Goal: Task Accomplishment & Management: Manage account settings

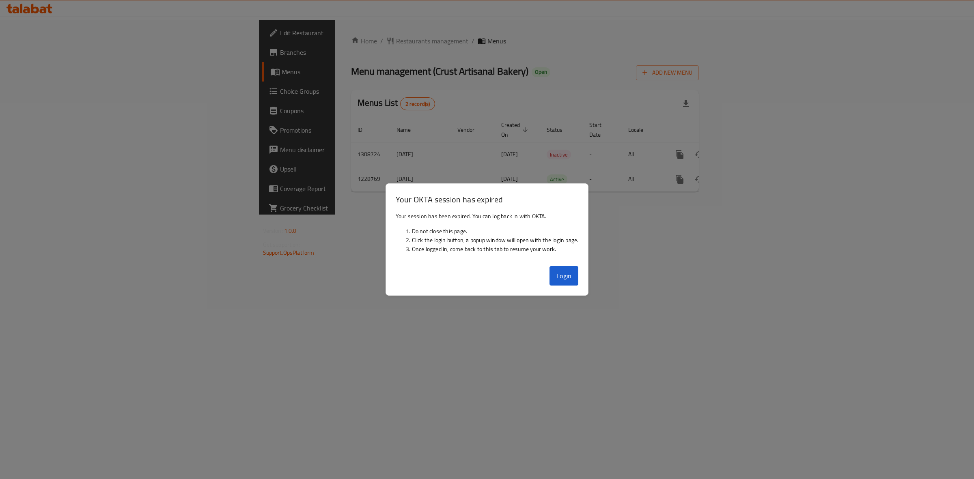
click at [563, 273] on button "Login" at bounding box center [564, 275] width 29 height 19
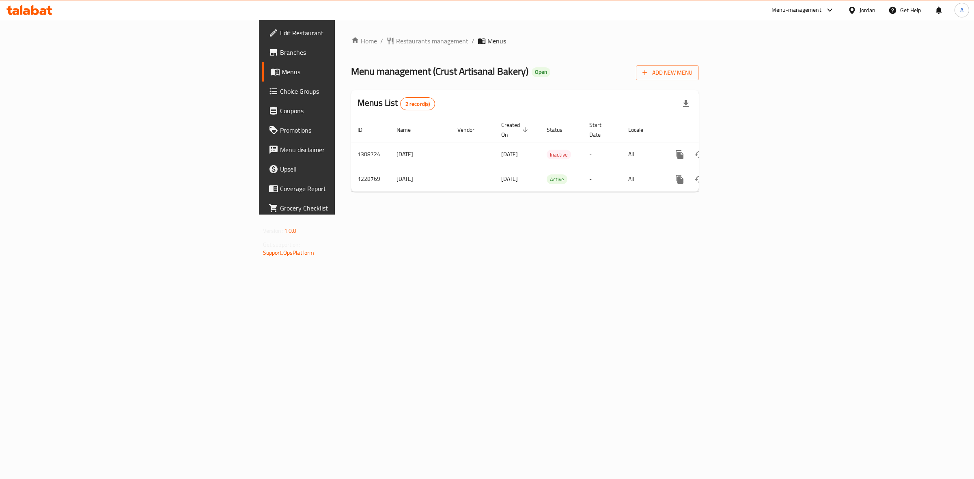
click at [531, 215] on div "Home / Restaurants management / Menus Menu management ( Crust Artisanal Bakery …" at bounding box center [525, 117] width 380 height 195
click at [34, 13] on icon at bounding box center [35, 10] width 8 height 10
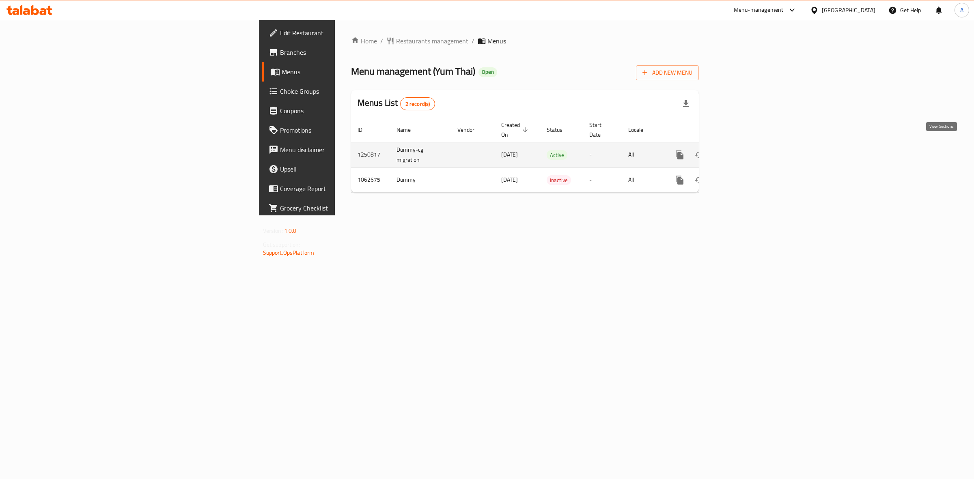
click at [742, 151] on icon "enhanced table" at bounding box center [738, 154] width 7 height 7
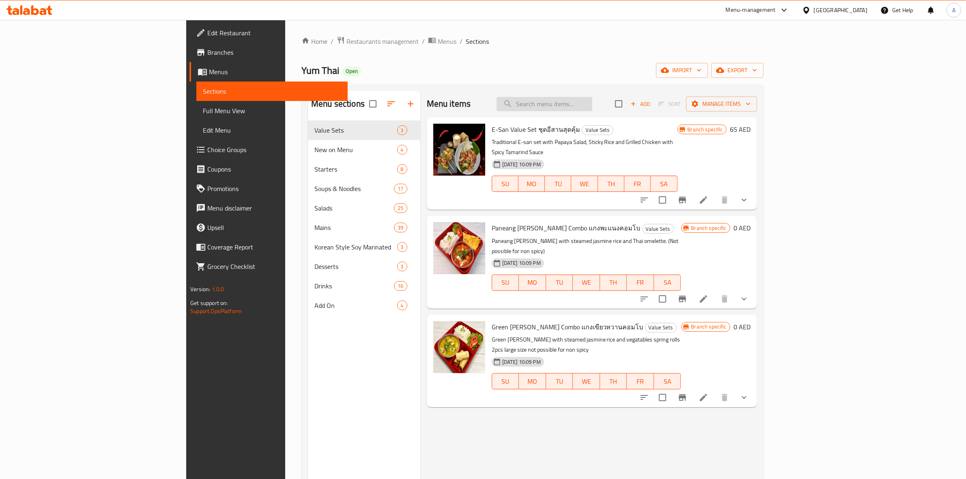
click at [593, 102] on input "search" at bounding box center [545, 104] width 96 height 14
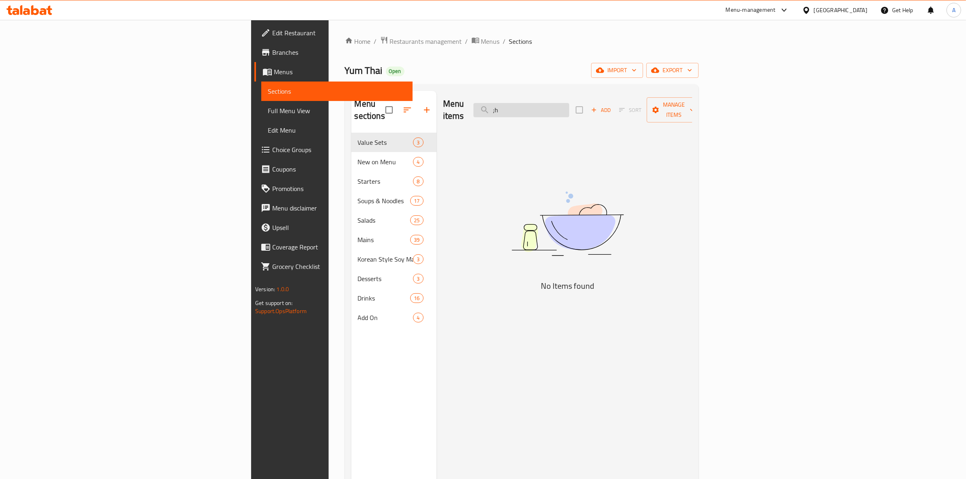
type input ";"
type input "ك"
click at [569, 103] on input "pina" at bounding box center [522, 110] width 96 height 14
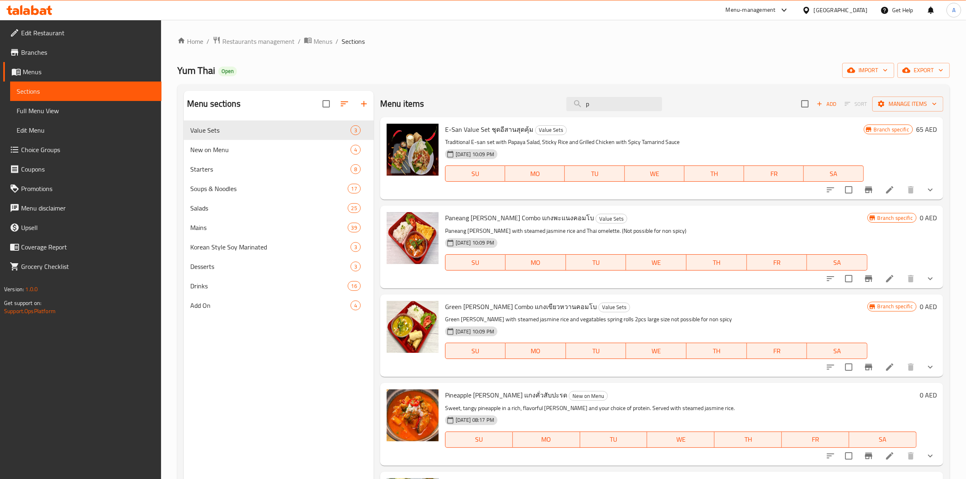
type input "p"
click at [889, 457] on li at bounding box center [890, 456] width 23 height 15
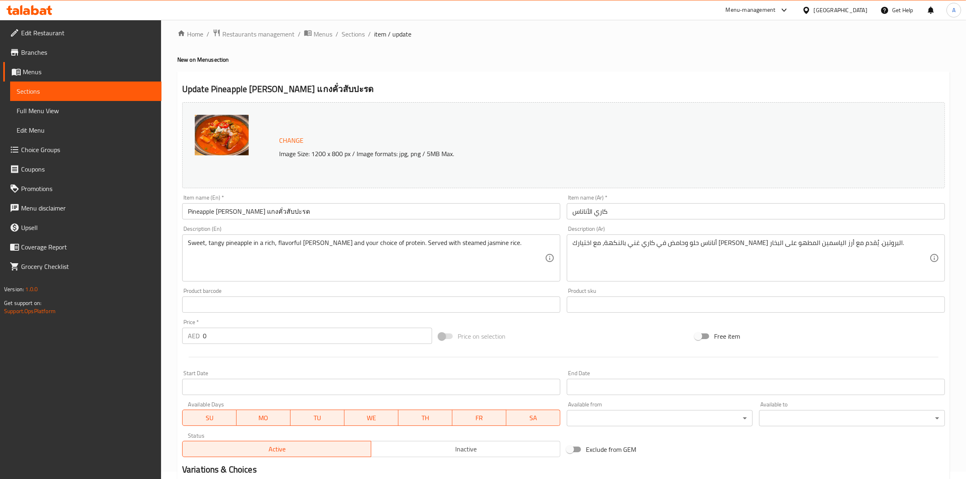
scroll to position [182, 0]
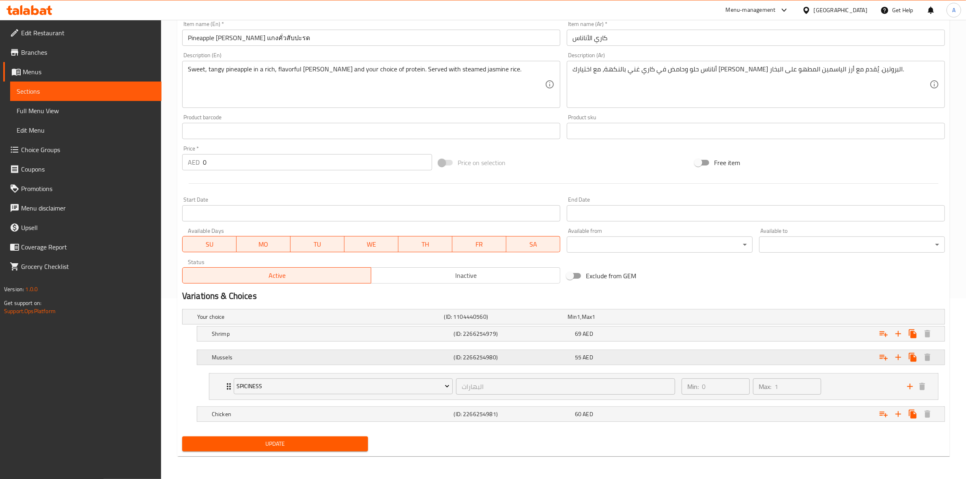
click at [626, 353] on div "55 AED" at bounding box center [634, 357] width 118 height 8
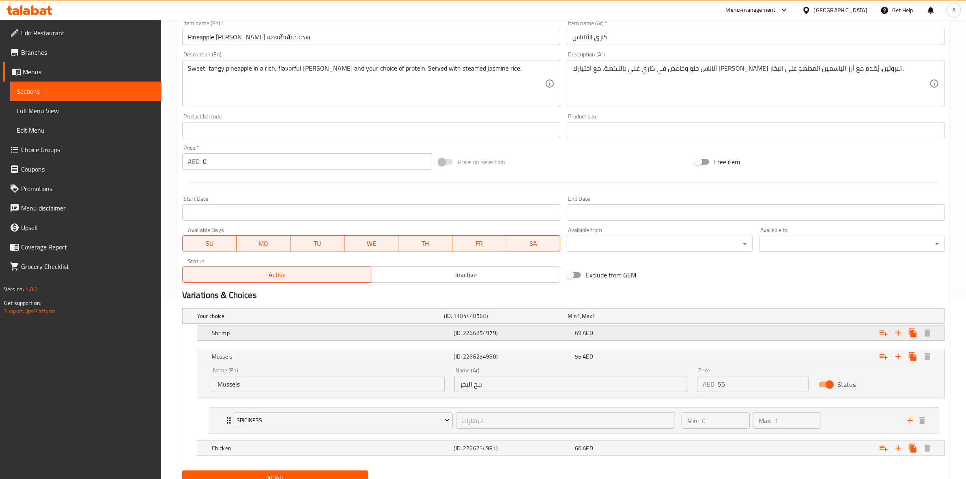
click at [613, 335] on div "69 AED" at bounding box center [634, 333] width 118 height 8
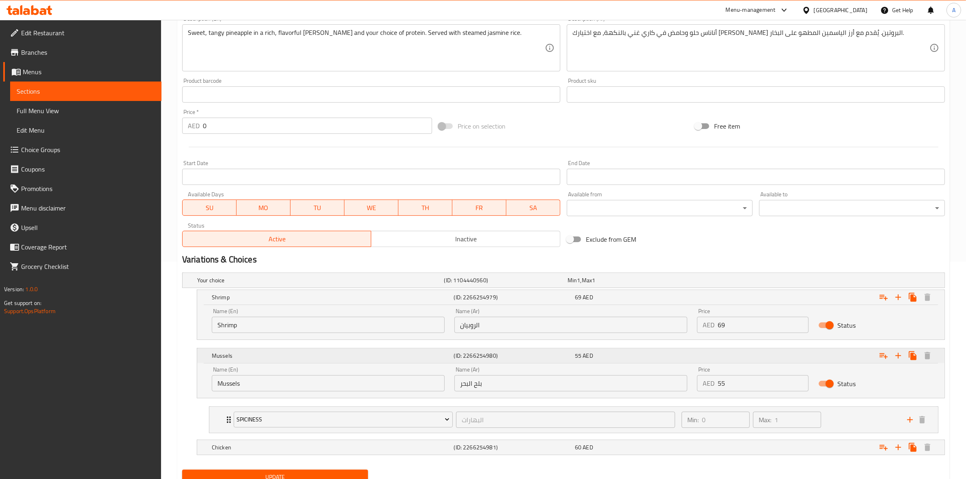
scroll to position [252, 0]
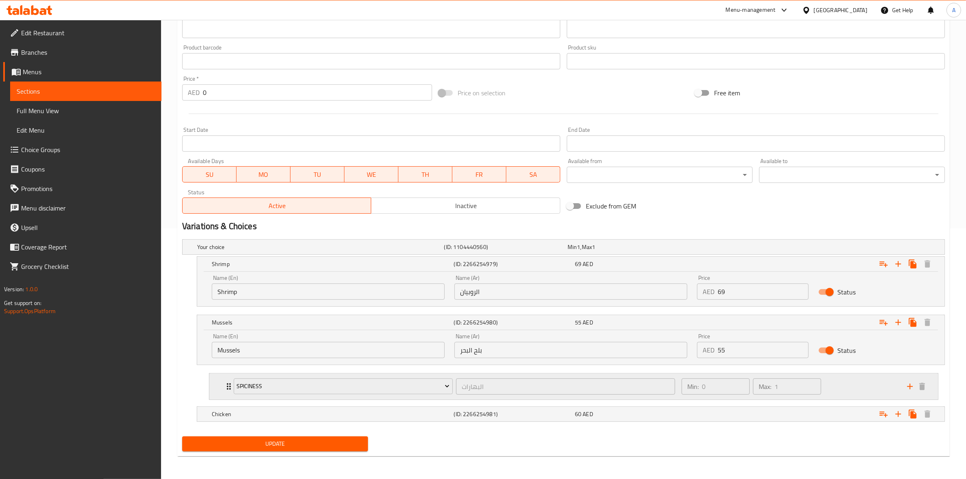
click at [845, 386] on div "Min: 0 ​ Max: 1 ​" at bounding box center [790, 387] width 226 height 26
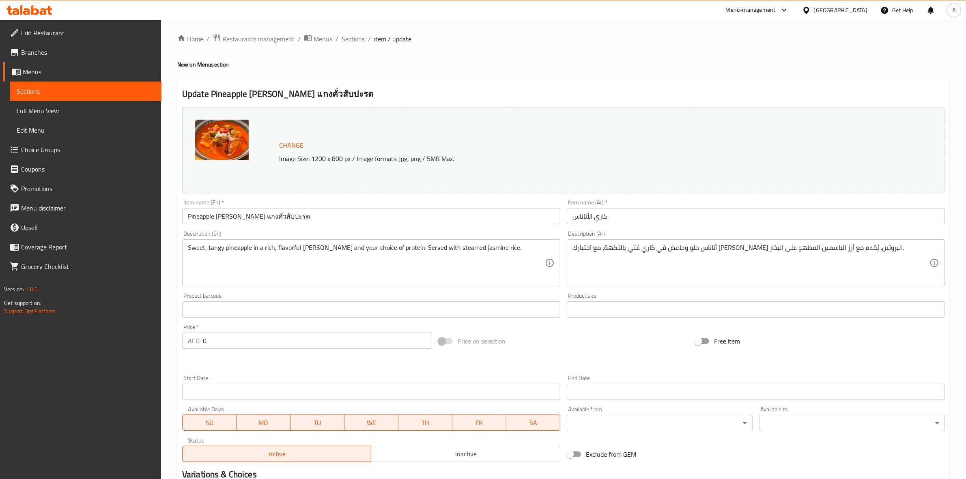
scroll to position [0, 0]
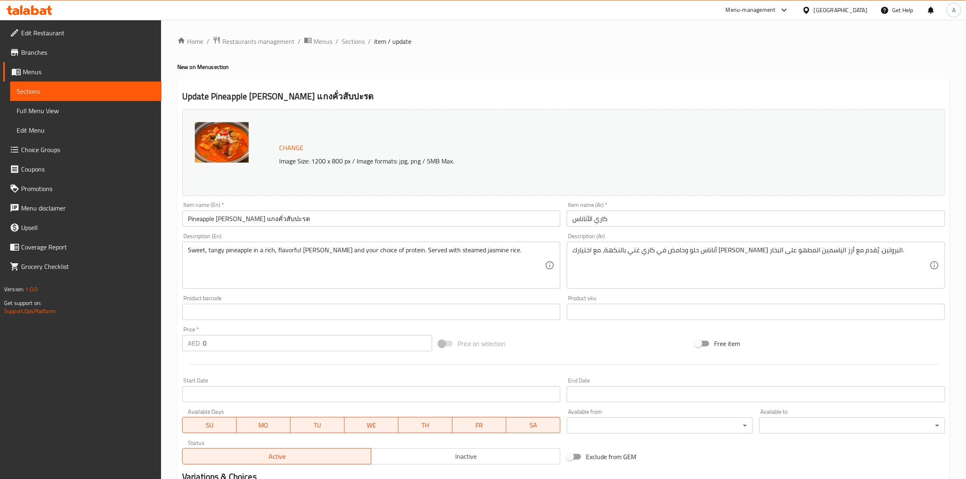
click at [47, 13] on icon at bounding box center [29, 10] width 46 height 10
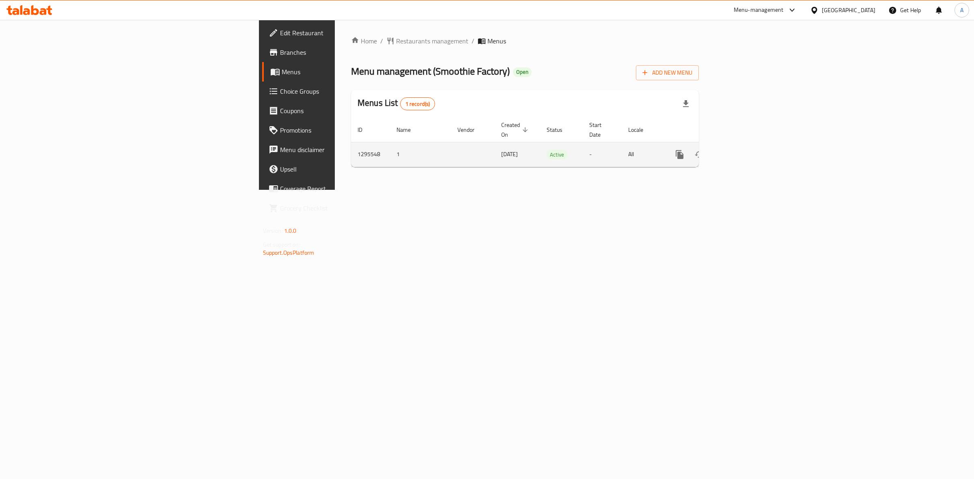
click at [743, 150] on icon "enhanced table" at bounding box center [738, 155] width 10 height 10
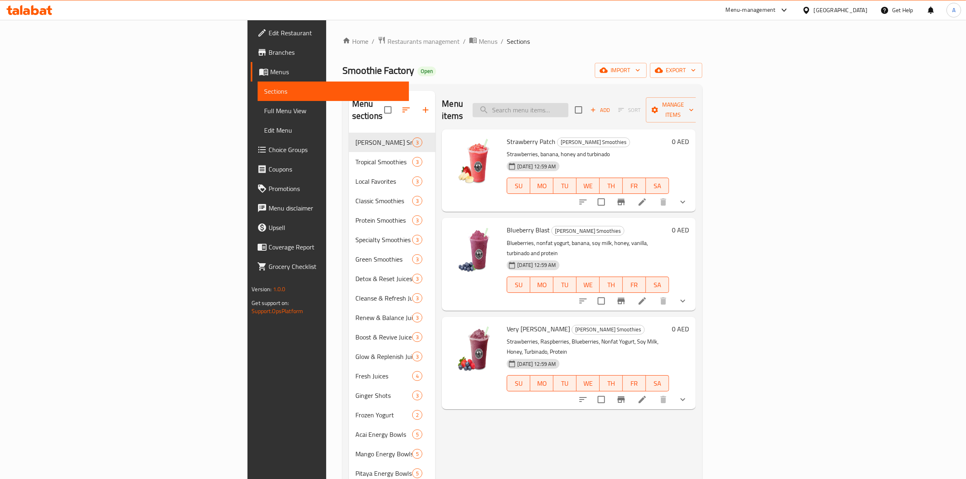
click at [569, 106] on input "search" at bounding box center [521, 110] width 96 height 14
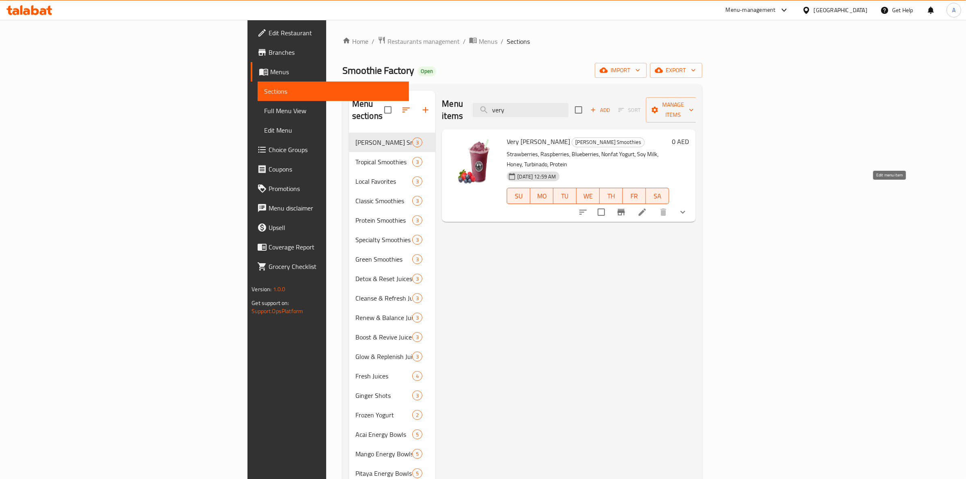
type input "very"
click at [646, 209] on icon at bounding box center [642, 212] width 7 height 7
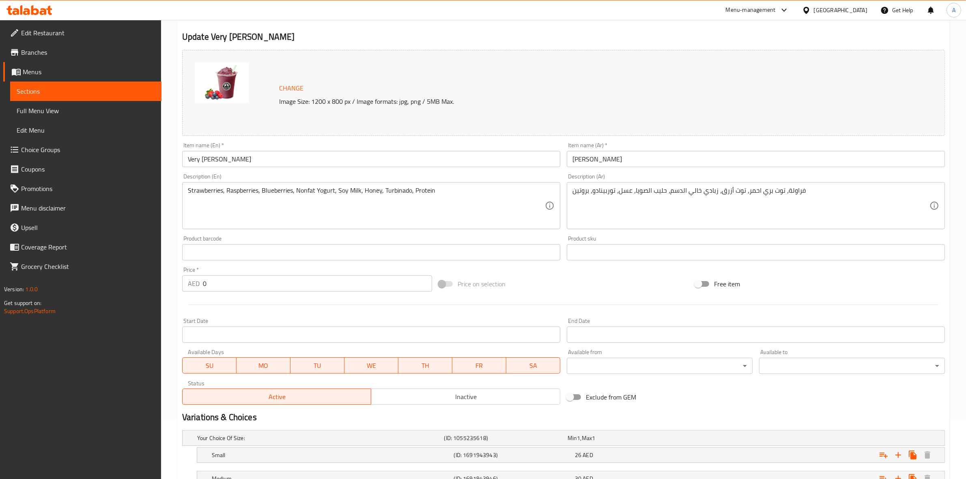
scroll to position [148, 0]
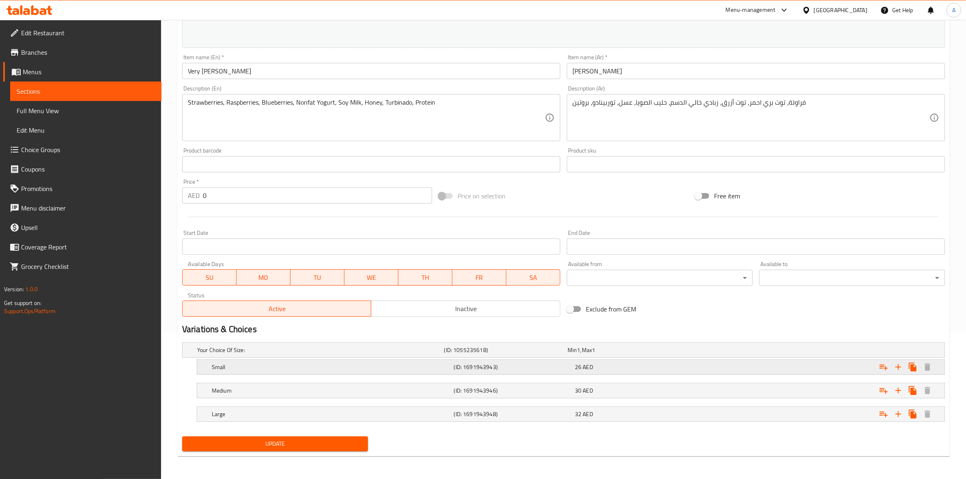
click at [598, 366] on div "26 AED" at bounding box center [634, 367] width 118 height 8
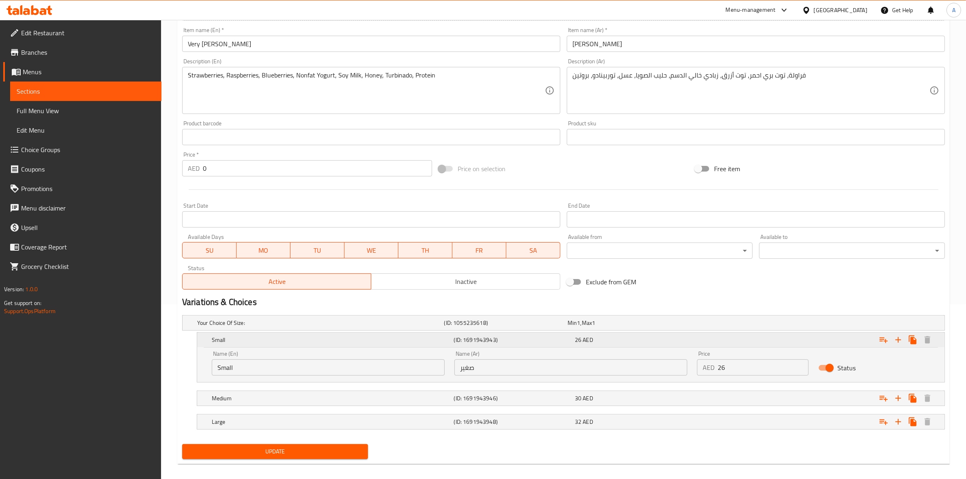
scroll to position [183, 0]
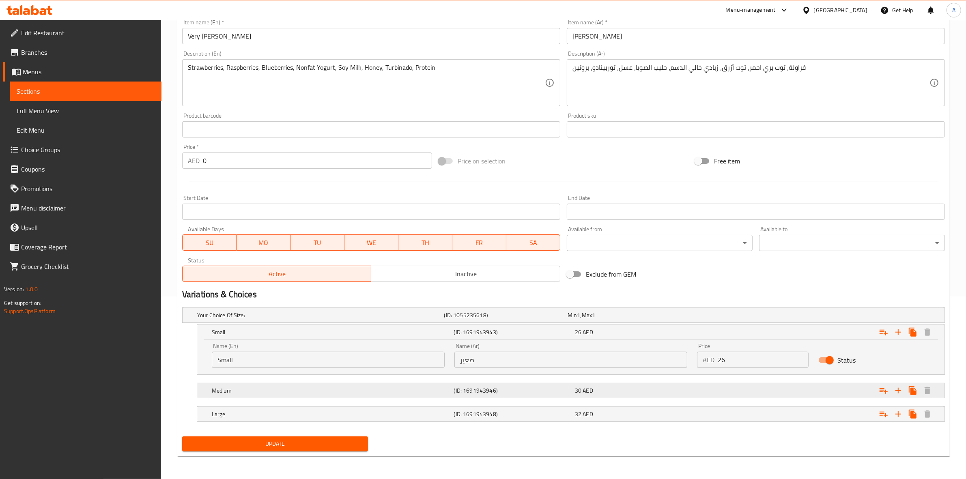
click at [575, 391] on span "30" at bounding box center [578, 391] width 6 height 11
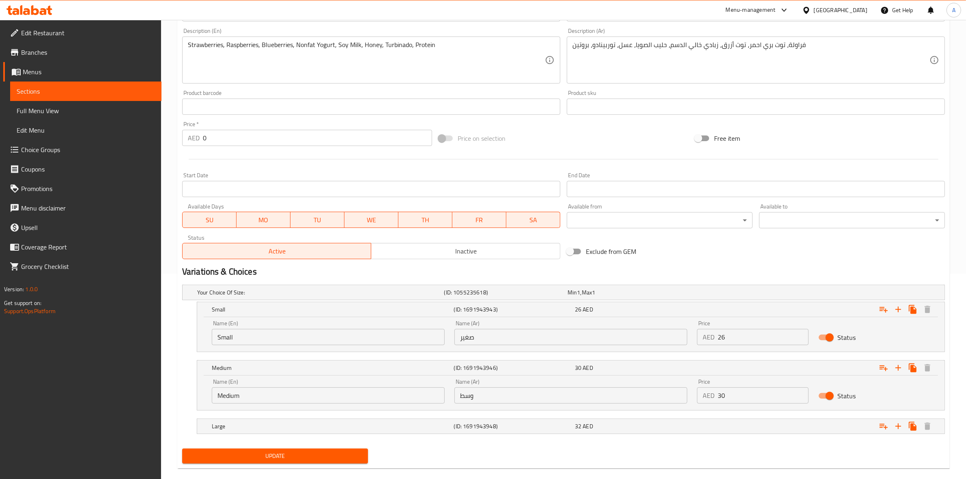
scroll to position [218, 0]
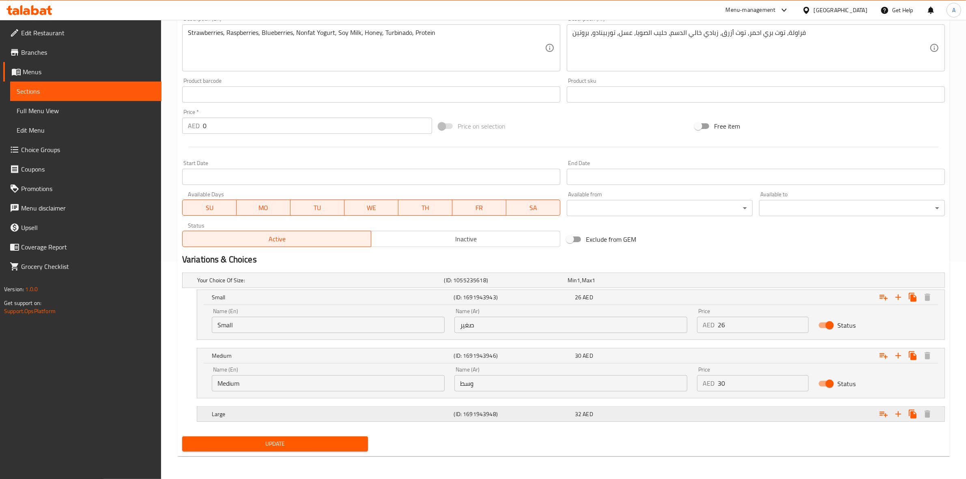
click at [579, 416] on span "32" at bounding box center [578, 414] width 6 height 11
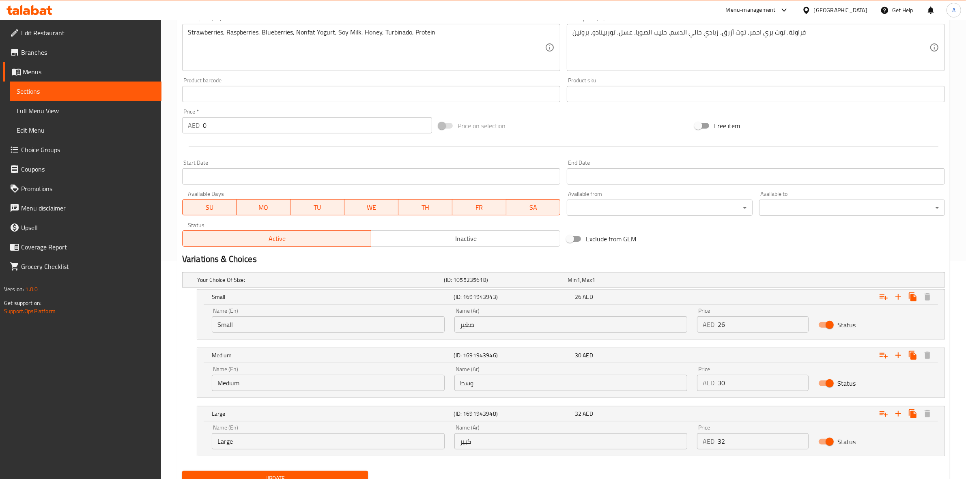
click at [164, 372] on div "Home / Restaurants management / Menus / Sections / item / update Berry Smoothie…" at bounding box center [563, 158] width 805 height 712
click at [509, 281] on h5 "(ID: 1055235618)" at bounding box center [504, 280] width 120 height 8
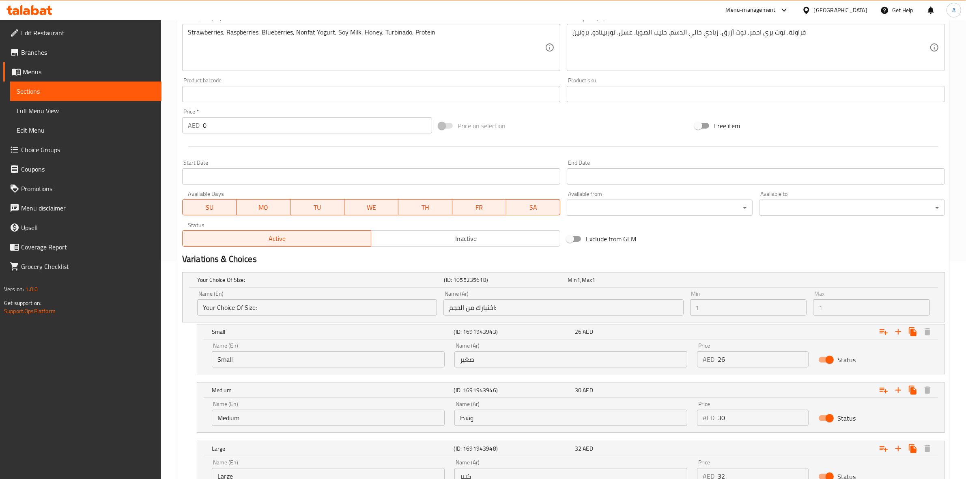
click at [175, 366] on div "Home / Restaurants management / Menus / Sections / item / update Berry Smoothie…" at bounding box center [563, 175] width 805 height 747
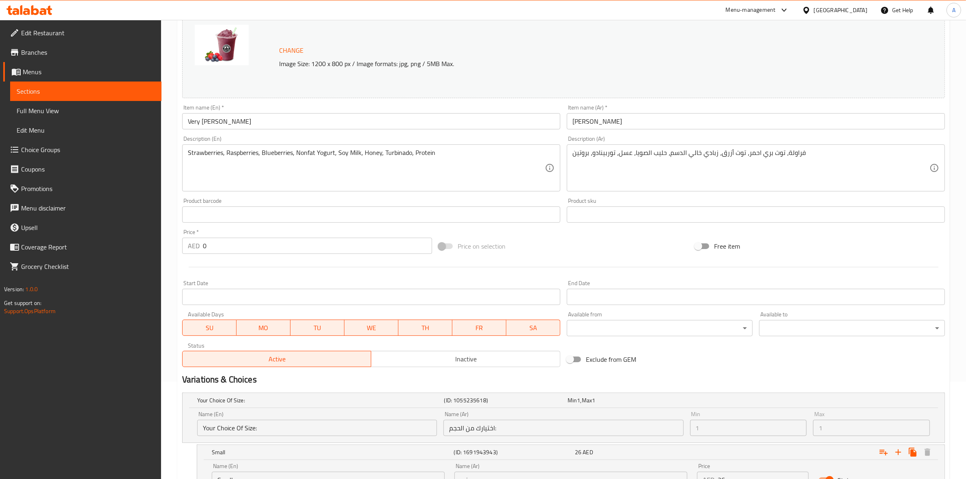
scroll to position [287, 0]
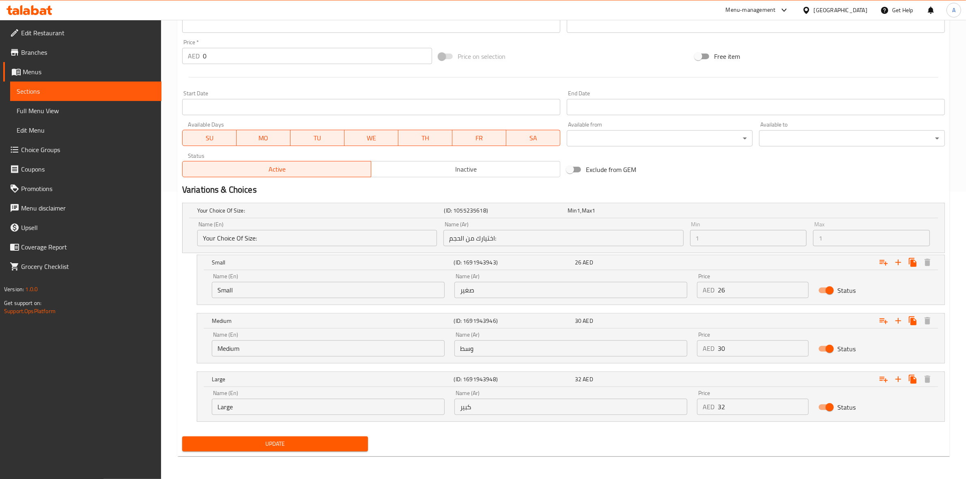
click at [171, 321] on div "Home / Restaurants management / Menus / Sections / item / update Berry Smoothie…" at bounding box center [563, 106] width 805 height 747
click at [174, 296] on div "Home / Restaurants management / Menus / Sections / item / update Berry Smoothie…" at bounding box center [563, 106] width 805 height 747
click at [52, 150] on span "Choice Groups" at bounding box center [88, 150] width 134 height 10
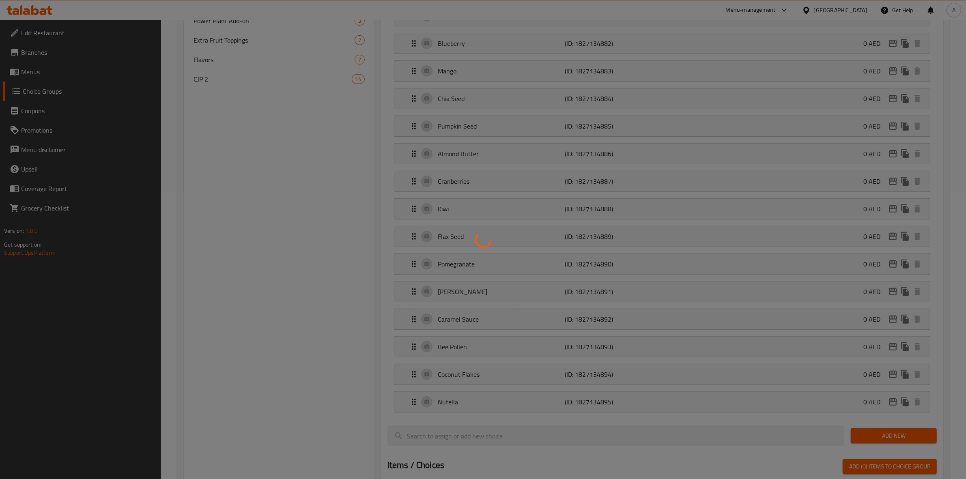
scroll to position [115, 0]
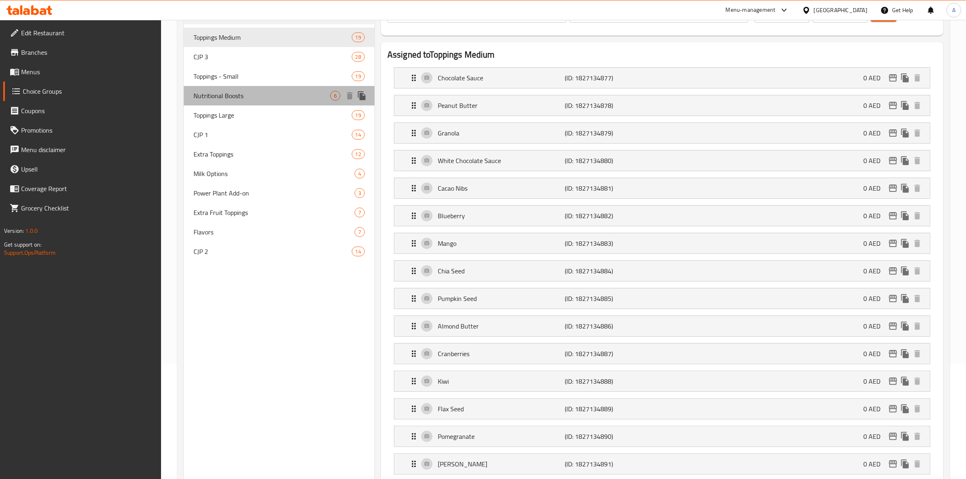
click at [269, 96] on span "Nutritional Boosts" at bounding box center [262, 96] width 137 height 10
type input "Nutritional Boosts"
type input "تعزيزات غذائية"
type input "0"
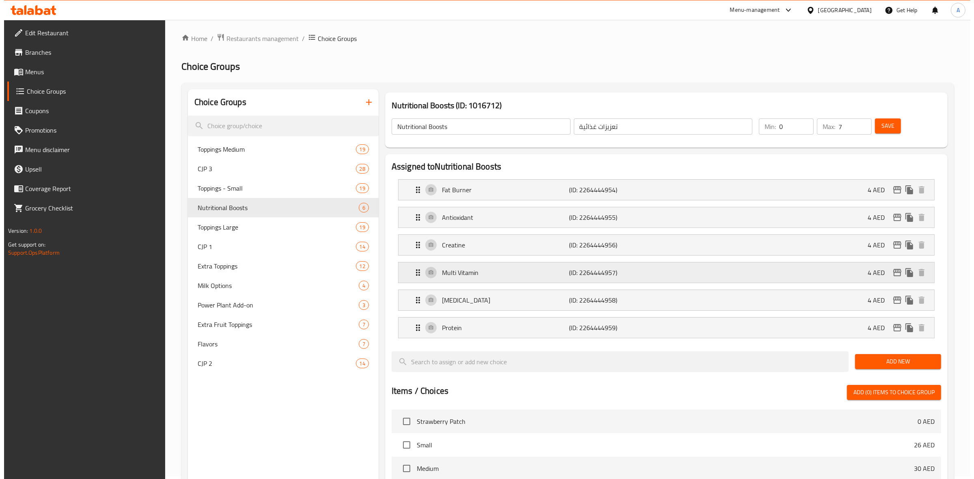
scroll to position [0, 0]
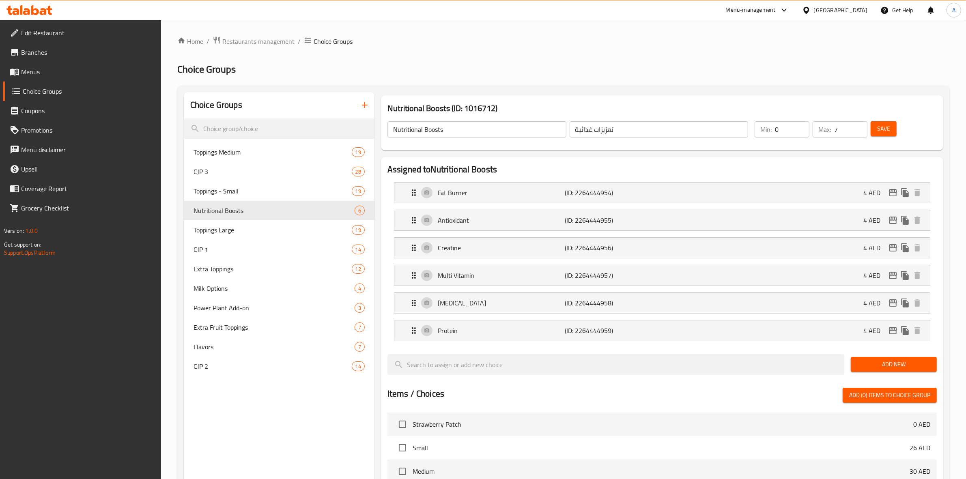
click at [866, 169] on h2 "Assigned to Nutritional Boosts" at bounding box center [663, 170] width 550 height 12
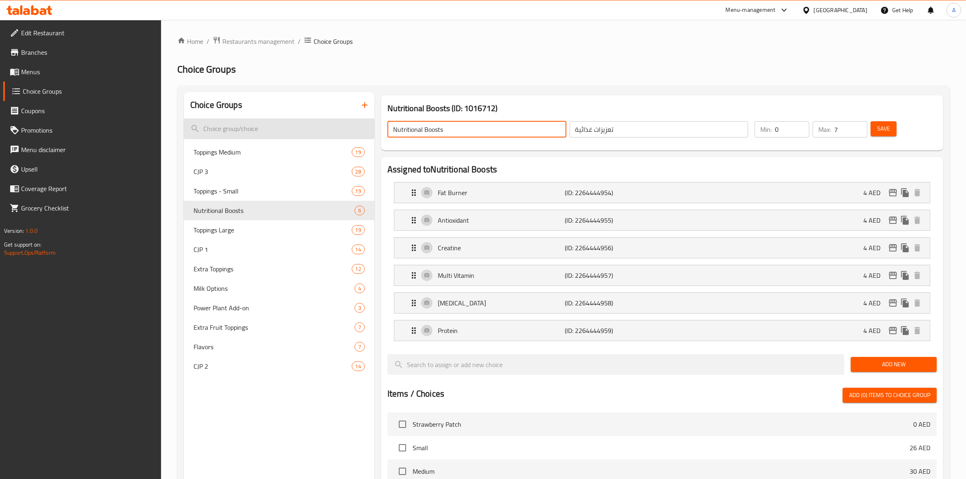
drag, startPoint x: 451, startPoint y: 127, endPoint x: 352, endPoint y: 130, distance: 99.1
click at [352, 130] on div "Choice Groups Toppings Medium 19 CJP 3 28 Toppings - Small 19 Nutritional Boost…" at bounding box center [565, 428] width 763 height 672
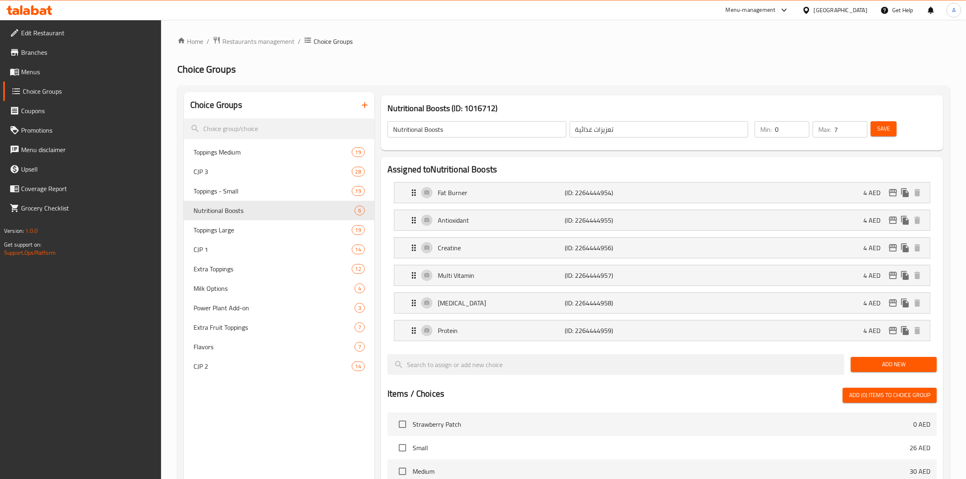
click at [793, 72] on h2 "Choice Groups" at bounding box center [563, 69] width 773 height 13
type input "6"
click at [858, 132] on input "6" at bounding box center [850, 129] width 33 height 16
click at [876, 126] on button "Save" at bounding box center [884, 128] width 26 height 15
click at [550, 308] on p "Glutamine" at bounding box center [501, 303] width 127 height 10
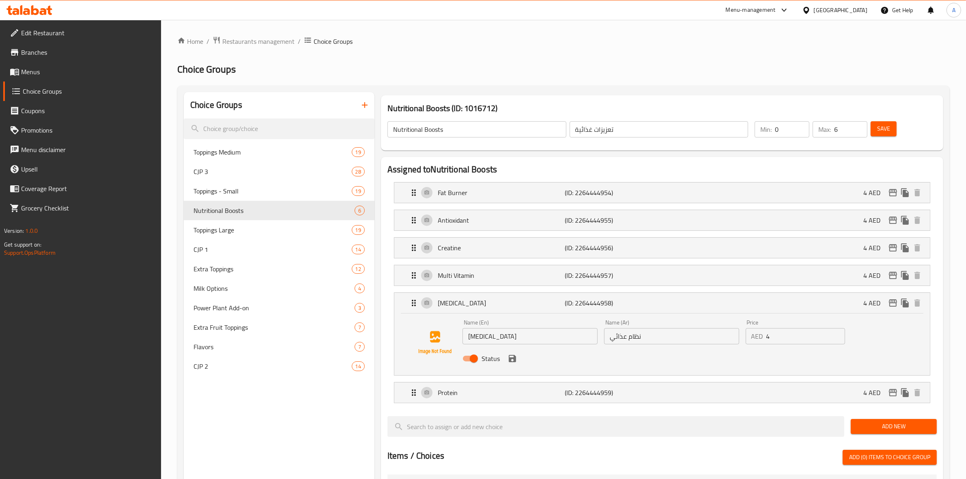
click at [297, 435] on div "Choice Groups Toppings Medium 19 CJP 3 28 Toppings - Small 19 Nutritional Boost…" at bounding box center [279, 459] width 191 height 734
drag, startPoint x: 663, startPoint y: 336, endPoint x: 557, endPoint y: 333, distance: 105.6
click at [533, 337] on div "Name (En) Glutamine Name (En) Name (Ar) نظام عذائي Name (Ar) Price AED 4 Price …" at bounding box center [671, 343] width 425 height 53
paste input "text"
paste input "غلوتامين"
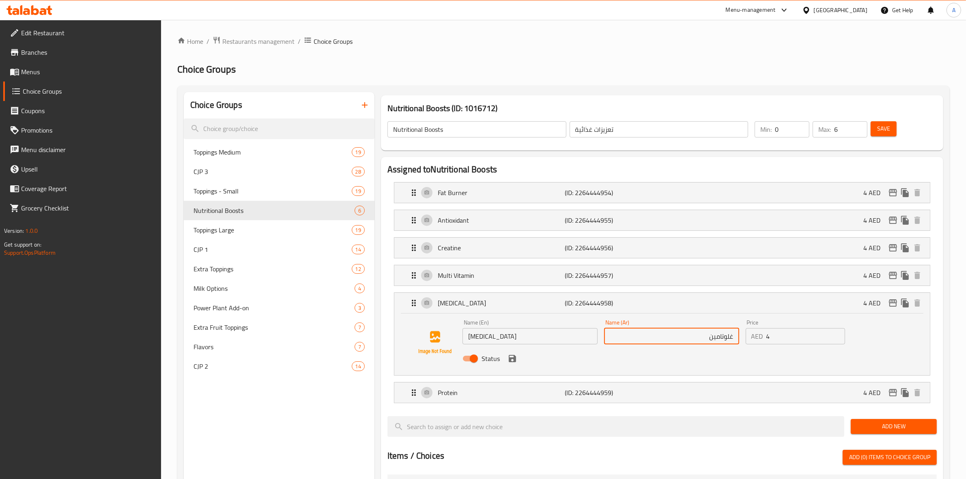
drag, startPoint x: 698, startPoint y: 339, endPoint x: 772, endPoint y: 336, distance: 73.9
click at [772, 336] on div "Name (En) Glutamine Name (En) Name (Ar) غلوتامين Name (Ar) Price AED 4 Price St…" at bounding box center [671, 343] width 425 height 53
click at [668, 337] on input "غلوتامين" at bounding box center [671, 336] width 135 height 16
drag, startPoint x: 668, startPoint y: 337, endPoint x: 925, endPoint y: 337, distance: 256.5
click at [925, 337] on div "Name (En) Glutamine Name (En) Name (Ar) غلوتامين Name (Ar) Price AED 4 Price St…" at bounding box center [662, 345] width 536 height 62
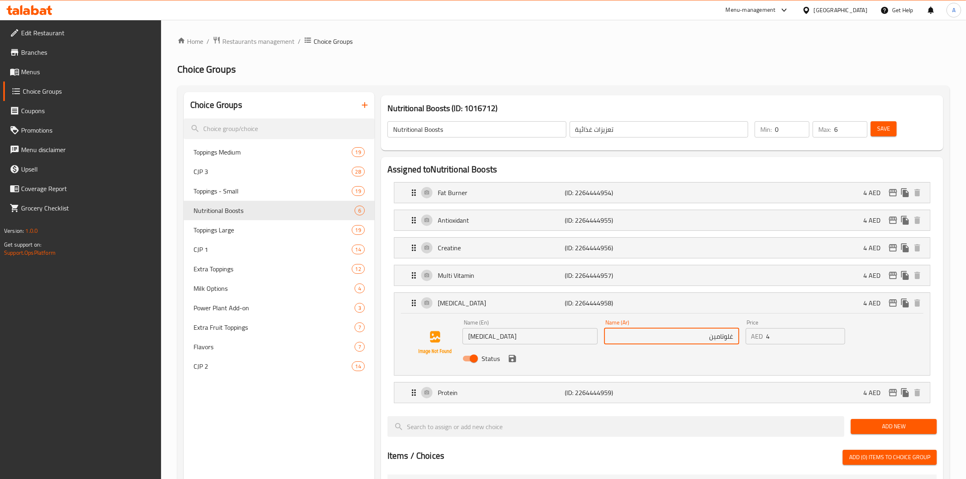
paste input "text"
click at [509, 363] on icon "save" at bounding box center [513, 359] width 10 height 10
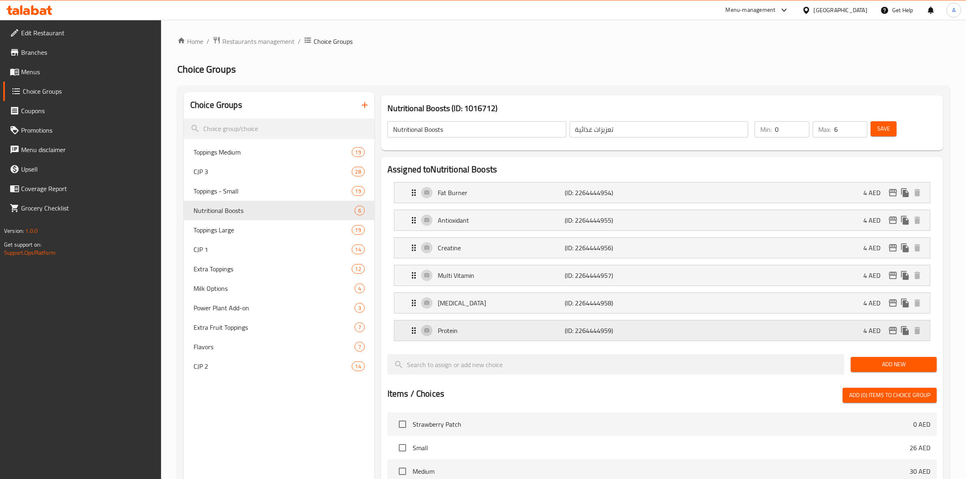
type input "جلوتامين"
click at [602, 305] on p "(ID: 2264444958)" at bounding box center [607, 303] width 85 height 10
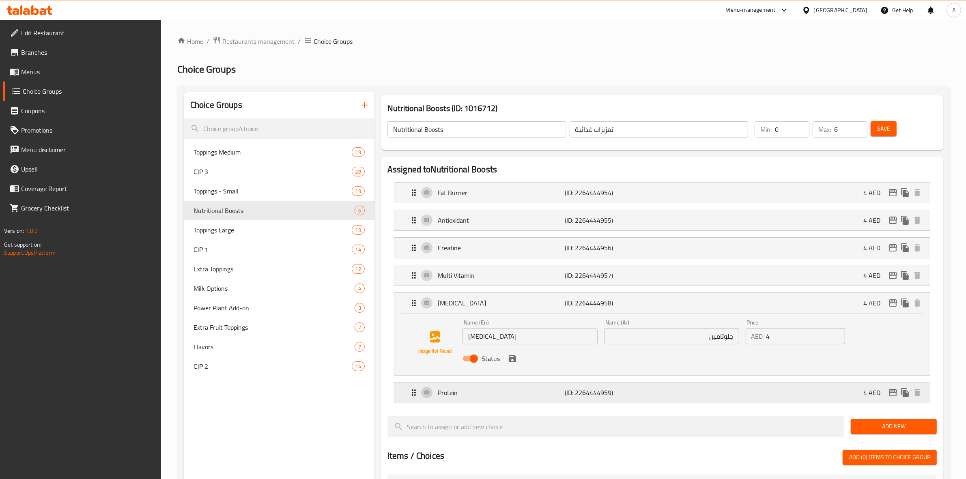
click at [634, 390] on p "(ID: 2264444959)" at bounding box center [607, 393] width 85 height 10
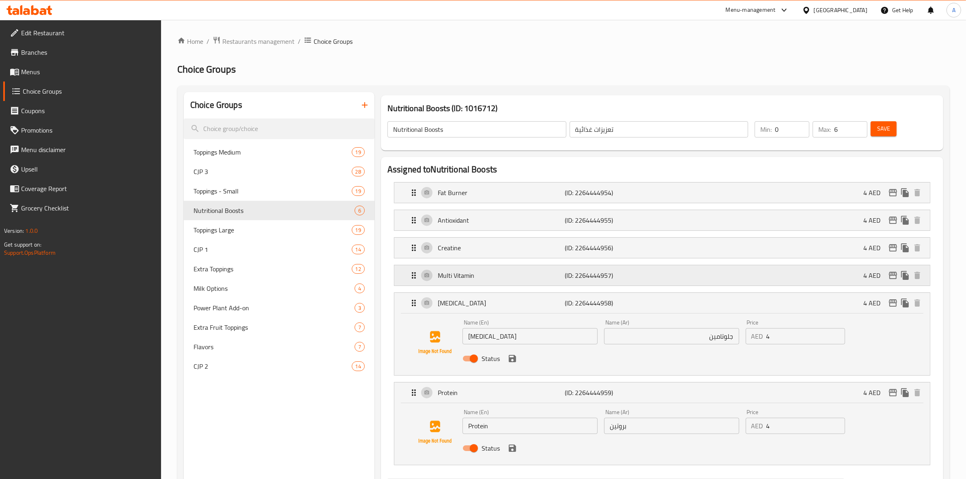
click at [622, 276] on p "(ID: 2264444957)" at bounding box center [607, 276] width 85 height 10
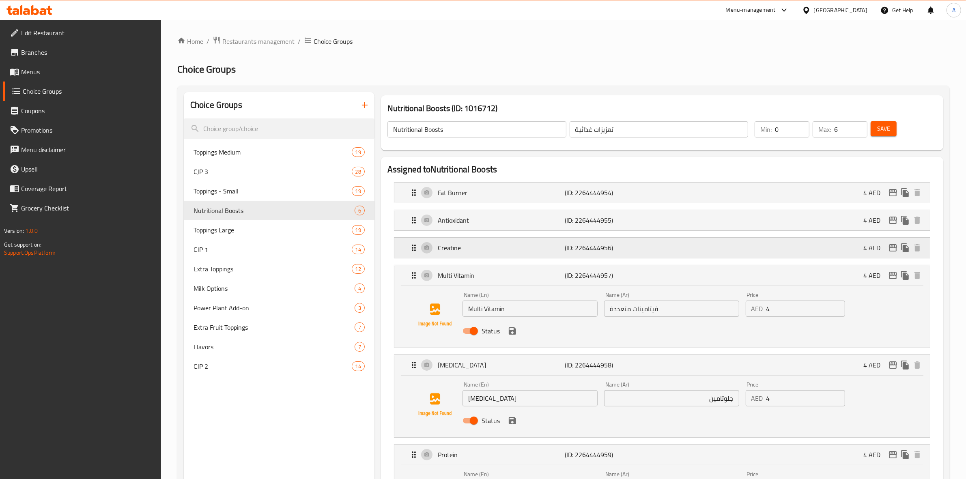
click at [622, 254] on div "Creatine (ID: 2264444956) 4 AED" at bounding box center [664, 248] width 511 height 20
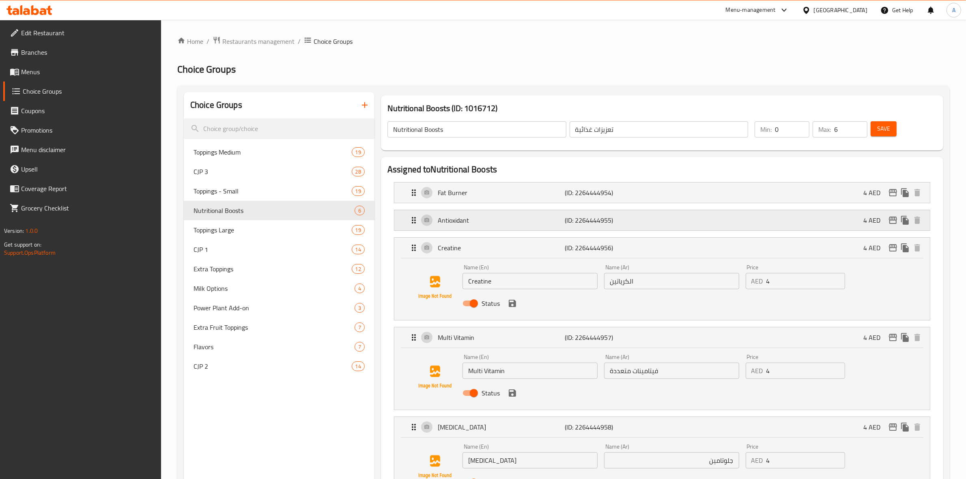
click at [626, 228] on div "Antioxidant (ID: 2264444955) 4 AED" at bounding box center [664, 220] width 511 height 20
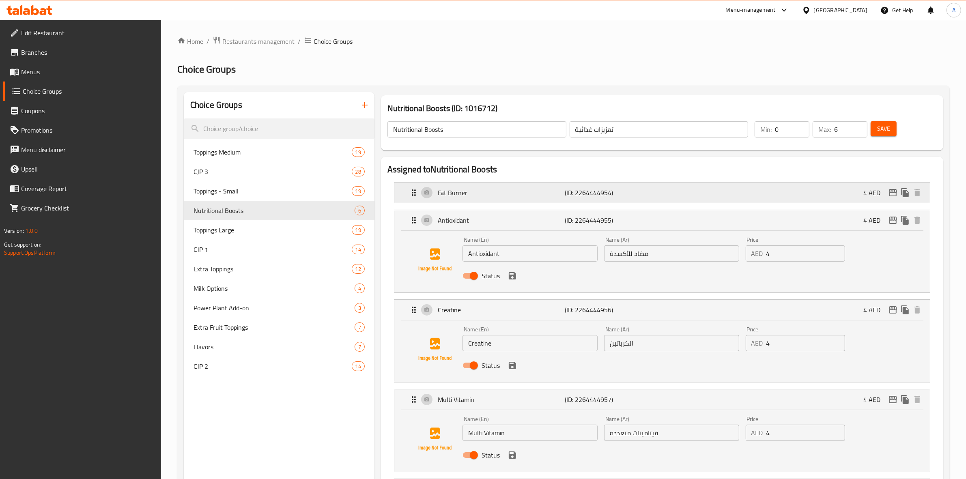
click at [628, 191] on p "(ID: 2264444954)" at bounding box center [607, 193] width 85 height 10
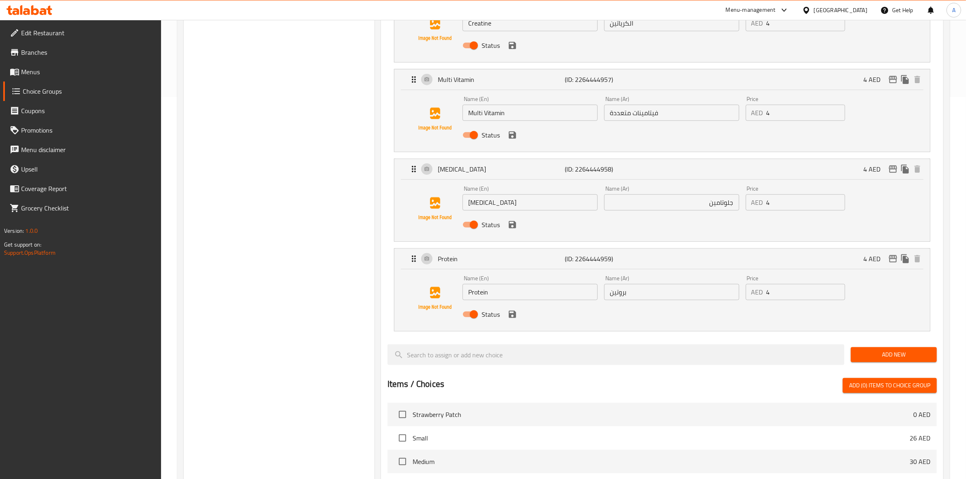
scroll to position [406, 0]
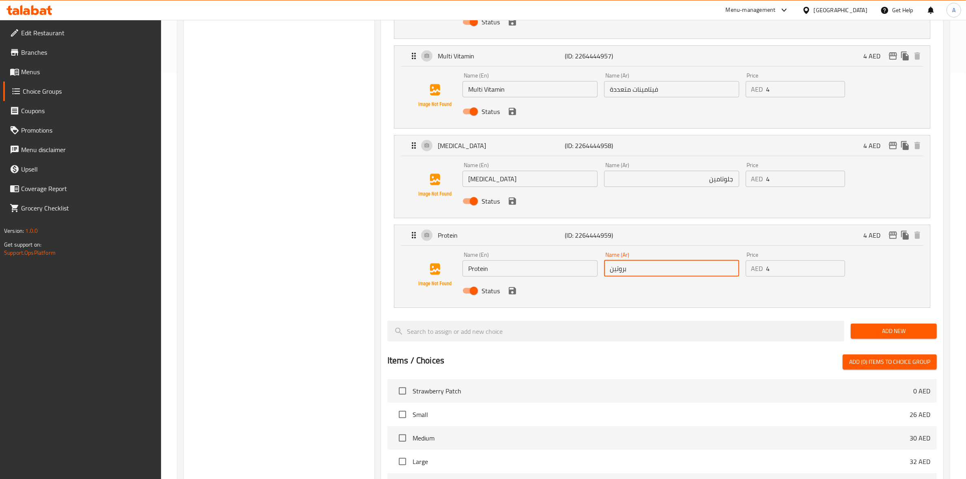
click at [664, 273] on input "بروتين" at bounding box center [671, 269] width 135 height 16
click at [694, 93] on input "فيتامينات متعددة" at bounding box center [671, 89] width 135 height 16
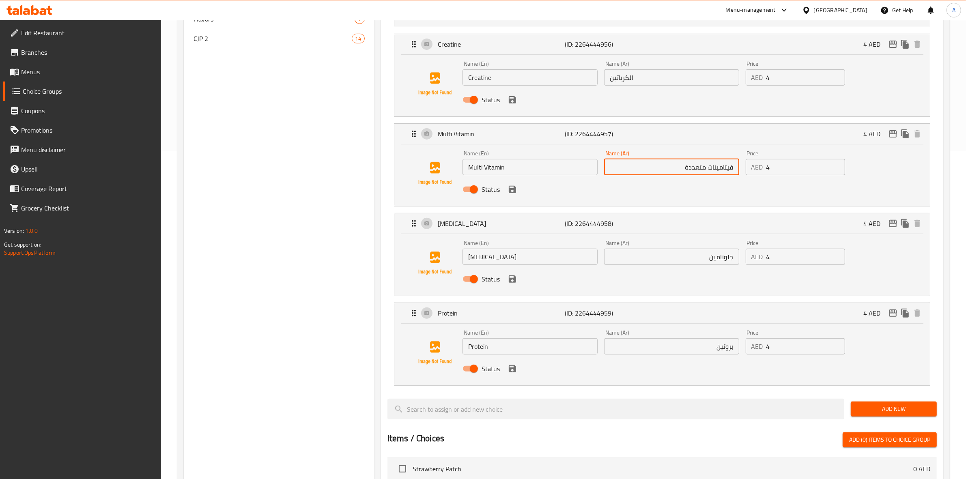
scroll to position [254, 0]
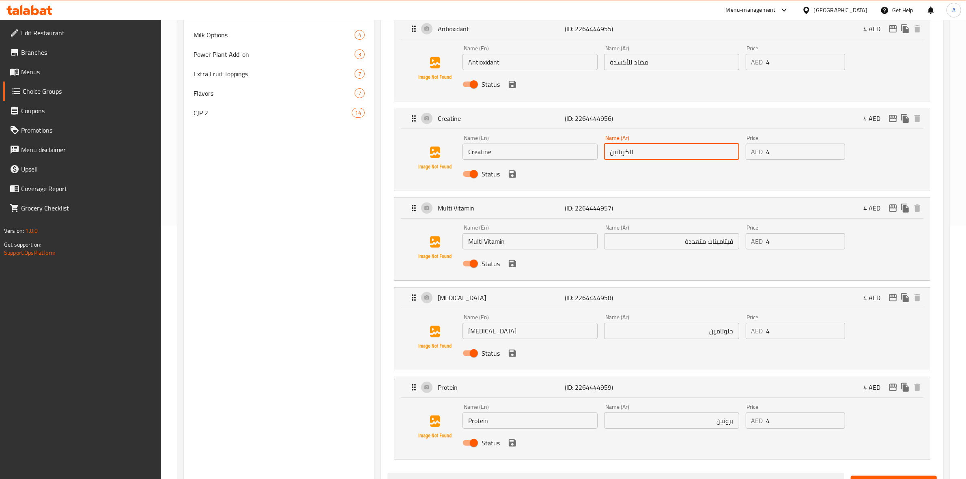
click at [664, 159] on input "الكرياتين" at bounding box center [671, 152] width 135 height 16
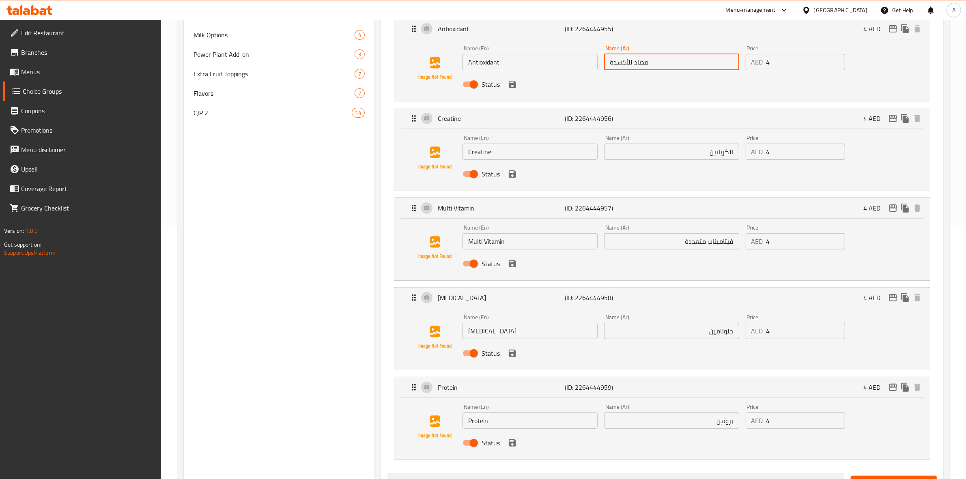
click at [674, 63] on input "مضاد للأكسدة" at bounding box center [671, 62] width 135 height 16
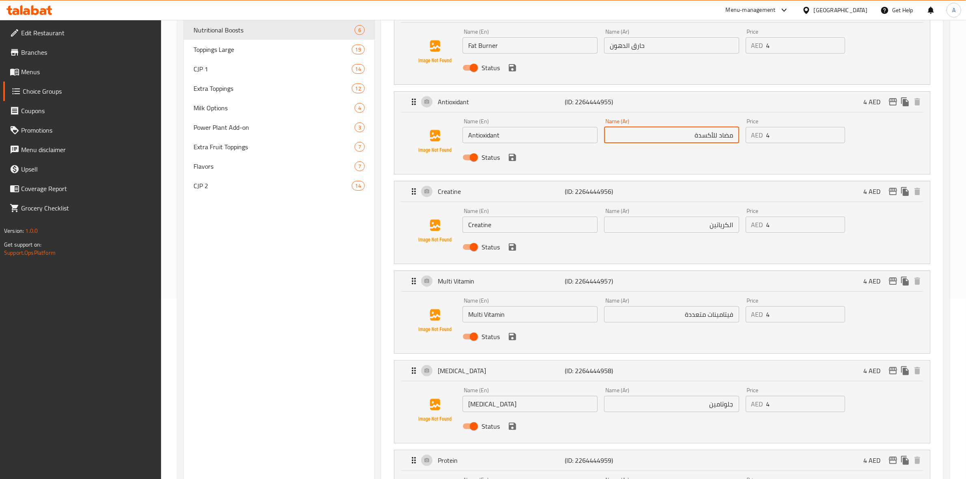
scroll to position [101, 0]
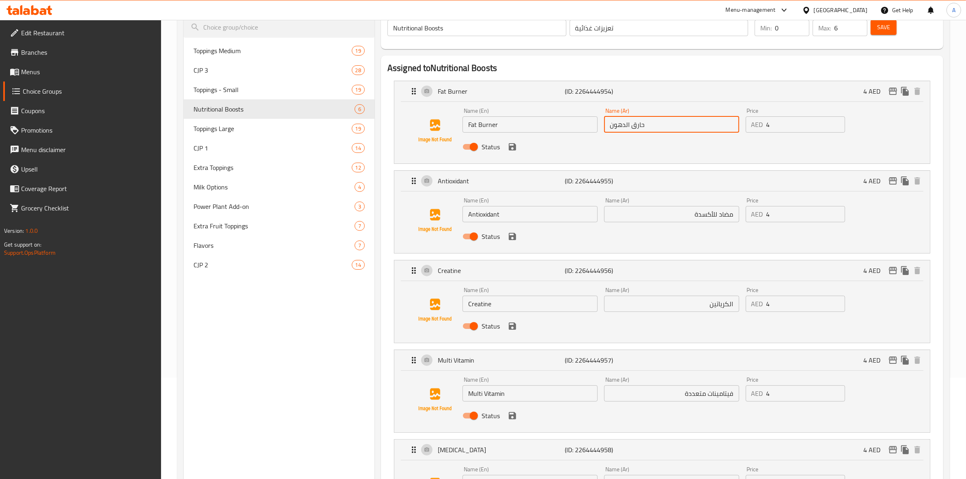
click at [672, 122] on input "حارق الدهون" at bounding box center [671, 124] width 135 height 16
click at [655, 22] on input "تعزيزات غذائية" at bounding box center [659, 28] width 179 height 16
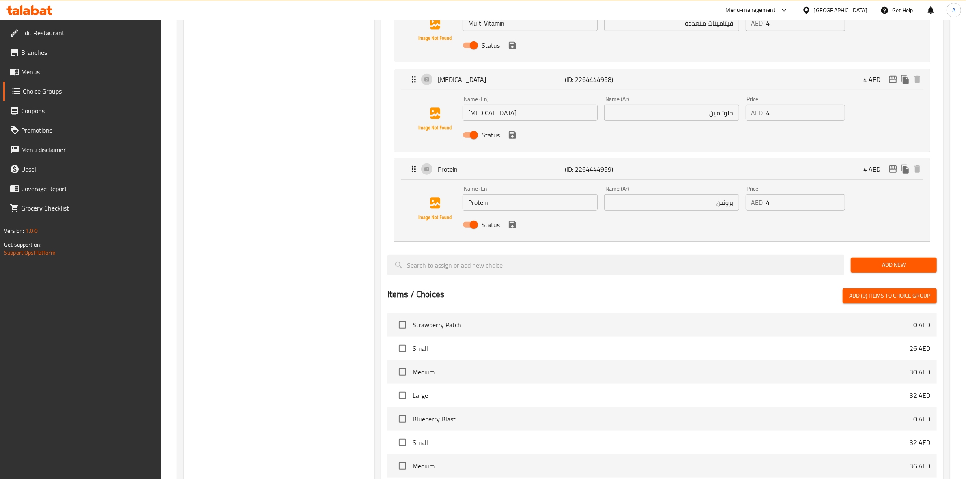
scroll to position [427, 0]
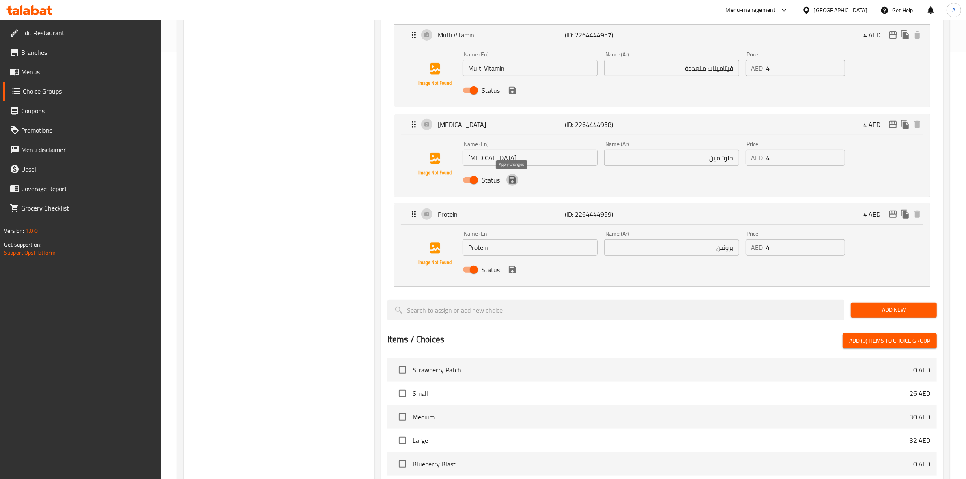
click at [513, 182] on icon "save" at bounding box center [513, 180] width 10 height 10
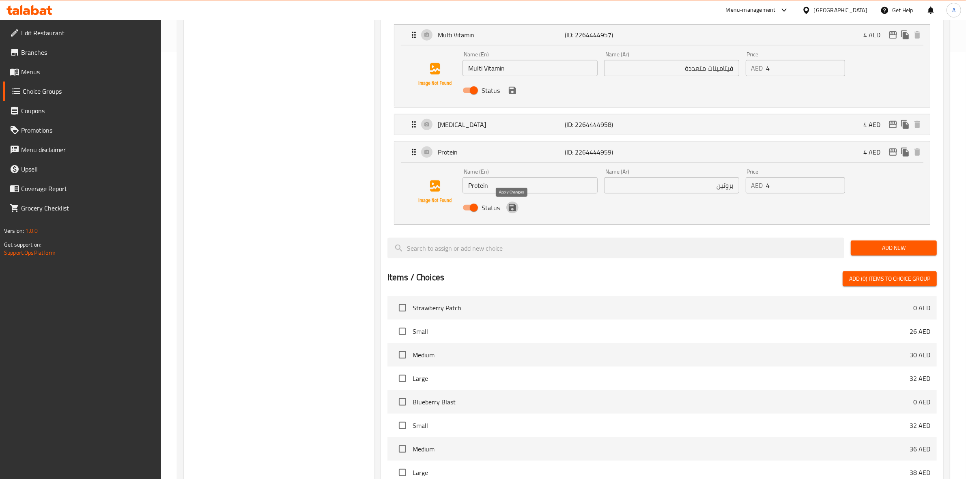
click at [515, 209] on icon "save" at bounding box center [512, 207] width 7 height 7
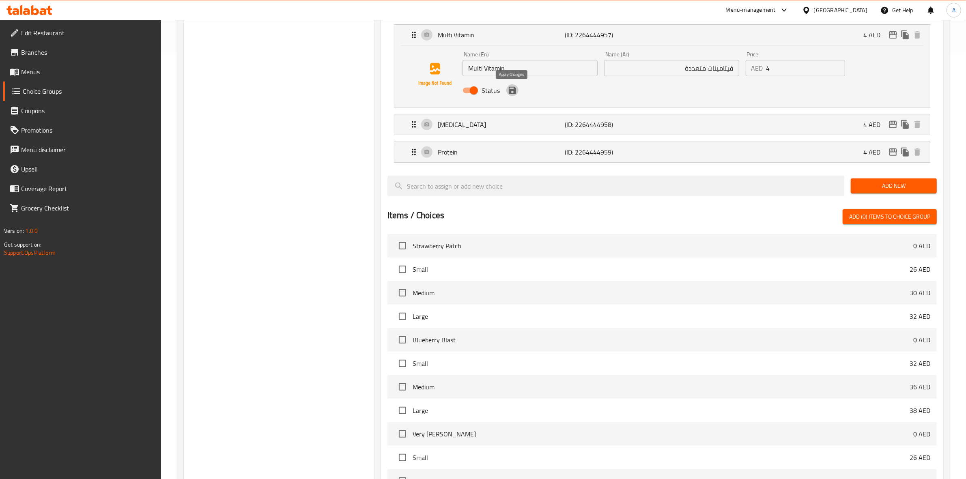
click at [511, 91] on icon "save" at bounding box center [512, 90] width 7 height 7
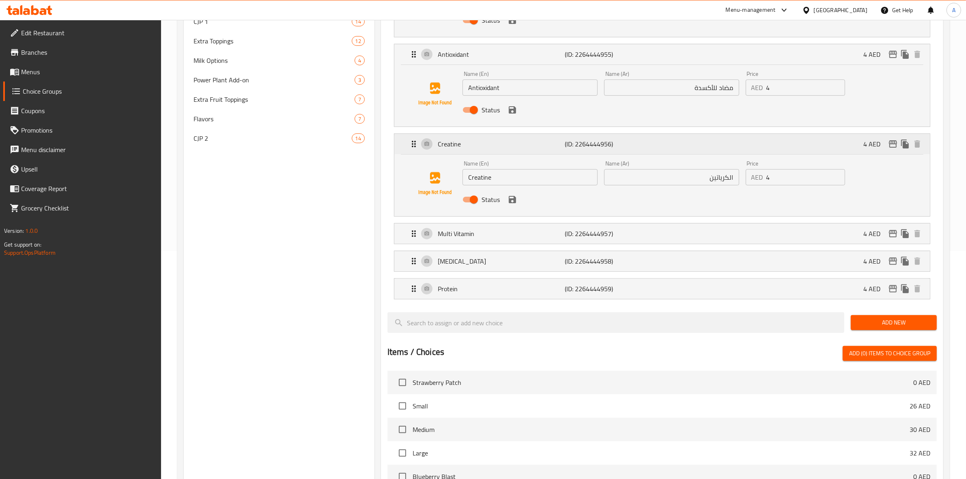
scroll to position [224, 0]
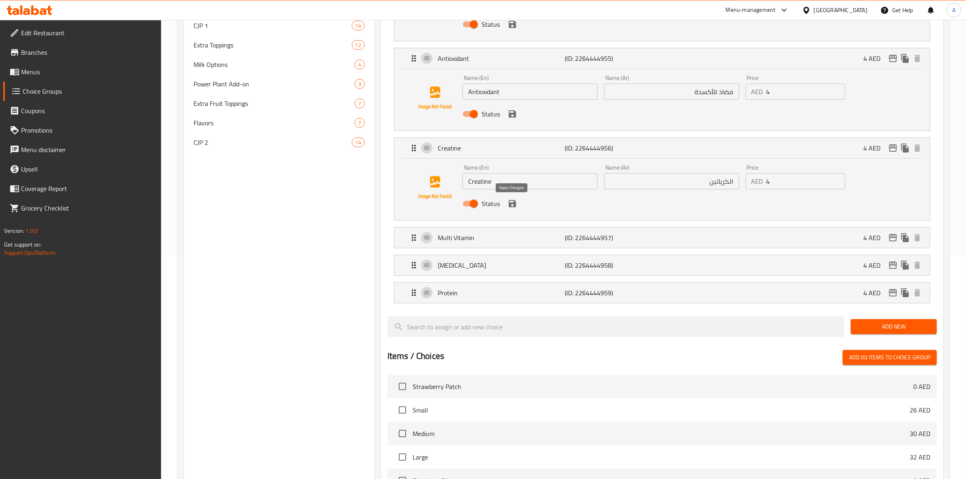
click at [513, 206] on icon "save" at bounding box center [513, 204] width 10 height 10
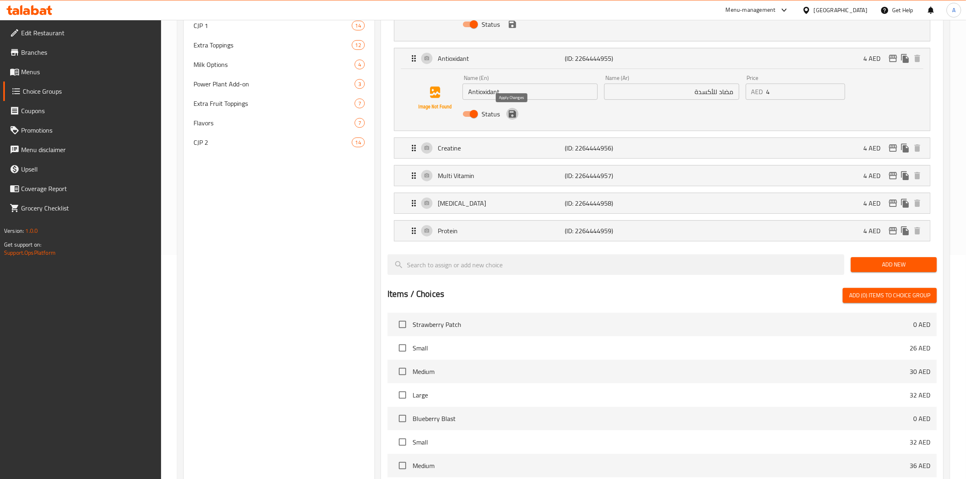
click at [514, 118] on icon "save" at bounding box center [513, 114] width 10 height 10
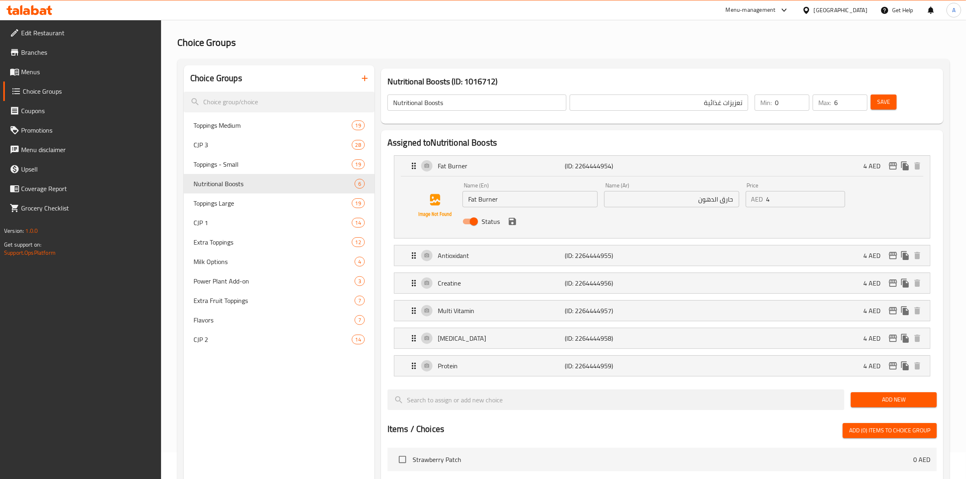
scroll to position [21, 0]
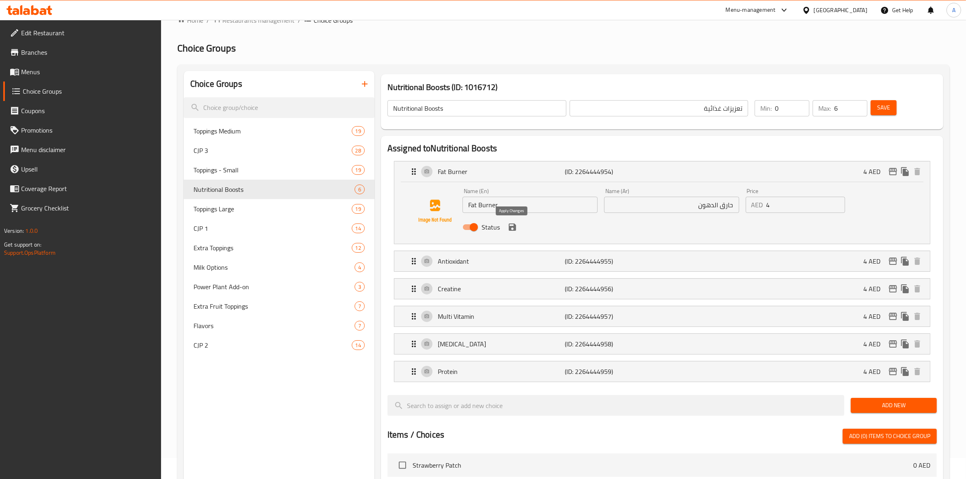
click at [513, 229] on icon "save" at bounding box center [513, 227] width 10 height 10
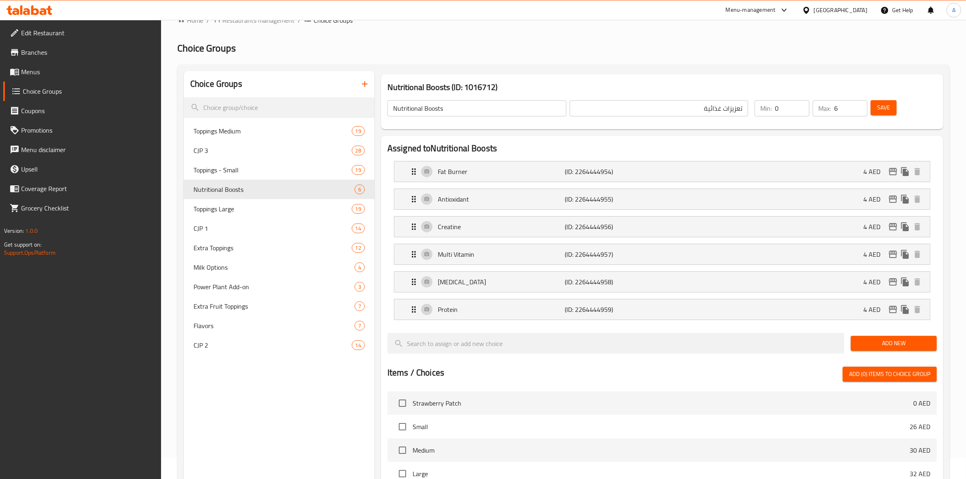
click at [890, 108] on span "Save" at bounding box center [883, 108] width 13 height 10
click at [561, 275] on div "Glutamine (ID: 2264444958) 4 AED" at bounding box center [664, 282] width 511 height 20
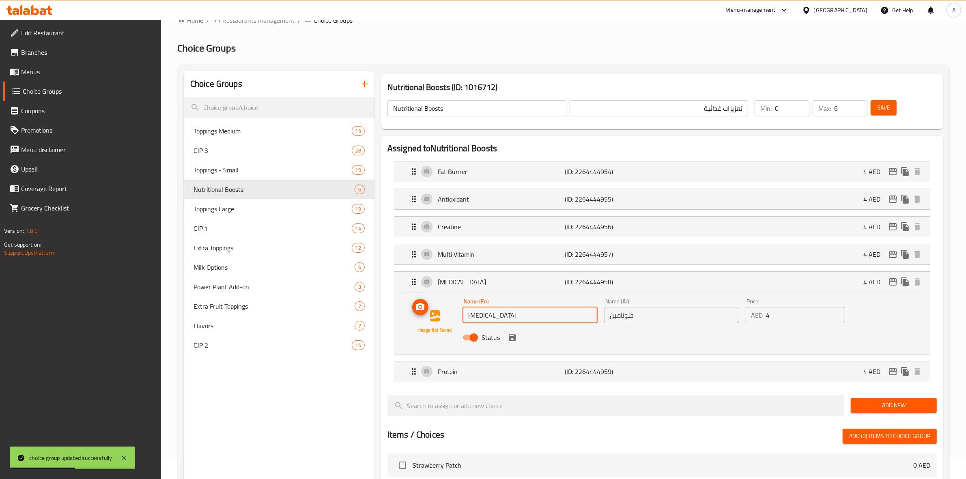
drag, startPoint x: 512, startPoint y: 317, endPoint x: 453, endPoint y: 318, distance: 58.9
click at [453, 318] on div "Name (En) Glutamine Name (En) Name (Ar) جلوتامين Name (Ar) Price AED 4 Price St…" at bounding box center [662, 321] width 510 height 55
click at [409, 339] on img at bounding box center [435, 322] width 52 height 52
click at [898, 75] on div "Nutritional Boosts (ID: 1016712) Nutritional Boosts ​ تعزيزات غذائية ​ Min: 0 ​…" at bounding box center [662, 101] width 562 height 55
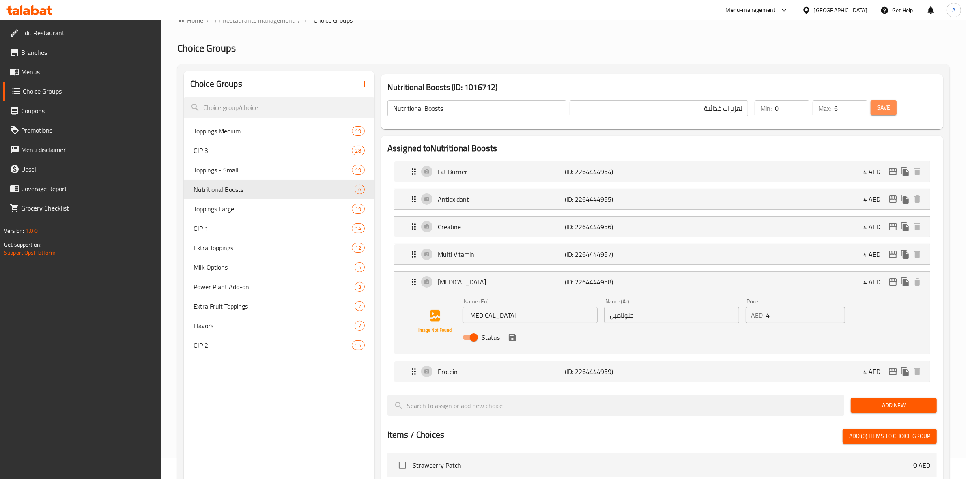
click at [889, 106] on span "Save" at bounding box center [883, 108] width 13 height 10
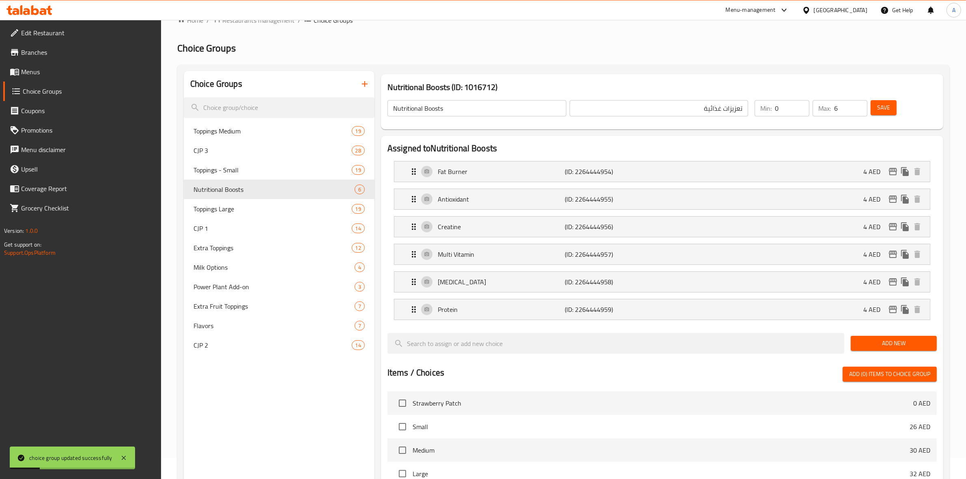
click at [37, 68] on span "Menus" at bounding box center [88, 72] width 134 height 10
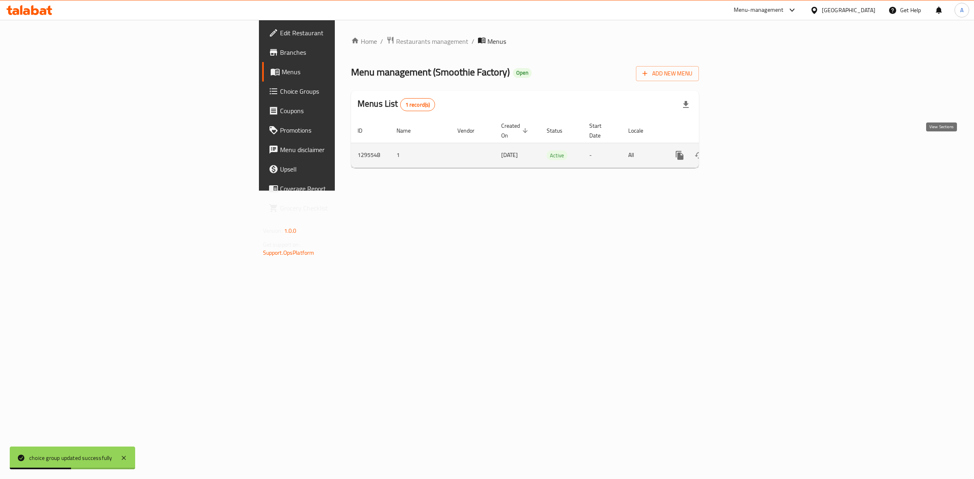
click at [743, 151] on icon "enhanced table" at bounding box center [738, 156] width 10 height 10
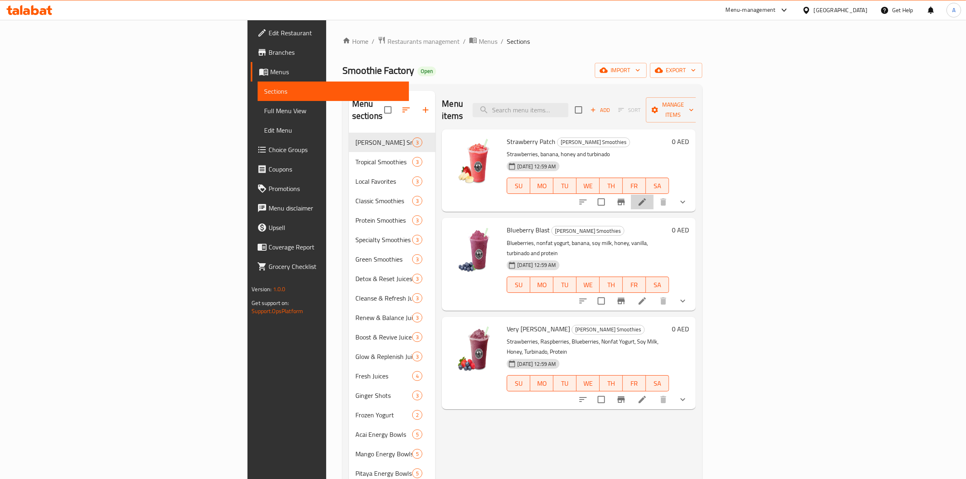
click at [654, 195] on li at bounding box center [642, 202] width 23 height 15
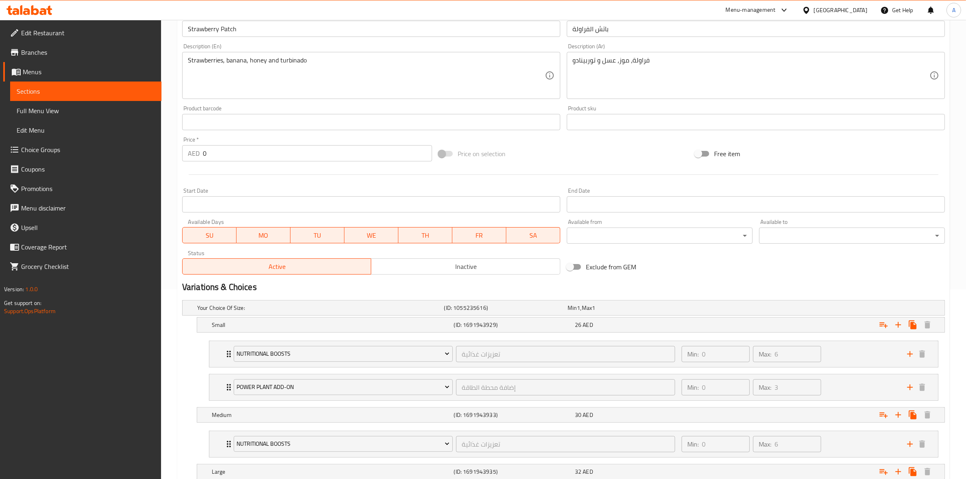
scroll to position [282, 0]
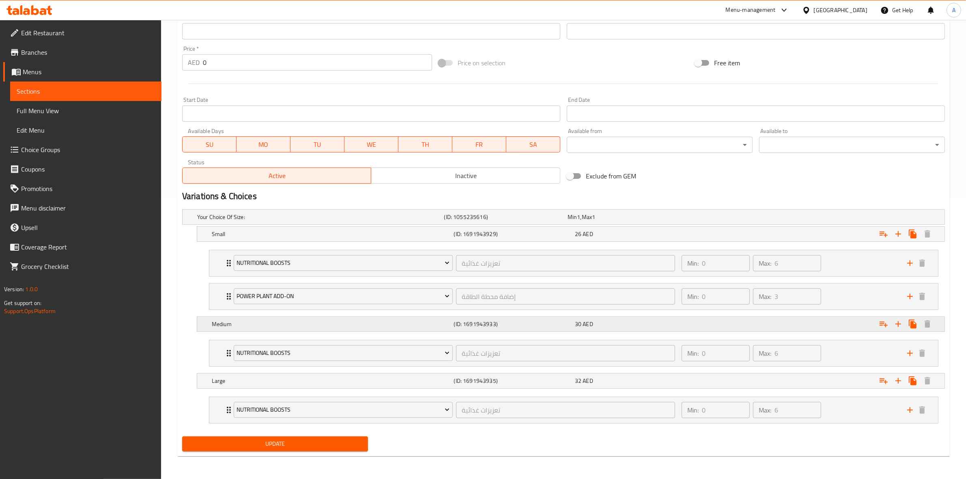
click at [553, 325] on h5 "(ID: 1691943933)" at bounding box center [513, 324] width 118 height 8
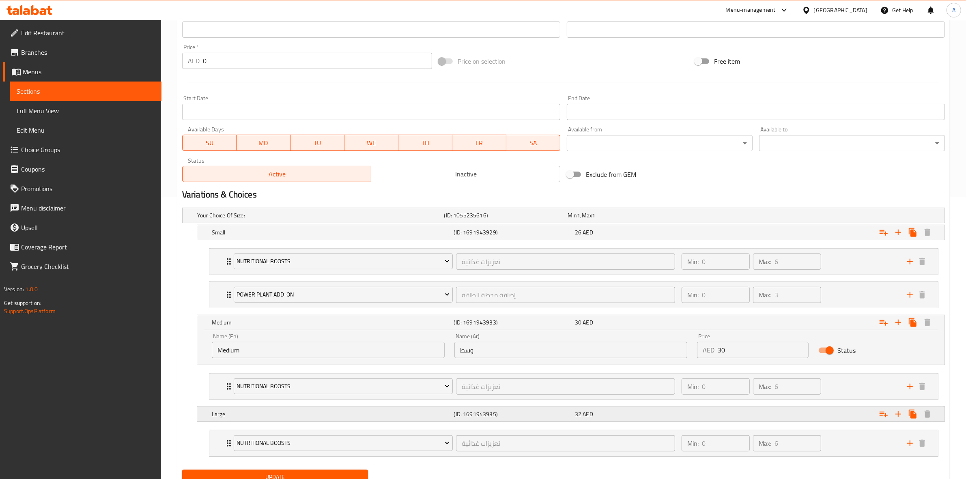
click at [419, 412] on h5 "Large" at bounding box center [331, 414] width 239 height 8
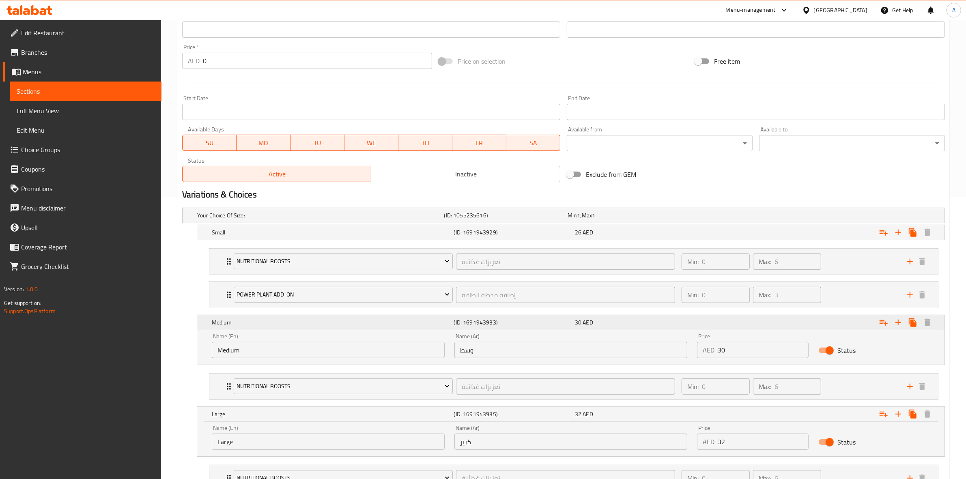
scroll to position [352, 0]
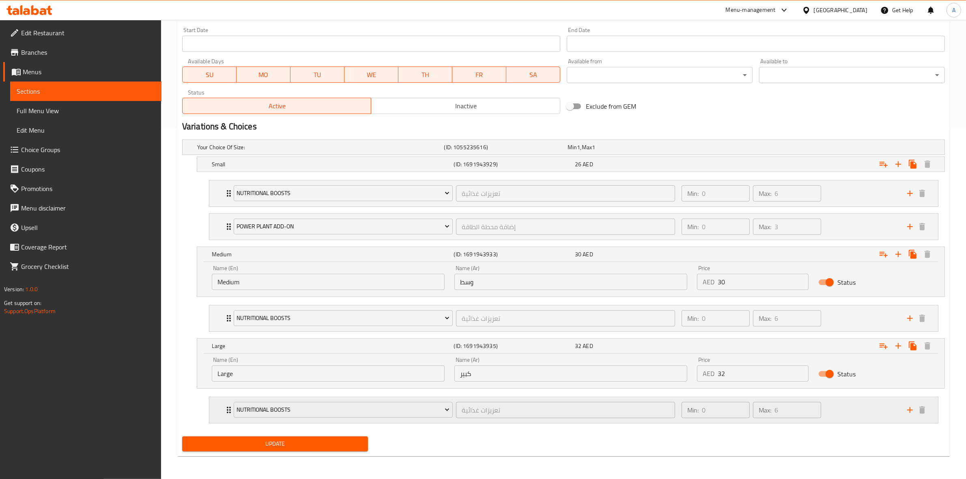
click at [835, 409] on div "Min: 0 ​ Max: 6 ​" at bounding box center [790, 410] width 226 height 26
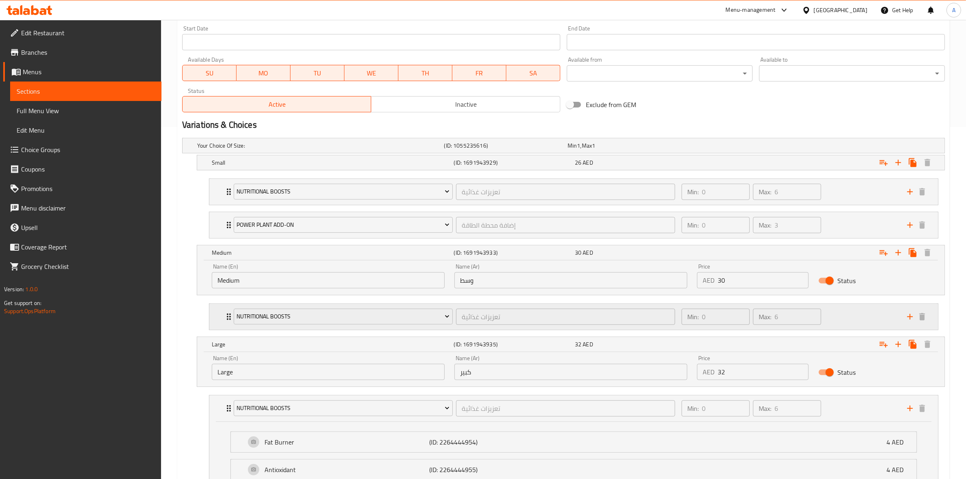
click at [836, 315] on div "Min: 0 ​ Max: 6 ​" at bounding box center [790, 317] width 226 height 26
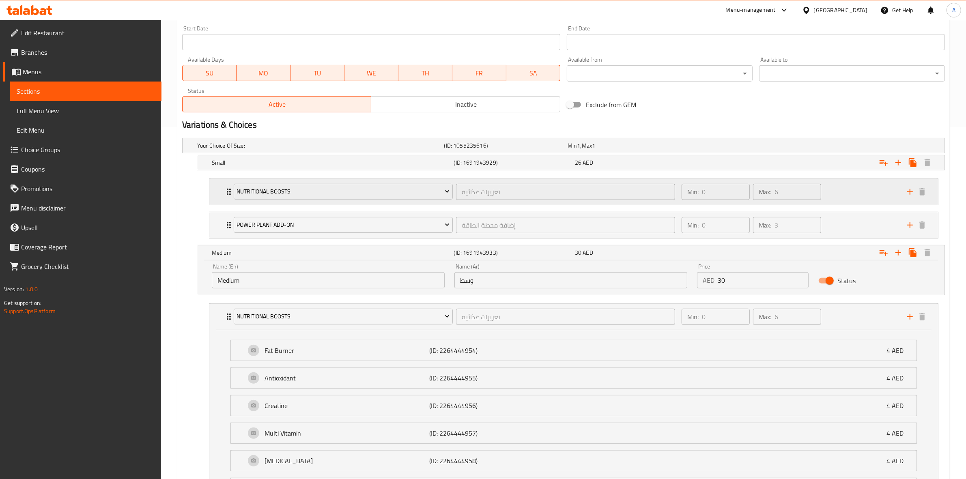
click at [841, 181] on div "Min: 0 ​ Max: 6 ​" at bounding box center [790, 192] width 226 height 26
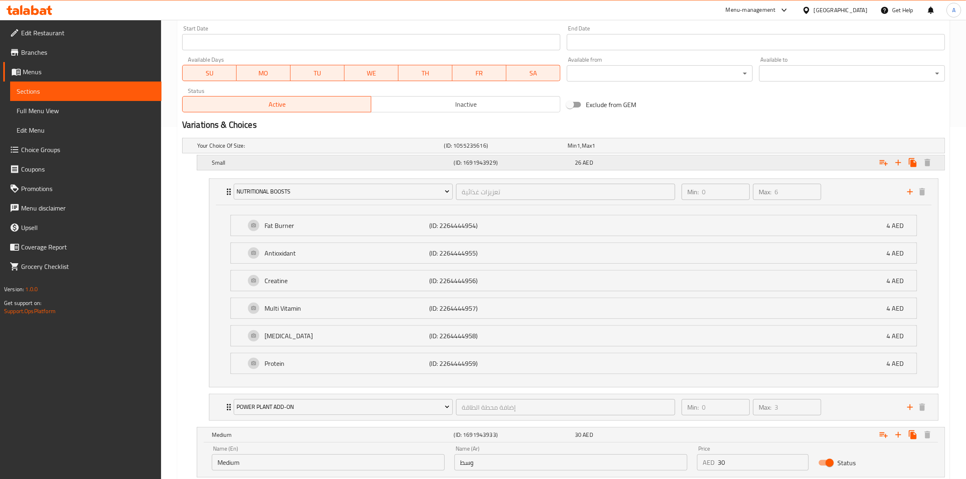
click at [832, 165] on div "Expand" at bounding box center [815, 163] width 242 height 18
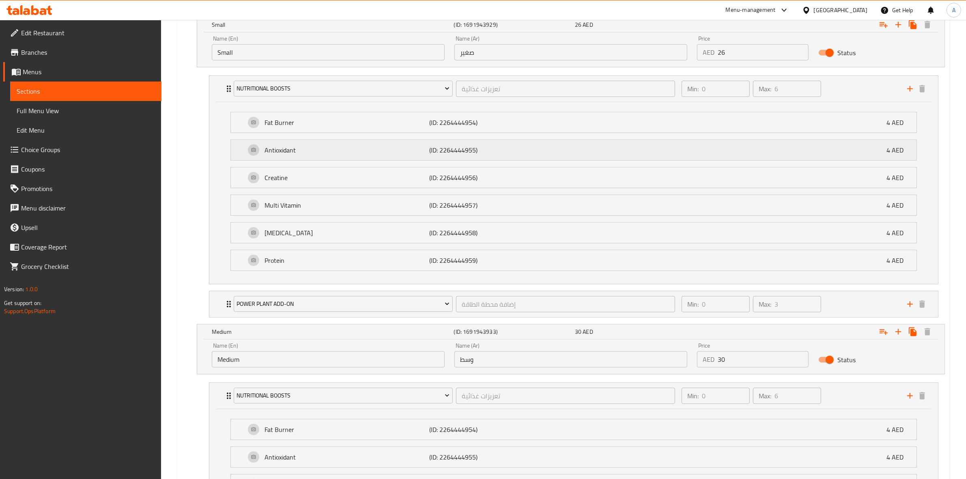
scroll to position [504, 0]
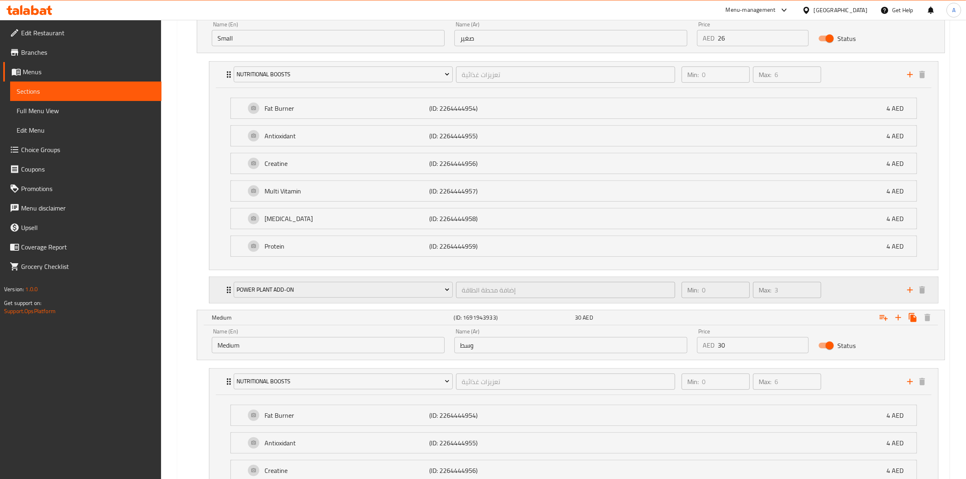
click at [831, 292] on div "Min: 0 ​ Max: 3 ​" at bounding box center [790, 290] width 226 height 26
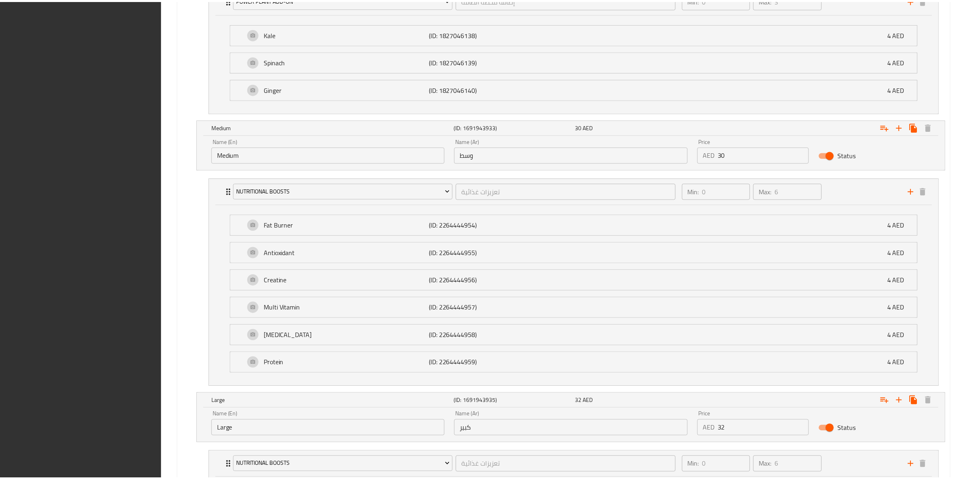
scroll to position [1037, 0]
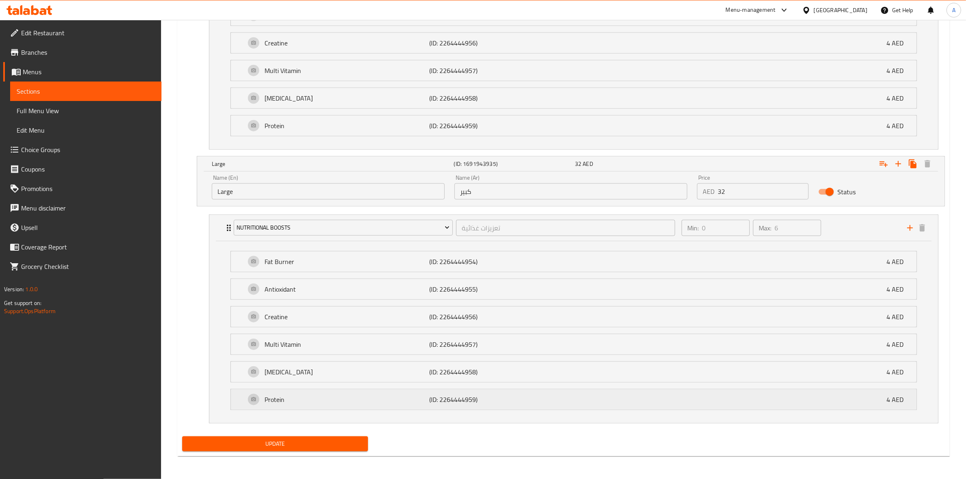
click at [495, 400] on p "(ID: 2264444959)" at bounding box center [484, 400] width 110 height 10
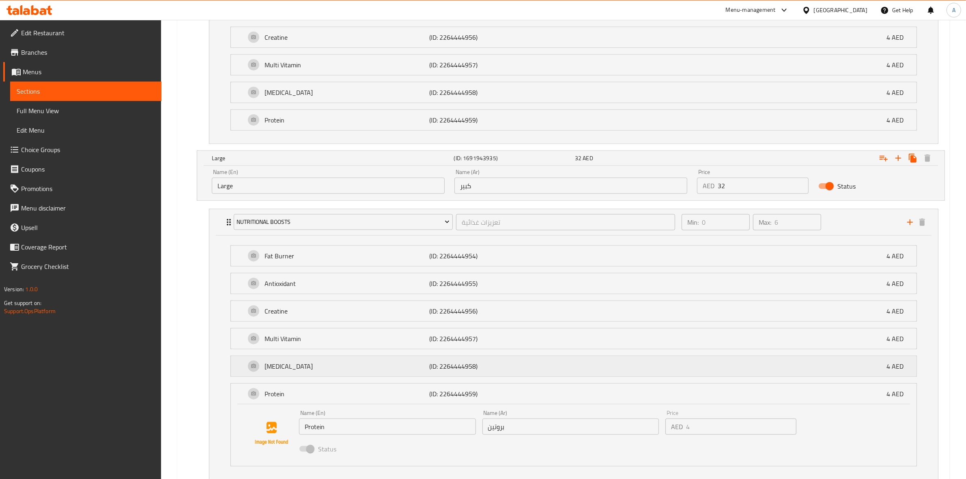
click at [500, 371] on p "(ID: 2264444958)" at bounding box center [484, 367] width 110 height 10
click at [500, 344] on p "(ID: 2264444957)" at bounding box center [484, 339] width 110 height 10
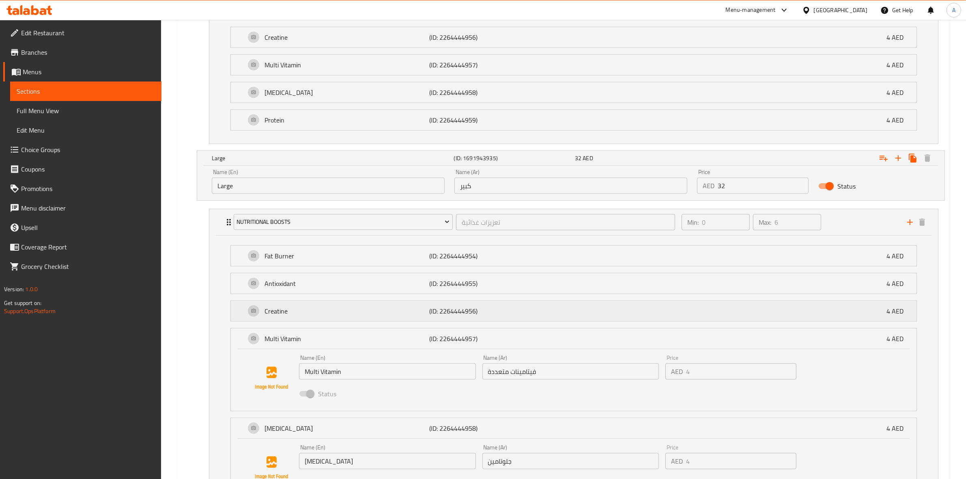
click at [506, 321] on div "Creatine (ID: 2264444956) 4 AED" at bounding box center [577, 311] width 662 height 20
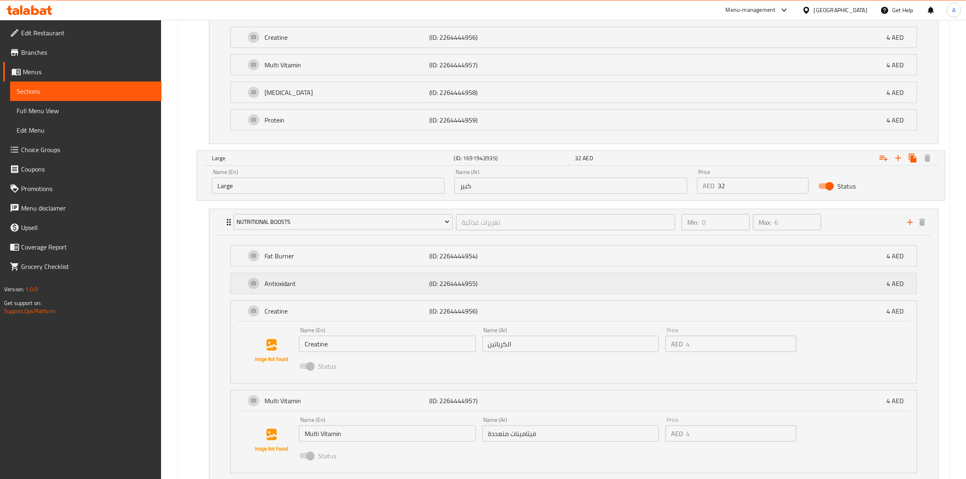
click at [508, 289] on p "(ID: 2264444955)" at bounding box center [484, 284] width 110 height 10
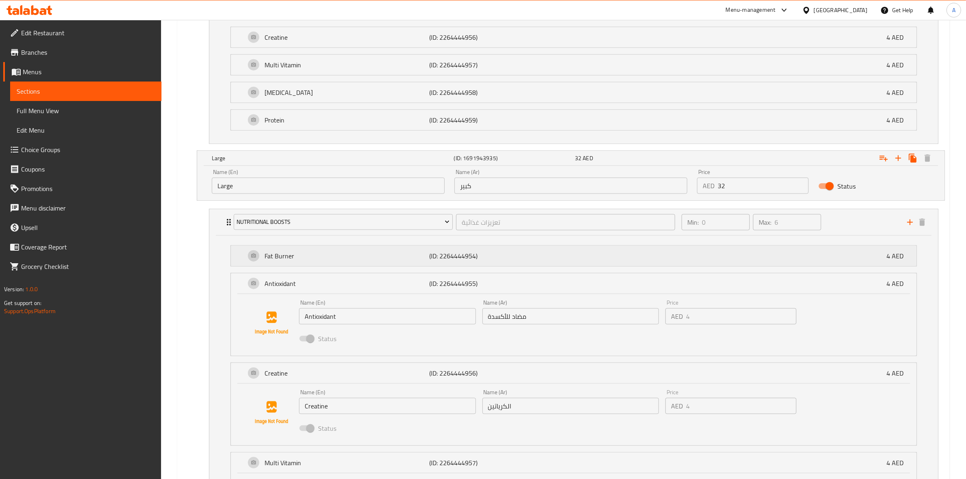
click at [484, 260] on p "(ID: 2264444954)" at bounding box center [484, 256] width 110 height 10
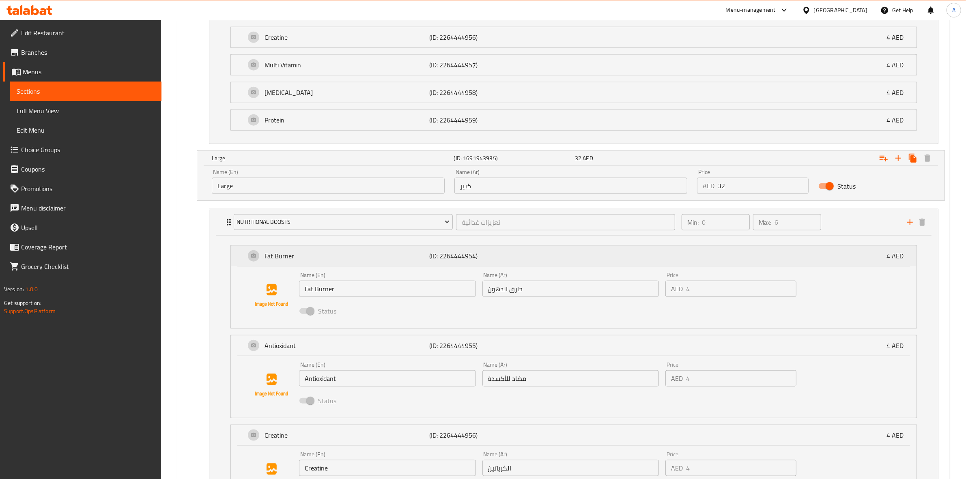
scroll to position [936, 0]
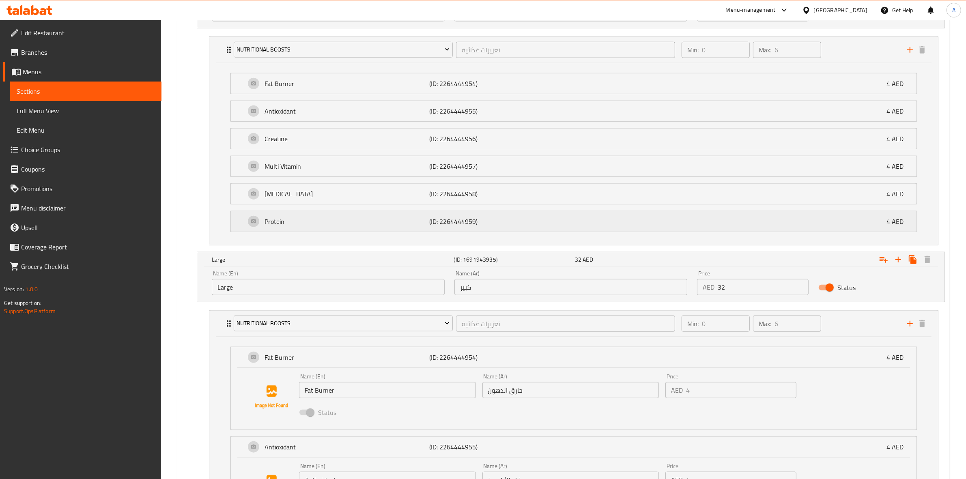
click at [495, 226] on p "(ID: 2264444959)" at bounding box center [484, 222] width 110 height 10
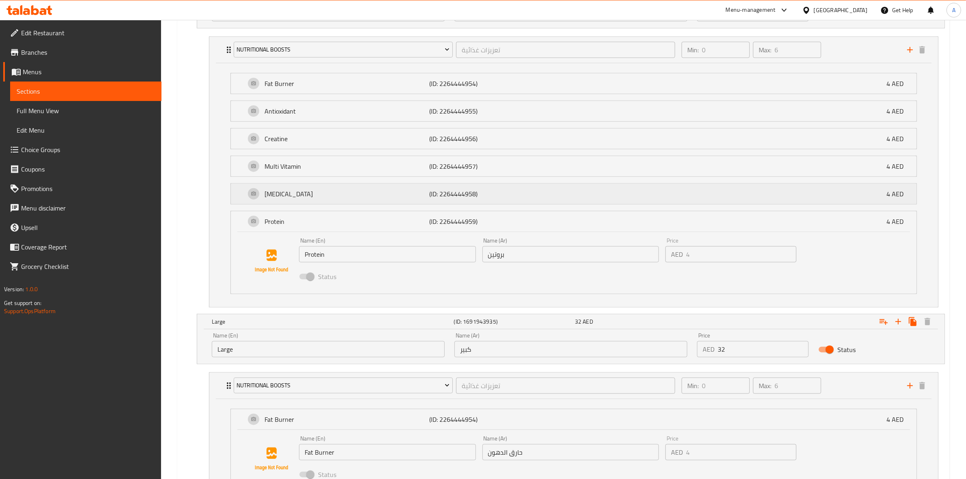
click at [497, 197] on p "(ID: 2264444958)" at bounding box center [484, 194] width 110 height 10
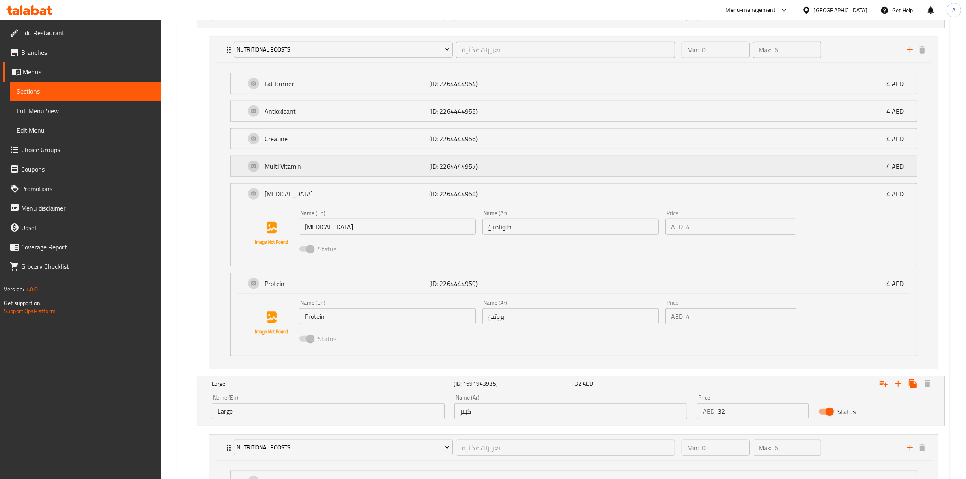
click at [504, 171] on p "(ID: 2264444957)" at bounding box center [484, 167] width 110 height 10
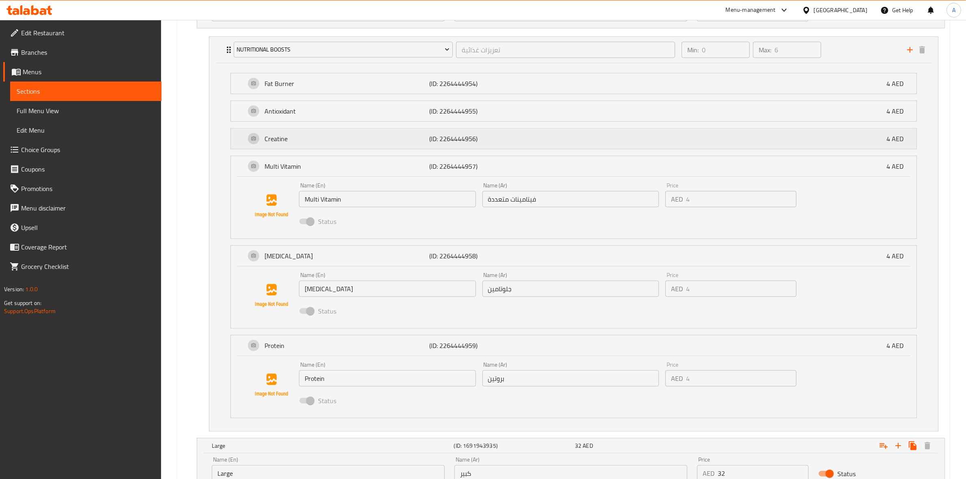
click at [506, 141] on p "(ID: 2264444956)" at bounding box center [484, 139] width 110 height 10
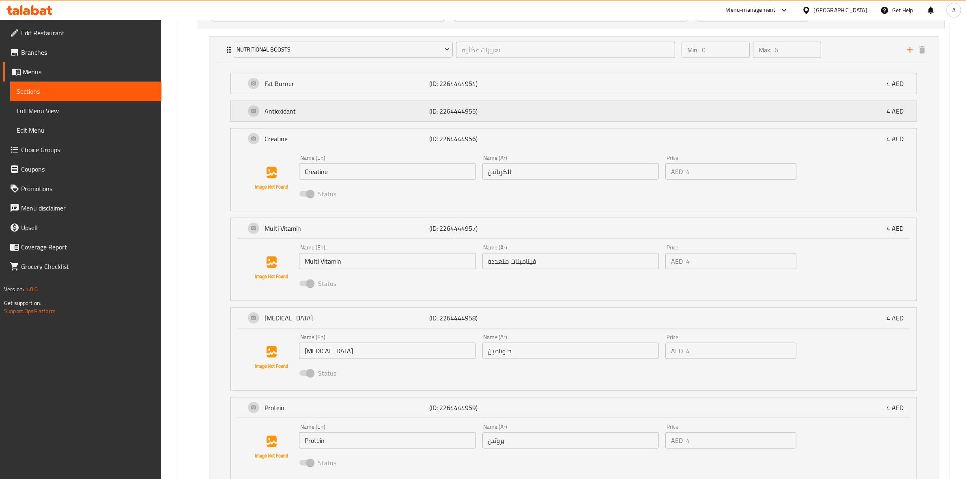
click at [516, 106] on div "Antioxidant (ID: 2264444955) 4 AED" at bounding box center [577, 111] width 662 height 20
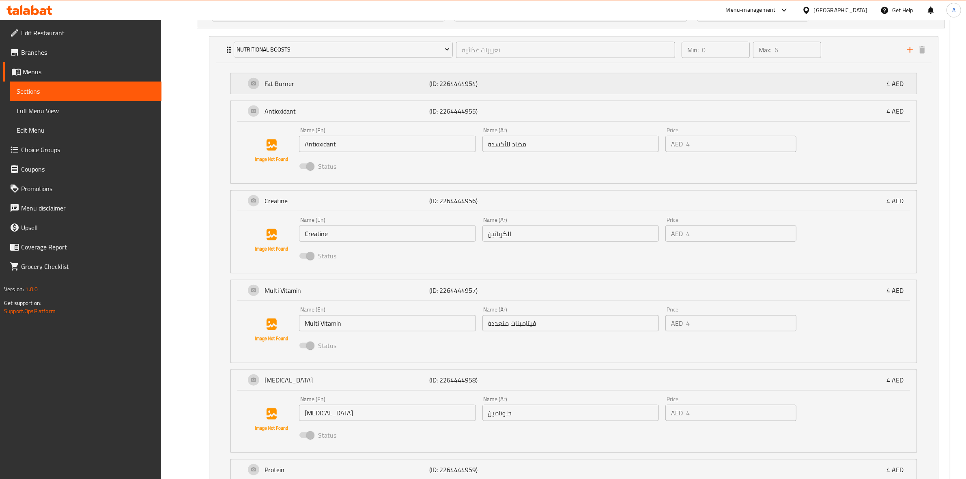
click at [522, 83] on p "(ID: 2264444954)" at bounding box center [484, 84] width 110 height 10
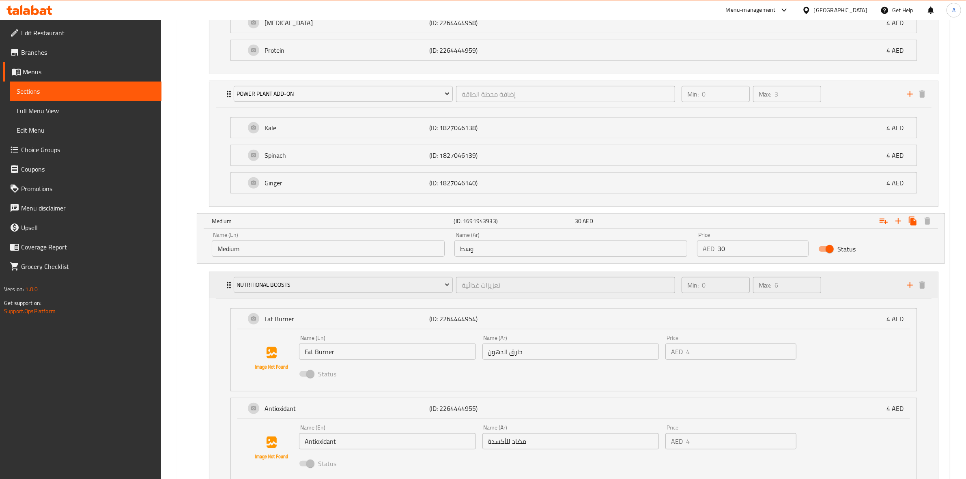
scroll to position [631, 0]
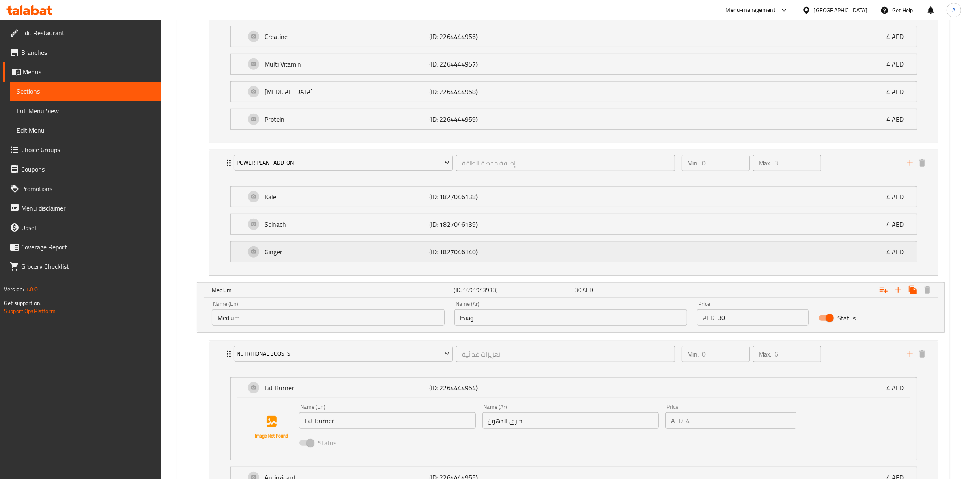
click at [527, 248] on div "Ginger (ID: 1827046140) 4 AED" at bounding box center [577, 252] width 662 height 20
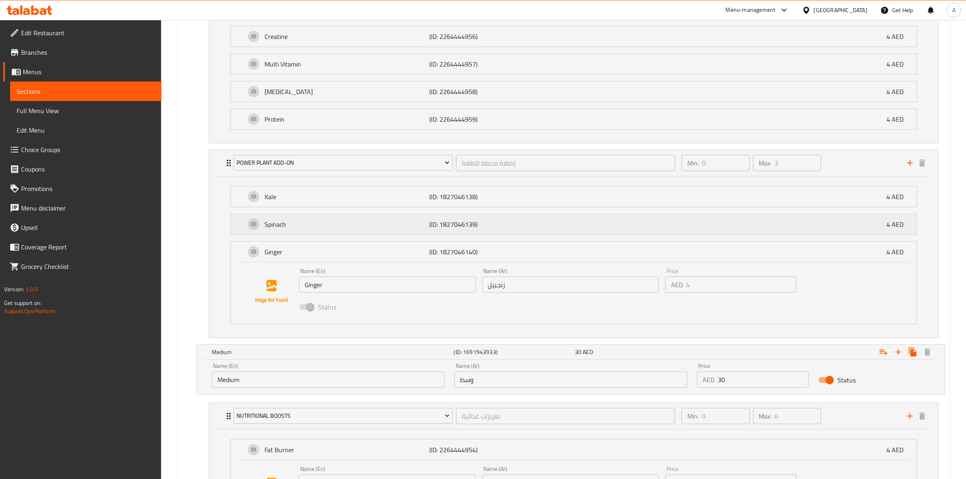
click at [523, 228] on p "(ID: 1827046139)" at bounding box center [484, 225] width 110 height 10
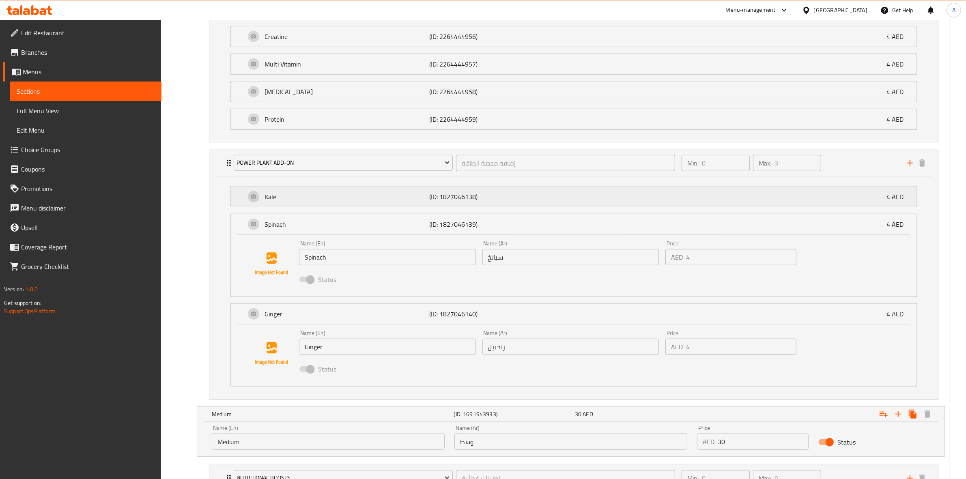
click at [517, 198] on p "(ID: 1827046138)" at bounding box center [484, 197] width 110 height 10
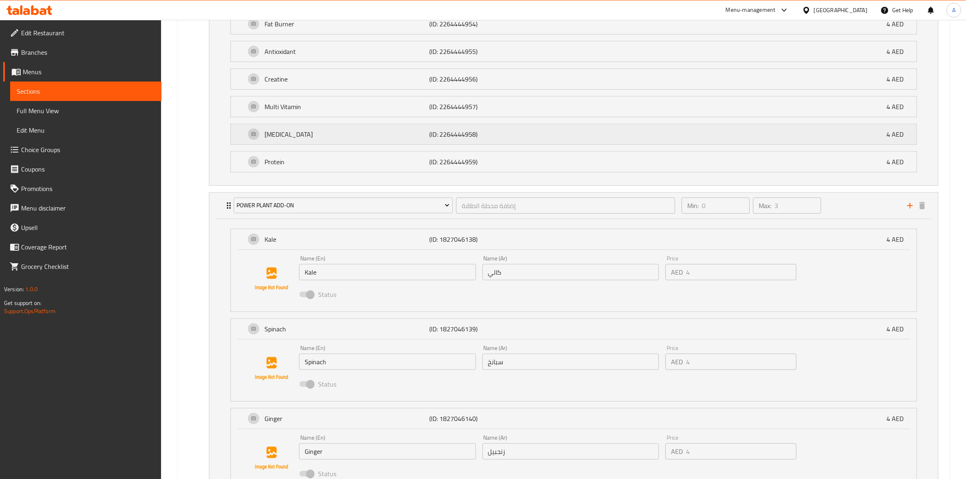
scroll to position [479, 0]
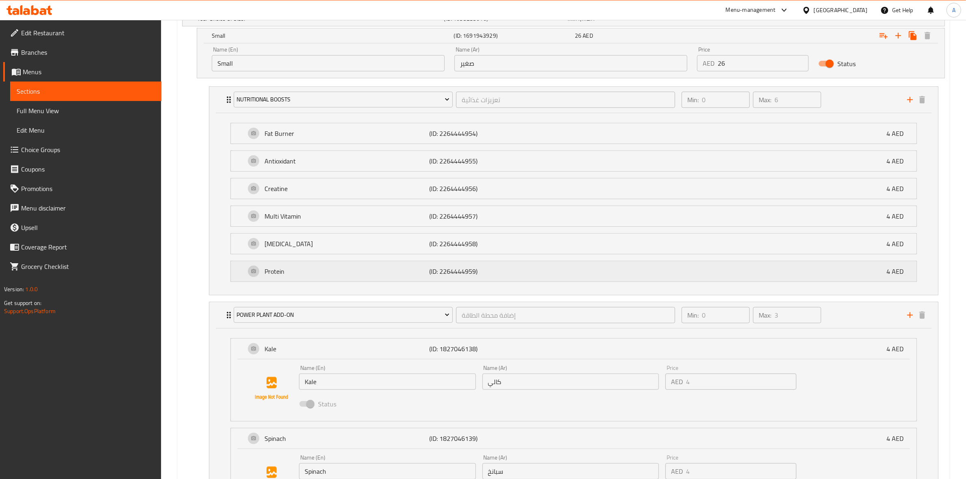
click at [497, 274] on p "(ID: 2264444959)" at bounding box center [484, 272] width 110 height 10
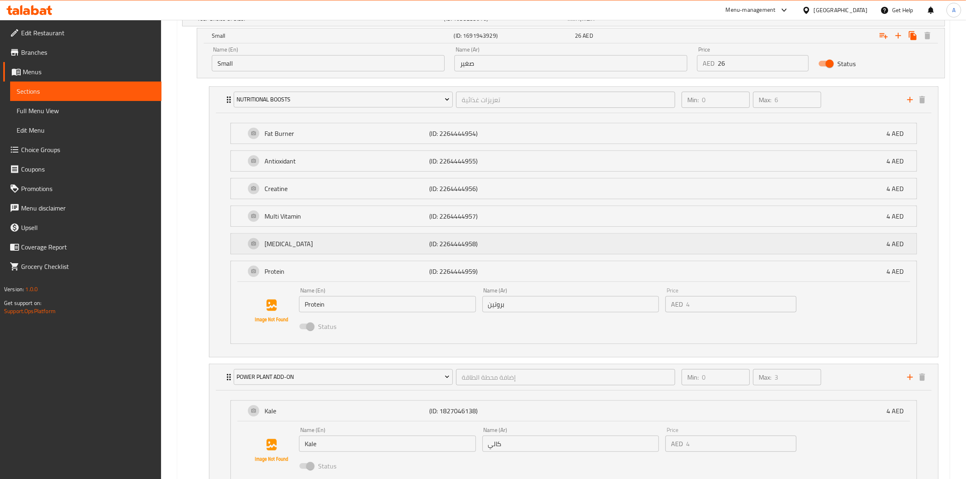
click at [500, 245] on p "(ID: 2264444958)" at bounding box center [484, 244] width 110 height 10
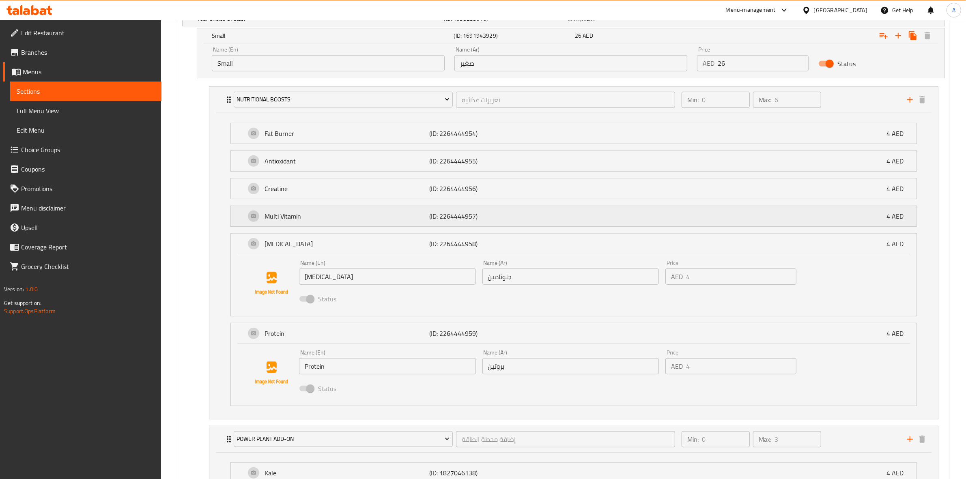
click at [500, 220] on p "(ID: 2264444957)" at bounding box center [484, 216] width 110 height 10
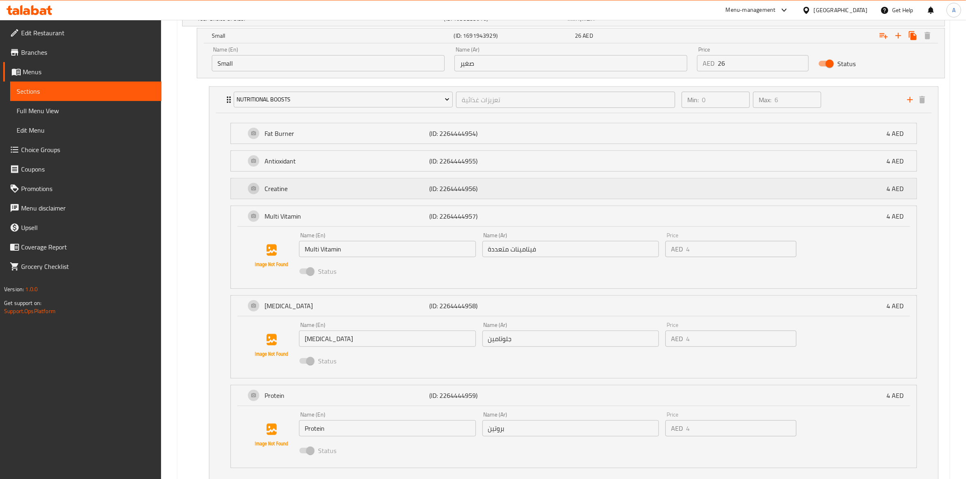
click at [508, 189] on p "(ID: 2264444956)" at bounding box center [484, 189] width 110 height 10
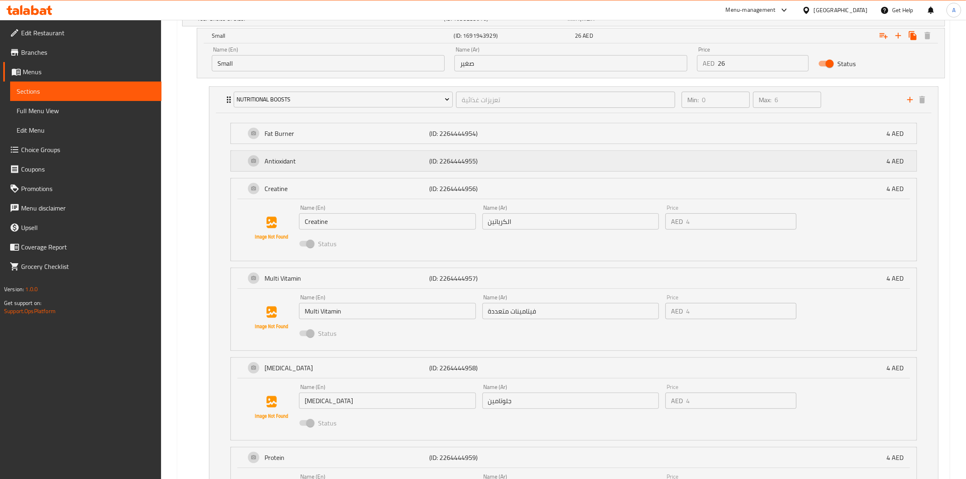
click at [499, 162] on p "(ID: 2264444955)" at bounding box center [484, 161] width 110 height 10
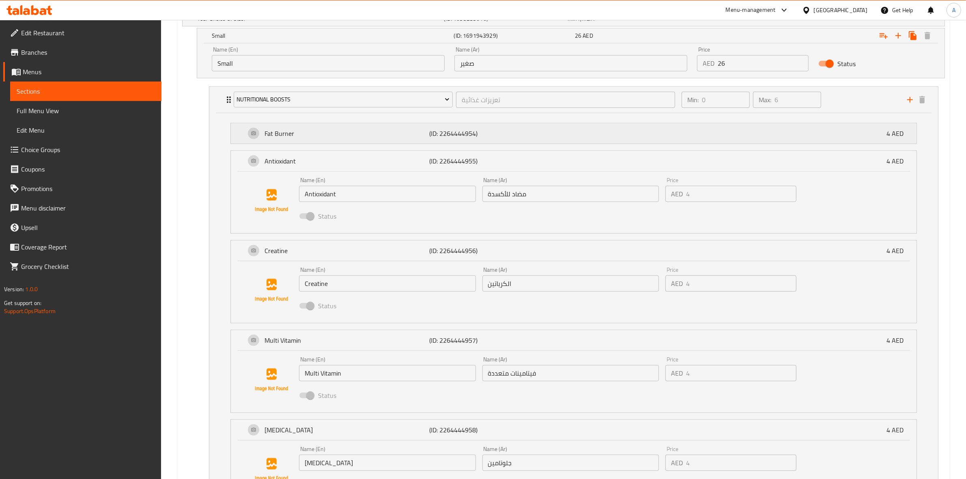
click at [496, 135] on p "(ID: 2264444954)" at bounding box center [484, 134] width 110 height 10
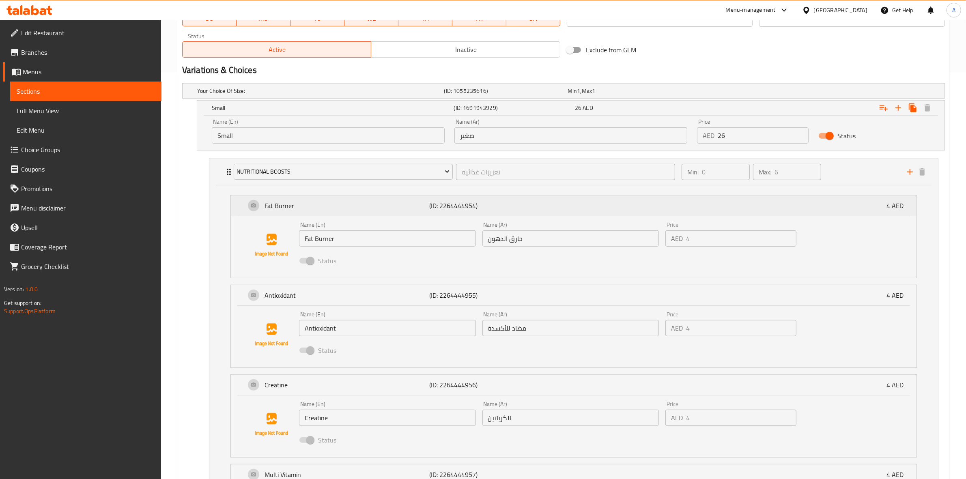
scroll to position [327, 0]
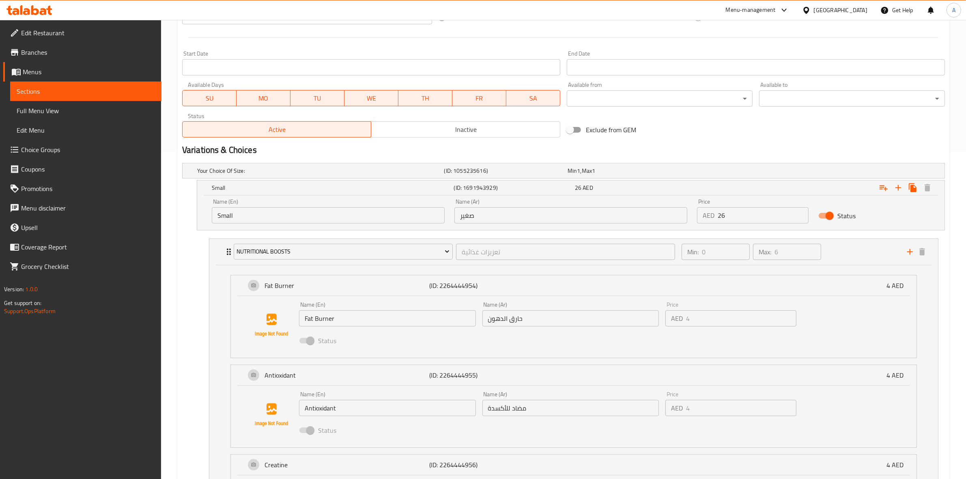
click at [612, 11] on div "Menu-management United Arab Emirates Get Help A" at bounding box center [483, 9] width 966 height 19
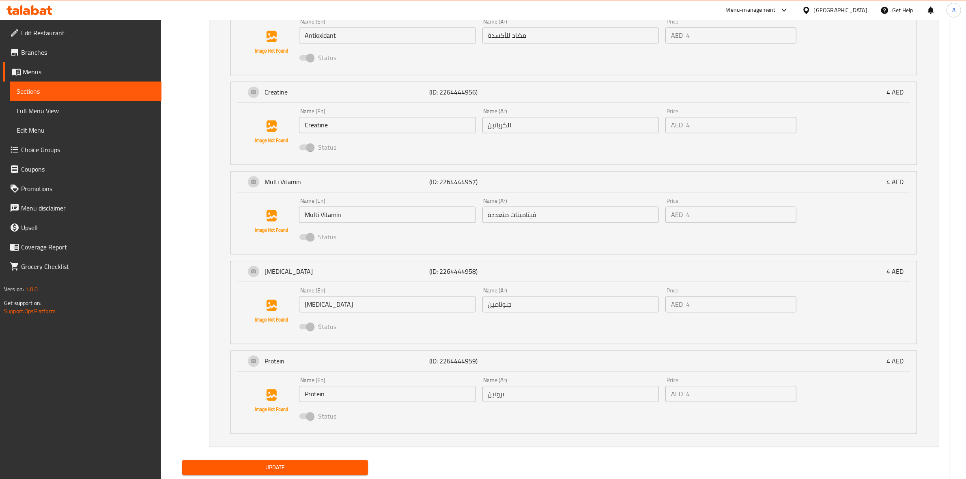
scroll to position [2341, 0]
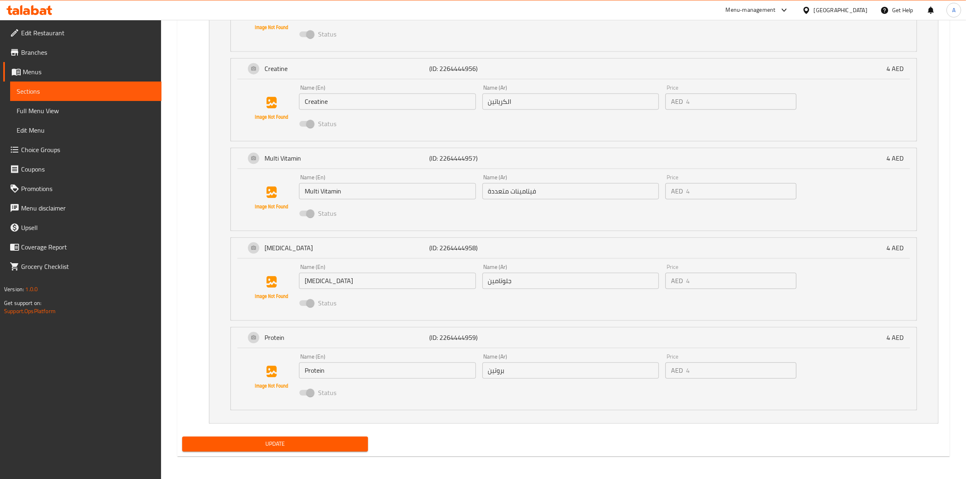
click at [262, 442] on span "Update" at bounding box center [275, 444] width 173 height 10
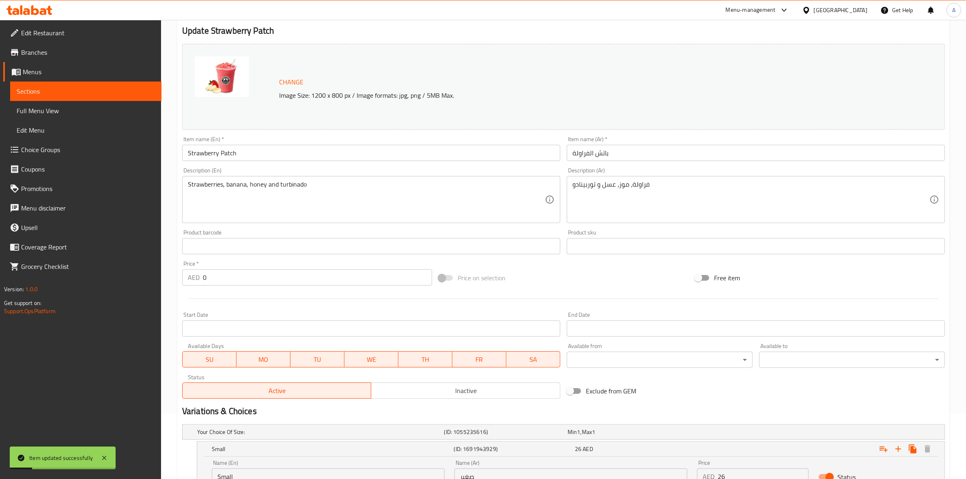
scroll to position [0, 0]
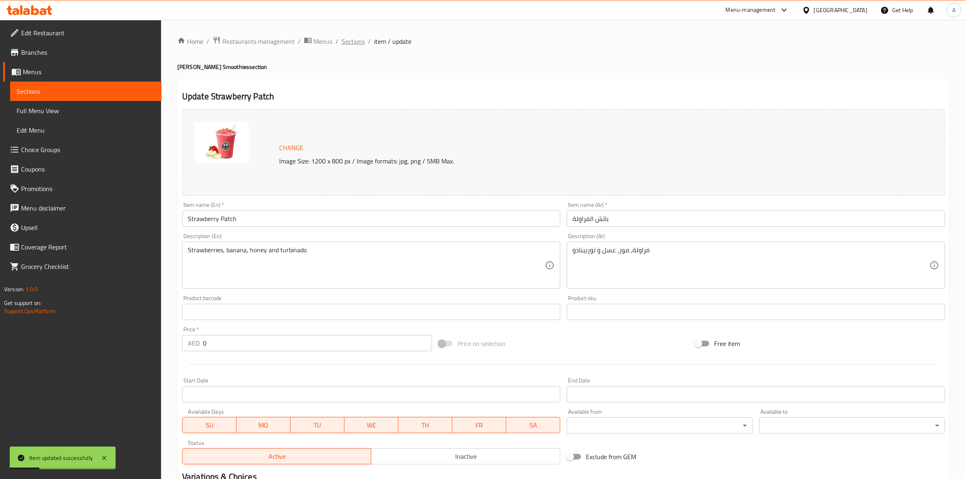
click at [348, 39] on span "Sections" at bounding box center [353, 42] width 23 height 10
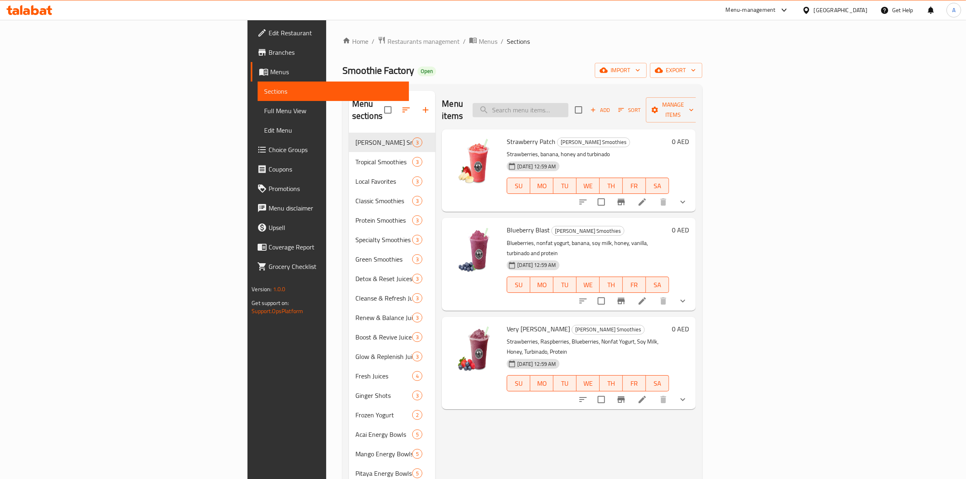
click at [569, 108] on input "search" at bounding box center [521, 110] width 96 height 14
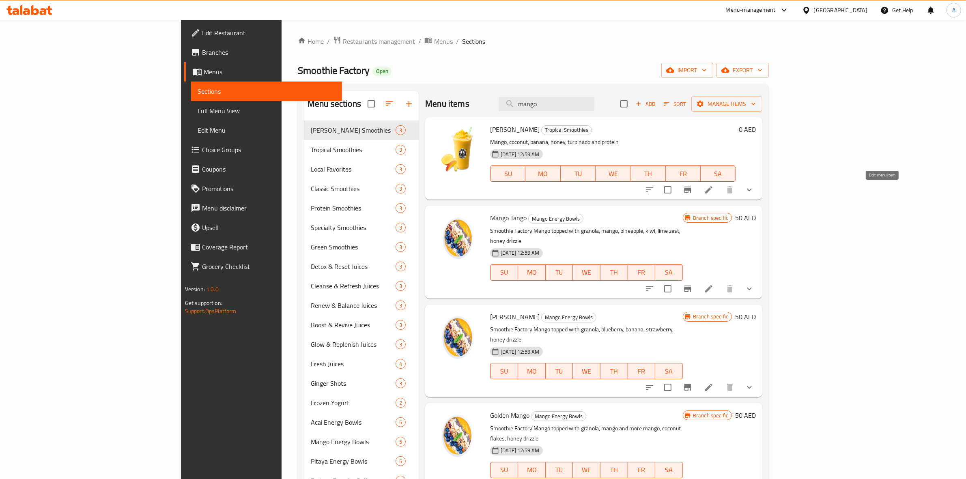
type input "mango"
click at [714, 194] on icon at bounding box center [709, 190] width 10 height 10
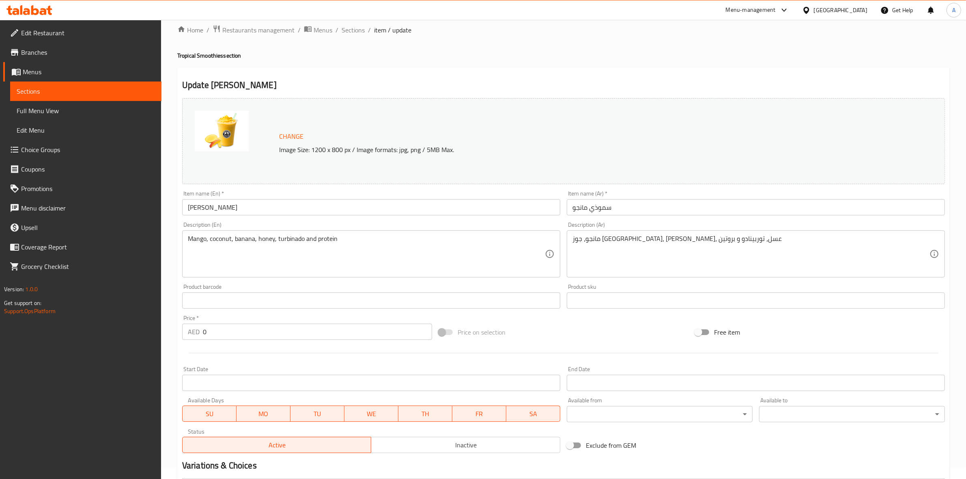
scroll to position [249, 0]
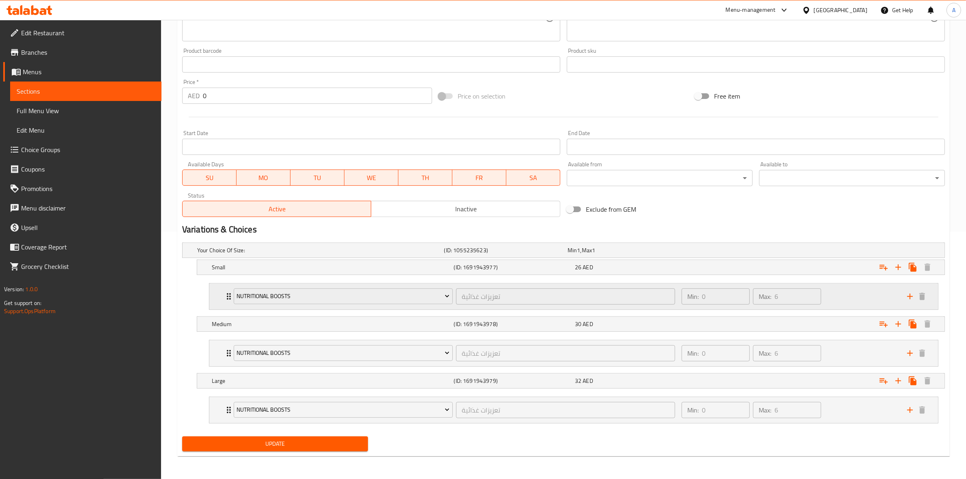
click at [860, 295] on div "Min: 0 ​ Max: 6 ​" at bounding box center [790, 297] width 226 height 26
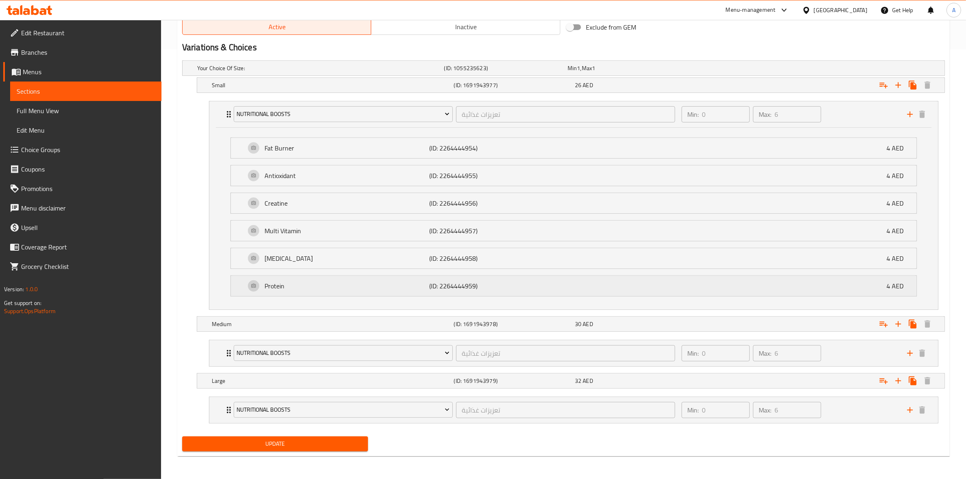
scroll to position [432, 0]
click at [685, 289] on div "Protein (ID: 2264444959) 4 AED" at bounding box center [577, 286] width 662 height 20
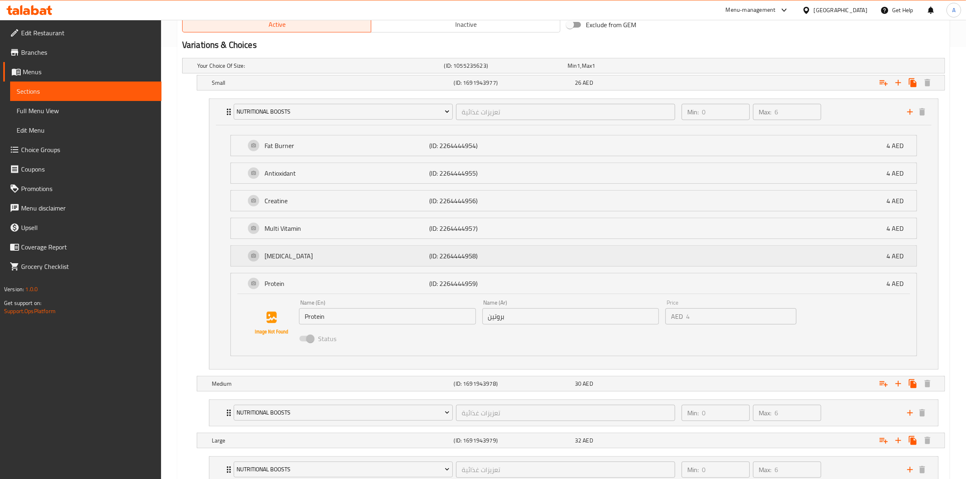
click at [629, 256] on div "Glutamine (ID: 2264444958) 4 AED" at bounding box center [577, 256] width 662 height 20
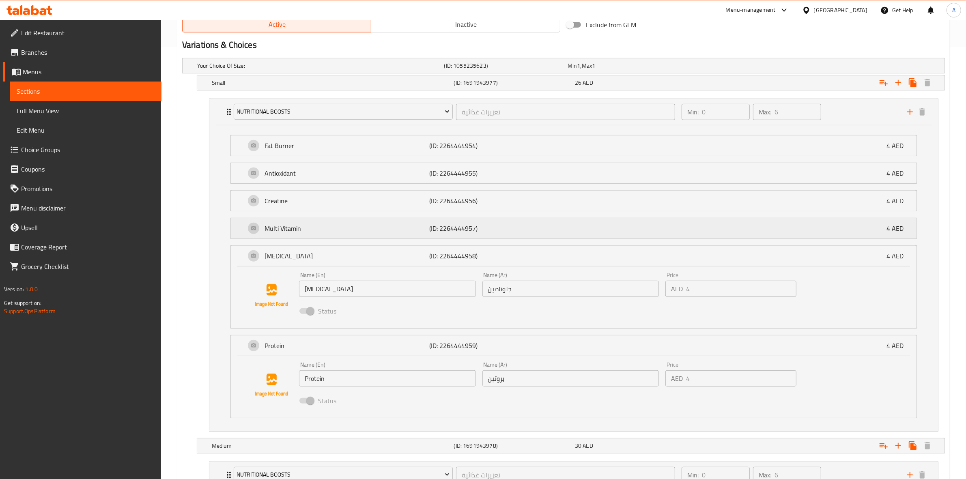
click at [617, 234] on div "Multi Vitamin (ID: 2264444957) 4 AED" at bounding box center [577, 228] width 662 height 20
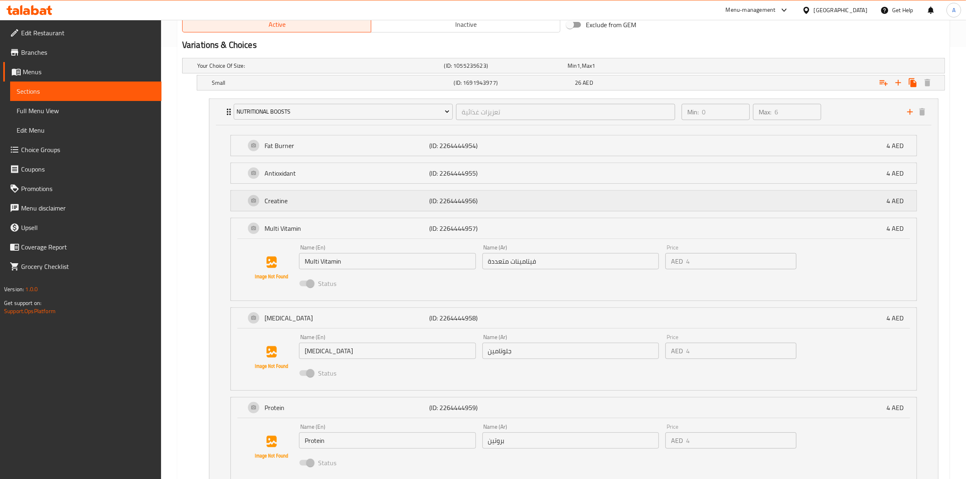
drag, startPoint x: 617, startPoint y: 208, endPoint x: 620, endPoint y: 183, distance: 25.0
click at [617, 207] on div "Creatine (ID: 2264444956) 4 AED" at bounding box center [577, 201] width 662 height 20
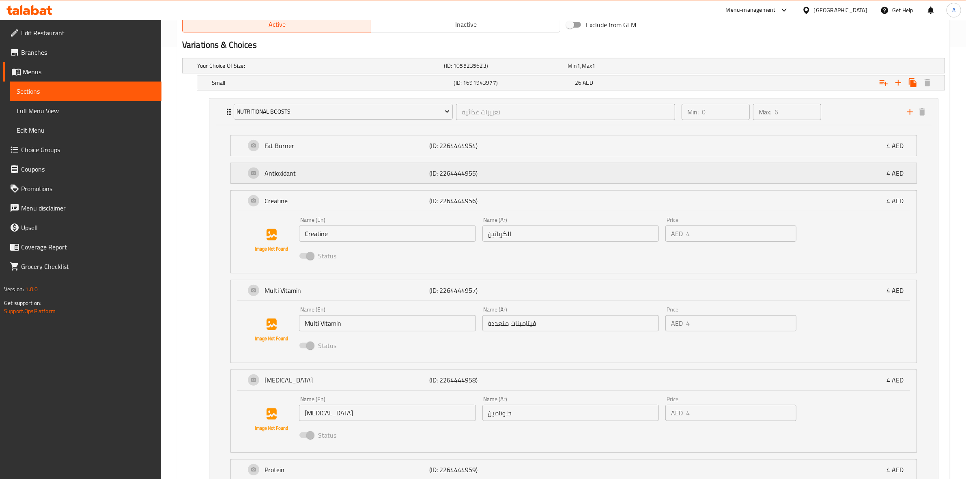
click at [623, 167] on div "Antioxidant (ID: 2264444955) 4 AED" at bounding box center [577, 173] width 662 height 20
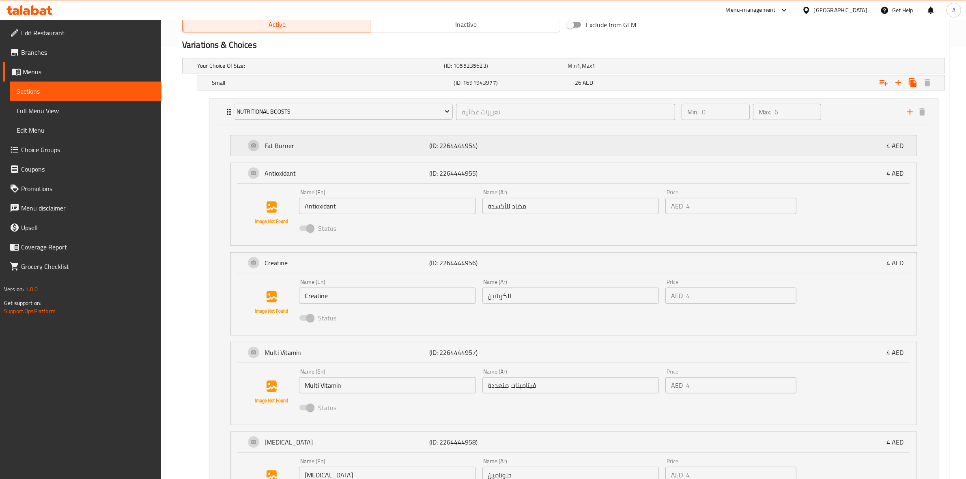
click at [626, 143] on div "Fat Burner (ID: 2264444954) 4 AED" at bounding box center [577, 146] width 662 height 20
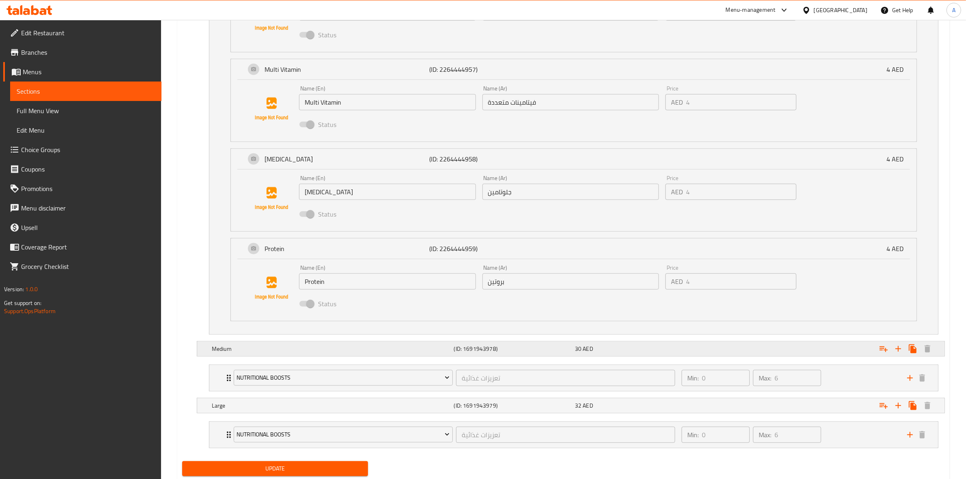
scroll to position [805, 0]
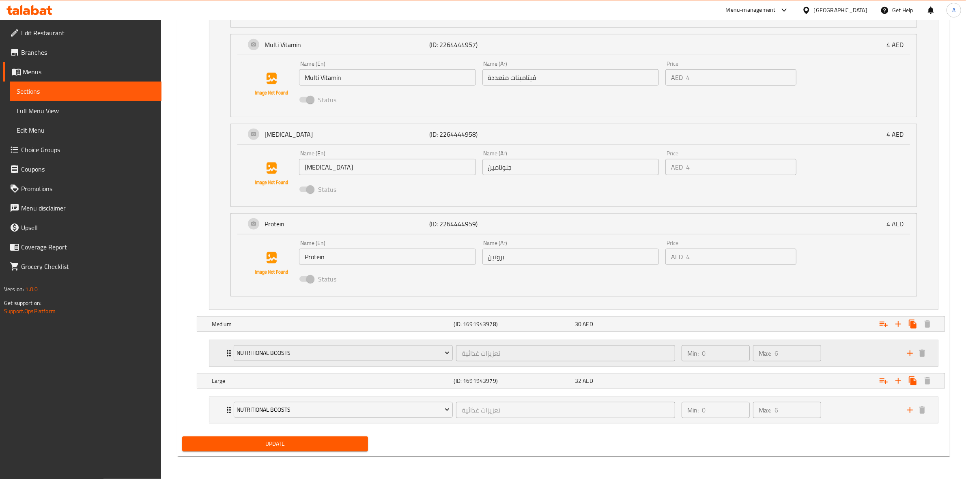
click at [849, 353] on div "Min: 0 ​ Max: 6 ​" at bounding box center [790, 354] width 226 height 26
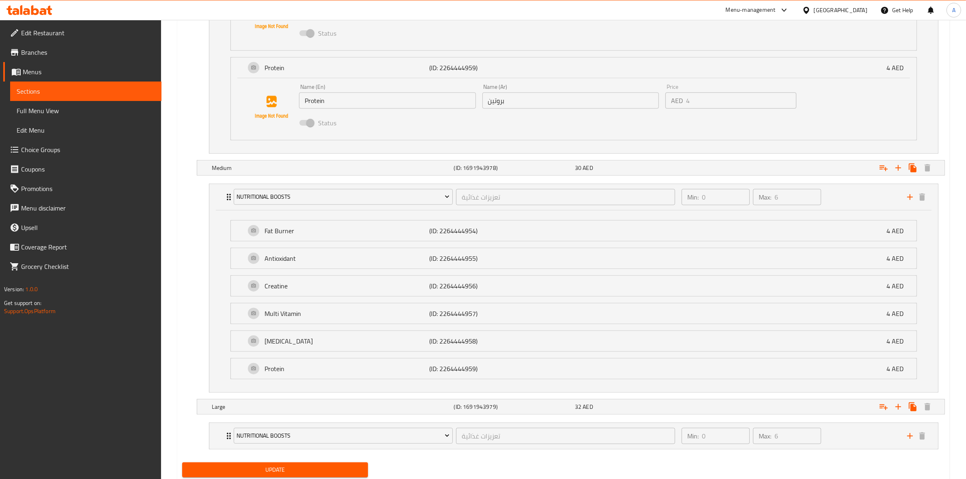
scroll to position [987, 0]
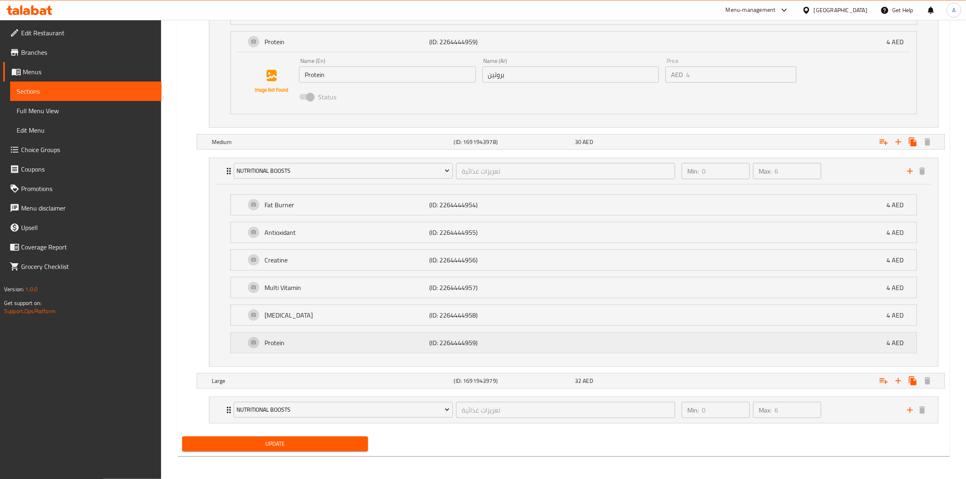
click at [540, 342] on div "Protein (ID: 2264444959) 4 AED" at bounding box center [577, 343] width 662 height 20
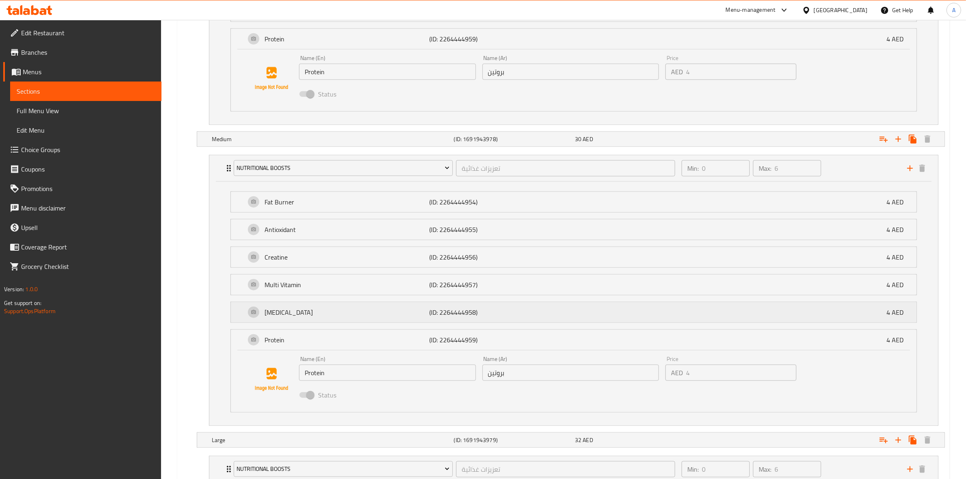
click at [527, 315] on p "(ID: 2264444958)" at bounding box center [484, 313] width 110 height 10
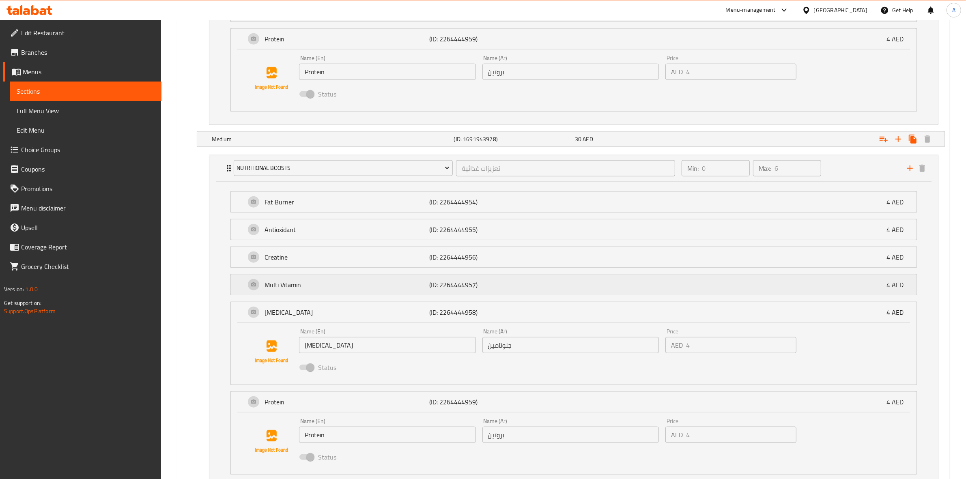
click at [515, 289] on p "(ID: 2264444957)" at bounding box center [484, 285] width 110 height 10
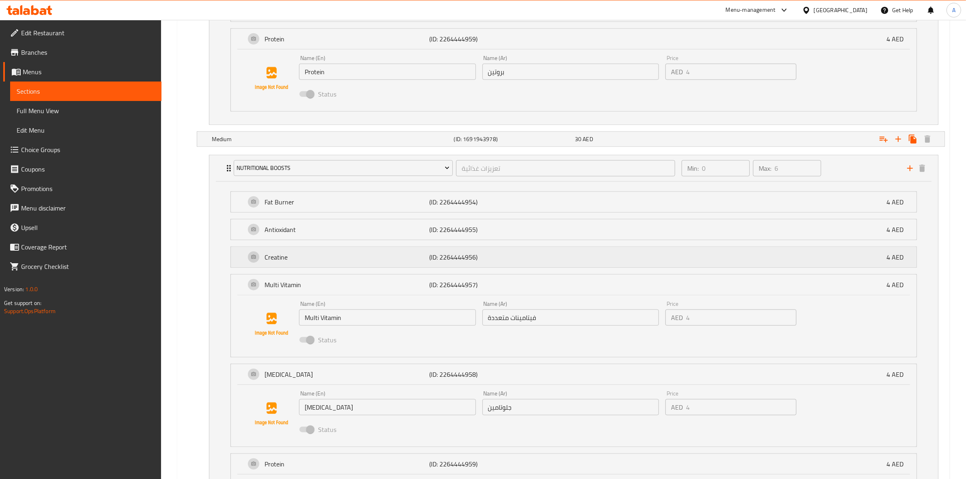
click at [513, 262] on p "(ID: 2264444956)" at bounding box center [484, 257] width 110 height 10
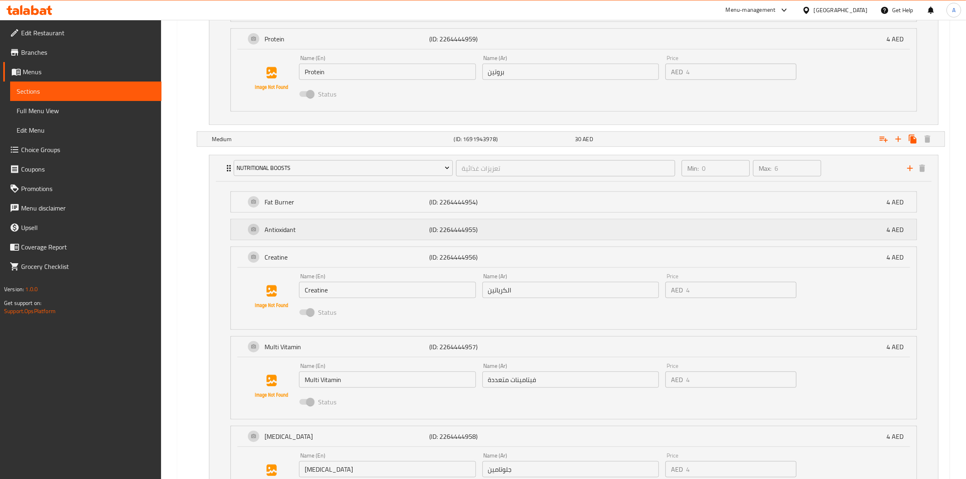
click at [522, 231] on p "(ID: 2264444955)" at bounding box center [484, 230] width 110 height 10
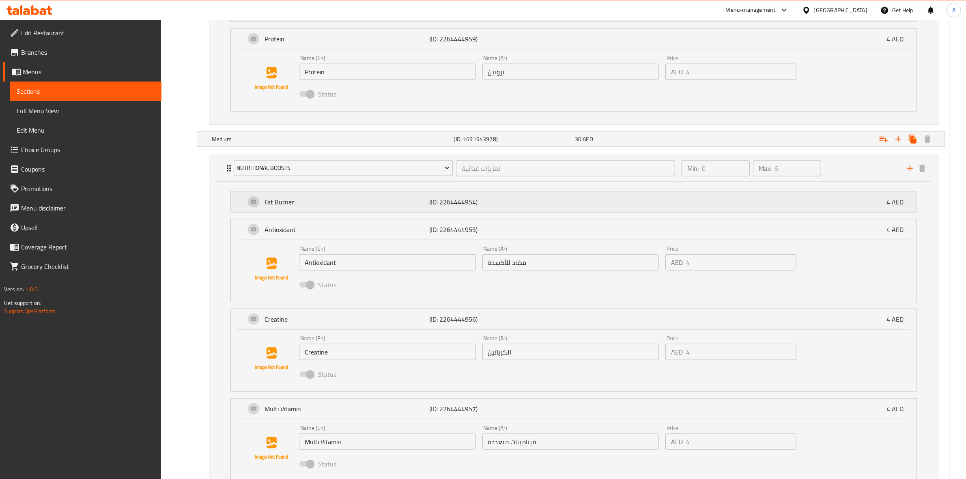
click at [524, 198] on div "Fat Burner (ID: 2264444954) 4 AED" at bounding box center [577, 202] width 662 height 20
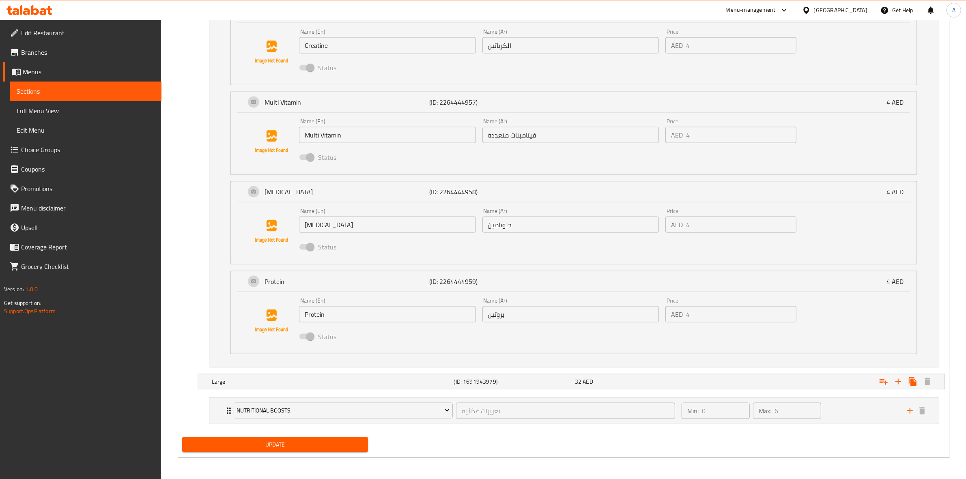
scroll to position [1360, 0]
click at [873, 415] on div "Min: 0 ​ Max: 6 ​" at bounding box center [790, 410] width 226 height 26
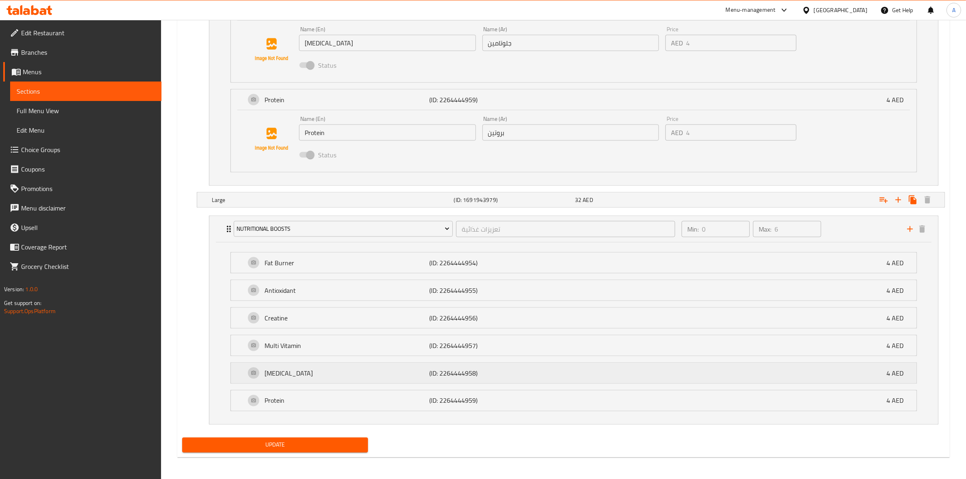
scroll to position [1544, 0]
click at [531, 403] on p "(ID: 2264444959)" at bounding box center [484, 400] width 110 height 10
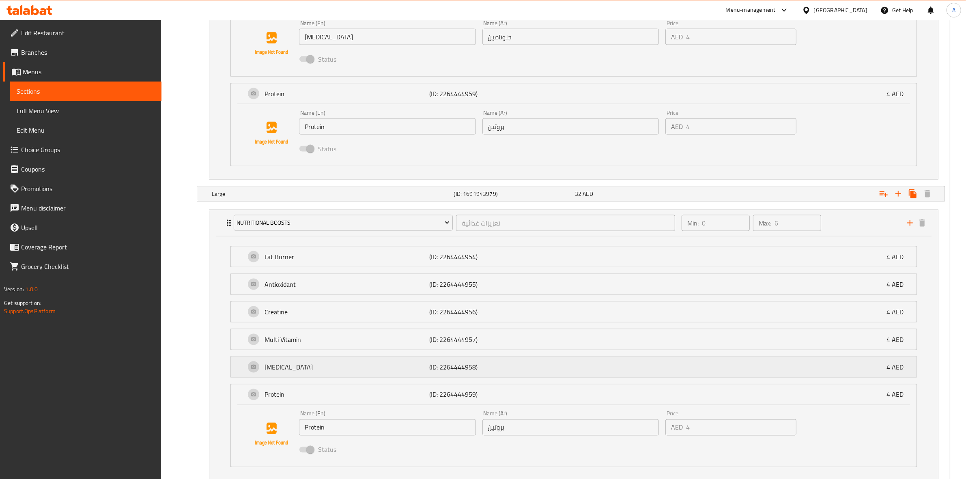
click at [528, 372] on p "(ID: 2264444958)" at bounding box center [484, 367] width 110 height 10
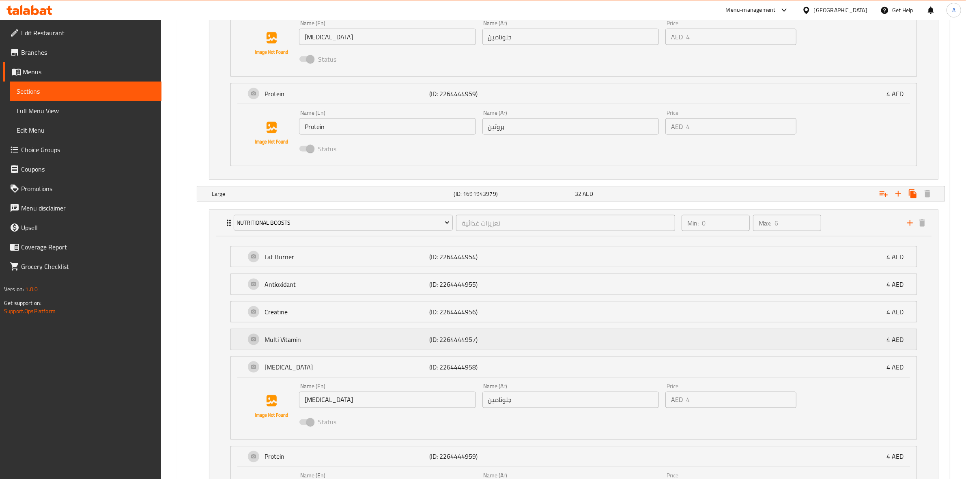
click at [518, 341] on p "(ID: 2264444957)" at bounding box center [484, 340] width 110 height 10
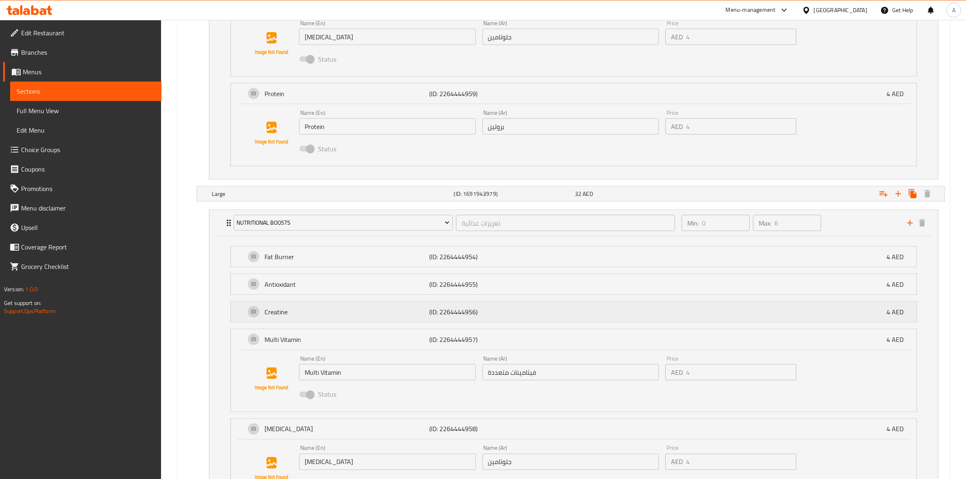
click at [517, 317] on p "(ID: 2264444956)" at bounding box center [484, 312] width 110 height 10
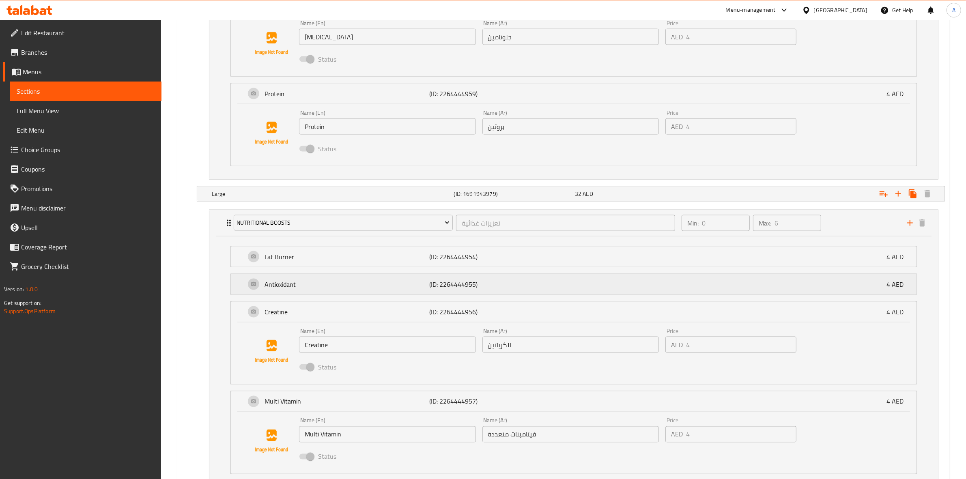
click at [520, 287] on p "(ID: 2264444955)" at bounding box center [484, 285] width 110 height 10
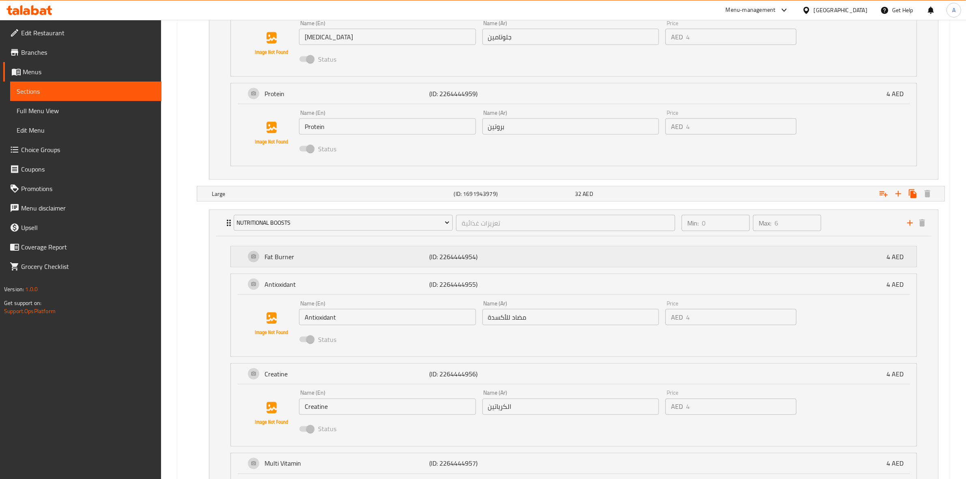
click at [539, 261] on p "(ID: 2264444954)" at bounding box center [484, 257] width 110 height 10
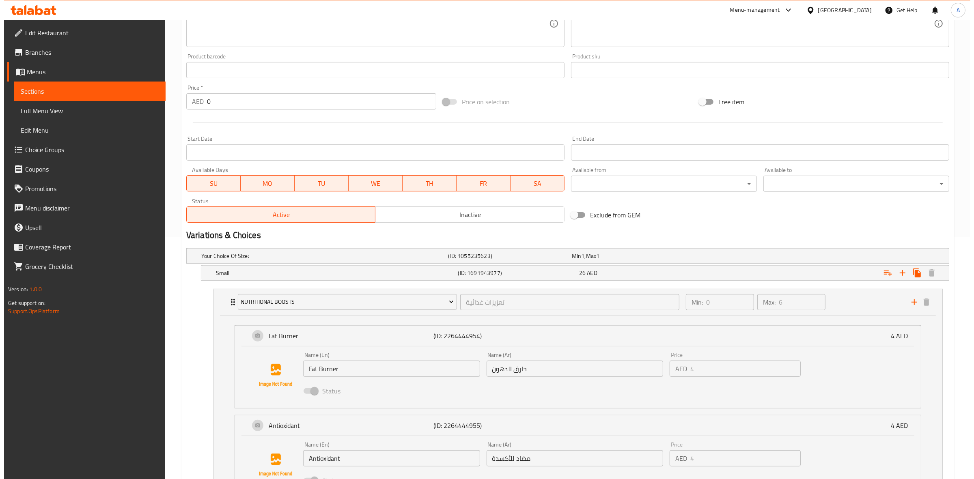
scroll to position [0, 0]
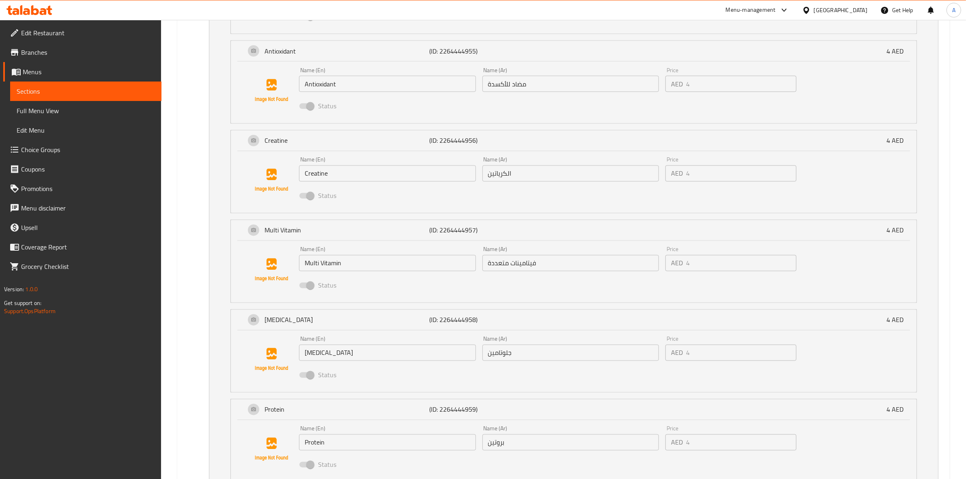
scroll to position [1916, 0]
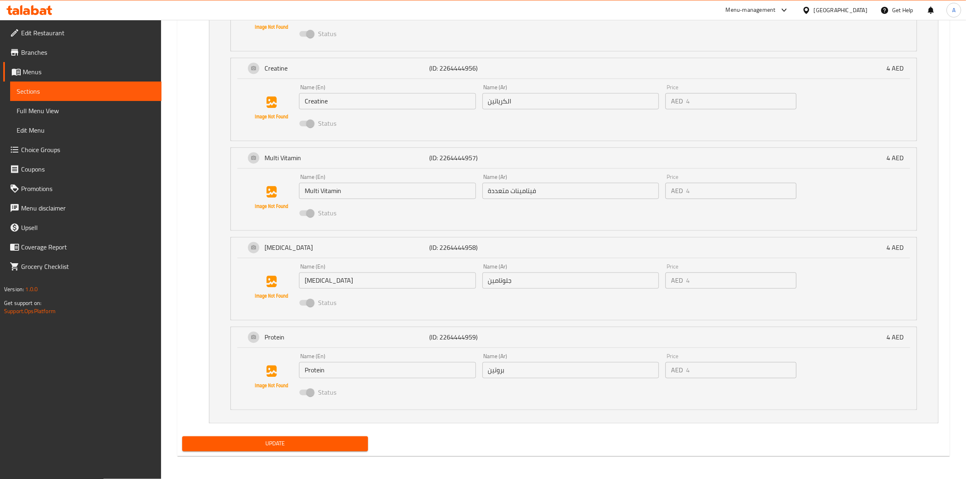
click at [302, 443] on span "Update" at bounding box center [275, 444] width 173 height 10
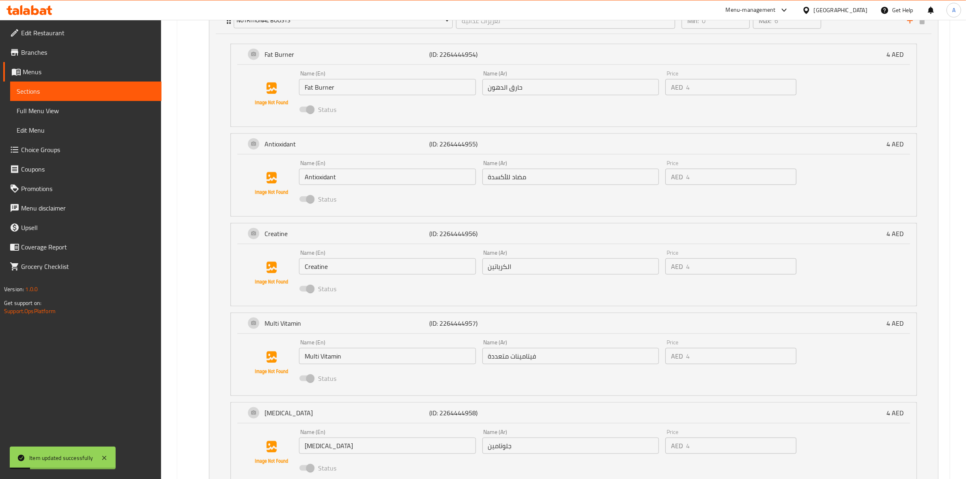
scroll to position [953, 0]
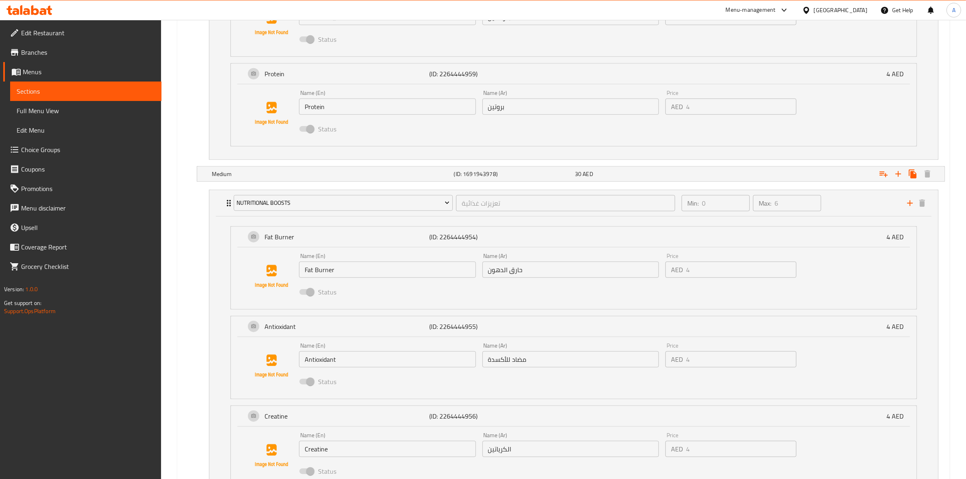
click at [200, 384] on nav "Nutritional Boosts تعزيزات غذائية ​ Min: 0 ​ Max: 6 ​ Fat Burner (ID: 226444495…" at bounding box center [563, 480] width 763 height 595
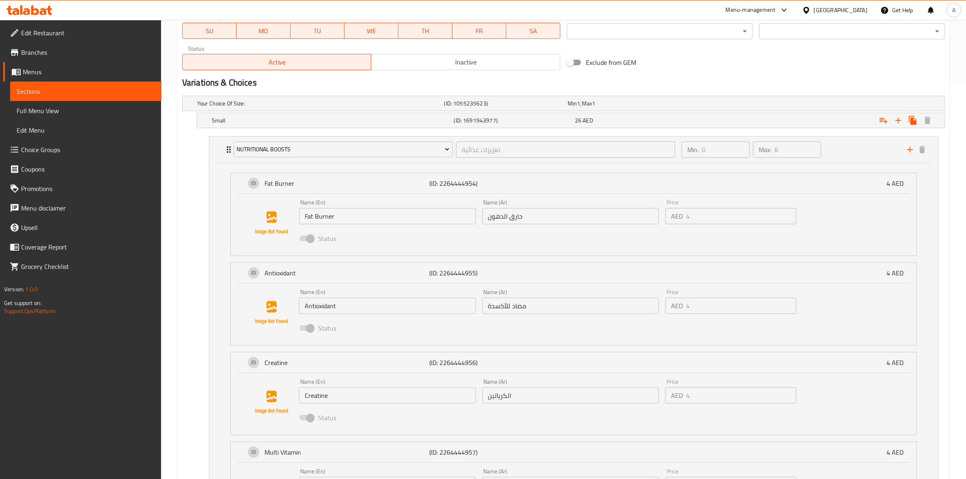
scroll to position [0, 0]
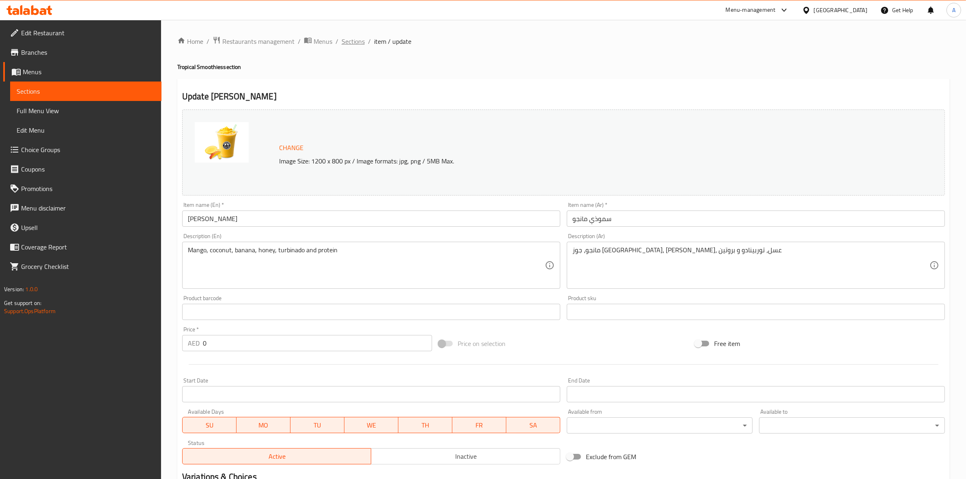
click at [354, 41] on span "Sections" at bounding box center [353, 42] width 23 height 10
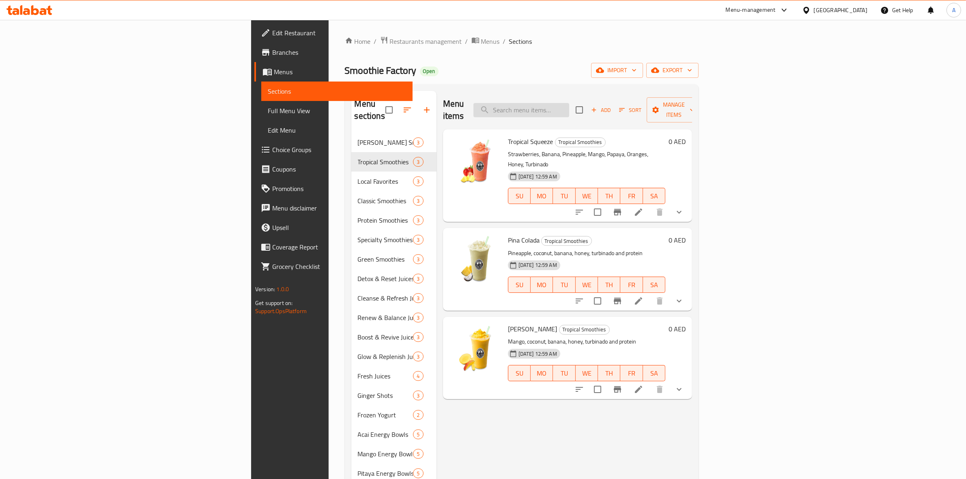
click at [569, 103] on input "search" at bounding box center [522, 110] width 96 height 14
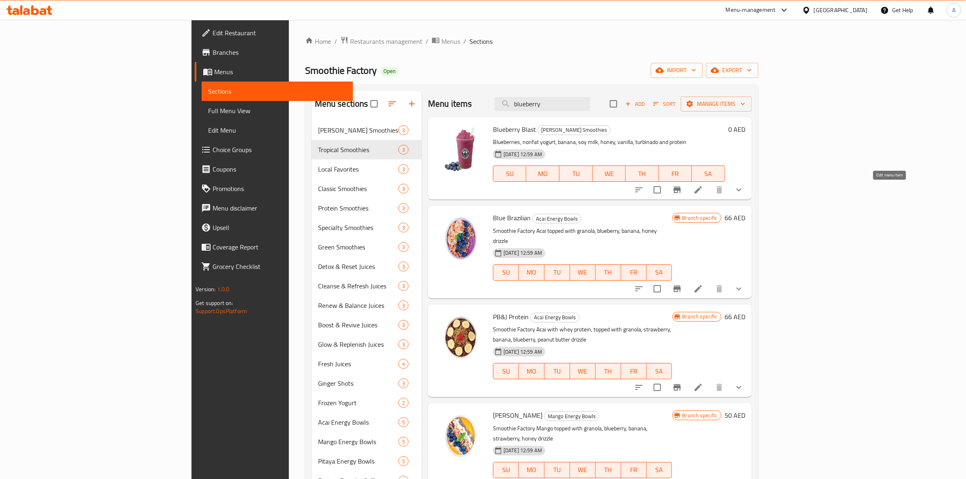
type input "blueberry"
click at [703, 187] on icon at bounding box center [699, 190] width 10 height 10
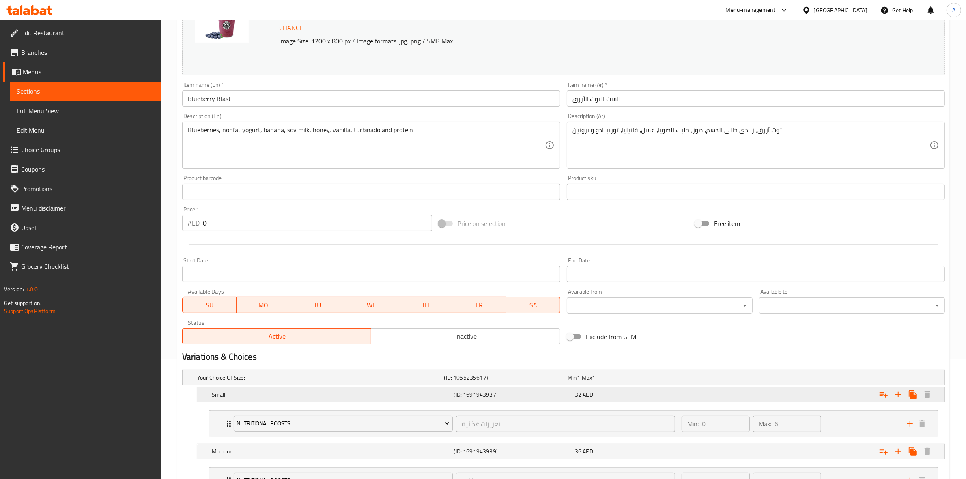
scroll to position [249, 0]
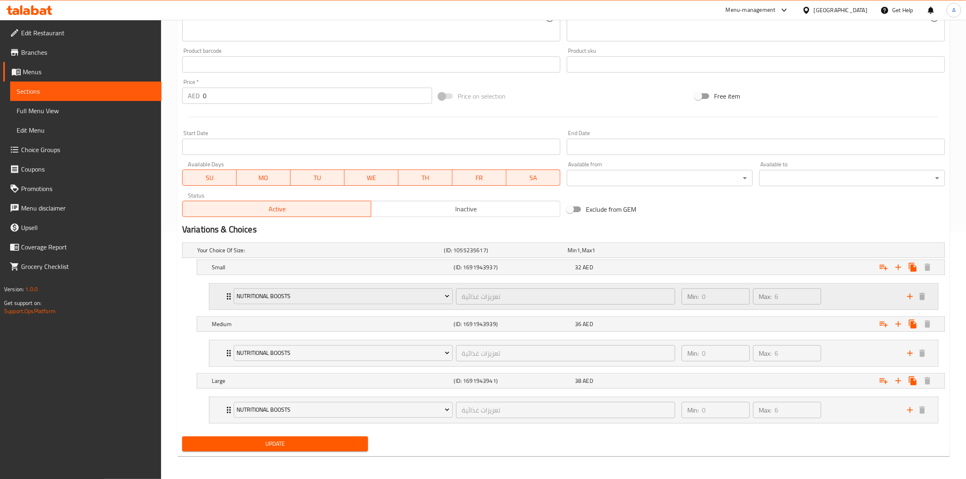
click at [856, 293] on div "Min: 0 ​ Max: 6 ​" at bounding box center [790, 297] width 226 height 26
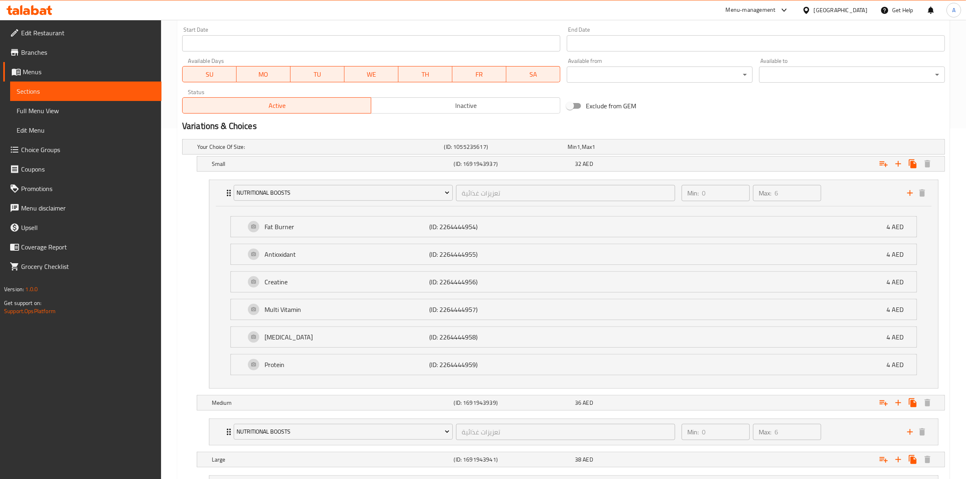
scroll to position [432, 0]
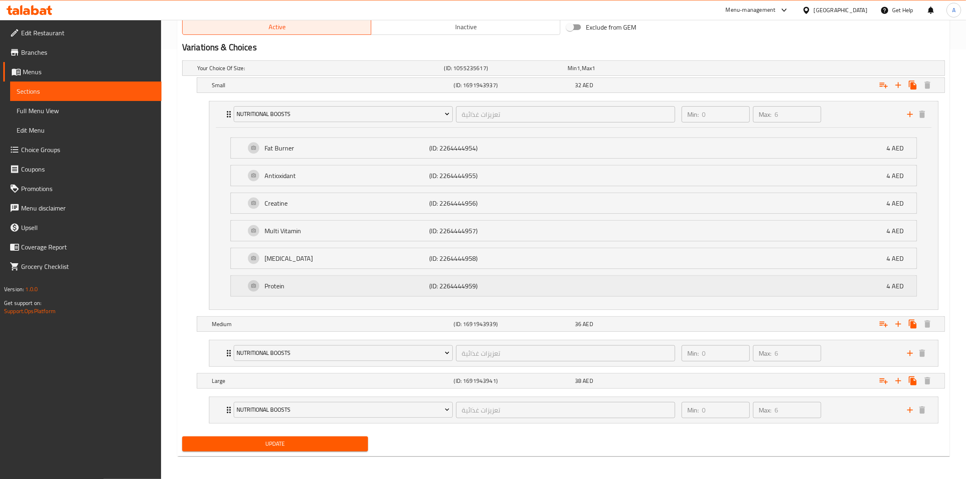
click at [470, 285] on p "(ID: 2264444959)" at bounding box center [484, 286] width 110 height 10
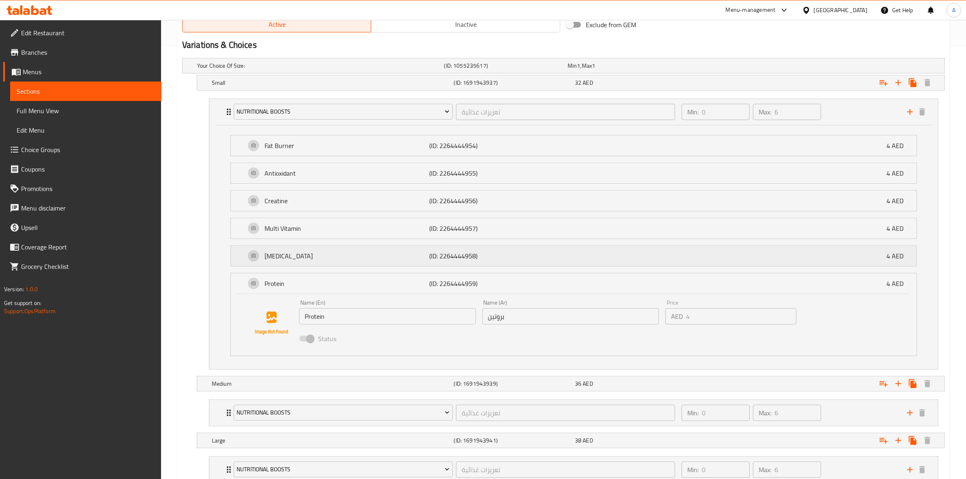
click at [482, 256] on p "(ID: 2264444958)" at bounding box center [484, 256] width 110 height 10
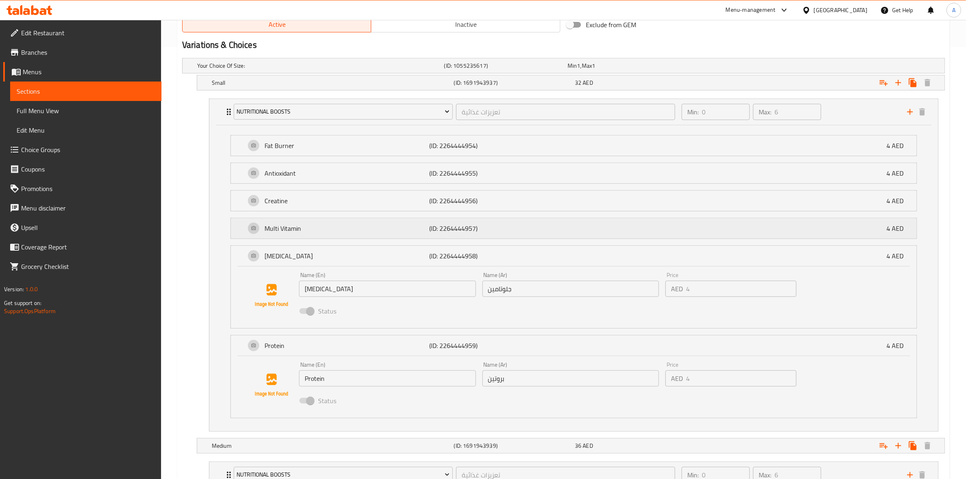
drag, startPoint x: 492, startPoint y: 226, endPoint x: 500, endPoint y: 203, distance: 24.5
click at [493, 226] on p "(ID: 2264444957)" at bounding box center [484, 229] width 110 height 10
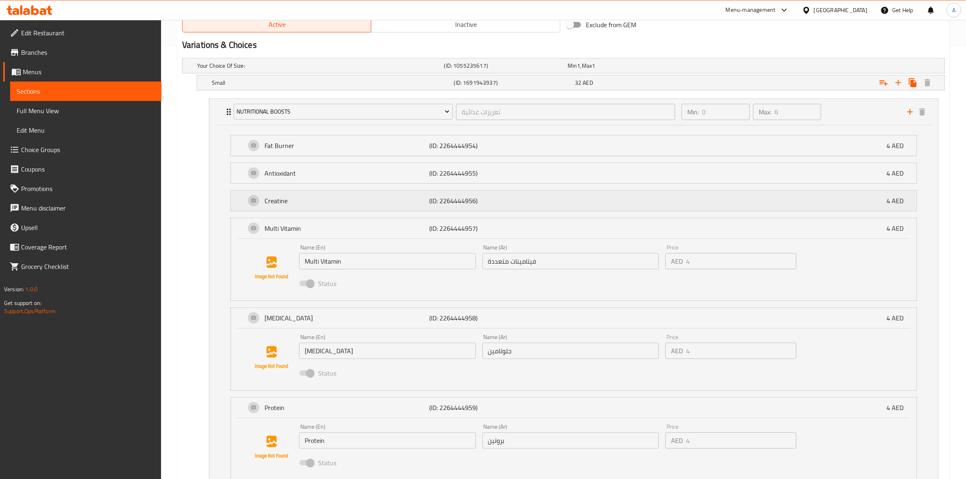
click at [500, 203] on p "(ID: 2264444956)" at bounding box center [484, 201] width 110 height 10
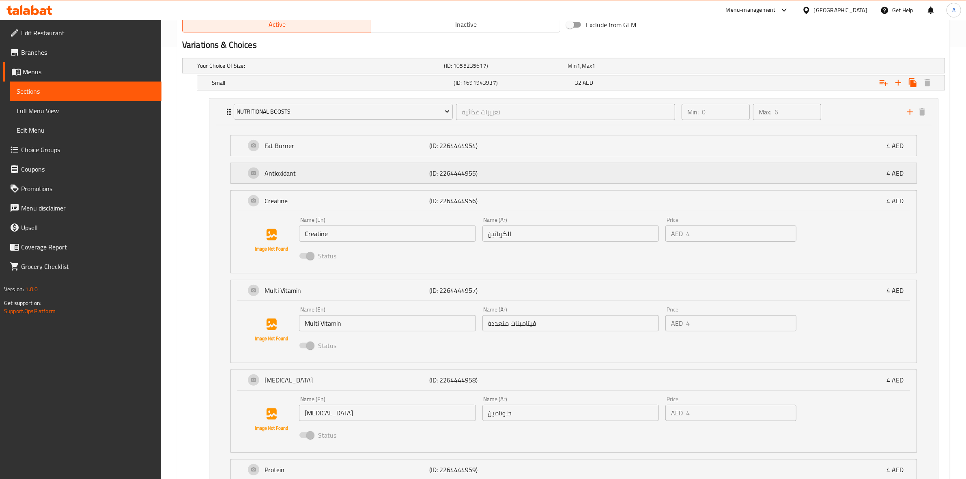
click at [508, 181] on div "Antioxidant (ID: 2264444955) 4 AED" at bounding box center [577, 173] width 662 height 20
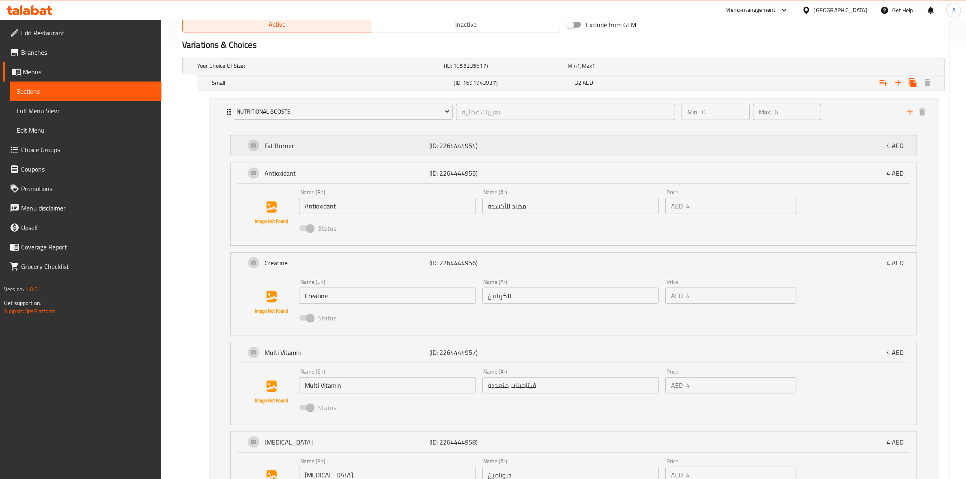
click at [526, 146] on p "(ID: 2264444954)" at bounding box center [484, 146] width 110 height 10
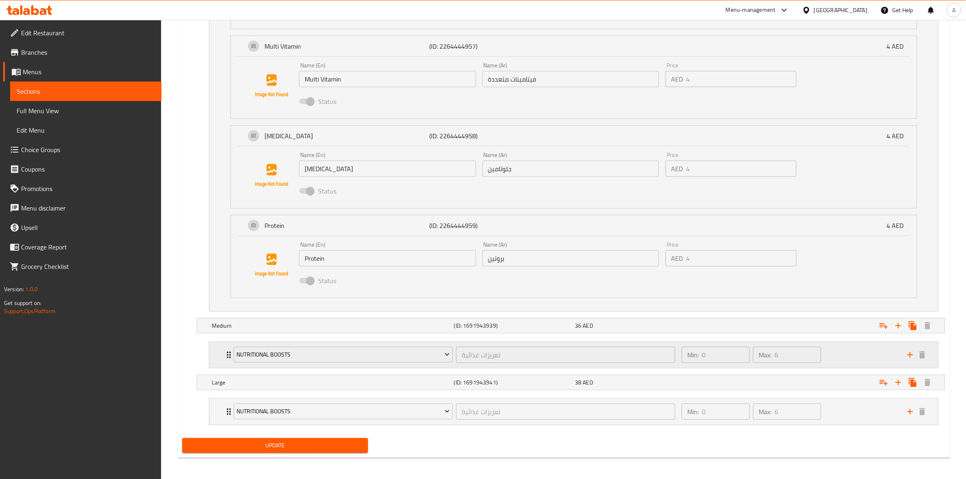
scroll to position [805, 0]
click at [832, 353] on div "Min: 0 ​ Max: 6 ​" at bounding box center [790, 354] width 226 height 26
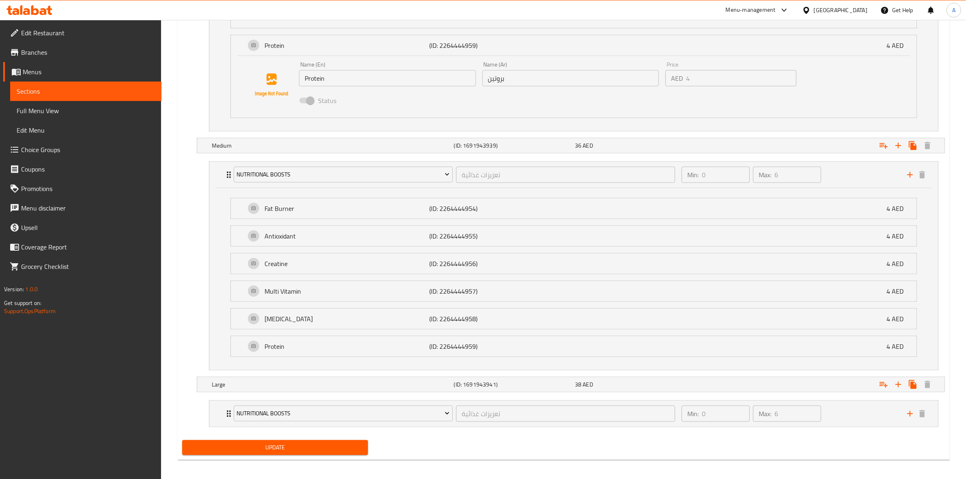
scroll to position [988, 0]
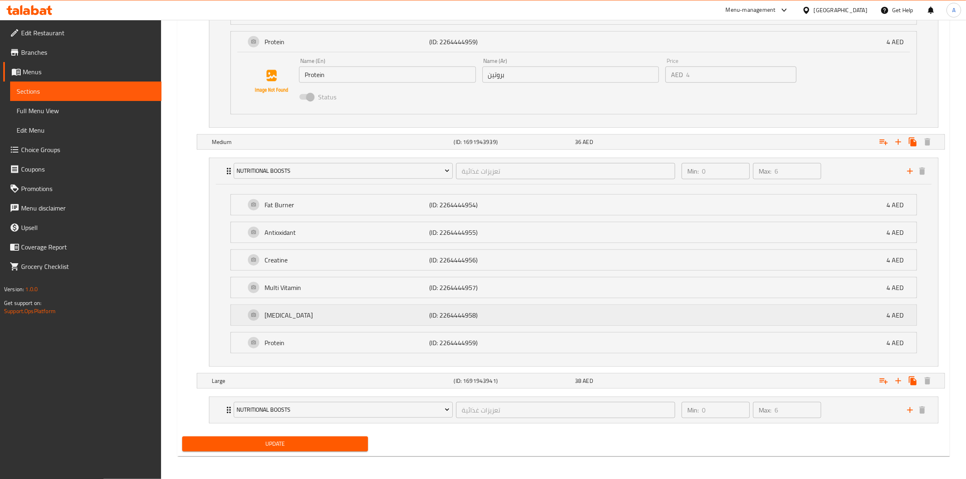
drag, startPoint x: 447, startPoint y: 349, endPoint x: 439, endPoint y: 321, distance: 29.2
click at [445, 349] on div "Nutritional Boosts تعزيزات غذائية ​ Min: 0 ​ Max: 6 ​ Fat Burner (ID: 226444495…" at bounding box center [574, 263] width 743 height 216
drag, startPoint x: 441, startPoint y: 336, endPoint x: 438, endPoint y: 332, distance: 5.0
click at [441, 338] on p "(ID: 2264444959)" at bounding box center [484, 343] width 110 height 10
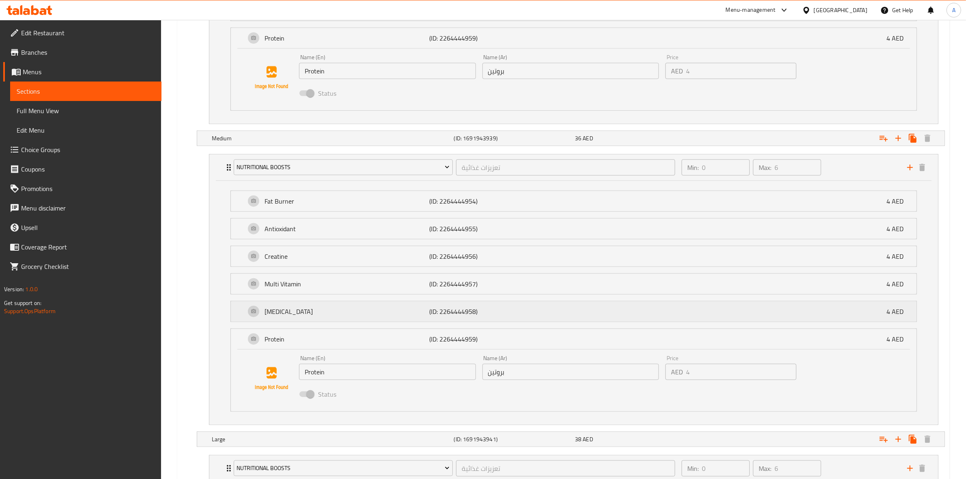
click at [435, 314] on p "(ID: 2264444958)" at bounding box center [484, 312] width 110 height 10
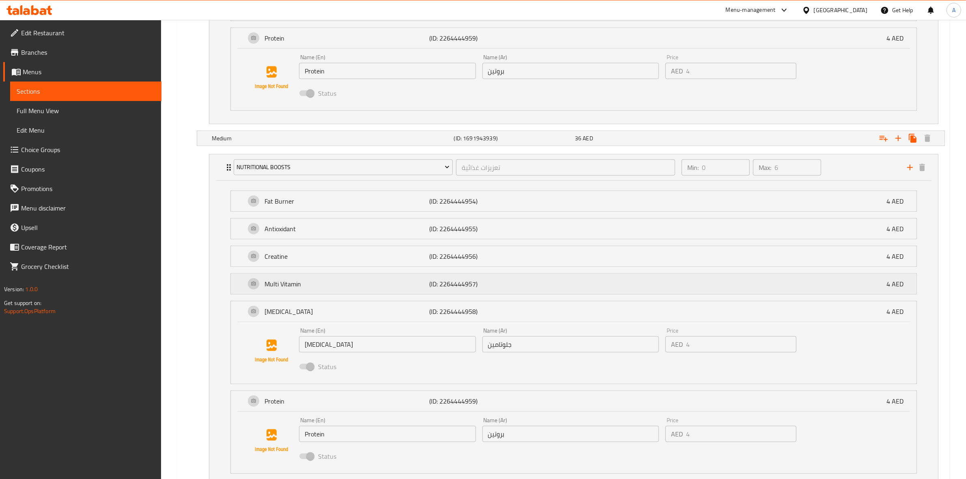
click at [439, 289] on p "(ID: 2264444957)" at bounding box center [484, 284] width 110 height 10
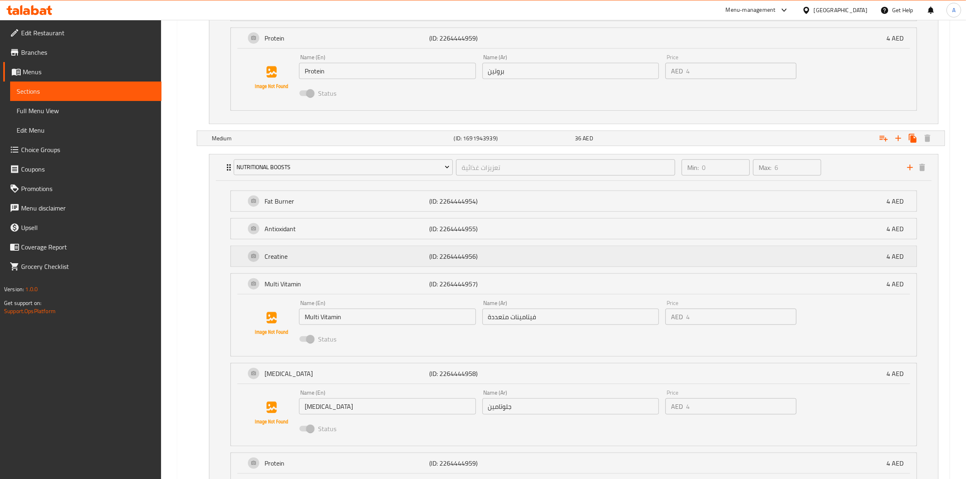
click at [450, 258] on p "(ID: 2264444956)" at bounding box center [484, 257] width 110 height 10
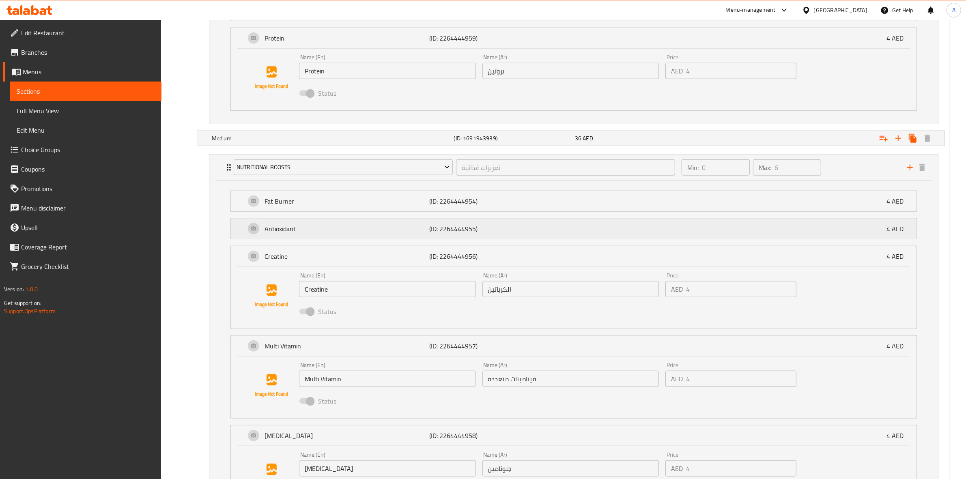
drag, startPoint x: 454, startPoint y: 227, endPoint x: 466, endPoint y: 205, distance: 24.9
click at [455, 226] on p "(ID: 2264444955)" at bounding box center [484, 229] width 110 height 10
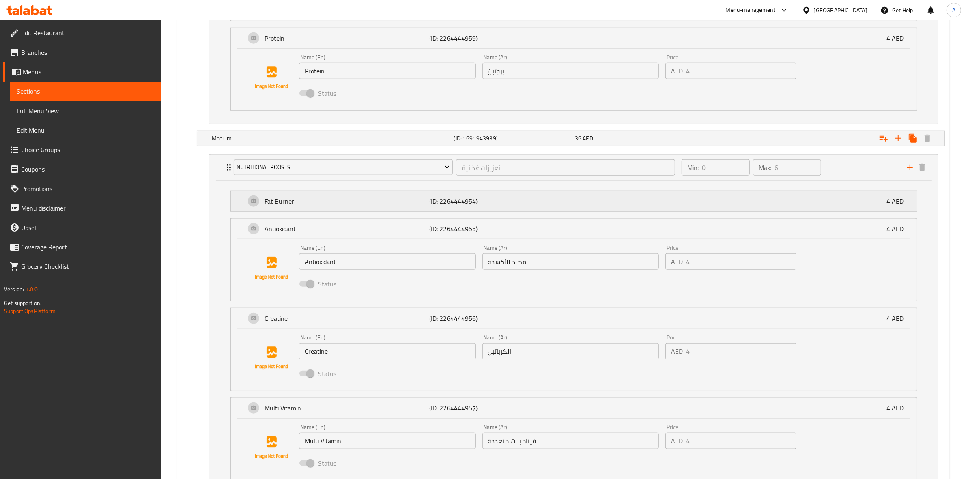
click at [468, 203] on p "(ID: 2264444954)" at bounding box center [484, 201] width 110 height 10
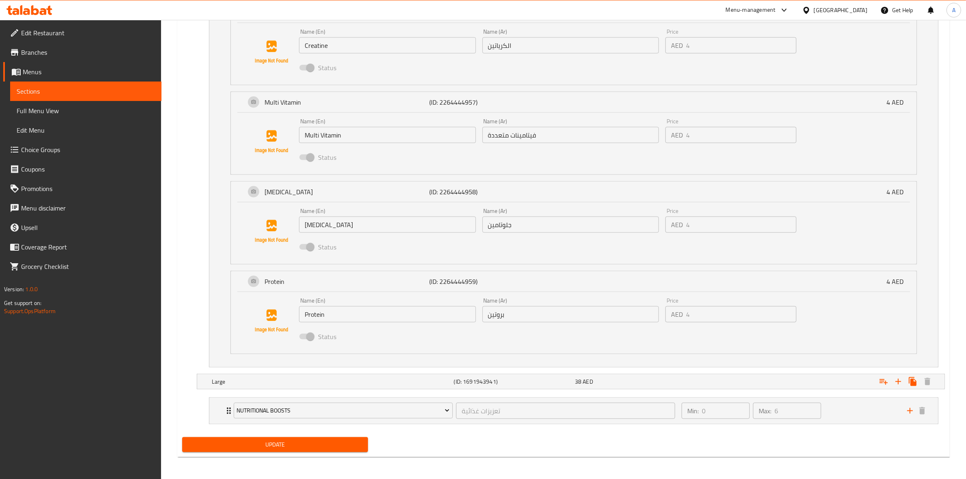
scroll to position [1360, 0]
click at [841, 405] on div "Min: 0 ​ Max: 6 ​" at bounding box center [790, 410] width 226 height 26
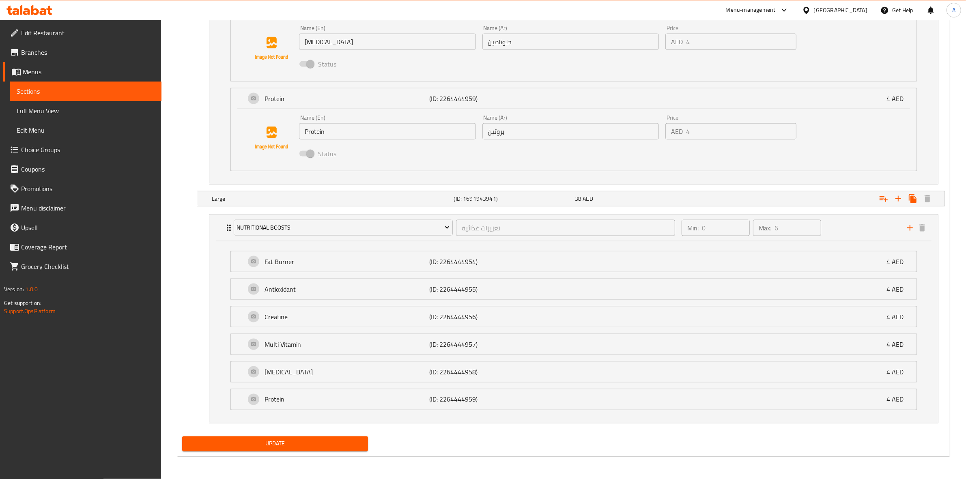
scroll to position [1544, 0]
click at [472, 401] on p "(ID: 2264444959)" at bounding box center [484, 400] width 110 height 10
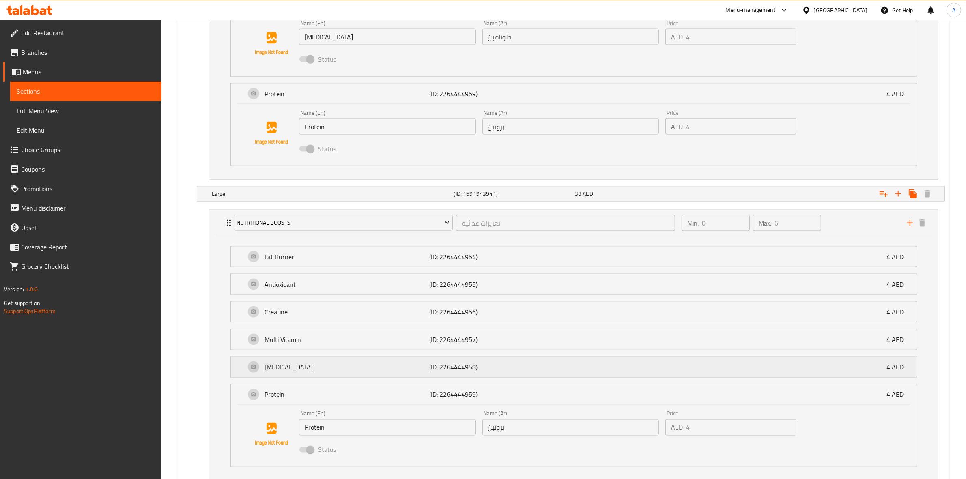
click at [480, 365] on div "Glutamine (ID: 2264444958) 4 AED" at bounding box center [577, 367] width 662 height 20
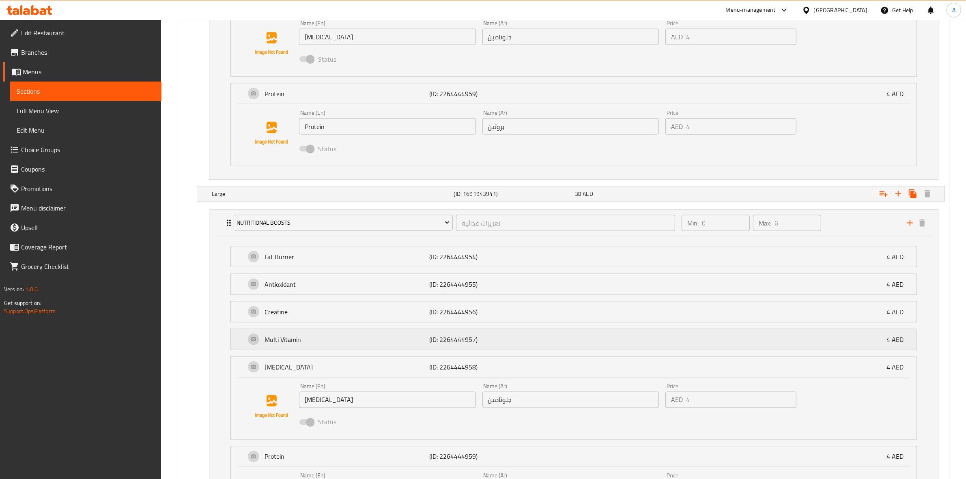
click at [484, 338] on div "Multi Vitamin (ID: 2264444957) 4 AED" at bounding box center [577, 340] width 662 height 20
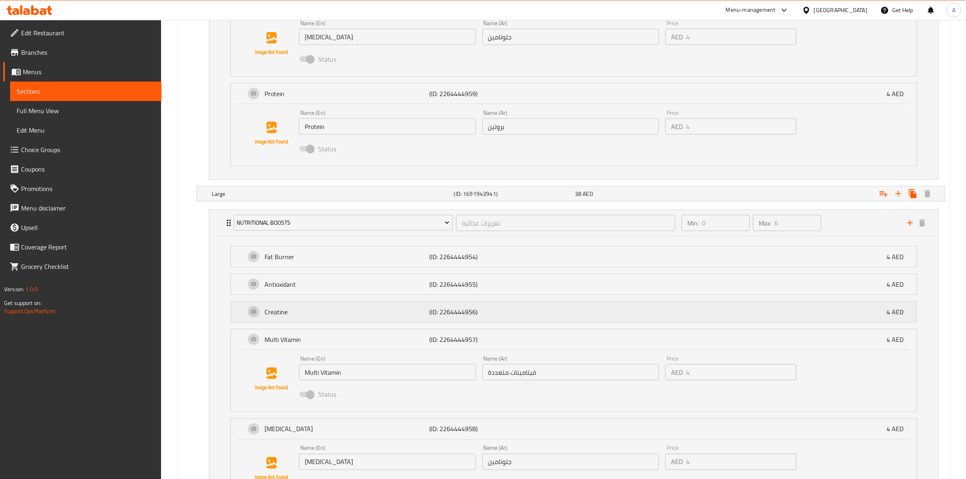
click at [489, 315] on p "(ID: 2264444956)" at bounding box center [484, 312] width 110 height 10
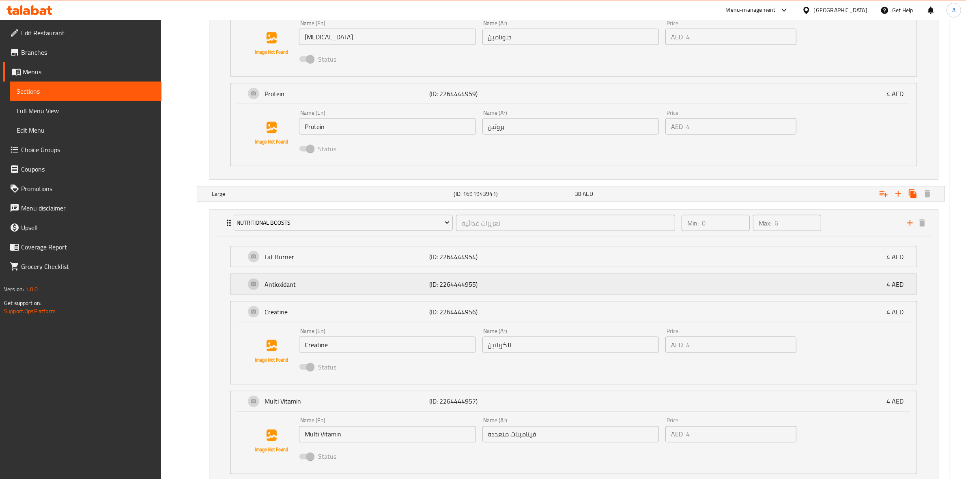
click at [496, 285] on p "(ID: 2264444955)" at bounding box center [484, 285] width 110 height 10
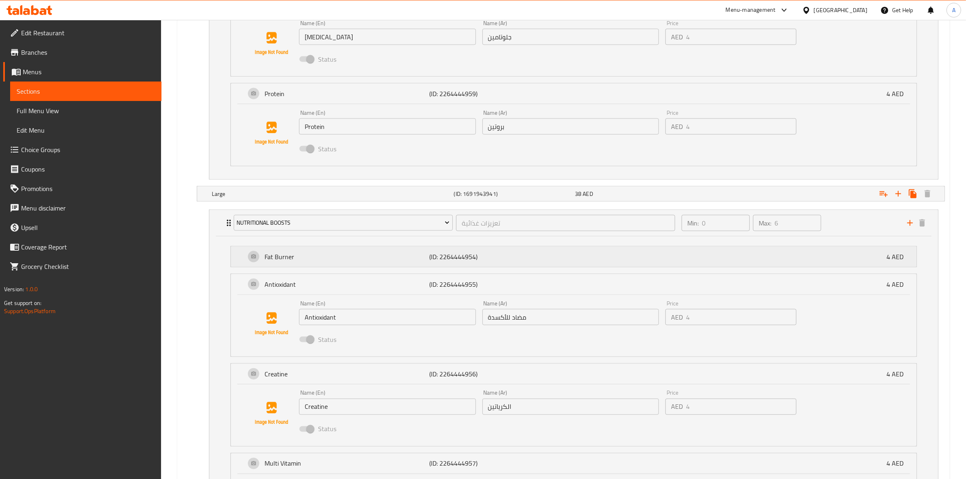
click at [504, 262] on p "(ID: 2264444954)" at bounding box center [484, 257] width 110 height 10
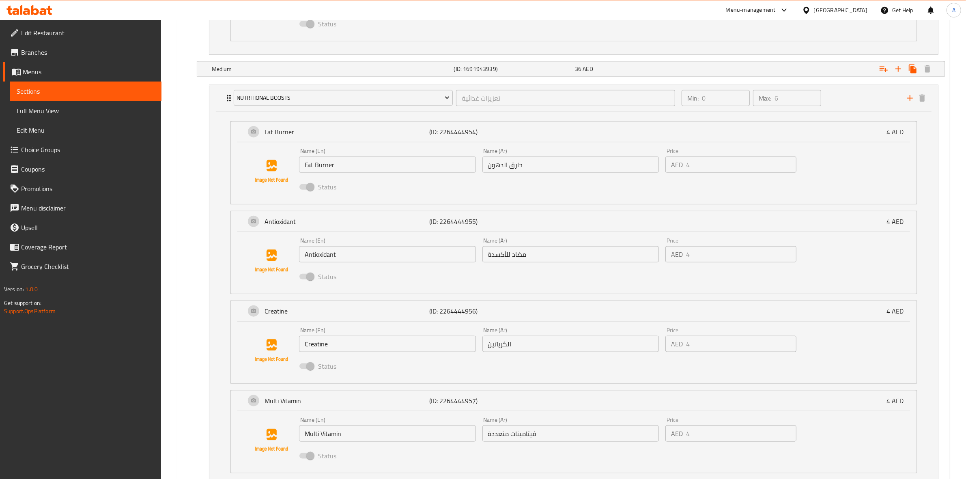
scroll to position [1054, 0]
click at [35, 11] on icon at bounding box center [29, 10] width 46 height 10
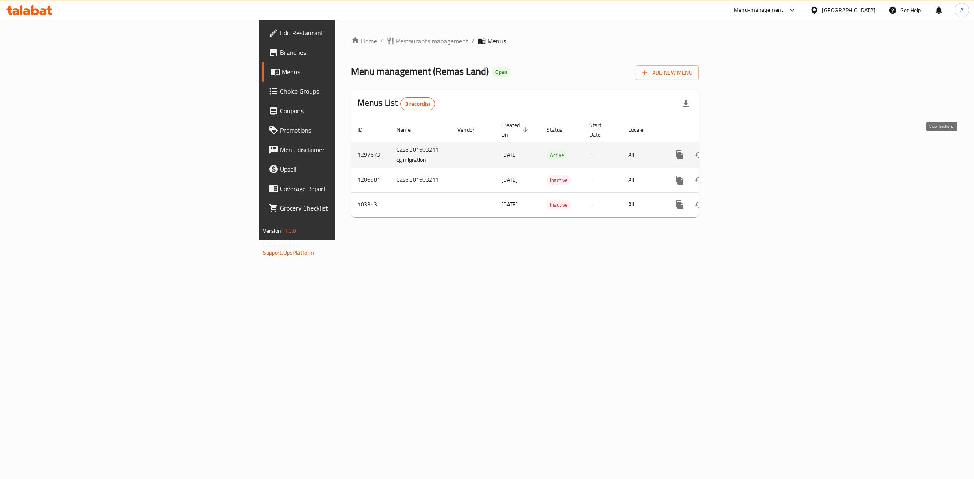
click at [743, 150] on icon "enhanced table" at bounding box center [738, 155] width 10 height 10
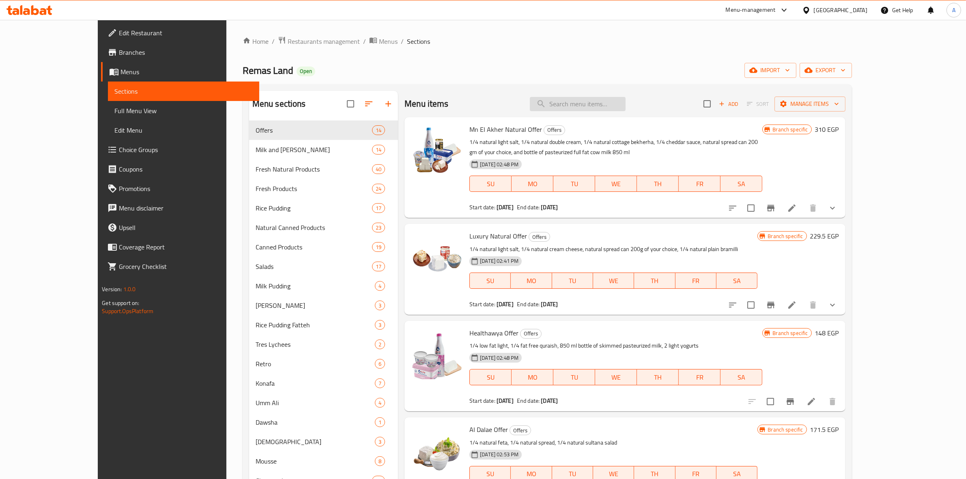
click at [604, 104] on input "search" at bounding box center [578, 104] width 96 height 14
paste input "جبنه فلامنك طبيعي"
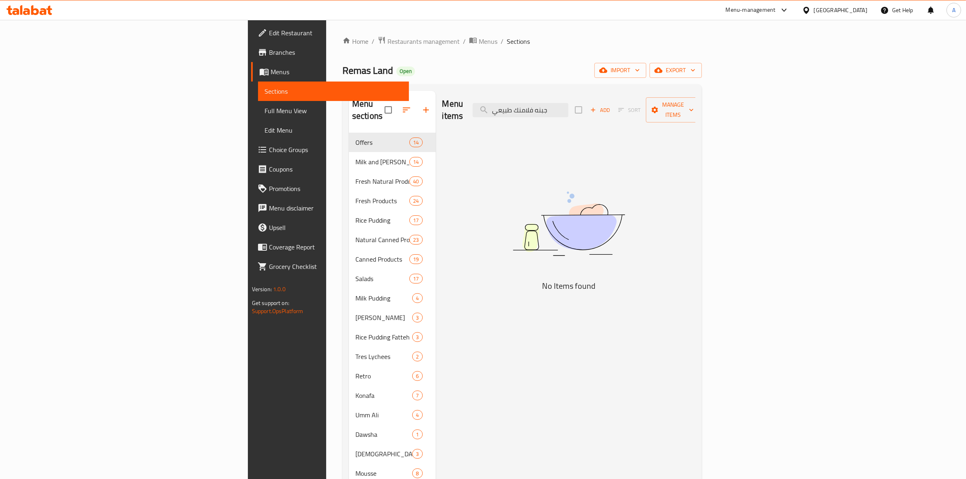
drag, startPoint x: 649, startPoint y: 105, endPoint x: 558, endPoint y: 105, distance: 91.3
click at [558, 105] on div "Menu items جبنه فلامنك طبيعي Add Sort Manage items" at bounding box center [569, 110] width 254 height 39
click at [569, 103] on input "جبنه فلامنك طبيعي" at bounding box center [521, 110] width 96 height 14
drag, startPoint x: 627, startPoint y: 108, endPoint x: 729, endPoint y: 103, distance: 102.0
click at [696, 103] on div "Menu items جبنه فلامنك طبيعي Add Sort Manage items" at bounding box center [569, 110] width 254 height 39
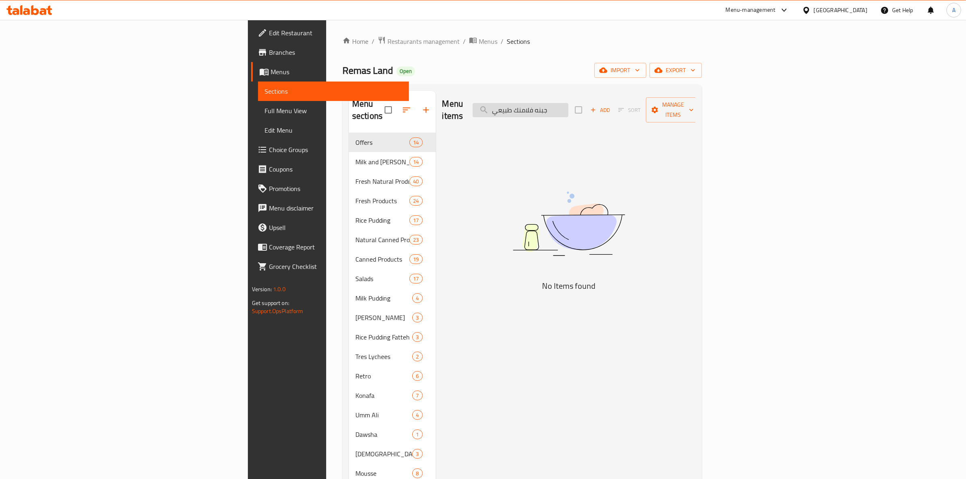
click at [569, 103] on input "جبنه فلامنك طبيعي" at bounding box center [521, 110] width 96 height 14
drag, startPoint x: 642, startPoint y: 106, endPoint x: 625, endPoint y: 110, distance: 16.6
click at [569, 110] on input "جبنه فلامنك طبيعي" at bounding box center [521, 110] width 96 height 14
drag, startPoint x: 626, startPoint y: 105, endPoint x: 640, endPoint y: 104, distance: 14.6
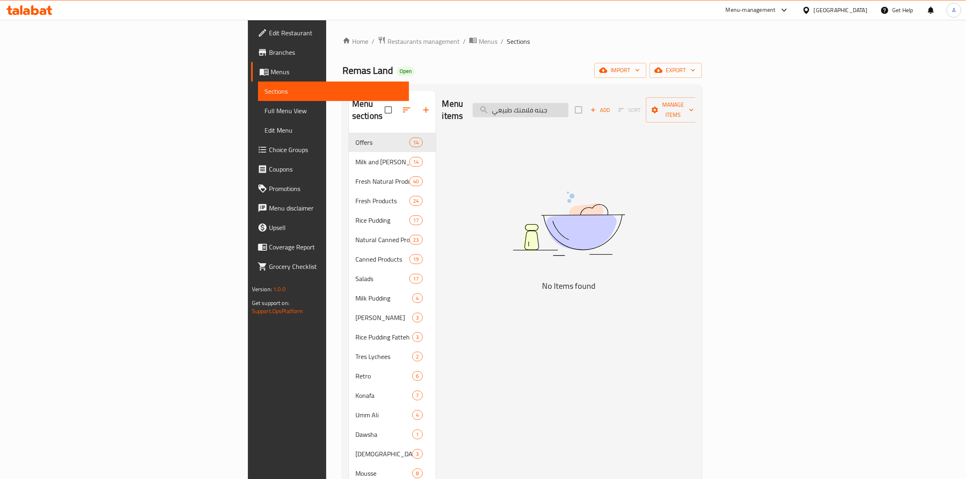
click at [569, 104] on input "جبنه فلامنك طبيعي" at bounding box center [521, 110] width 96 height 14
click at [569, 104] on input "فلامنك طبيعي" at bounding box center [521, 110] width 96 height 14
drag, startPoint x: 636, startPoint y: 104, endPoint x: 515, endPoint y: 114, distance: 120.9
click at [515, 114] on div "Menu items فلامنك طبيعي Add Sort Manage items" at bounding box center [569, 110] width 254 height 39
type input "f"
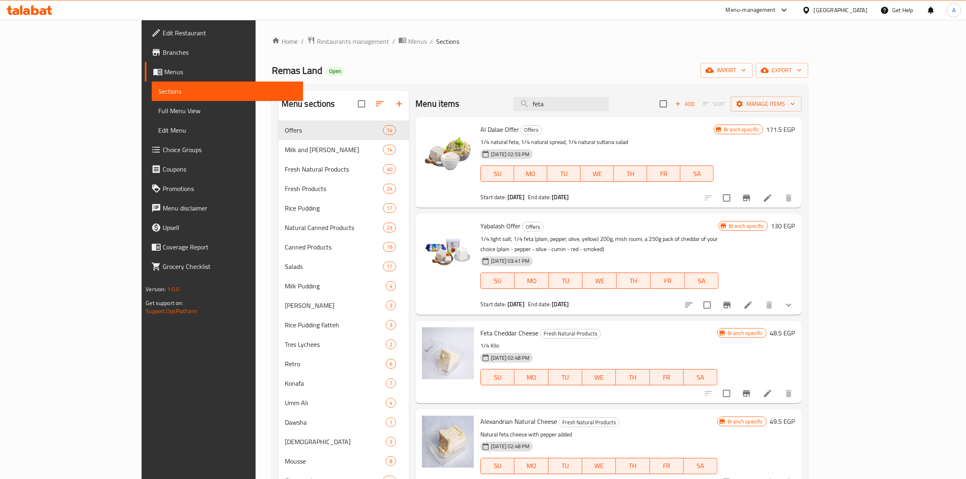
drag, startPoint x: 603, startPoint y: 103, endPoint x: 530, endPoint y: 109, distance: 72.8
click at [530, 109] on div "Menu items feta Add Sort Manage items" at bounding box center [609, 104] width 386 height 26
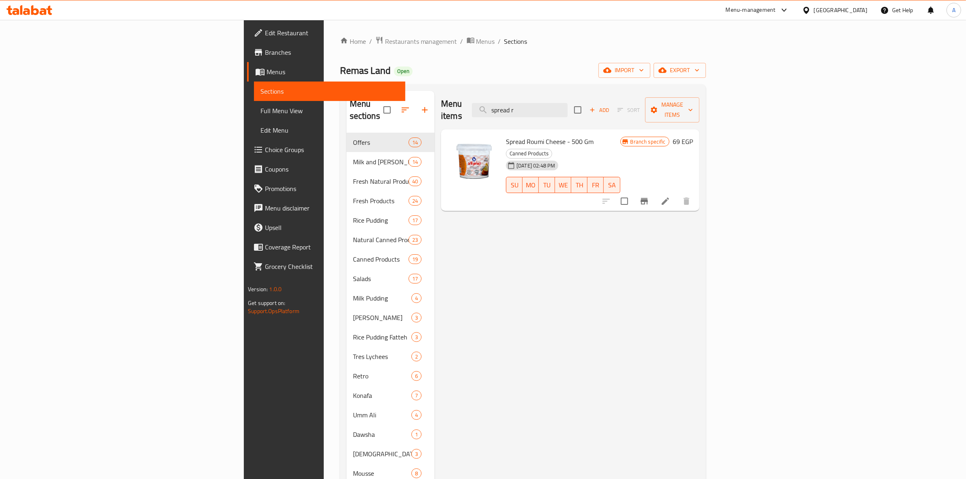
drag, startPoint x: 621, startPoint y: 101, endPoint x: 457, endPoint y: 100, distance: 164.0
click at [457, 100] on div "Menu items spread r Add Sort Manage items" at bounding box center [570, 110] width 259 height 39
paste input "Naturral soltana salad"
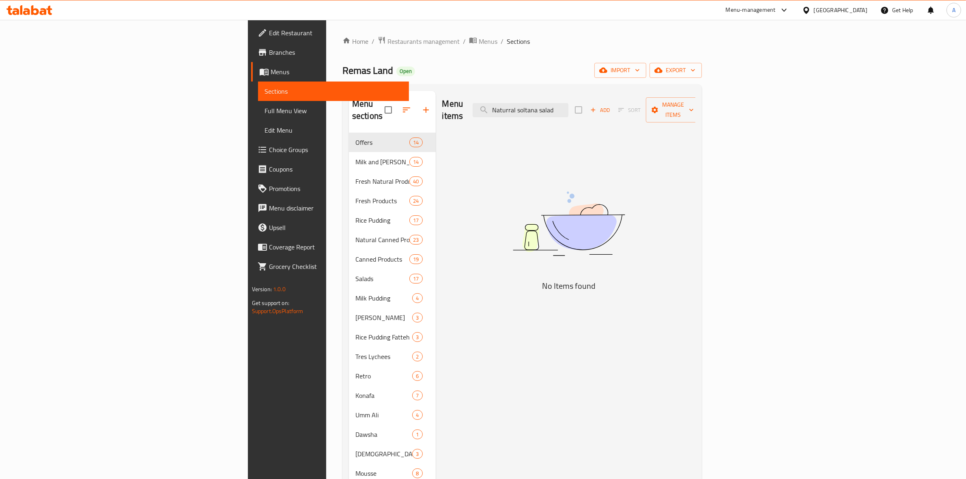
drag, startPoint x: 609, startPoint y: 106, endPoint x: 551, endPoint y: 109, distance: 57.7
click at [551, 109] on div "Menu items Naturral soltana salad Add Sort Manage items" at bounding box center [569, 110] width 254 height 39
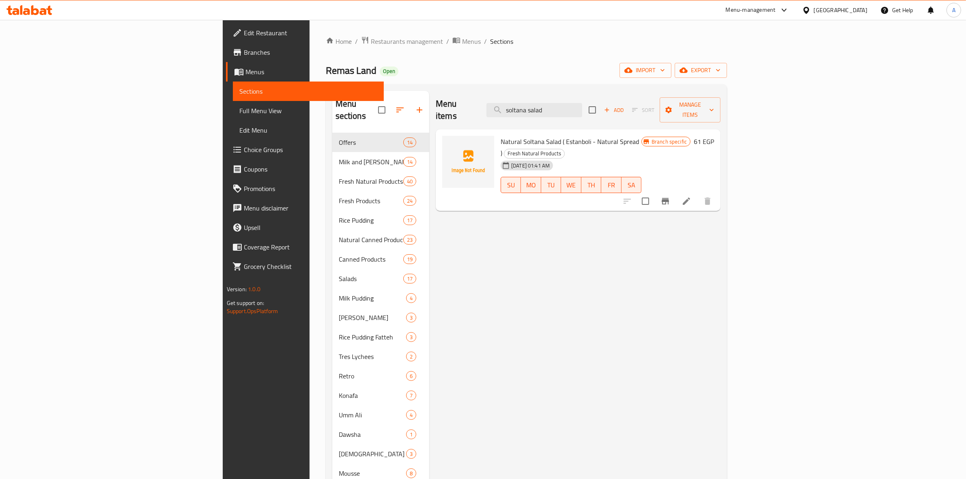
drag, startPoint x: 587, startPoint y: 106, endPoint x: 557, endPoint y: 105, distance: 30.4
click at [557, 105] on div "Menu items soltana salad Add Sort Manage items" at bounding box center [578, 110] width 285 height 39
type input "soltana salad"
click at [532, 92] on div "Menu items soltana salad Add Sort Manage items" at bounding box center [578, 110] width 285 height 39
drag, startPoint x: 632, startPoint y: 106, endPoint x: 556, endPoint y: 92, distance: 77.1
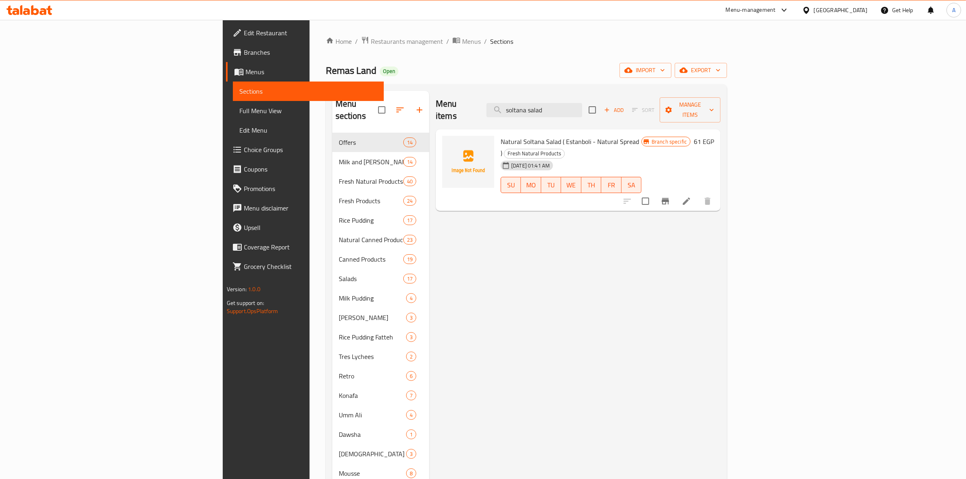
click at [556, 92] on div "Menu items soltana salad Add Sort Manage items" at bounding box center [578, 110] width 285 height 39
click at [459, 72] on div "Remas Land Open import export" at bounding box center [527, 70] width 402 height 15
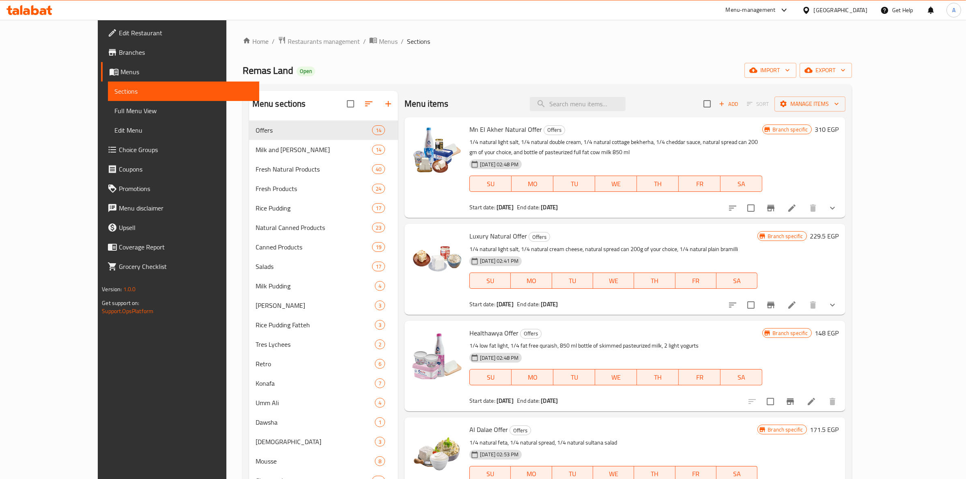
click at [35, 9] on icon at bounding box center [35, 10] width 8 height 10
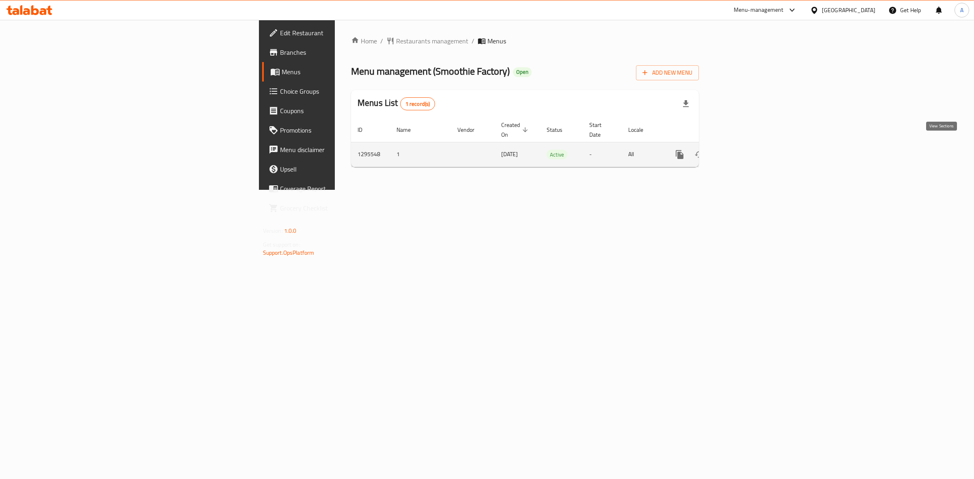
click at [743, 150] on icon "enhanced table" at bounding box center [738, 155] width 10 height 10
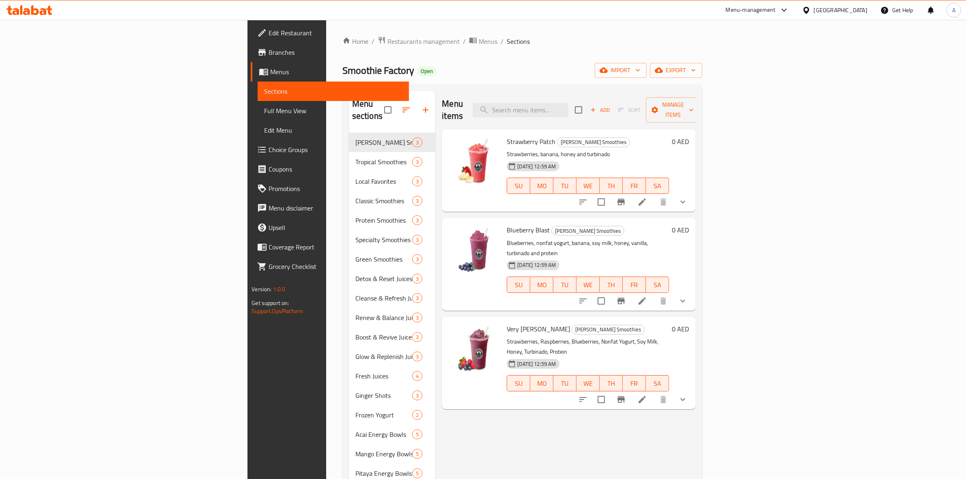
click at [616, 88] on div "Menu sections [PERSON_NAME] Smoothies 3 Tropical Smoothies 3 Local Favorites 3 …" at bounding box center [523, 356] width 360 height 545
click at [611, 112] on div "Menu items Add Sort Manage items" at bounding box center [569, 110] width 254 height 39
click at [569, 111] on input "search" at bounding box center [521, 110] width 96 height 14
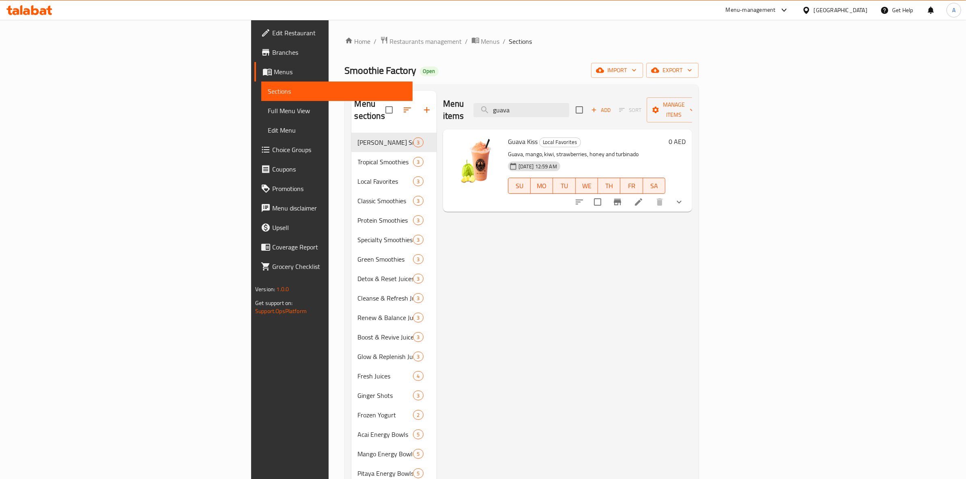
type input "guava"
click at [644, 197] on icon at bounding box center [639, 202] width 10 height 10
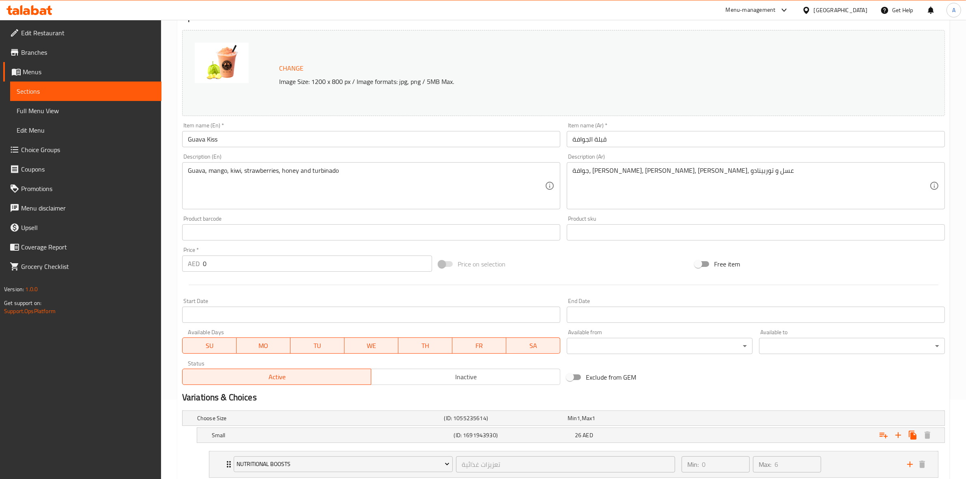
scroll to position [249, 0]
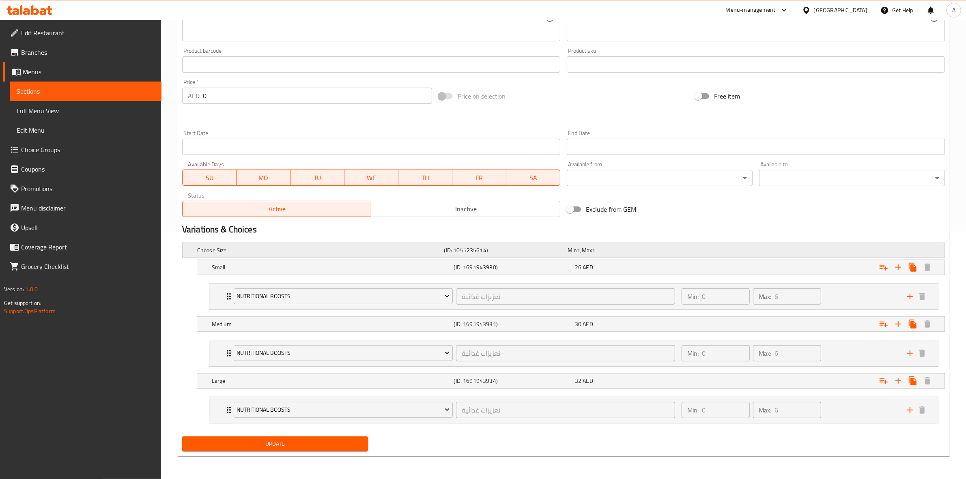
drag, startPoint x: 857, startPoint y: 207, endPoint x: 711, endPoint y: 251, distance: 151.6
click at [856, 207] on div "Change Image Size: 1200 x 800 px / Image formats: jpg, png / 5MB Max. Item name…" at bounding box center [563, 40] width 769 height 362
click at [845, 294] on div "Min: 0 ​ Max: 6 ​" at bounding box center [790, 297] width 226 height 26
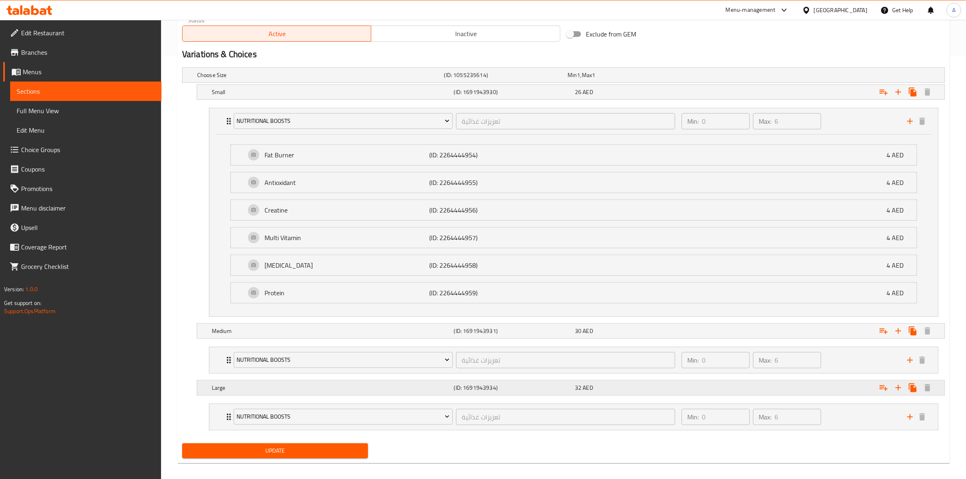
scroll to position [432, 0]
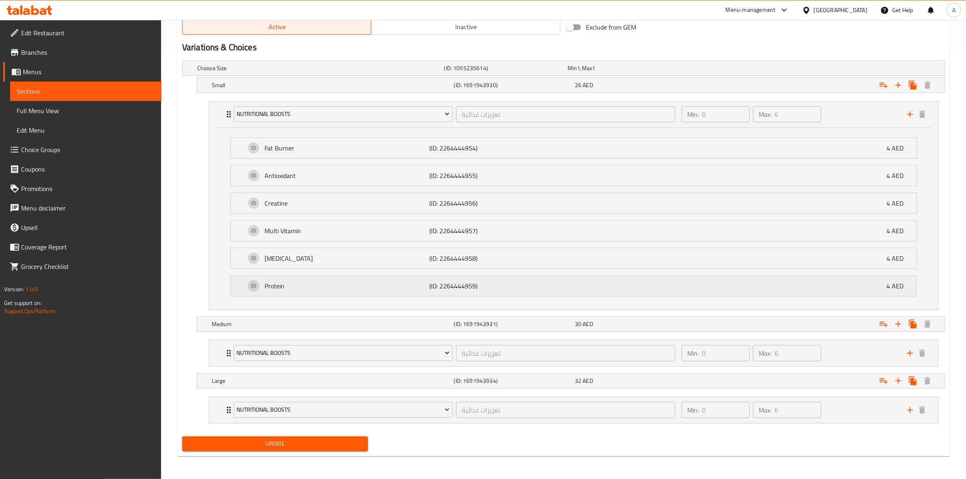
click at [479, 287] on p "(ID: 2264444959)" at bounding box center [484, 286] width 110 height 10
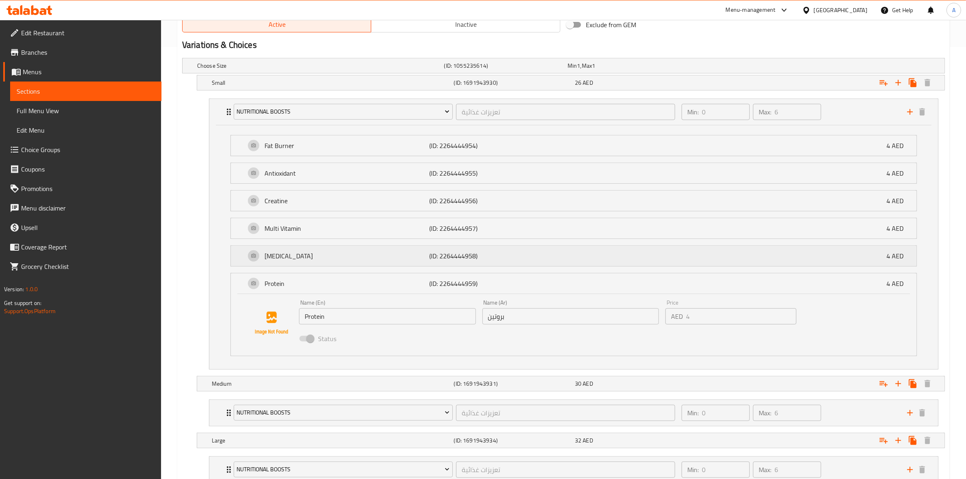
click at [493, 248] on div "[MEDICAL_DATA] (ID: 2264444958) 4 AED" at bounding box center [577, 256] width 662 height 20
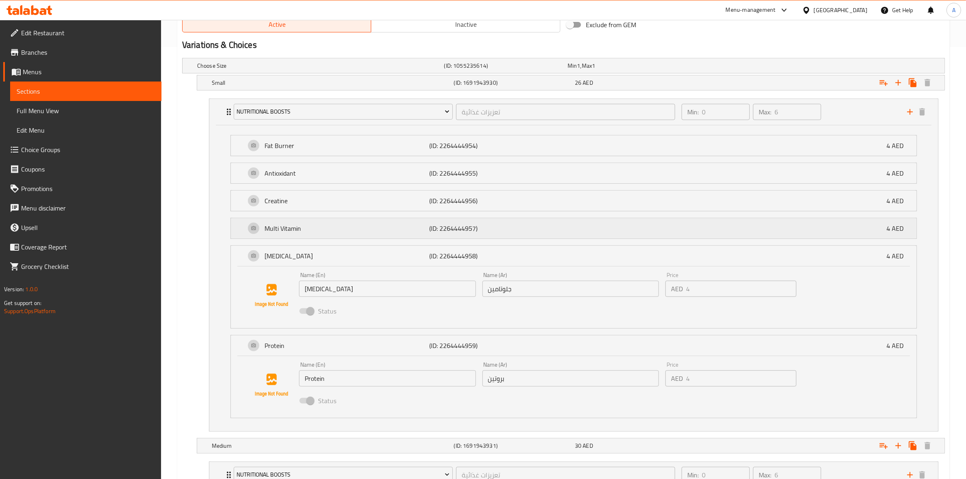
click at [494, 227] on p "(ID: 2264444957)" at bounding box center [484, 229] width 110 height 10
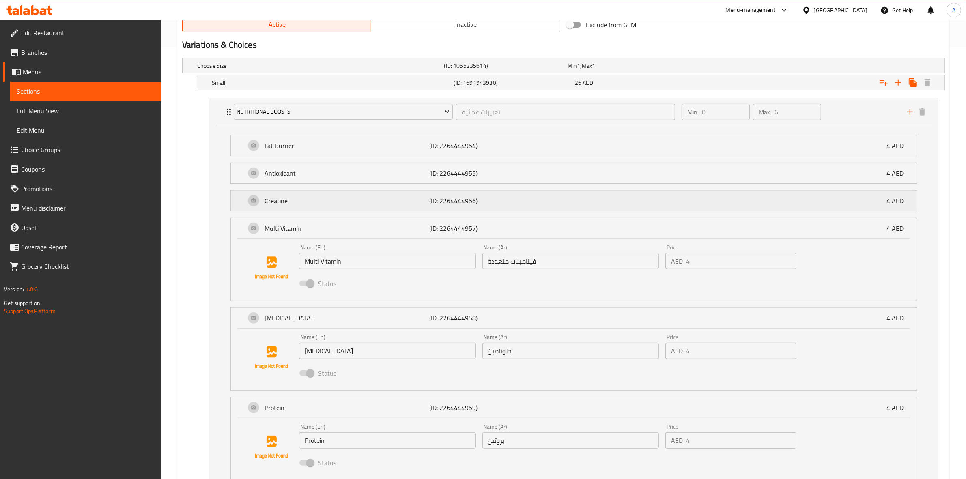
click at [499, 203] on p "(ID: 2264444956)" at bounding box center [484, 201] width 110 height 10
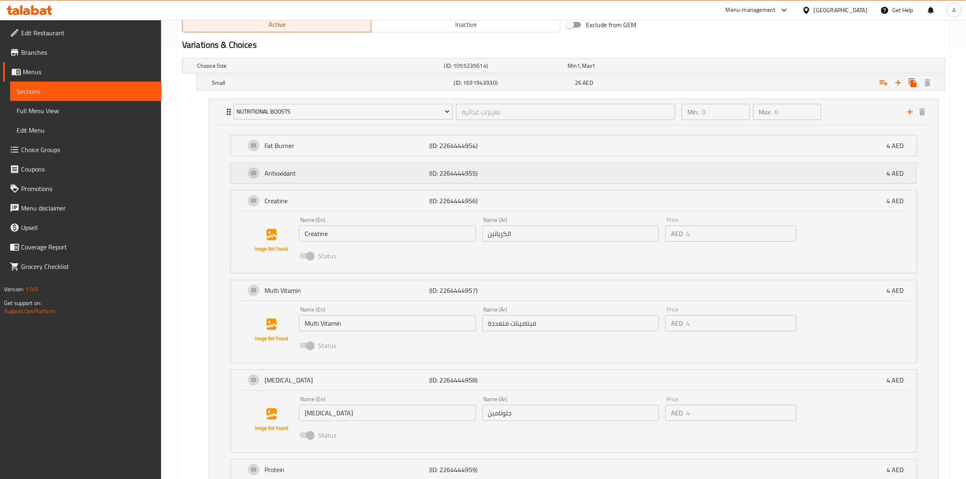
click at [508, 170] on p "(ID: 2264444955)" at bounding box center [484, 173] width 110 height 10
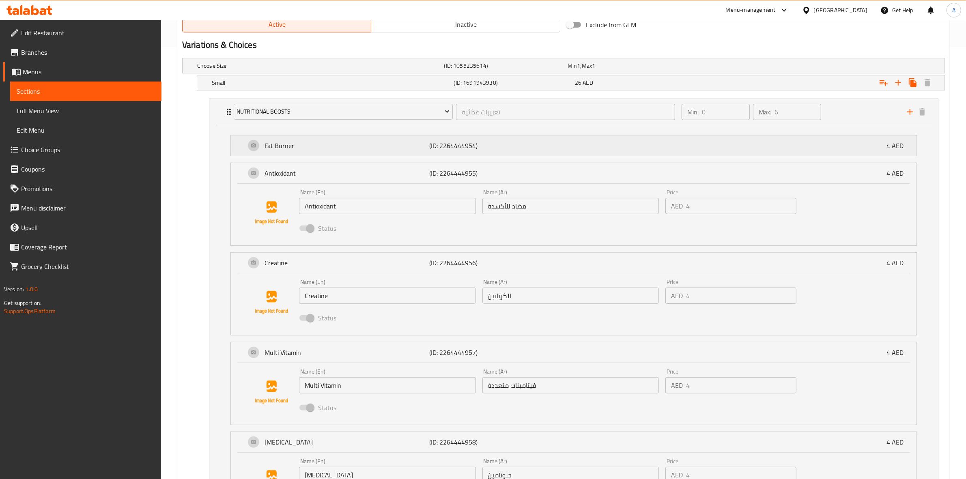
click at [514, 143] on p "(ID: 2264444954)" at bounding box center [484, 146] width 110 height 10
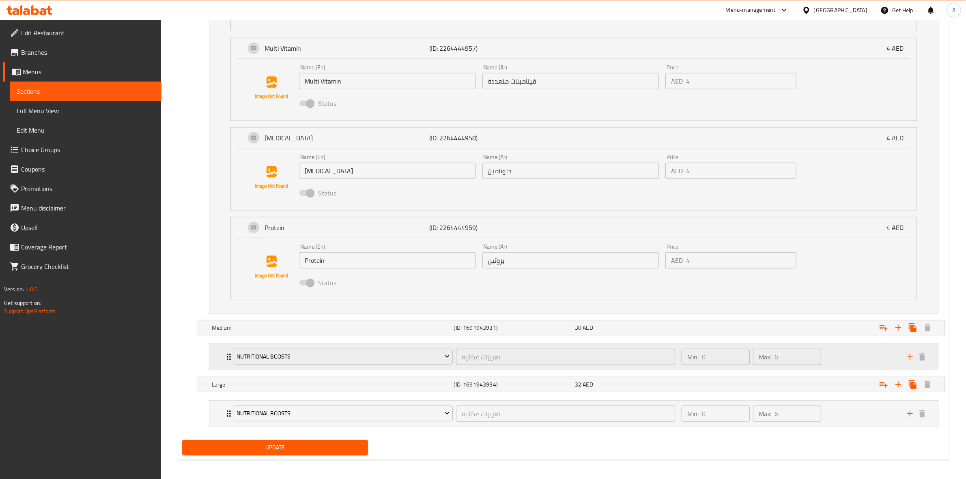
scroll to position [805, 0]
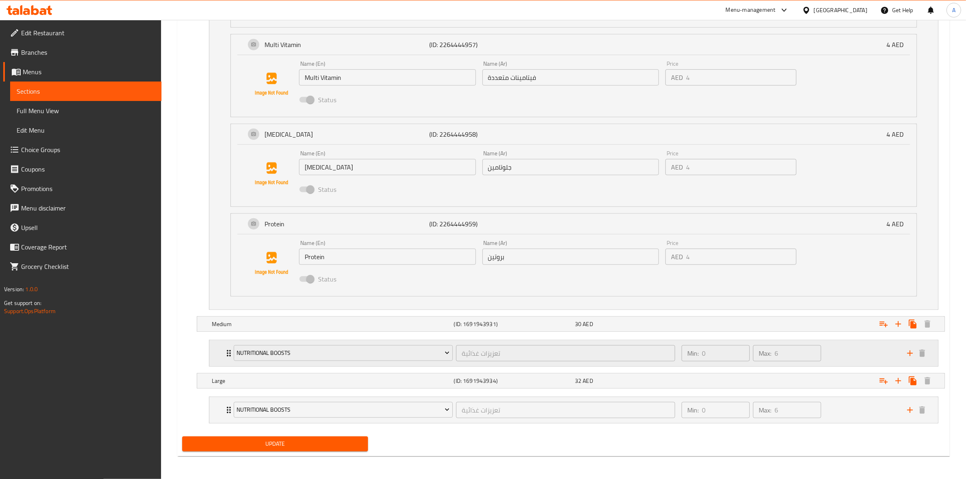
click at [841, 345] on div "Min: 0 ​ Max: 6 ​" at bounding box center [790, 354] width 226 height 26
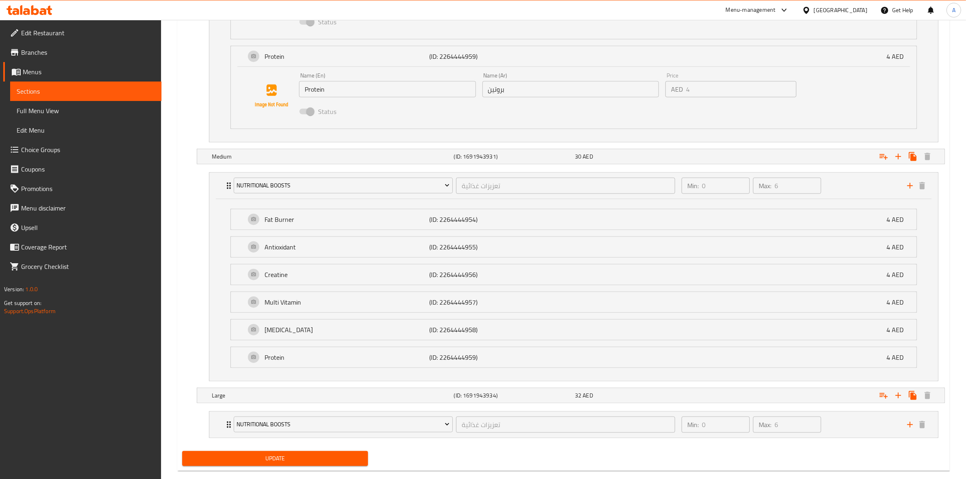
scroll to position [988, 0]
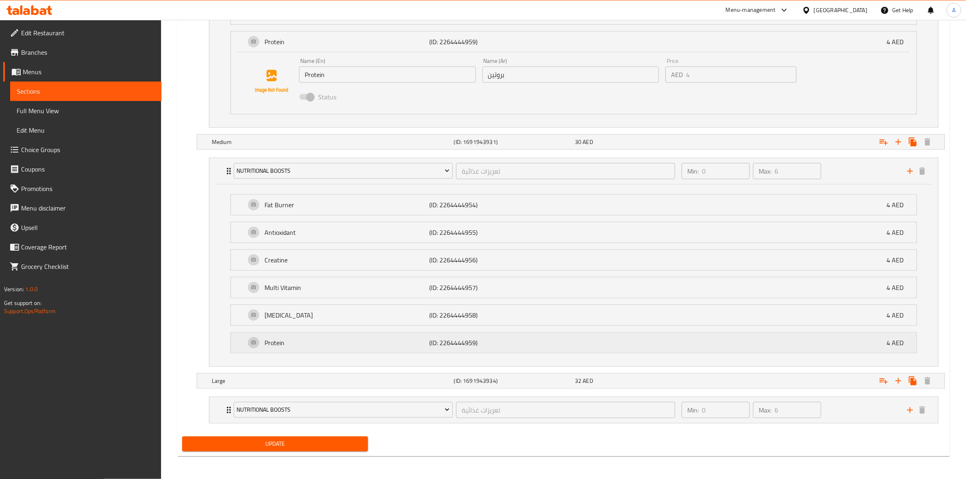
click at [466, 342] on p "(ID: 2264444959)" at bounding box center [484, 343] width 110 height 10
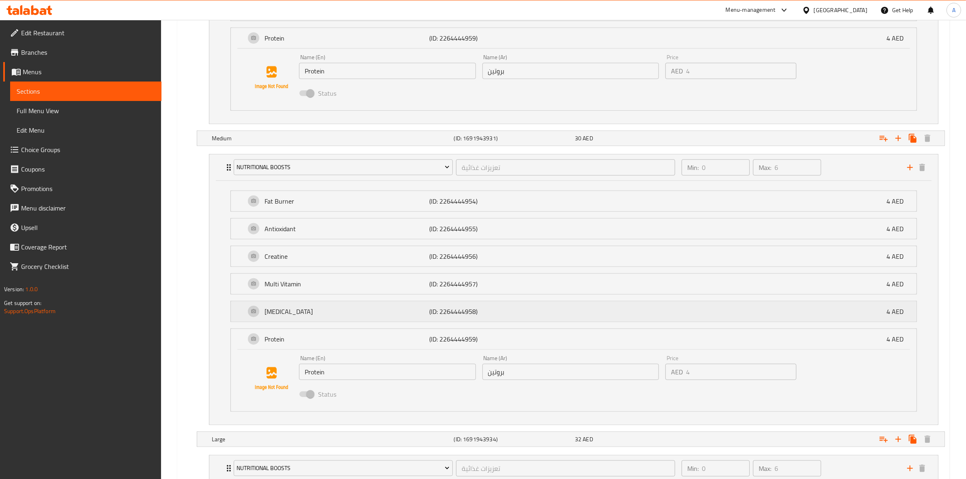
click at [476, 313] on p "(ID: 2264444958)" at bounding box center [484, 312] width 110 height 10
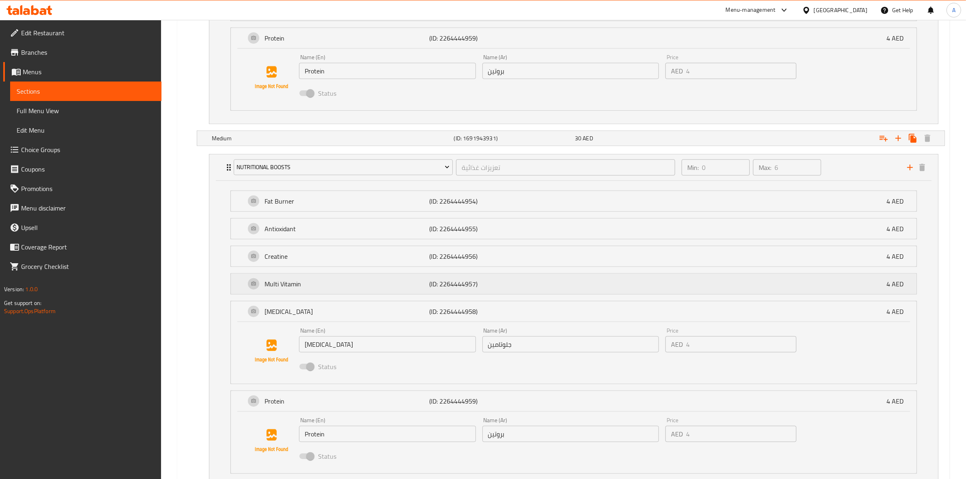
click at [485, 285] on p "(ID: 2264444957)" at bounding box center [484, 284] width 110 height 10
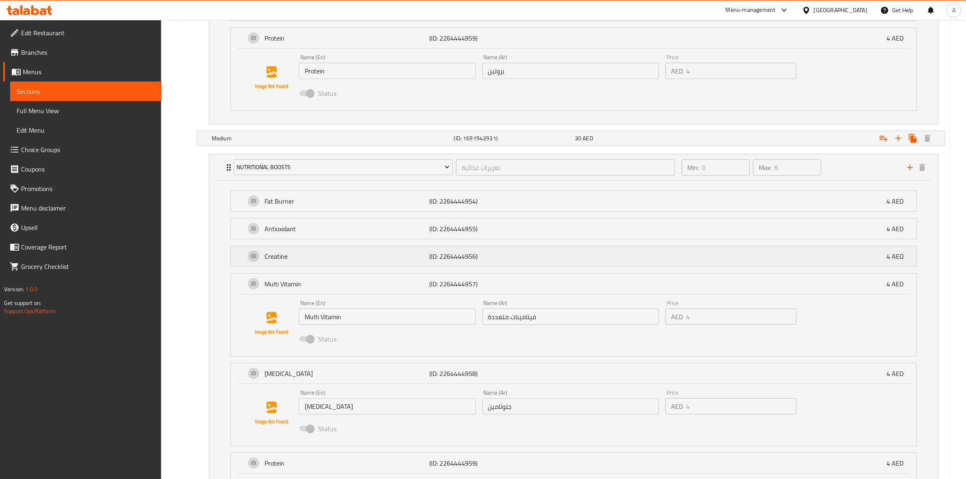
click at [494, 254] on p "(ID: 2264444956)" at bounding box center [484, 257] width 110 height 10
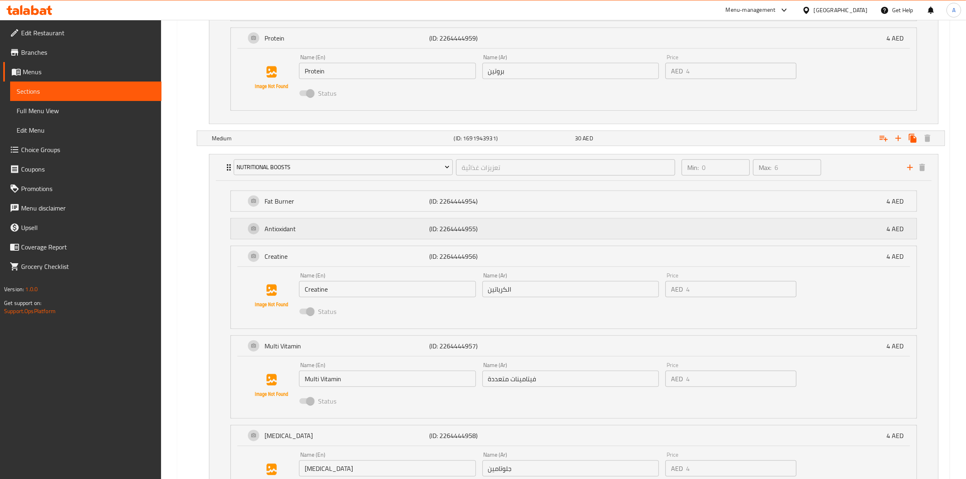
click at [503, 231] on p "(ID: 2264444955)" at bounding box center [484, 229] width 110 height 10
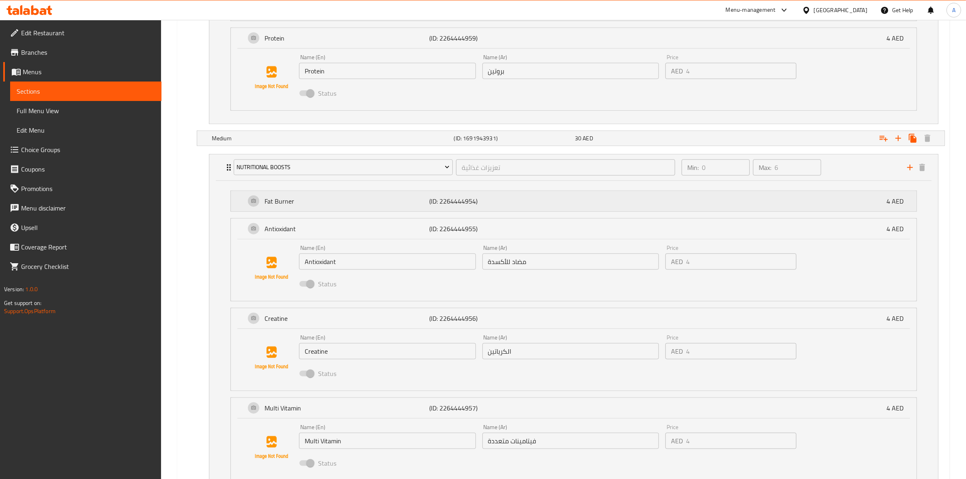
click at [510, 206] on p "(ID: 2264444954)" at bounding box center [484, 201] width 110 height 10
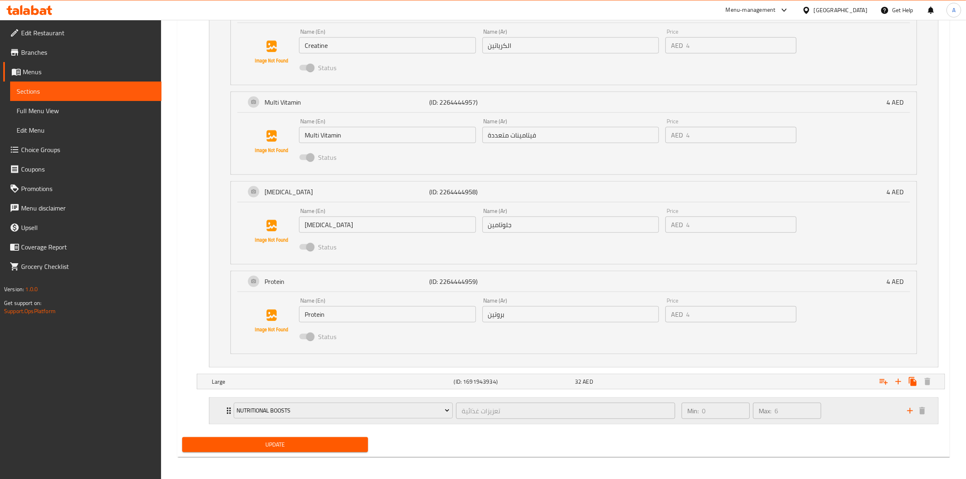
scroll to position [1360, 0]
click at [837, 408] on div "Min: 0 ​ Max: 6 ​" at bounding box center [790, 410] width 226 height 26
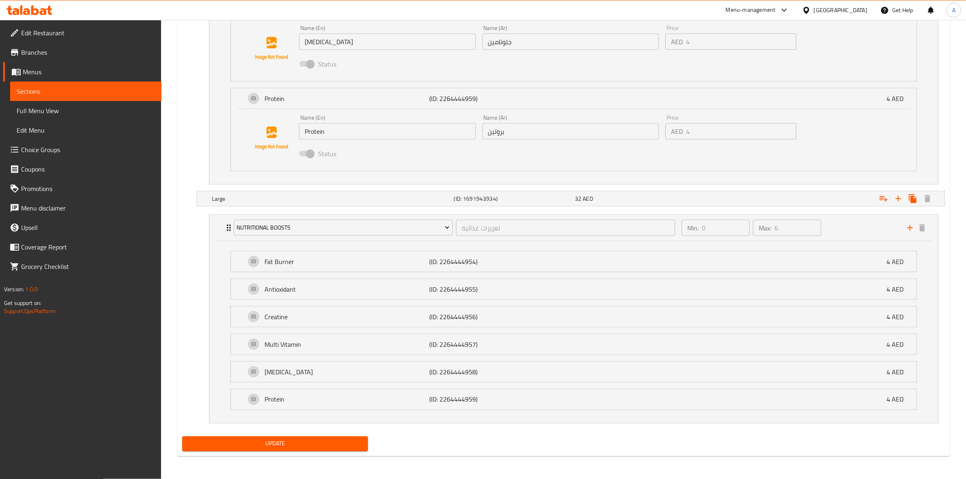
scroll to position [1540, 0]
click at [519, 409] on div "Protein (ID: 2264444959) 4 AED" at bounding box center [577, 400] width 662 height 20
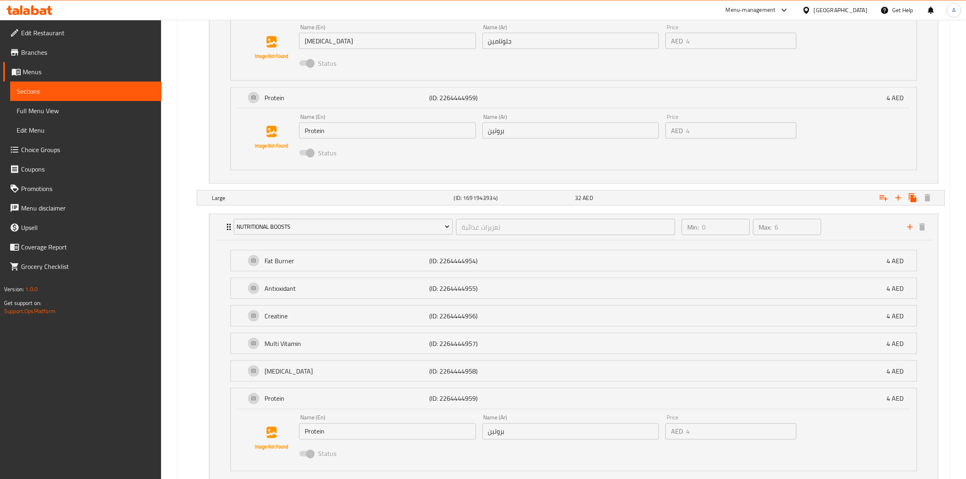
click at [519, 358] on li "Multi Vitamin (ID: 2264444957) 4 AED Name (En) Multi Vitamin Name (En) Name (Ar…" at bounding box center [574, 344] width 700 height 28
click at [522, 376] on p "(ID: 2264444958)" at bounding box center [484, 371] width 110 height 10
click at [526, 346] on p "(ID: 2264444957)" at bounding box center [484, 344] width 110 height 10
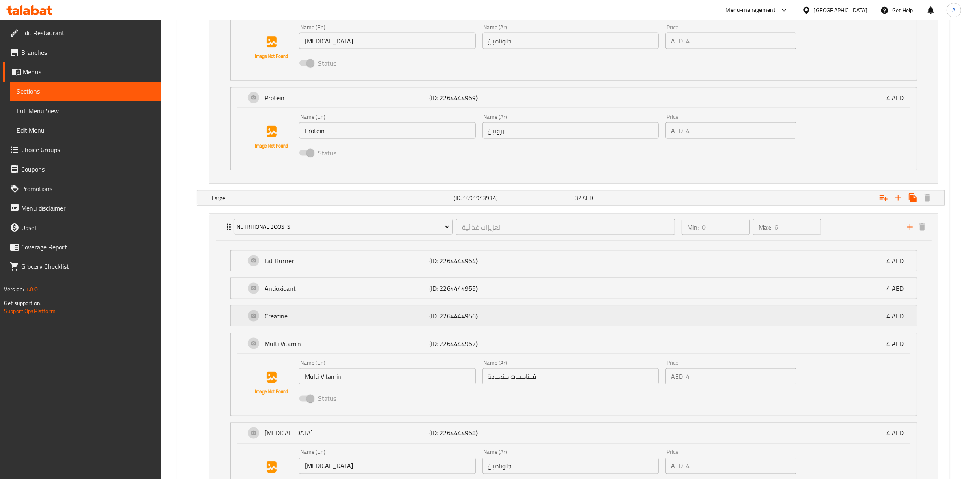
click at [532, 321] on p "(ID: 2264444956)" at bounding box center [484, 316] width 110 height 10
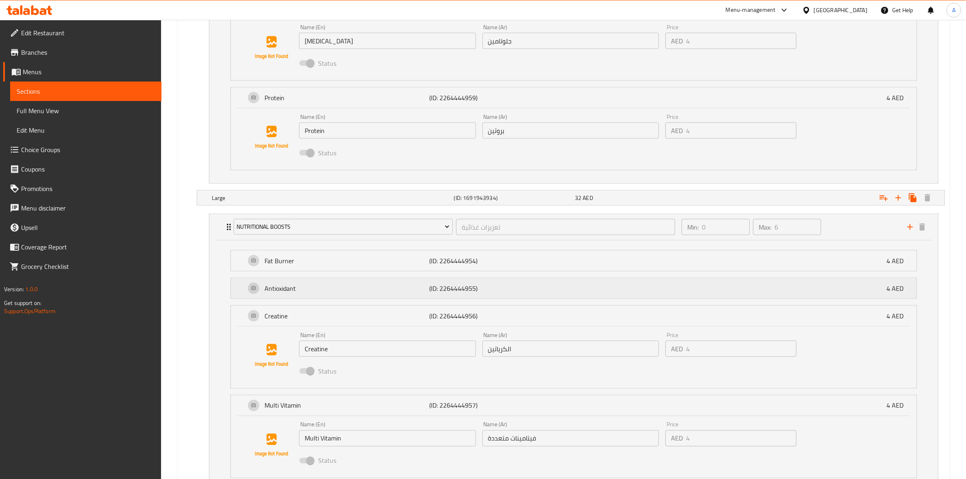
click at [540, 285] on div "Antioxidant (ID: 2264444955) 4 AED" at bounding box center [577, 288] width 662 height 20
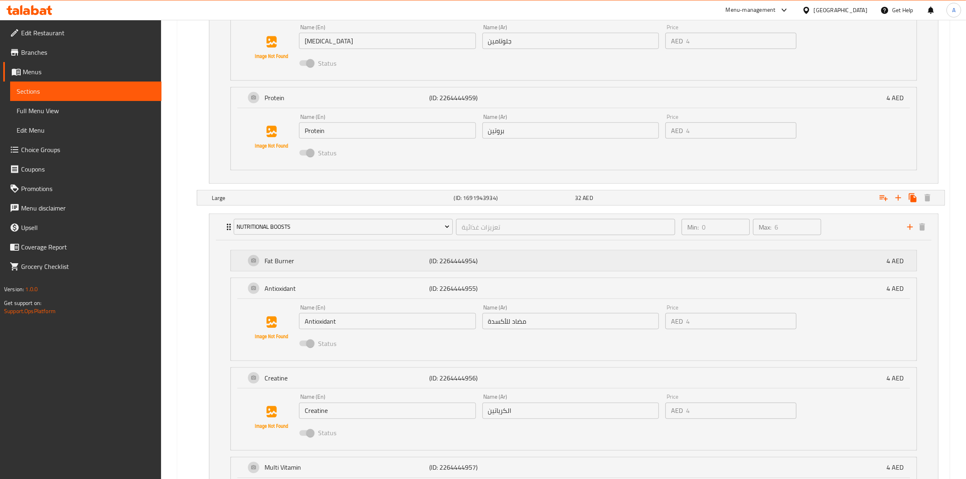
click at [544, 259] on div "Fat Burner (ID: 2264444954) 4 AED" at bounding box center [577, 261] width 662 height 20
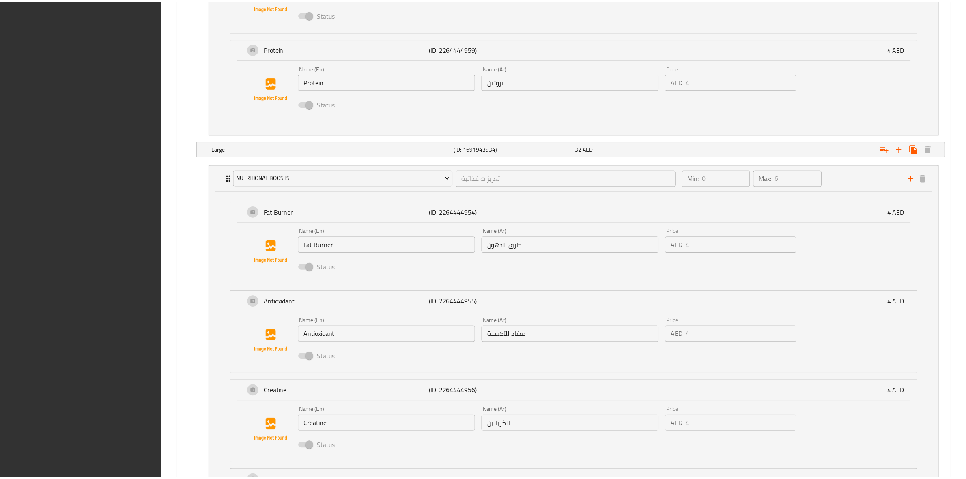
scroll to position [1916, 0]
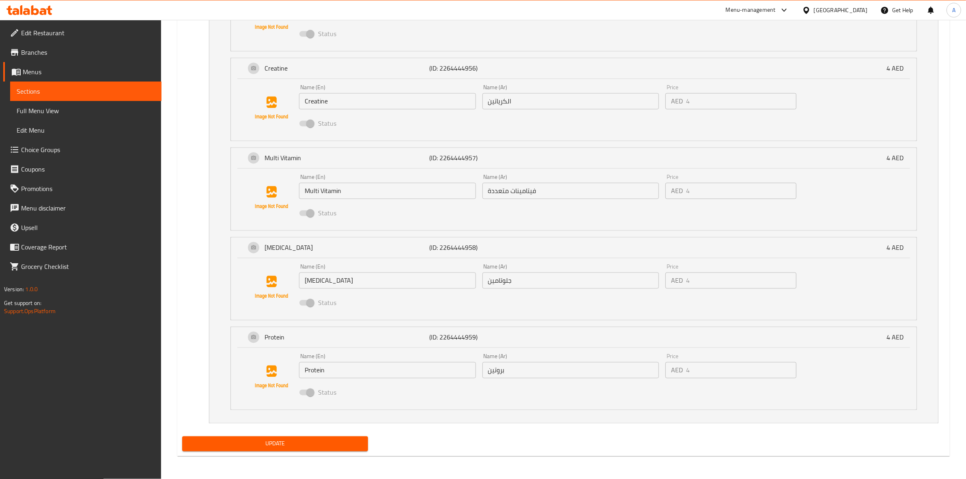
click at [272, 437] on button "Update" at bounding box center [275, 444] width 186 height 15
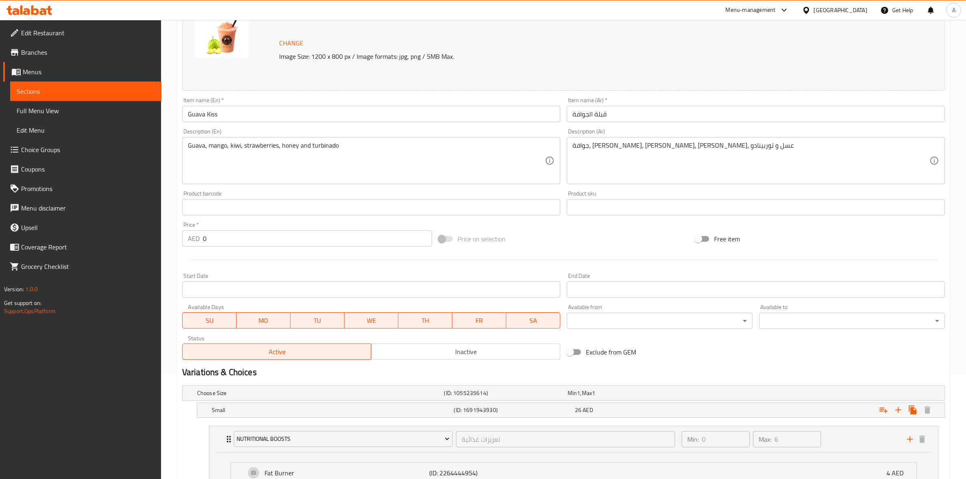
scroll to position [0, 0]
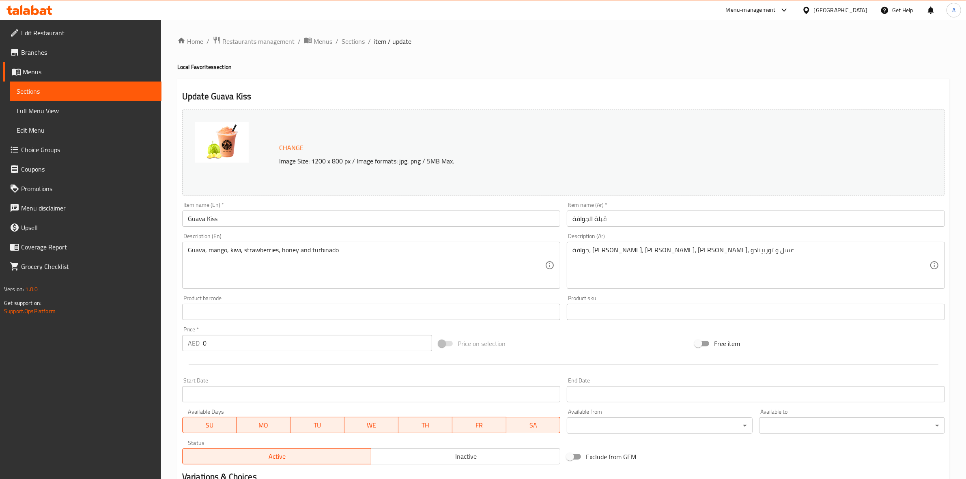
click at [19, 11] on icon at bounding box center [15, 11] width 7 height 7
click at [356, 44] on span "Sections" at bounding box center [353, 42] width 23 height 10
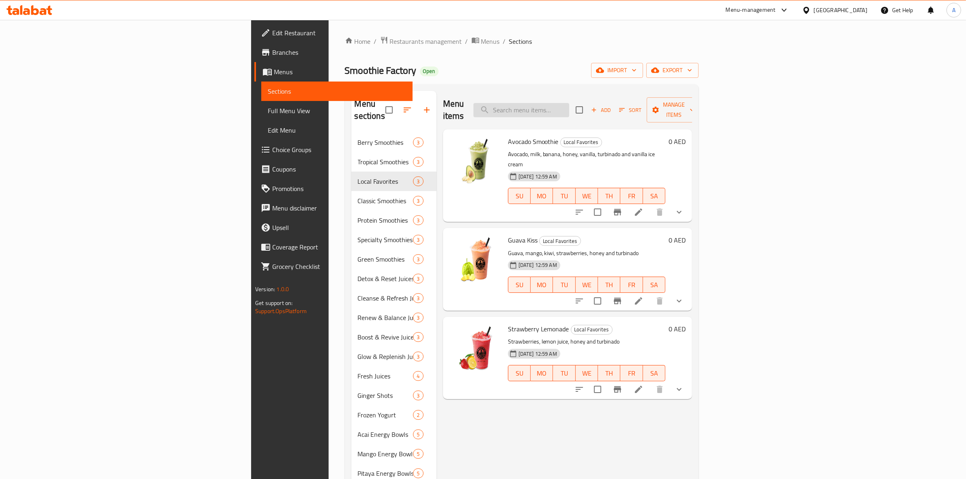
click at [569, 105] on input "search" at bounding box center [522, 110] width 96 height 14
paste input "Factory Original"
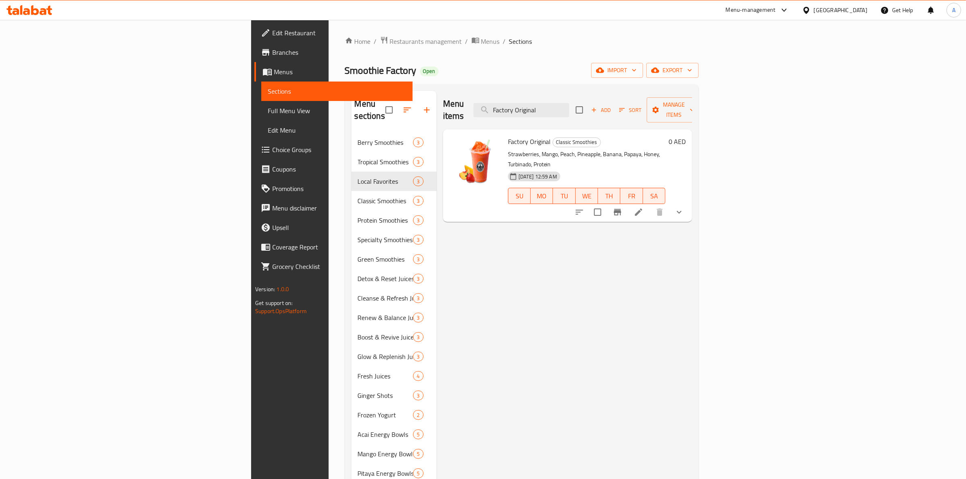
type input "Factory Original"
click at [644, 207] on icon at bounding box center [639, 212] width 10 height 10
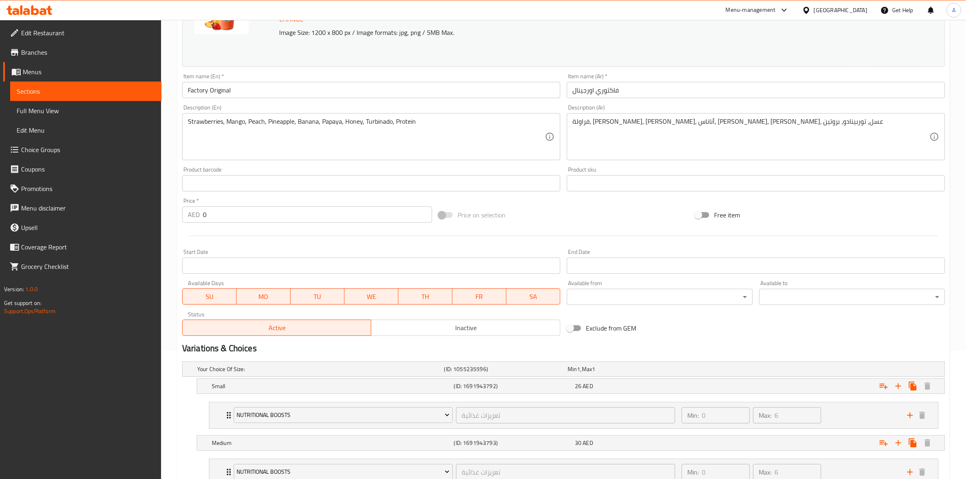
scroll to position [249, 0]
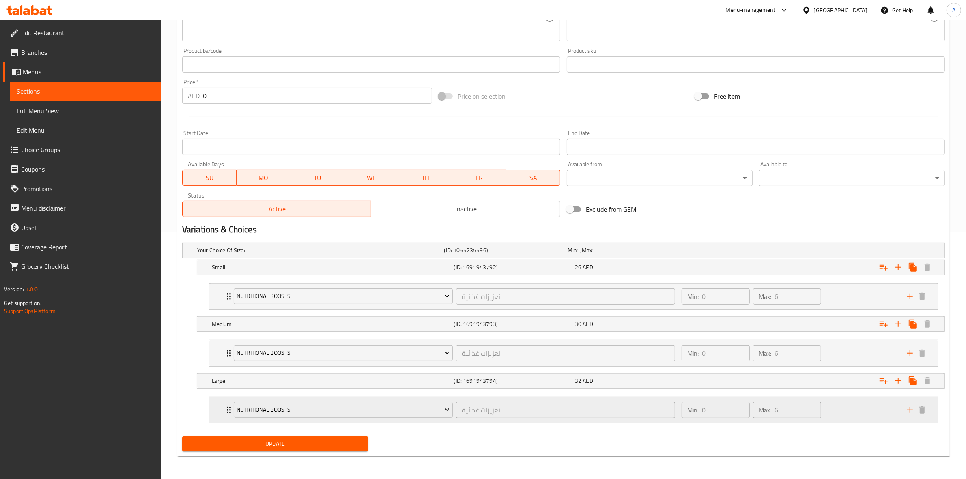
click at [826, 417] on div "Min: 0 ​ Max: 6 ​" at bounding box center [790, 410] width 226 height 26
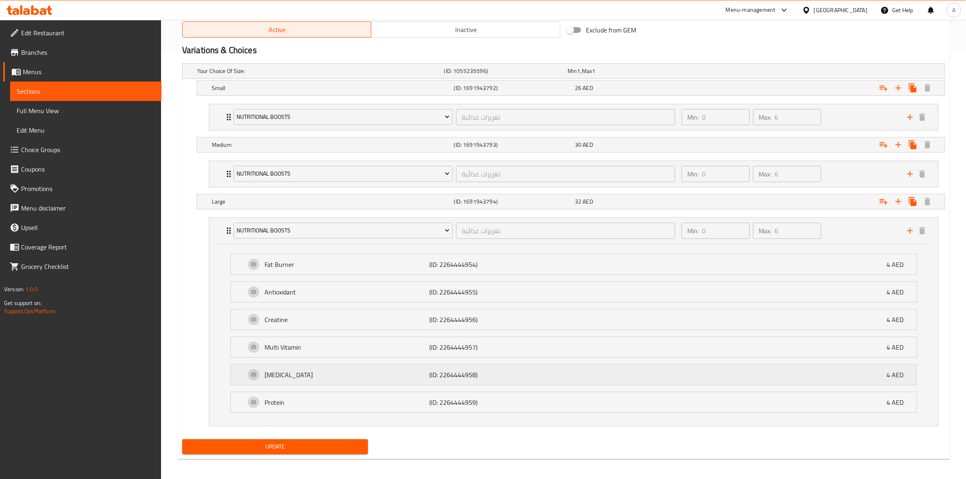
scroll to position [432, 0]
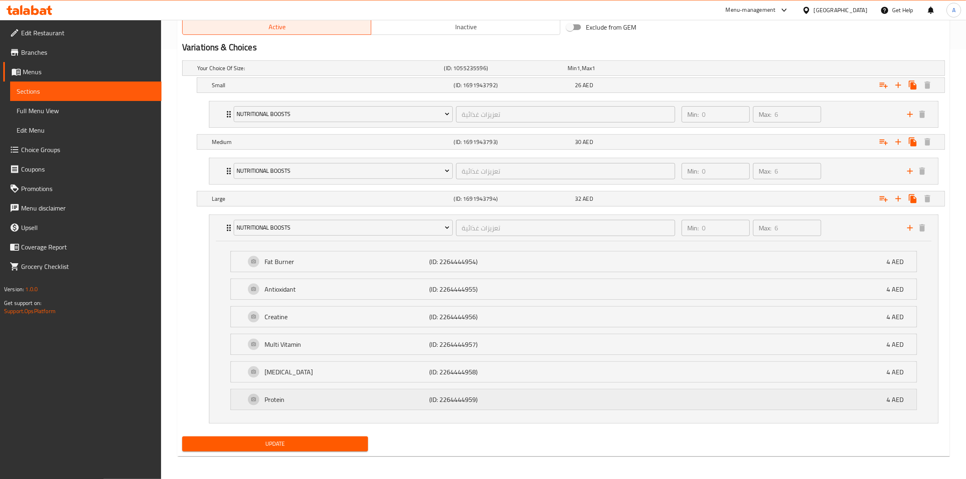
click at [416, 401] on p "Protein" at bounding box center [347, 400] width 165 height 10
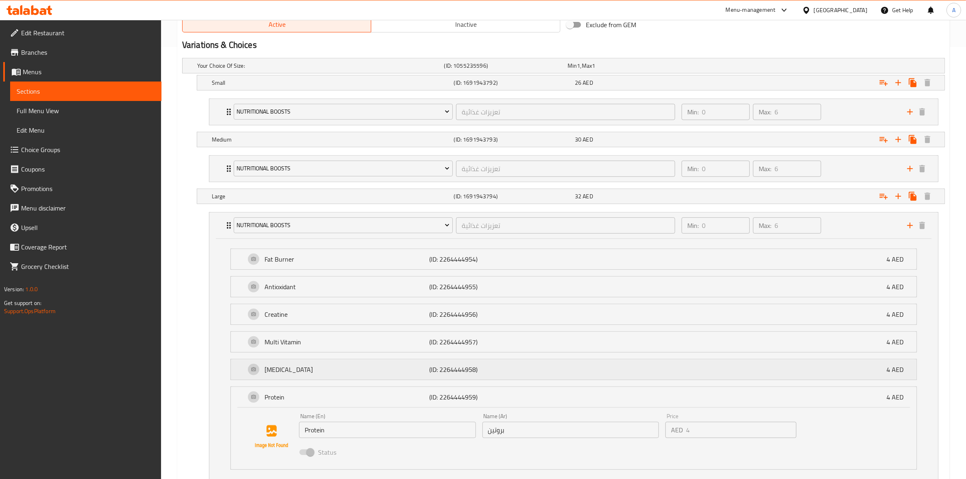
click at [429, 379] on div "Glutamine (ID: 2264444958) 4 AED" at bounding box center [577, 370] width 662 height 20
click at [435, 351] on div "Multi Vitamin (ID: 2264444957) 4 AED" at bounding box center [577, 342] width 662 height 20
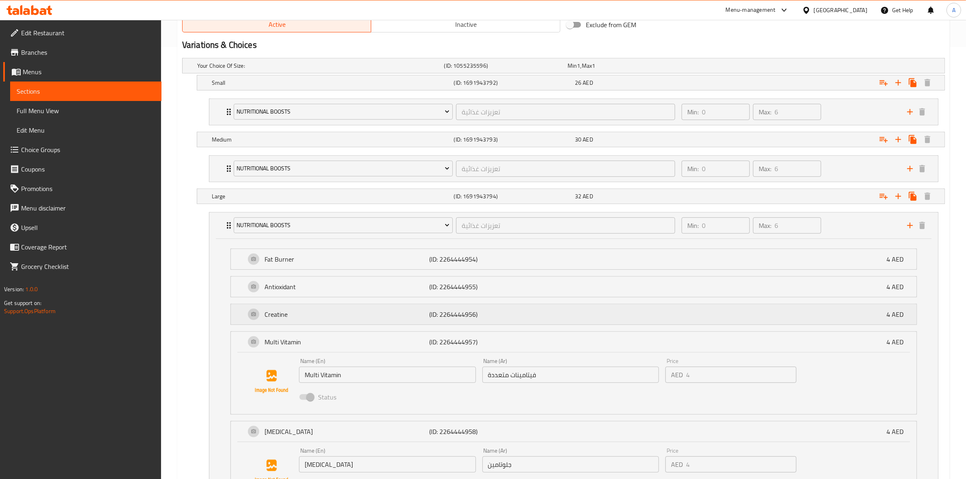
click at [438, 323] on div "Creatine (ID: 2264444956) 4 AED" at bounding box center [577, 314] width 662 height 20
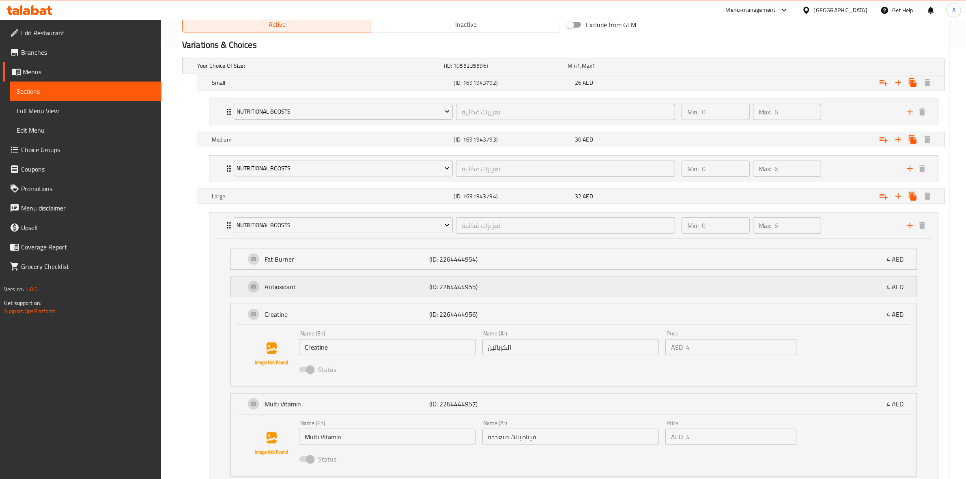
click at [441, 284] on p "(ID: 2264444955)" at bounding box center [484, 287] width 110 height 10
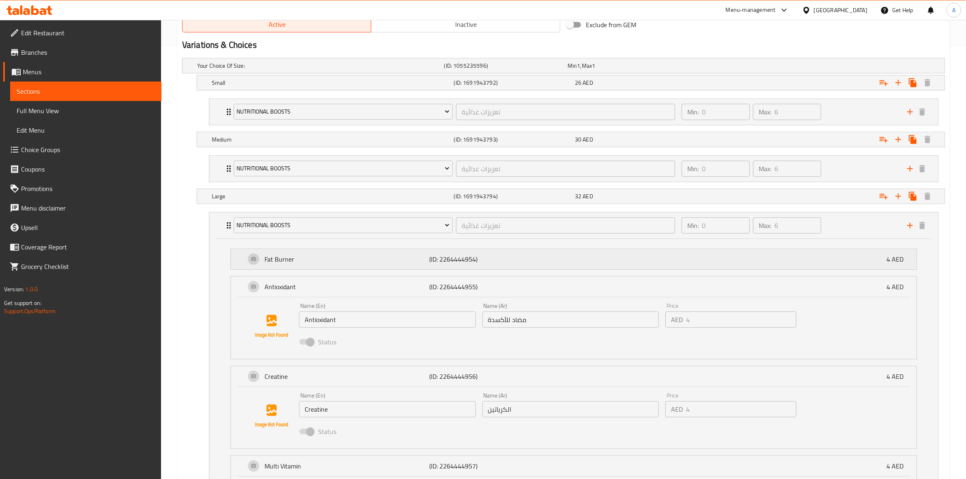
click at [452, 252] on div "Fat Burner (ID: 2264444954) 4 AED" at bounding box center [577, 259] width 662 height 20
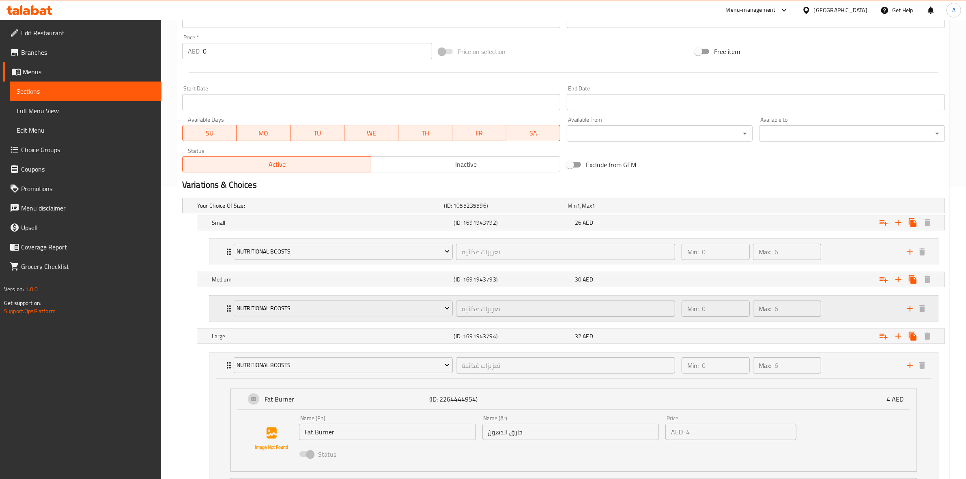
scroll to position [280, 0]
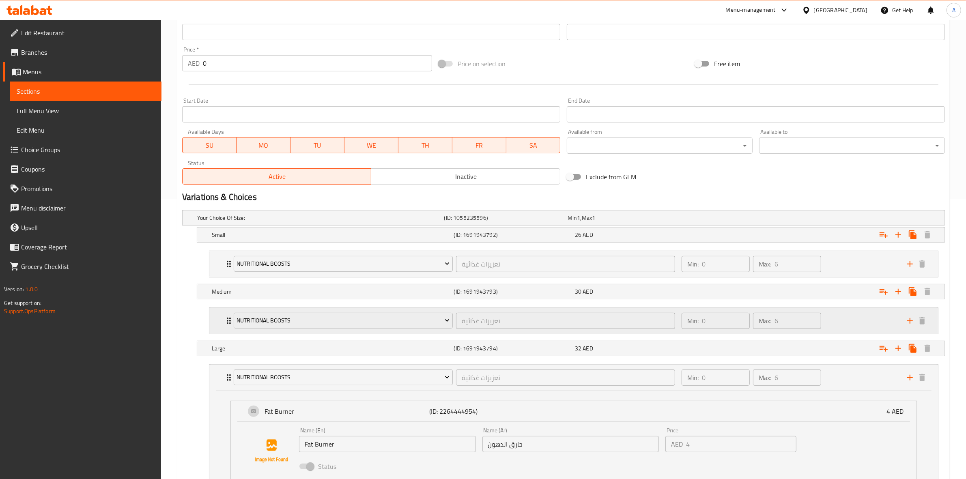
click at [865, 323] on div "Min: 0 ​ Max: 6 ​" at bounding box center [790, 321] width 226 height 26
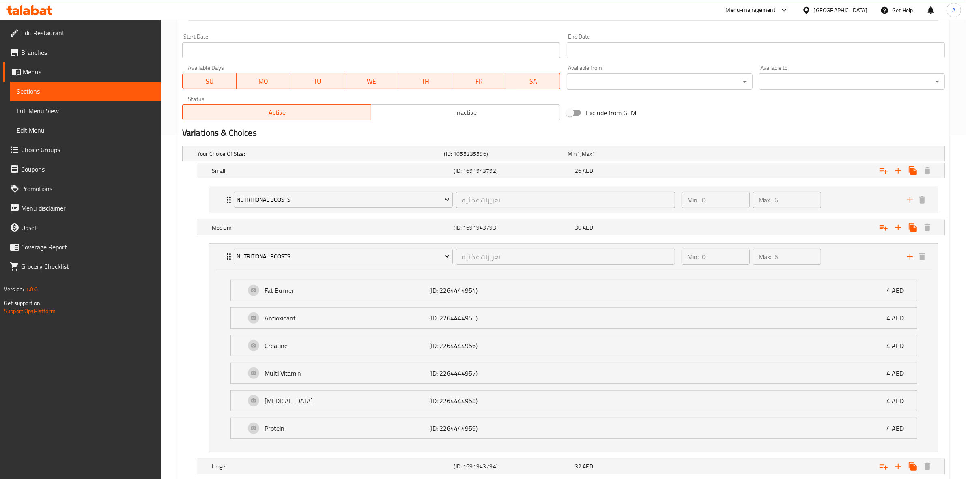
scroll to position [483, 0]
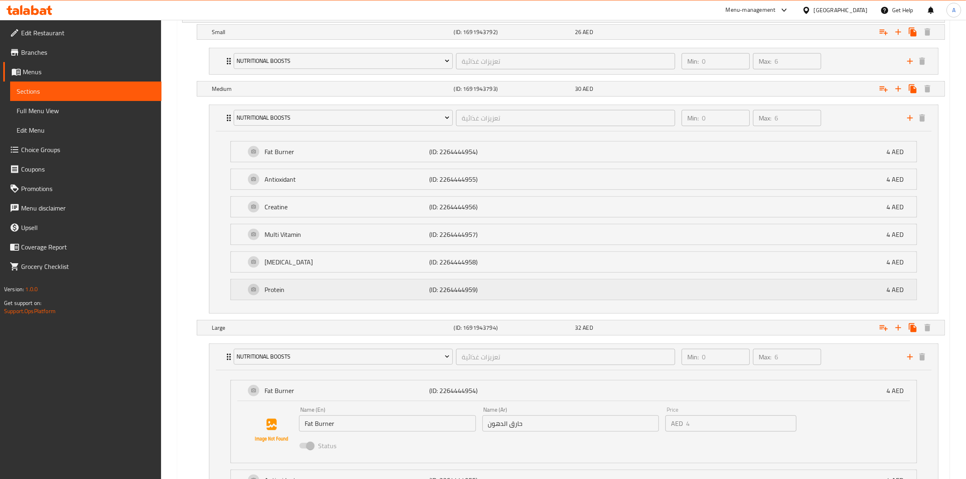
click at [401, 286] on div "Protein (ID: 2264444959) 4 AED" at bounding box center [577, 290] width 662 height 20
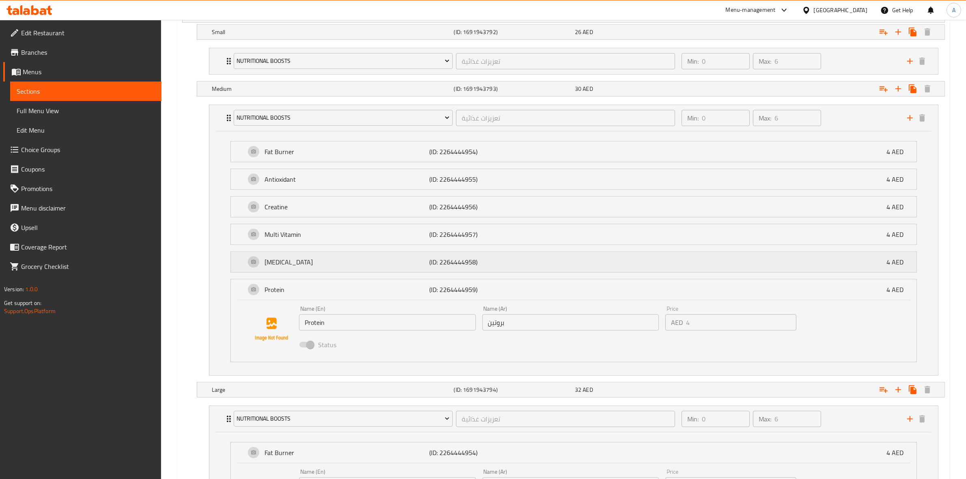
click at [408, 265] on p "Glutamine" at bounding box center [347, 262] width 165 height 10
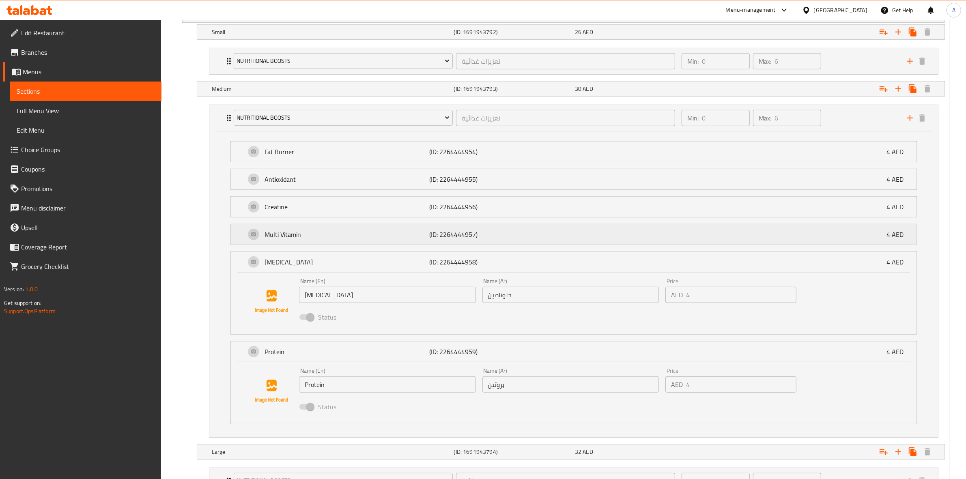
click at [425, 238] on p "Multi Vitamin" at bounding box center [347, 235] width 165 height 10
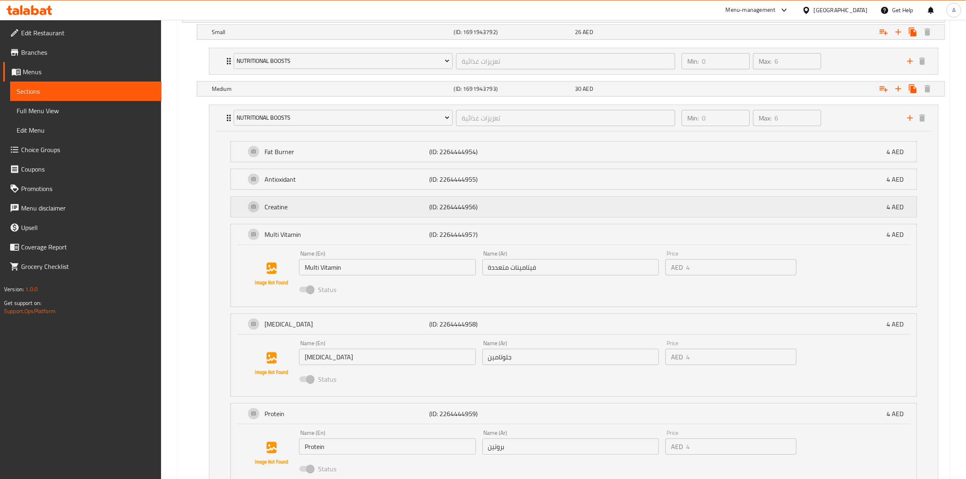
click at [448, 209] on p "(ID: 2264444956)" at bounding box center [484, 207] width 110 height 10
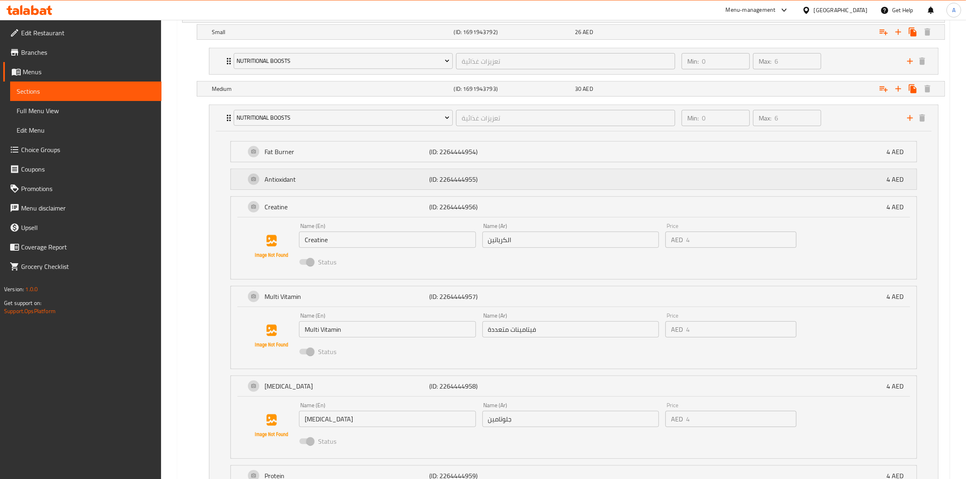
click at [480, 177] on p "(ID: 2264444955)" at bounding box center [484, 180] width 110 height 10
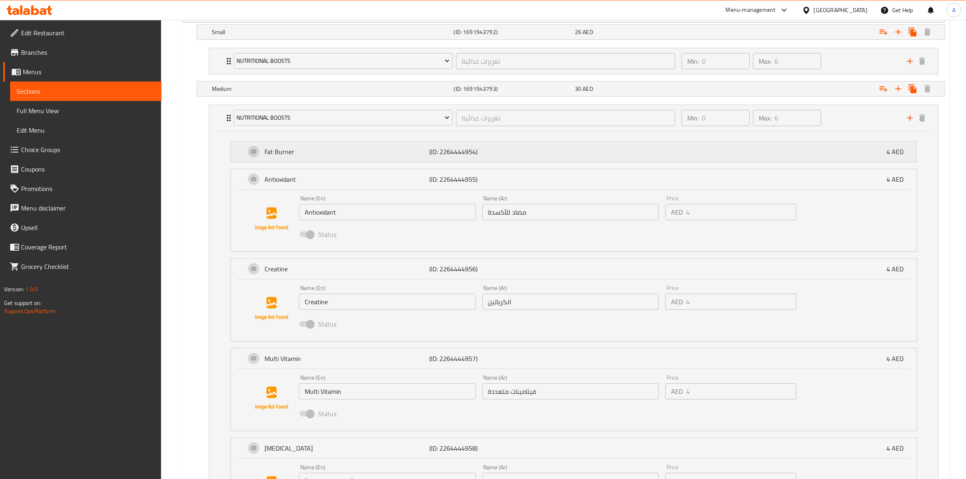
click at [493, 158] on div "Fat Burner (ID: 2264444954) 4 AED" at bounding box center [577, 152] width 662 height 20
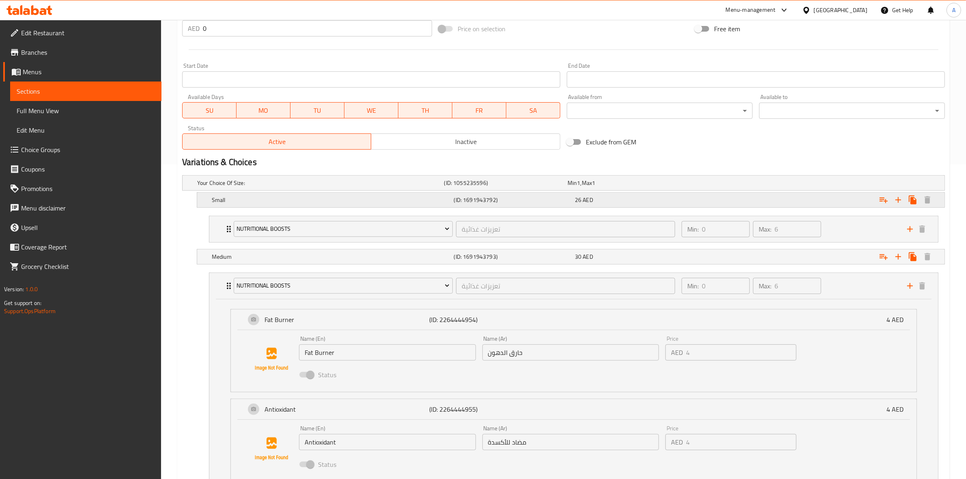
scroll to position [229, 0]
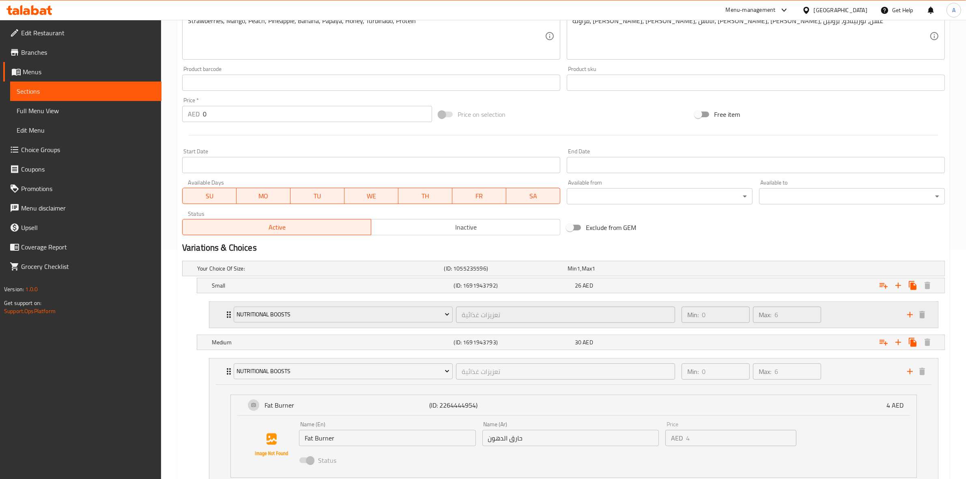
click at [862, 317] on div "Min: 0 ​ Max: 6 ​" at bounding box center [790, 315] width 226 height 26
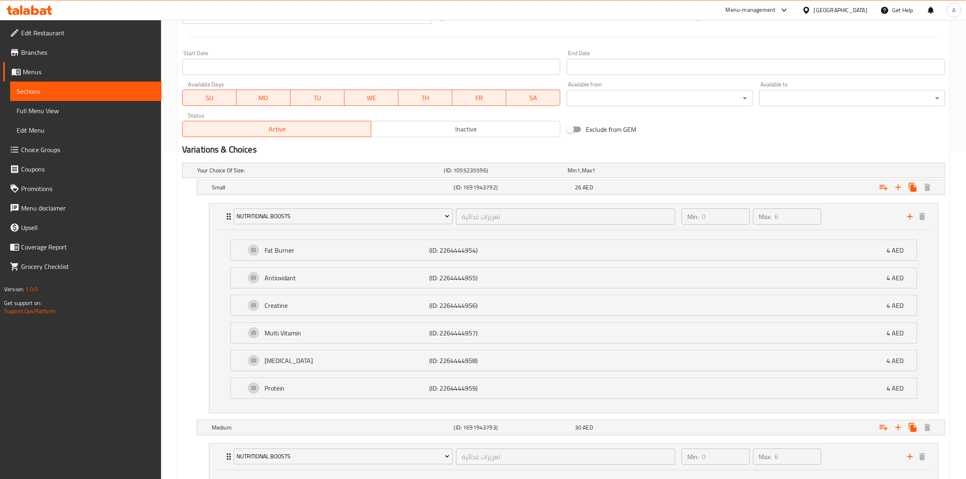
scroll to position [483, 0]
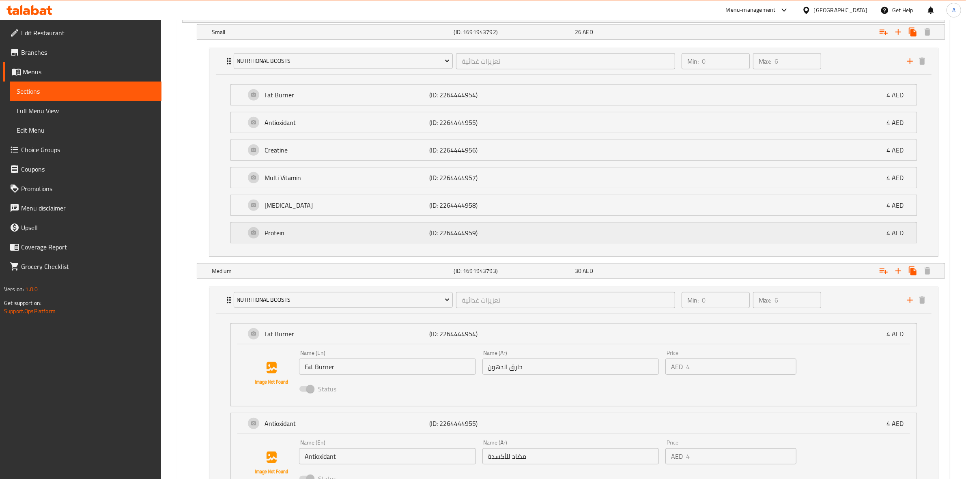
click at [388, 233] on p "Protein" at bounding box center [347, 233] width 165 height 10
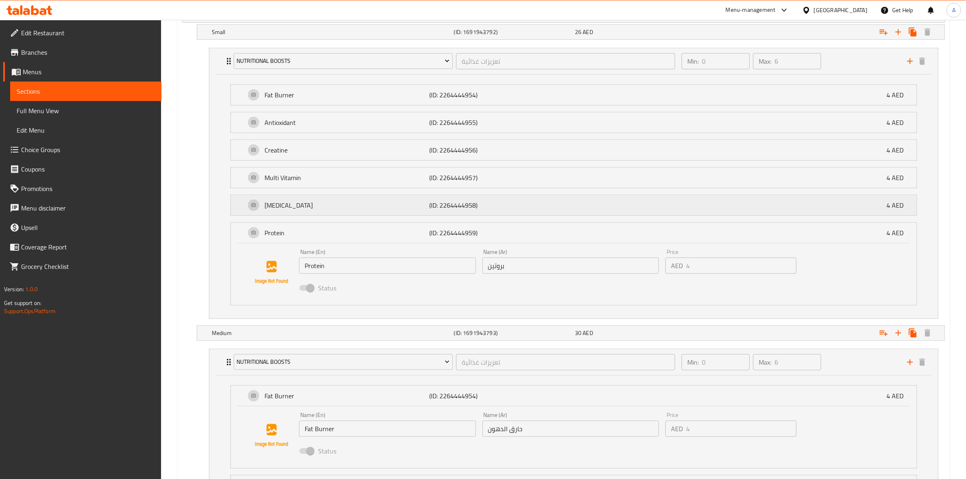
click at [382, 208] on p "Glutamine" at bounding box center [347, 205] width 165 height 10
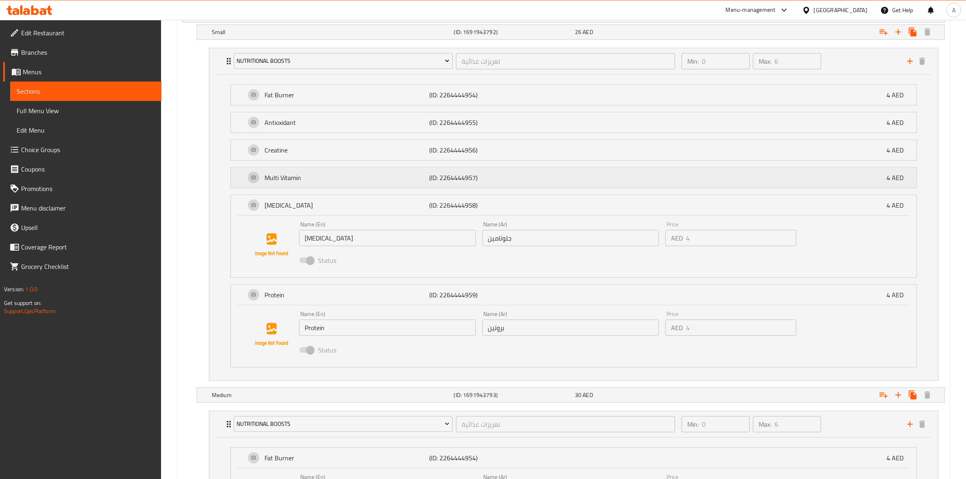
click at [380, 181] on p "Multi Vitamin" at bounding box center [347, 178] width 165 height 10
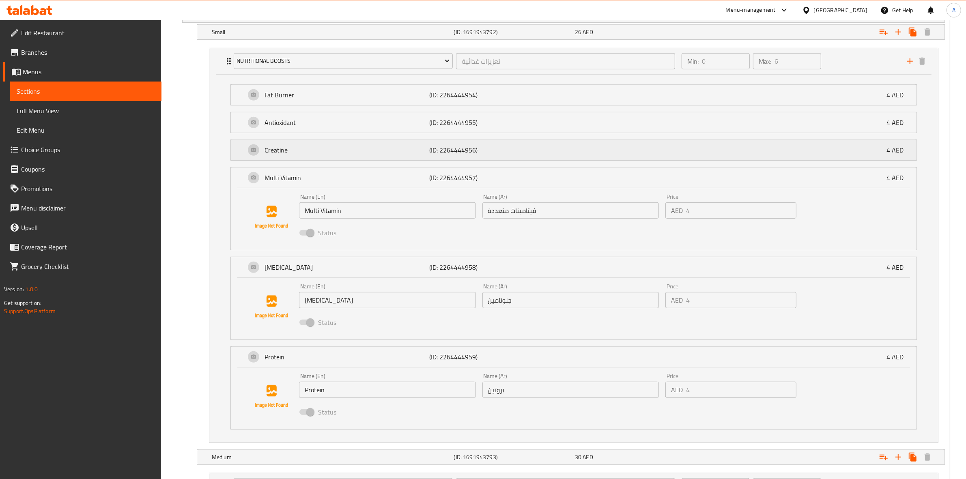
click at [380, 149] on p "Creatine" at bounding box center [347, 150] width 165 height 10
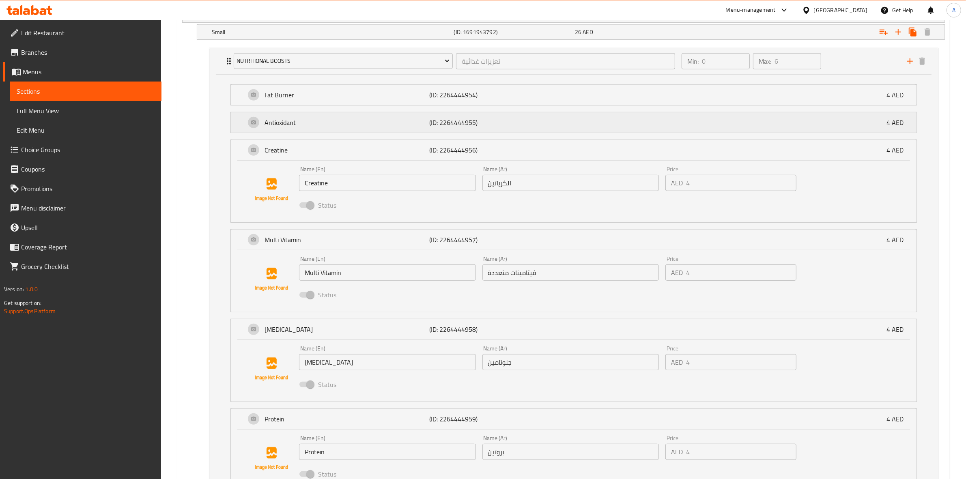
click at [381, 117] on div "Antioxidant (ID: 2264444955) 4 AED" at bounding box center [577, 122] width 662 height 20
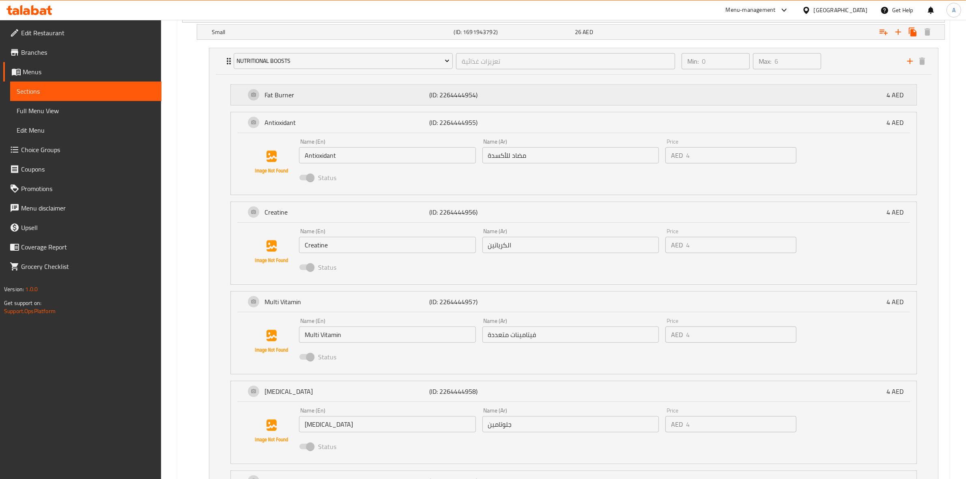
click at [386, 90] on p "Fat Burner" at bounding box center [347, 95] width 165 height 10
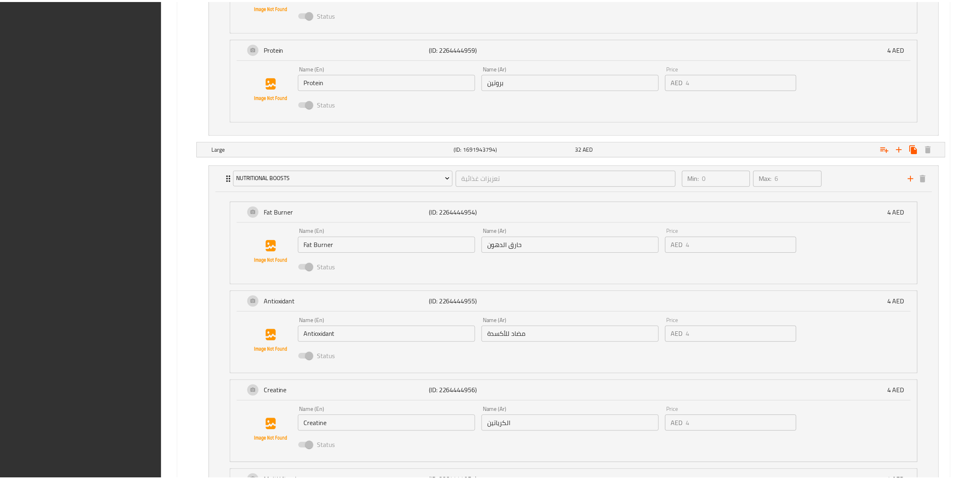
scroll to position [1916, 0]
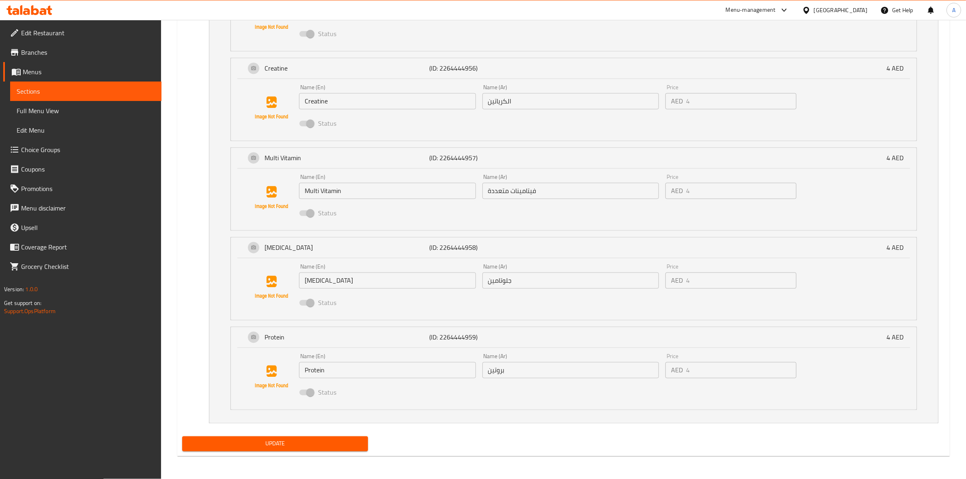
click at [280, 449] on button "Update" at bounding box center [275, 444] width 186 height 15
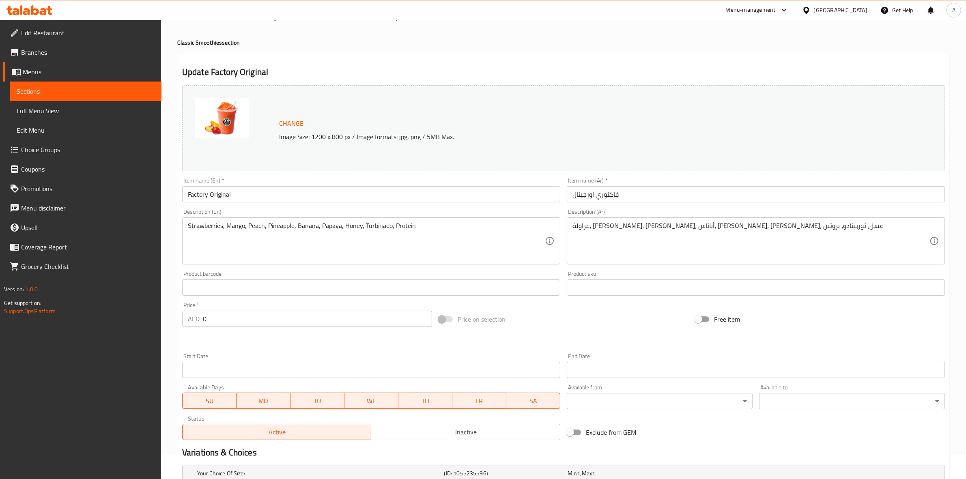
scroll to position [0, 0]
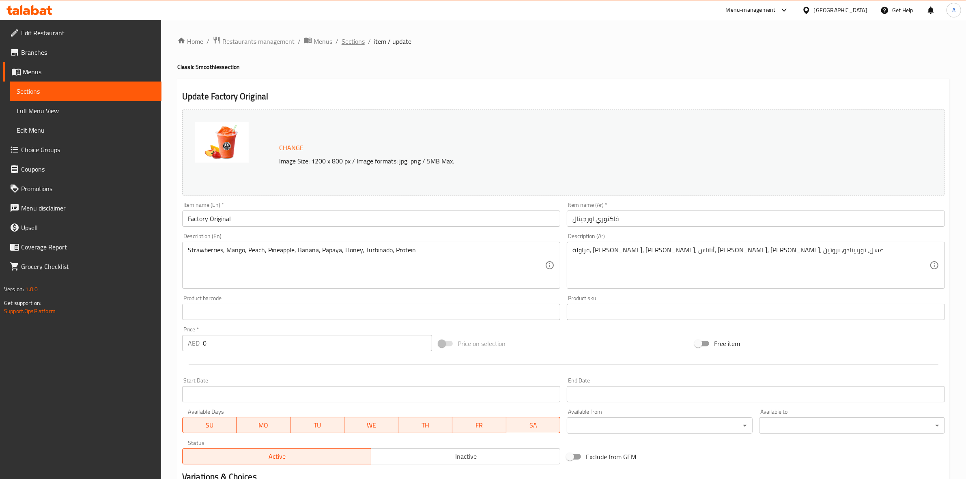
click at [349, 43] on span "Sections" at bounding box center [353, 42] width 23 height 10
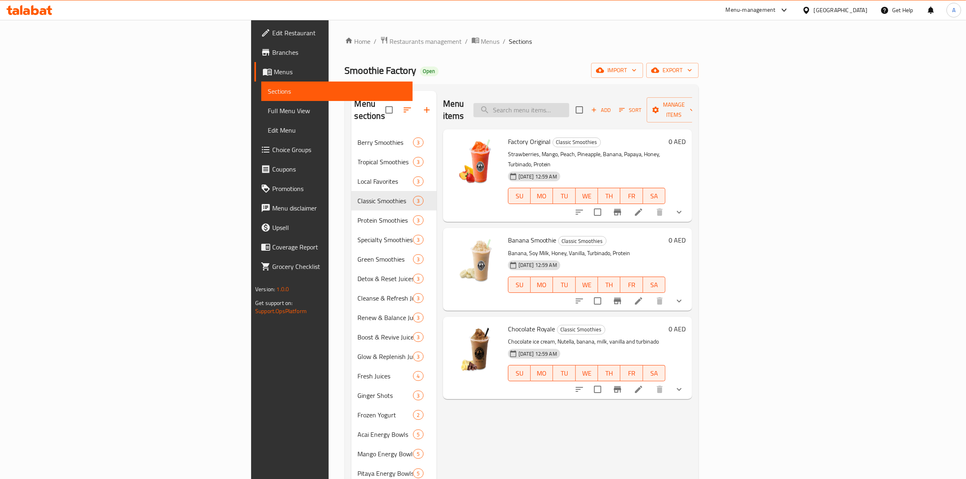
click at [569, 106] on input "search" at bounding box center [522, 110] width 96 height 14
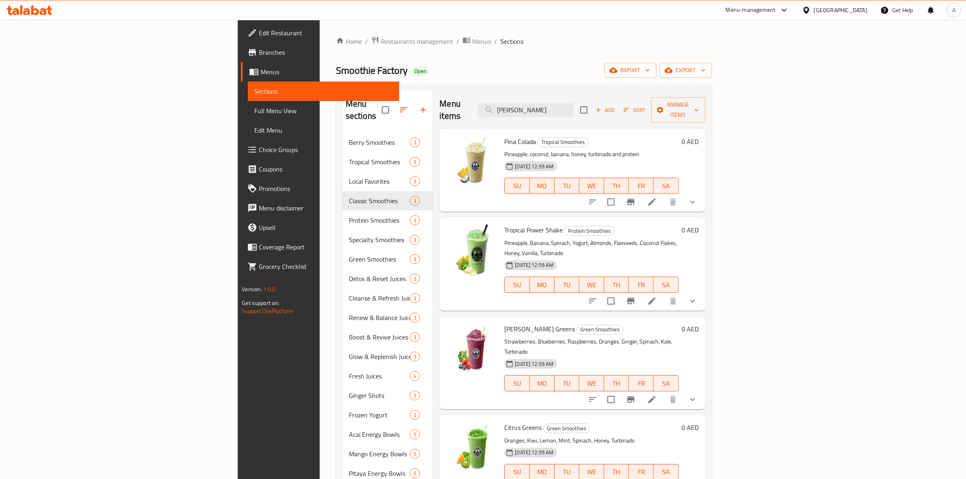
type input "pina"
click at [657, 197] on icon at bounding box center [652, 202] width 10 height 10
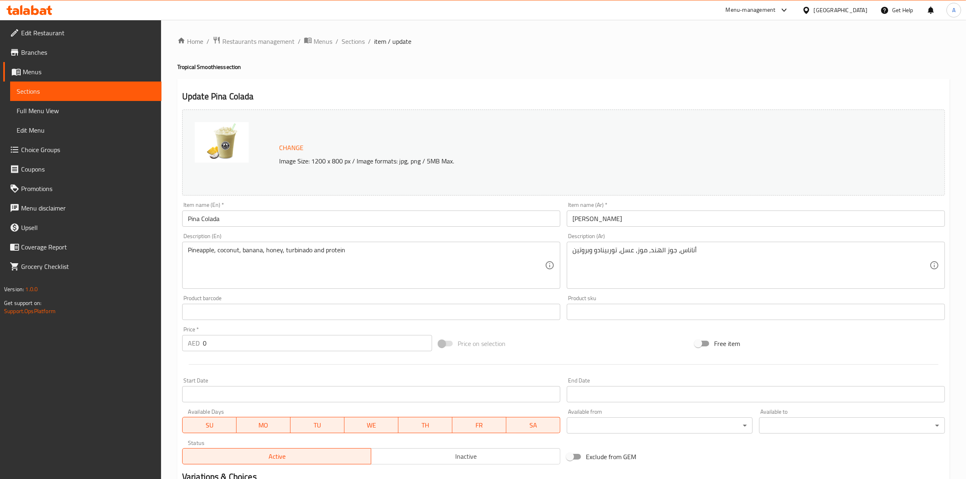
click at [573, 27] on div "Home / Restaurants management / Menus / Sections / item / update Tropical Smoot…" at bounding box center [563, 373] width 805 height 707
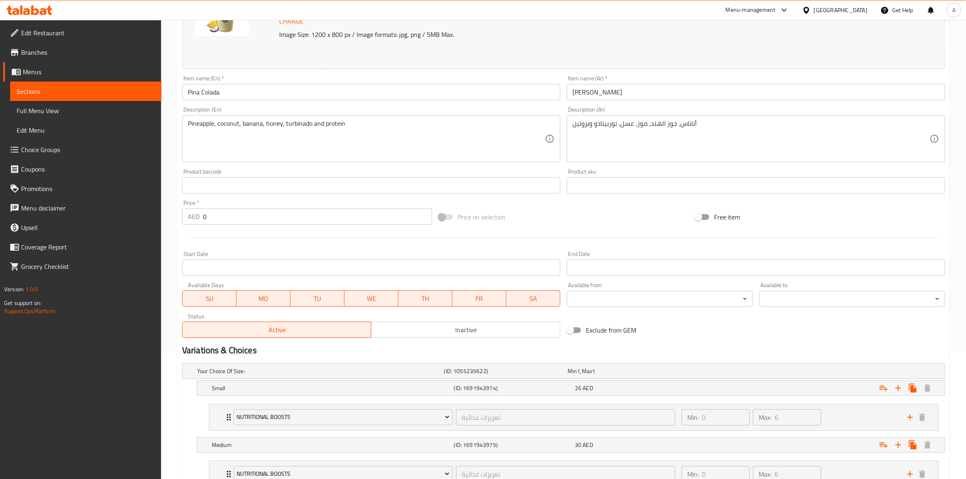
scroll to position [249, 0]
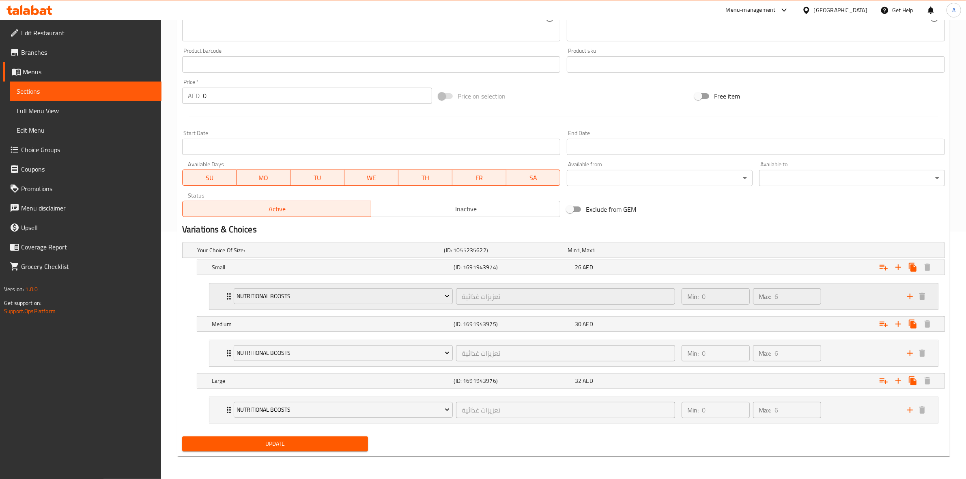
click at [860, 298] on div "Min: 0 ​ Max: 6 ​" at bounding box center [790, 297] width 226 height 26
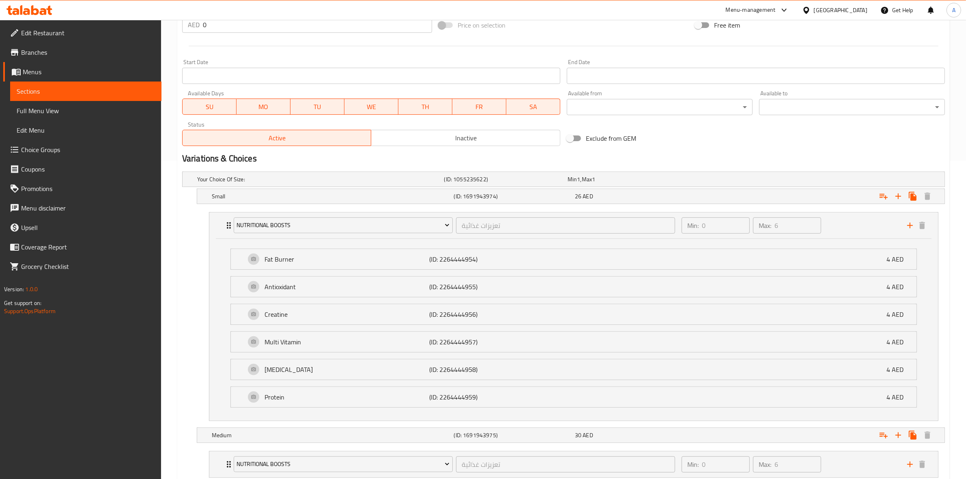
scroll to position [432, 0]
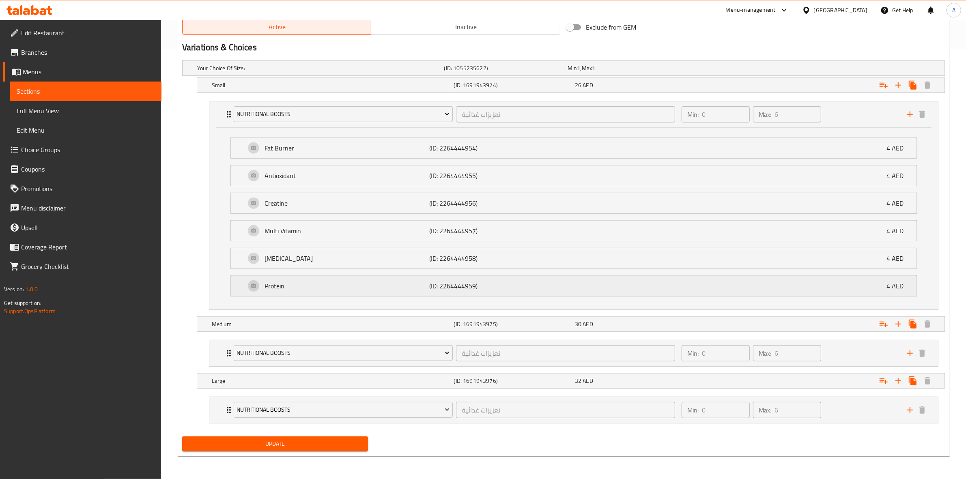
click at [429, 284] on p "(ID: 2264444959)" at bounding box center [484, 286] width 110 height 10
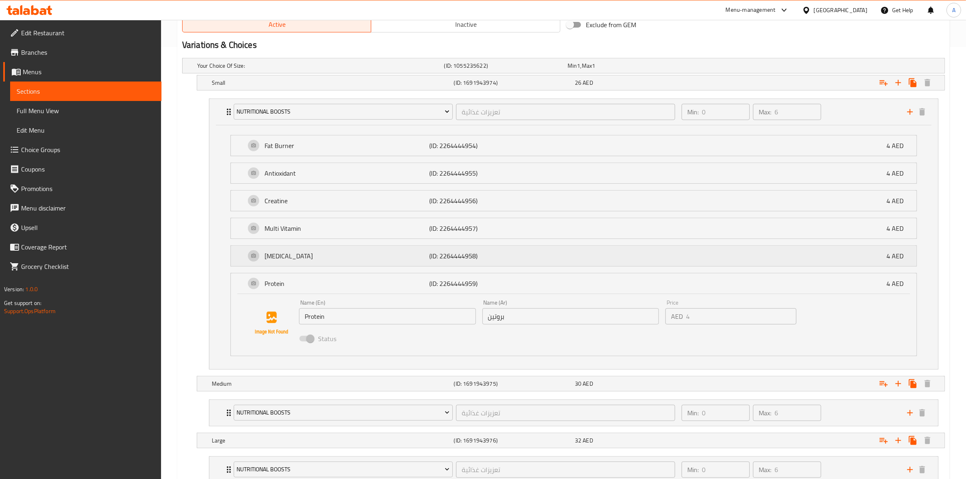
click at [403, 252] on p "Glutamine" at bounding box center [347, 256] width 165 height 10
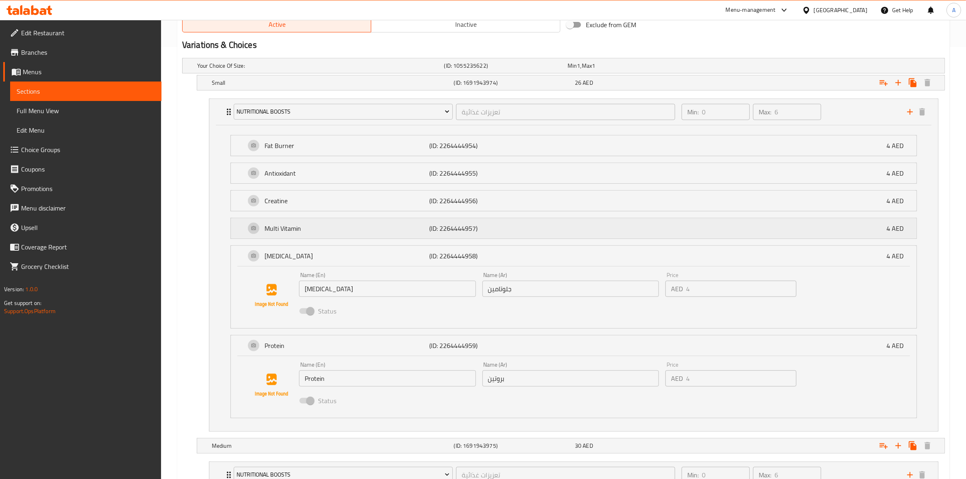
click at [401, 238] on div "Multi Vitamin (ID: 2264444957) 4 AED" at bounding box center [577, 228] width 662 height 20
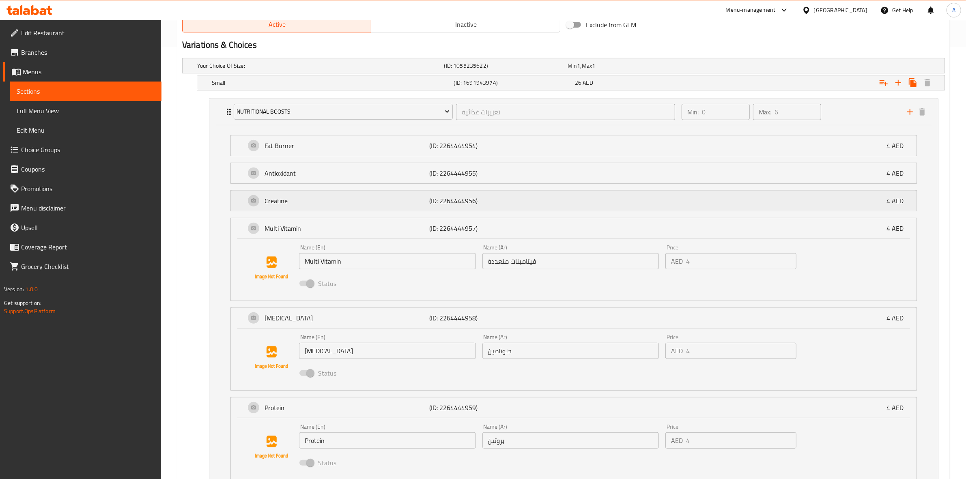
click at [437, 203] on p "(ID: 2264444956)" at bounding box center [484, 201] width 110 height 10
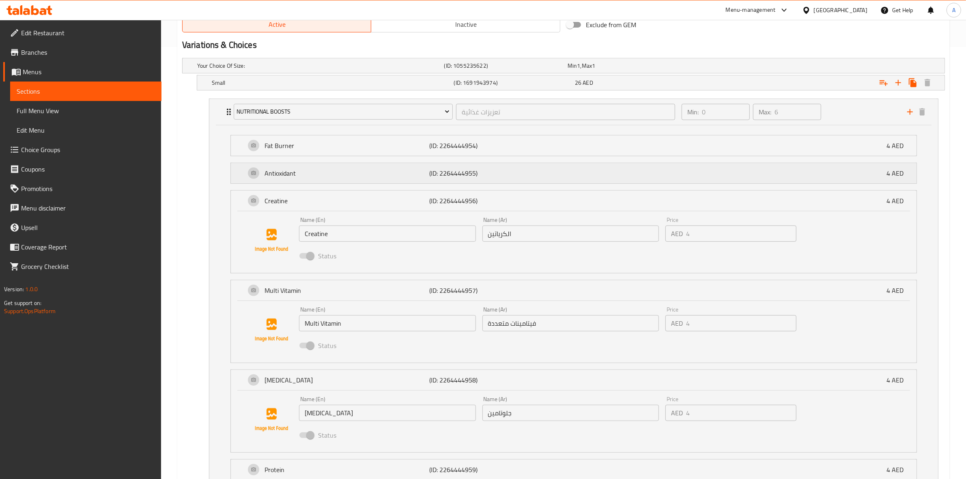
click at [449, 175] on p "(ID: 2264444955)" at bounding box center [484, 173] width 110 height 10
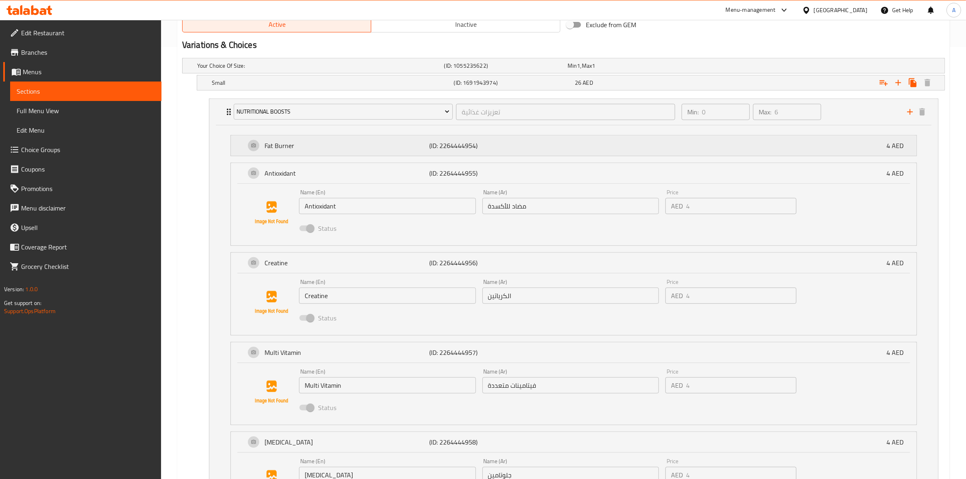
click at [466, 142] on p "(ID: 2264444954)" at bounding box center [484, 146] width 110 height 10
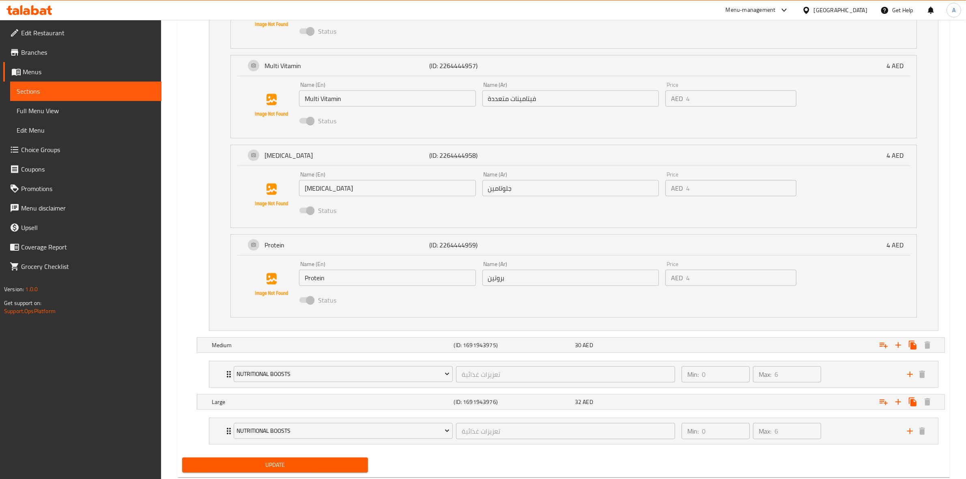
scroll to position [805, 0]
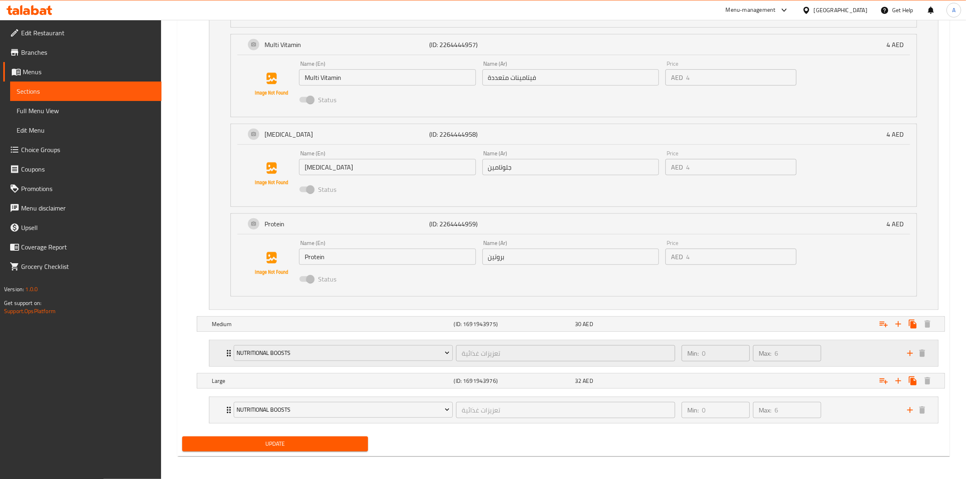
click at [869, 352] on div "Min: 0 ​ Max: 6 ​" at bounding box center [790, 354] width 226 height 26
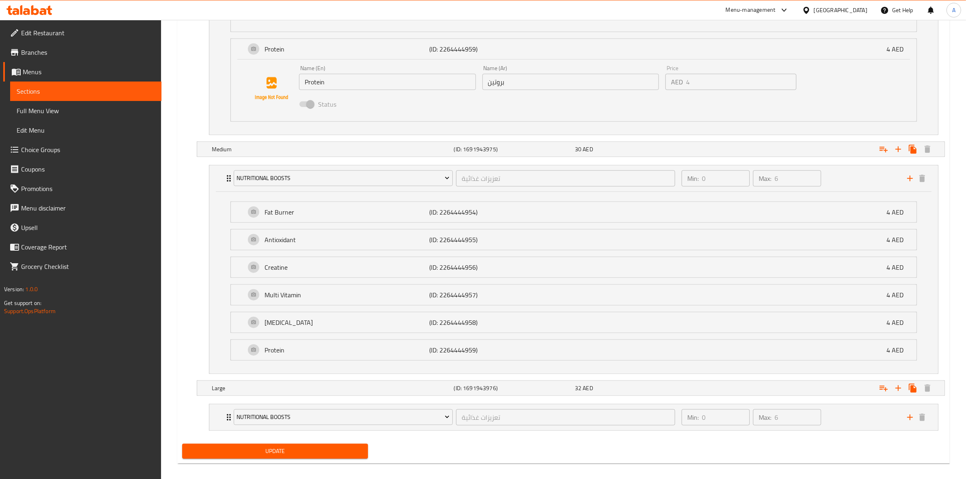
scroll to position [988, 0]
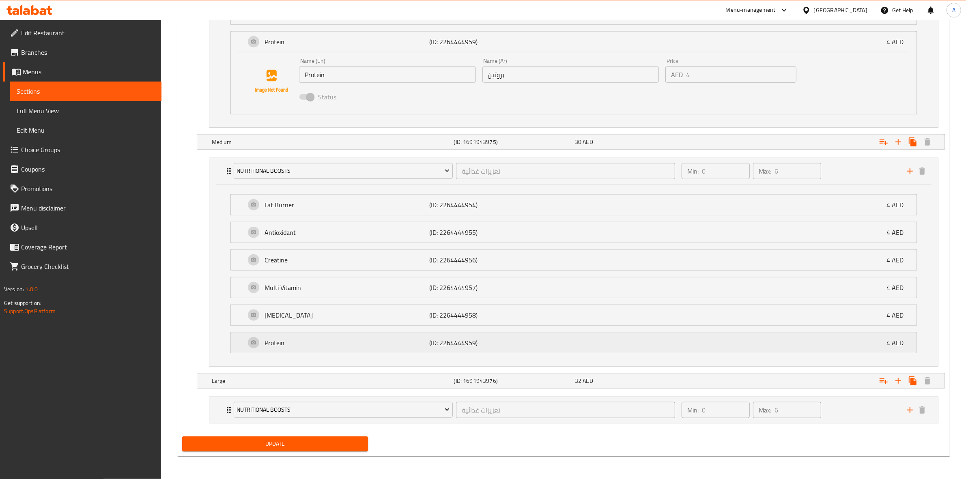
click at [312, 338] on p "Protein" at bounding box center [347, 343] width 165 height 10
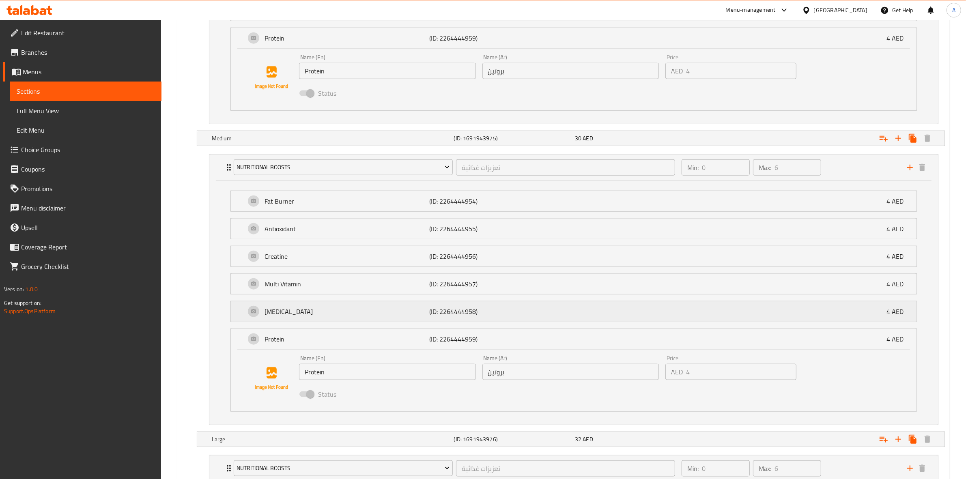
click at [305, 314] on p "Glutamine" at bounding box center [347, 312] width 165 height 10
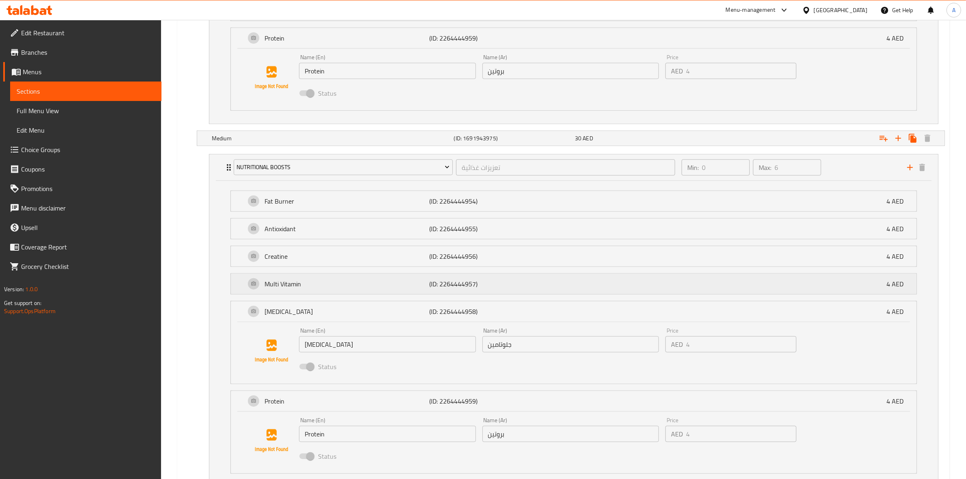
click at [305, 287] on p "Multi Vitamin" at bounding box center [347, 284] width 165 height 10
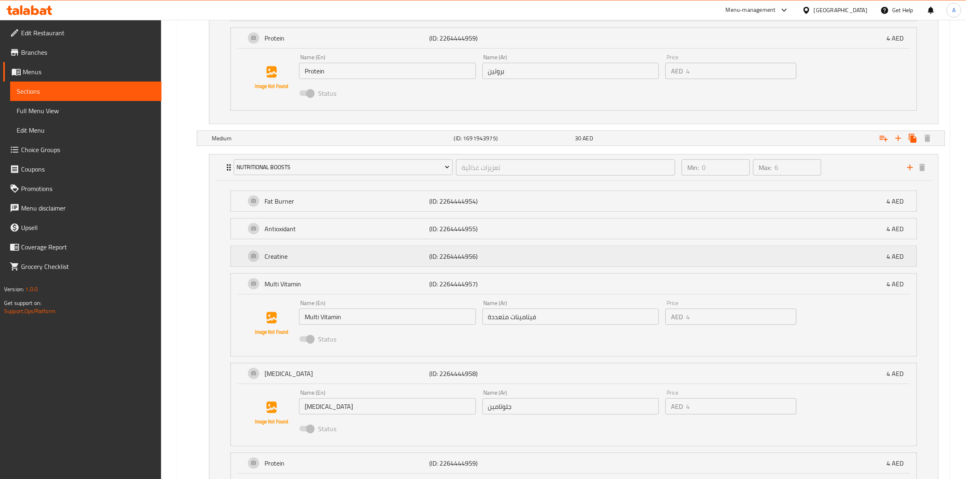
drag, startPoint x: 309, startPoint y: 260, endPoint x: 319, endPoint y: 232, distance: 29.8
click at [309, 260] on p "Creatine" at bounding box center [347, 257] width 165 height 10
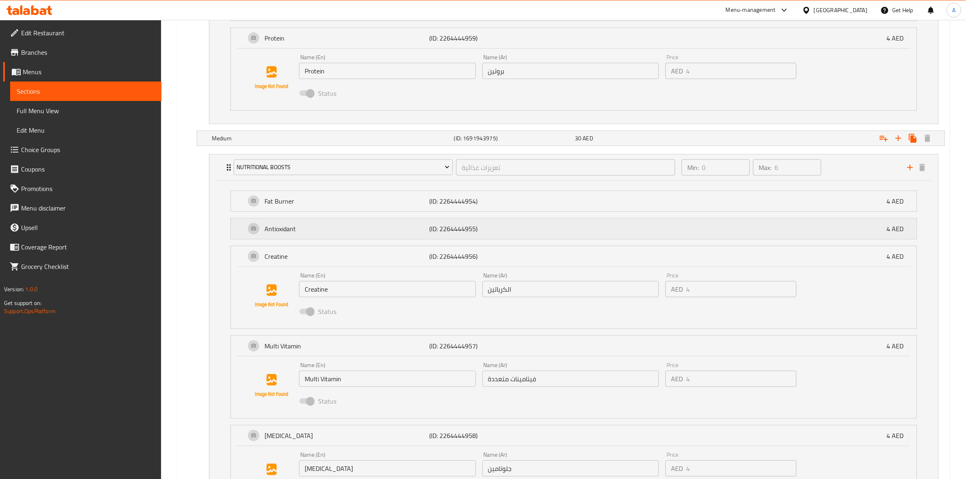
click at [319, 231] on p "Antioxidant" at bounding box center [347, 229] width 165 height 10
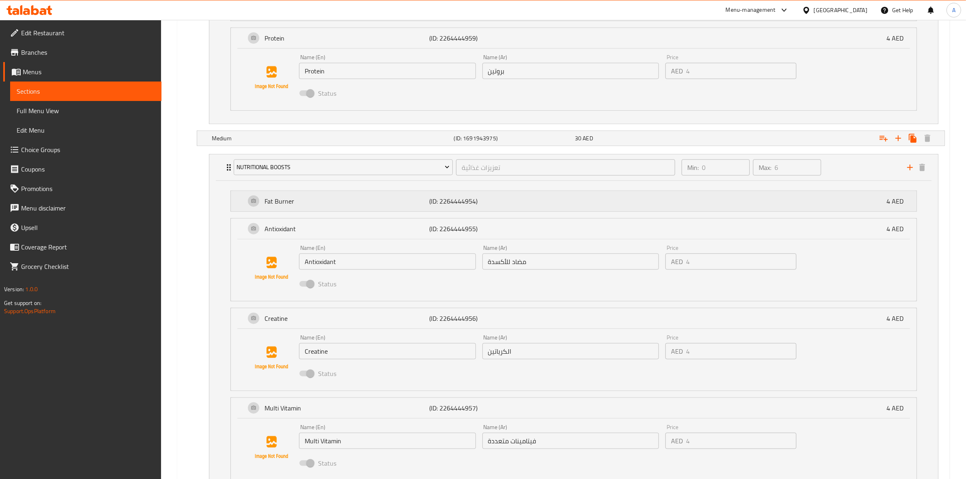
click at [327, 206] on p "Fat Burner" at bounding box center [347, 201] width 165 height 10
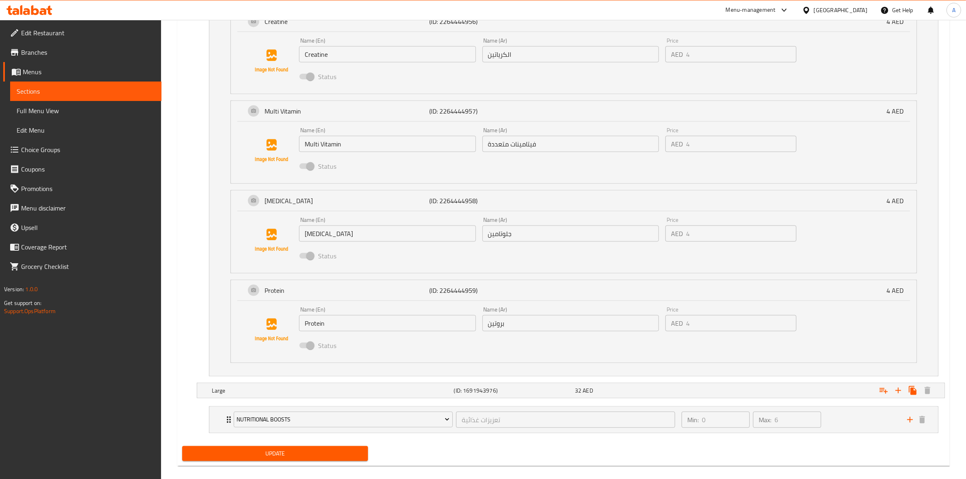
scroll to position [1360, 0]
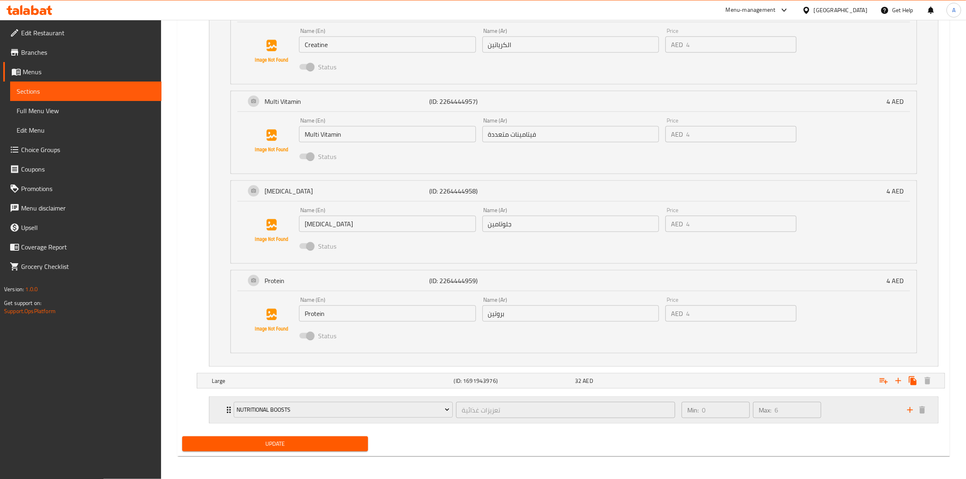
click at [890, 400] on div "Min: 0 ​ Max: 6 ​" at bounding box center [790, 410] width 226 height 26
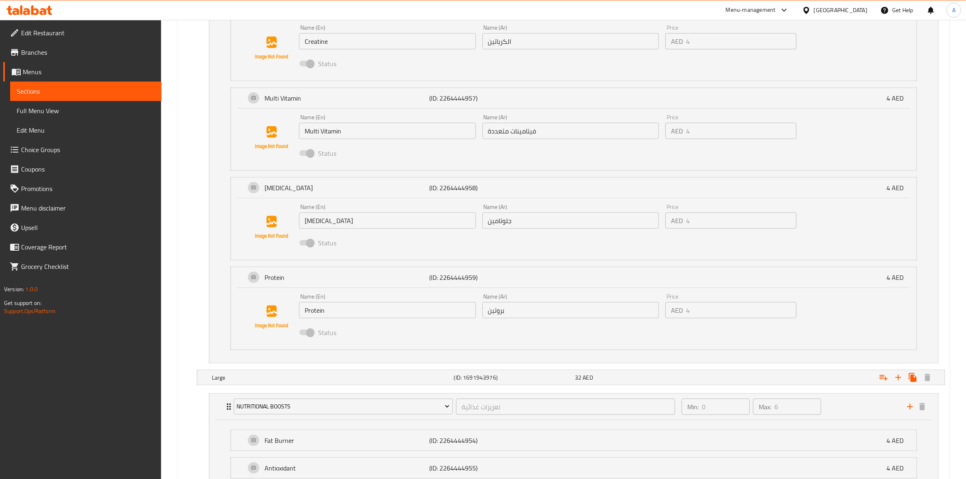
scroll to position [1544, 0]
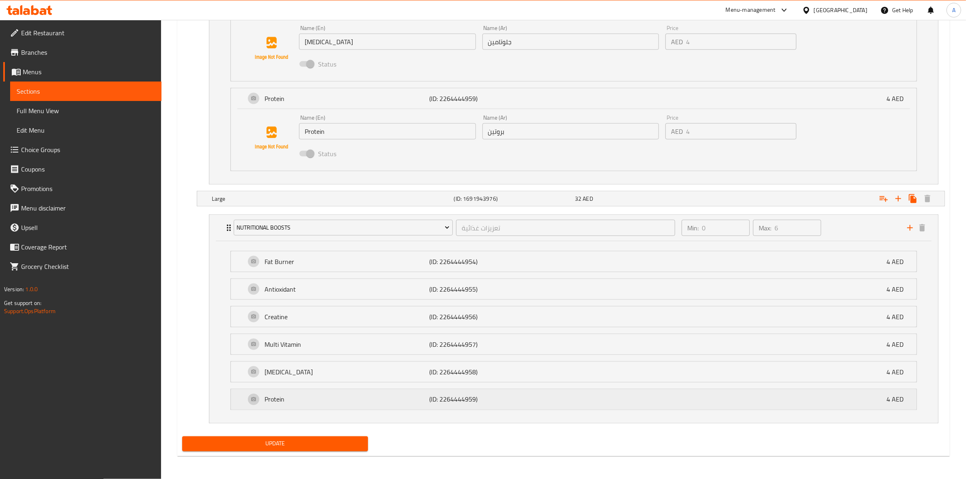
click at [323, 397] on p "Protein" at bounding box center [347, 400] width 165 height 10
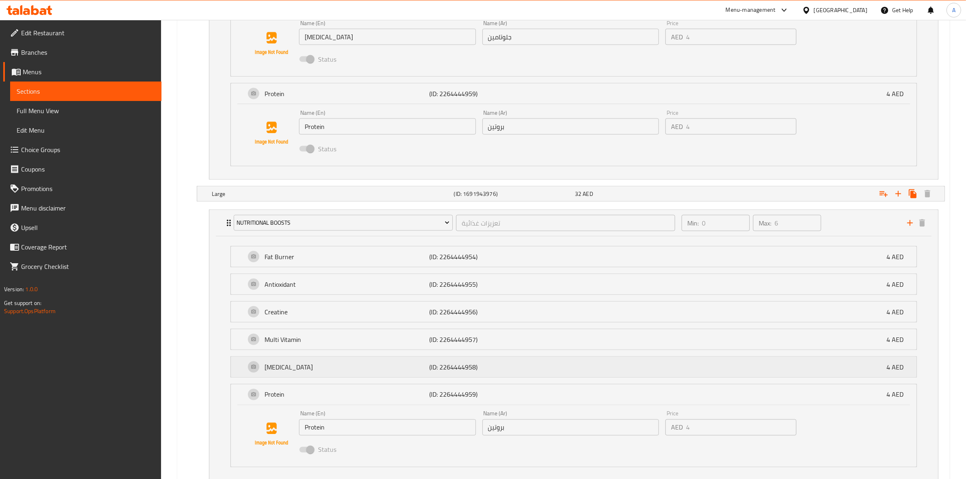
click at [321, 363] on div "Glutamine (ID: 2264444958) 4 AED" at bounding box center [577, 367] width 662 height 20
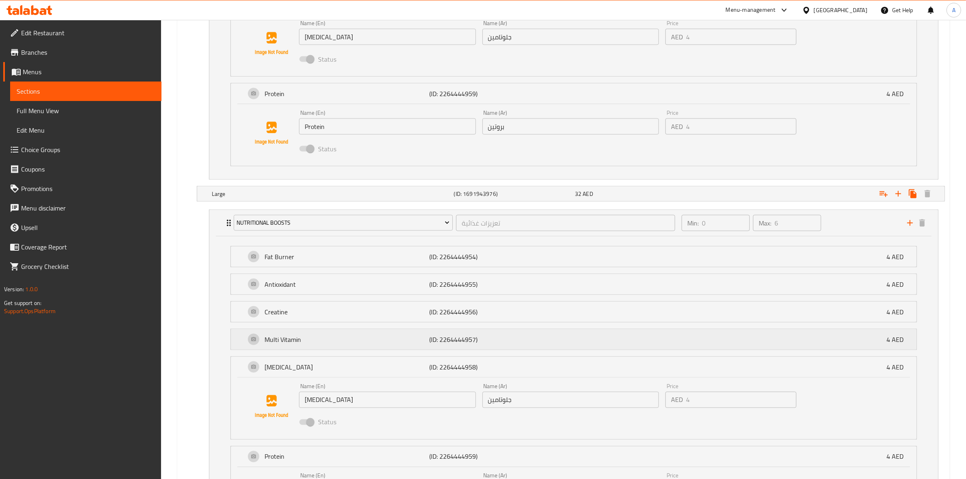
click at [314, 340] on p "Multi Vitamin" at bounding box center [347, 340] width 165 height 10
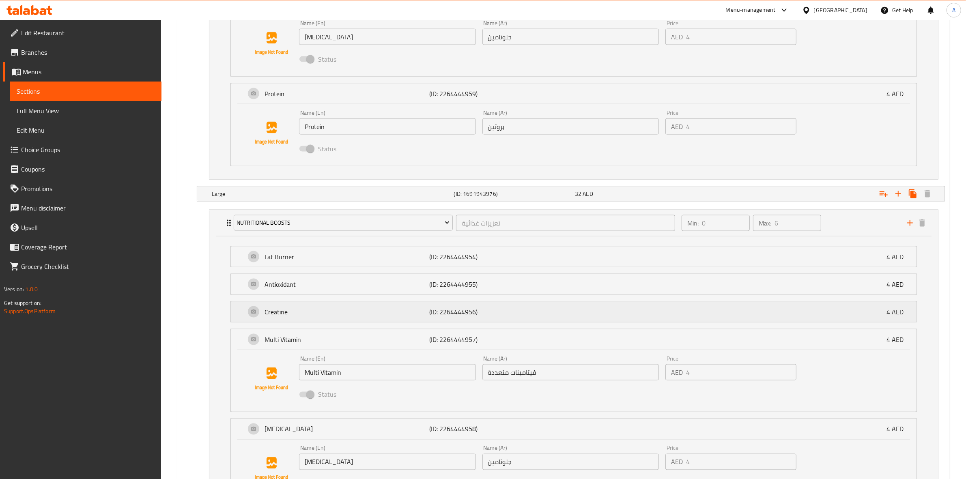
click at [313, 315] on p "Creatine" at bounding box center [347, 312] width 165 height 10
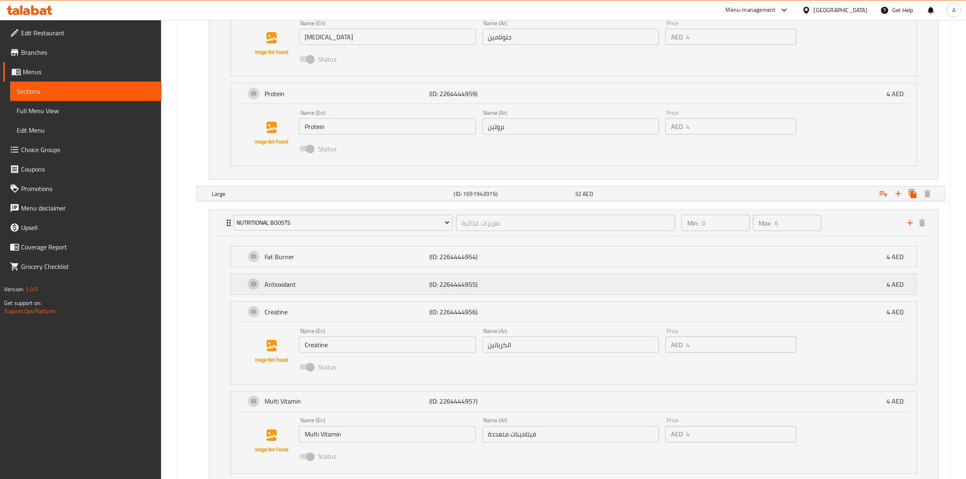
click at [317, 289] on p "Antioxidant" at bounding box center [347, 285] width 165 height 10
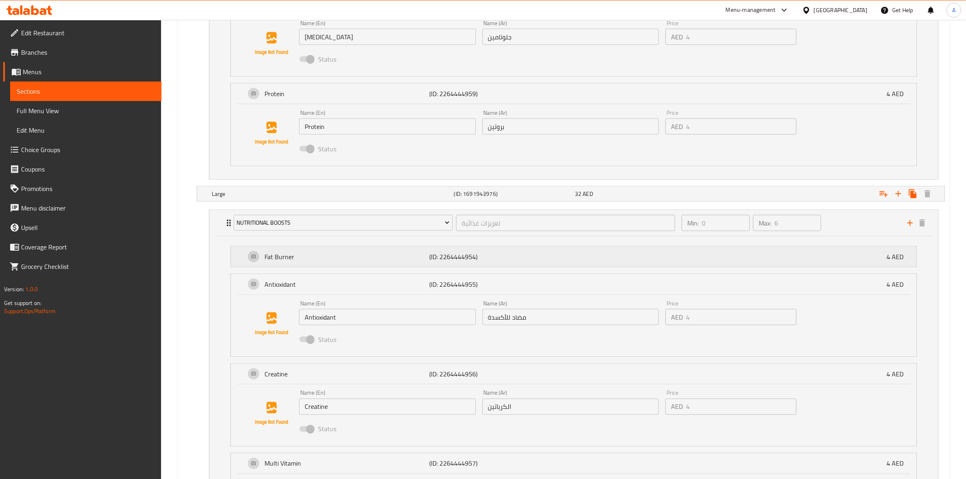
click at [325, 262] on p "Fat Burner" at bounding box center [347, 257] width 165 height 10
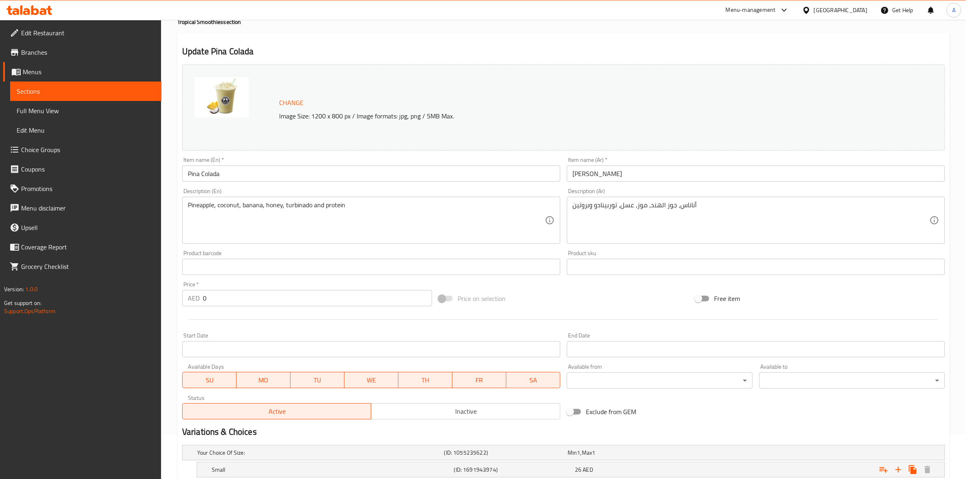
scroll to position [0, 0]
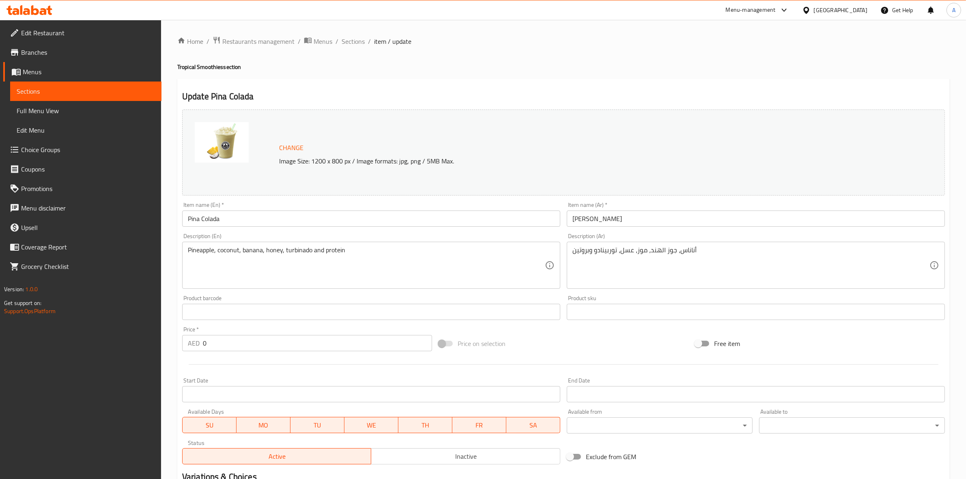
click at [365, 41] on ol "Home / Restaurants management / Menus / Sections / item / update" at bounding box center [563, 41] width 773 height 11
click at [361, 41] on span "Sections" at bounding box center [353, 42] width 23 height 10
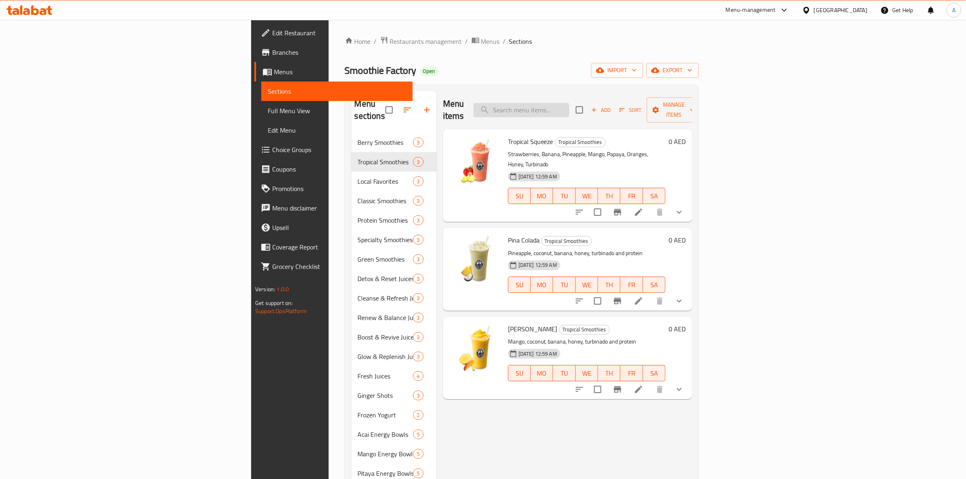
click at [569, 103] on input "search" at bounding box center [522, 110] width 96 height 14
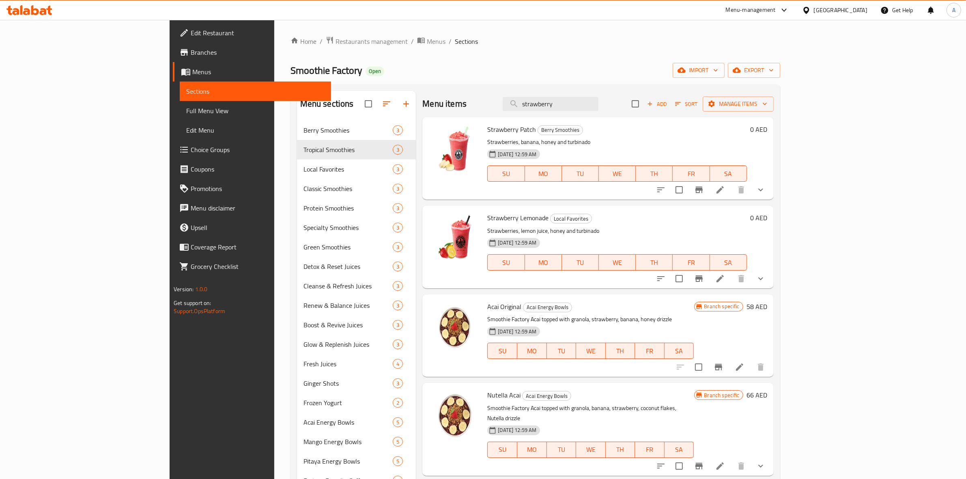
type input "strawberry"
click at [732, 191] on li at bounding box center [720, 190] width 23 height 15
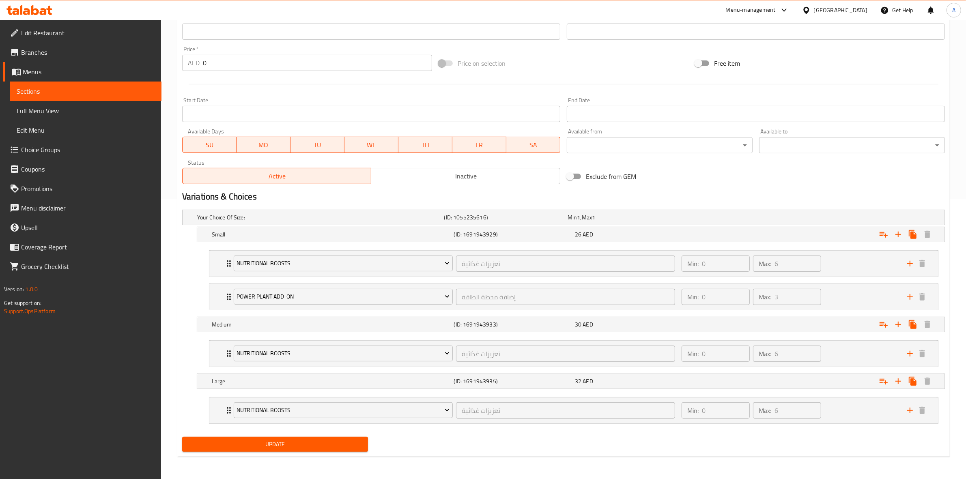
scroll to position [282, 0]
click at [859, 408] on div "Min: 0 ​ Max: 6 ​" at bounding box center [790, 410] width 226 height 26
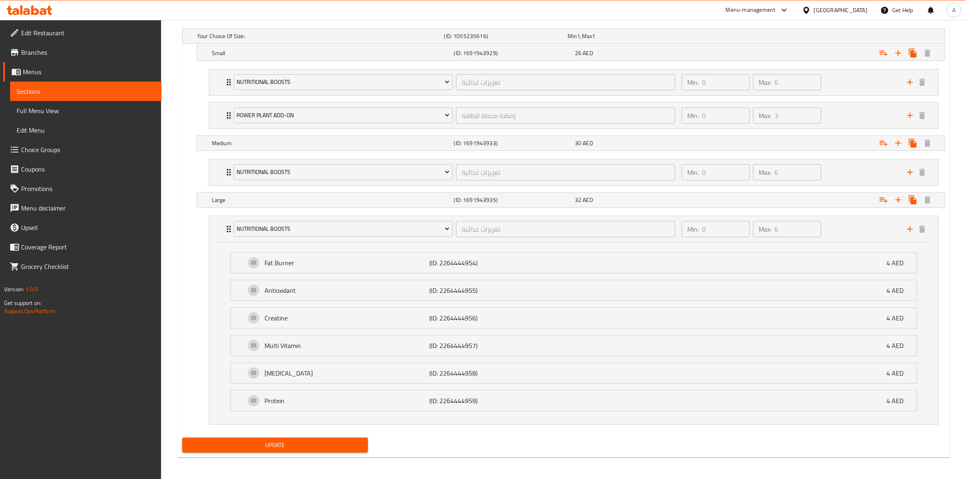
scroll to position [466, 0]
click at [684, 404] on div "Protein (ID: 2264444959) 4 AED" at bounding box center [577, 400] width 662 height 20
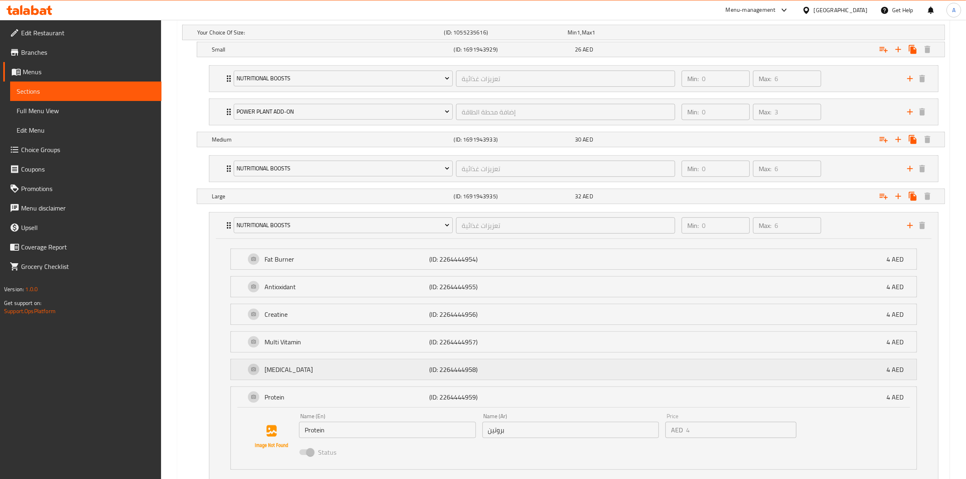
click at [662, 369] on div "Glutamine (ID: 2264444958) 4 AED" at bounding box center [577, 370] width 662 height 20
click at [659, 347] on div "Multi Vitamin (ID: 2264444957) 4 AED" at bounding box center [577, 342] width 662 height 20
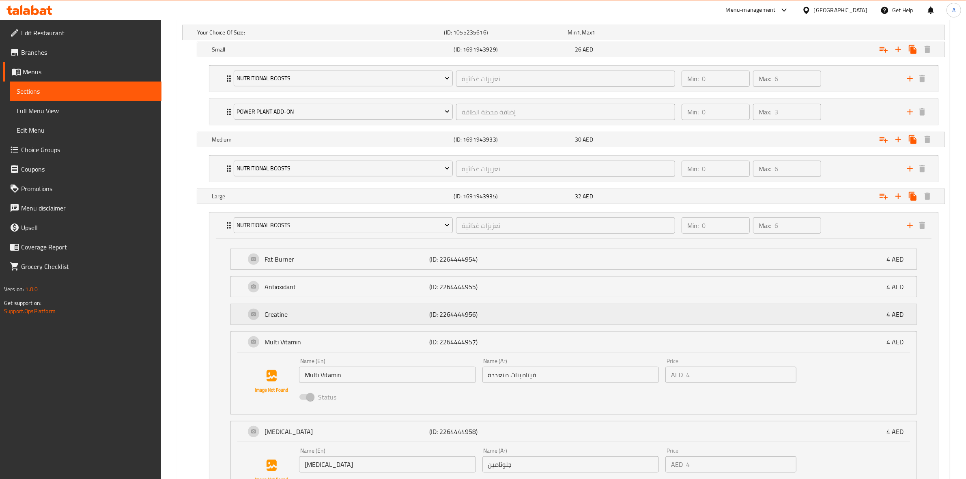
click at [661, 317] on div "Creatine (ID: 2264444956) 4 AED" at bounding box center [577, 314] width 662 height 20
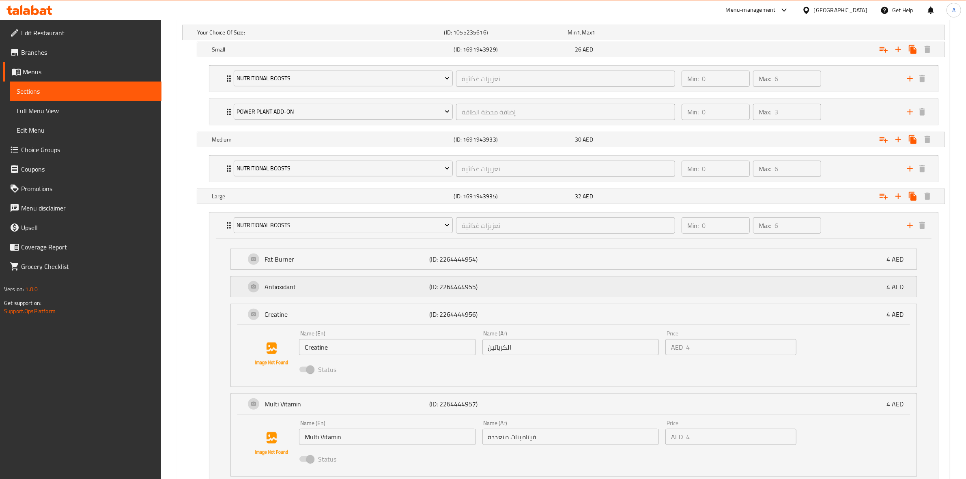
click at [662, 283] on div "Antioxidant (ID: 2264444955) 4 AED" at bounding box center [577, 287] width 662 height 20
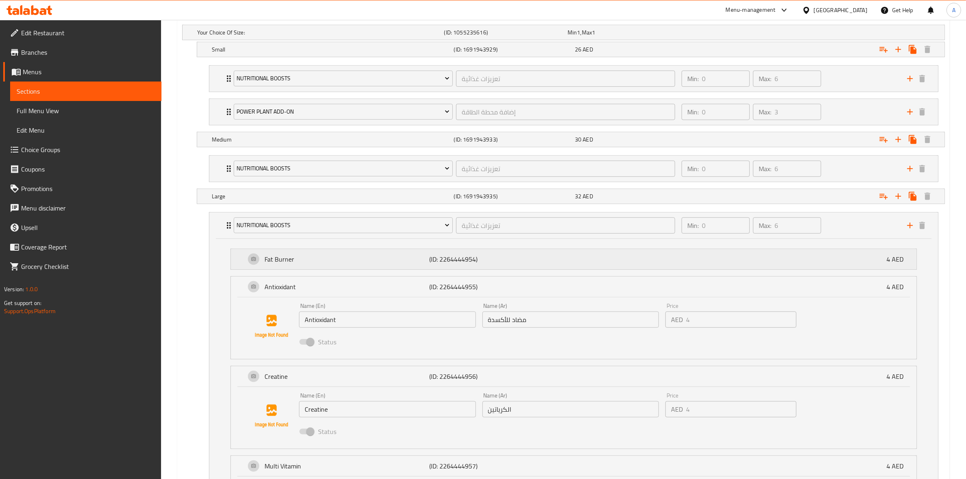
click at [665, 251] on div "Fat Burner (ID: 2264444954) 4 AED" at bounding box center [577, 259] width 662 height 20
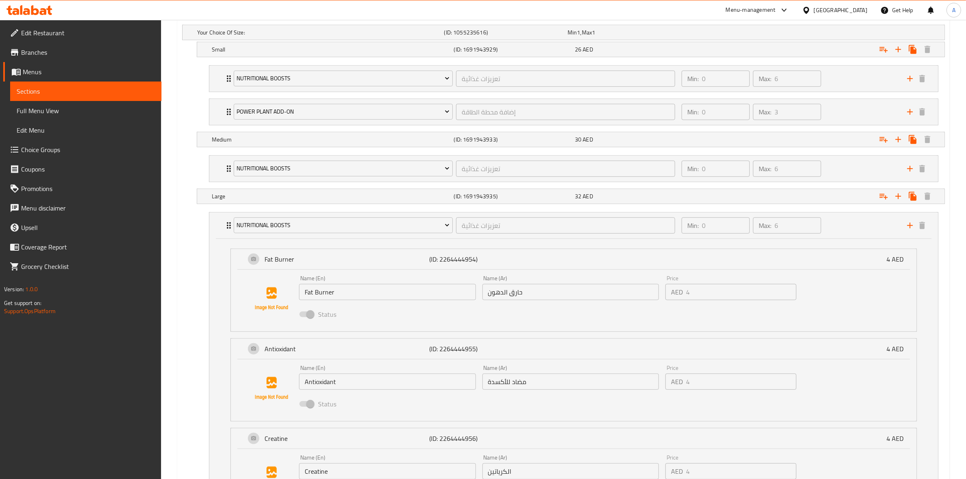
scroll to position [313, 0]
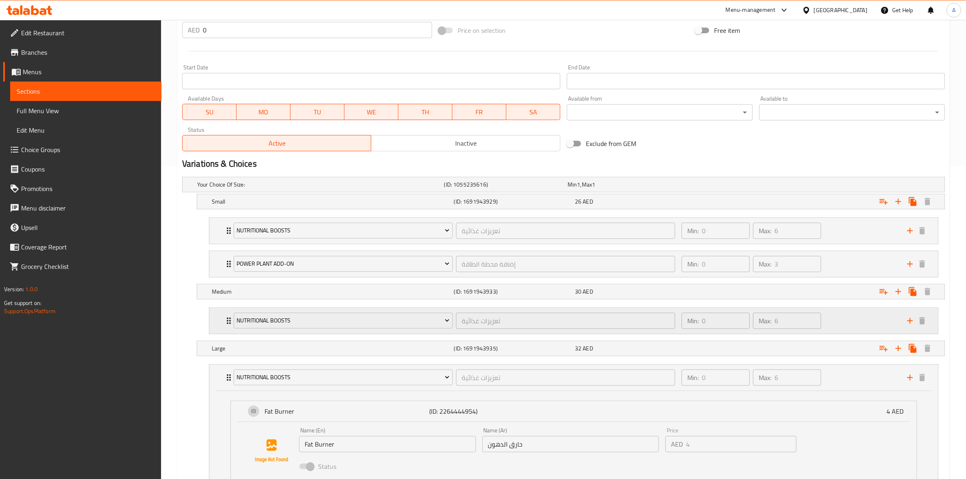
click at [864, 327] on div "Min: 0 ​ Max: 6 ​" at bounding box center [790, 321] width 226 height 26
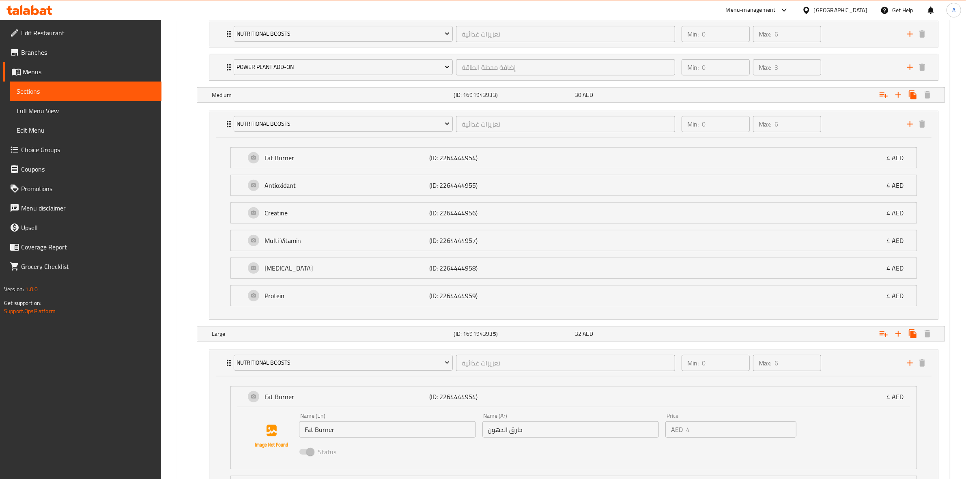
scroll to position [516, 0]
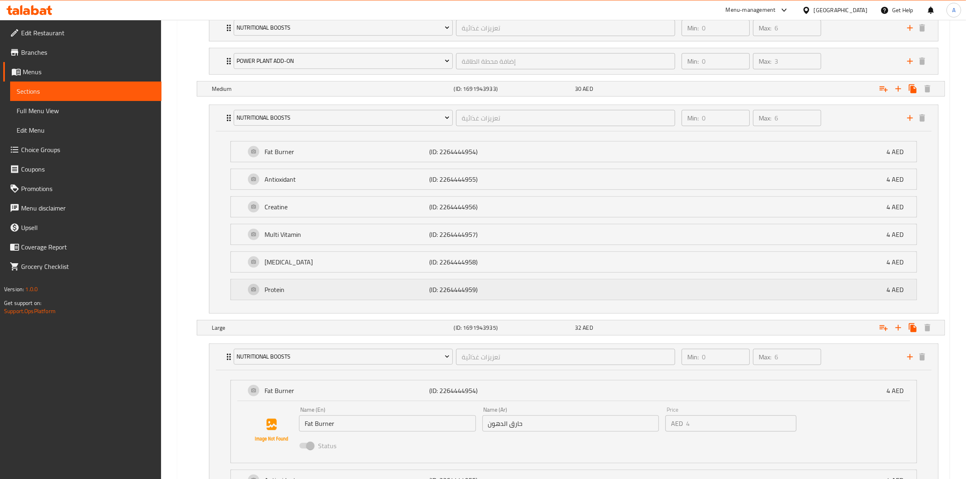
click at [563, 291] on div "Protein (ID: 2264444959) 4 AED" at bounding box center [577, 290] width 662 height 20
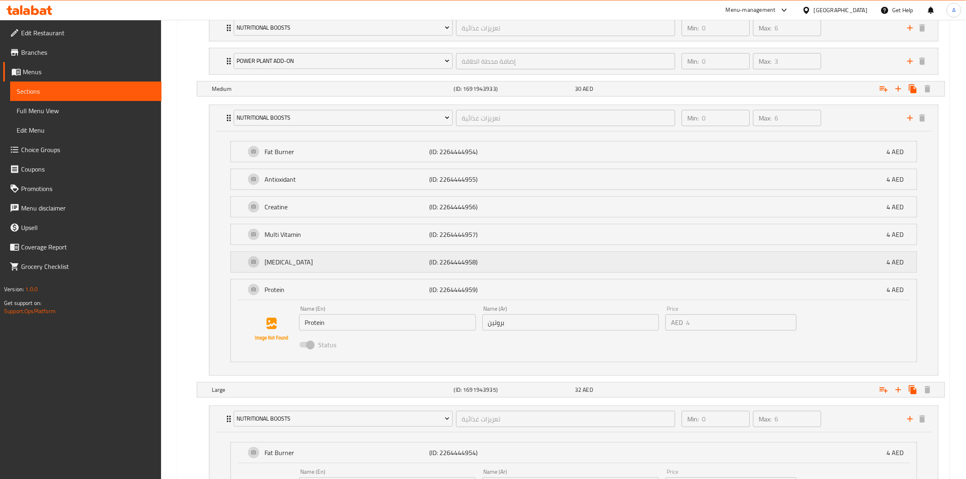
click at [585, 258] on div "Glutamine (ID: 2264444958) 4 AED" at bounding box center [577, 262] width 662 height 20
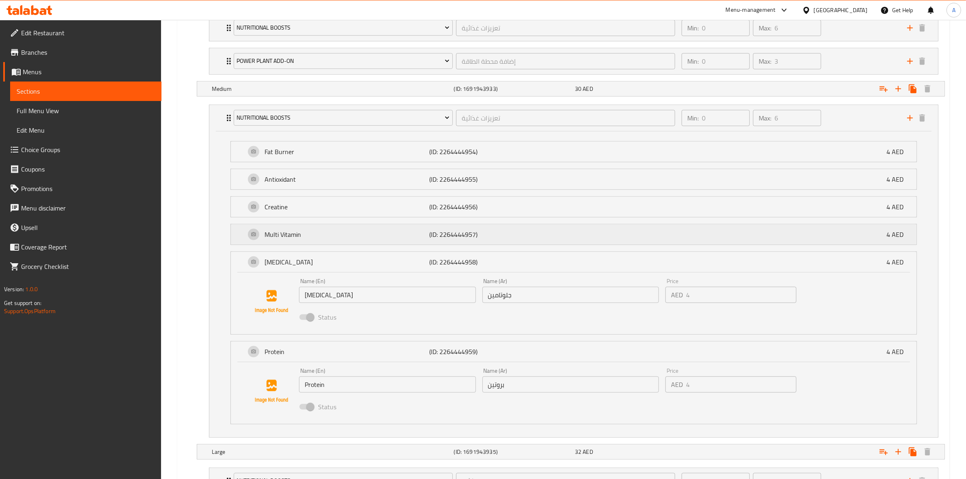
click at [591, 236] on div "Multi Vitamin (ID: 2264444957) 4 AED" at bounding box center [577, 234] width 662 height 20
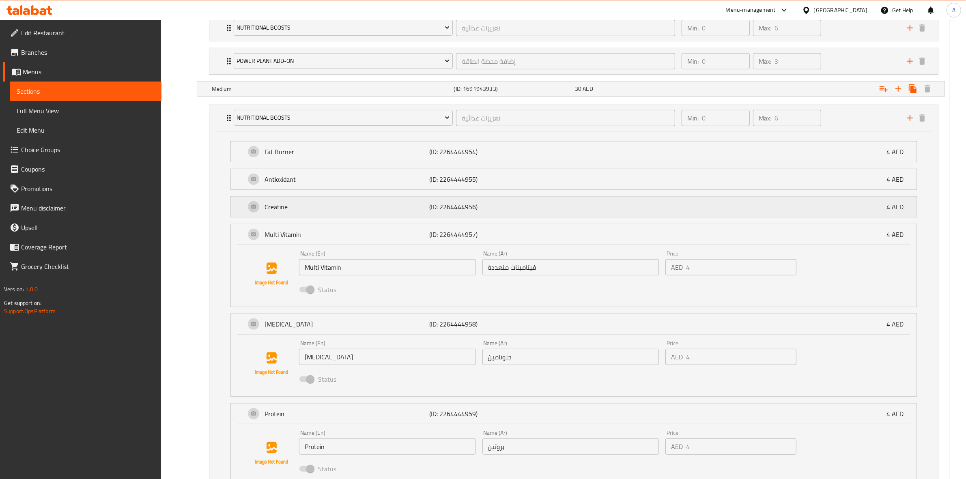
click at [593, 211] on div "Creatine (ID: 2264444956) 4 AED" at bounding box center [577, 207] width 662 height 20
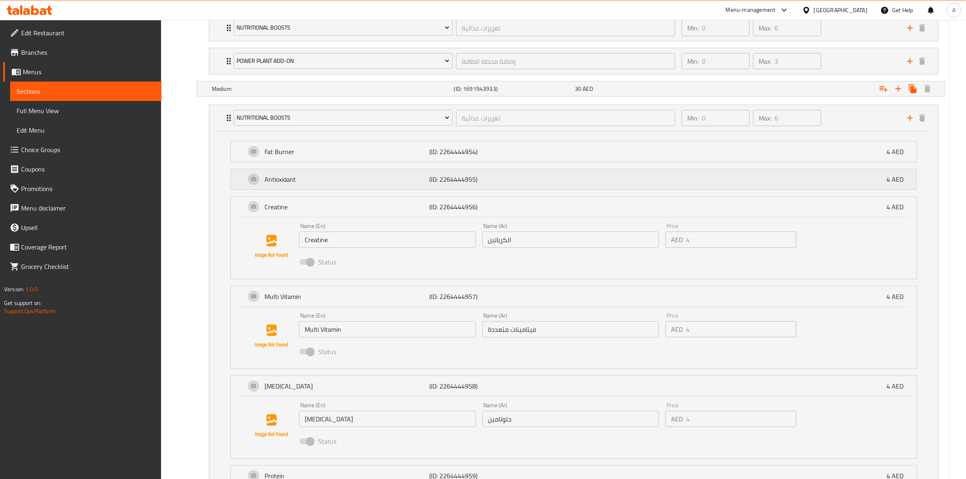
click at [604, 178] on div "Antioxidant (ID: 2264444955) 4 AED" at bounding box center [577, 179] width 662 height 20
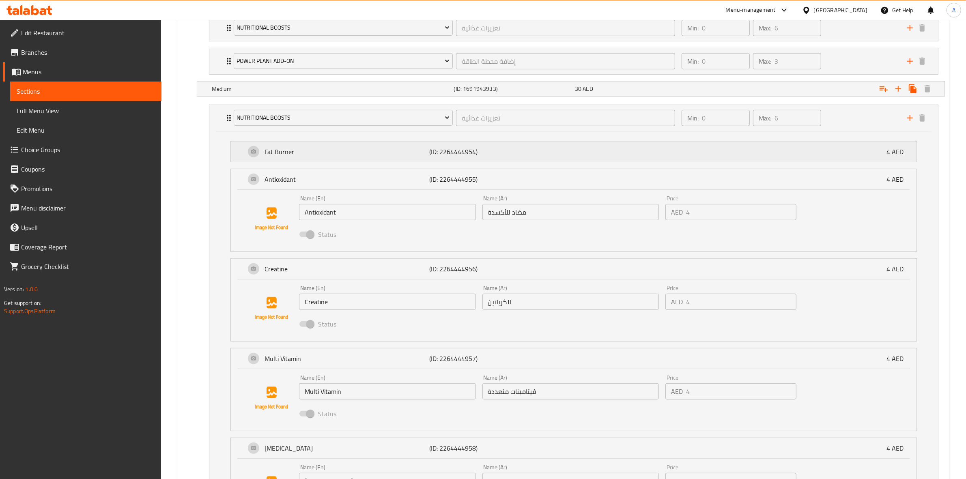
click at [612, 152] on div "Fat Burner (ID: 2264444954) 4 AED" at bounding box center [577, 152] width 662 height 20
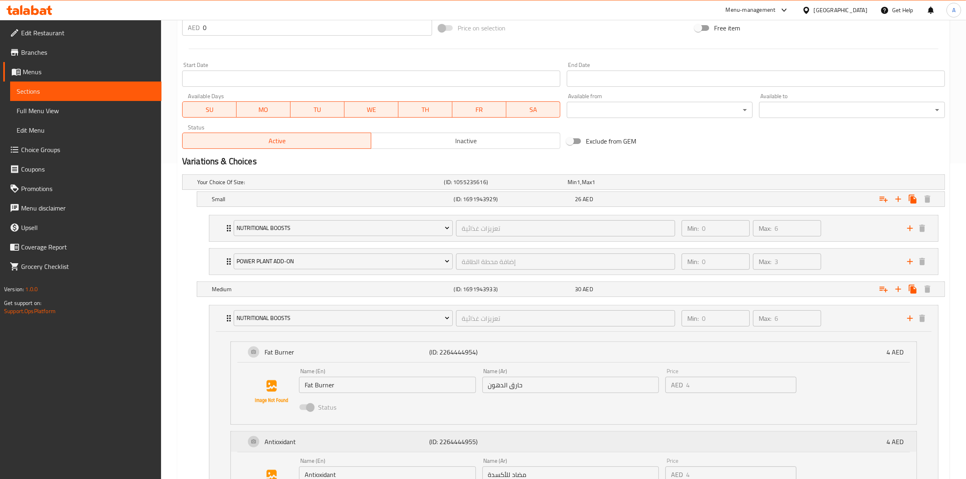
scroll to position [263, 0]
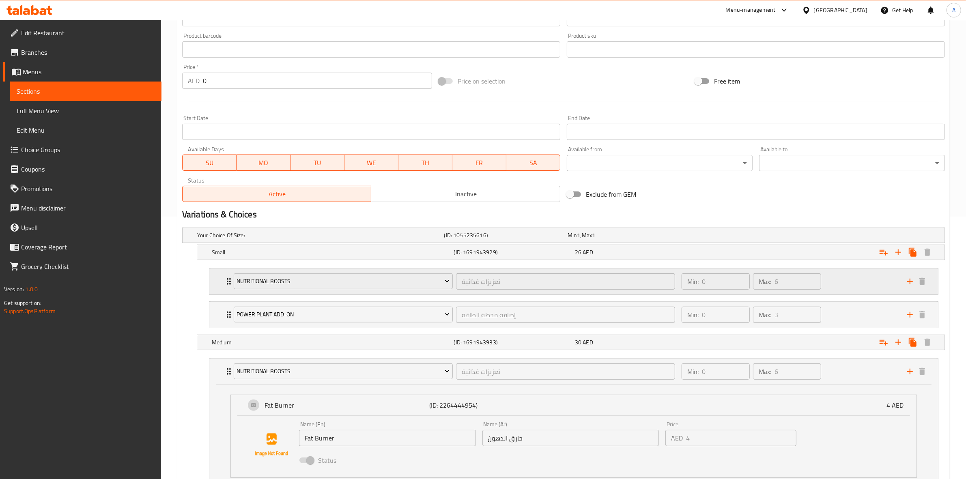
click at [856, 272] on div "Min: 0 ​ Max: 6 ​" at bounding box center [790, 282] width 226 height 26
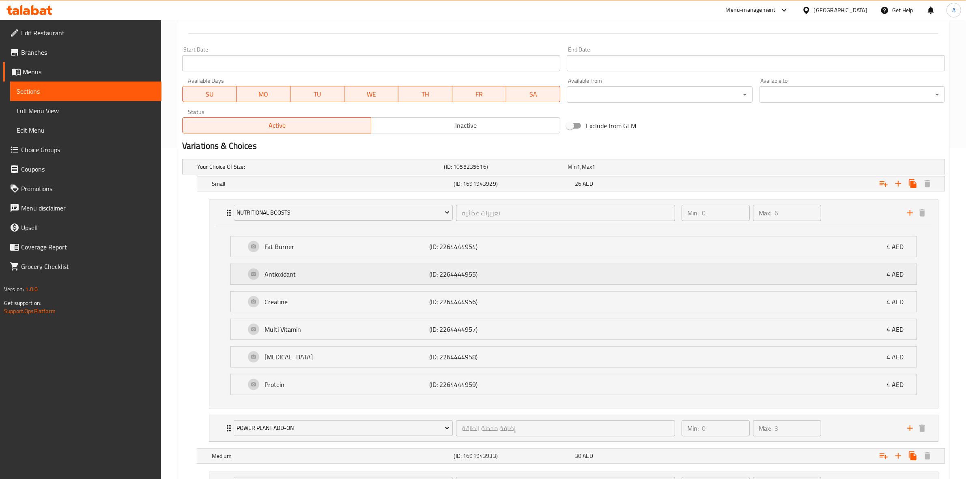
scroll to position [516, 0]
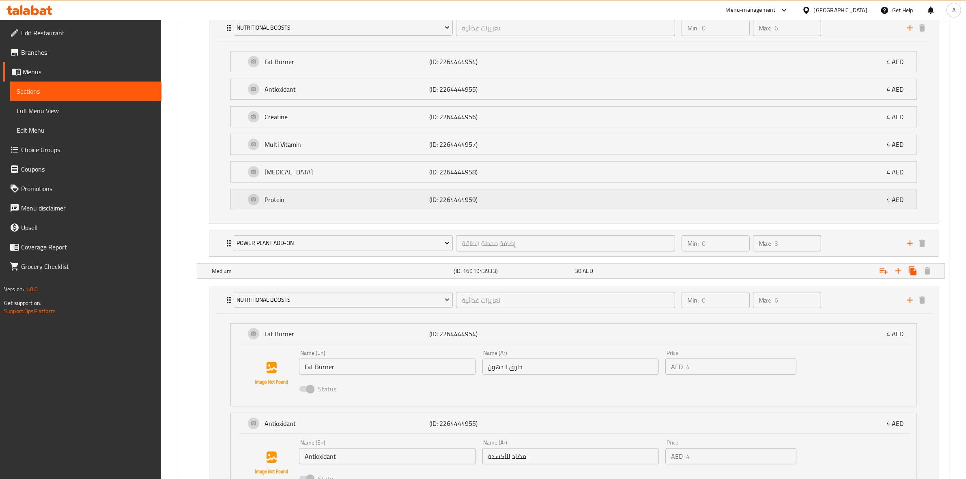
click at [427, 203] on p "Protein" at bounding box center [347, 200] width 165 height 10
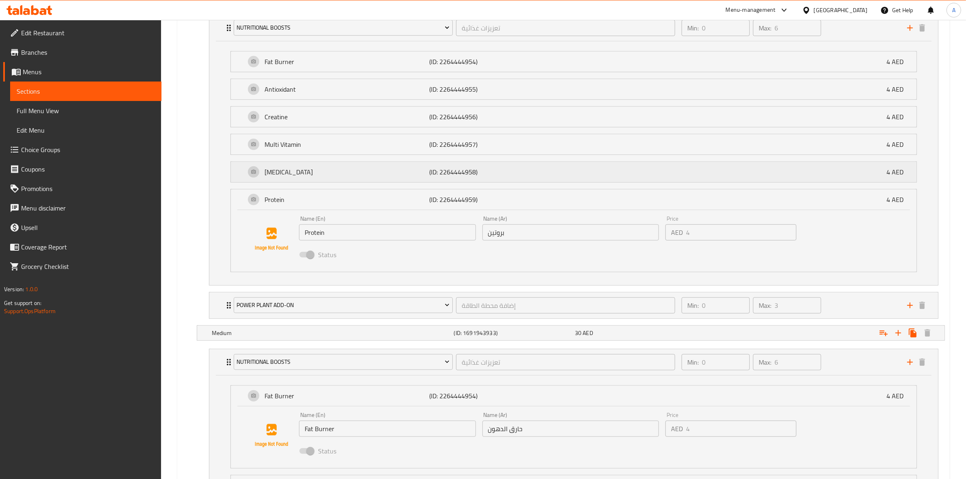
click at [457, 177] on p "(ID: 2264444958)" at bounding box center [484, 172] width 110 height 10
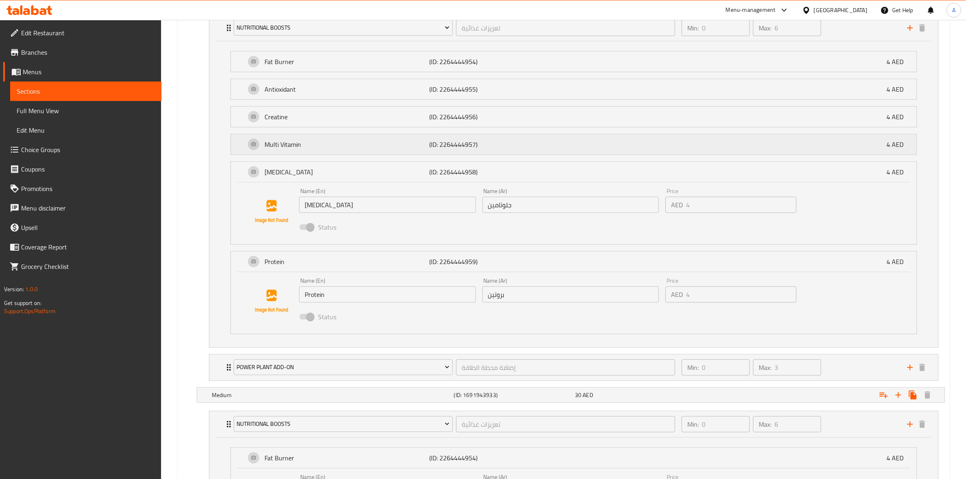
click at [469, 145] on p "(ID: 2264444957)" at bounding box center [484, 145] width 110 height 10
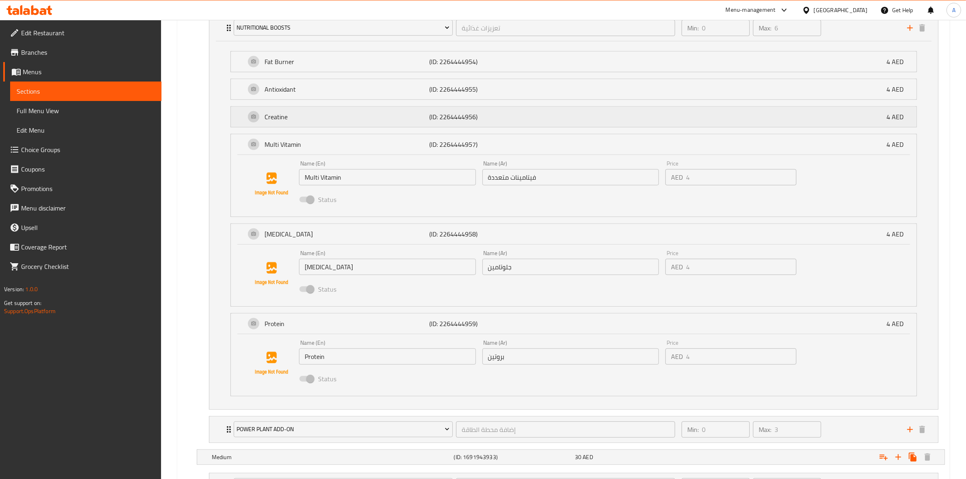
click at [494, 114] on p "(ID: 2264444956)" at bounding box center [484, 117] width 110 height 10
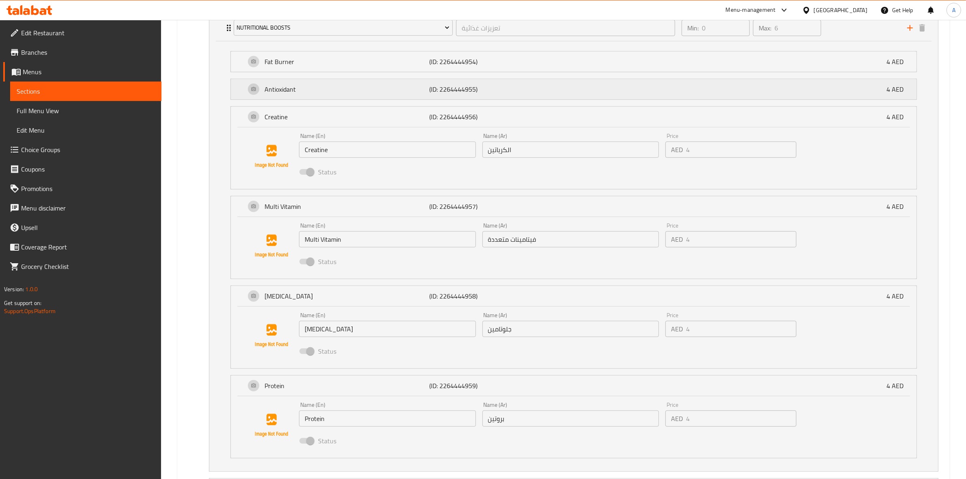
drag, startPoint x: 515, startPoint y: 96, endPoint x: 532, endPoint y: 80, distance: 23.3
click at [518, 93] on div "Nutritional Boosts تعزيزات غذائية ​ Min: 0 ​ Max: 6 ​ Fat Burner (ID: 226444495…" at bounding box center [574, 259] width 743 height 497
click at [546, 63] on div "Fat Burner (ID: 2264444954) 4 AED" at bounding box center [577, 62] width 662 height 20
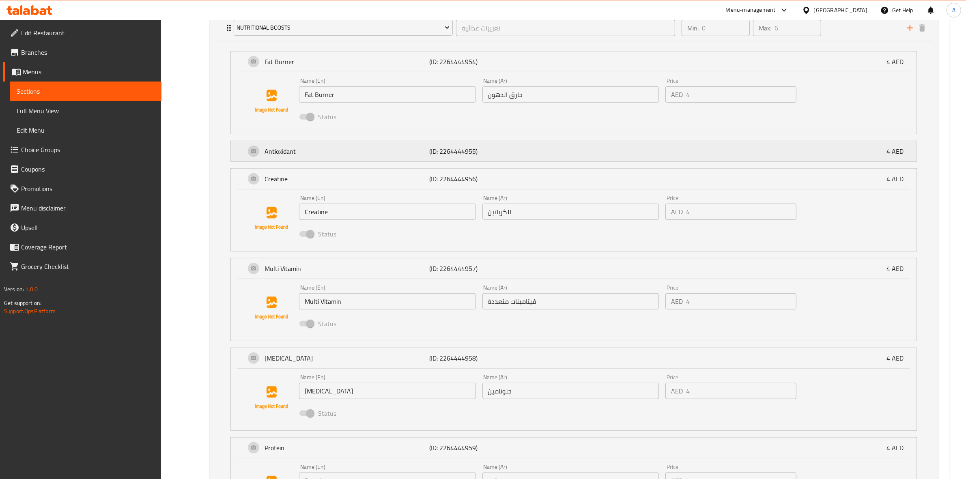
click at [510, 153] on p "(ID: 2264444955)" at bounding box center [484, 152] width 110 height 10
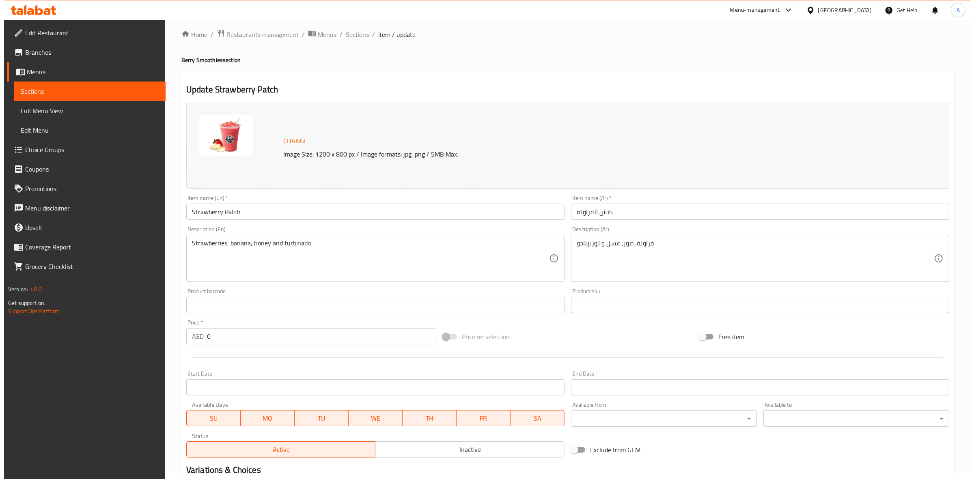
scroll to position [0, 0]
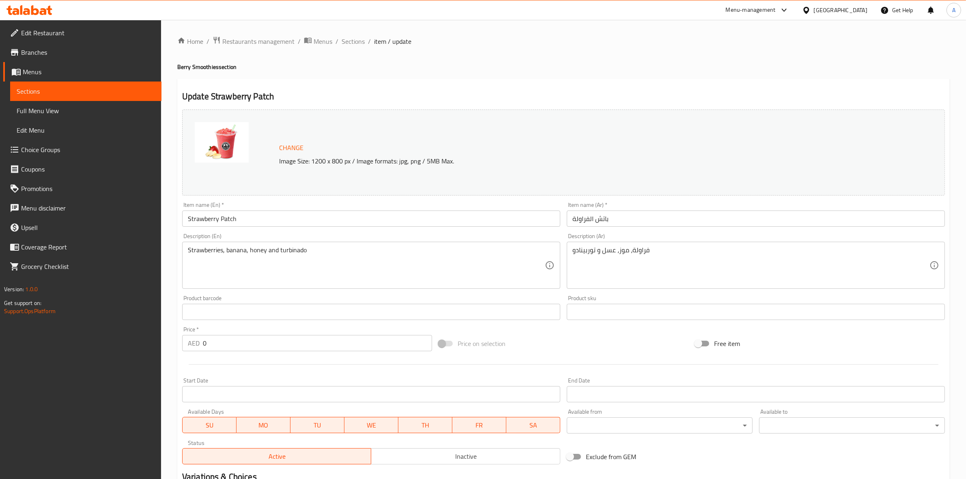
click at [343, 37] on span "Sections" at bounding box center [353, 42] width 23 height 10
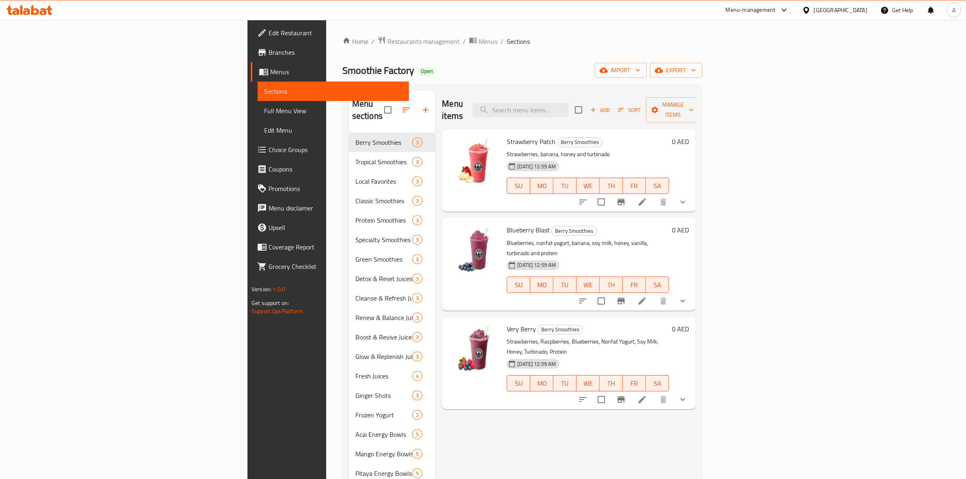
click at [627, 96] on div "Menu items Add Sort Manage items" at bounding box center [569, 110] width 254 height 39
click at [569, 110] on input "search" at bounding box center [521, 110] width 96 height 14
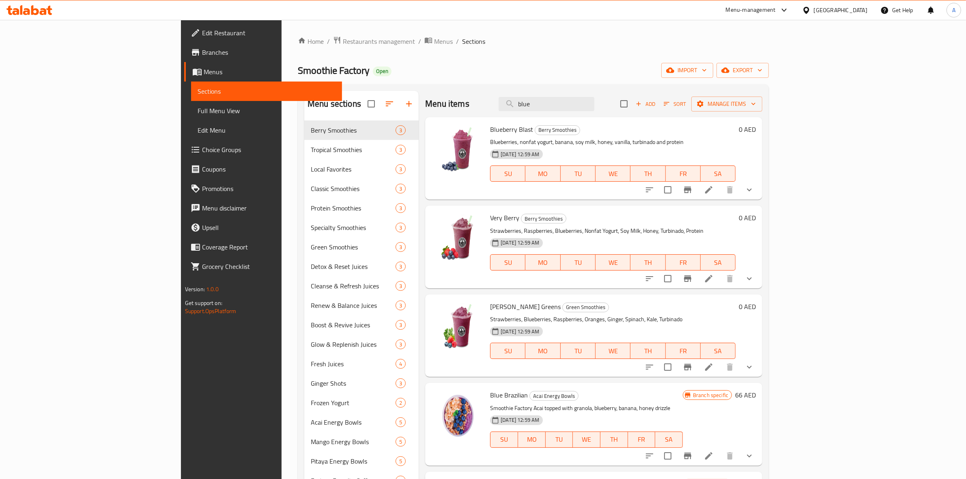
type input "blue"
click at [720, 187] on li at bounding box center [709, 190] width 23 height 15
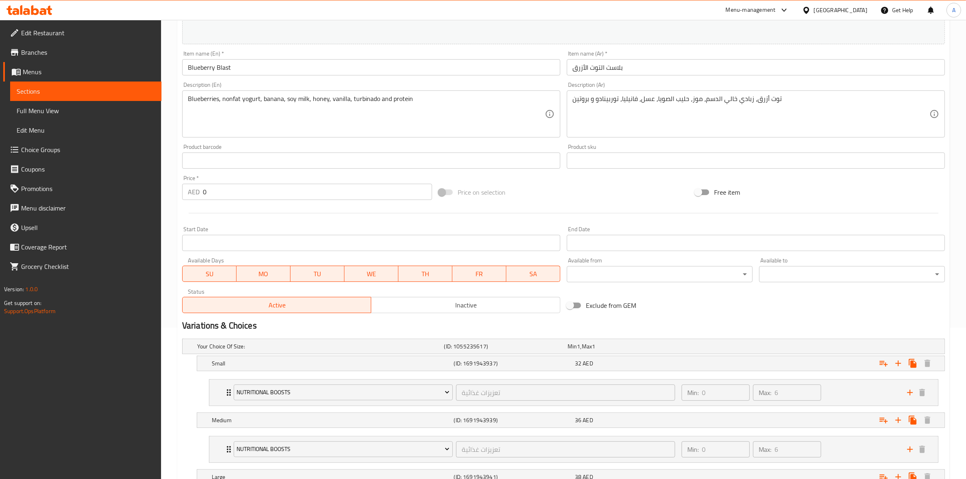
scroll to position [249, 0]
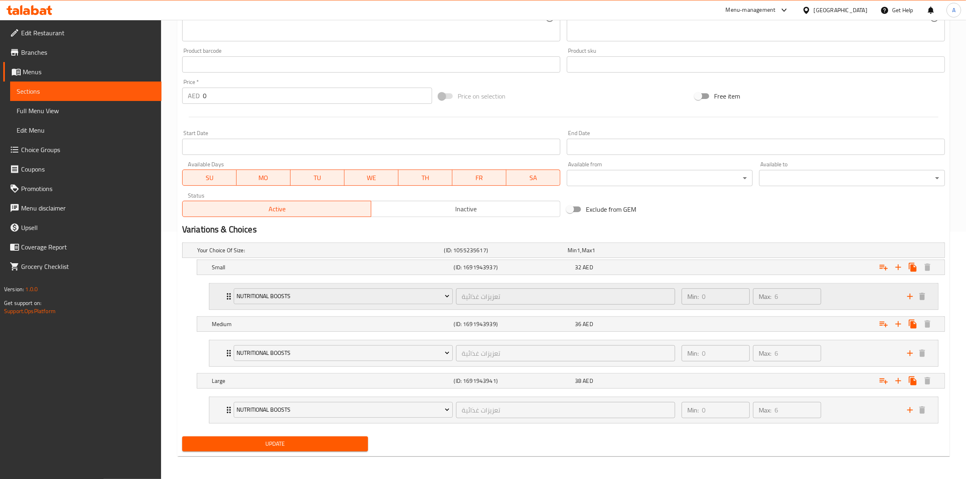
click at [847, 297] on div "Min: 0 ​ Max: 6 ​" at bounding box center [790, 297] width 226 height 26
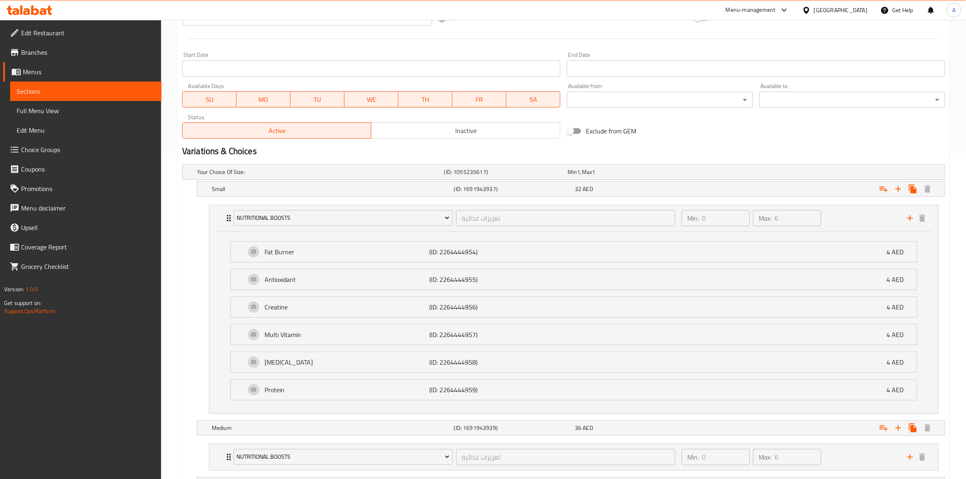
scroll to position [432, 0]
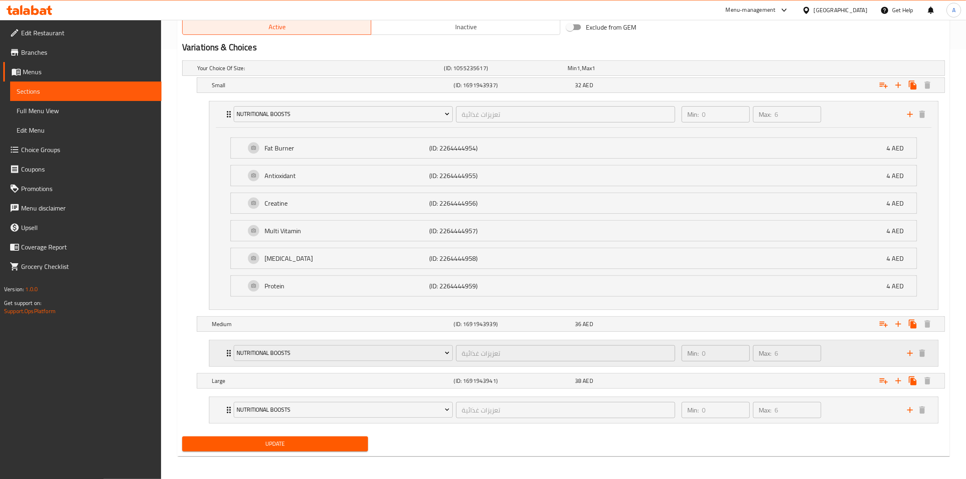
click at [864, 353] on div "Min: 0 ​ Max: 6 ​" at bounding box center [790, 354] width 226 height 26
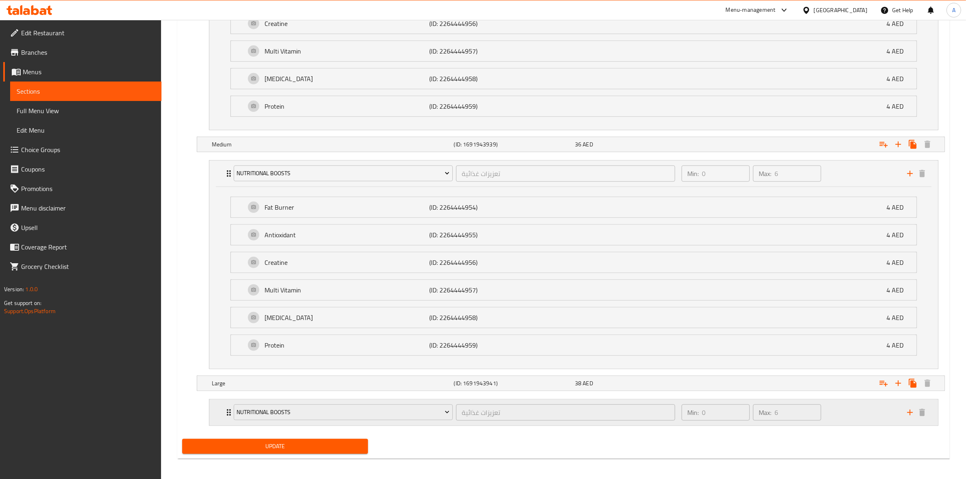
scroll to position [614, 0]
click at [843, 404] on div "Min: 0 ​ Max: 6 ​" at bounding box center [790, 410] width 226 height 26
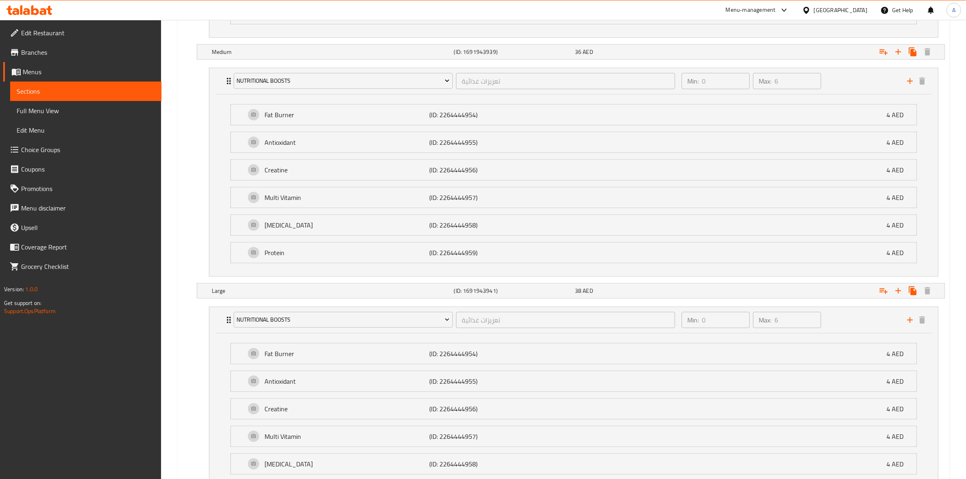
scroll to position [799, 0]
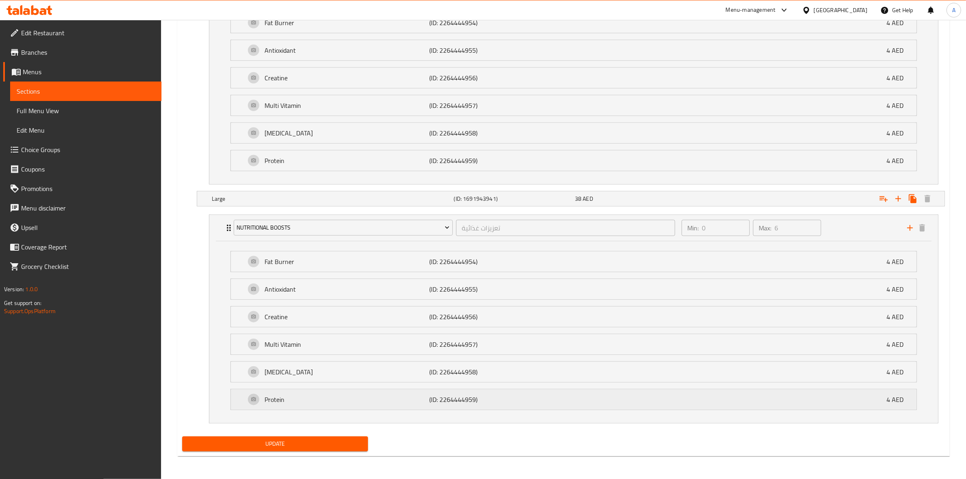
click at [771, 407] on div "Protein (ID: 2264444959) 4 AED" at bounding box center [577, 400] width 662 height 20
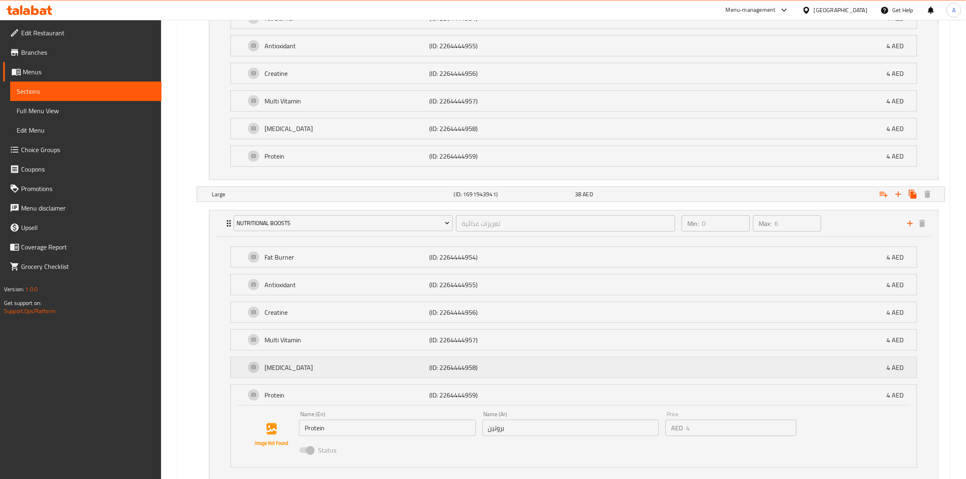
click at [765, 374] on div "Glutamine (ID: 2264444958) 4 AED" at bounding box center [577, 368] width 662 height 20
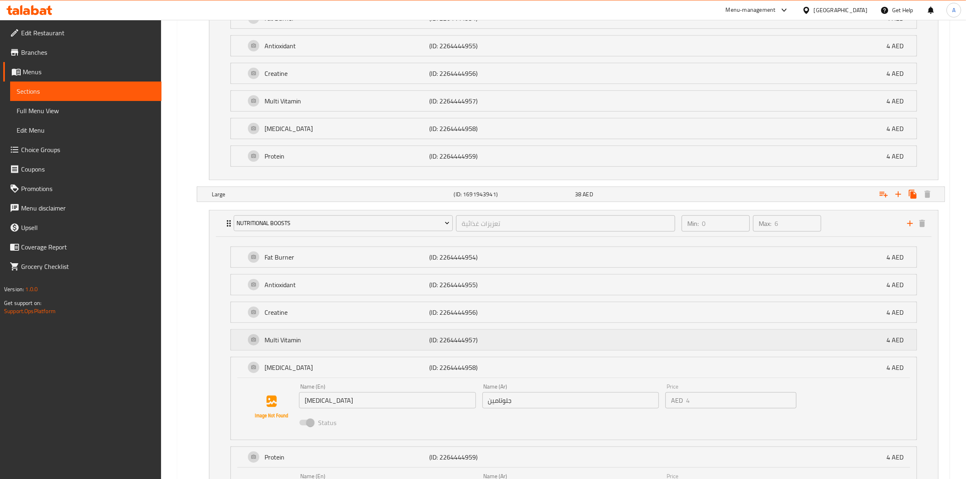
click at [755, 349] on div "Multi Vitamin (ID: 2264444957) 4 AED" at bounding box center [577, 340] width 662 height 20
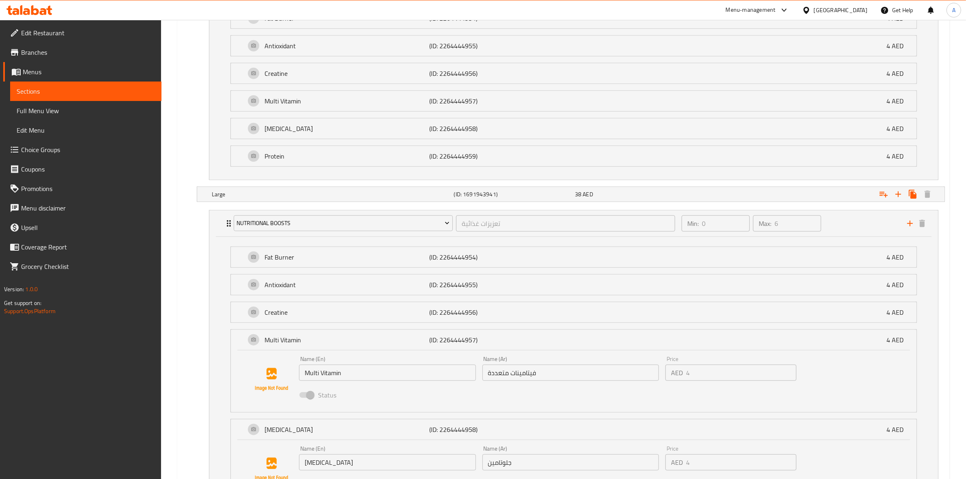
click at [739, 304] on li "Creatine (ID: 2264444956) 4 AED Name (En) Creatine Name (En) Name (Ar) الكرياتي…" at bounding box center [574, 313] width 700 height 28
click at [727, 319] on div "Creatine (ID: 2264444956) 4 AED" at bounding box center [577, 312] width 662 height 20
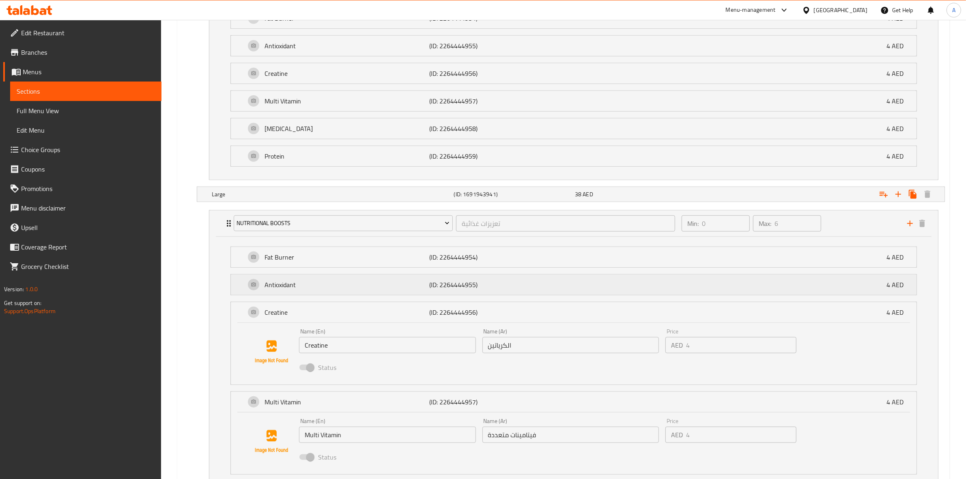
click at [727, 293] on div "Antioxidant (ID: 2264444955) 4 AED" at bounding box center [577, 285] width 662 height 20
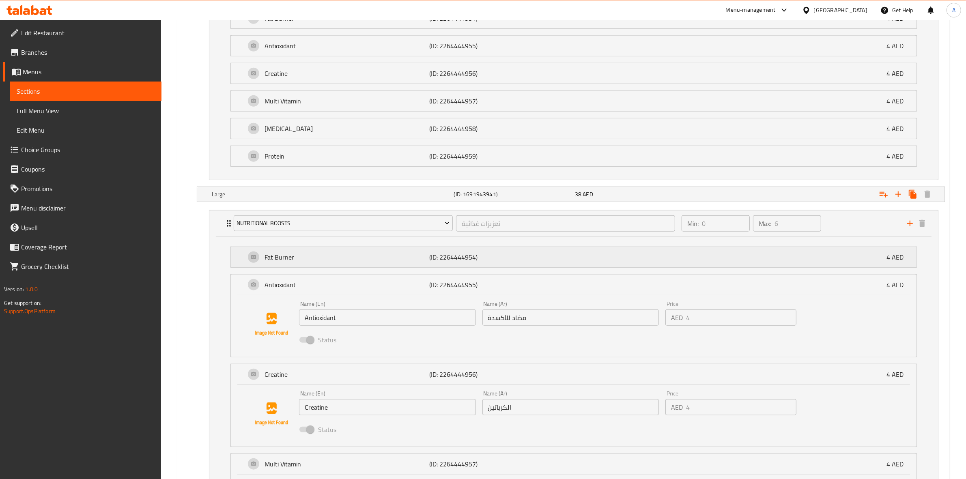
click at [737, 254] on div "Fat Burner (ID: 2264444954) 4 AED" at bounding box center [577, 257] width 662 height 20
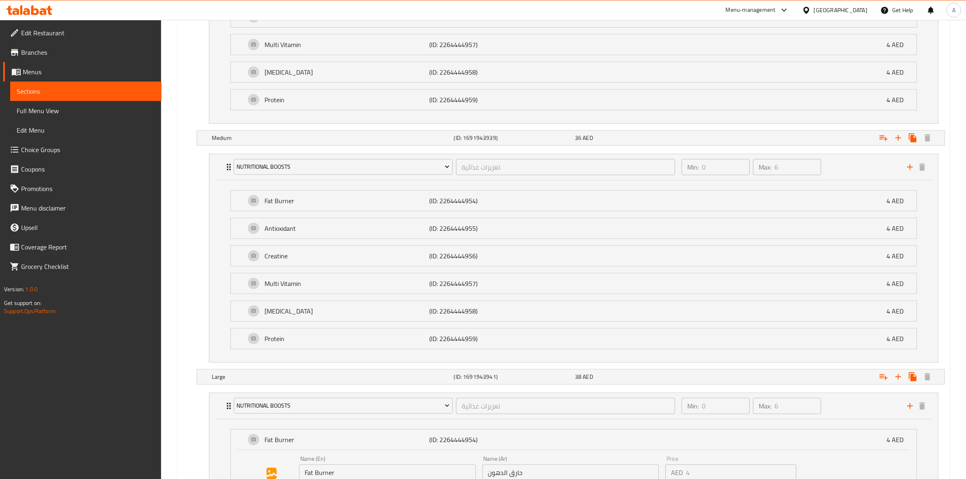
scroll to position [596, 0]
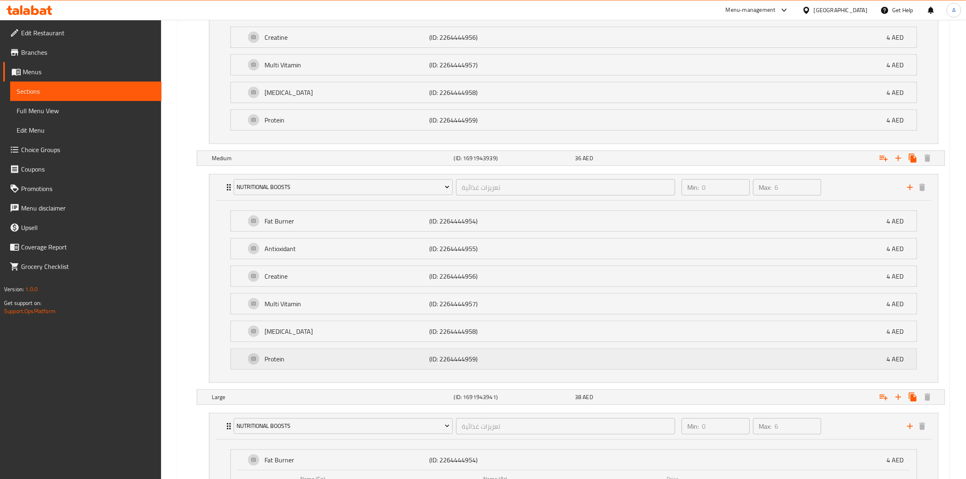
click at [548, 362] on div "Protein (ID: 2264444959) 4 AED" at bounding box center [577, 359] width 662 height 20
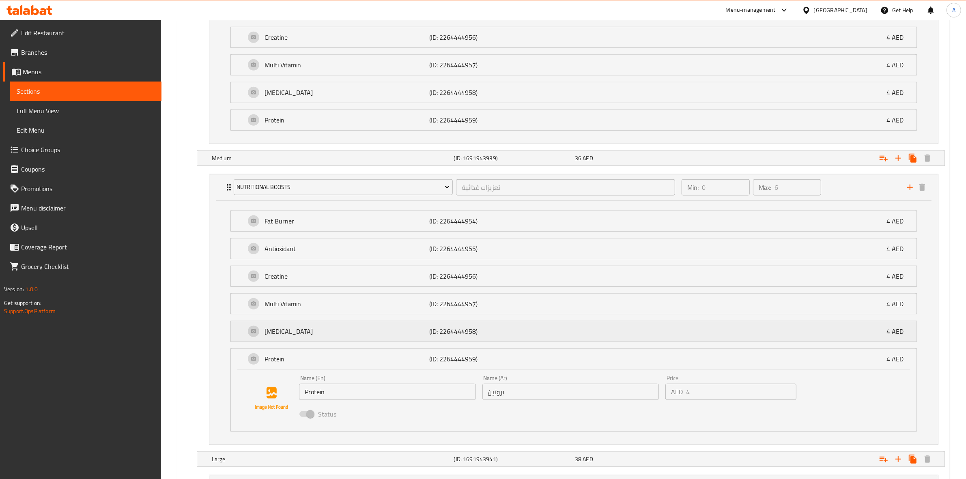
click at [552, 336] on div "Glutamine (ID: 2264444958) 4 AED" at bounding box center [577, 331] width 662 height 20
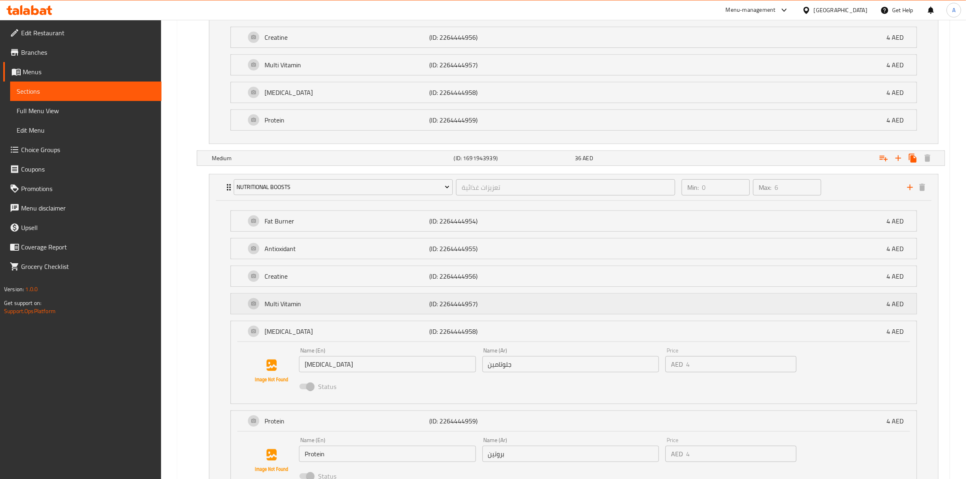
click at [530, 305] on p "(ID: 2264444957)" at bounding box center [484, 304] width 110 height 10
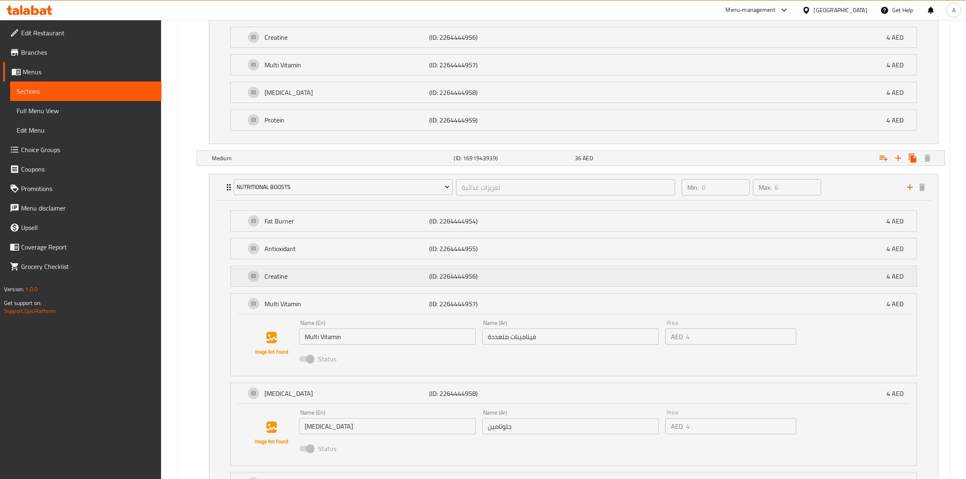
click at [528, 275] on p "(ID: 2264444956)" at bounding box center [484, 277] width 110 height 10
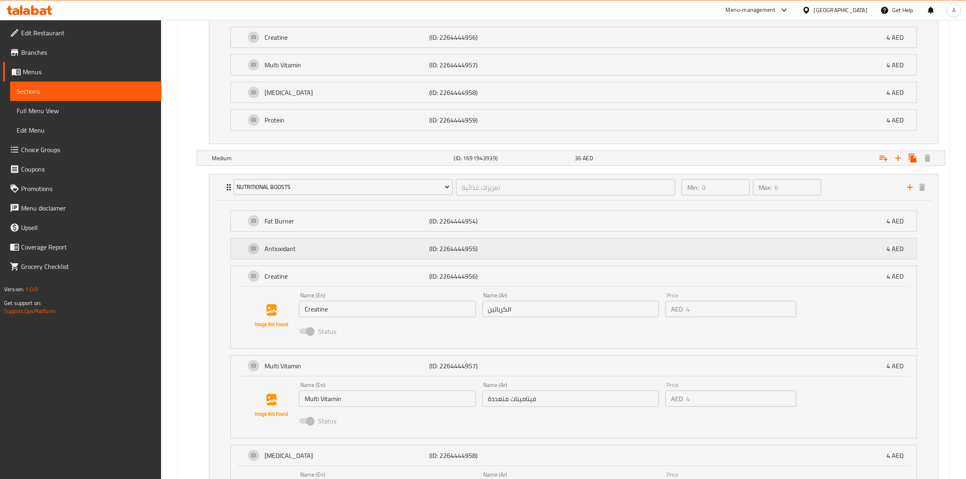
click at [522, 252] on p "(ID: 2264444955)" at bounding box center [484, 249] width 110 height 10
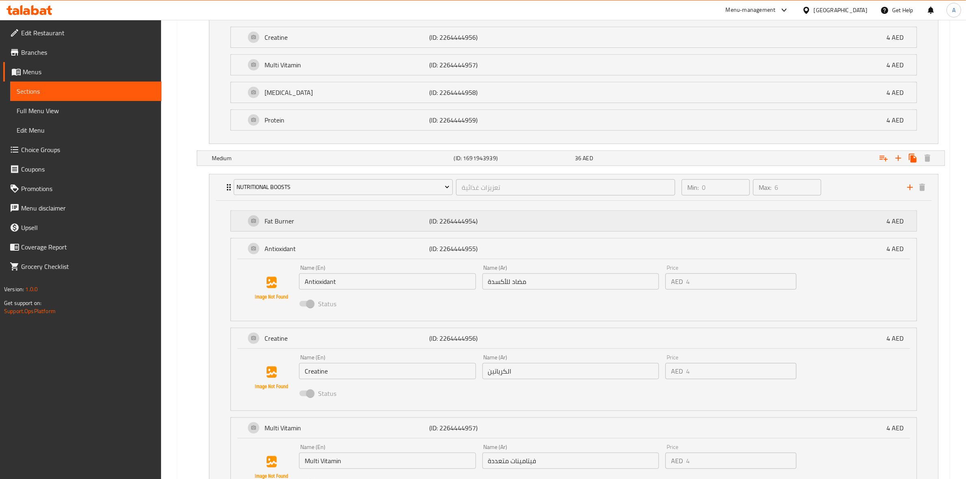
click at [541, 226] on div "Fat Burner (ID: 2264444954) 4 AED" at bounding box center [577, 221] width 662 height 20
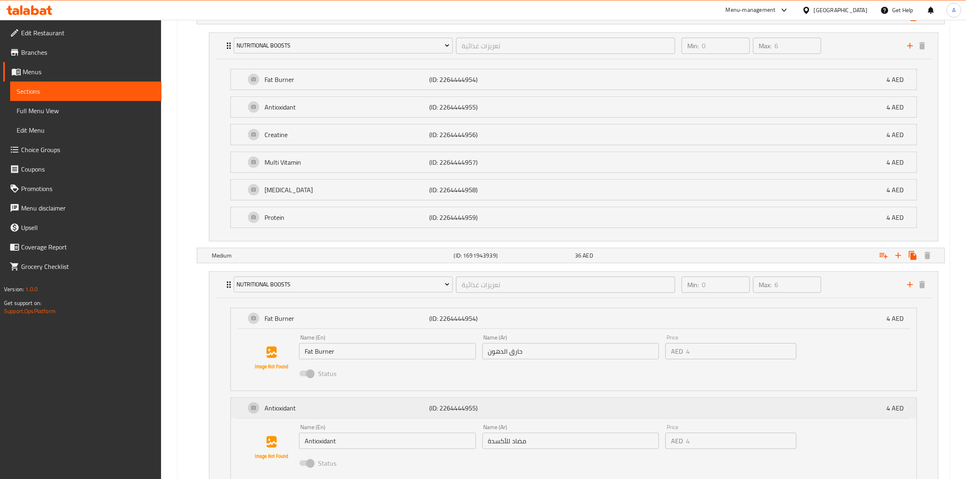
scroll to position [393, 0]
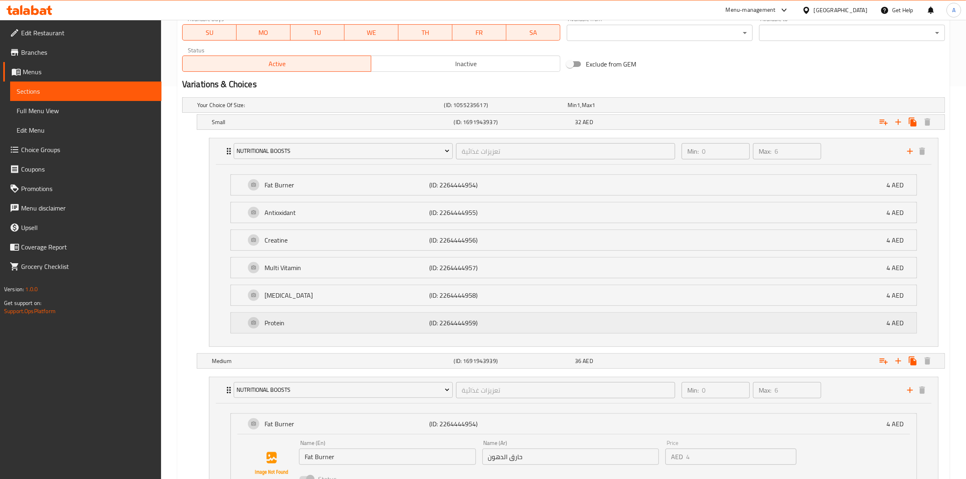
click at [520, 321] on p "(ID: 2264444959)" at bounding box center [484, 323] width 110 height 10
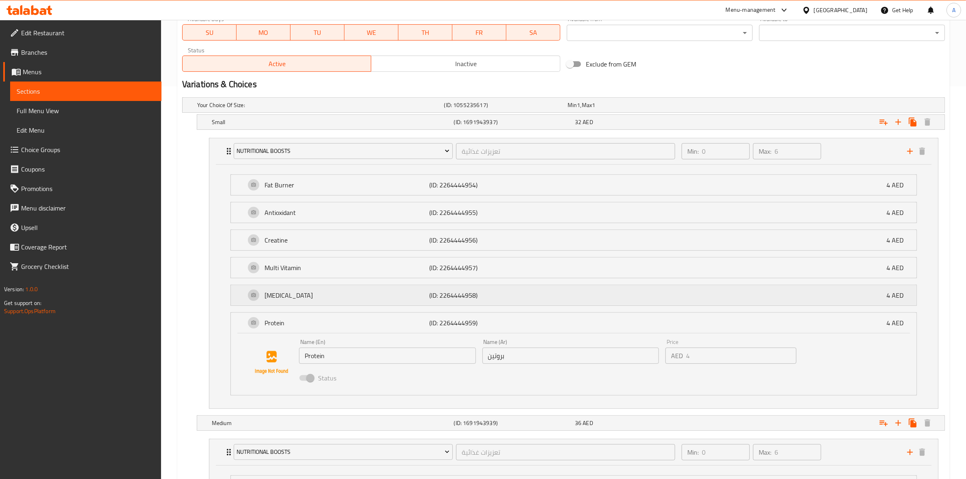
click at [524, 291] on p "(ID: 2264444958)" at bounding box center [484, 296] width 110 height 10
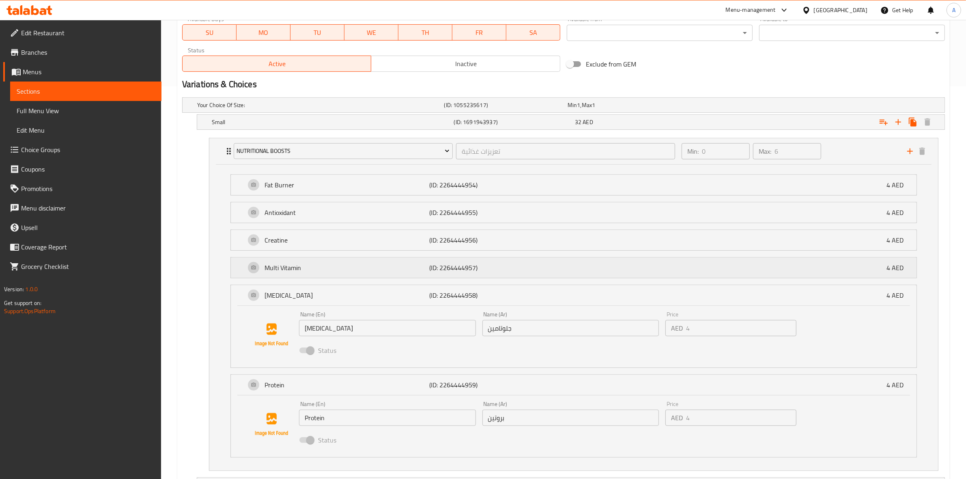
click at [530, 267] on p "(ID: 2264444957)" at bounding box center [484, 268] width 110 height 10
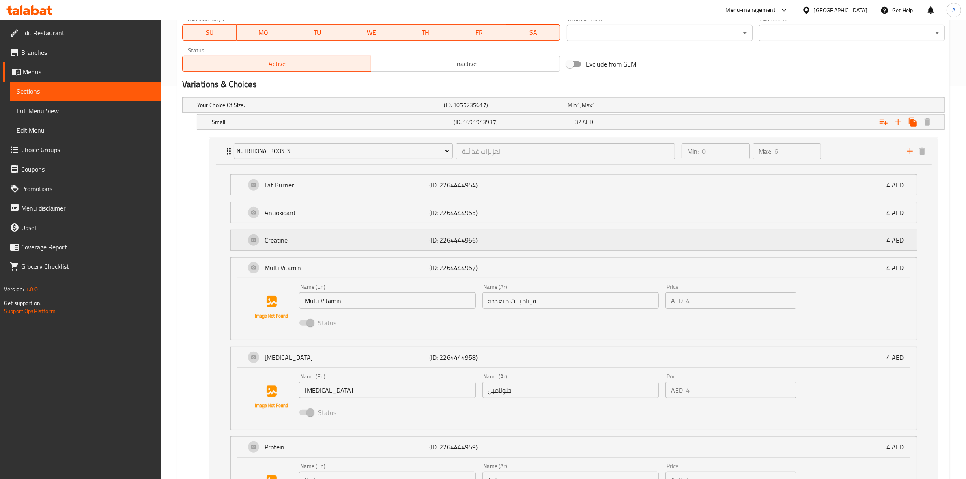
click at [537, 240] on p "(ID: 2264444956)" at bounding box center [484, 240] width 110 height 10
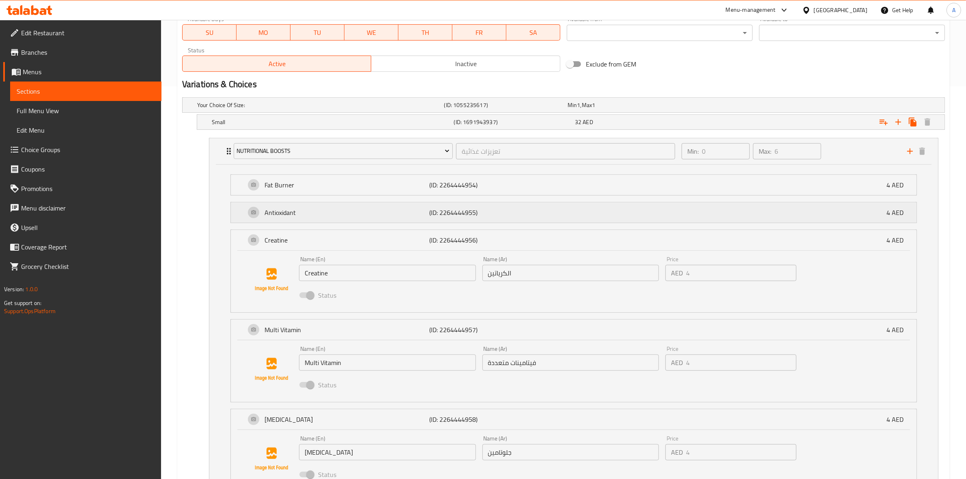
click at [537, 209] on p "(ID: 2264444955)" at bounding box center [484, 213] width 110 height 10
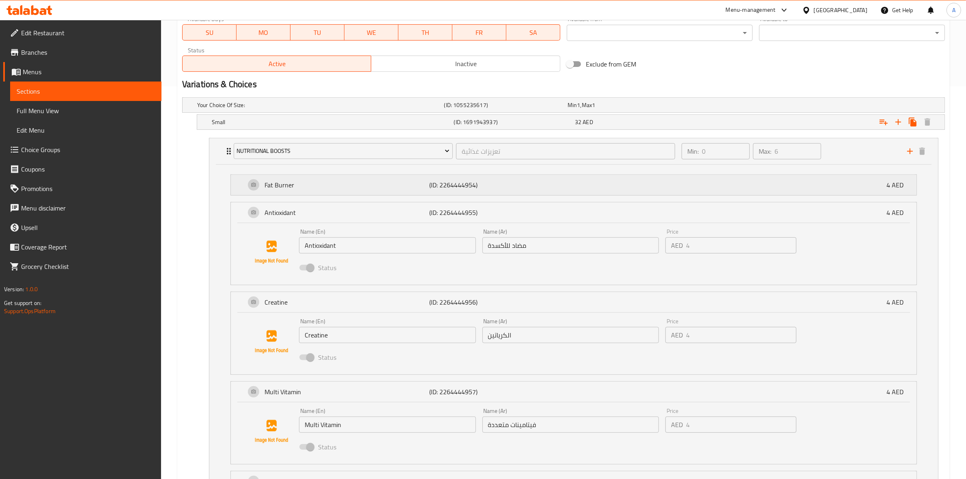
click at [542, 184] on div "Fat Burner (ID: 2264444954) 4 AED" at bounding box center [577, 185] width 662 height 20
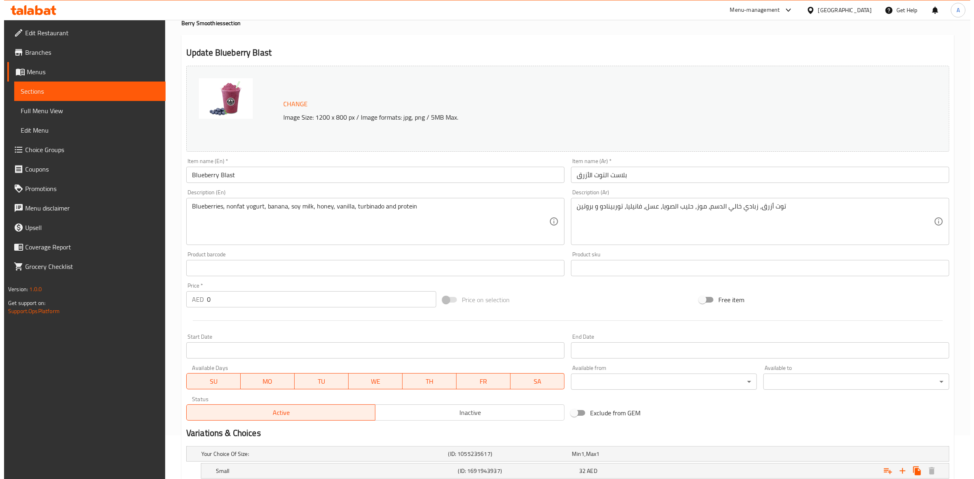
scroll to position [0, 0]
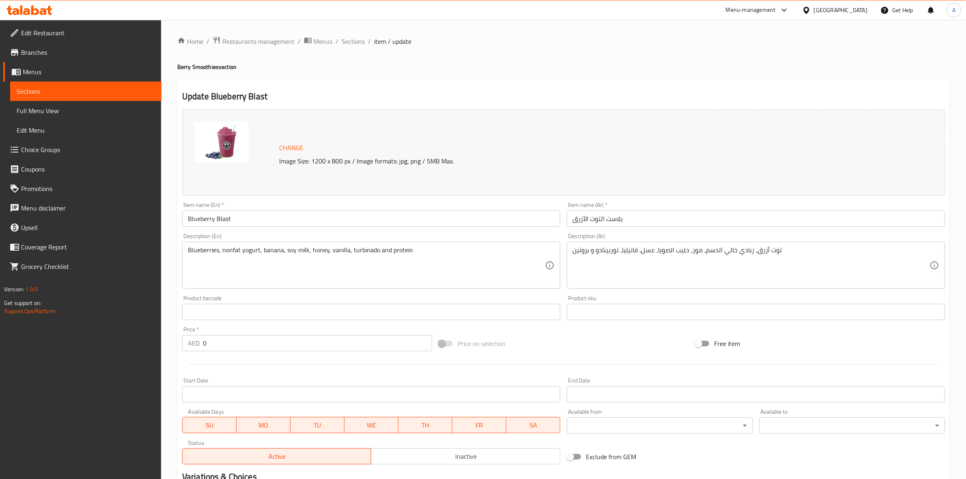
click at [352, 37] on span "Sections" at bounding box center [353, 42] width 23 height 10
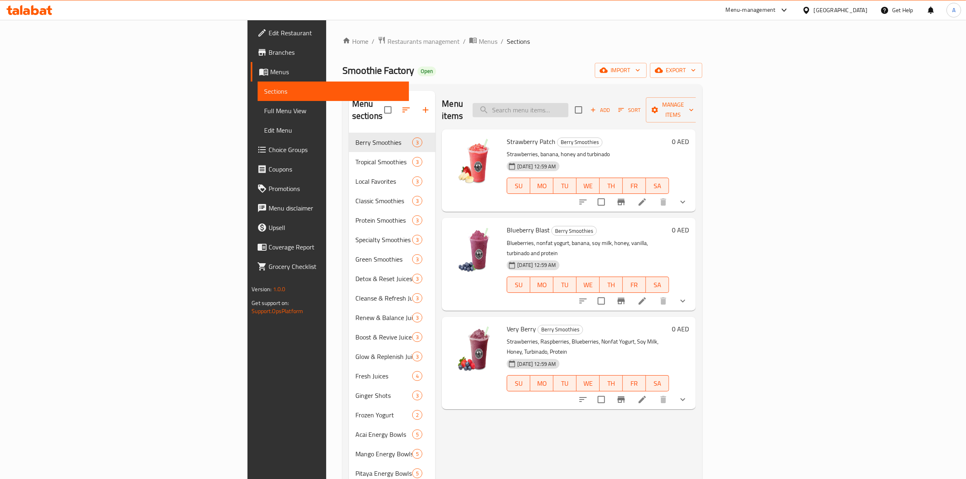
click at [569, 108] on input "search" at bounding box center [521, 110] width 96 height 14
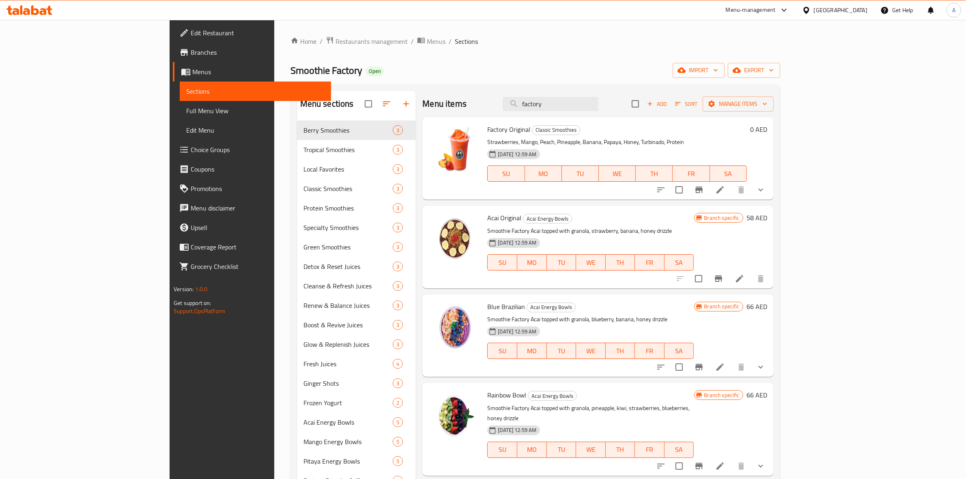
type input "factory"
click at [725, 188] on icon at bounding box center [720, 190] width 10 height 10
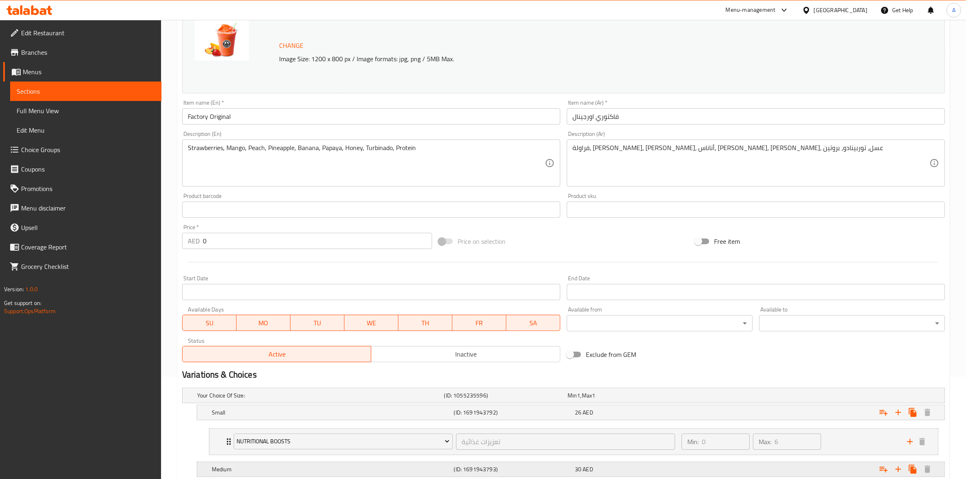
scroll to position [249, 0]
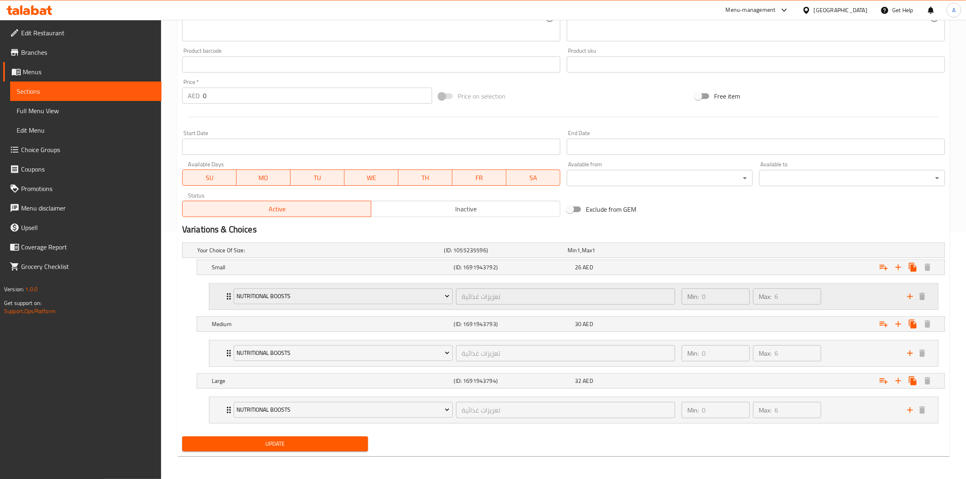
click at [844, 293] on div "Min: 0 ​ Max: 6 ​" at bounding box center [790, 297] width 226 height 26
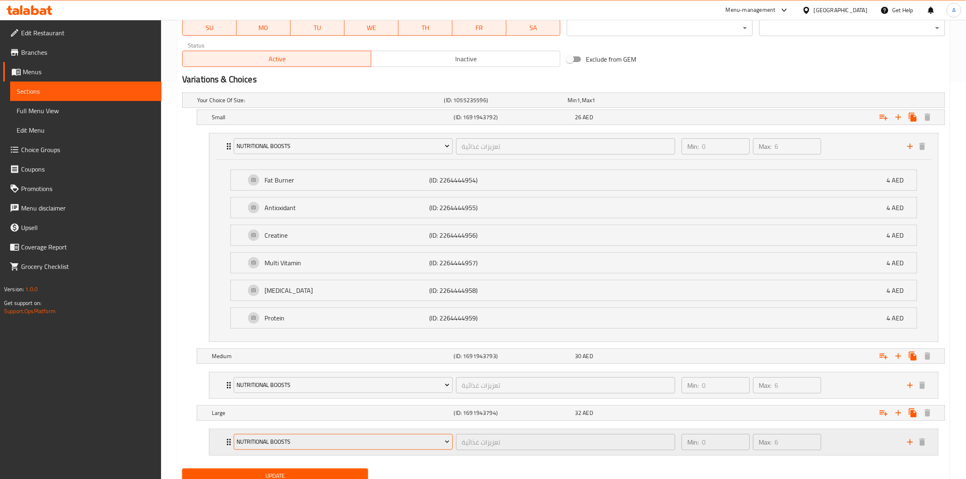
scroll to position [381, 0]
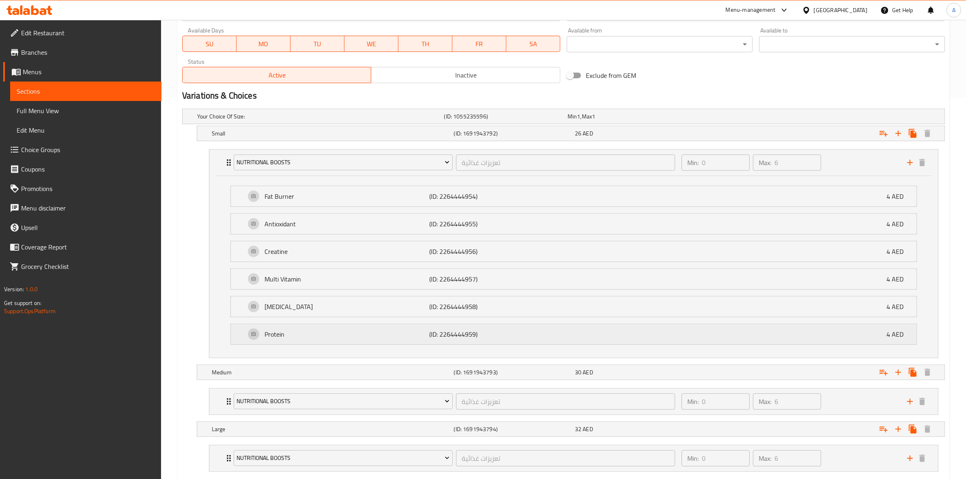
click at [350, 341] on div "Protein (ID: 2264444959) 4 AED" at bounding box center [577, 334] width 662 height 20
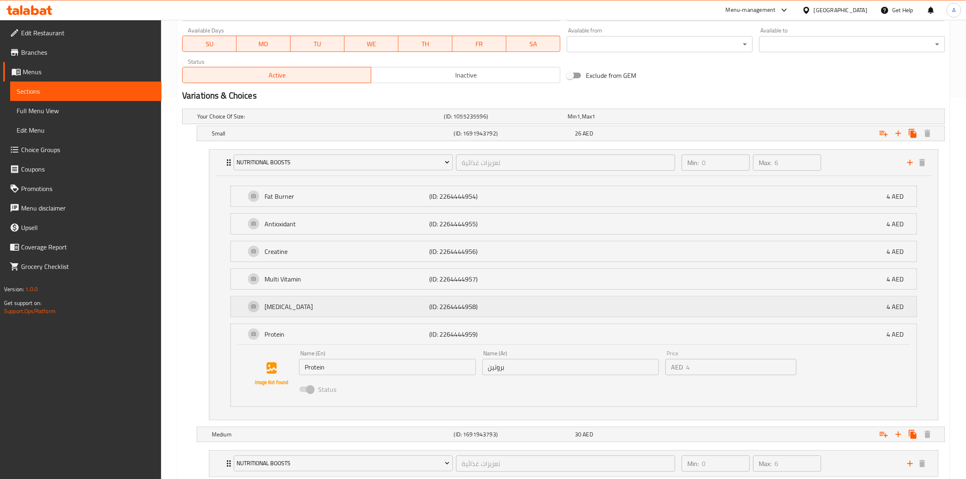
click at [346, 311] on p "Glutamine" at bounding box center [347, 307] width 165 height 10
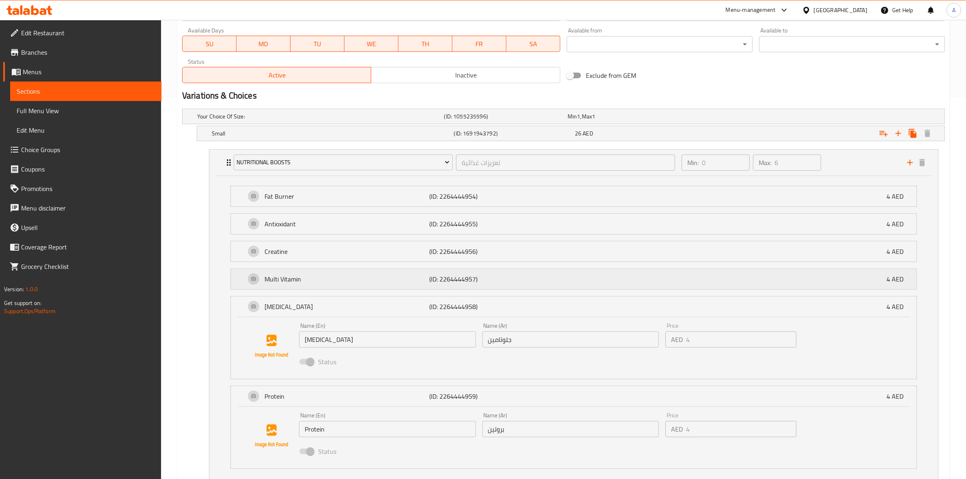
click at [345, 287] on div "Multi Vitamin (ID: 2264444957) 4 AED" at bounding box center [577, 279] width 662 height 20
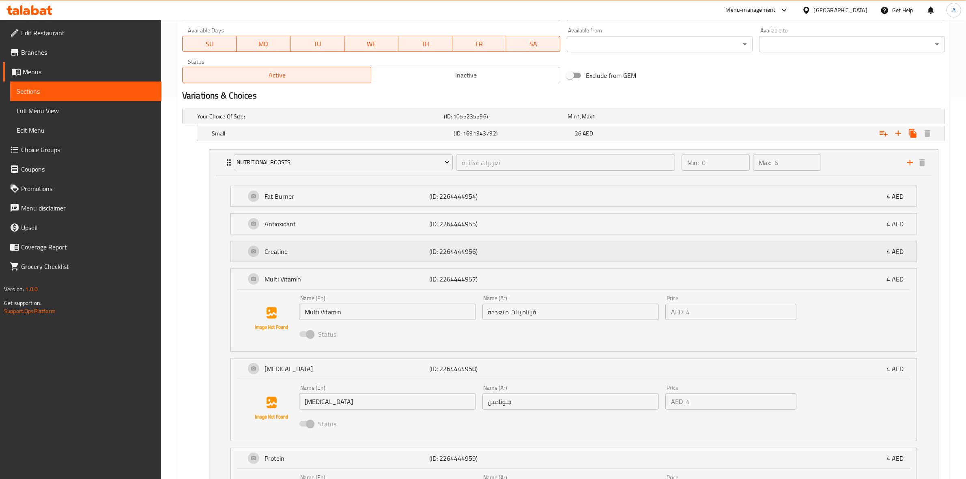
click at [344, 252] on p "Creatine" at bounding box center [347, 252] width 165 height 10
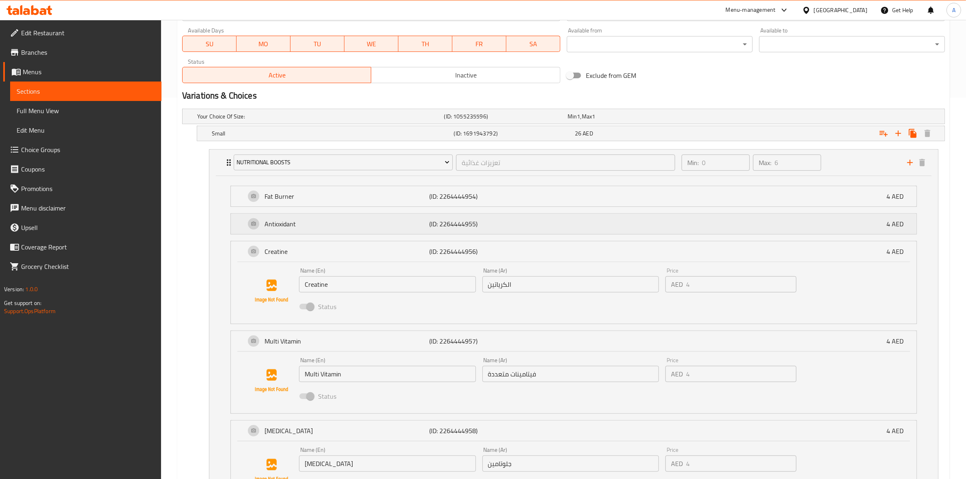
click at [344, 229] on p "Antioxidant" at bounding box center [347, 224] width 165 height 10
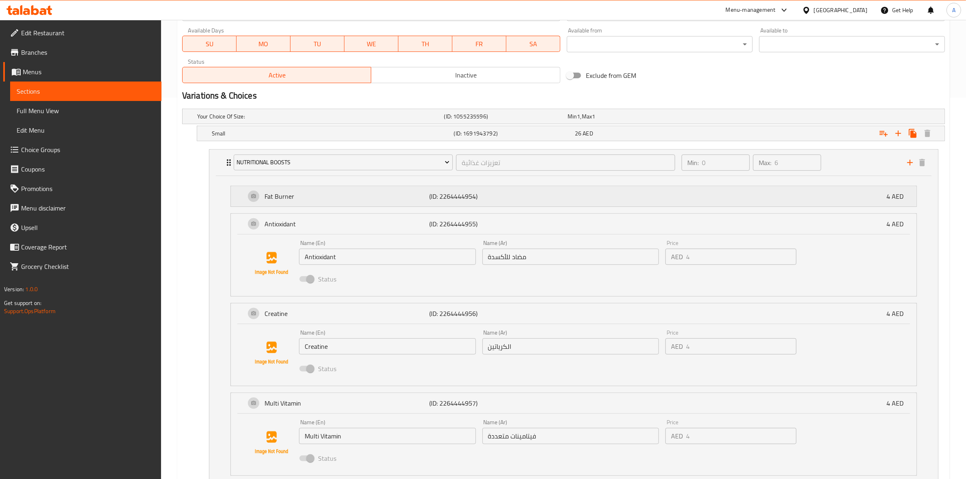
click at [351, 200] on p "Fat Burner" at bounding box center [347, 197] width 165 height 10
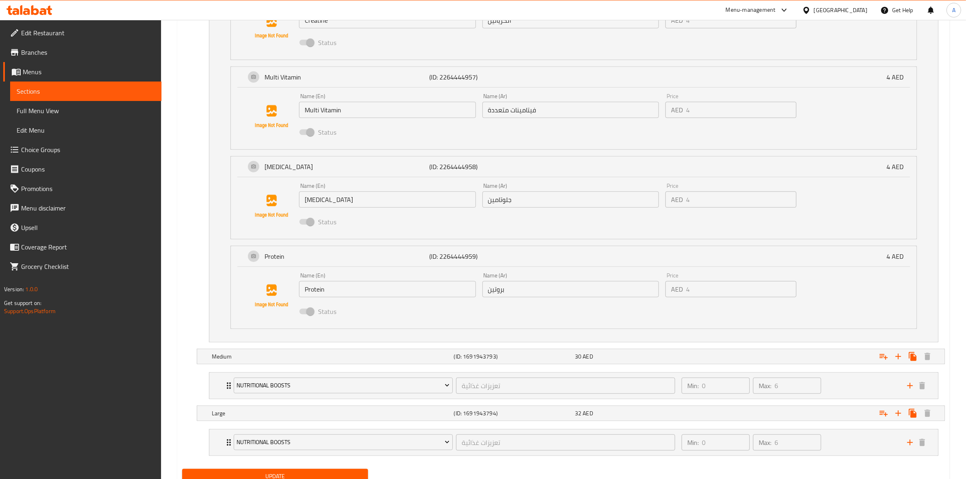
scroll to position [805, 0]
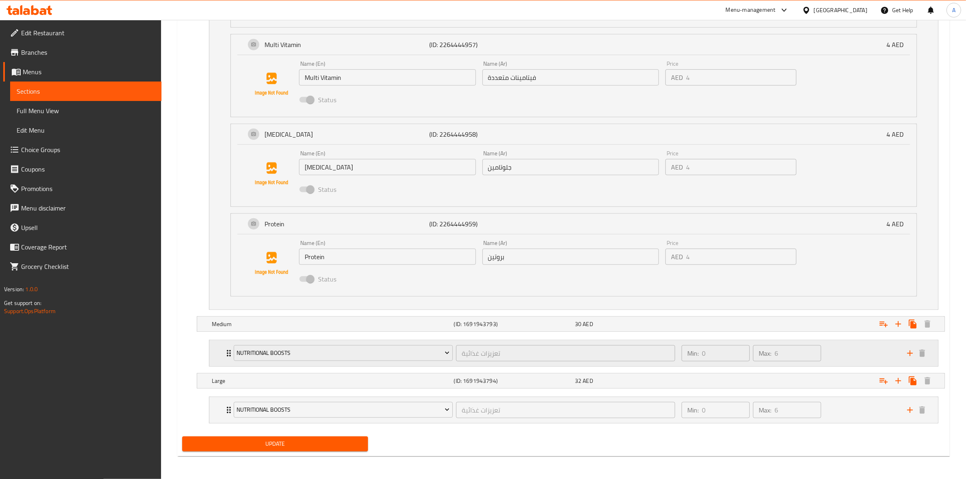
click at [855, 349] on div "Min: 0 ​ Max: 6 ​" at bounding box center [790, 354] width 226 height 26
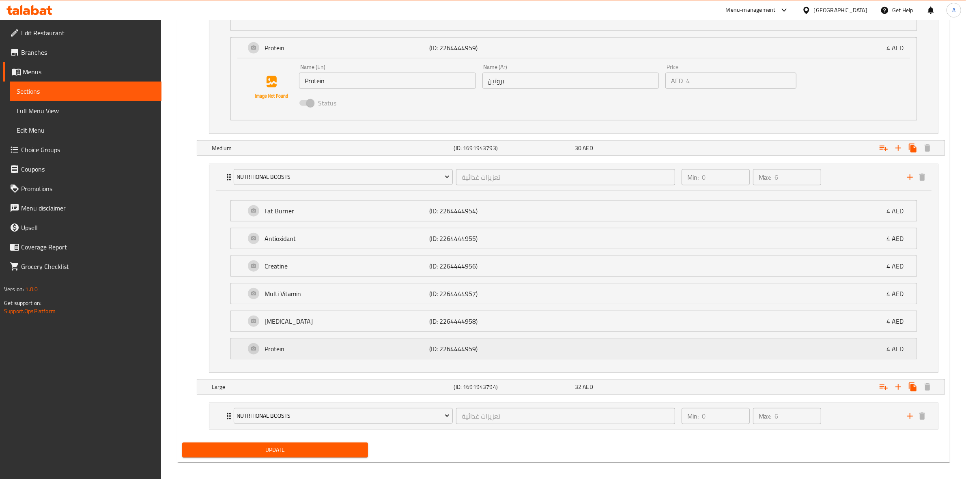
scroll to position [988, 0]
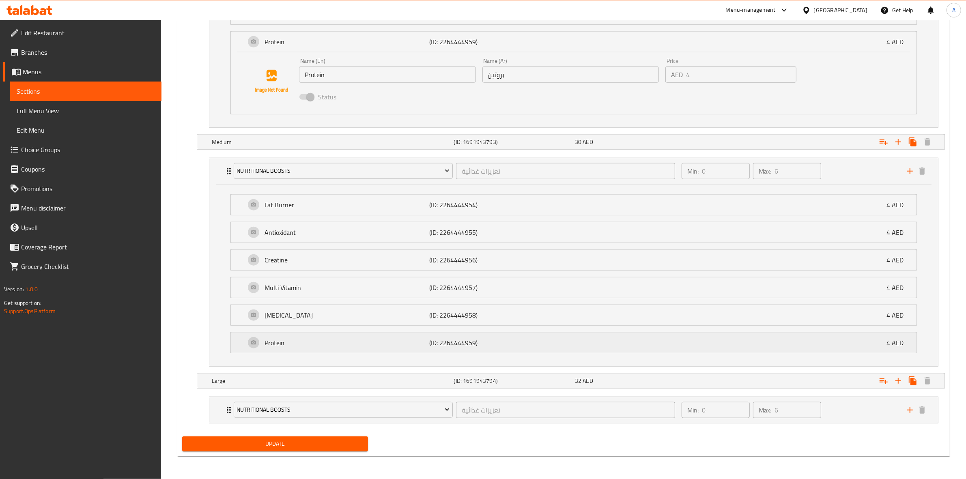
click at [358, 344] on p "Protein" at bounding box center [347, 343] width 165 height 10
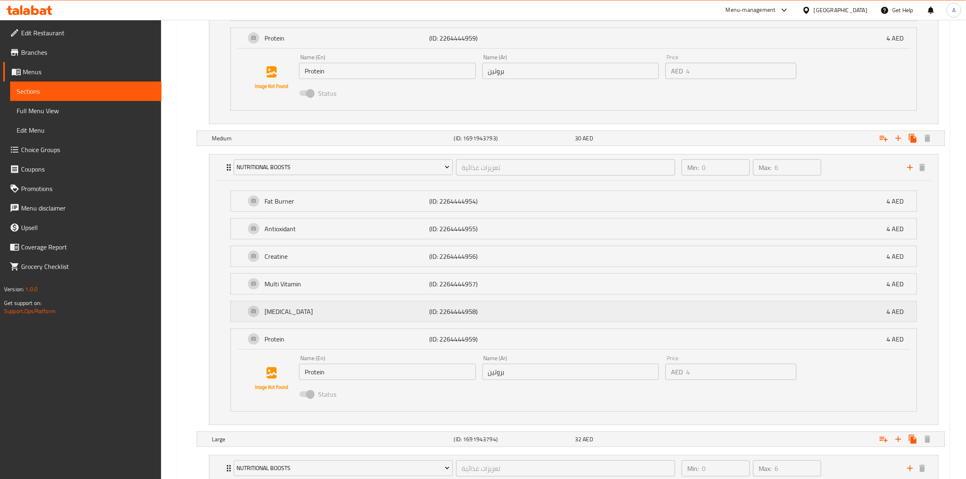
click at [350, 313] on p "Glutamine" at bounding box center [347, 312] width 165 height 10
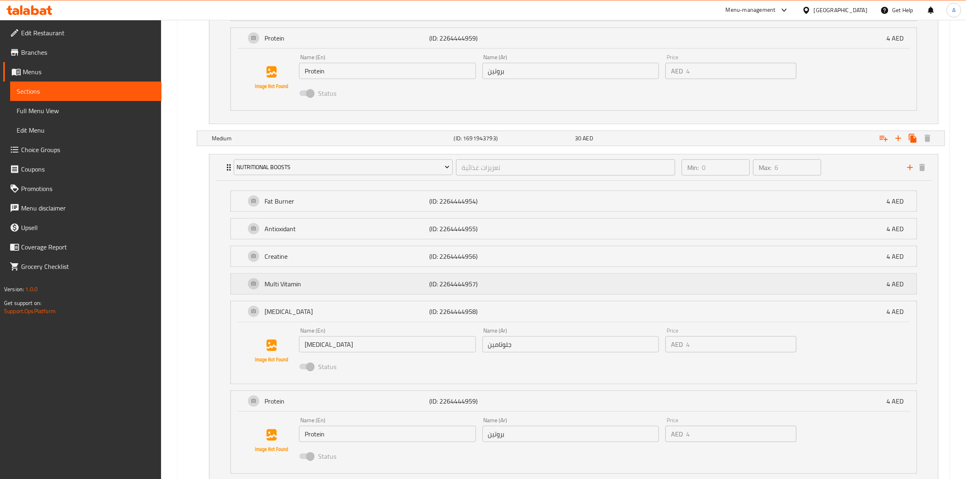
click at [342, 285] on p "Multi Vitamin" at bounding box center [347, 284] width 165 height 10
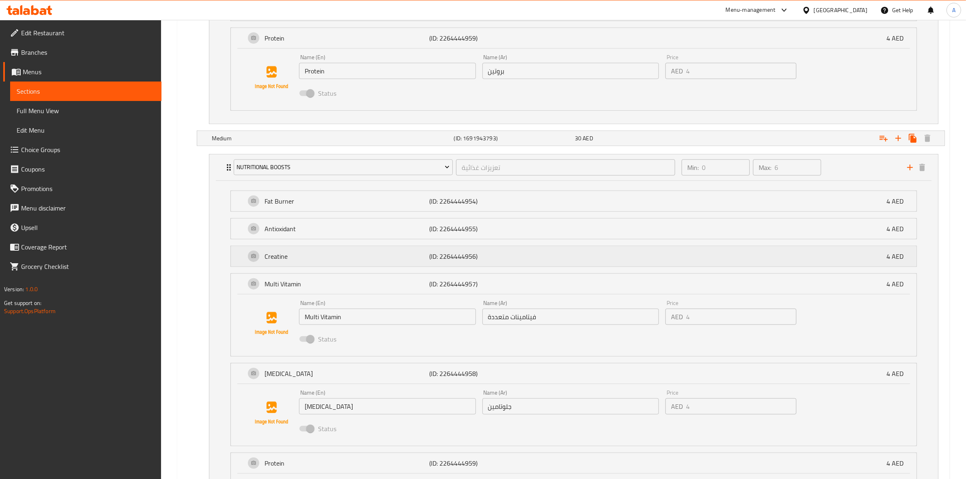
click at [343, 265] on div "Creatine (ID: 2264444956) 4 AED" at bounding box center [577, 256] width 662 height 20
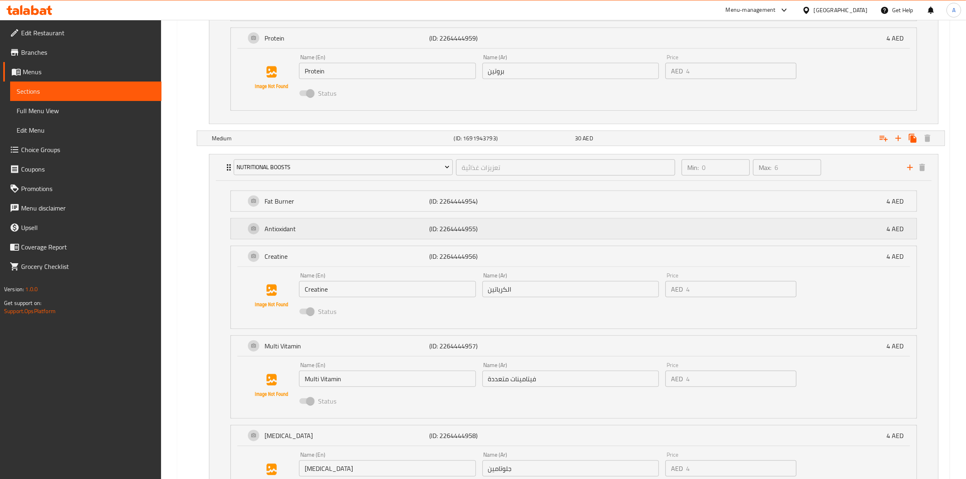
click at [350, 226] on p "Antioxidant" at bounding box center [347, 229] width 165 height 10
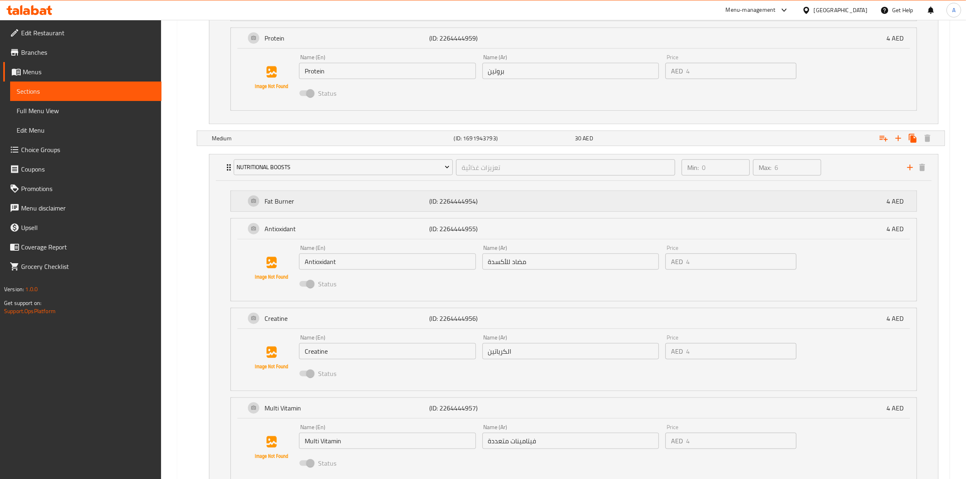
click at [364, 198] on p "Fat Burner" at bounding box center [347, 201] width 165 height 10
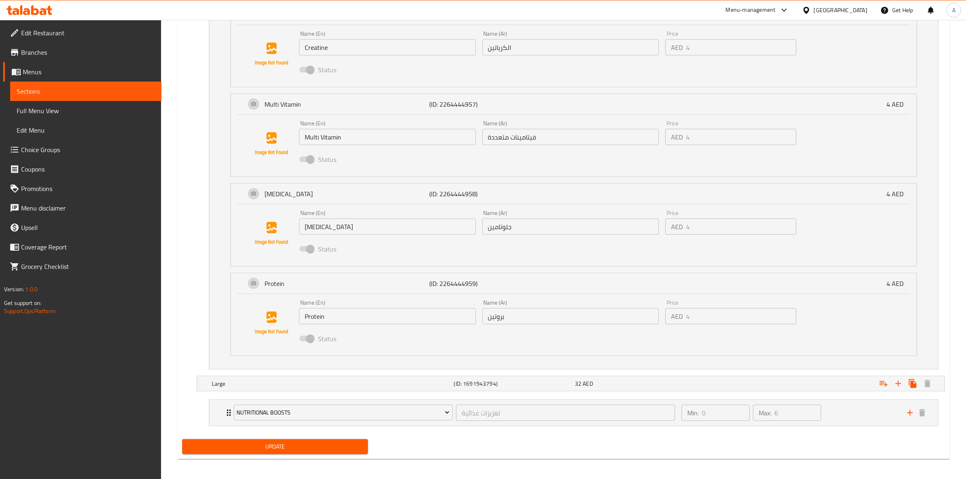
scroll to position [1360, 0]
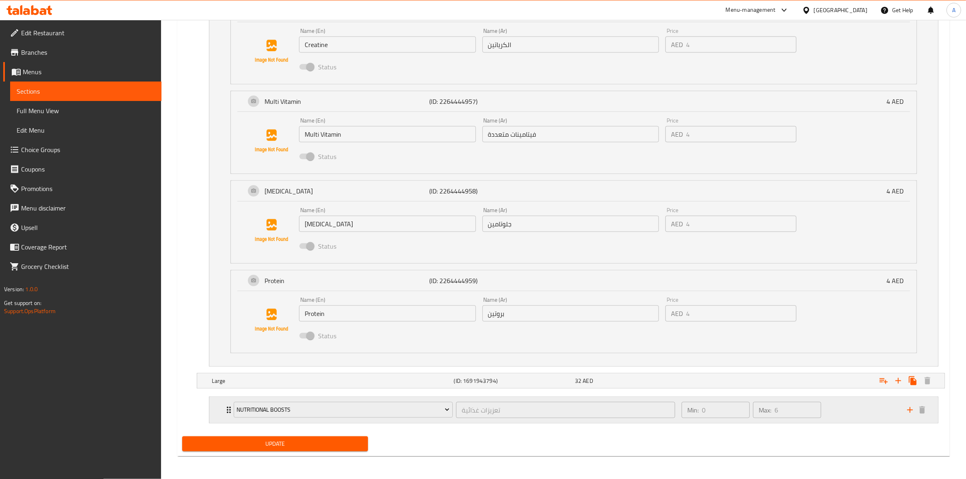
click at [873, 416] on div "Min: 0 ​ Max: 6 ​" at bounding box center [790, 410] width 226 height 26
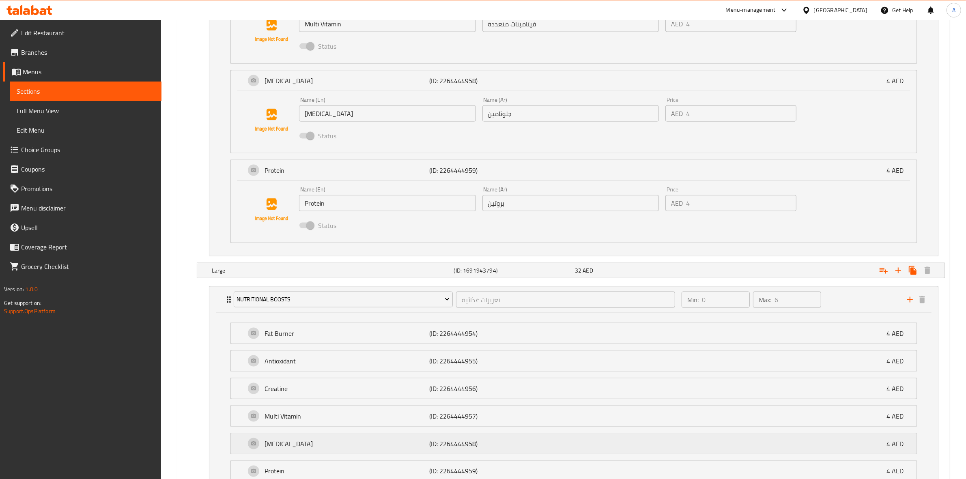
scroll to position [1544, 0]
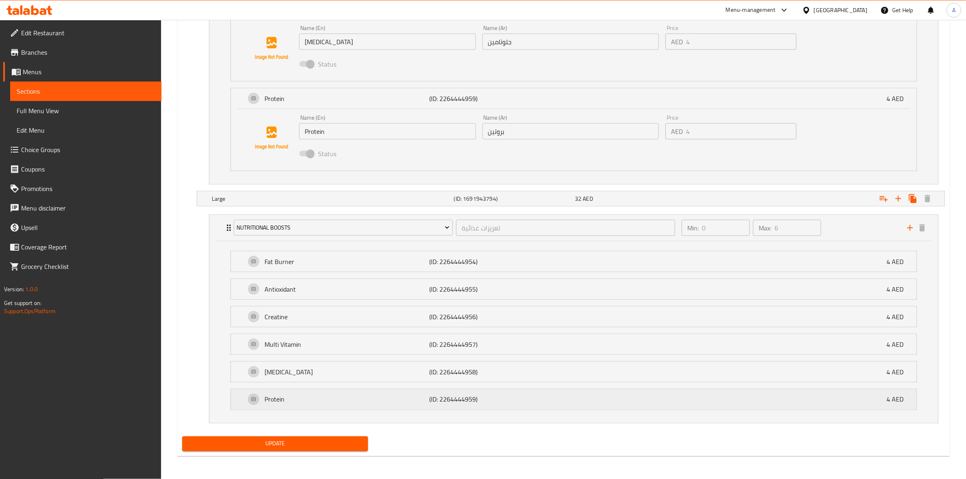
click at [483, 401] on p "(ID: 2264444959)" at bounding box center [484, 400] width 110 height 10
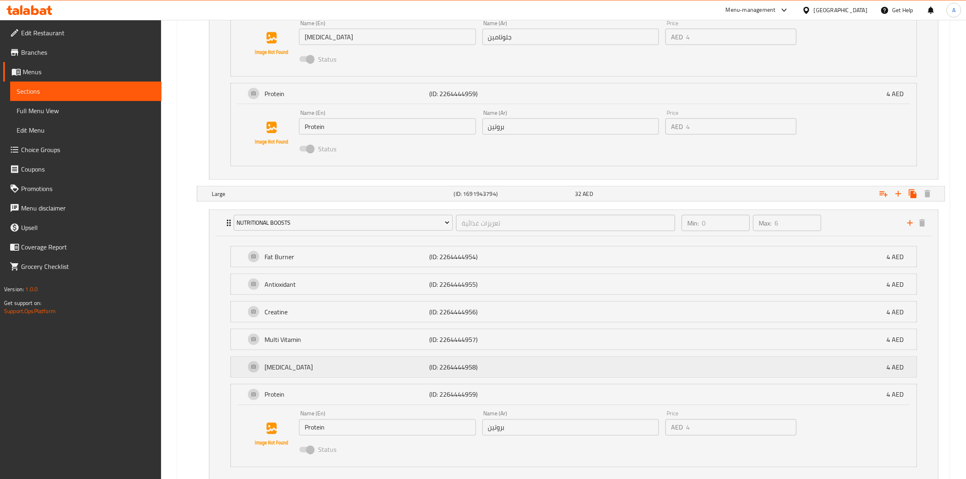
click at [492, 372] on p "(ID: 2264444958)" at bounding box center [484, 367] width 110 height 10
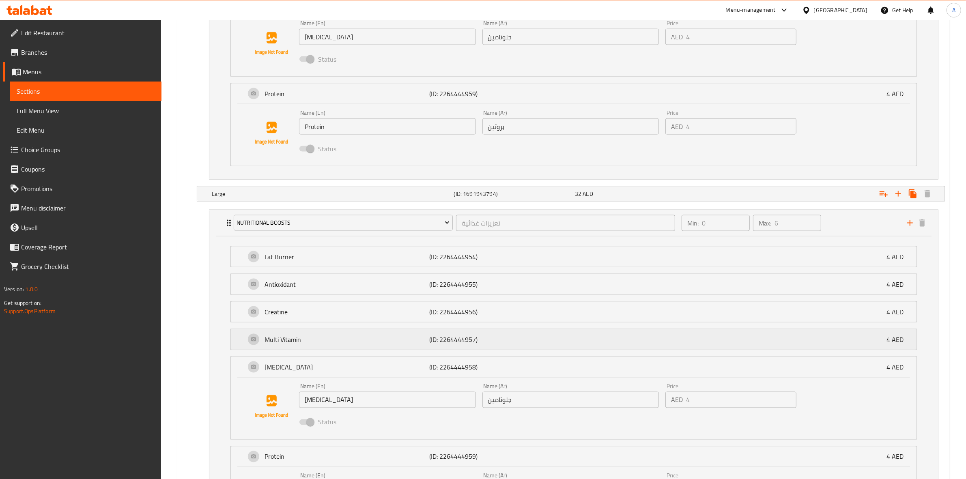
click at [488, 337] on div "Multi Vitamin (ID: 2264444957) 4 AED" at bounding box center [577, 340] width 662 height 20
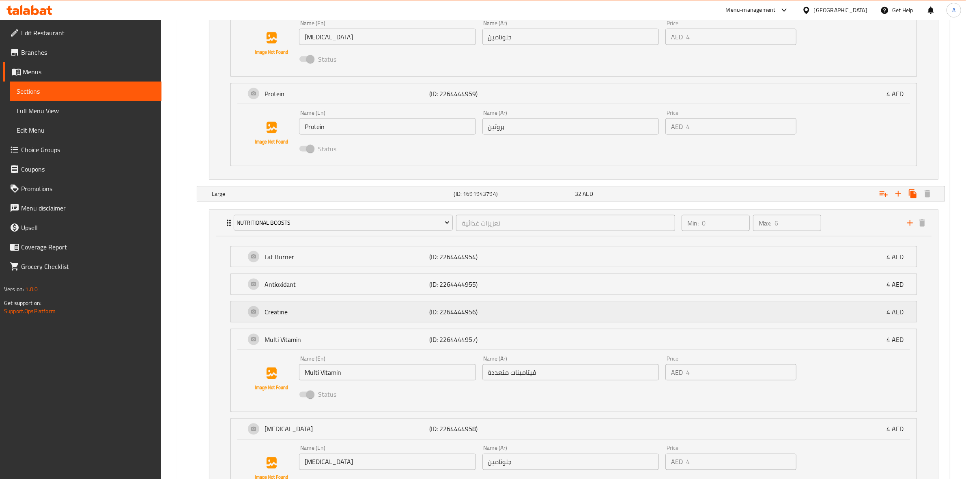
click at [502, 313] on p "(ID: 2264444956)" at bounding box center [484, 312] width 110 height 10
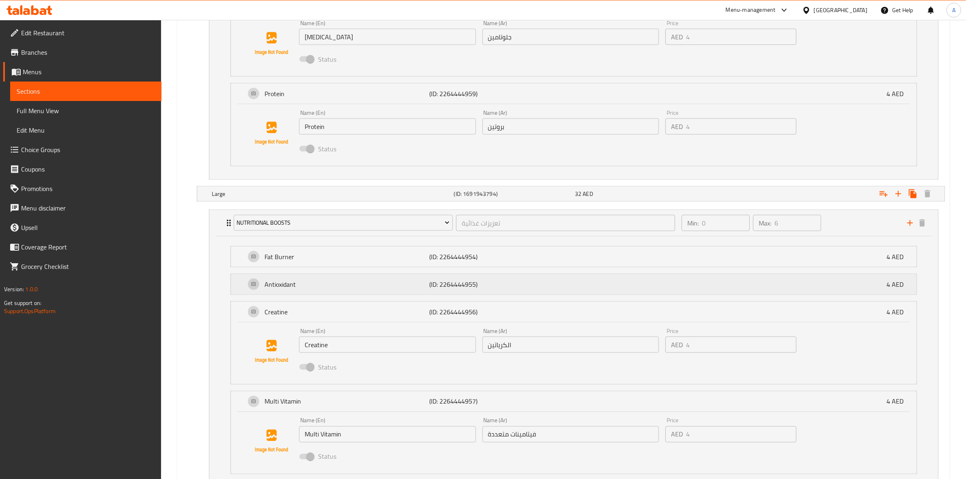
click at [506, 287] on p "(ID: 2264444955)" at bounding box center [484, 285] width 110 height 10
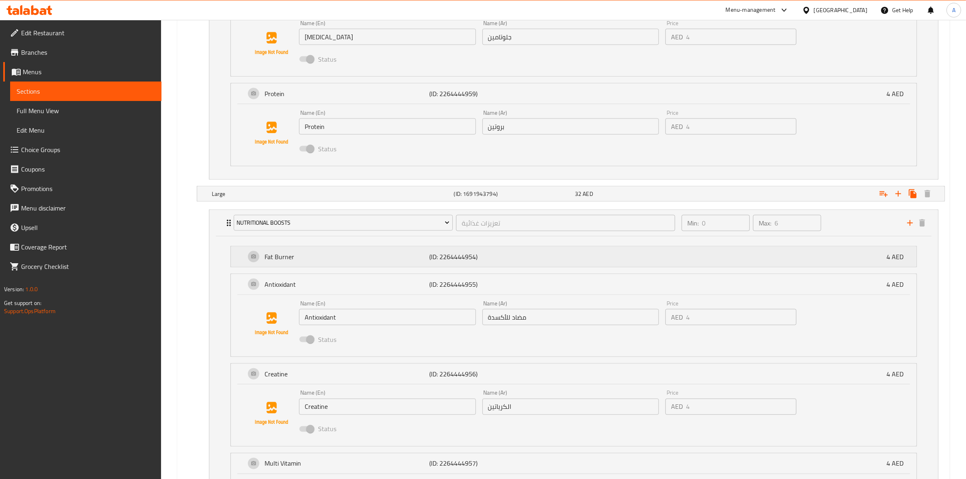
click at [510, 257] on p "(ID: 2264444954)" at bounding box center [484, 257] width 110 height 10
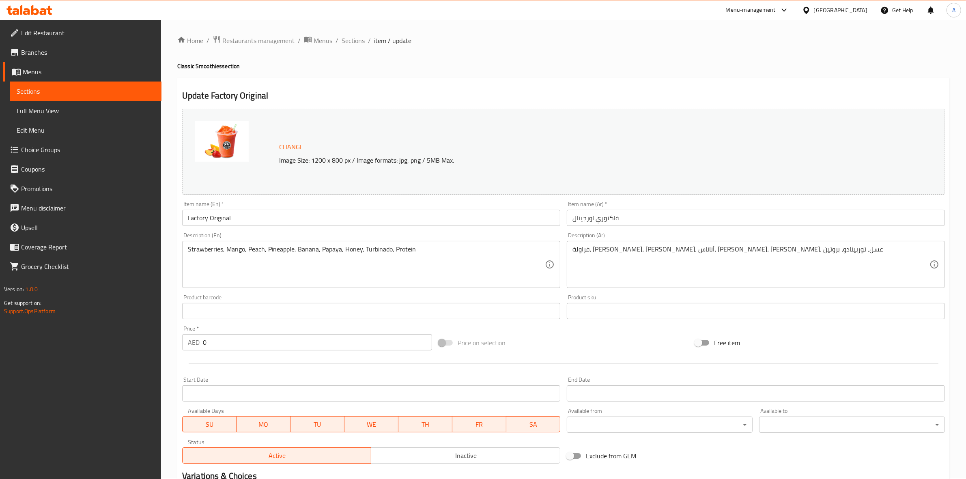
scroll to position [0, 0]
drag, startPoint x: 358, startPoint y: 45, endPoint x: 371, endPoint y: 60, distance: 19.5
click at [358, 45] on span "Sections" at bounding box center [353, 42] width 23 height 10
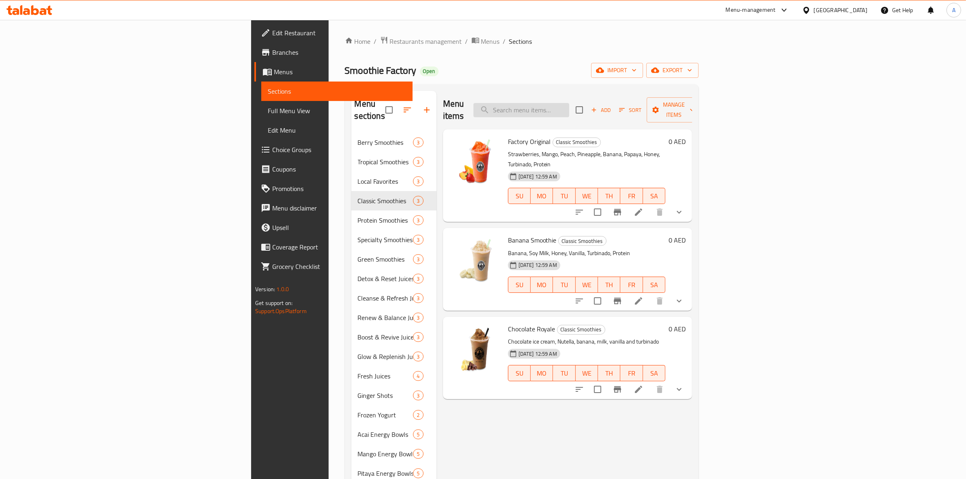
click at [569, 104] on input "search" at bounding box center [522, 110] width 96 height 14
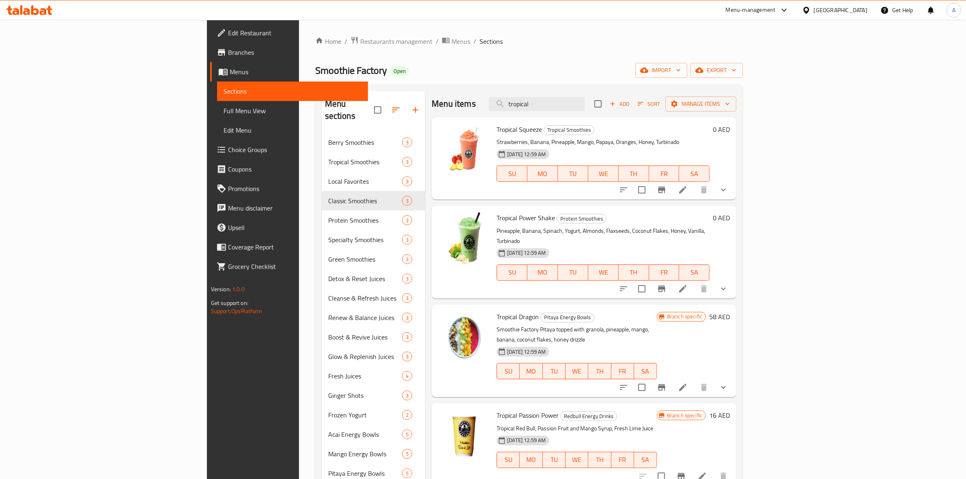
type input "tropical"
click at [688, 189] on icon at bounding box center [683, 190] width 10 height 10
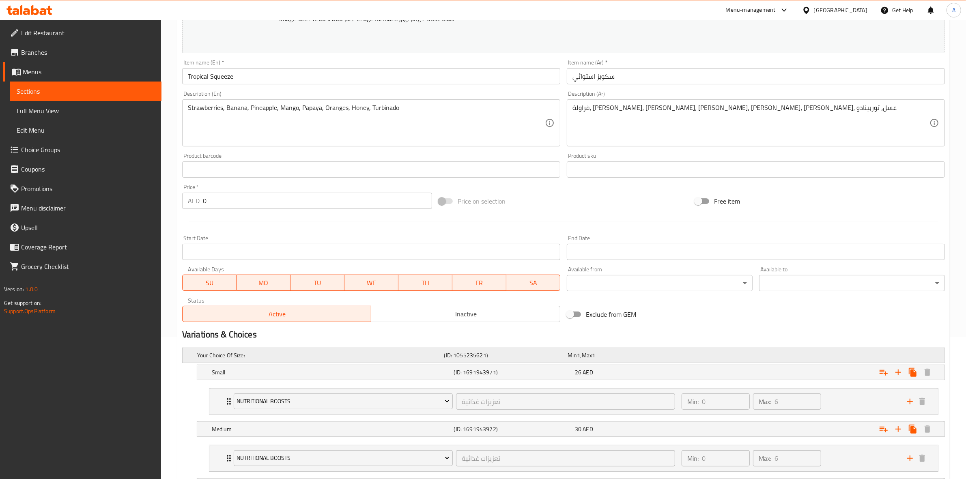
scroll to position [249, 0]
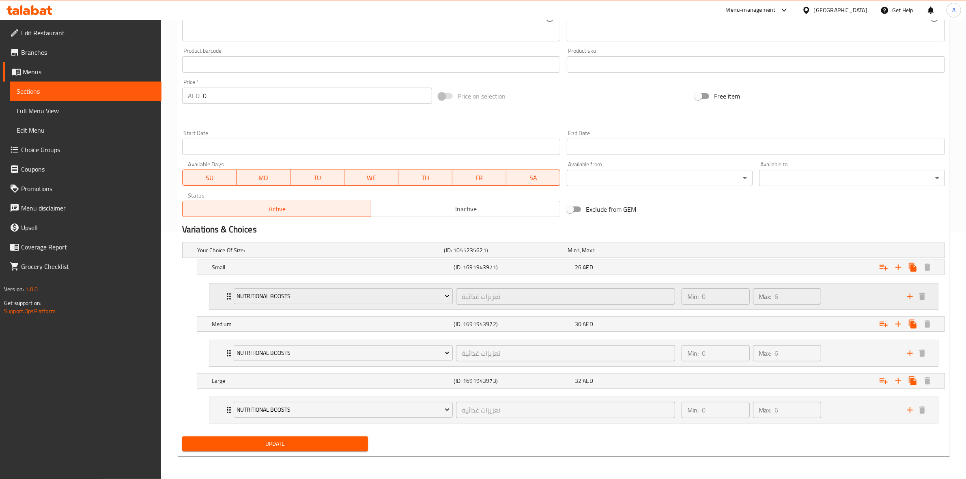
click at [847, 297] on div "Min: 0 ​ Max: 6 ​" at bounding box center [790, 297] width 226 height 26
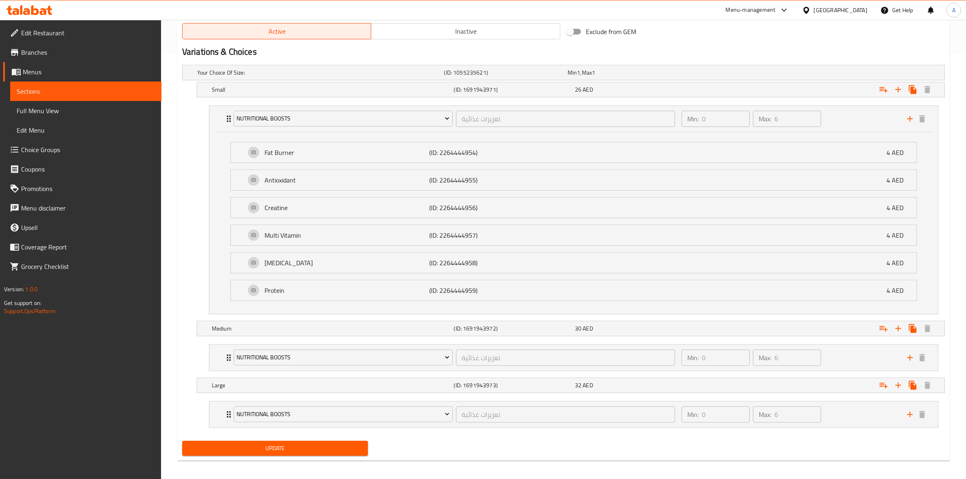
scroll to position [432, 0]
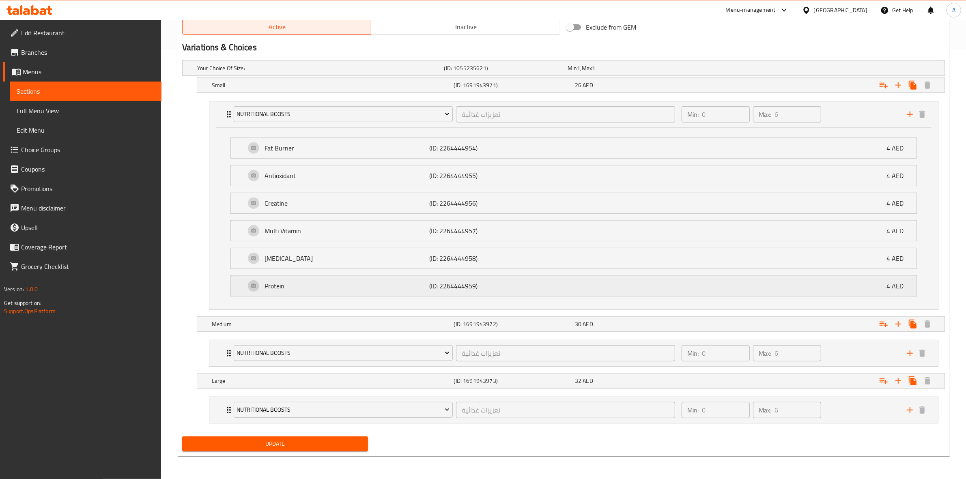
click at [496, 284] on p "(ID: 2264444959)" at bounding box center [484, 286] width 110 height 10
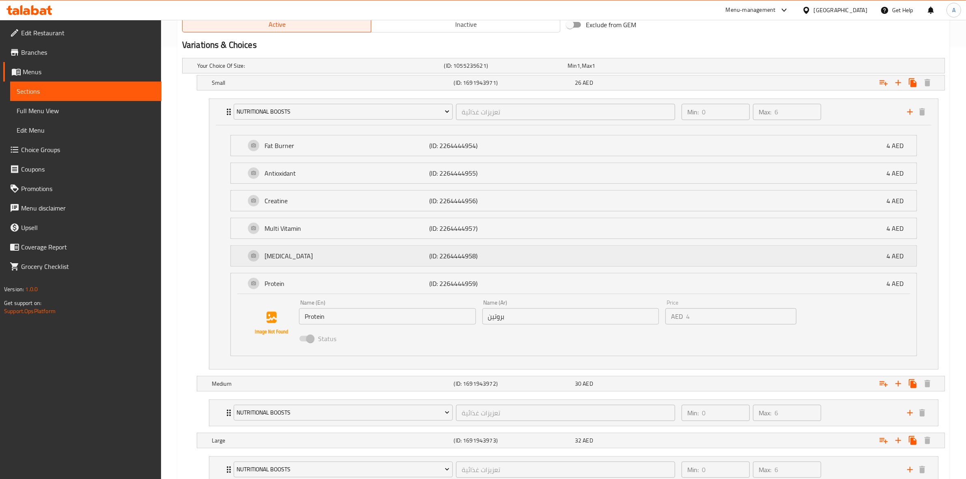
click at [498, 257] on p "(ID: 2264444958)" at bounding box center [484, 256] width 110 height 10
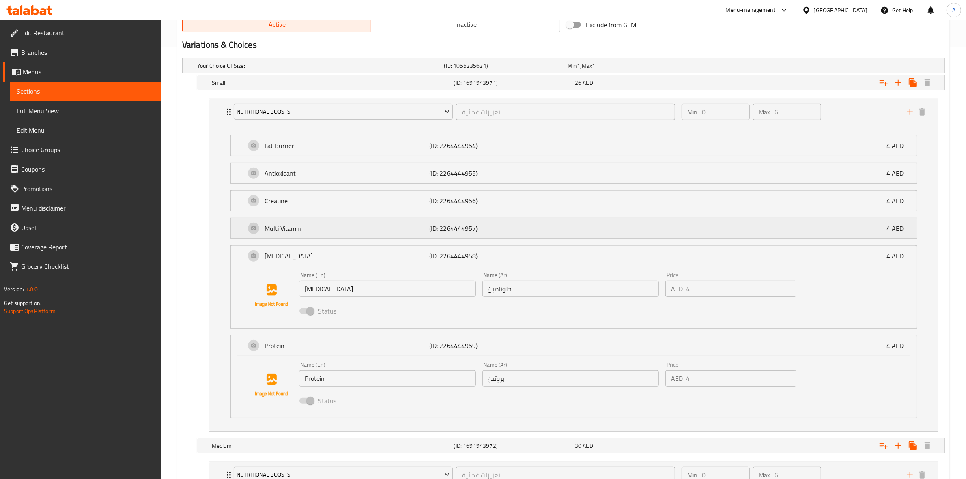
click at [500, 233] on p "(ID: 2264444957)" at bounding box center [484, 229] width 110 height 10
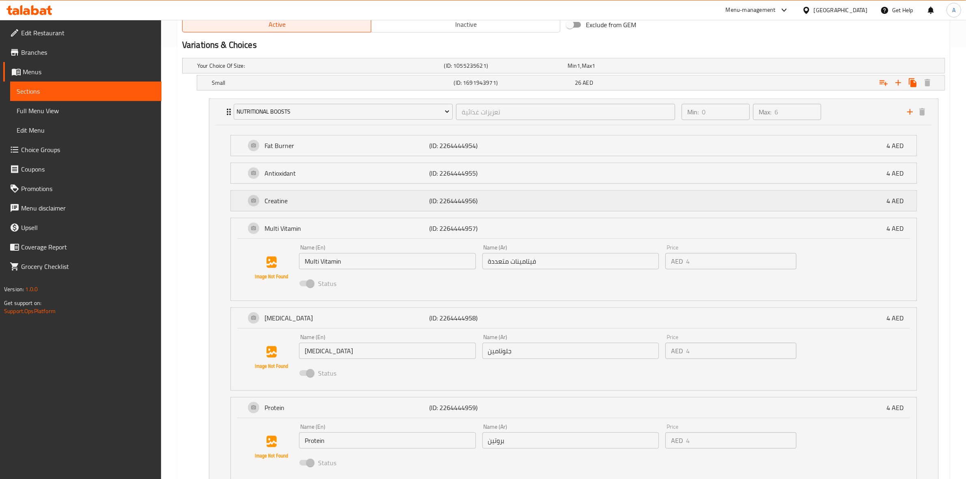
click at [509, 196] on div "Creatine (ID: 2264444956) 4 AED" at bounding box center [577, 201] width 662 height 20
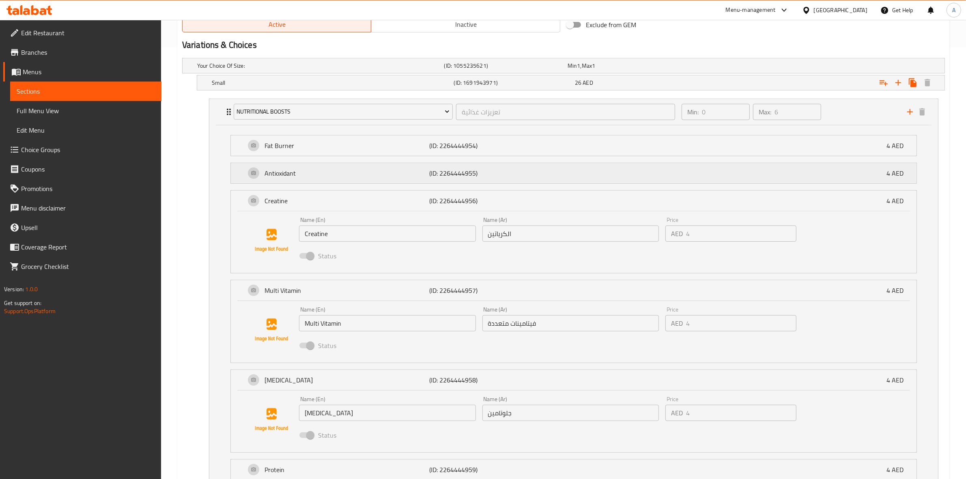
click at [509, 175] on p "(ID: 2264444955)" at bounding box center [484, 173] width 110 height 10
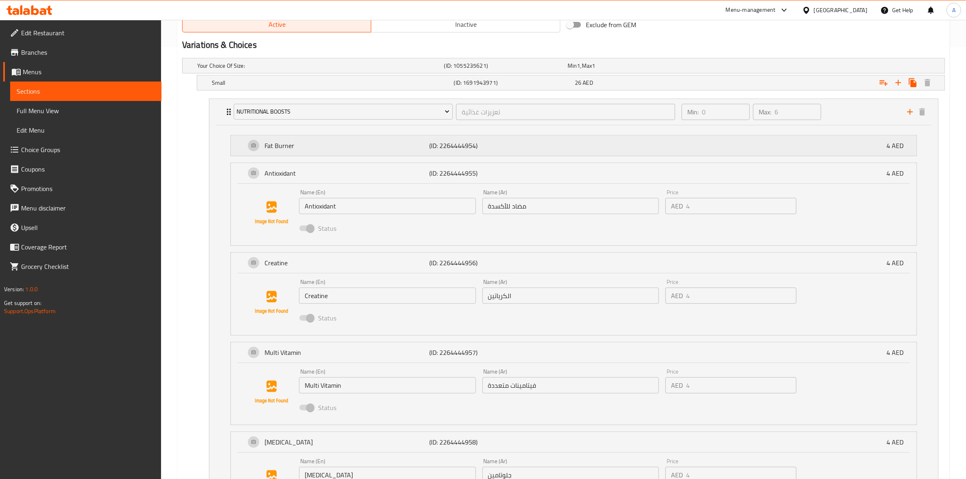
click at [515, 145] on p "(ID: 2264444954)" at bounding box center [484, 146] width 110 height 10
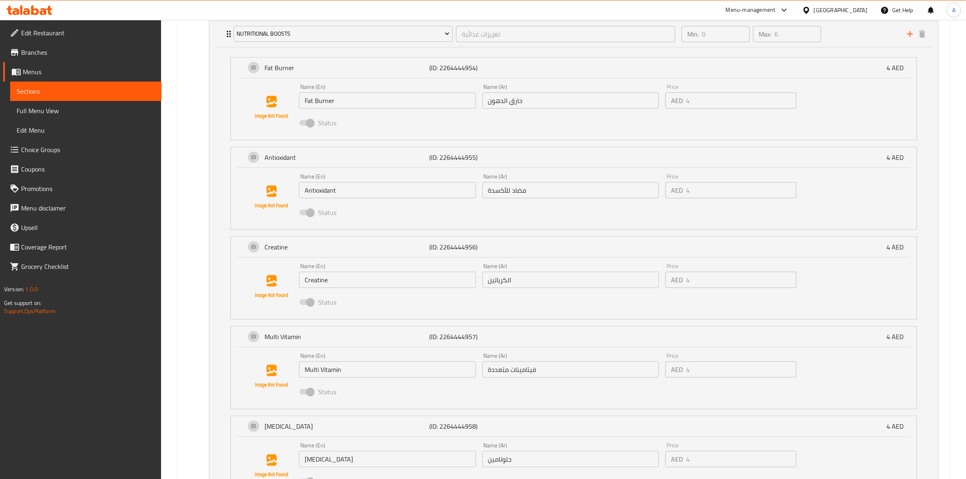
scroll to position [787, 0]
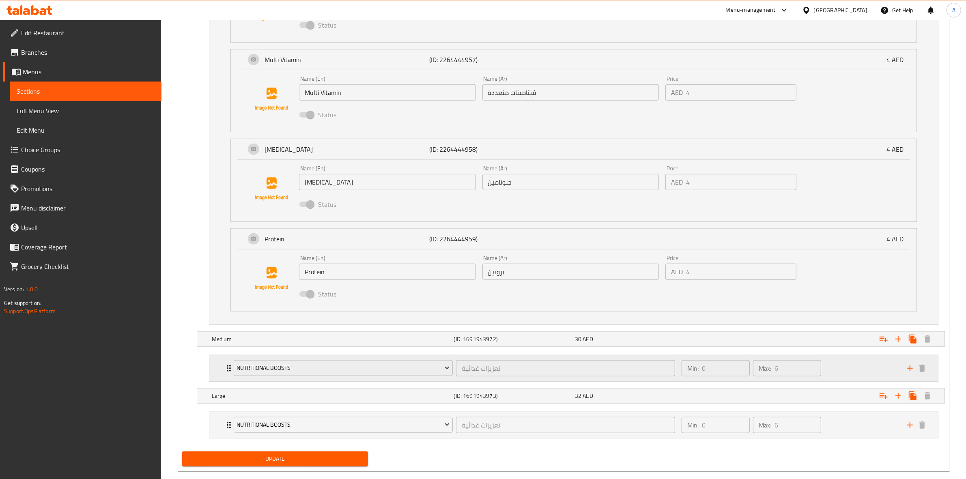
click at [838, 360] on div "Min: 0 ​ Max: 6 ​" at bounding box center [790, 369] width 226 height 26
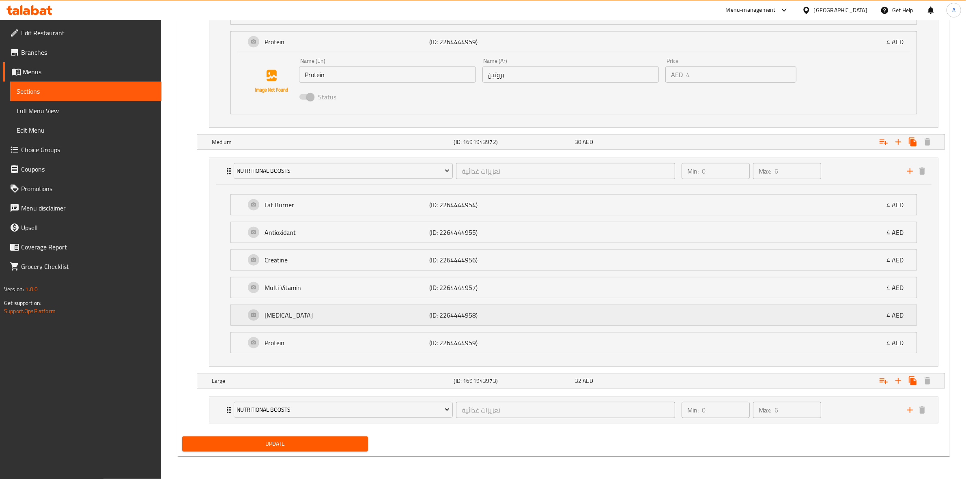
scroll to position [988, 0]
click at [314, 342] on p "Protein" at bounding box center [347, 343] width 165 height 10
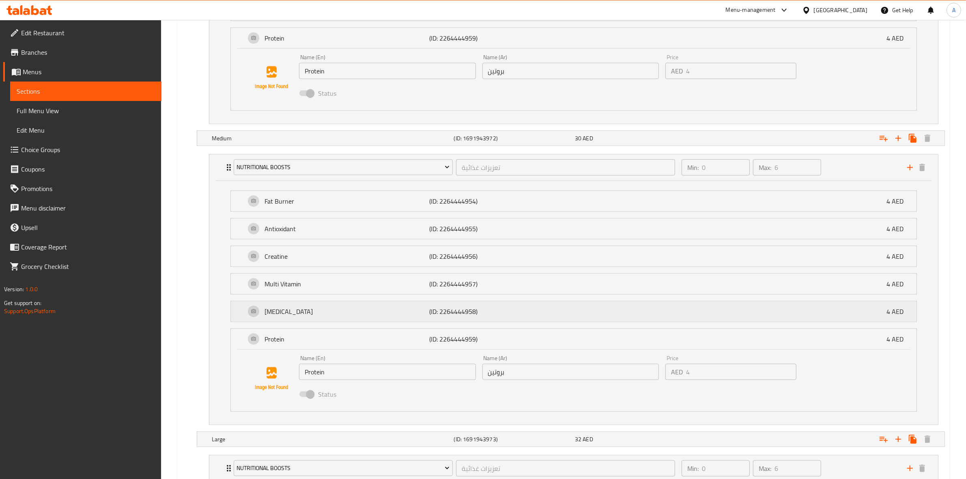
click at [308, 311] on p "Glutamine" at bounding box center [347, 312] width 165 height 10
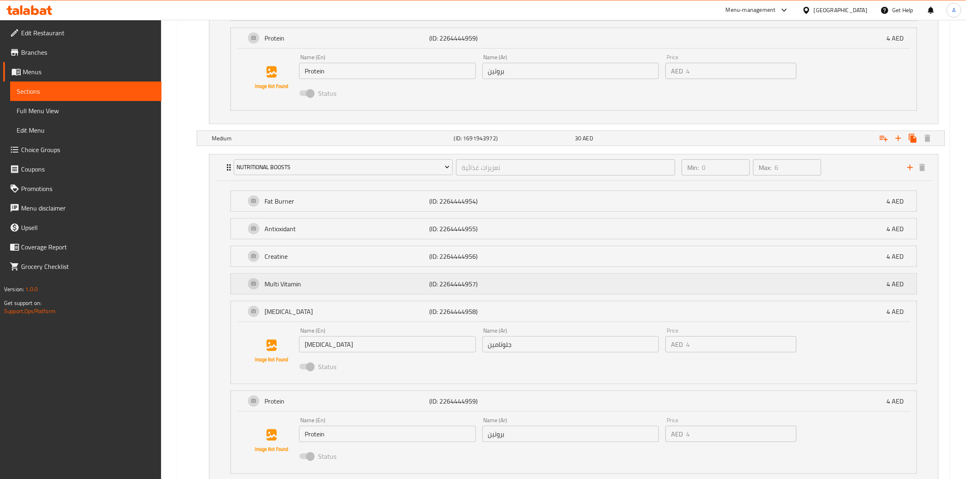
click at [310, 287] on p "Multi Vitamin" at bounding box center [347, 284] width 165 height 10
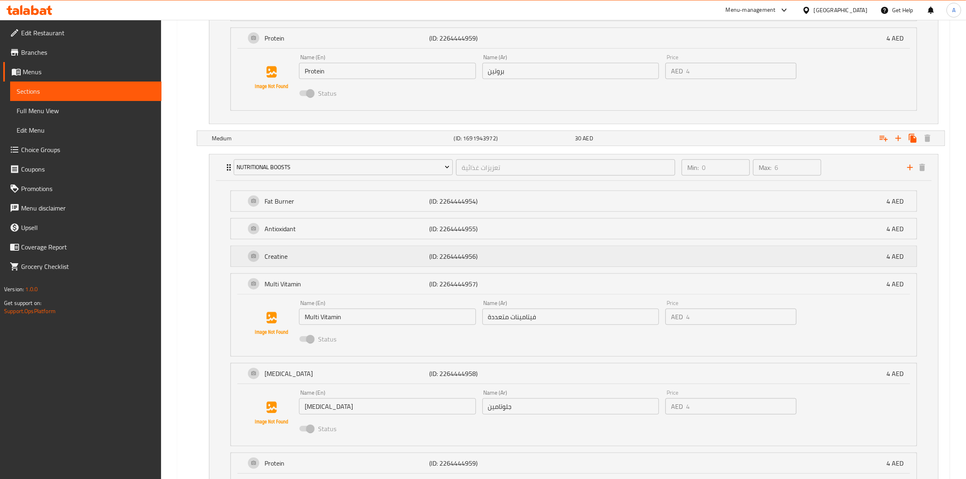
click at [316, 261] on p "Creatine" at bounding box center [347, 257] width 165 height 10
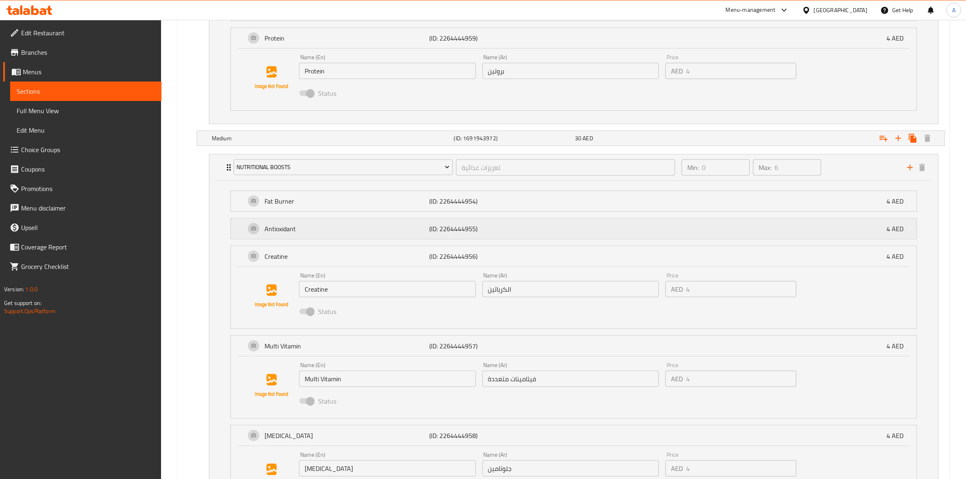
click at [322, 228] on p "Antioxidant" at bounding box center [347, 229] width 165 height 10
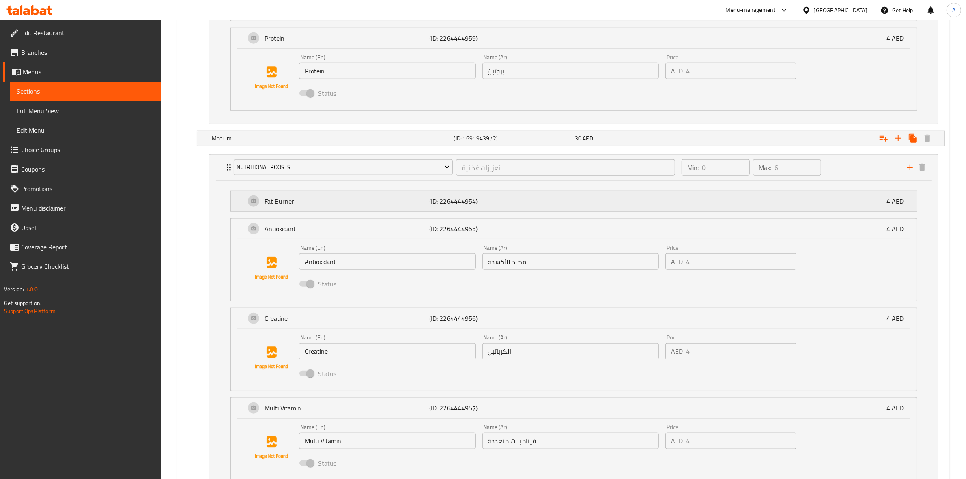
click at [331, 200] on p "Fat Burner" at bounding box center [347, 201] width 165 height 10
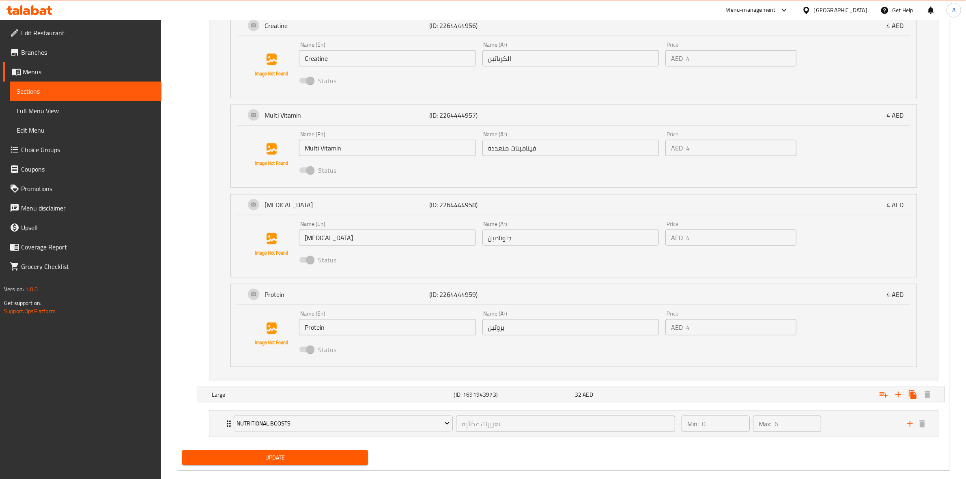
scroll to position [1360, 0]
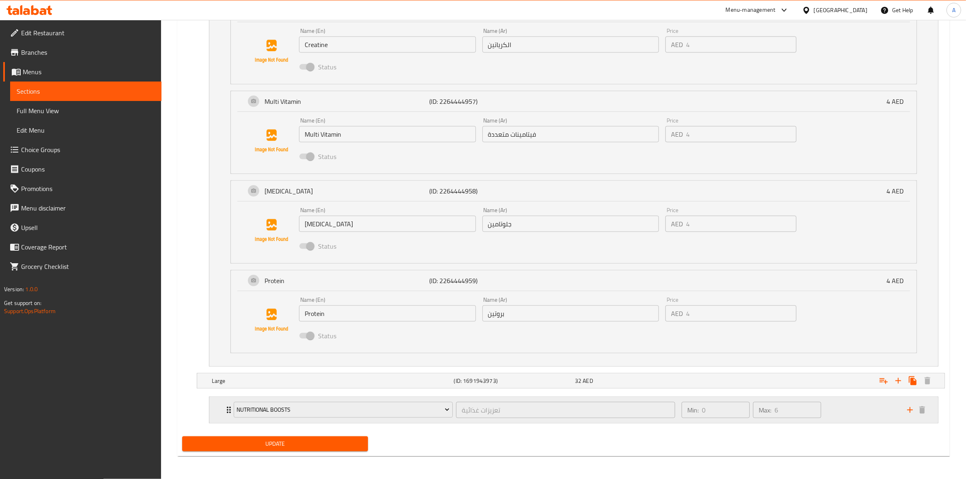
click at [867, 414] on div "Min: 0 ​ Max: 6 ​" at bounding box center [790, 410] width 226 height 26
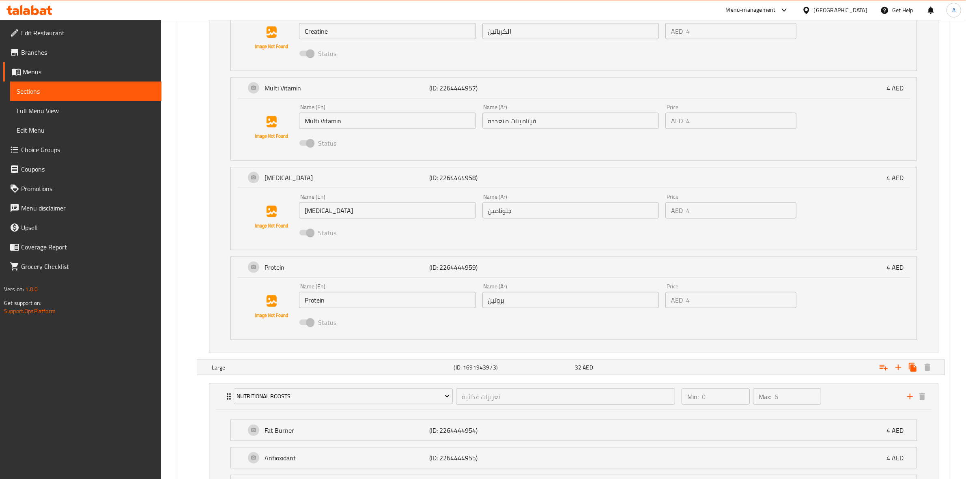
scroll to position [1544, 0]
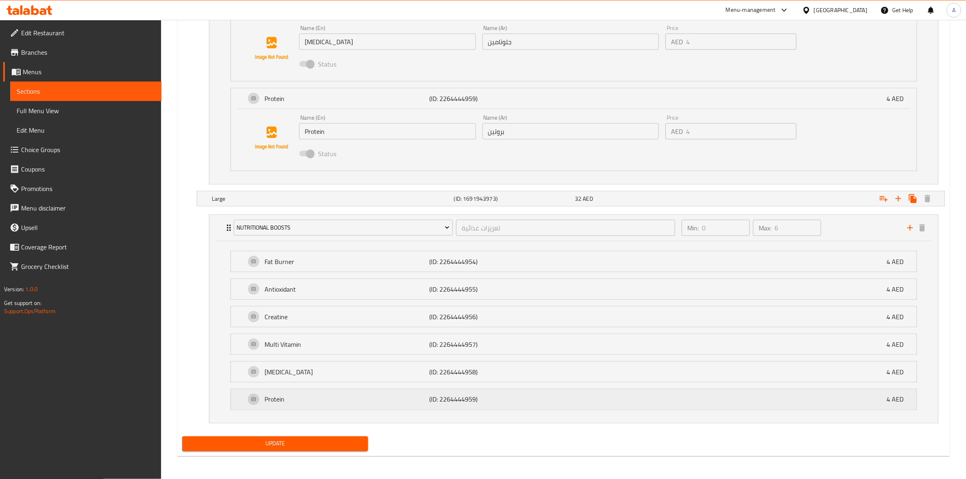
click at [449, 399] on p "(ID: 2264444959)" at bounding box center [484, 400] width 110 height 10
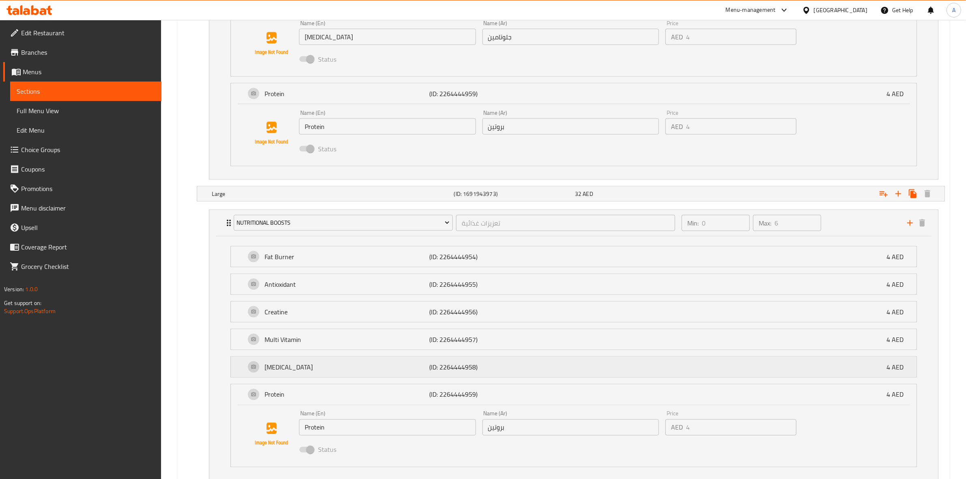
click at [453, 369] on p "(ID: 2264444958)" at bounding box center [484, 367] width 110 height 10
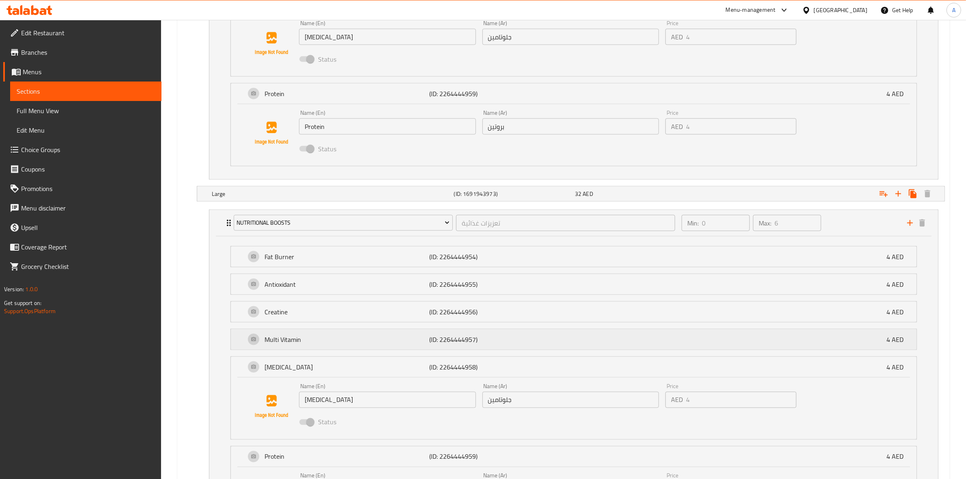
click at [461, 338] on p "(ID: 2264444957)" at bounding box center [484, 340] width 110 height 10
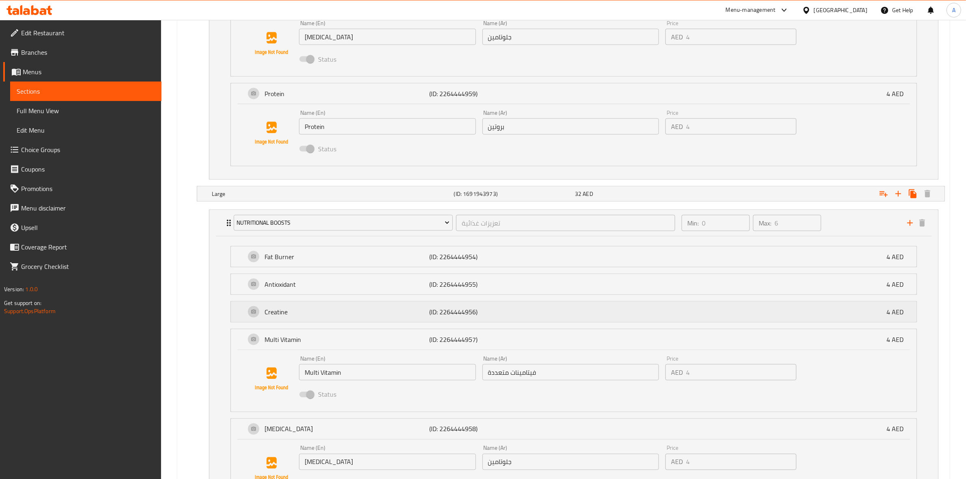
click at [465, 315] on p "(ID: 2264444956)" at bounding box center [484, 312] width 110 height 10
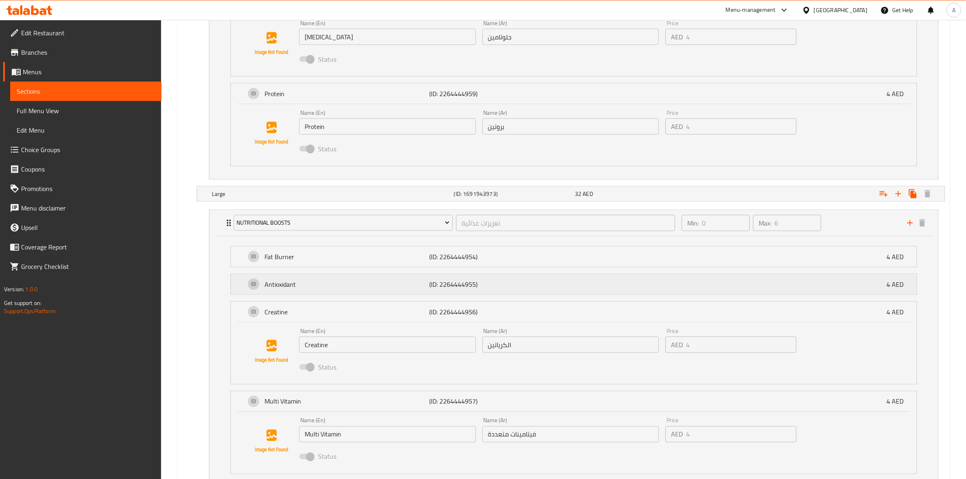
click at [472, 287] on p "(ID: 2264444955)" at bounding box center [484, 285] width 110 height 10
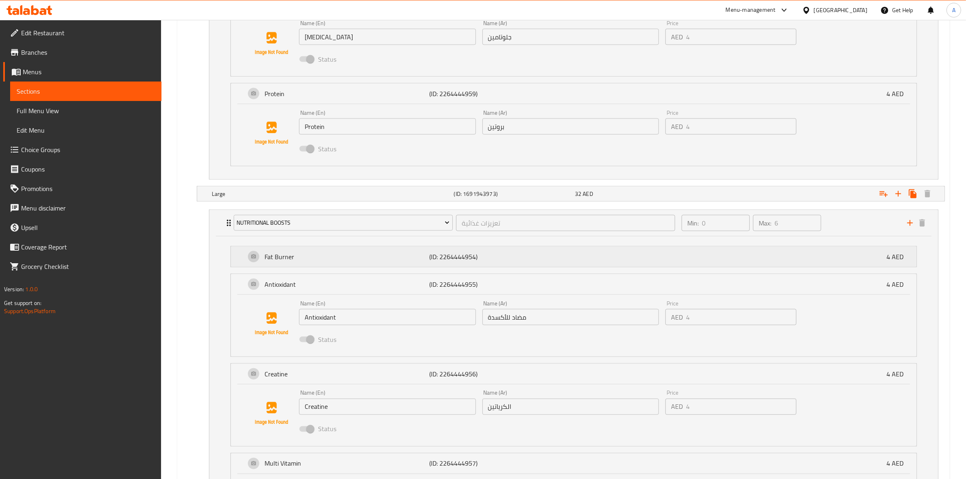
click at [481, 257] on p "(ID: 2264444954)" at bounding box center [484, 257] width 110 height 10
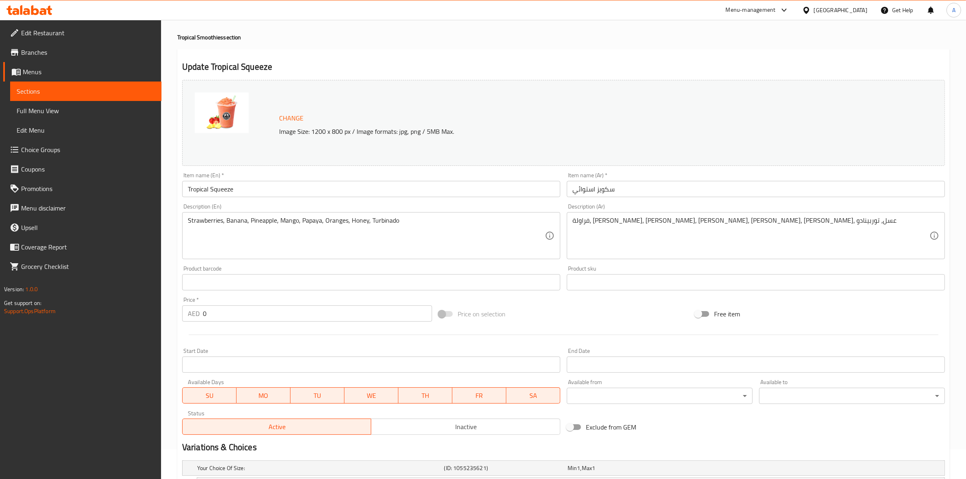
scroll to position [0, 0]
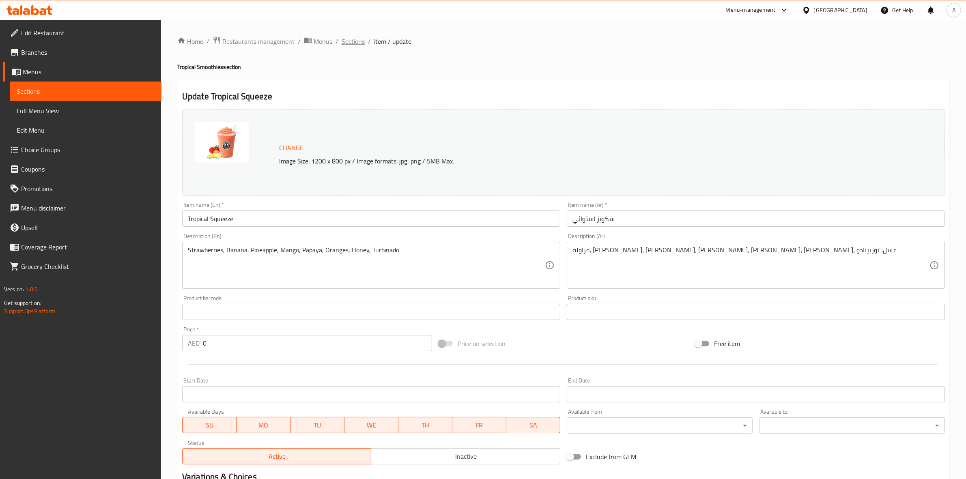
click at [349, 45] on span "Sections" at bounding box center [353, 42] width 23 height 10
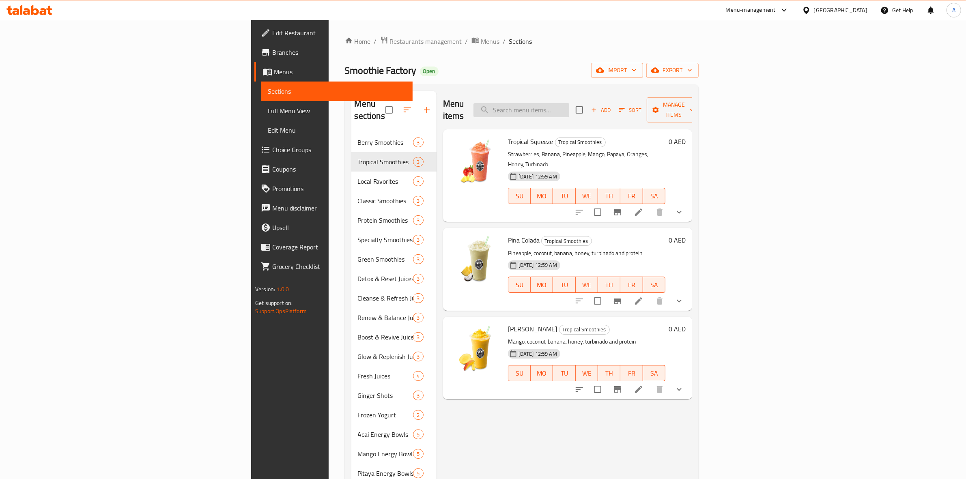
click at [569, 103] on input "search" at bounding box center [522, 110] width 96 height 14
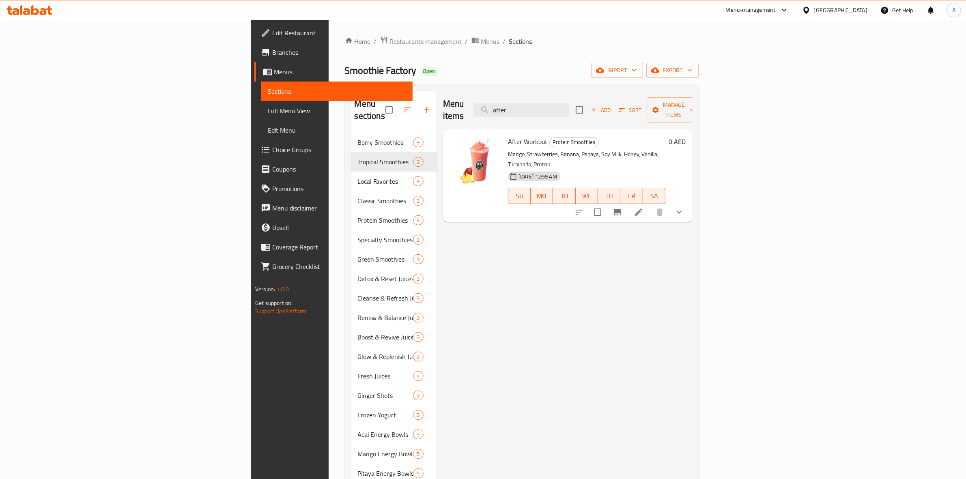
type input "after"
click at [650, 205] on li at bounding box center [638, 212] width 23 height 15
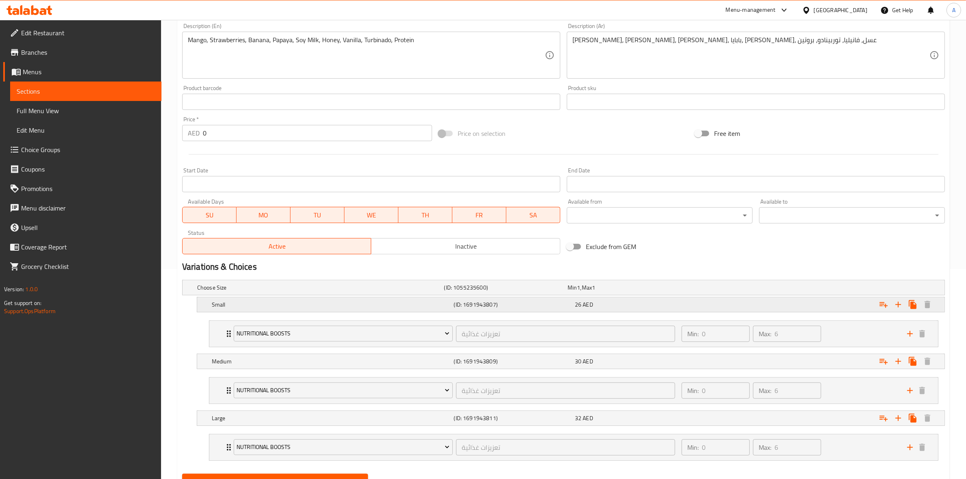
scroll to position [249, 0]
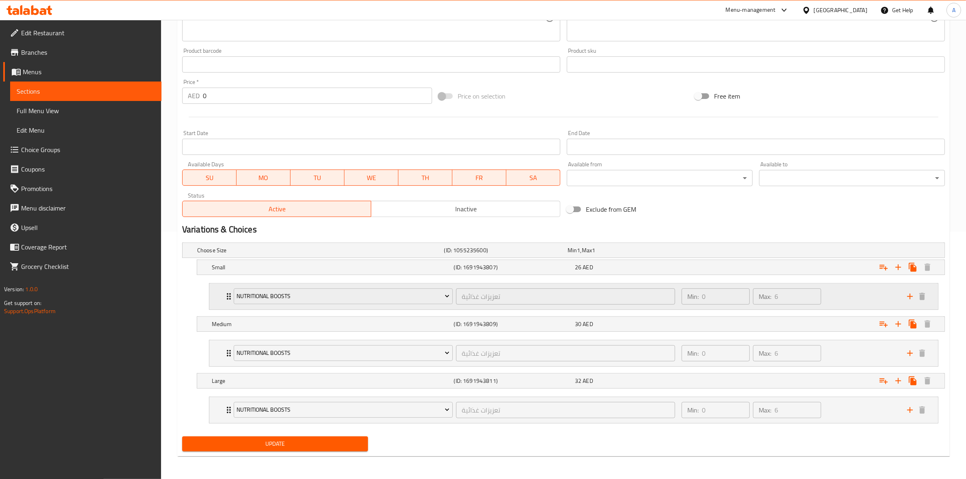
click at [836, 289] on div "Min: 0 ​ Max: 6 ​" at bounding box center [790, 297] width 226 height 26
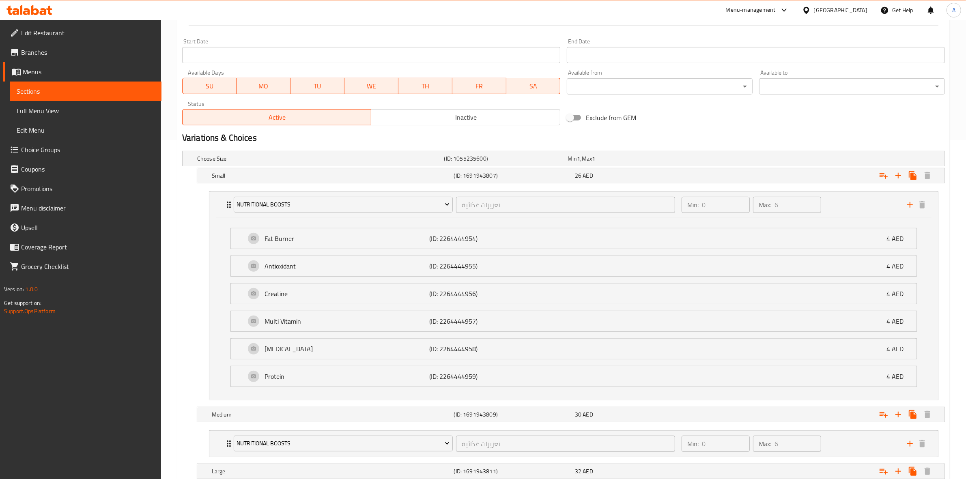
scroll to position [432, 0]
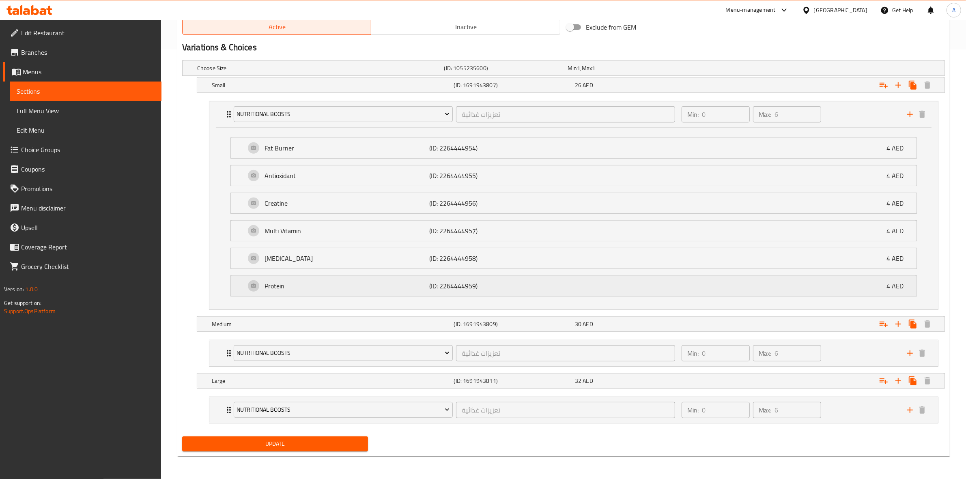
drag, startPoint x: 335, startPoint y: 294, endPoint x: 332, endPoint y: 274, distance: 20.6
click at [335, 293] on div "Protein (ID: 2264444959) 4 AED" at bounding box center [577, 286] width 662 height 20
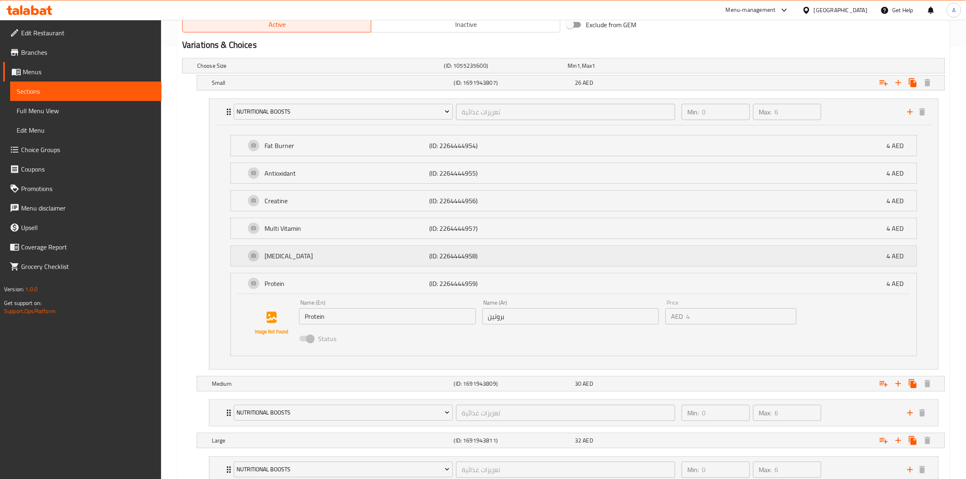
click at [329, 261] on p "Glutamine" at bounding box center [347, 256] width 165 height 10
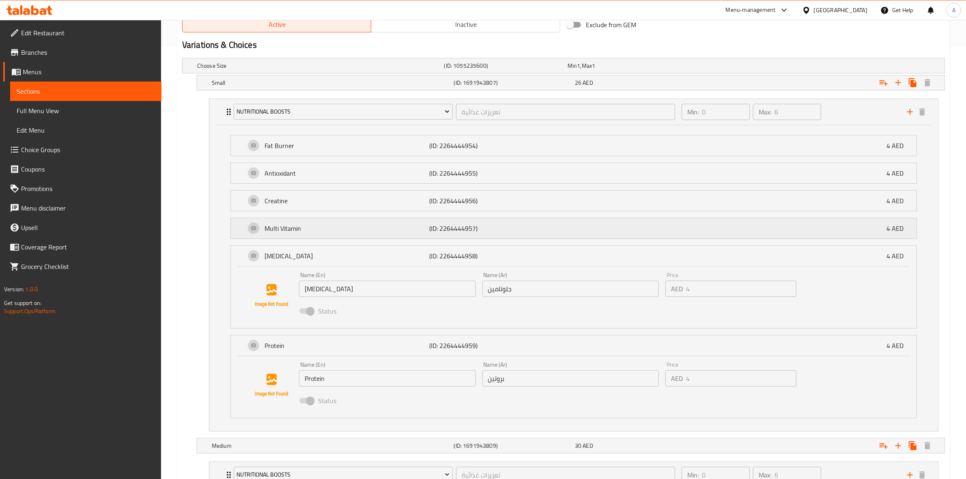
click at [326, 220] on div "Multi Vitamin (ID: 2264444957) 4 AED" at bounding box center [577, 228] width 662 height 20
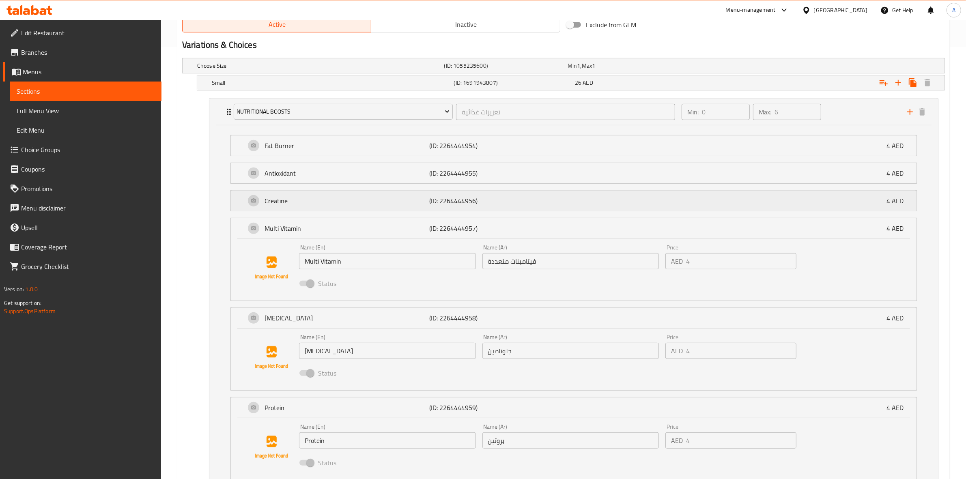
click at [324, 200] on p "Creatine" at bounding box center [347, 201] width 165 height 10
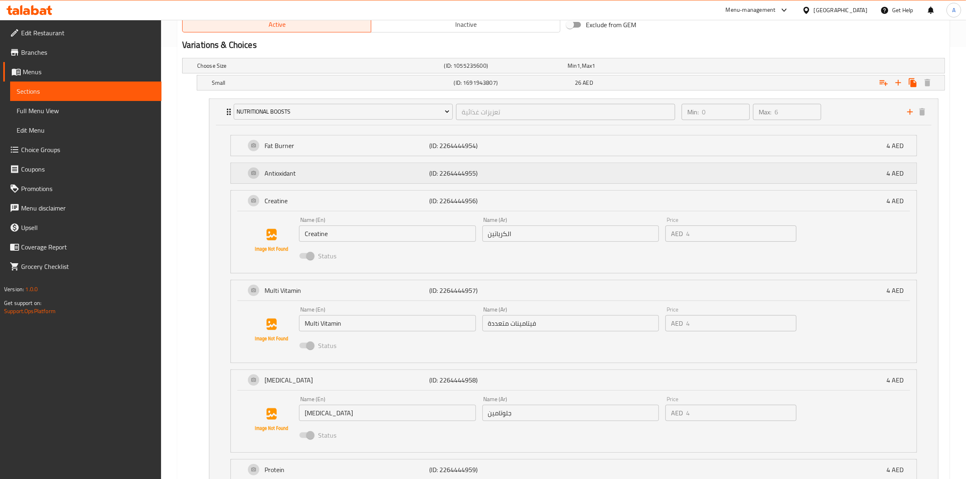
click at [322, 173] on p "Antioxidant" at bounding box center [347, 173] width 165 height 10
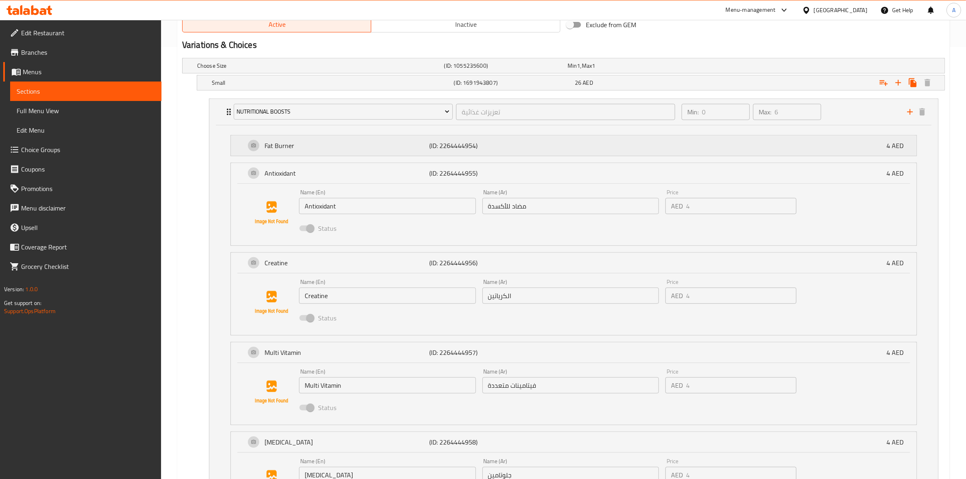
click at [325, 139] on div "Fat Burner (ID: 2264444954) 4 AED" at bounding box center [577, 146] width 662 height 20
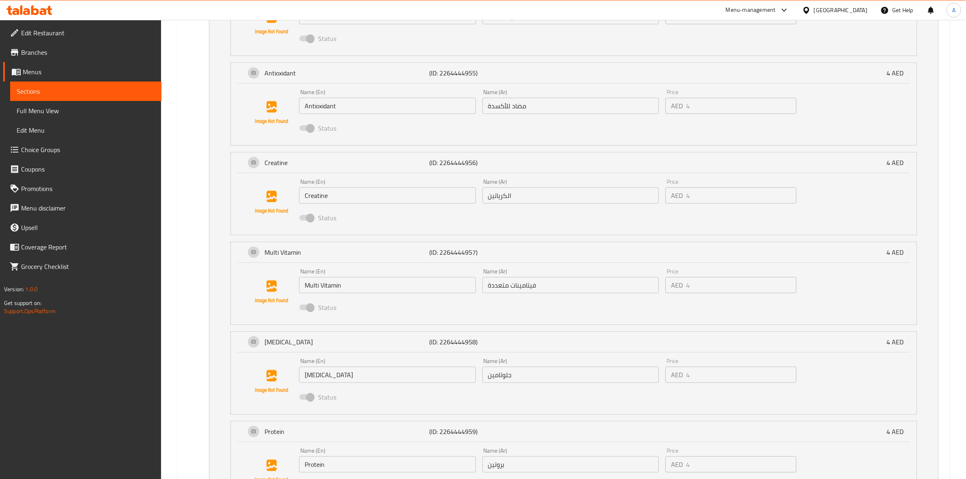
scroll to position [787, 0]
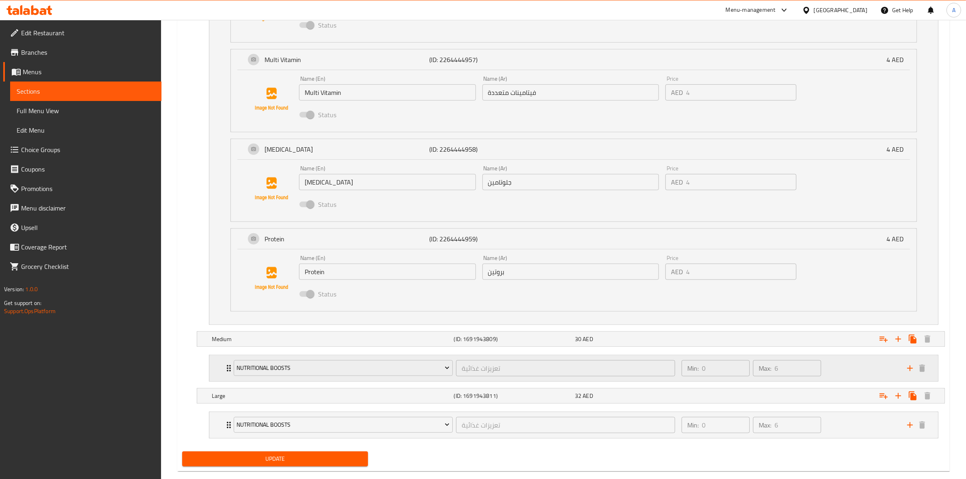
click at [863, 374] on div "Min: 0 ​ Max: 6 ​" at bounding box center [790, 369] width 226 height 26
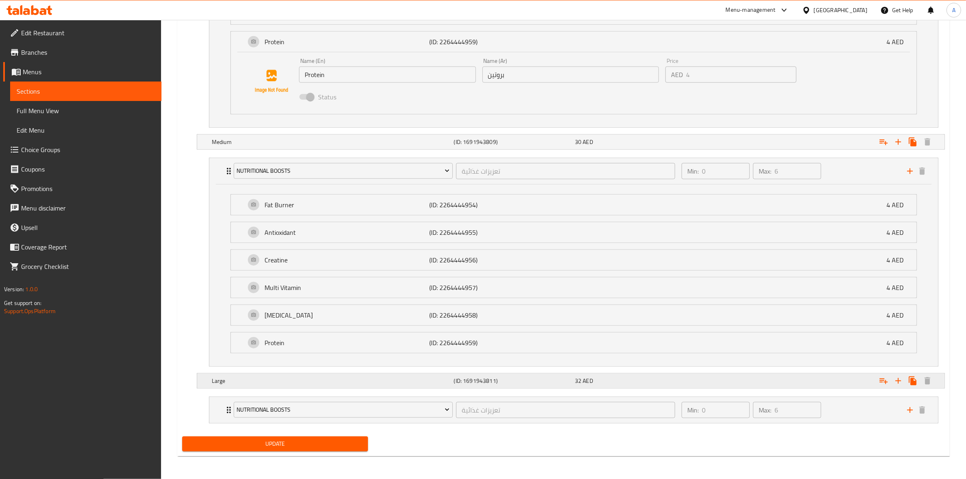
scroll to position [987, 0]
click at [311, 342] on p "Protein" at bounding box center [347, 343] width 165 height 10
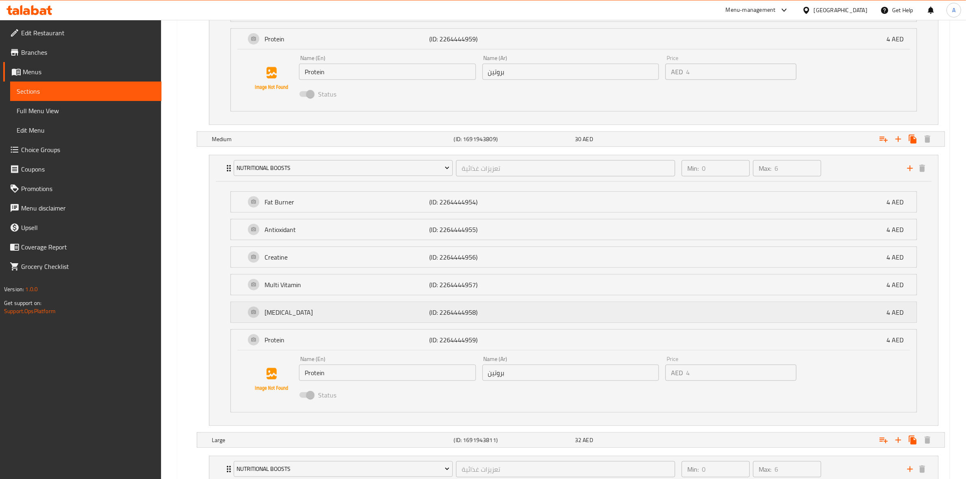
click at [305, 311] on p "Glutamine" at bounding box center [347, 313] width 165 height 10
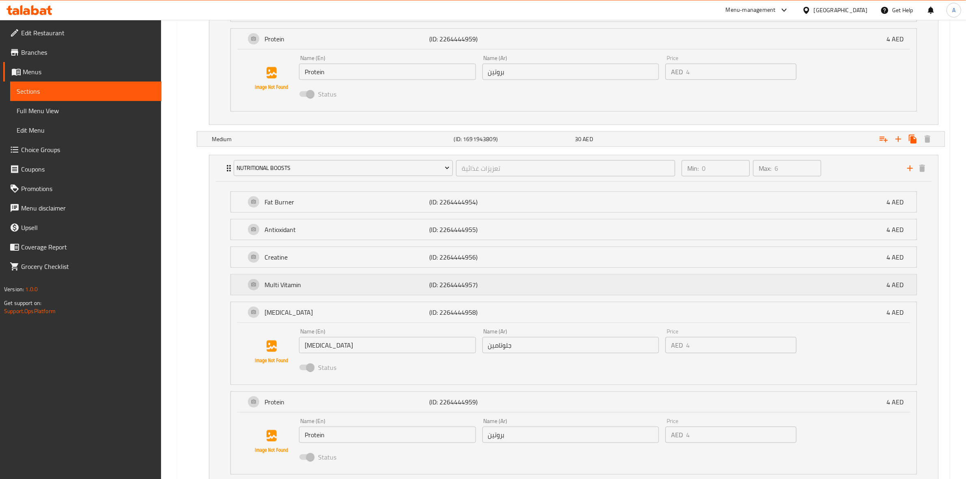
click at [305, 289] on p "Multi Vitamin" at bounding box center [347, 285] width 165 height 10
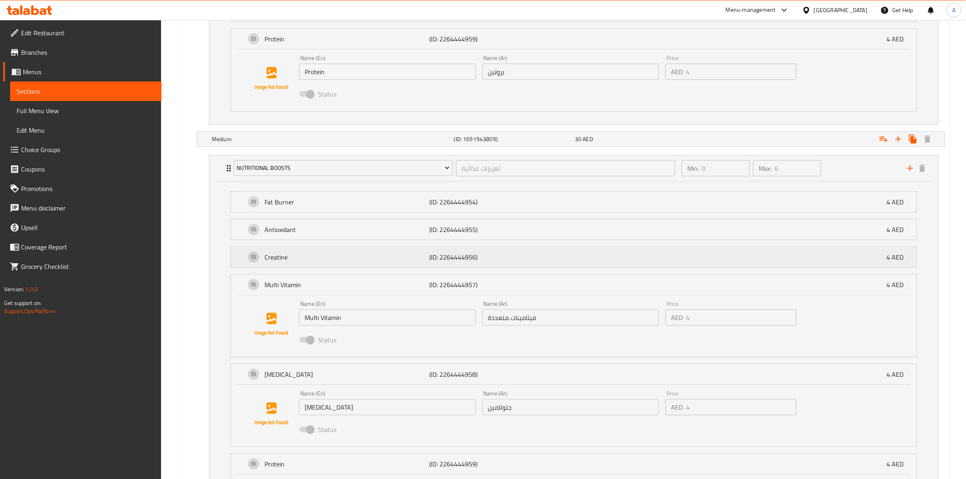
click at [314, 261] on p "Creatine" at bounding box center [347, 257] width 165 height 10
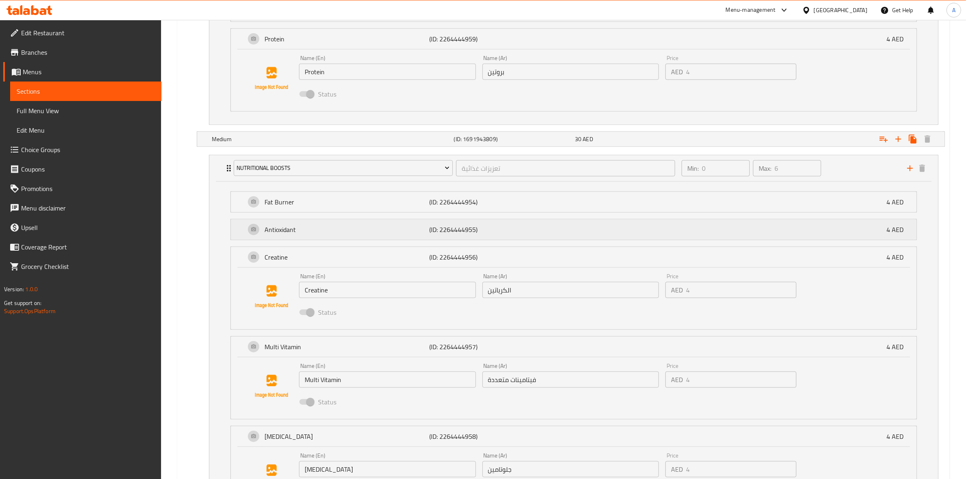
click at [332, 237] on div "Antioxidant (ID: 2264444955) 4 AED" at bounding box center [577, 230] width 662 height 20
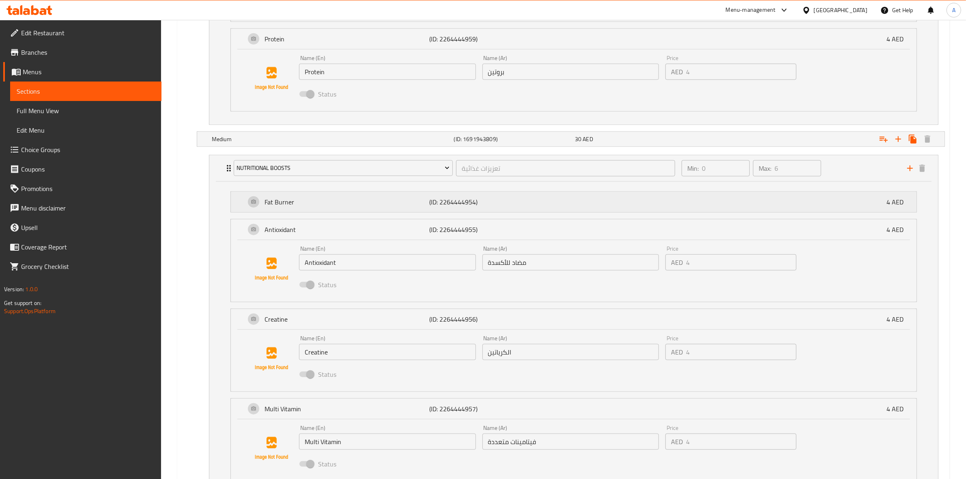
click at [334, 209] on div "Fat Burner (ID: 2264444954) 4 AED" at bounding box center [577, 202] width 662 height 20
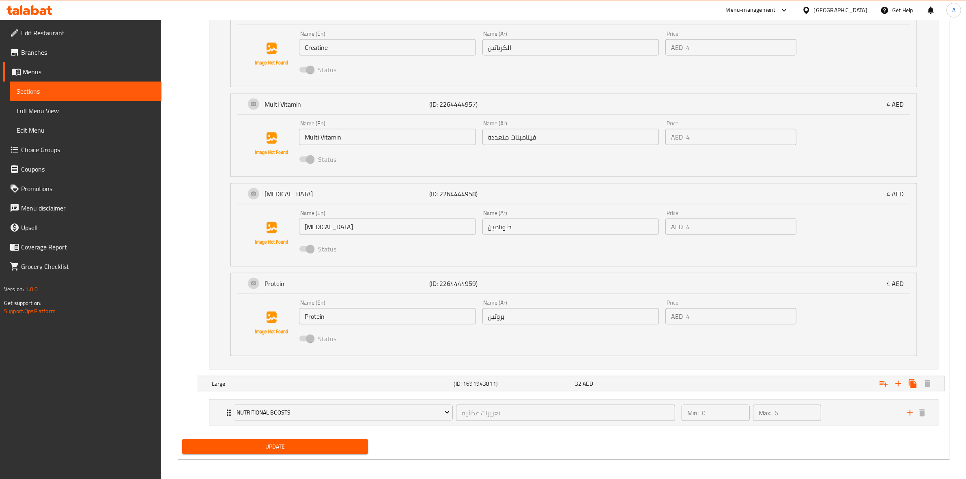
scroll to position [1360, 0]
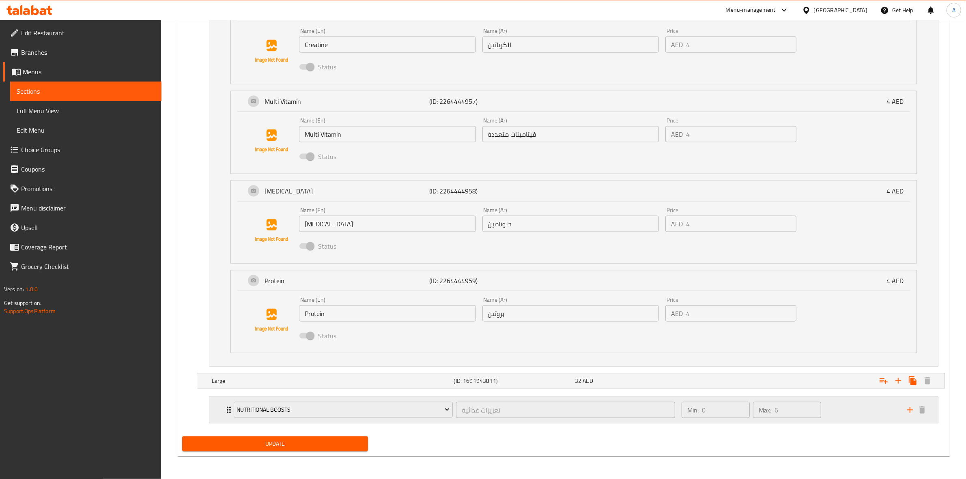
click at [850, 415] on div "Min: 0 ​ Max: 6 ​" at bounding box center [790, 410] width 226 height 26
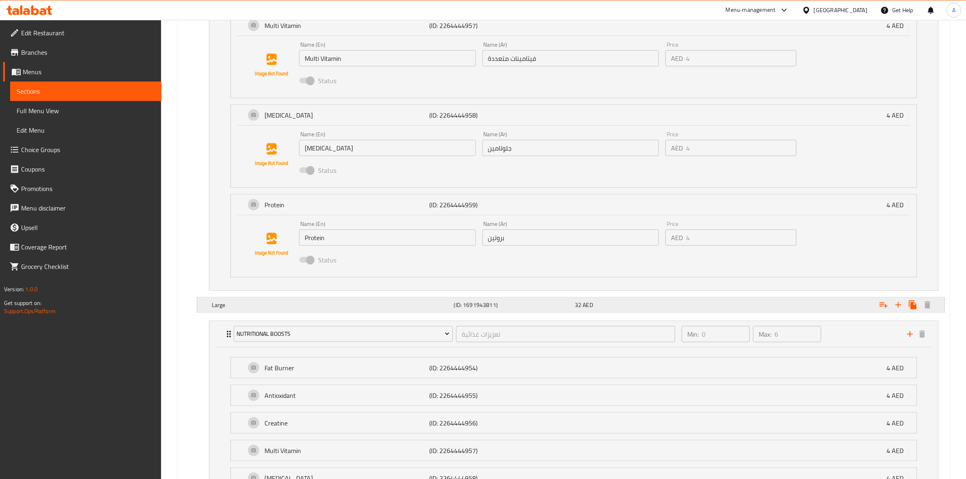
scroll to position [1544, 0]
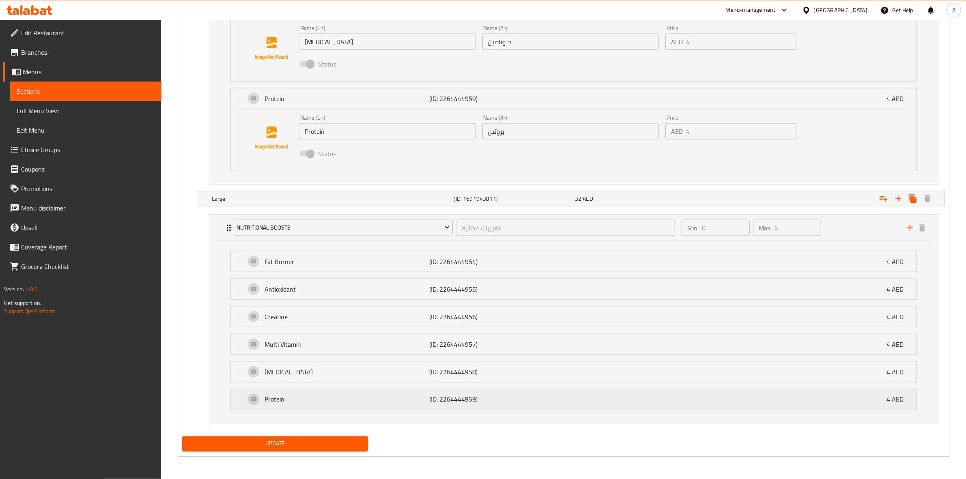
click at [553, 407] on div "Protein (ID: 2264444959) 4 AED" at bounding box center [577, 400] width 662 height 20
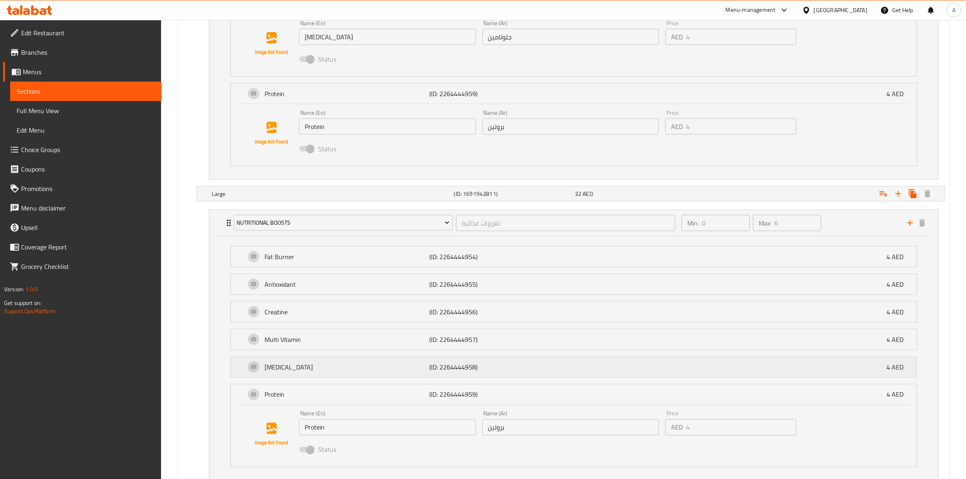
click at [529, 370] on p "(ID: 2264444958)" at bounding box center [484, 367] width 110 height 10
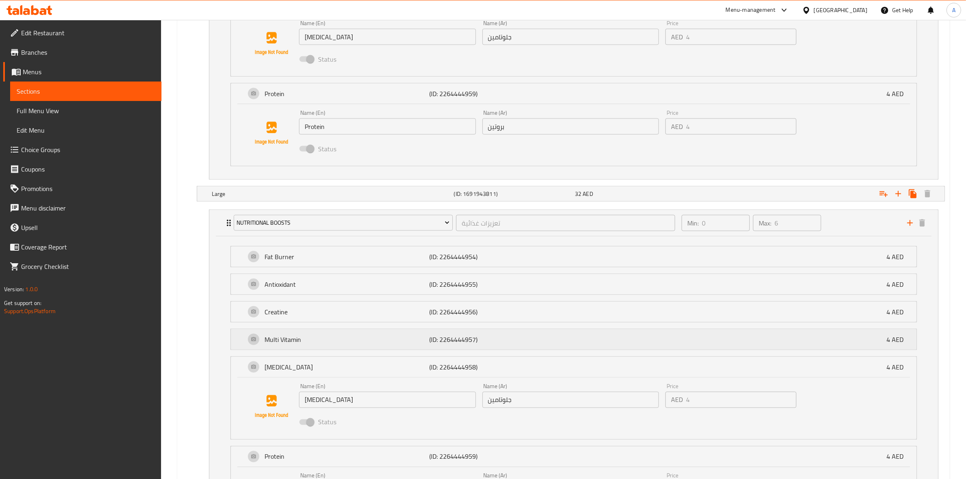
click at [522, 339] on p "(ID: 2264444957)" at bounding box center [484, 340] width 110 height 10
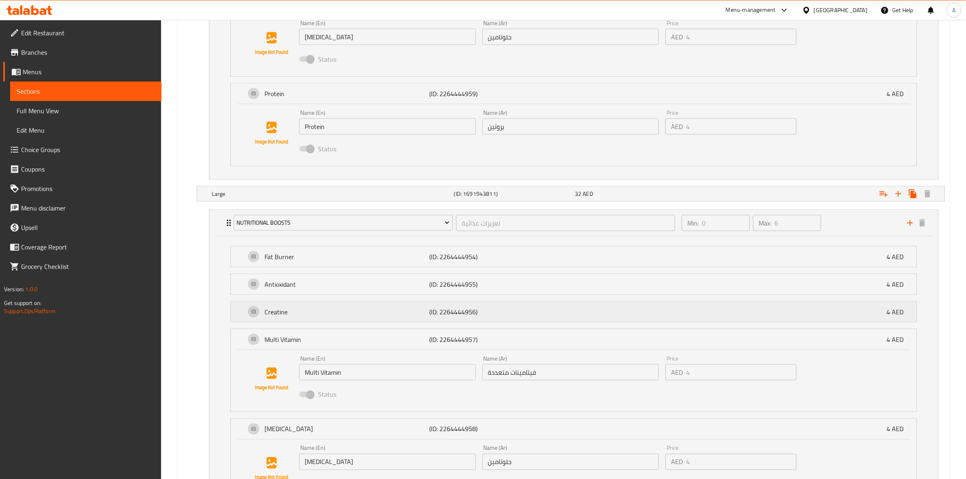
click at [524, 312] on p "(ID: 2264444956)" at bounding box center [484, 312] width 110 height 10
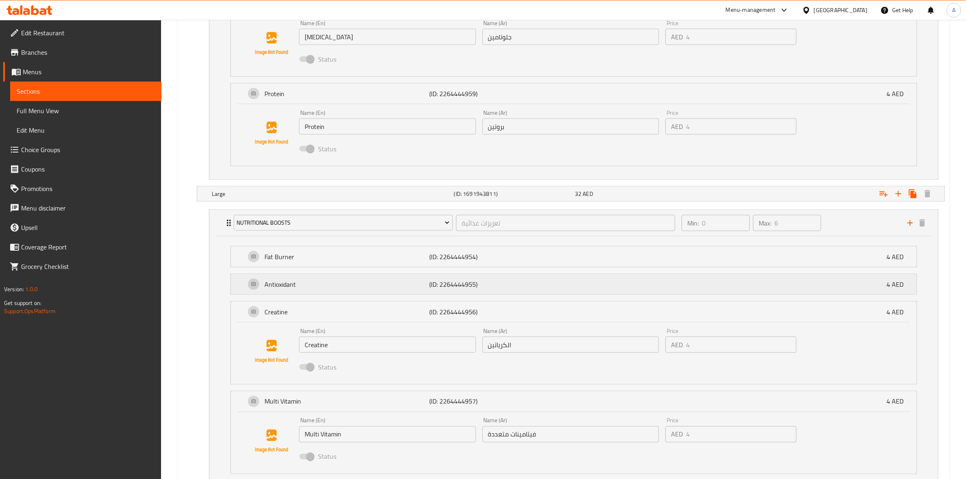
click at [524, 286] on p "(ID: 2264444955)" at bounding box center [484, 285] width 110 height 10
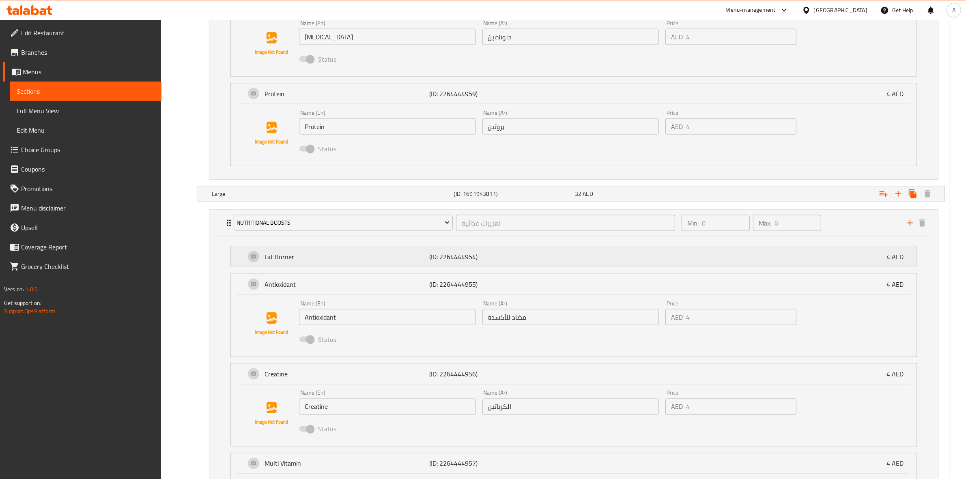
click at [530, 256] on p "(ID: 2264444954)" at bounding box center [484, 257] width 110 height 10
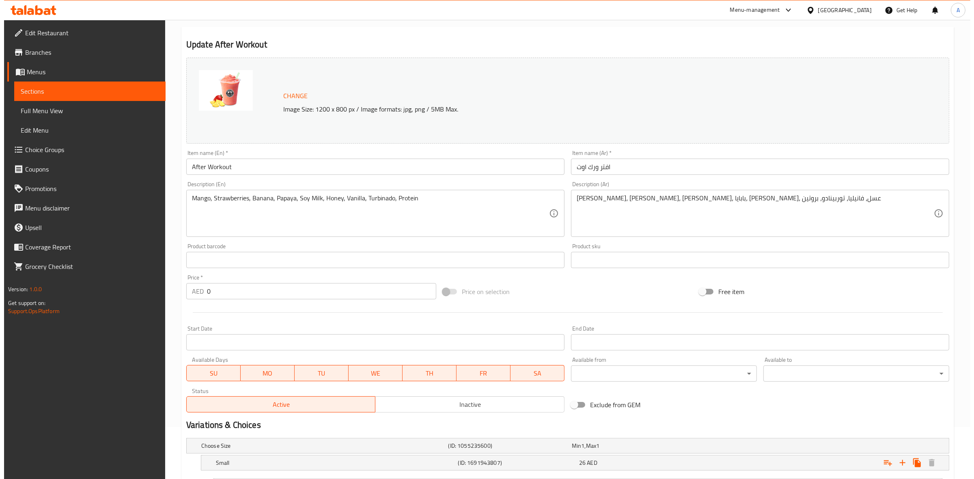
scroll to position [0, 0]
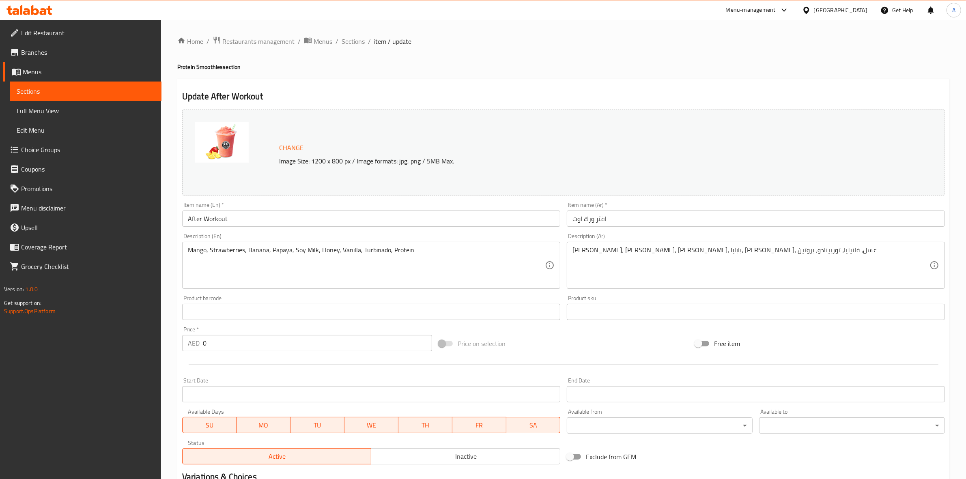
click at [892, 64] on h4 "Protein Smoothies section" at bounding box center [563, 67] width 773 height 8
click at [358, 37] on span "Sections" at bounding box center [353, 42] width 23 height 10
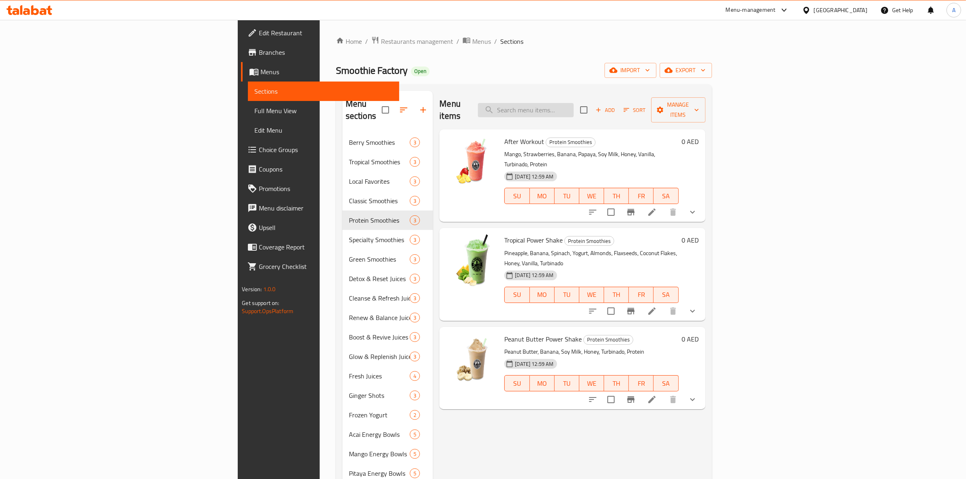
click at [574, 103] on input "search" at bounding box center [526, 110] width 96 height 14
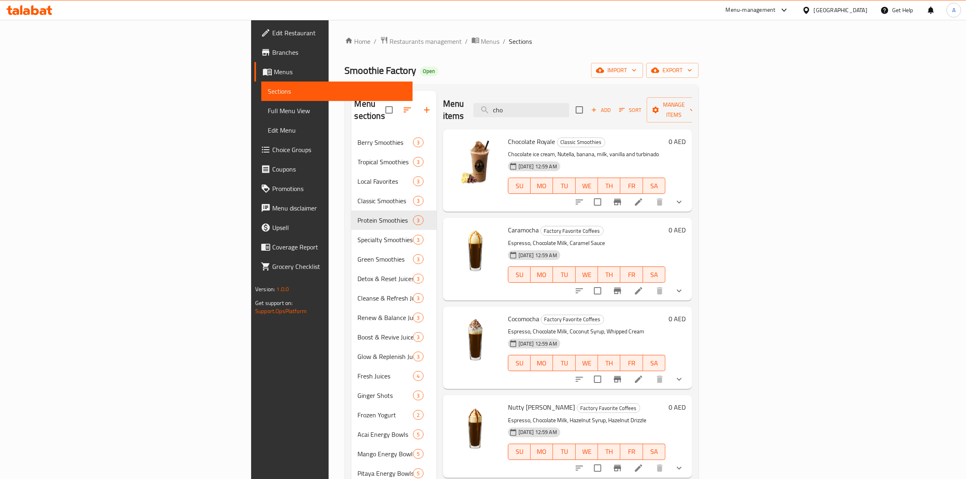
type input "cho"
click at [650, 195] on li at bounding box center [638, 202] width 23 height 15
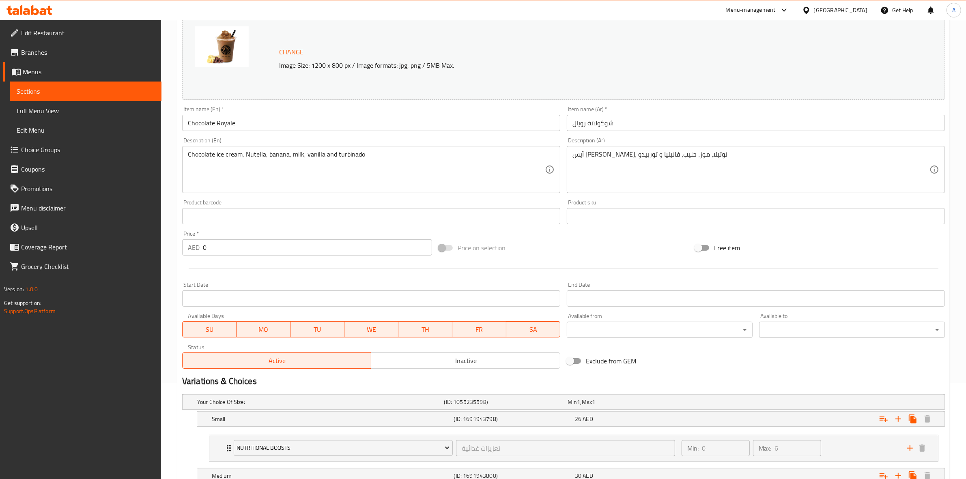
scroll to position [249, 0]
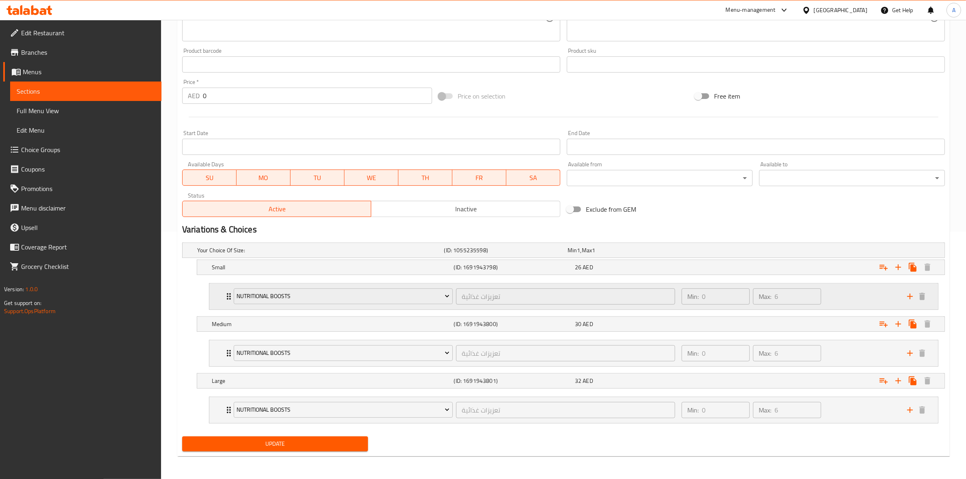
click at [856, 299] on div "Min: 0 ​ Max: 6 ​" at bounding box center [790, 297] width 226 height 26
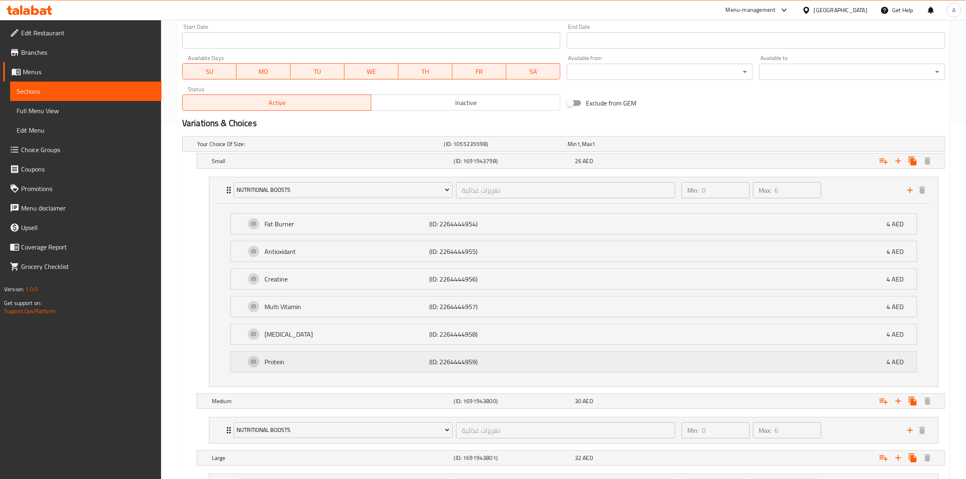
scroll to position [432, 0]
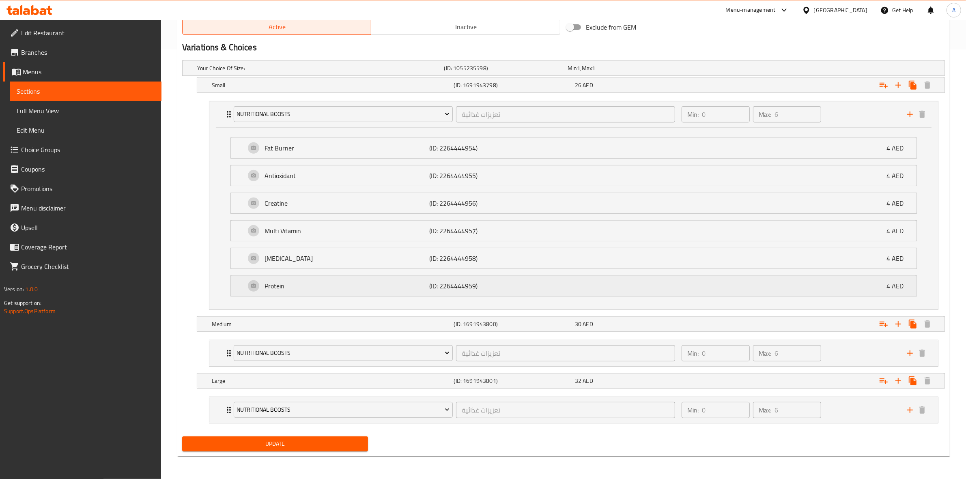
click at [379, 290] on div "Protein (ID: 2264444959) 4 AED" at bounding box center [577, 286] width 662 height 20
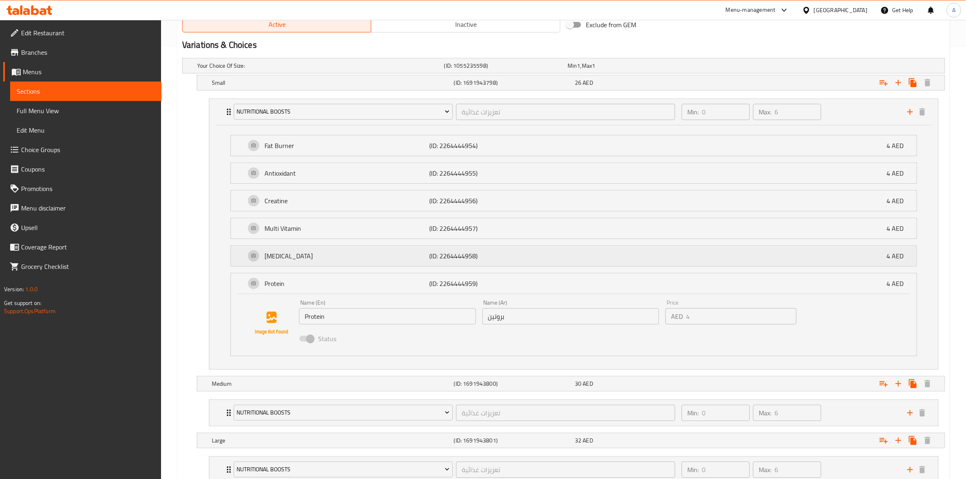
click at [360, 261] on p "Glutamine" at bounding box center [347, 256] width 165 height 10
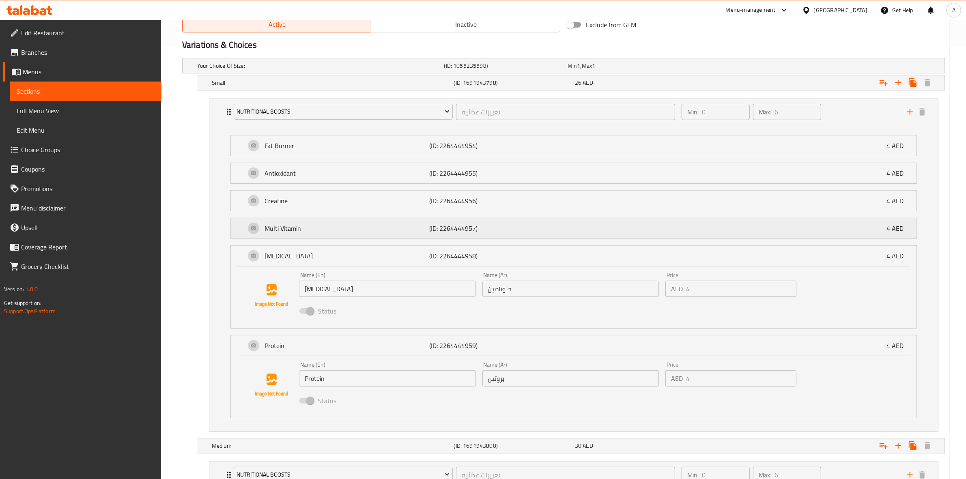
click at [350, 230] on p "Multi Vitamin" at bounding box center [347, 229] width 165 height 10
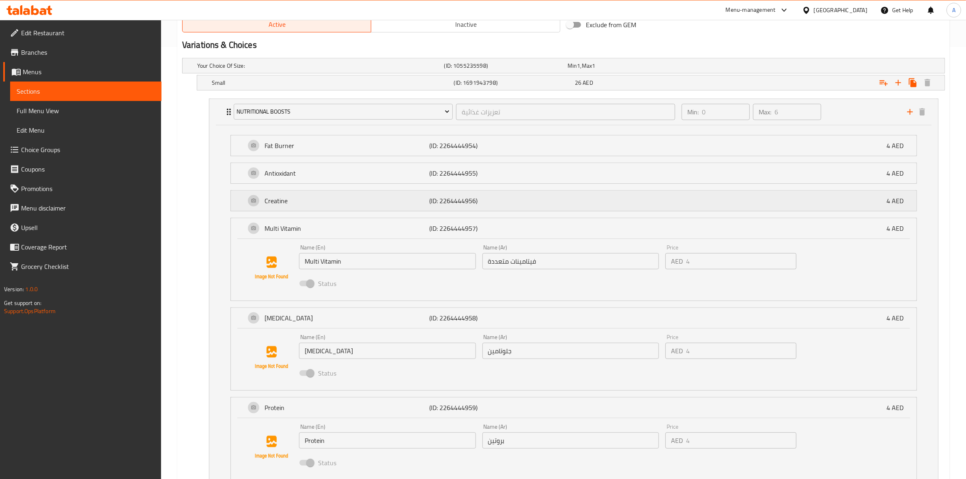
click at [355, 205] on p "Creatine" at bounding box center [347, 201] width 165 height 10
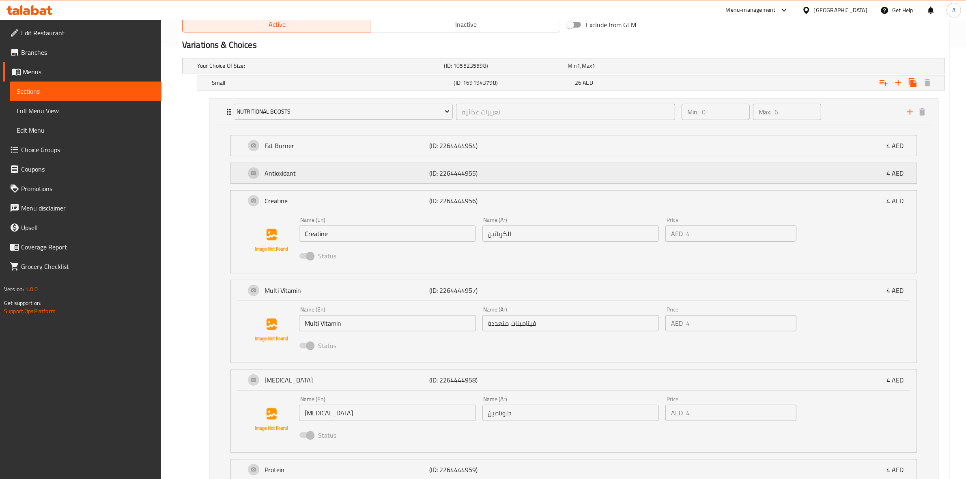
click at [362, 173] on p "Antioxidant" at bounding box center [347, 173] width 165 height 10
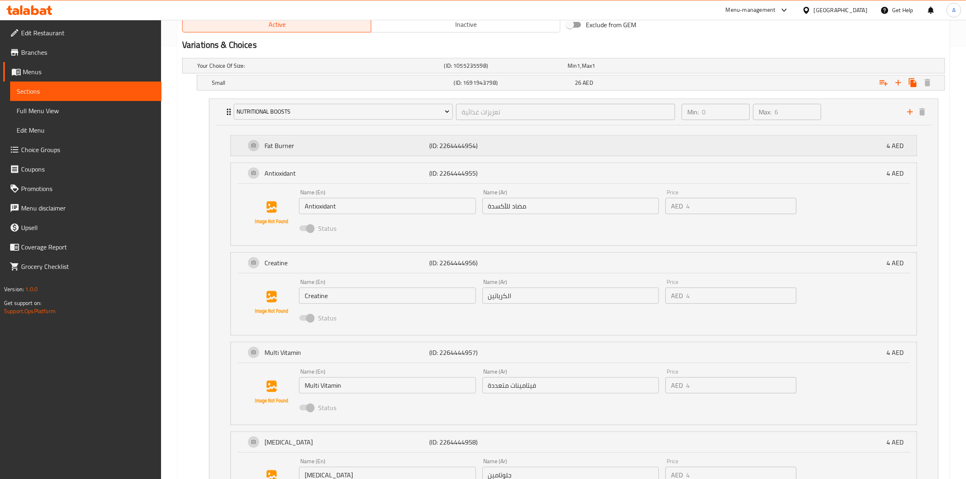
click at [378, 141] on p "Fat Burner" at bounding box center [347, 146] width 165 height 10
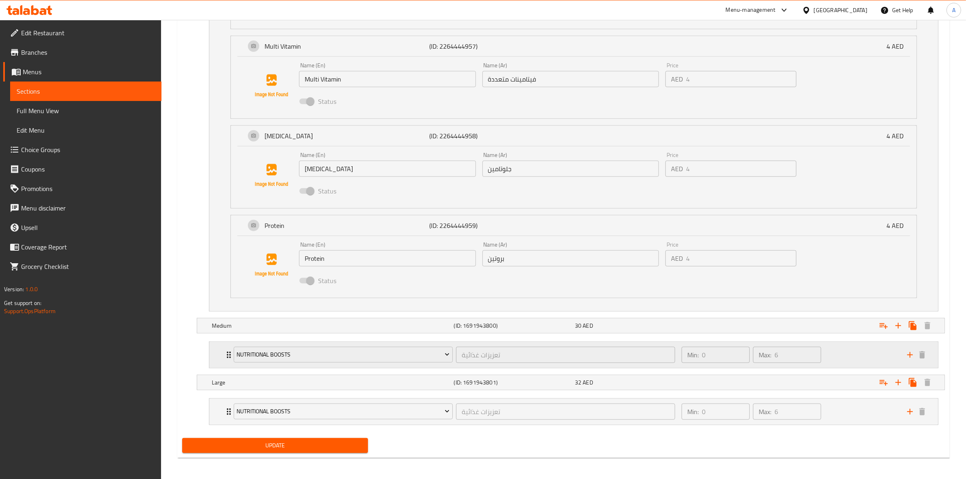
scroll to position [805, 0]
click at [832, 349] on div "Min: 0 ​ Max: 6 ​" at bounding box center [790, 354] width 226 height 26
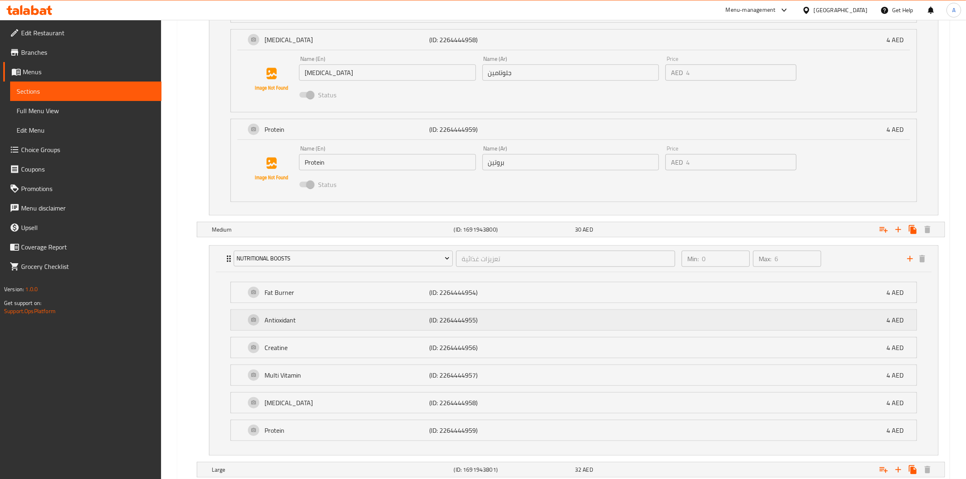
scroll to position [988, 0]
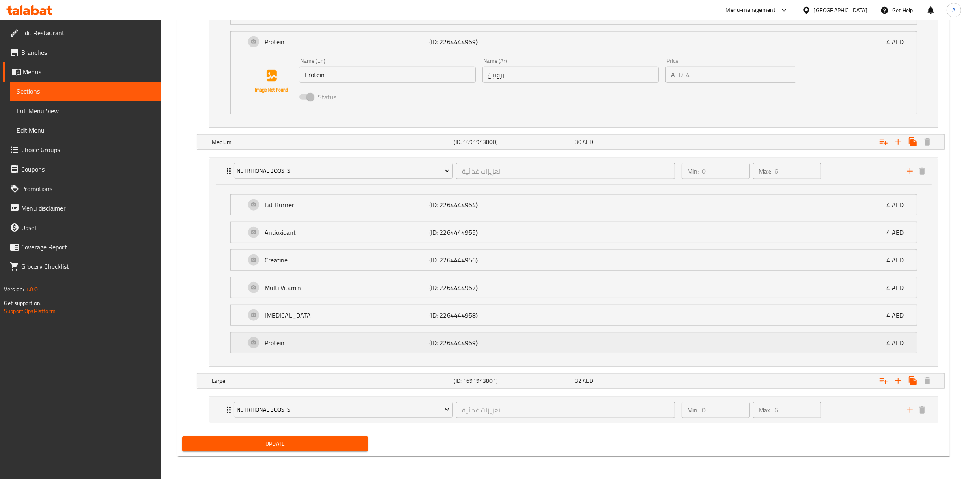
click at [323, 343] on p "Protein" at bounding box center [347, 343] width 165 height 10
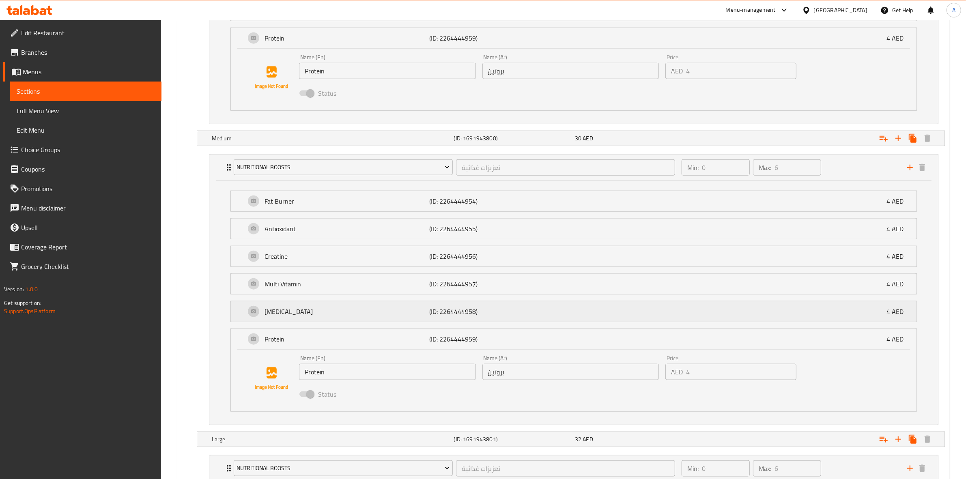
click at [317, 312] on p "Glutamine" at bounding box center [347, 312] width 165 height 10
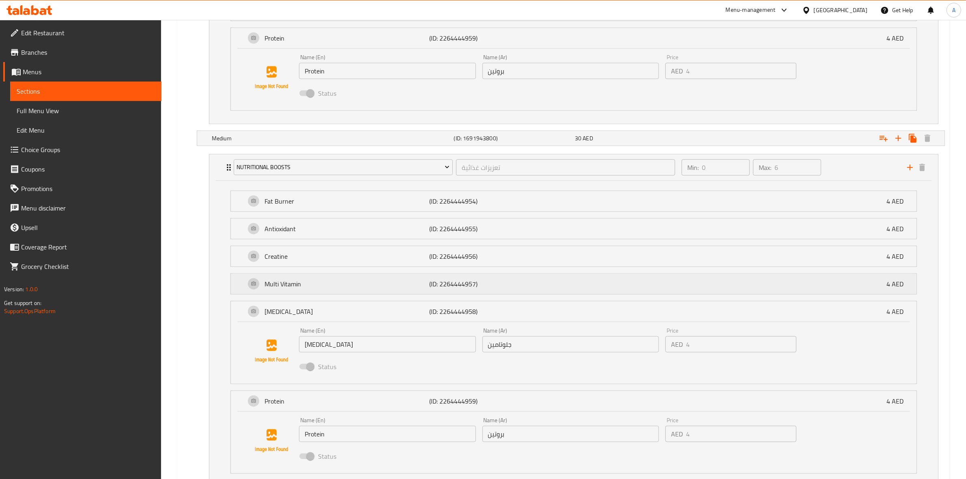
click at [326, 282] on p "Multi Vitamin" at bounding box center [347, 284] width 165 height 10
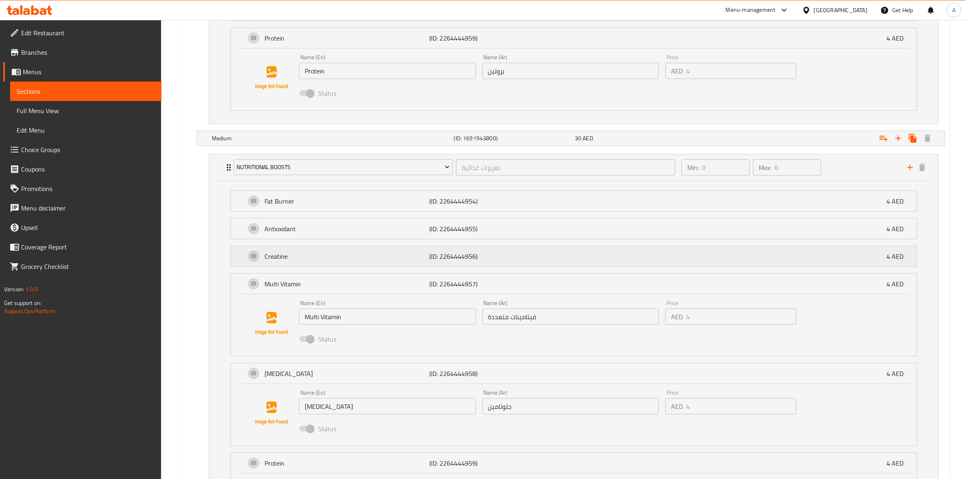
click at [325, 252] on div "Creatine (ID: 2264444956) 4 AED" at bounding box center [577, 256] width 662 height 20
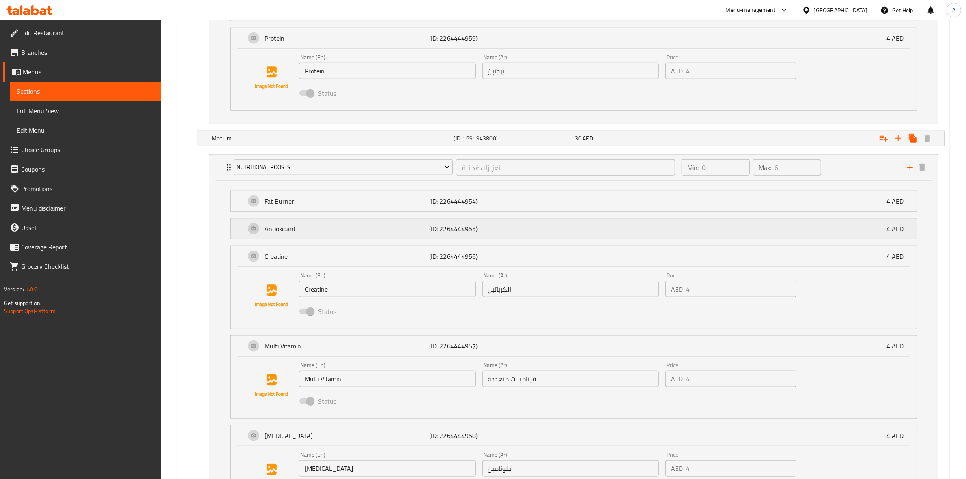
click at [331, 228] on p "Antioxidant" at bounding box center [347, 229] width 165 height 10
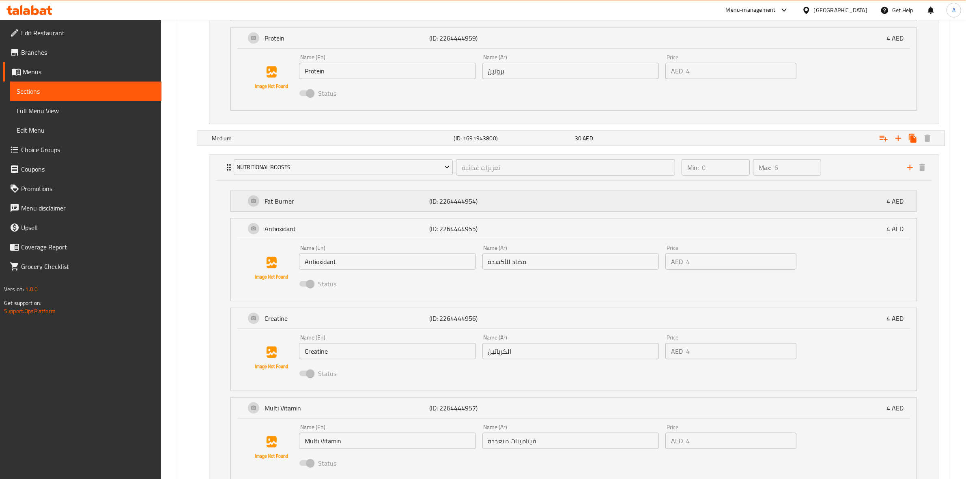
click at [336, 203] on p "Fat Burner" at bounding box center [347, 201] width 165 height 10
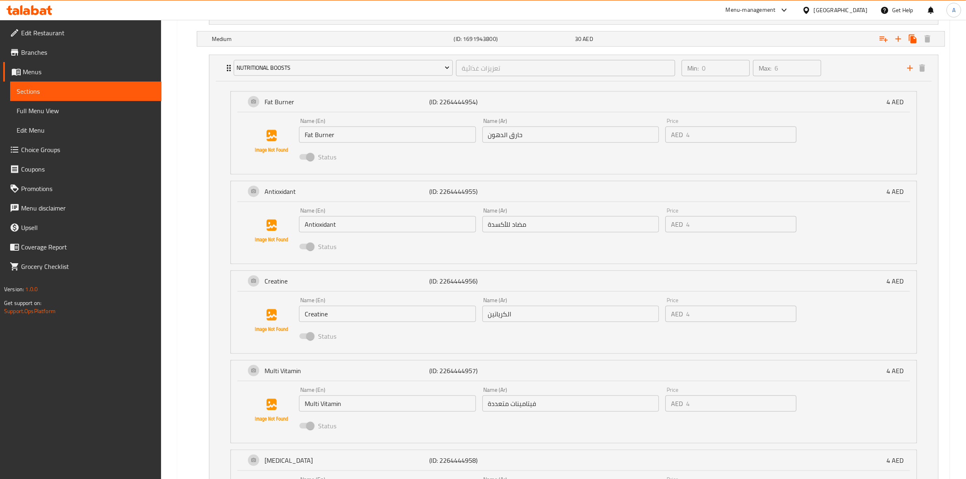
scroll to position [1360, 0]
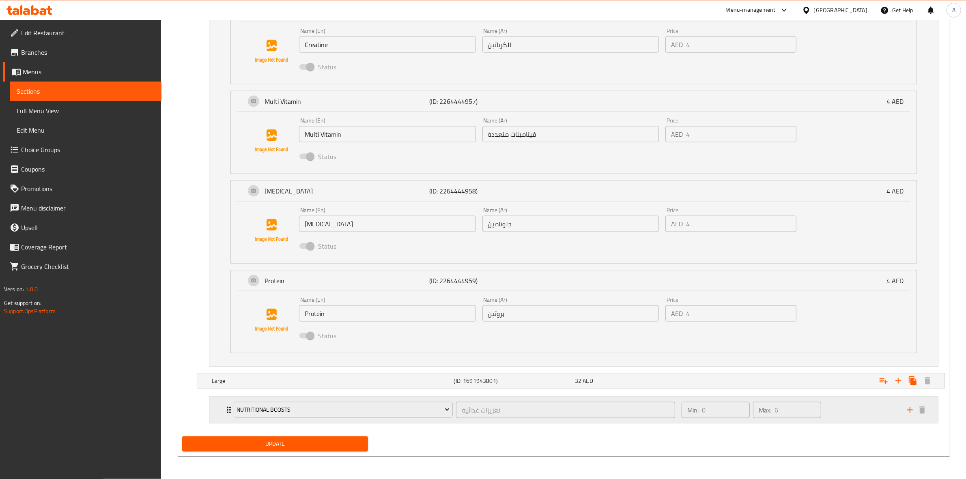
click at [851, 400] on div "Min: 0 ​ Max: 6 ​" at bounding box center [790, 410] width 226 height 26
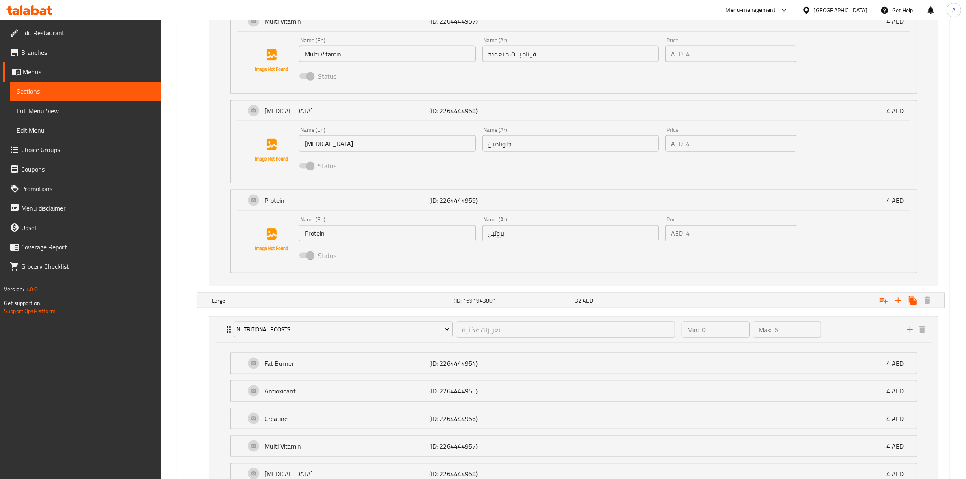
scroll to position [1544, 0]
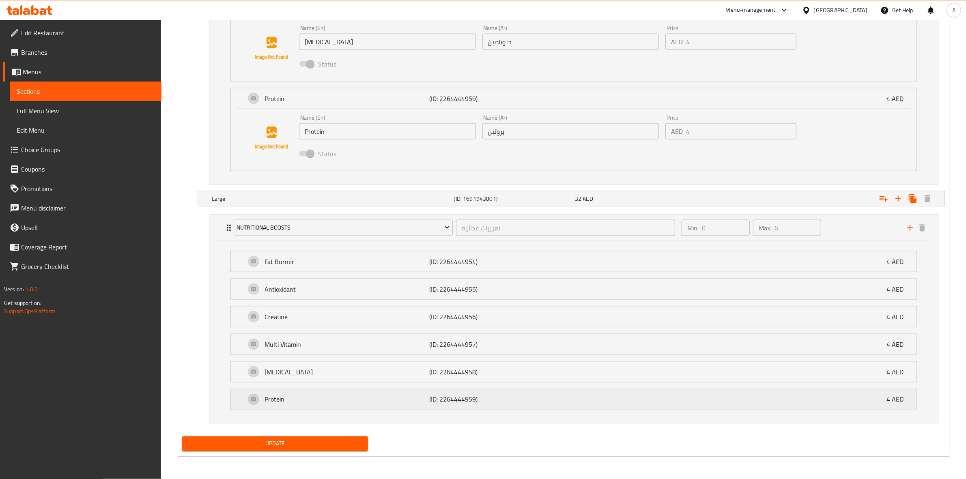
click at [314, 400] on p "Protein" at bounding box center [347, 400] width 165 height 10
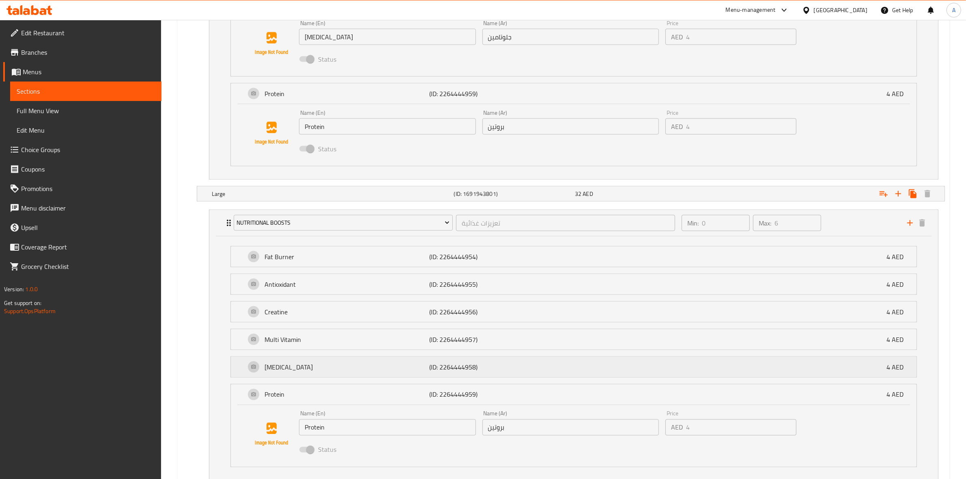
click at [317, 368] on p "Glutamine" at bounding box center [347, 367] width 165 height 10
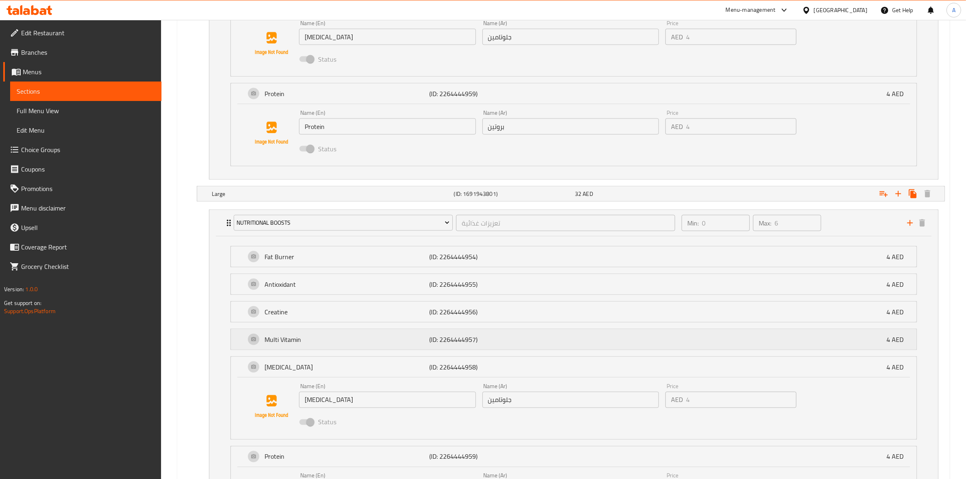
click at [320, 344] on p "Multi Vitamin" at bounding box center [347, 340] width 165 height 10
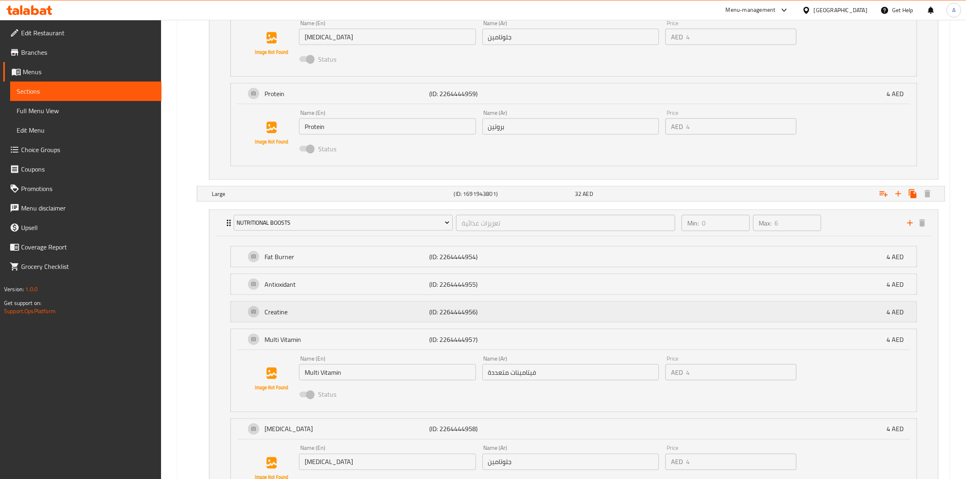
click at [328, 315] on p "Creatine" at bounding box center [347, 312] width 165 height 10
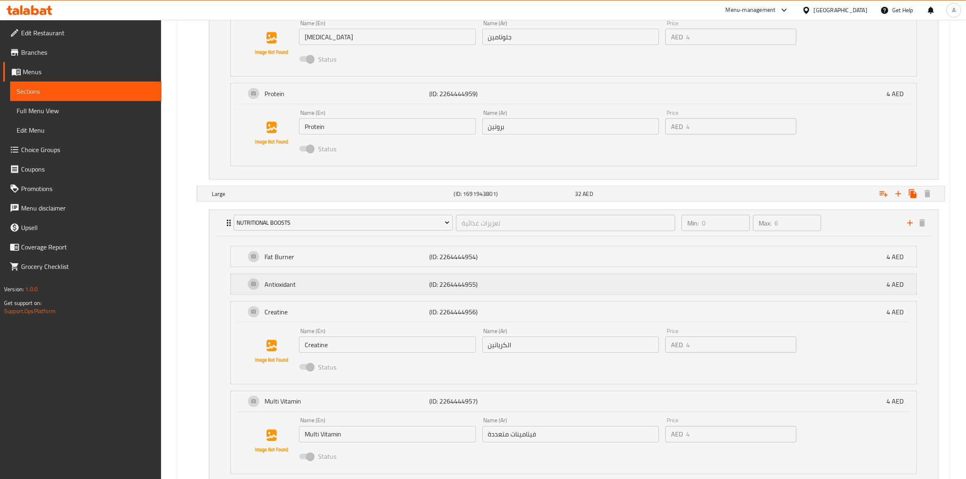
click at [330, 288] on p "Antioxidant" at bounding box center [347, 285] width 165 height 10
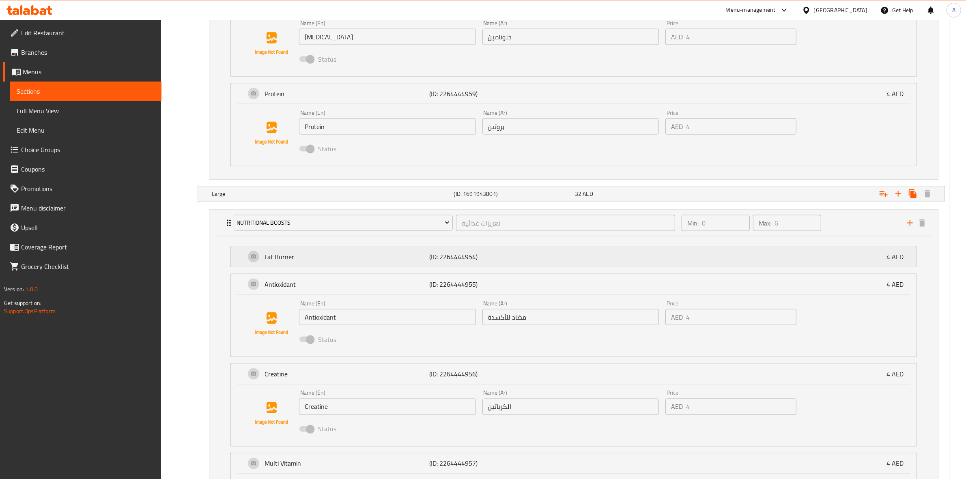
click at [337, 258] on p "Fat Burner" at bounding box center [347, 257] width 165 height 10
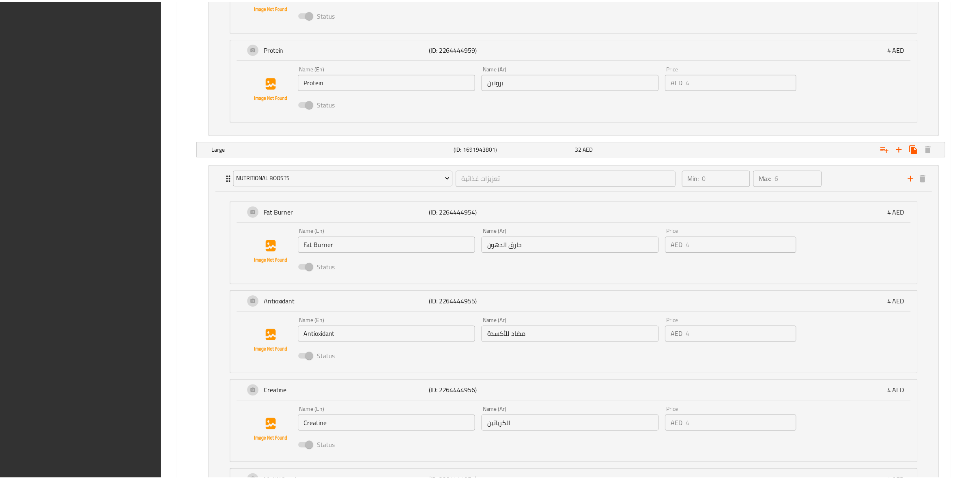
scroll to position [1916, 0]
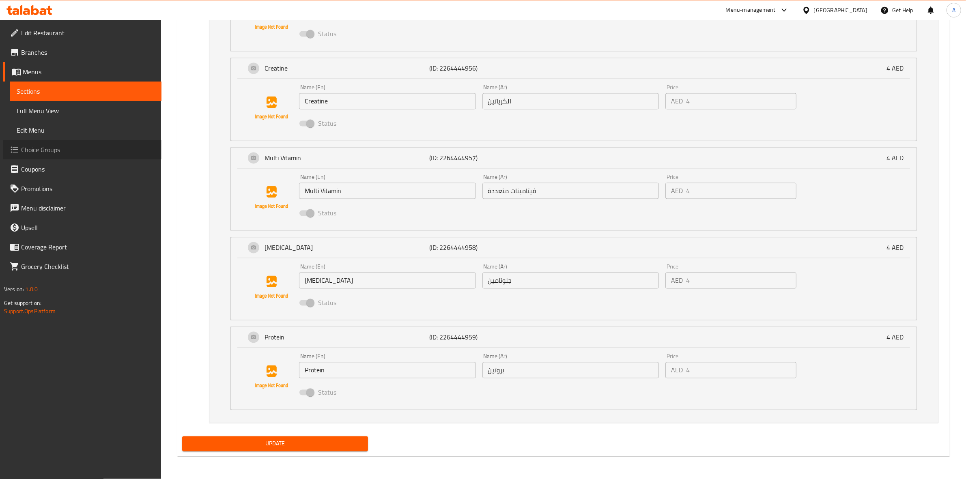
click at [49, 151] on span "Choice Groups" at bounding box center [88, 150] width 134 height 10
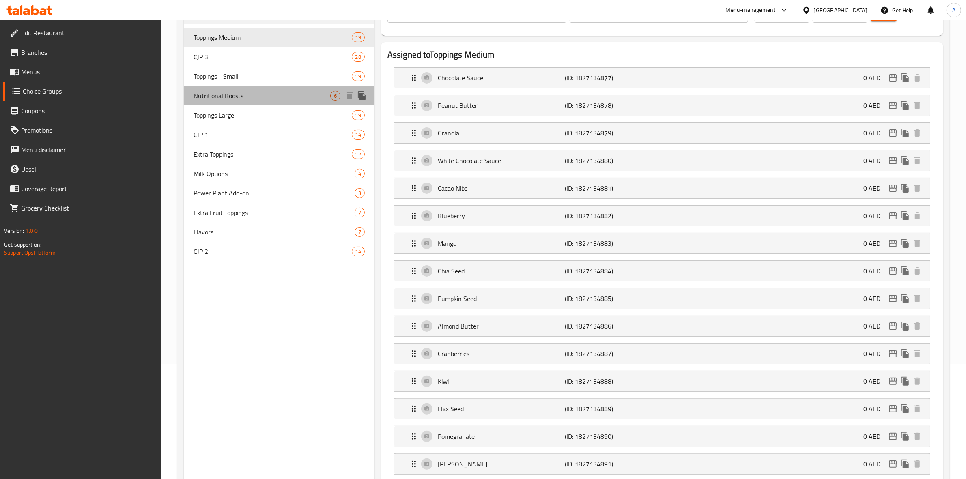
click at [251, 99] on span "Nutritional Boosts" at bounding box center [262, 96] width 137 height 10
type input "Nutritional Boosts"
type input "تعزيزات غذائية"
type input "0"
type input "6"
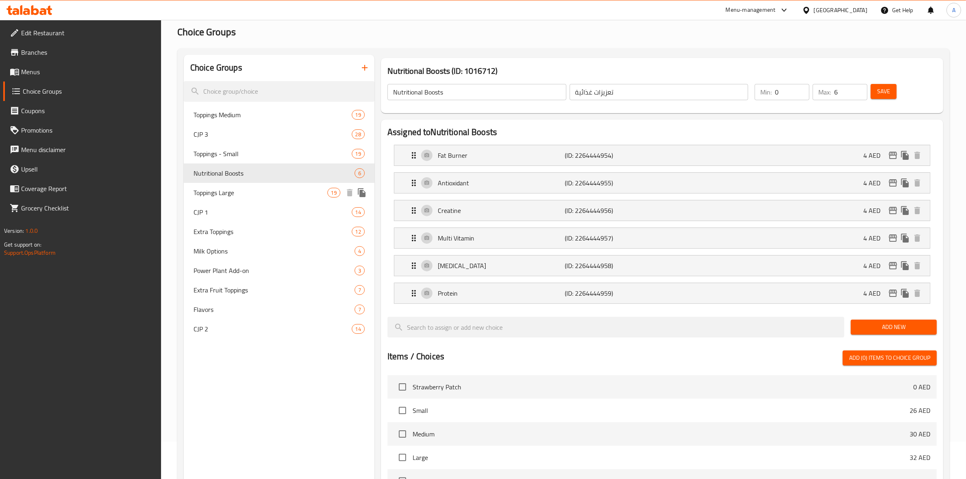
scroll to position [0, 0]
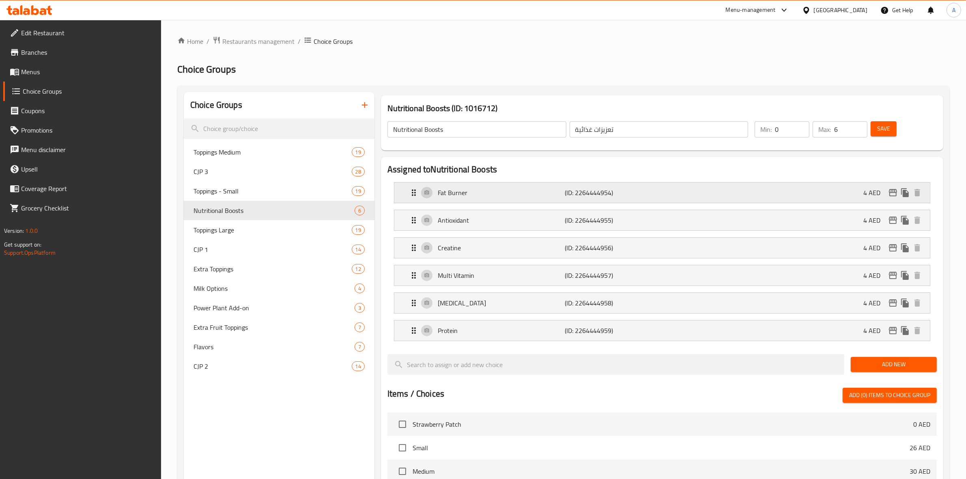
click at [778, 188] on div "Fat Burner (ID: 2264444954) 4 AED" at bounding box center [664, 193] width 511 height 20
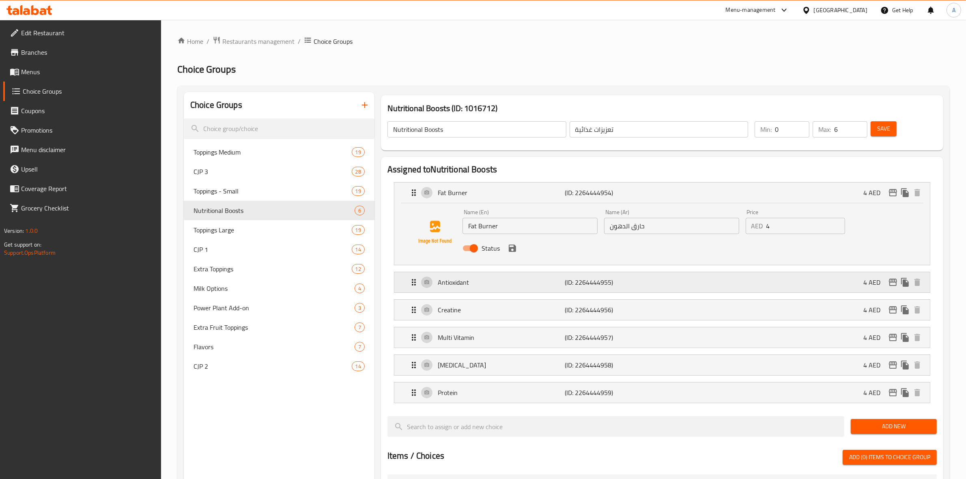
click at [569, 282] on p "(ID: 2264444955)" at bounding box center [607, 283] width 85 height 10
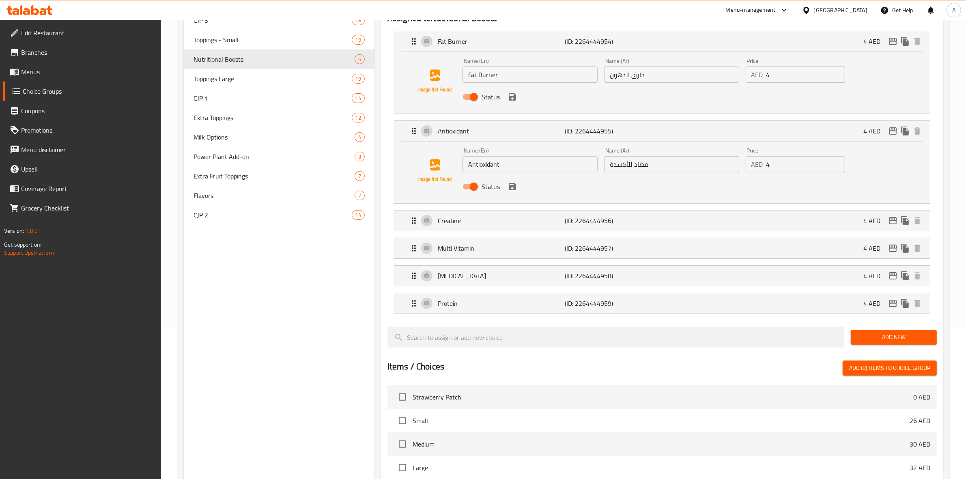
scroll to position [152, 0]
click at [608, 222] on p "(ID: 2264444956)" at bounding box center [607, 220] width 85 height 10
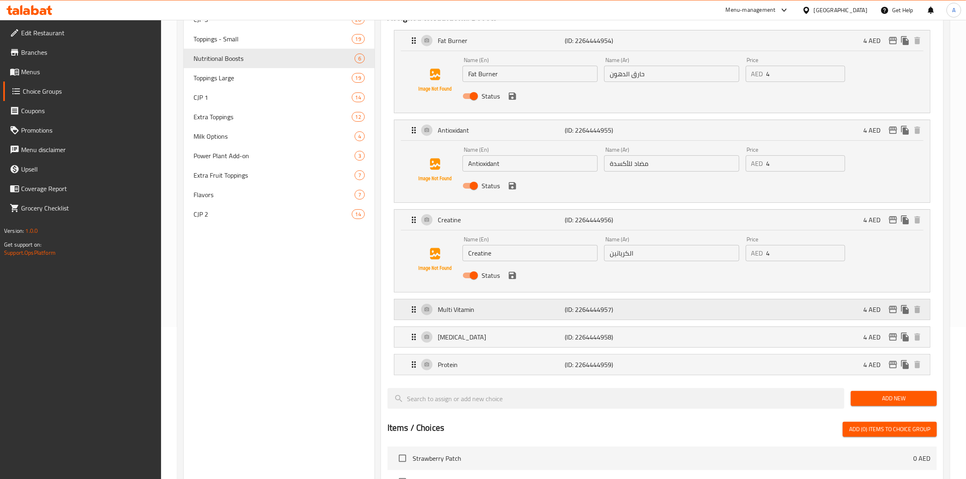
click at [612, 306] on p "(ID: 2264444957)" at bounding box center [607, 310] width 85 height 10
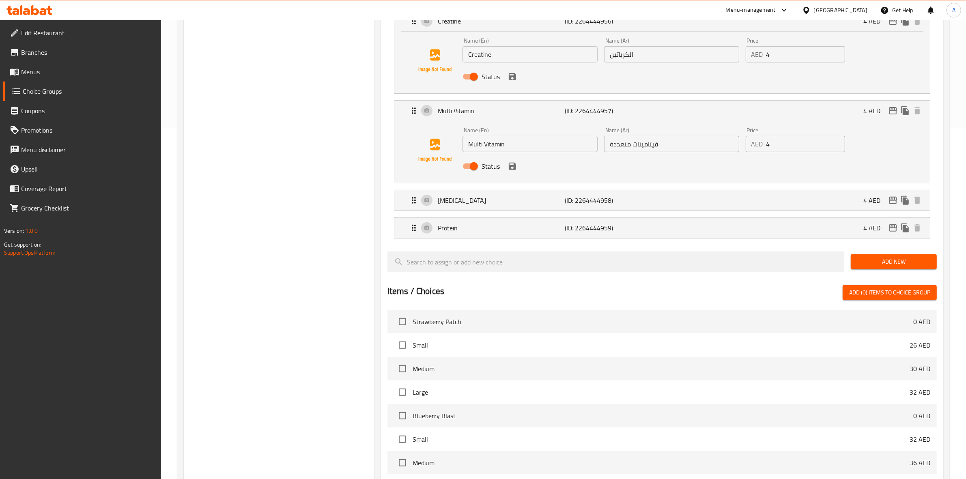
scroll to position [355, 0]
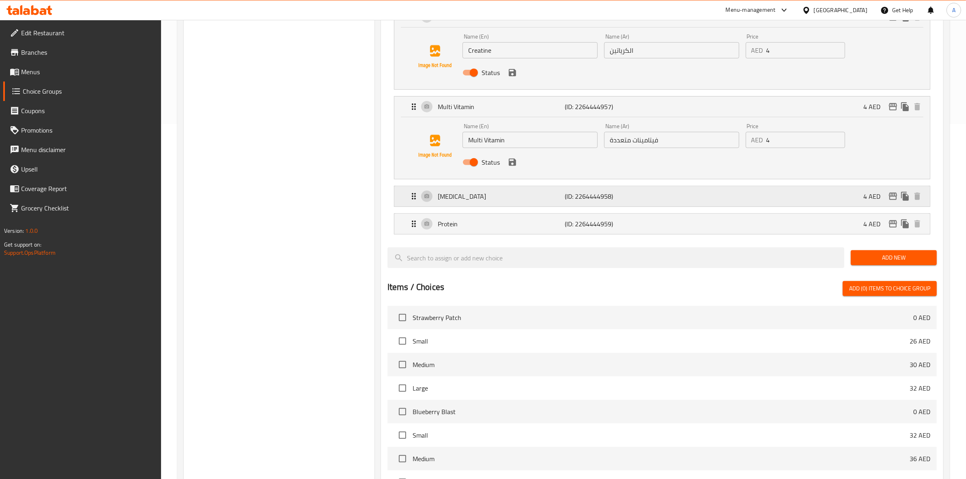
click at [608, 206] on div "Glutamine (ID: 2264444958) 4 AED" at bounding box center [664, 196] width 511 height 20
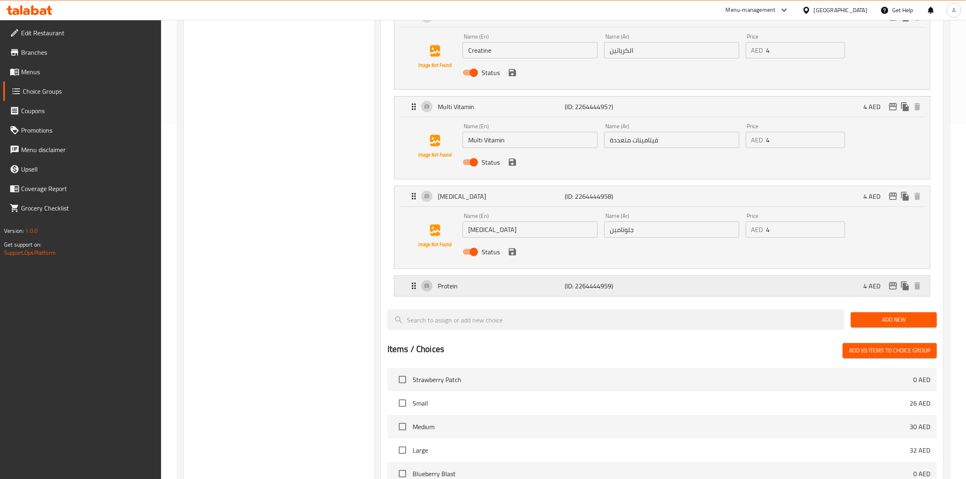
click at [603, 289] on p "(ID: 2264444959)" at bounding box center [607, 286] width 85 height 10
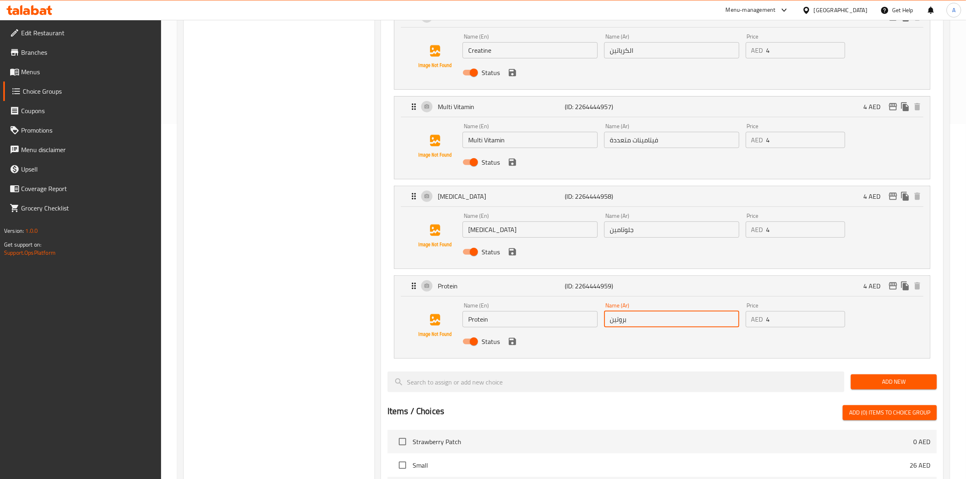
click at [650, 316] on input "بروتين" at bounding box center [671, 319] width 135 height 16
click at [656, 231] on input "جلوتامين" at bounding box center [671, 230] width 135 height 16
click at [675, 139] on input "فيتامينات متعددة" at bounding box center [671, 140] width 135 height 16
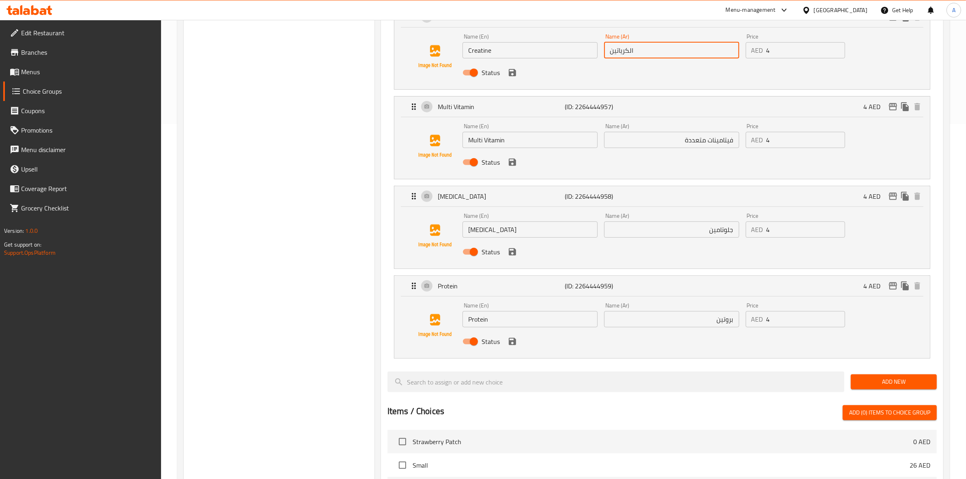
click at [666, 56] on input "الكرياتين" at bounding box center [671, 50] width 135 height 16
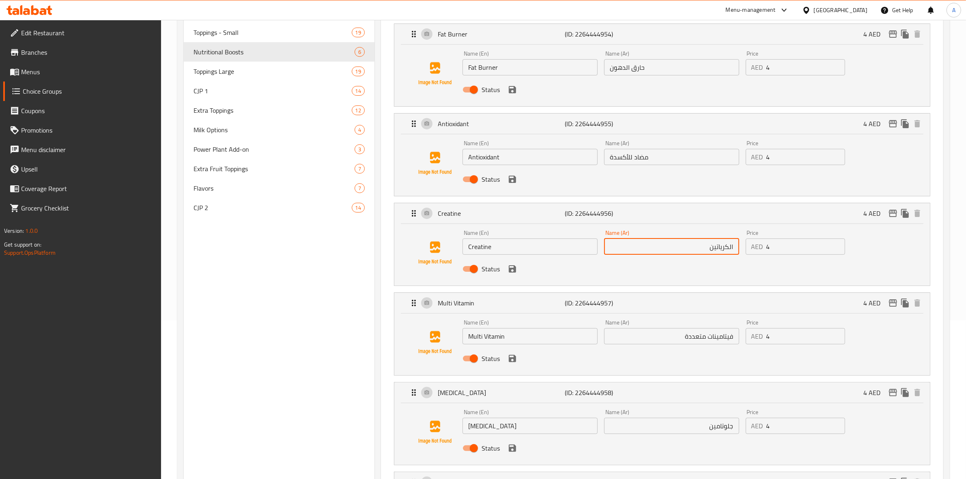
scroll to position [51, 0]
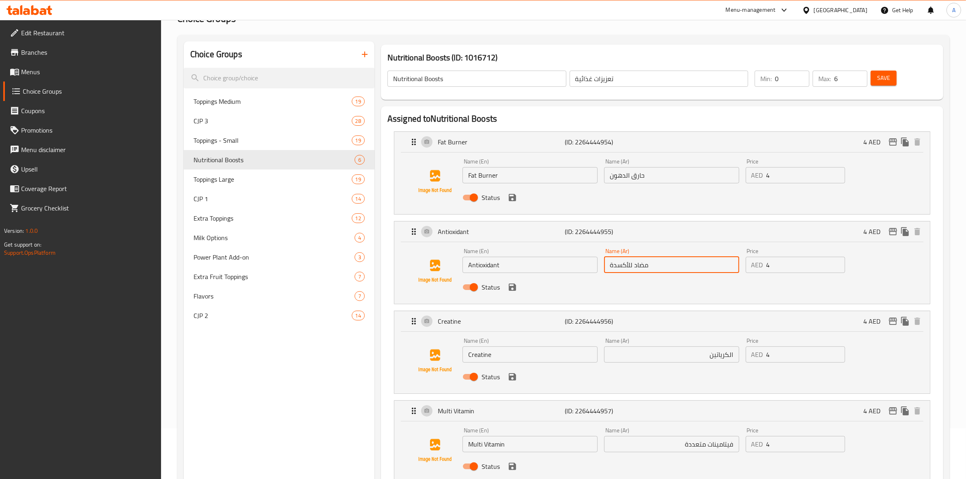
click at [654, 265] on input "مضاد للأكسدة" at bounding box center [671, 265] width 135 height 16
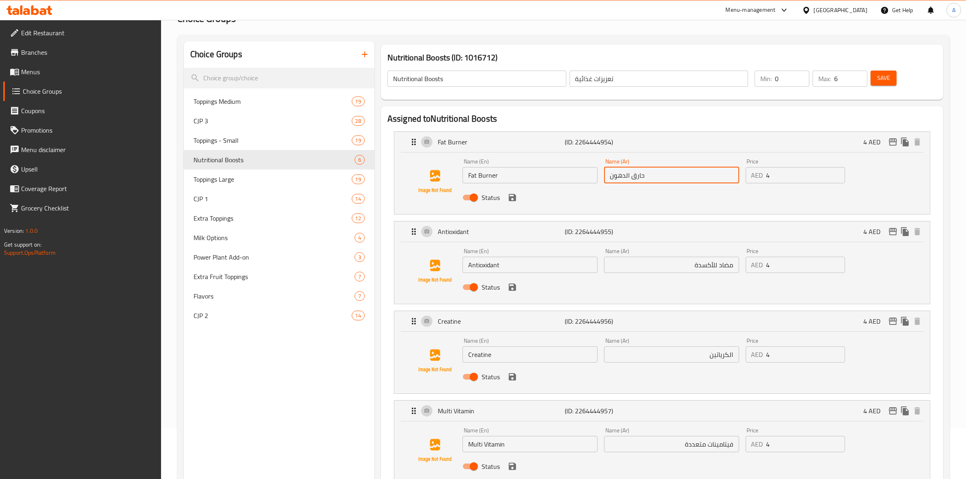
click at [658, 176] on input "حارق الدهون" at bounding box center [671, 175] width 135 height 16
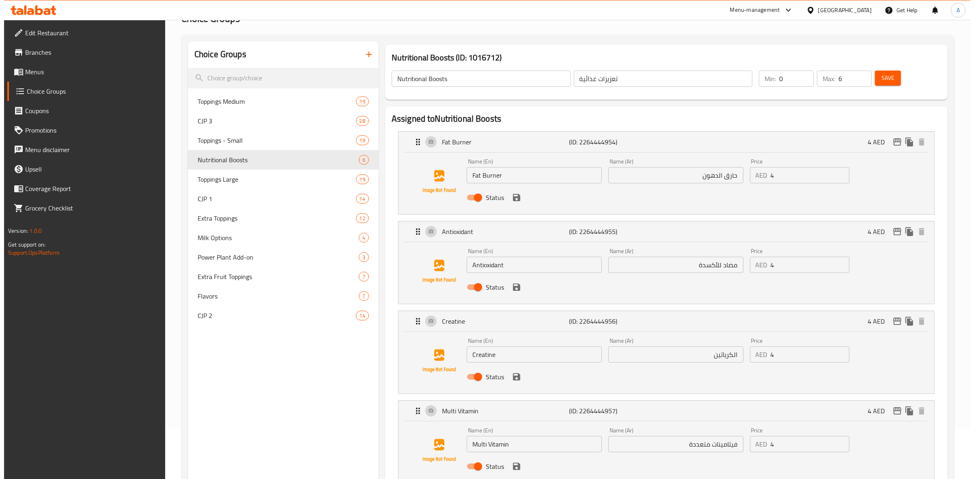
scroll to position [0, 0]
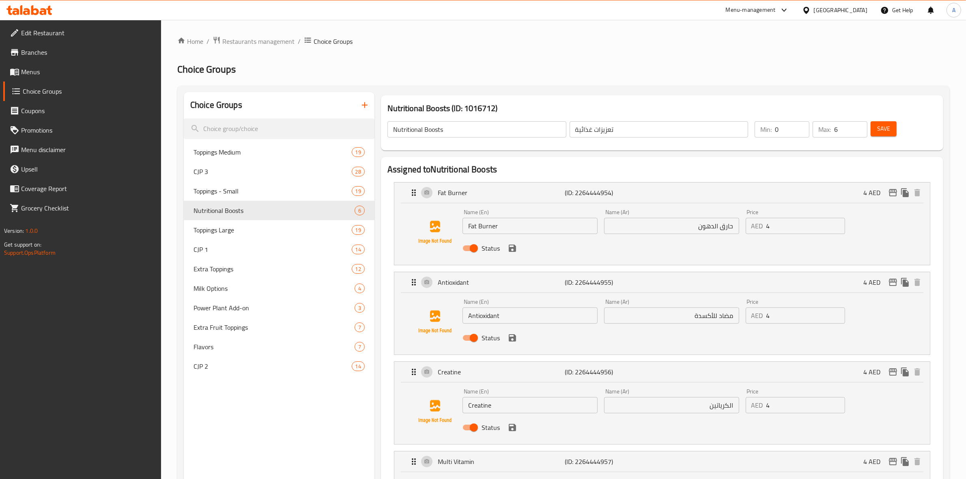
drag, startPoint x: 306, startPoint y: 463, endPoint x: 315, endPoint y: 452, distance: 14.8
click at [63, 72] on span "Menus" at bounding box center [88, 72] width 134 height 10
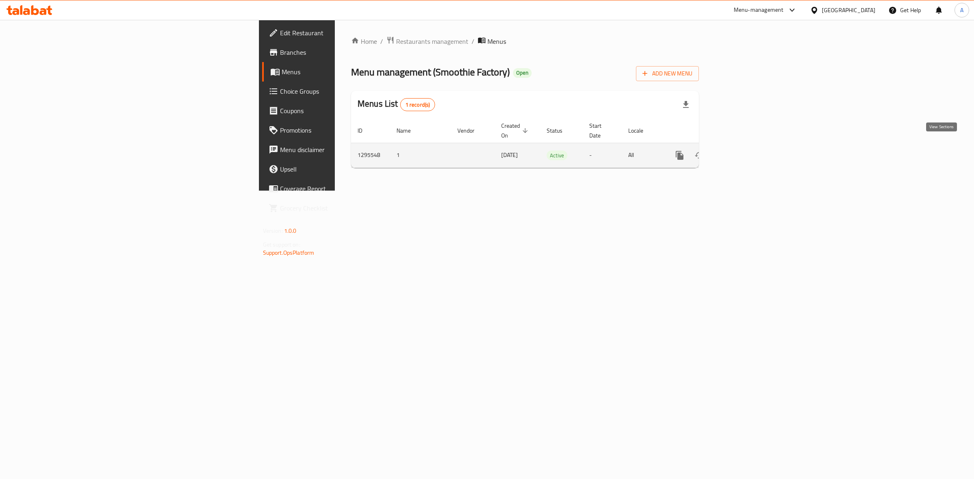
click at [742, 152] on icon "enhanced table" at bounding box center [738, 155] width 7 height 7
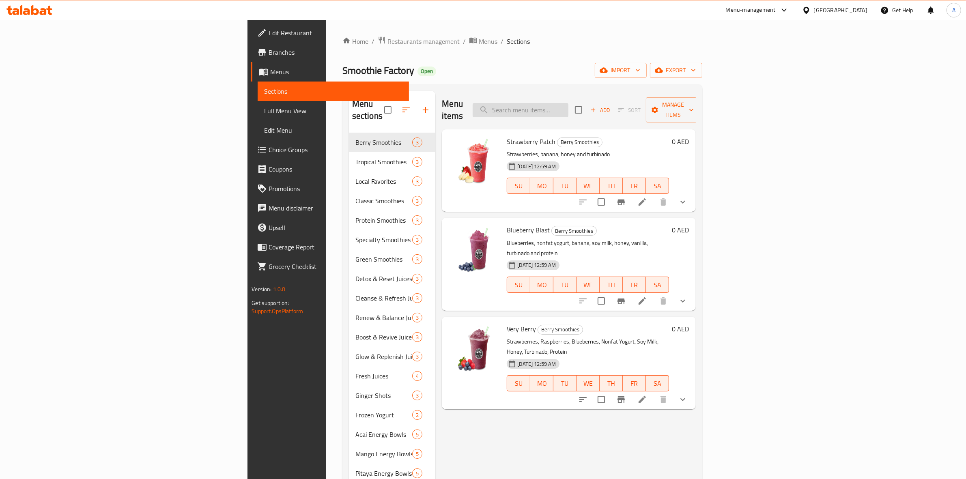
click at [569, 103] on input "search" at bounding box center [521, 110] width 96 height 14
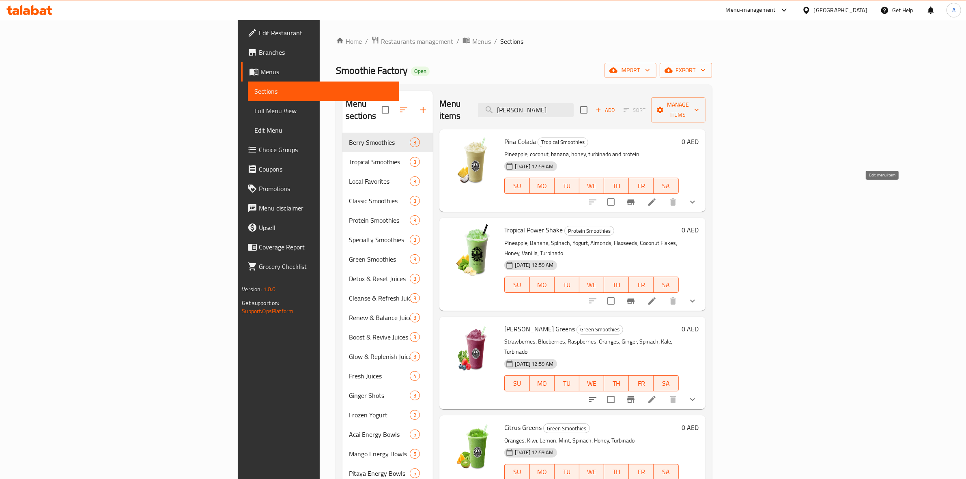
type input "pina"
click at [657, 197] on icon at bounding box center [652, 202] width 10 height 10
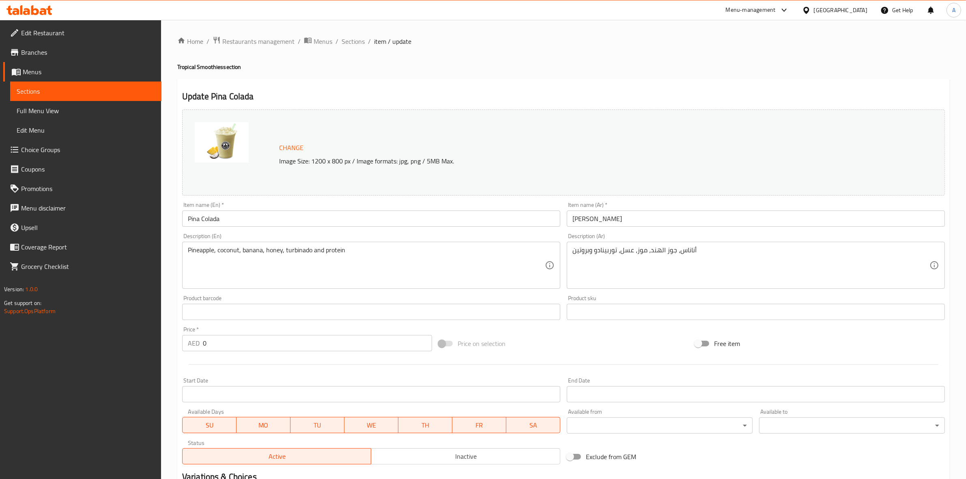
drag, startPoint x: 828, startPoint y: 52, endPoint x: 823, endPoint y: 63, distance: 12.2
click at [828, 52] on div "Home / Restaurants management / Menus / Sections / item / update Tropical Smoot…" at bounding box center [563, 373] width 773 height 675
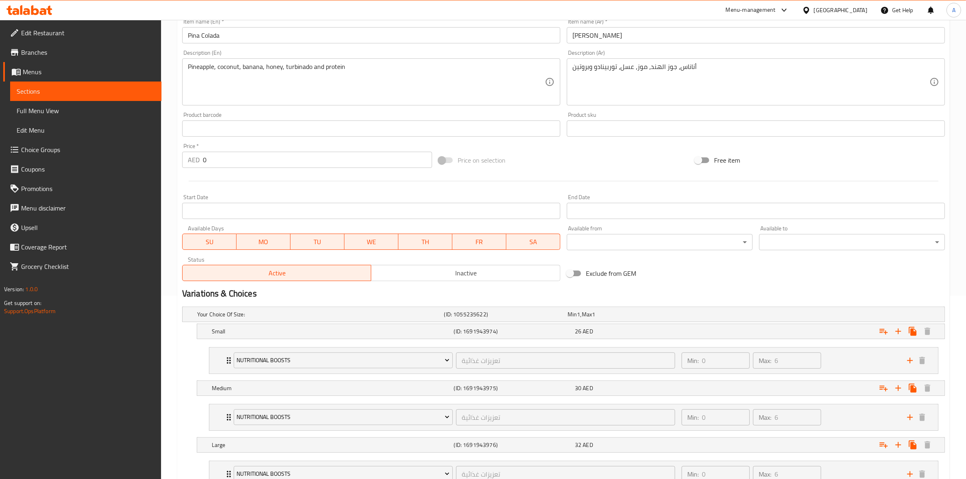
scroll to position [249, 0]
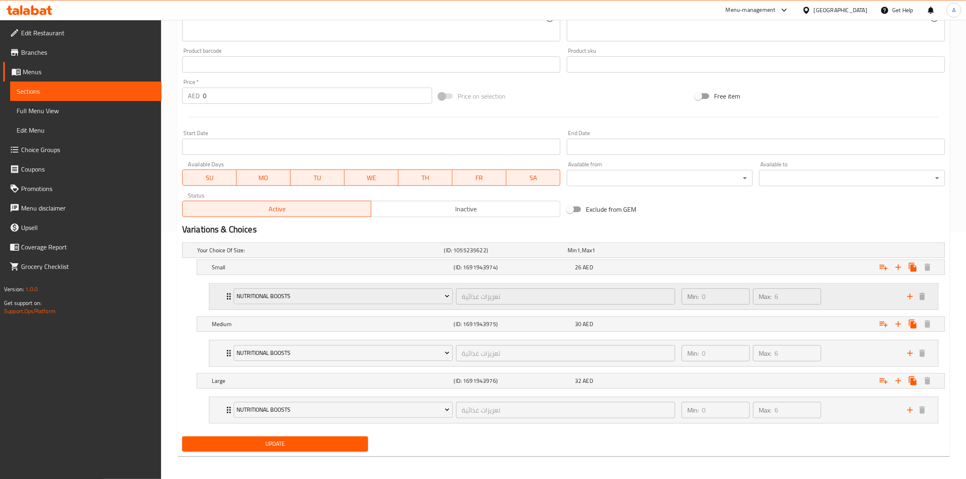
click at [856, 297] on div "Min: 0 ​ Max: 6 ​" at bounding box center [790, 297] width 226 height 26
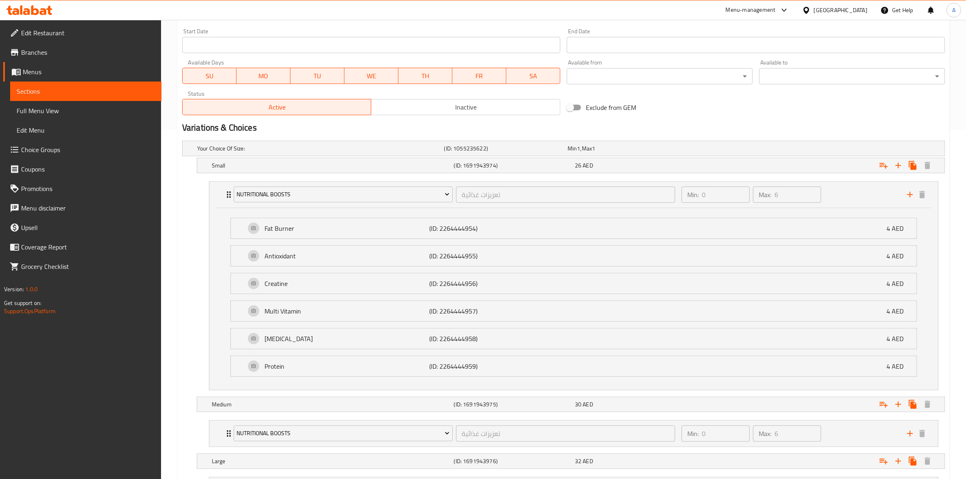
scroll to position [432, 0]
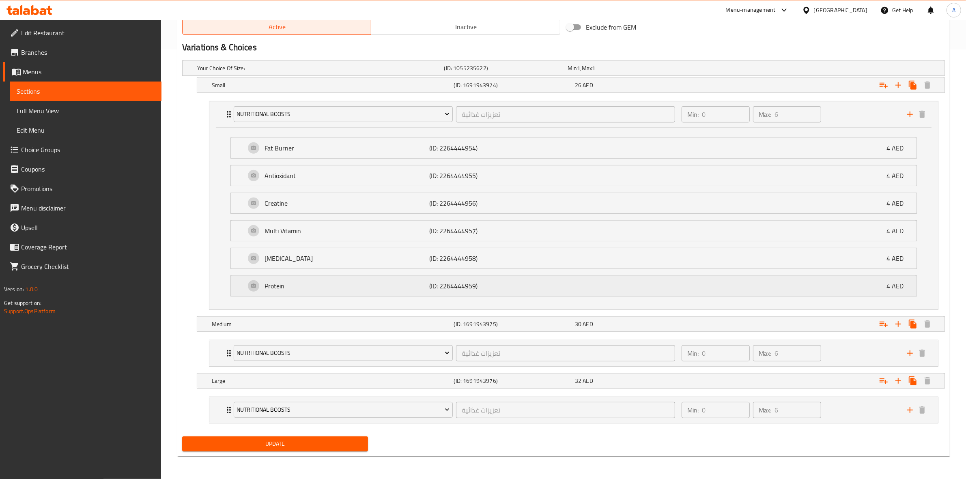
click at [312, 291] on div "Protein (ID: 2264444959) 4 AED" at bounding box center [577, 286] width 662 height 20
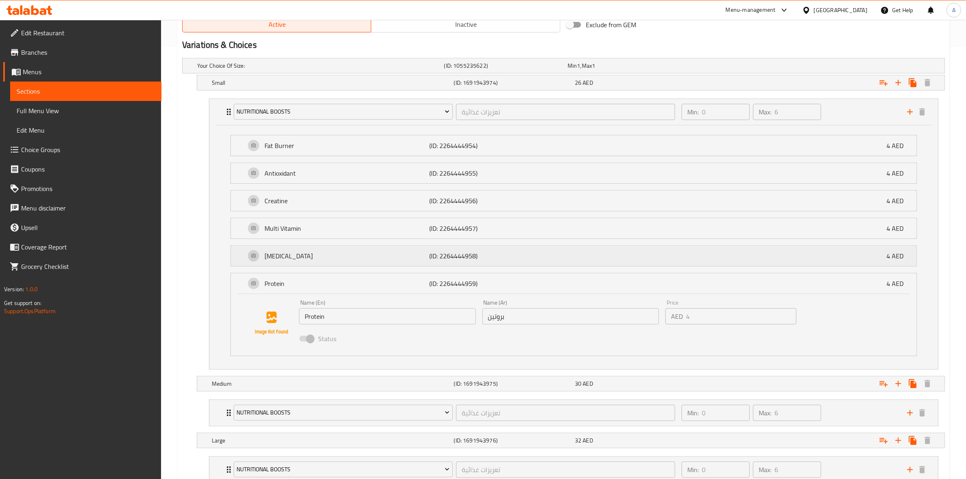
click at [306, 256] on p "Glutamine" at bounding box center [347, 256] width 165 height 10
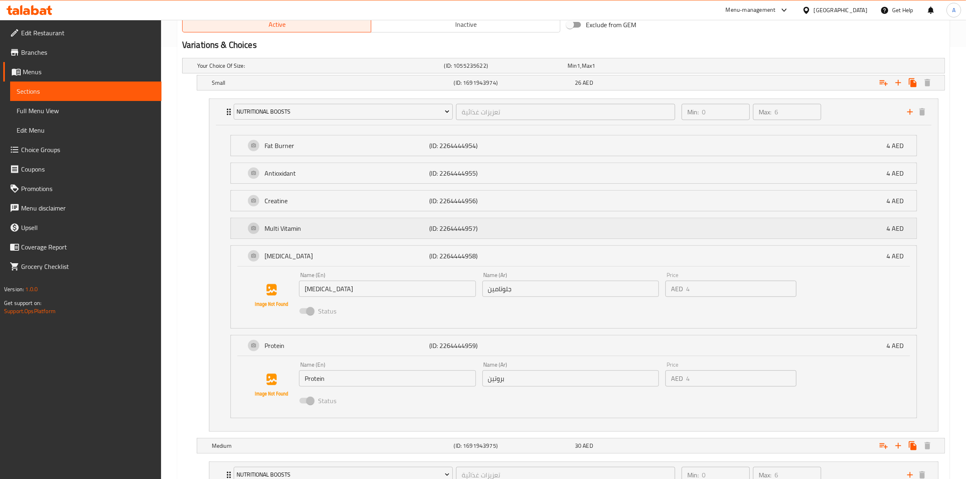
click at [303, 228] on p "Multi Vitamin" at bounding box center [347, 229] width 165 height 10
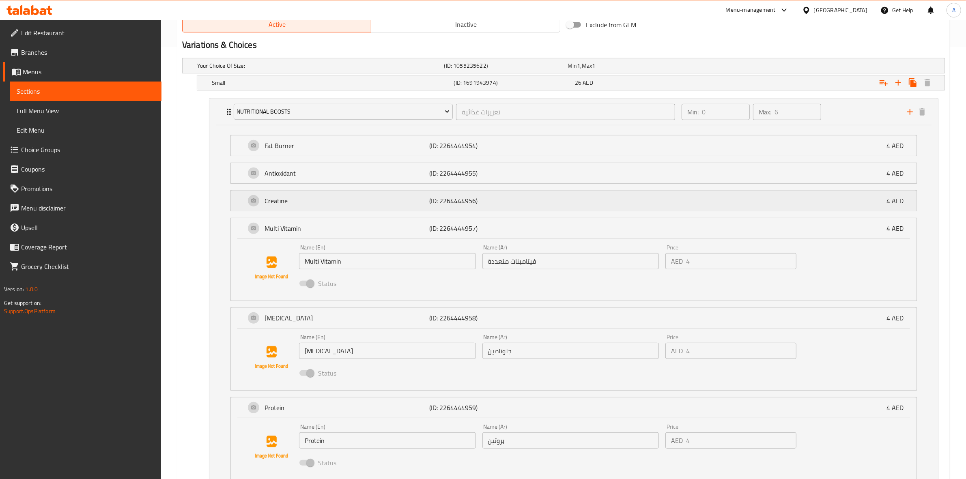
click at [305, 204] on p "Creatine" at bounding box center [347, 201] width 165 height 10
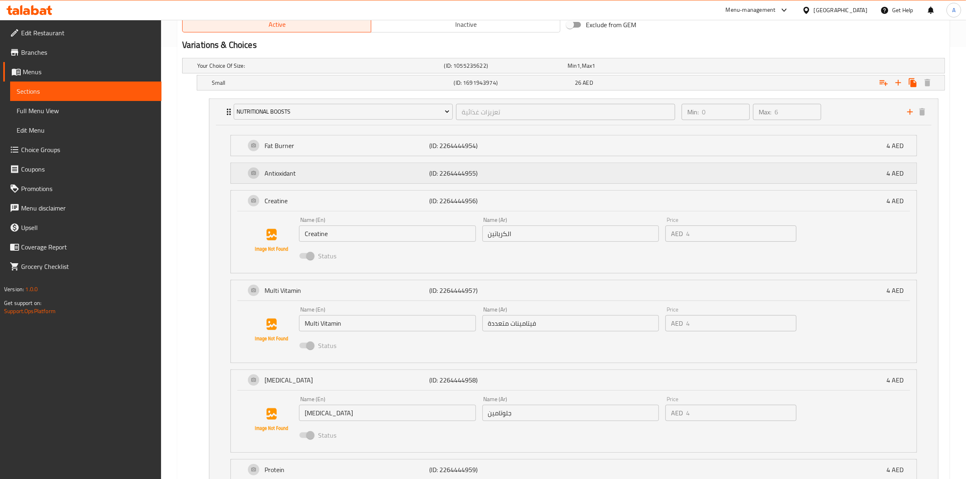
click at [320, 173] on p "Antioxidant" at bounding box center [347, 173] width 165 height 10
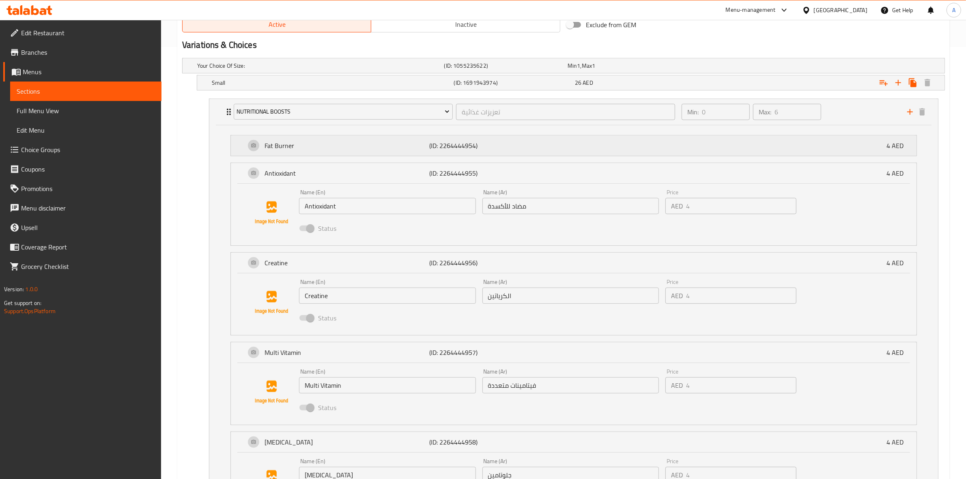
click at [330, 142] on p "Fat Burner" at bounding box center [347, 146] width 165 height 10
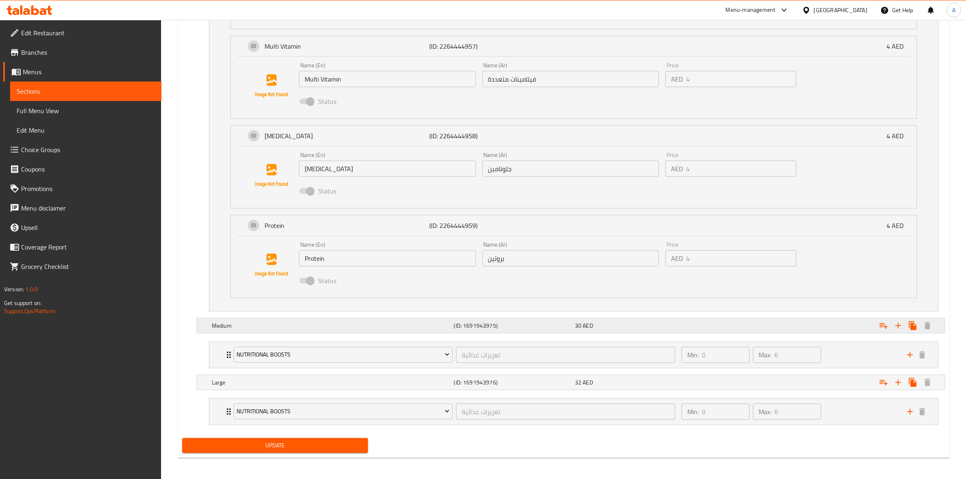
scroll to position [805, 0]
click at [860, 352] on div "Min: 0 ​ Max: 6 ​" at bounding box center [790, 354] width 226 height 26
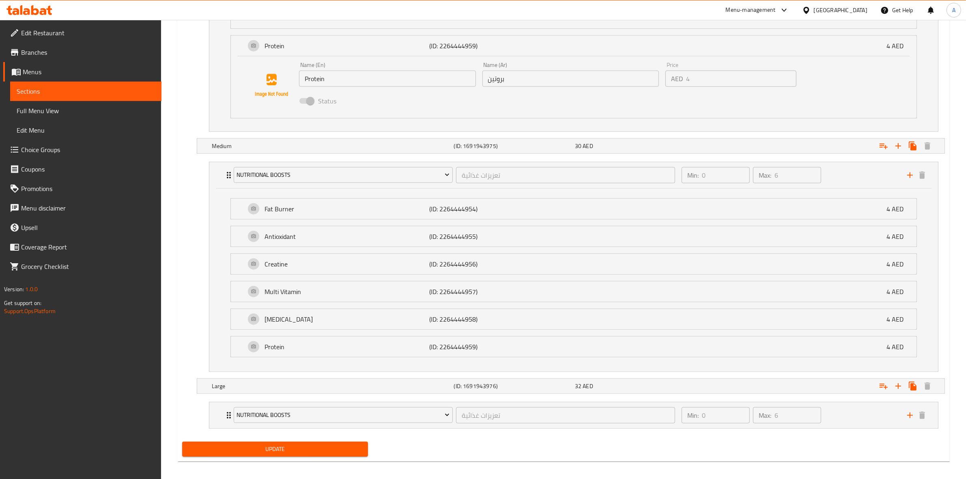
scroll to position [986, 0]
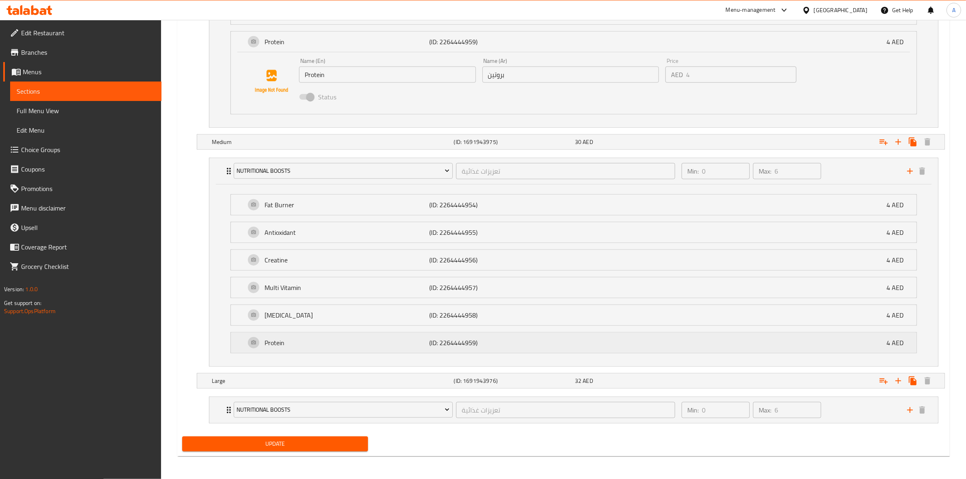
click at [265, 339] on p "Protein" at bounding box center [347, 343] width 165 height 10
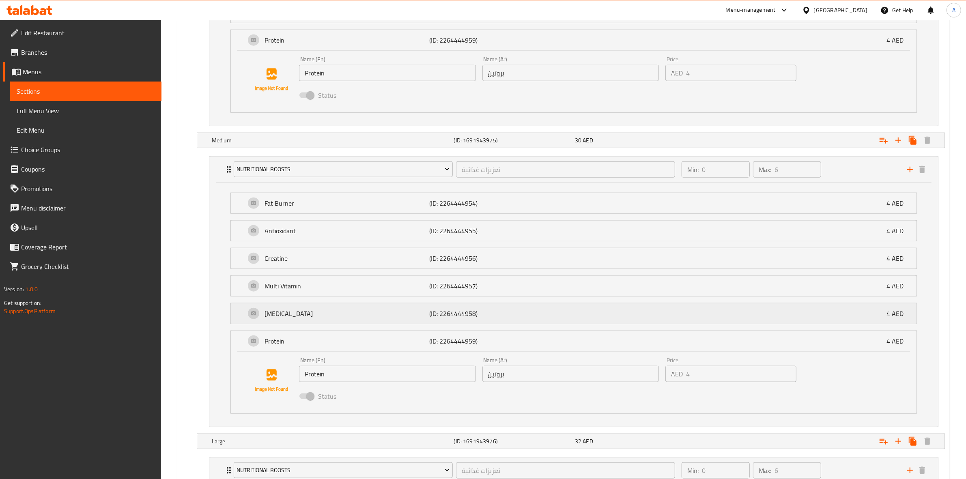
click at [279, 310] on div "Glutamine (ID: 2264444958) 4 AED" at bounding box center [577, 314] width 662 height 20
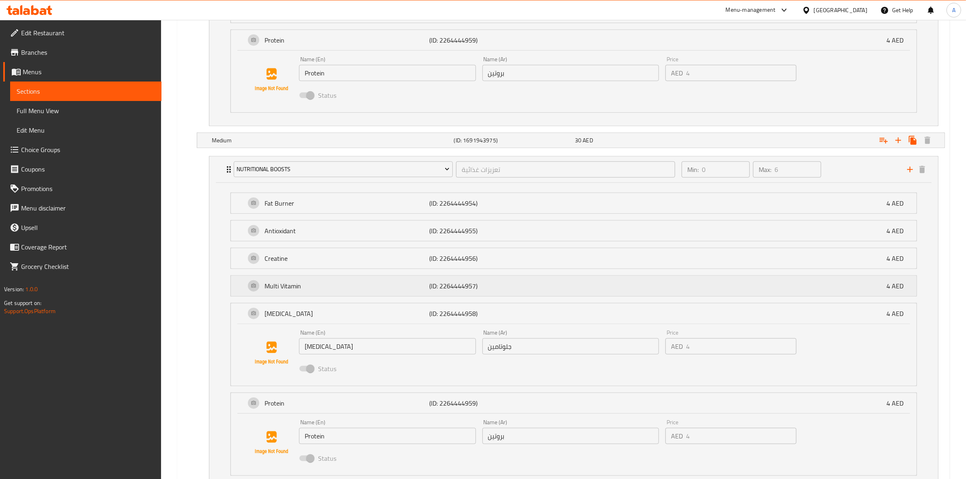
click at [285, 287] on p "Multi Vitamin" at bounding box center [347, 286] width 165 height 10
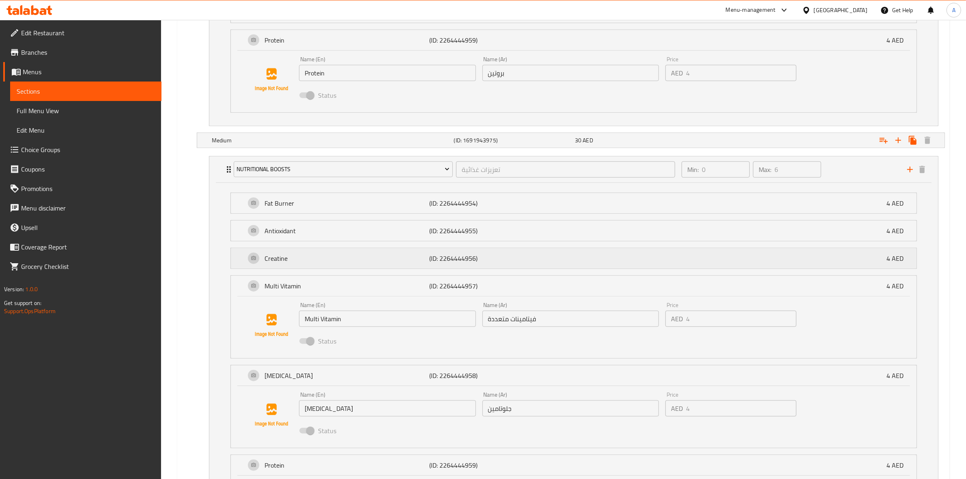
click at [289, 250] on div "Creatine (ID: 2264444956) 4 AED" at bounding box center [577, 258] width 662 height 20
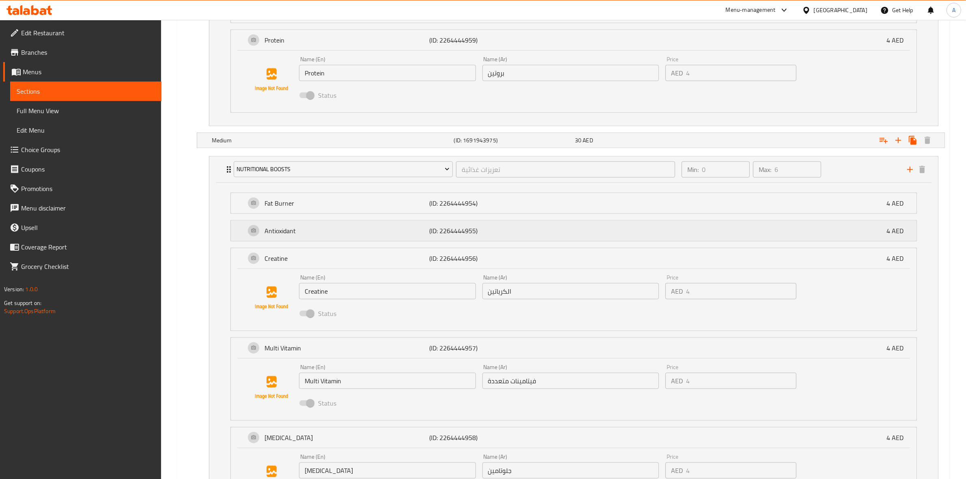
click at [293, 227] on p "Antioxidant" at bounding box center [347, 231] width 165 height 10
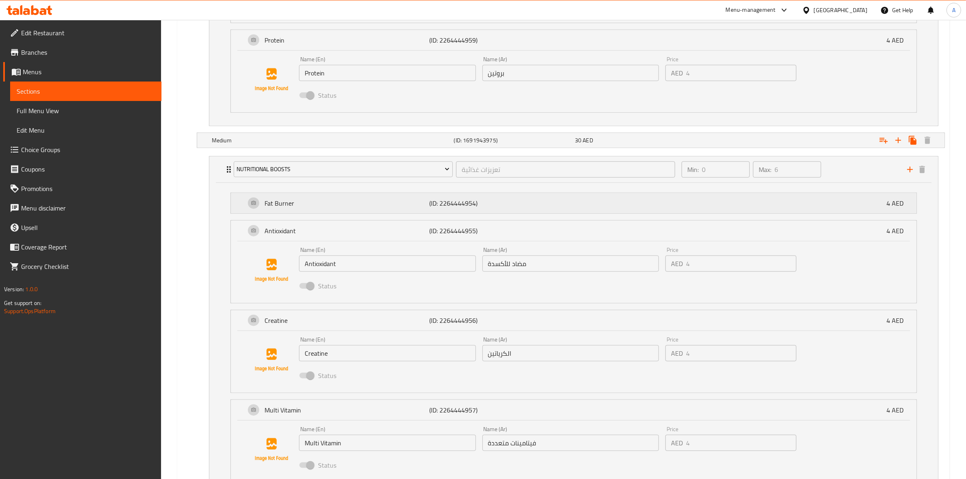
click at [295, 201] on p "Fat Burner" at bounding box center [347, 203] width 165 height 10
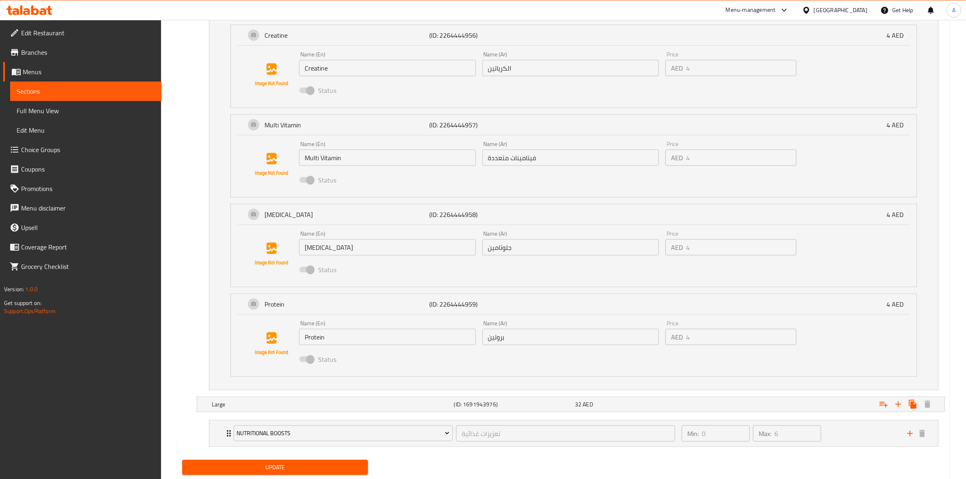
scroll to position [1341, 0]
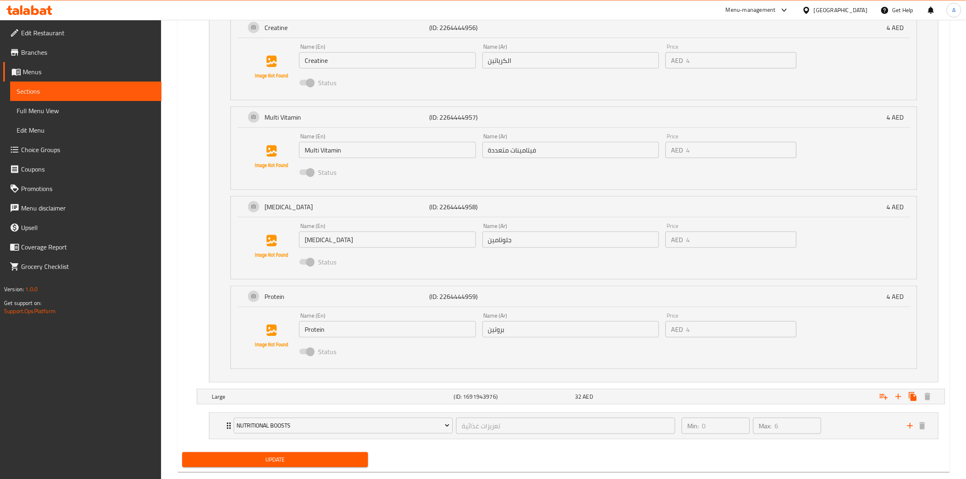
drag, startPoint x: 856, startPoint y: 429, endPoint x: 713, endPoint y: 386, distance: 149.1
click at [856, 428] on div "Min: 0 ​ Max: 6 ​" at bounding box center [790, 426] width 226 height 26
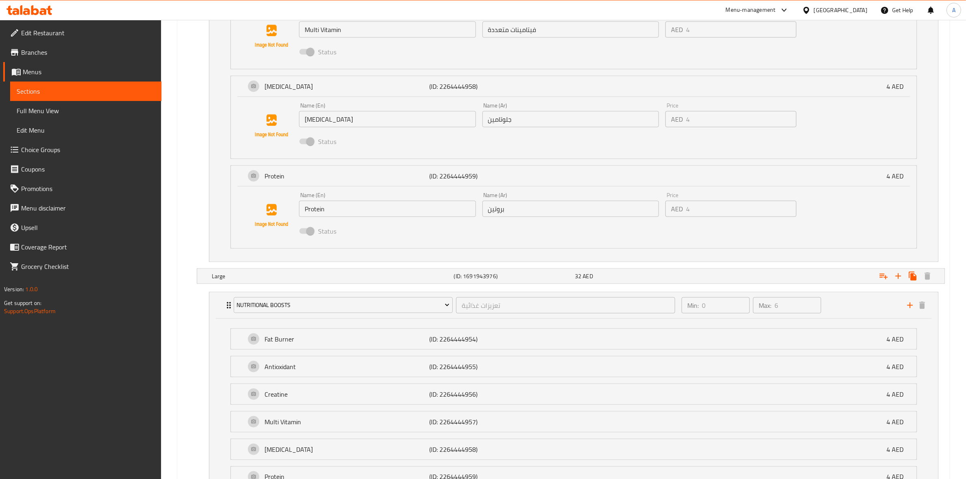
scroll to position [1543, 0]
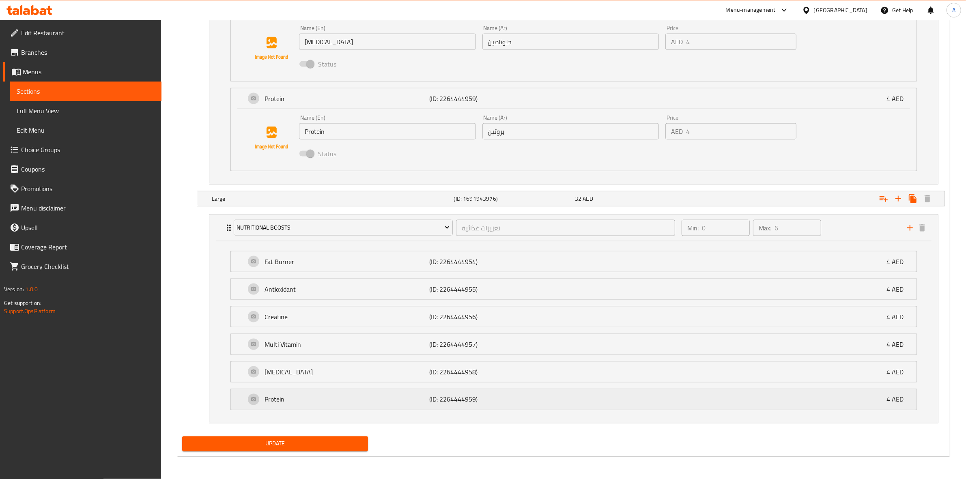
click at [301, 404] on p "Protein" at bounding box center [347, 400] width 165 height 10
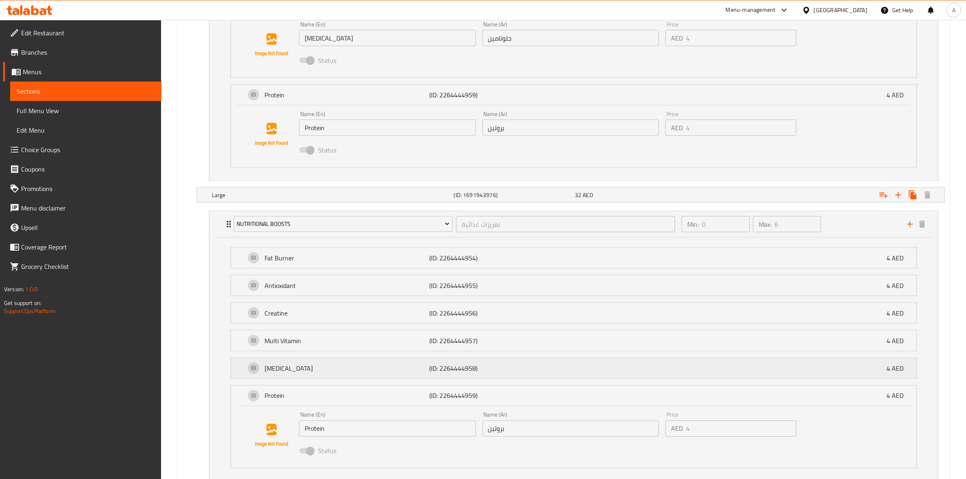
click at [292, 364] on div "Glutamine (ID: 2264444958) 4 AED" at bounding box center [577, 368] width 662 height 20
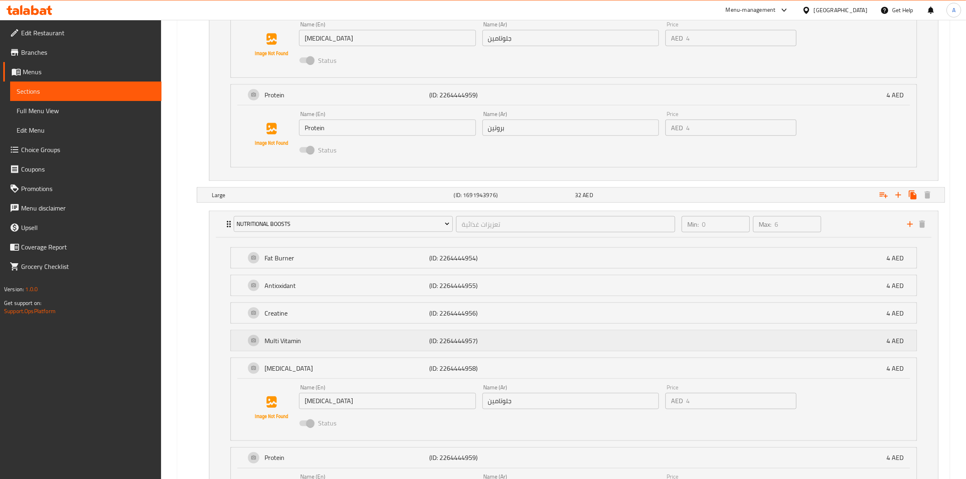
click at [294, 346] on p "Multi Vitamin" at bounding box center [347, 341] width 165 height 10
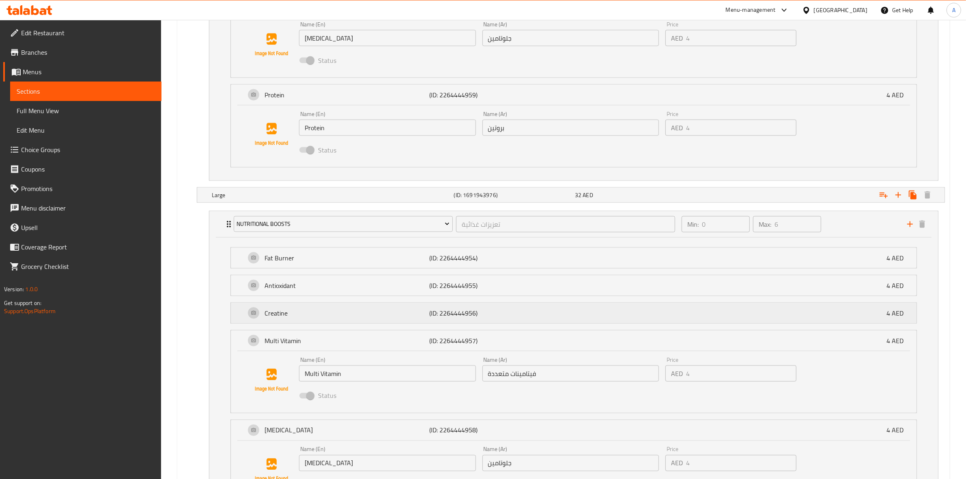
click at [291, 317] on p "Creatine" at bounding box center [347, 313] width 165 height 10
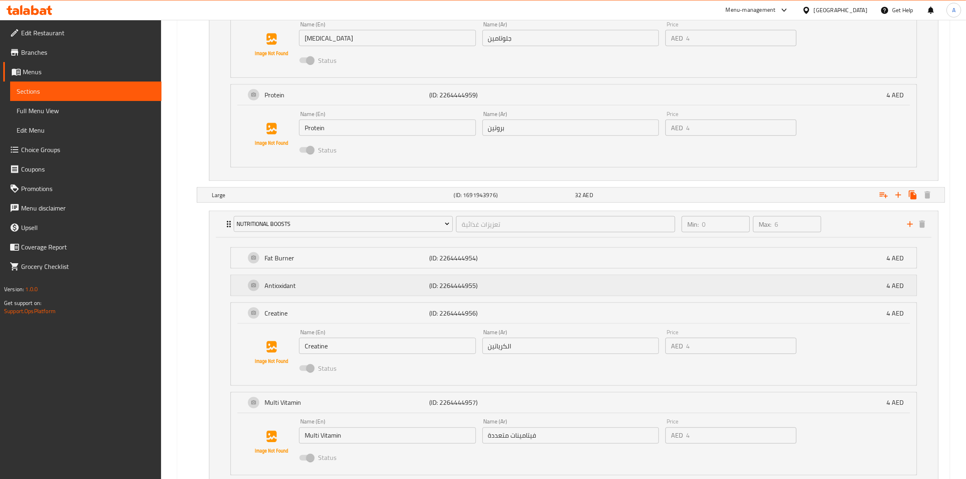
click at [293, 291] on p "Antioxidant" at bounding box center [347, 286] width 165 height 10
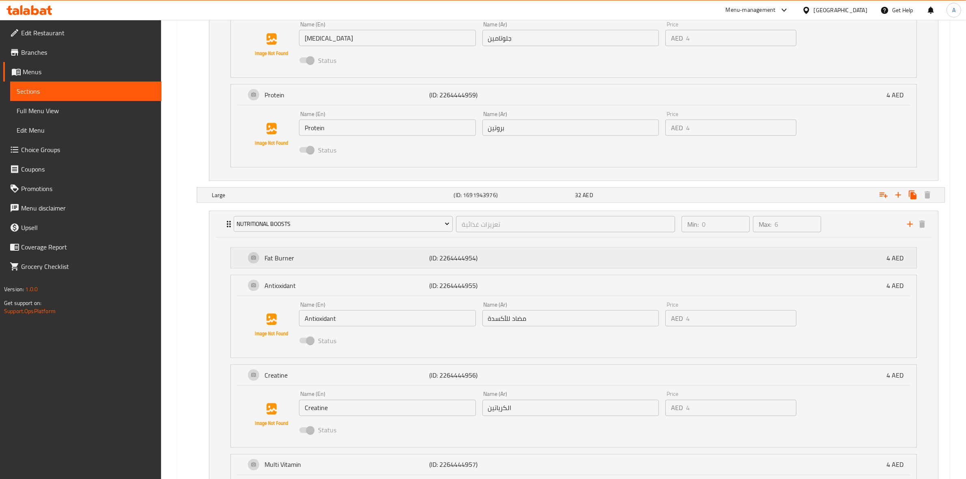
click at [295, 260] on p "Fat Burner" at bounding box center [347, 258] width 165 height 10
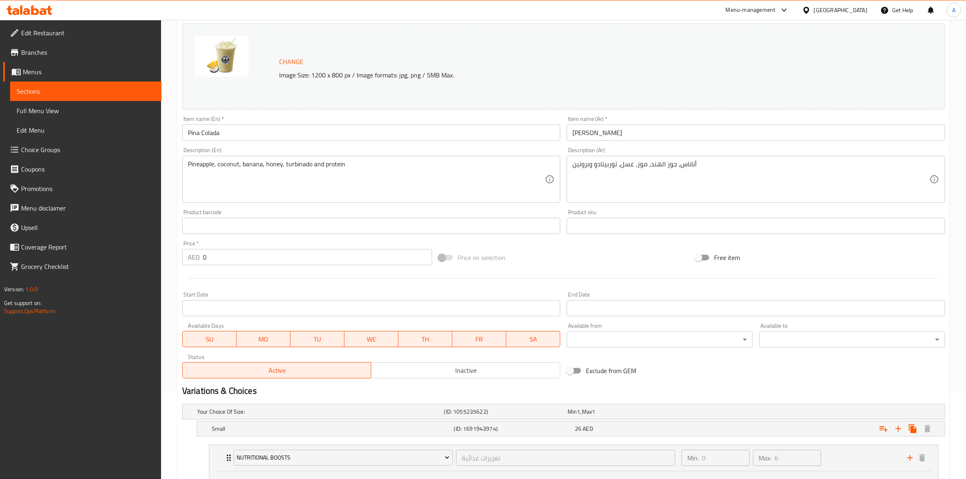
scroll to position [0, 0]
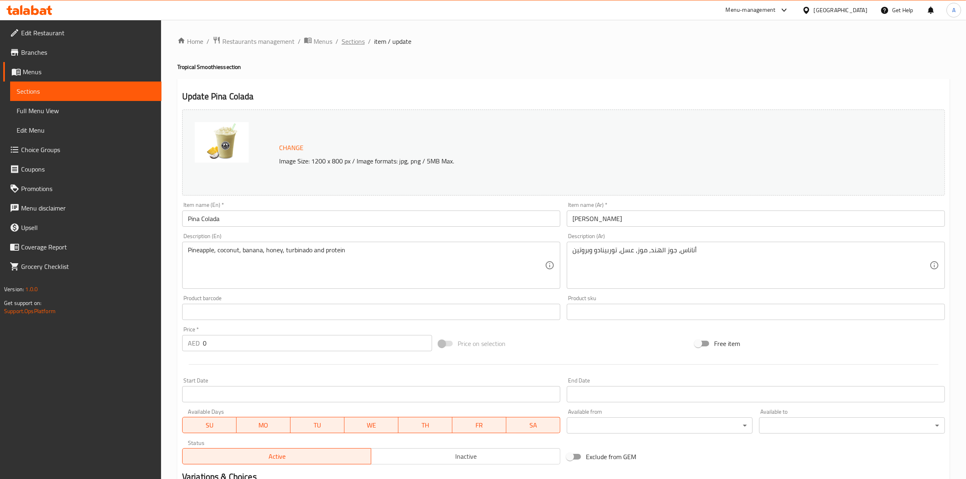
click at [360, 41] on span "Sections" at bounding box center [353, 42] width 23 height 10
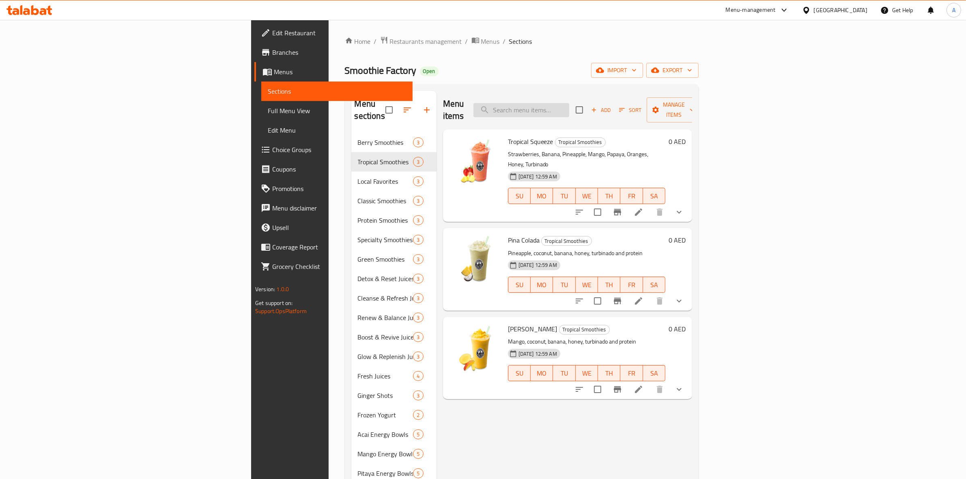
click at [569, 108] on input "search" at bounding box center [522, 110] width 96 height 14
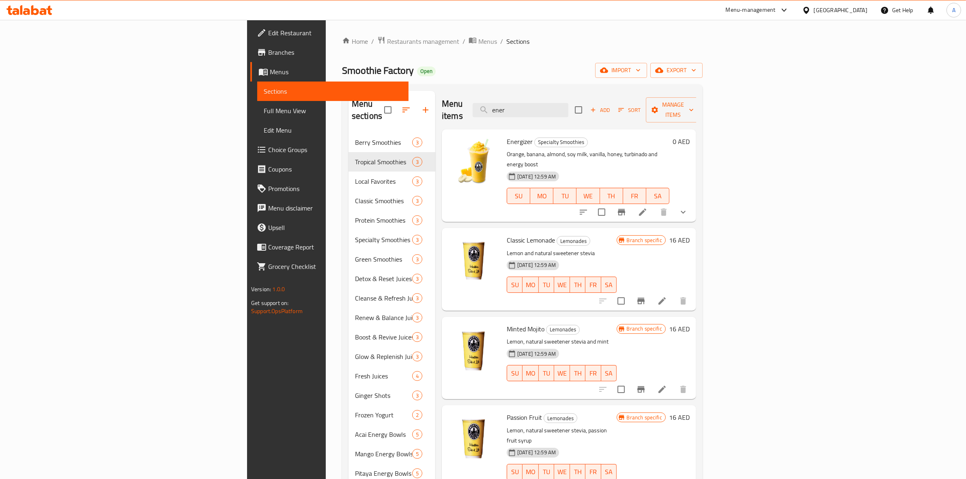
type input "ener"
click at [647, 209] on icon at bounding box center [642, 212] width 7 height 7
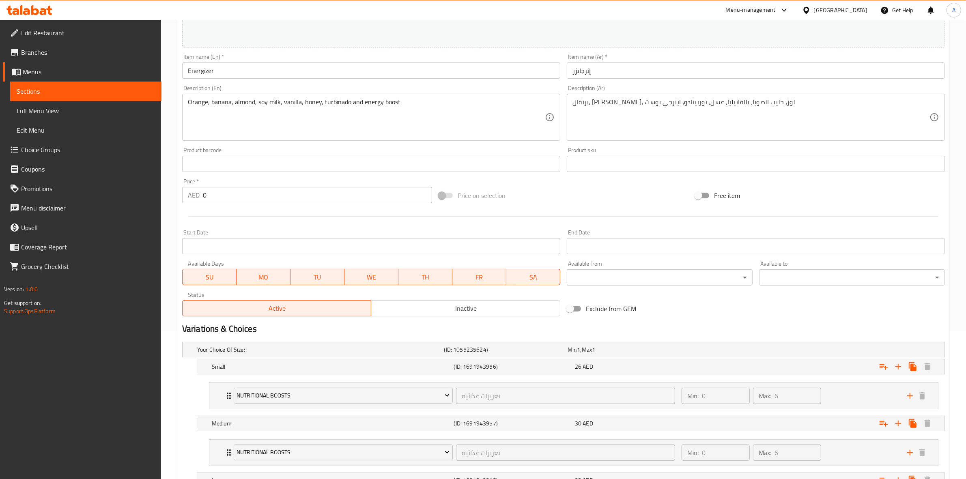
scroll to position [249, 0]
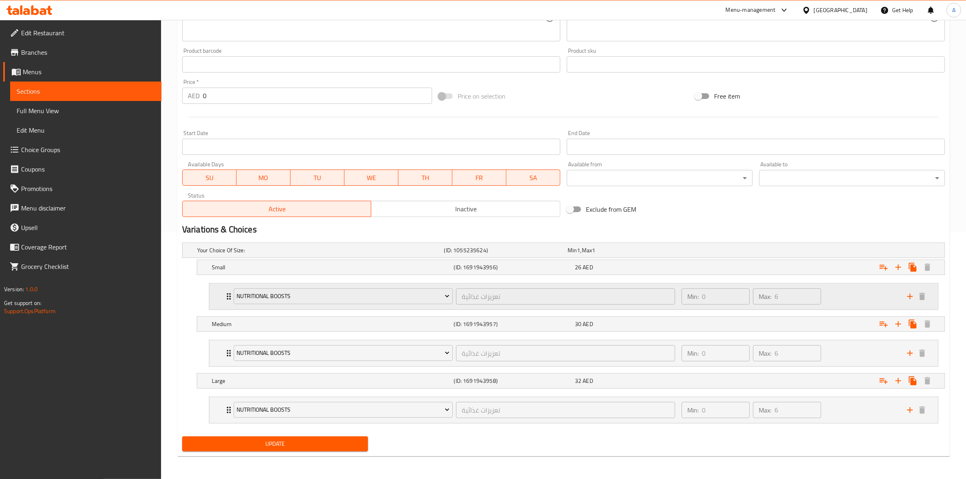
click at [855, 293] on div "Min: 0 ​ Max: 6 ​" at bounding box center [790, 297] width 226 height 26
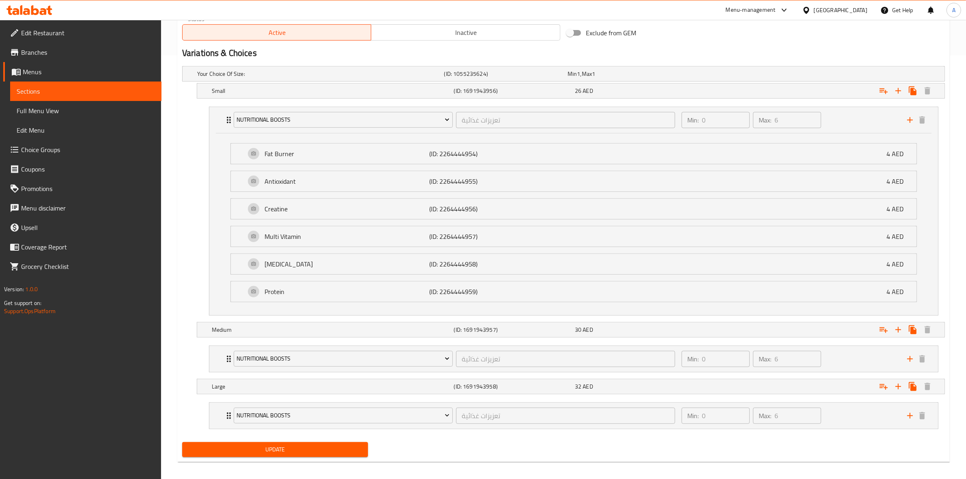
scroll to position [432, 0]
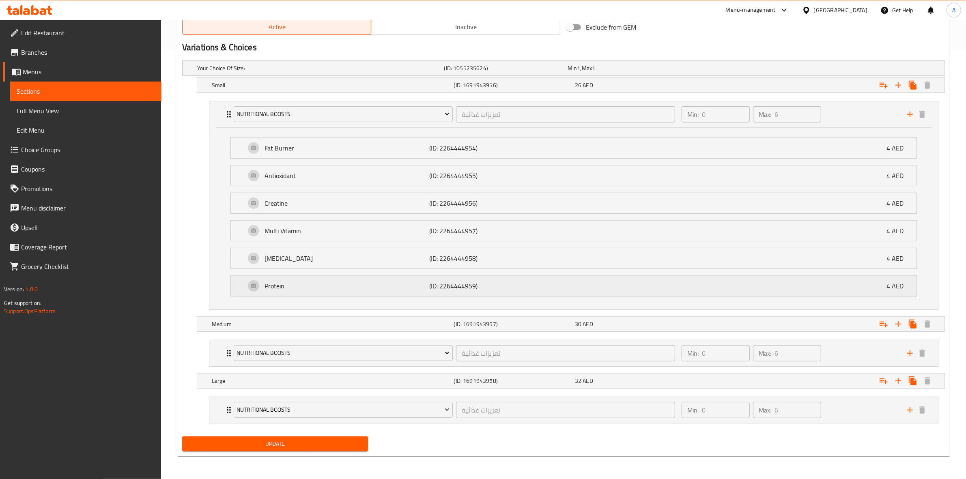
click at [414, 289] on p "Protein" at bounding box center [347, 286] width 165 height 10
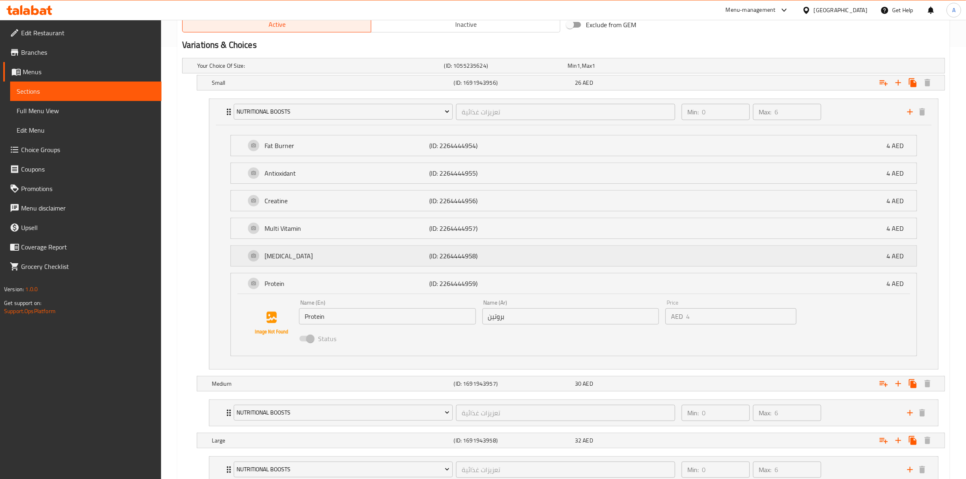
click at [412, 266] on div "Glutamine (ID: 2264444958) 4 AED" at bounding box center [577, 256] width 662 height 20
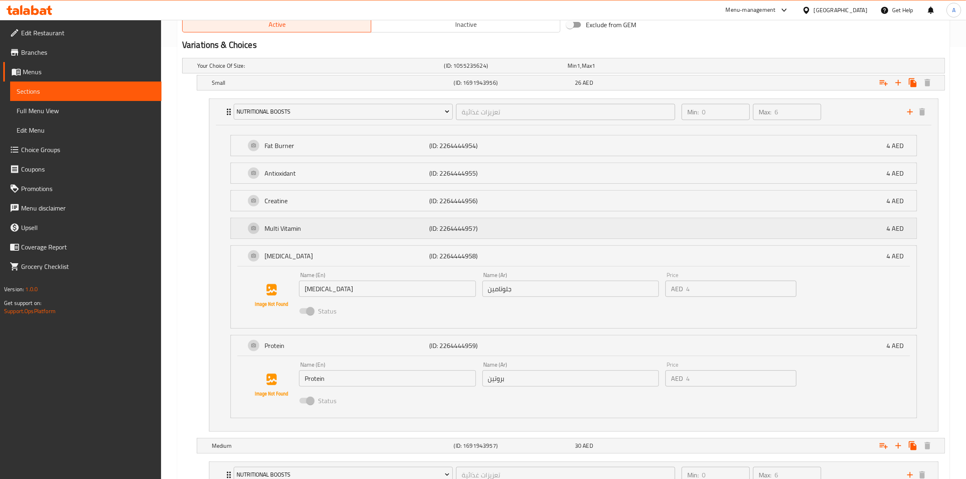
click at [412, 236] on div "Multi Vitamin (ID: 2264444957) 4 AED" at bounding box center [577, 228] width 662 height 20
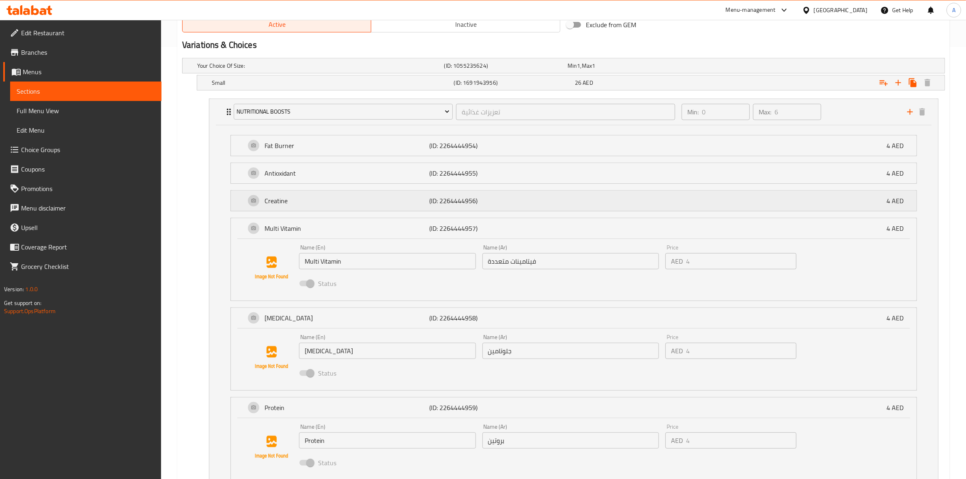
click at [403, 202] on p "Creatine" at bounding box center [347, 201] width 165 height 10
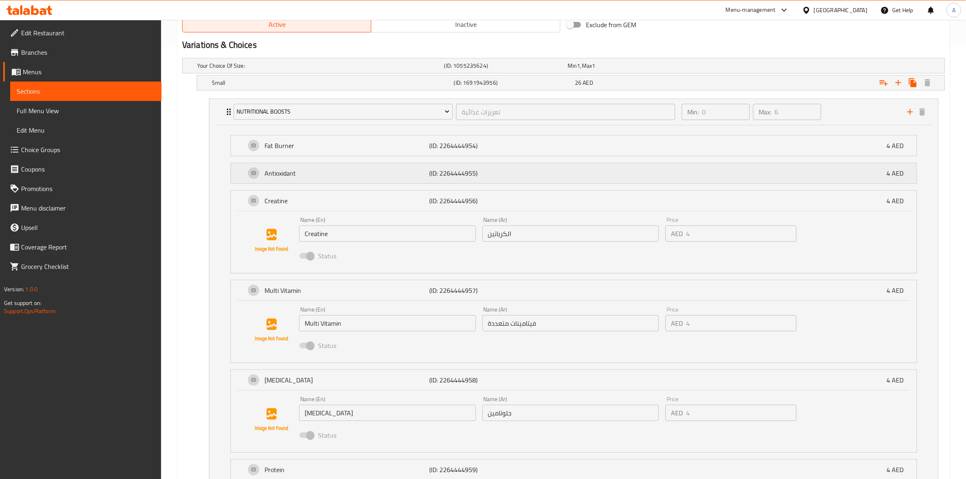
click at [399, 173] on p "Antioxidant" at bounding box center [347, 173] width 165 height 10
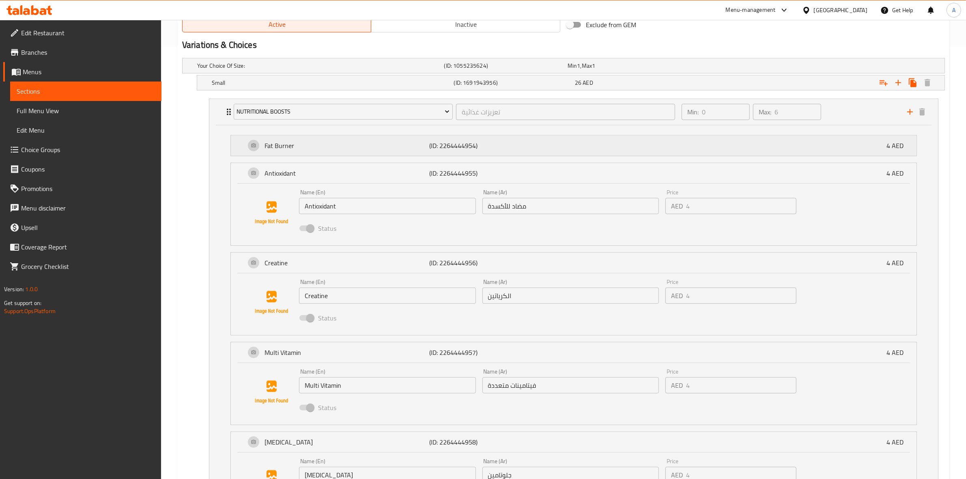
click at [395, 140] on div "Fat Burner (ID: 2264444954) 4 AED" at bounding box center [577, 146] width 662 height 20
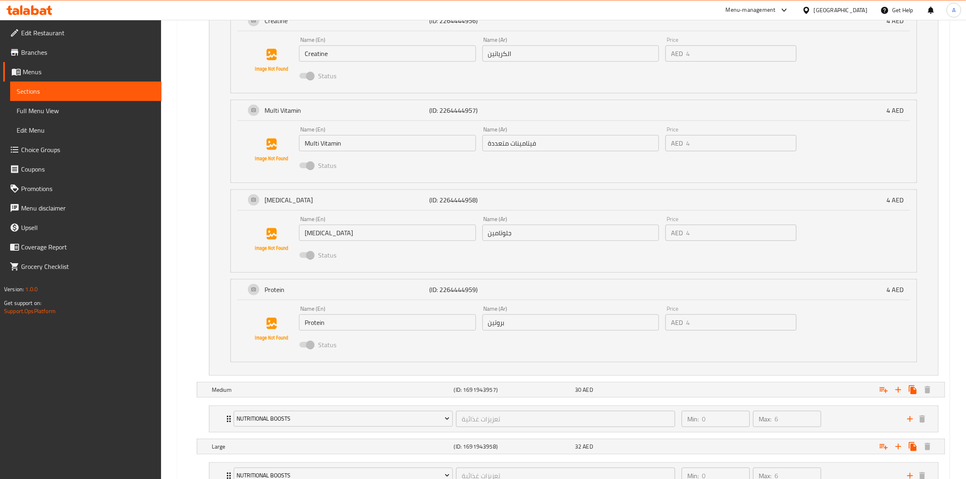
scroll to position [805, 0]
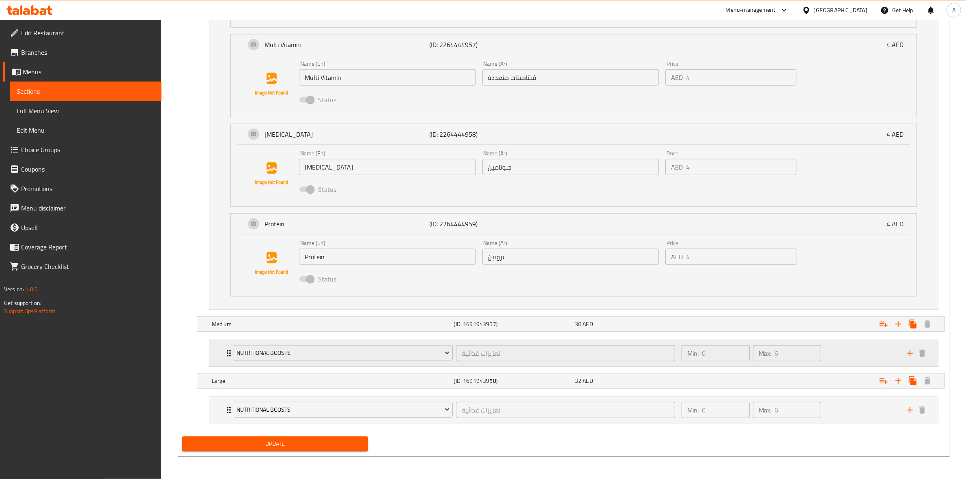
click at [879, 357] on div "Min: 0 ​ Max: 6 ​" at bounding box center [790, 354] width 226 height 26
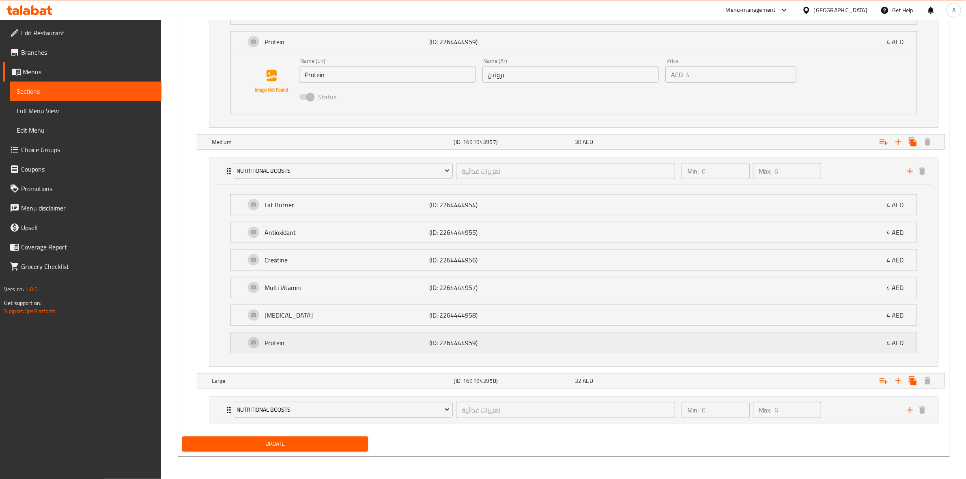
scroll to position [988, 0]
click at [386, 339] on p "Protein" at bounding box center [347, 343] width 165 height 10
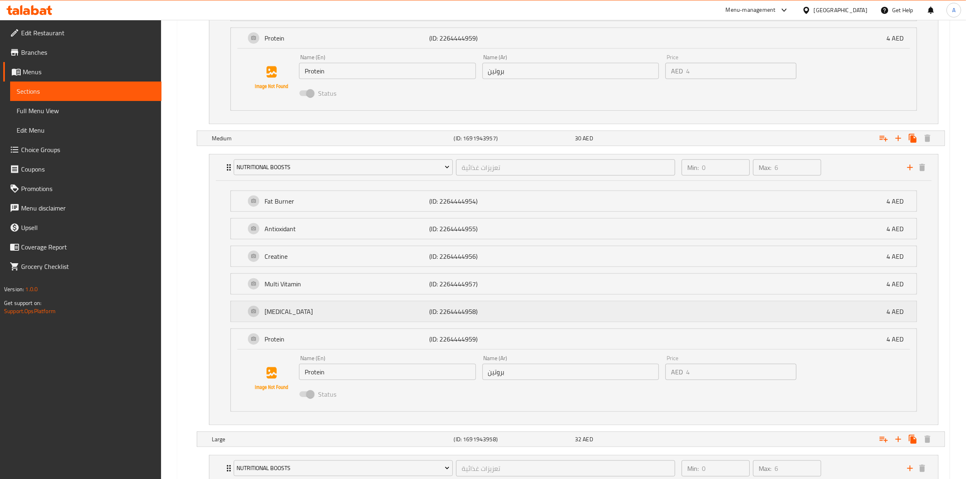
click at [374, 304] on div "Glutamine (ID: 2264444958) 4 AED" at bounding box center [577, 312] width 662 height 20
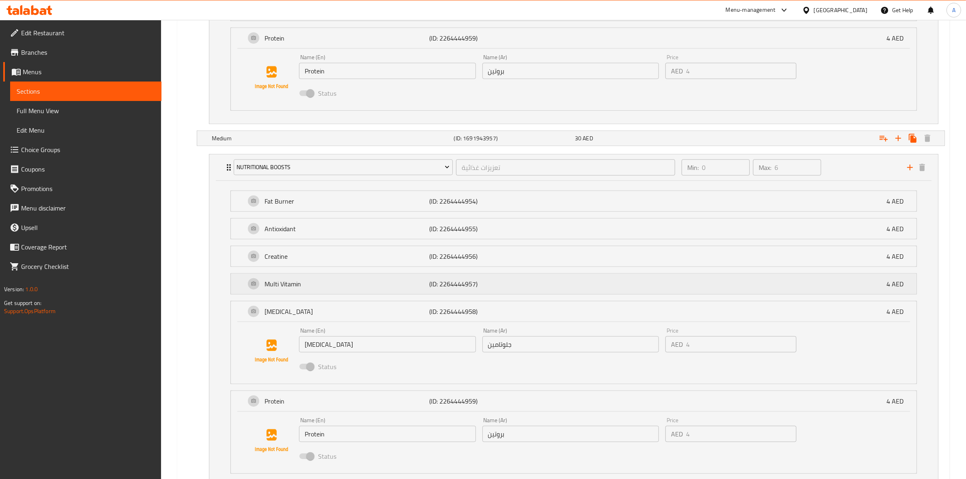
click at [372, 278] on div "Multi Vitamin (ID: 2264444957) 4 AED" at bounding box center [577, 284] width 662 height 20
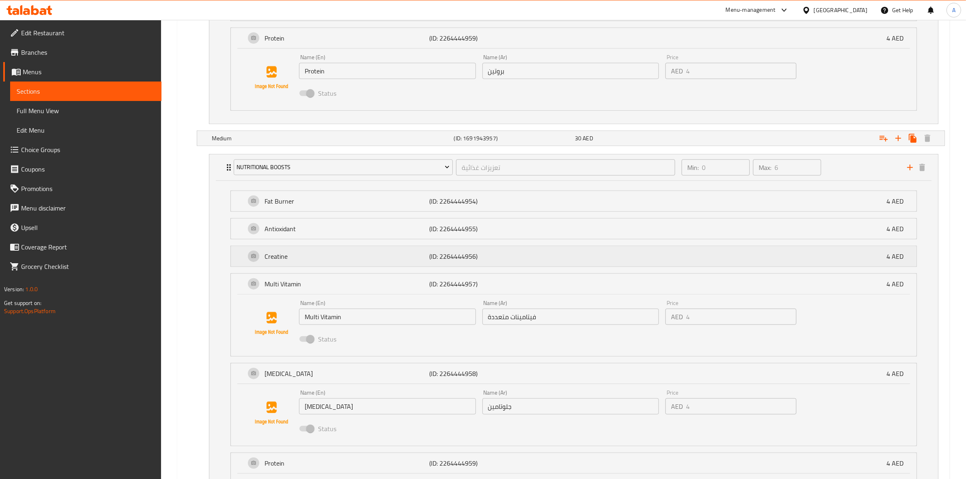
click at [372, 254] on p "Creatine" at bounding box center [347, 257] width 165 height 10
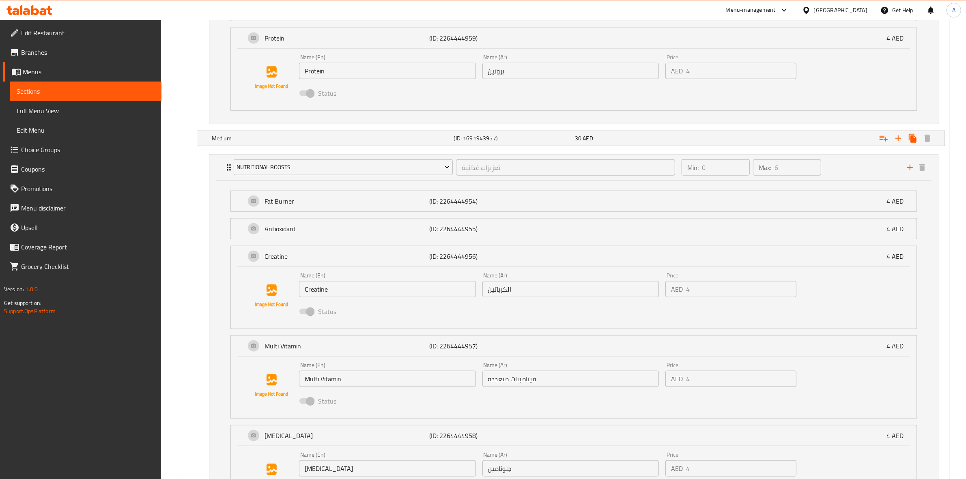
click at [372, 215] on li "Fat Burner (ID: 2264444954) 4 AED Name (En) Fat Burner Name (En) Name (Ar) حارق…" at bounding box center [574, 201] width 700 height 28
click at [371, 232] on p "Antioxidant" at bounding box center [347, 229] width 165 height 10
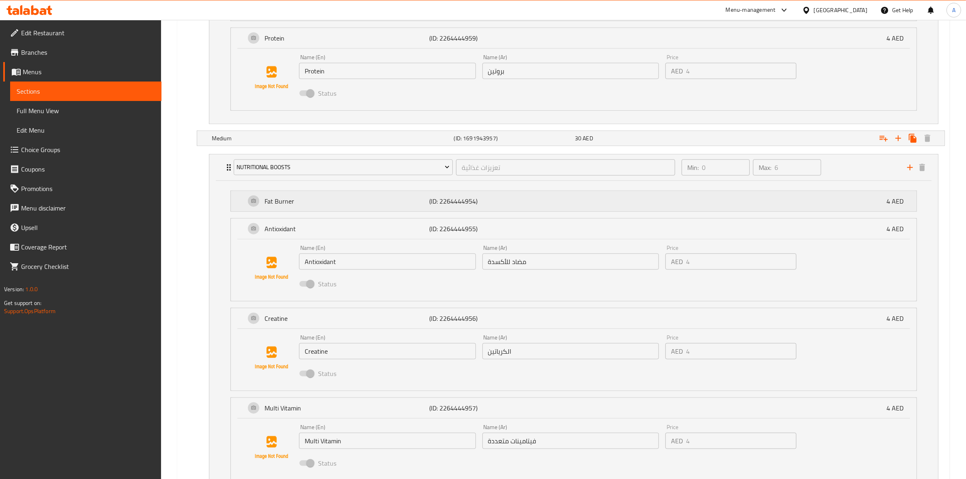
click at [372, 206] on p "Fat Burner" at bounding box center [347, 201] width 165 height 10
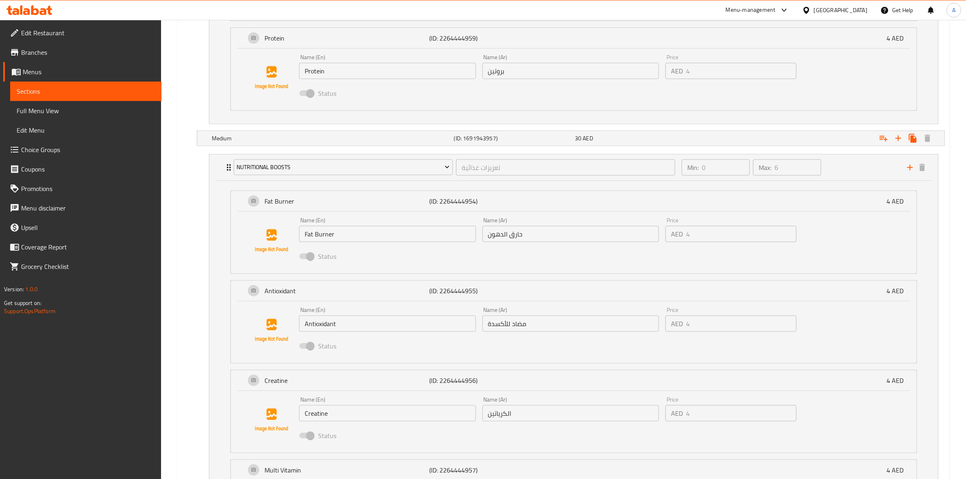
scroll to position [1360, 0]
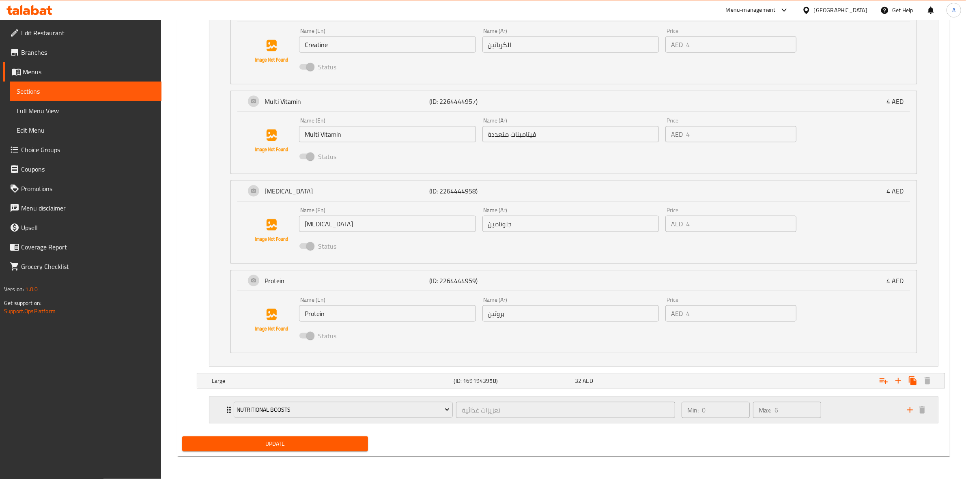
click at [848, 407] on div "Min: 0 ​ Max: 6 ​" at bounding box center [790, 410] width 226 height 26
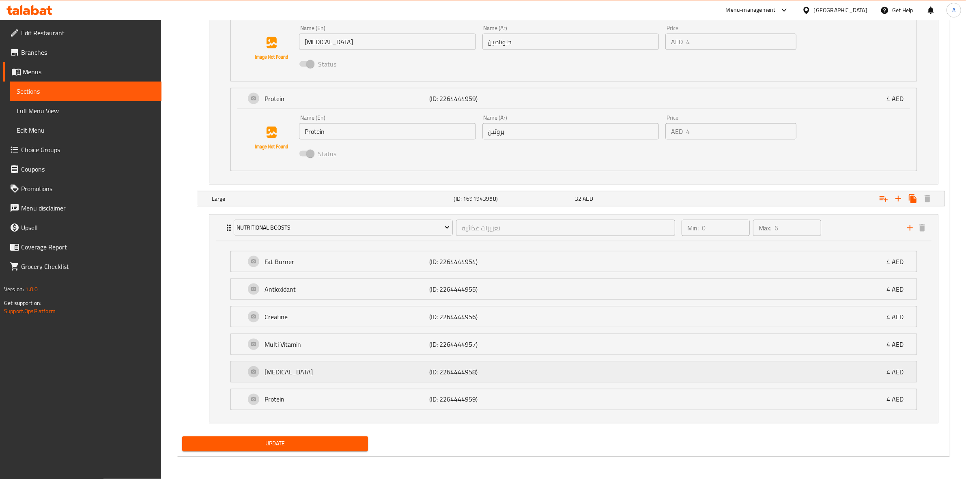
scroll to position [1543, 0]
click at [407, 397] on p "Protein" at bounding box center [347, 400] width 165 height 10
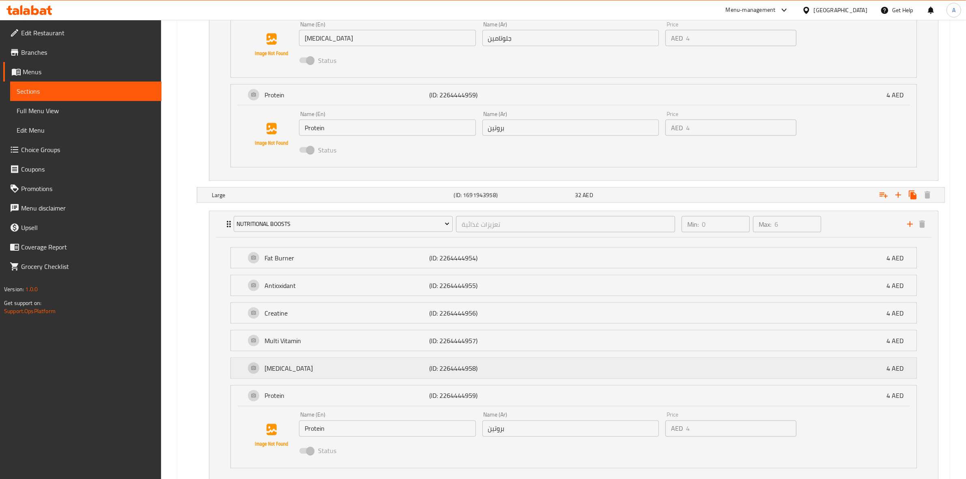
click at [390, 366] on div "Glutamine (ID: 2264444958) 4 AED" at bounding box center [577, 368] width 662 height 20
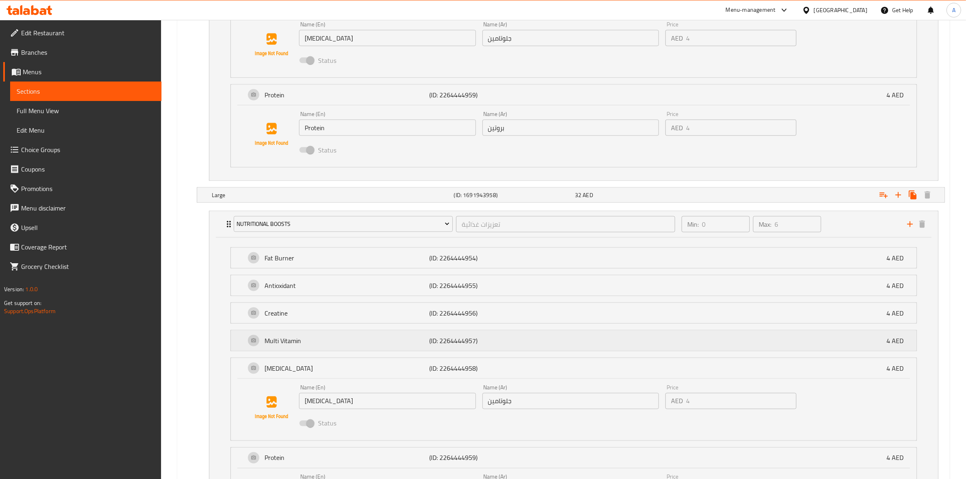
click at [379, 335] on div "Multi Vitamin (ID: 2264444957) 4 AED" at bounding box center [577, 341] width 662 height 20
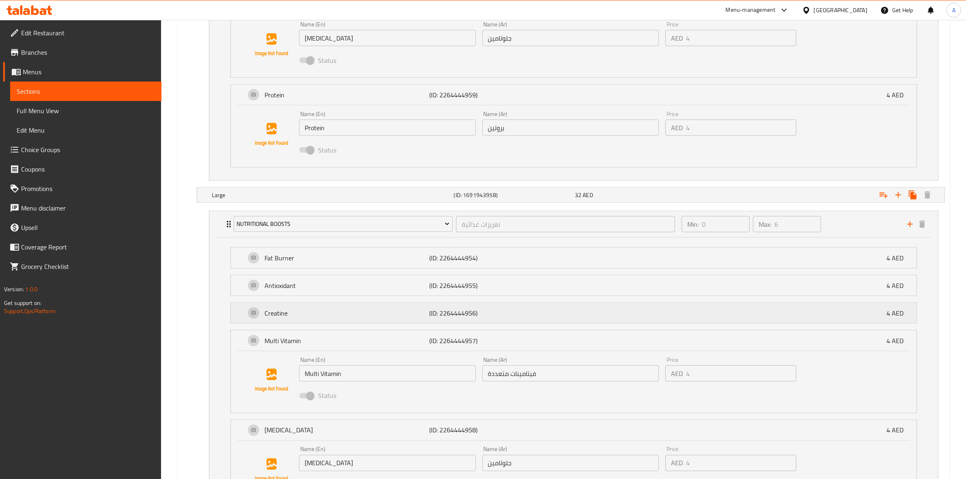
click at [362, 310] on div "Creatine (ID: 2264444956) 4 AED" at bounding box center [577, 313] width 662 height 20
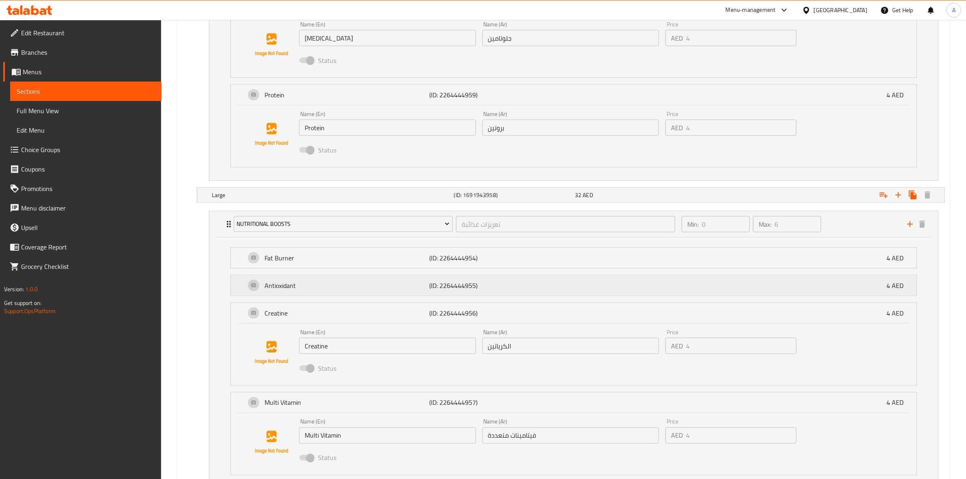
click at [366, 289] on p "Antioxidant" at bounding box center [347, 286] width 165 height 10
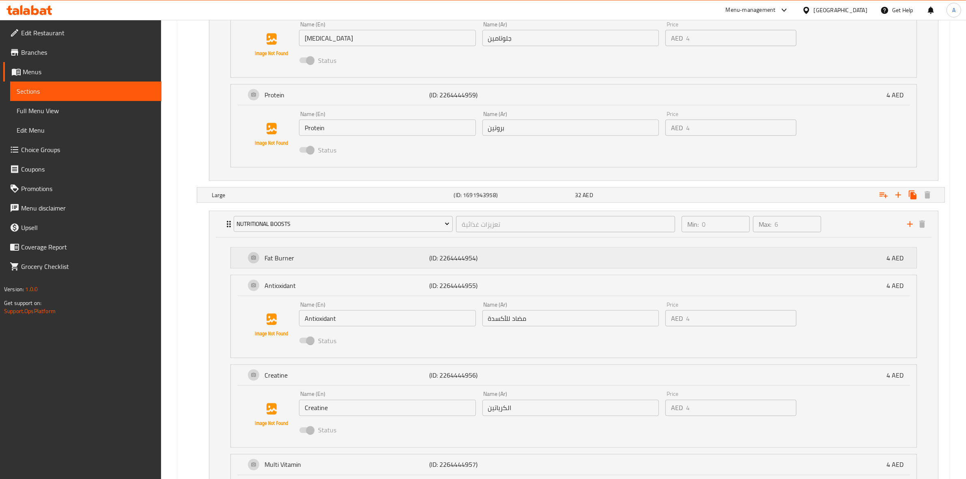
click at [368, 263] on p "Fat Burner" at bounding box center [347, 258] width 165 height 10
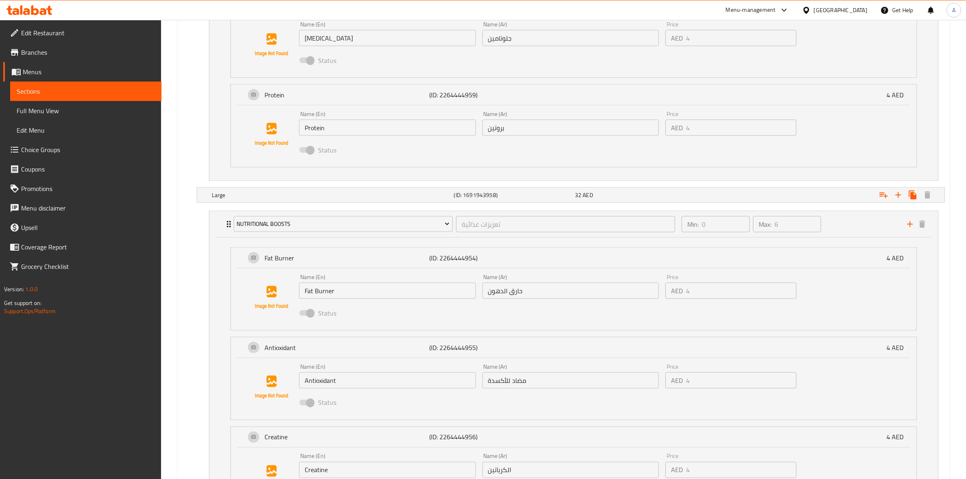
drag, startPoint x: 175, startPoint y: 303, endPoint x: 189, endPoint y: 299, distance: 14.9
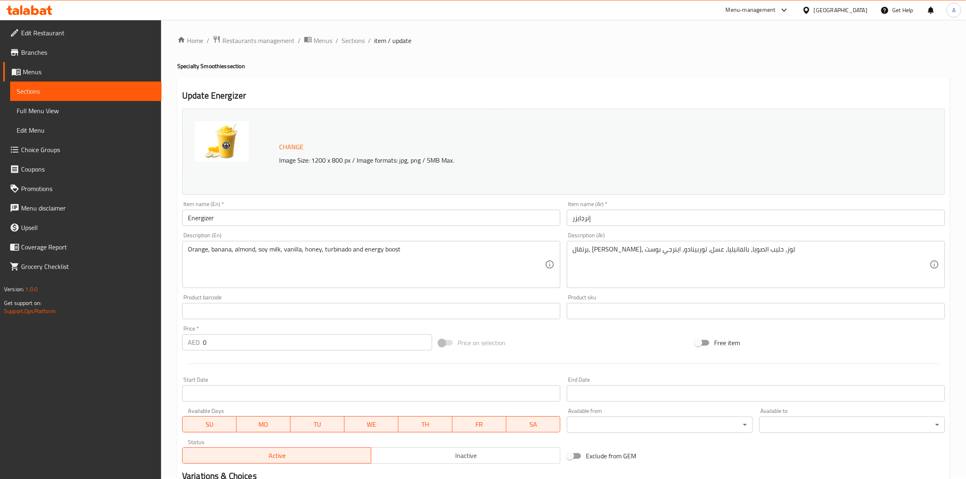
scroll to position [0, 0]
click at [364, 41] on span "Sections" at bounding box center [353, 42] width 23 height 10
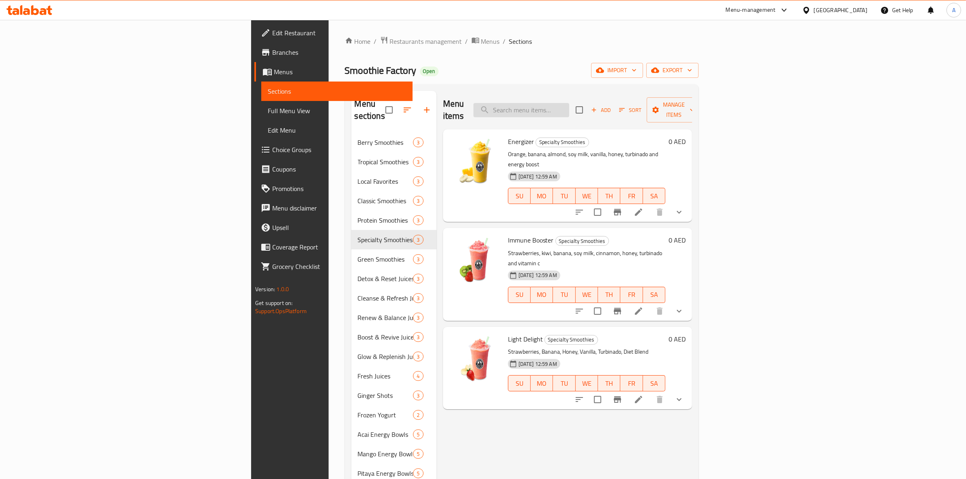
click at [569, 109] on input "search" at bounding box center [522, 110] width 96 height 14
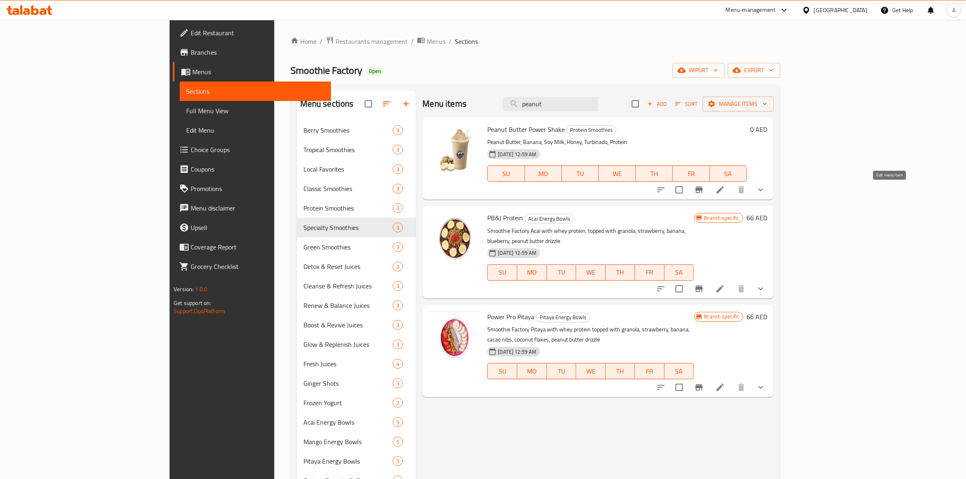
type input "peanut"
click at [725, 189] on icon at bounding box center [720, 190] width 10 height 10
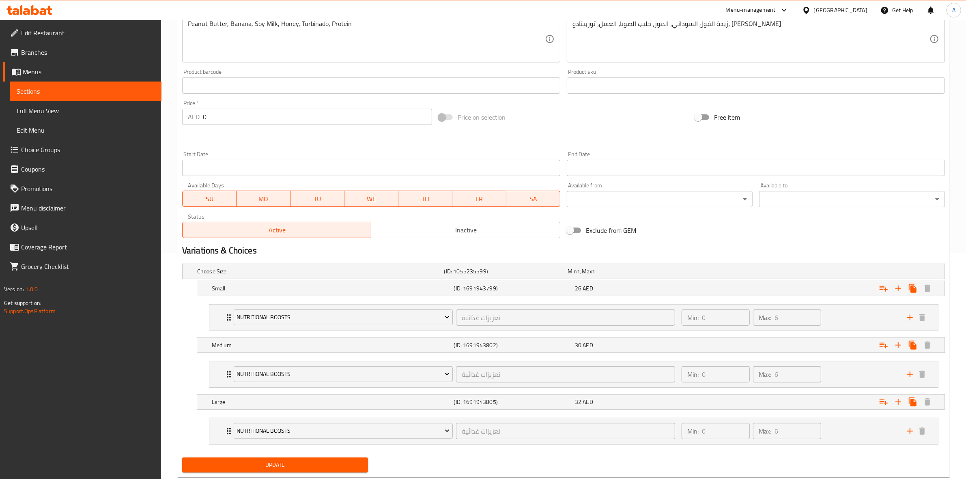
scroll to position [249, 0]
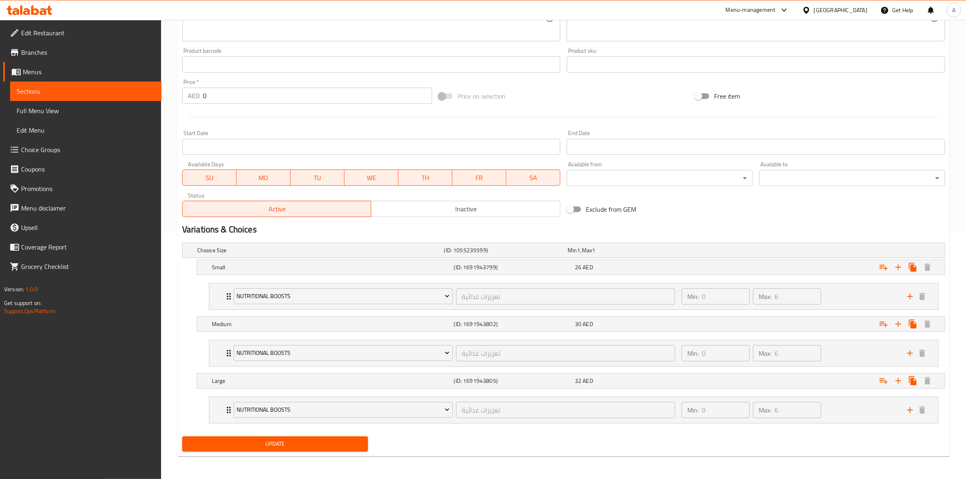
click at [849, 213] on div "Change Image Size: 1200 x 800 px / Image formats: jpg, png / 5MB Max. Item name…" at bounding box center [563, 40] width 769 height 362
click at [857, 410] on div "Min: 0 ​ Max: 6 ​" at bounding box center [790, 410] width 226 height 26
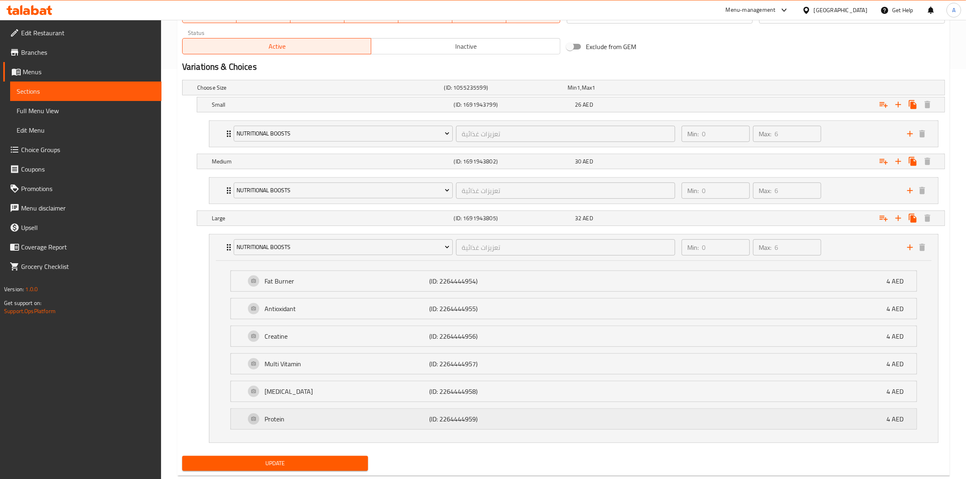
scroll to position [432, 0]
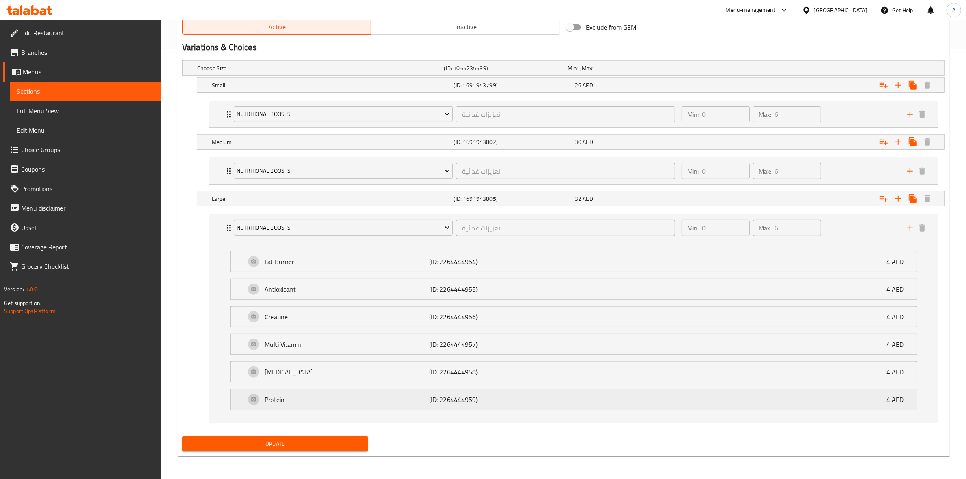
click at [333, 396] on p "Protein" at bounding box center [347, 400] width 165 height 10
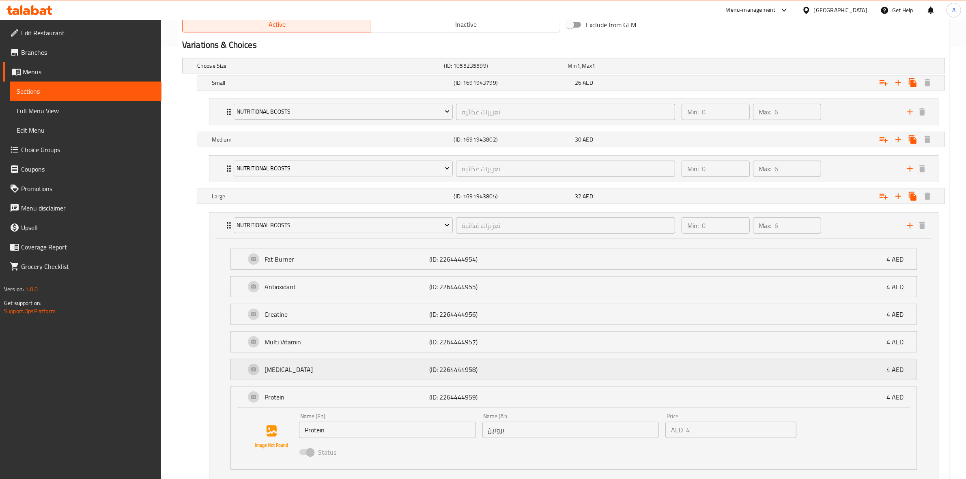
click at [337, 375] on p "Glutamine" at bounding box center [347, 370] width 165 height 10
click at [358, 341] on p "Multi Vitamin" at bounding box center [347, 342] width 165 height 10
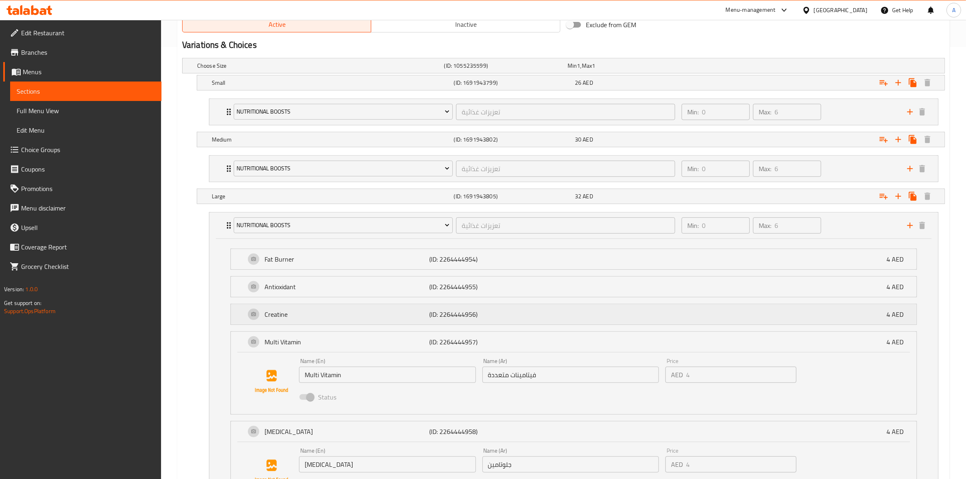
click at [358, 312] on p "Creatine" at bounding box center [347, 315] width 165 height 10
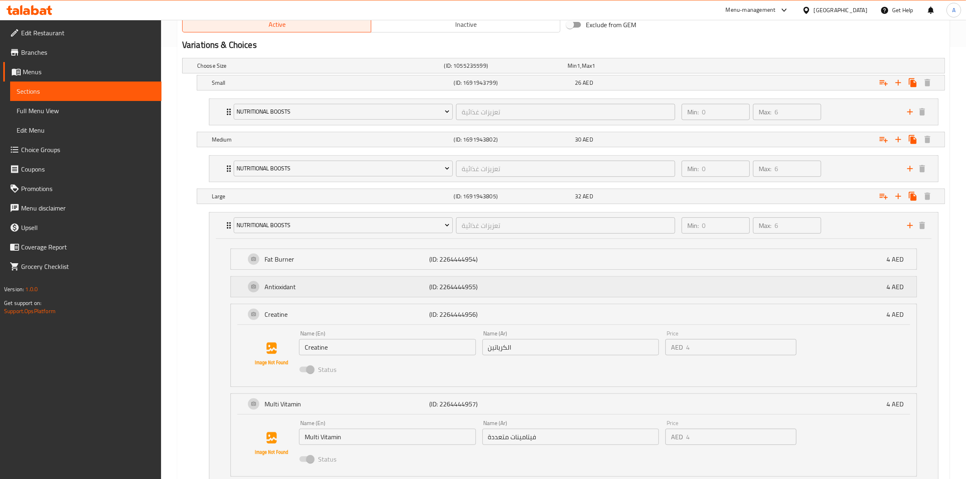
click at [349, 291] on p "Antioxidant" at bounding box center [347, 287] width 165 height 10
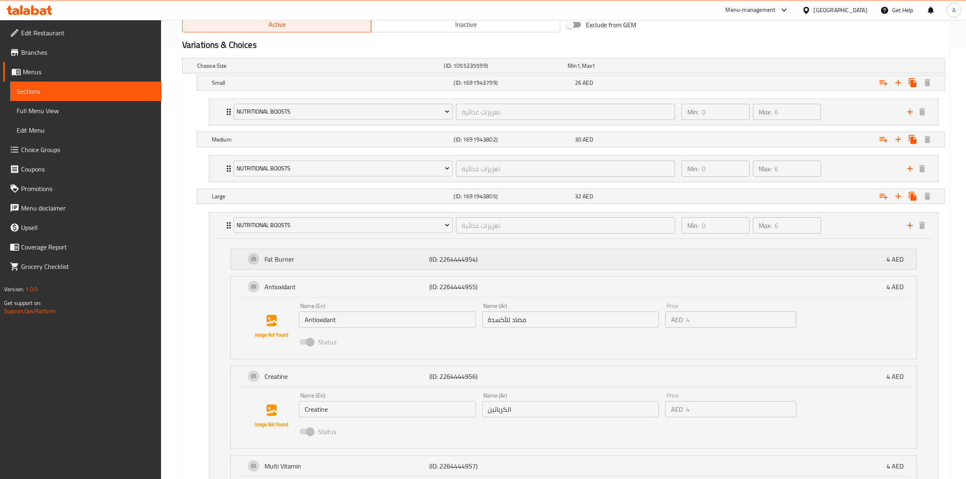
click at [339, 260] on p "Fat Burner" at bounding box center [347, 259] width 165 height 10
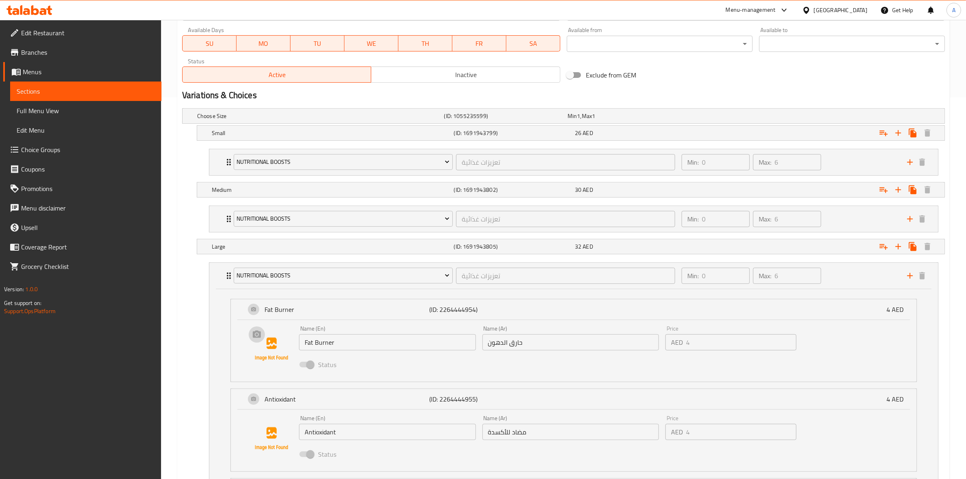
scroll to position [280, 0]
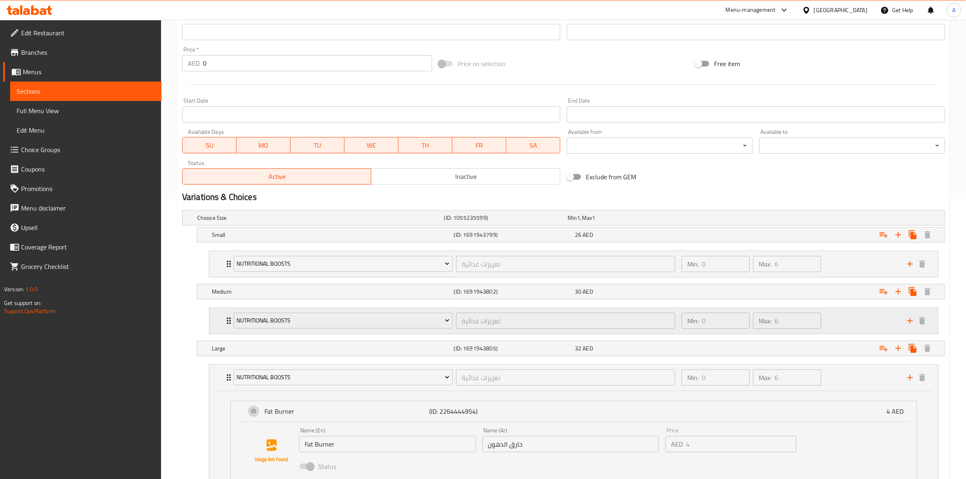
click at [847, 313] on div "Min: 0 ​ Max: 6 ​" at bounding box center [790, 321] width 226 height 26
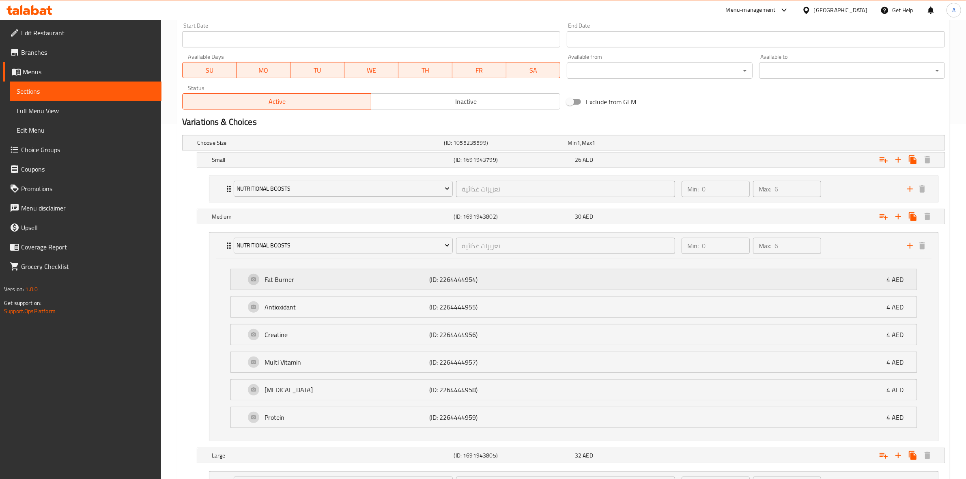
scroll to position [483, 0]
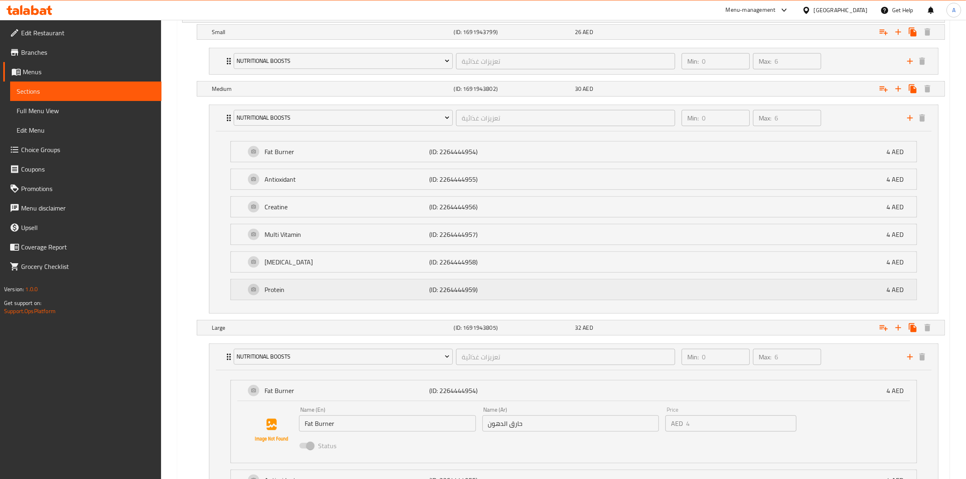
click at [295, 289] on p "Protein" at bounding box center [347, 290] width 165 height 10
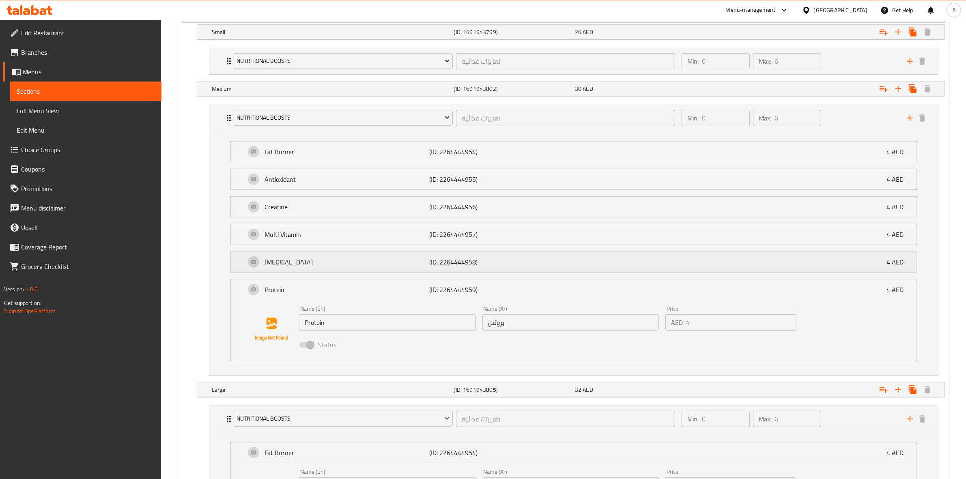
click at [287, 263] on p "Glutamine" at bounding box center [347, 262] width 165 height 10
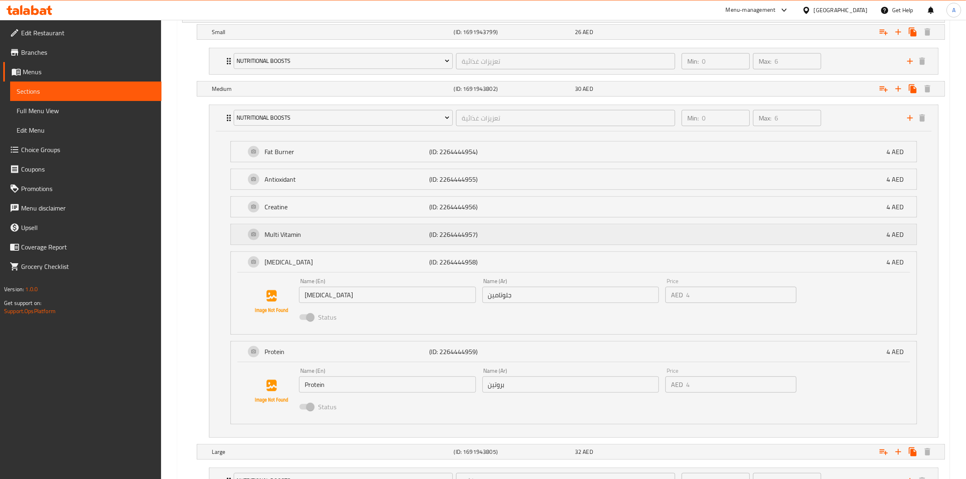
click at [289, 234] on p "Multi Vitamin" at bounding box center [347, 235] width 165 height 10
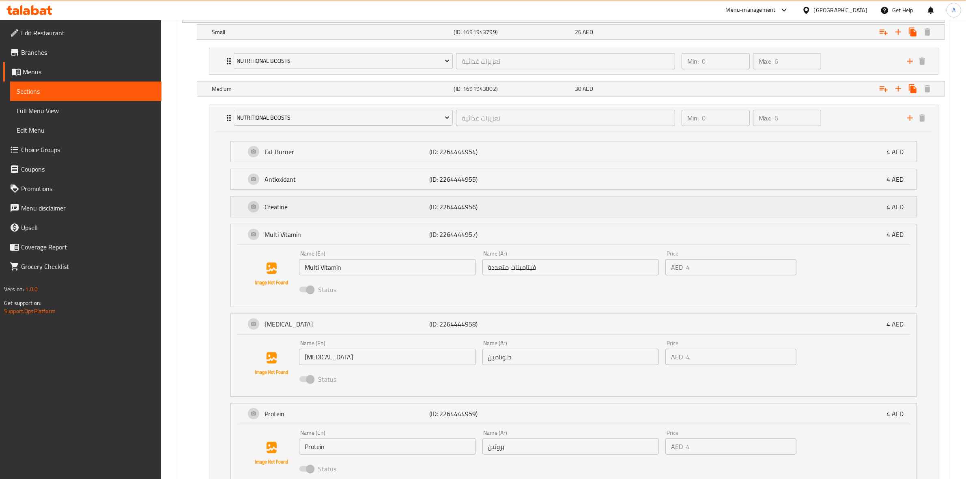
click at [293, 205] on p "Creatine" at bounding box center [347, 207] width 165 height 10
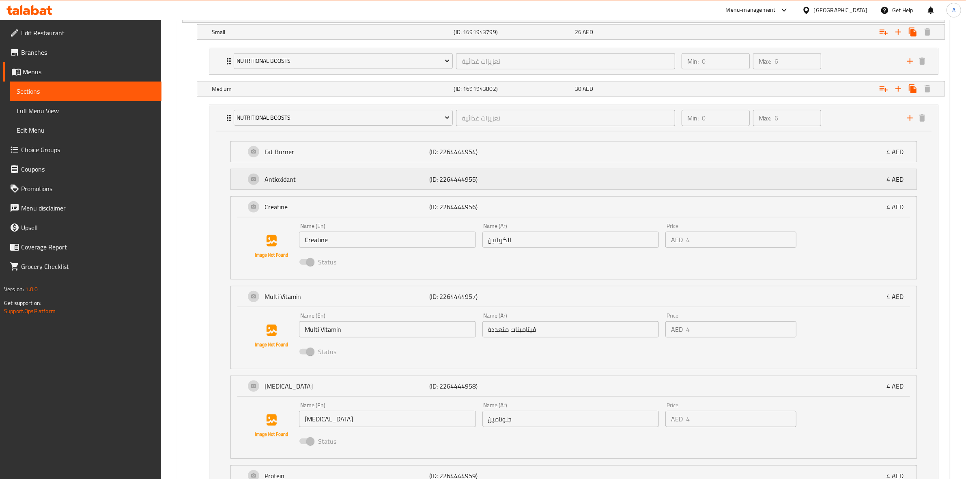
click at [297, 173] on div "Antioxidant (ID: 2264444955) 4 AED" at bounding box center [577, 179] width 662 height 20
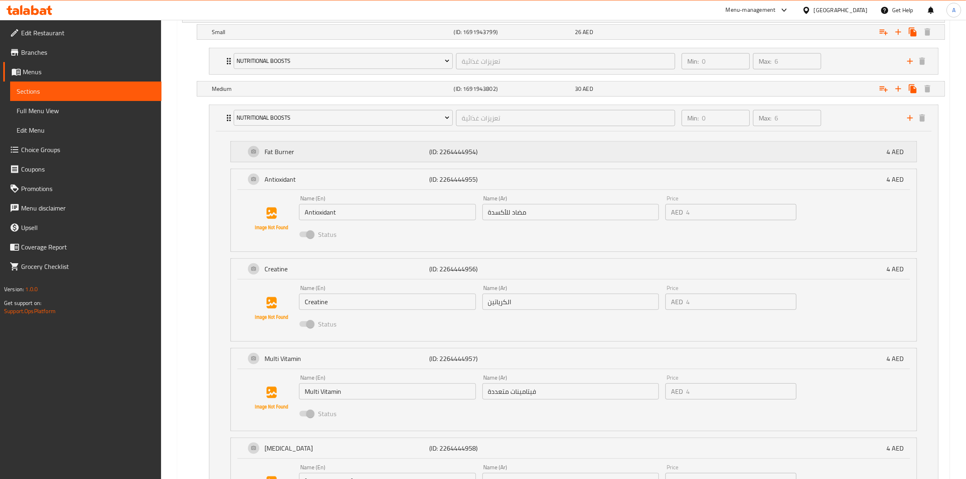
click at [299, 153] on p "Fat Burner" at bounding box center [347, 152] width 165 height 10
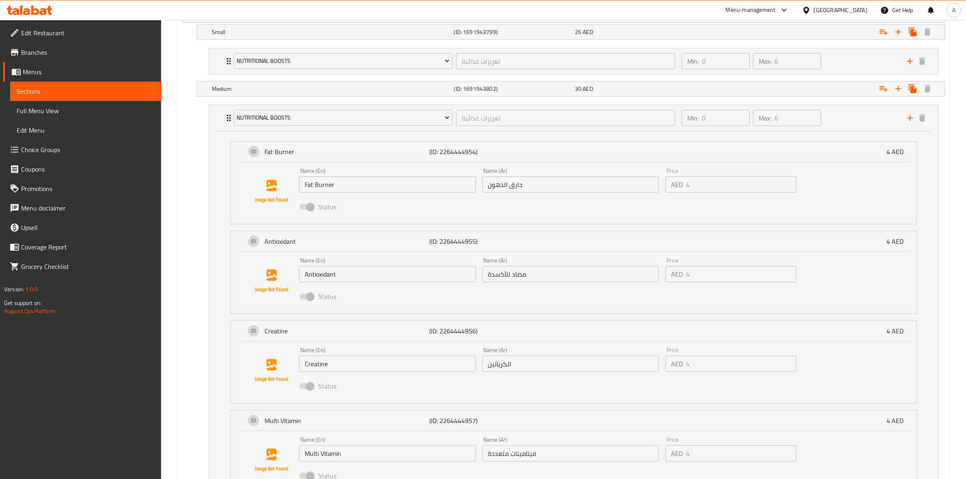
click at [189, 241] on nav "Nutritional Boosts تعزيزات غذائية ​ Min: 0 ​ Max: 6 ​ Fat Burner (ID: 226444495…" at bounding box center [563, 395] width 763 height 595
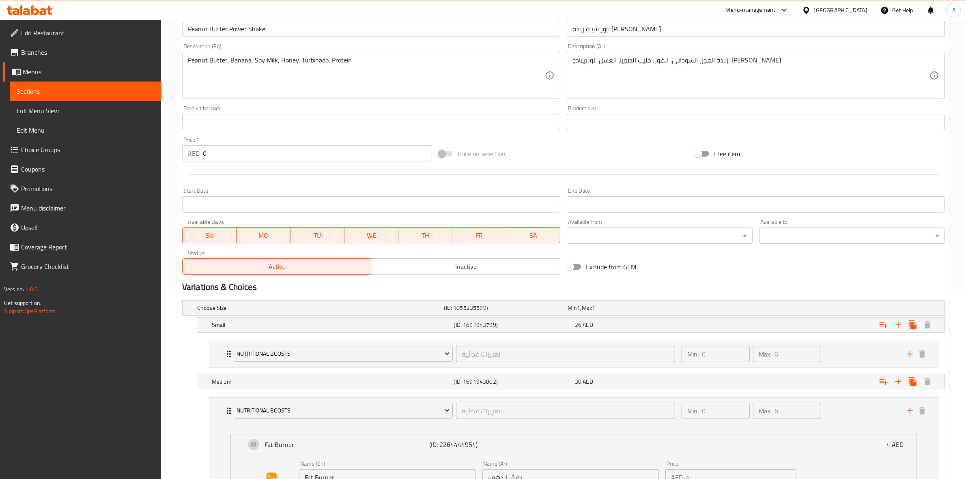
scroll to position [179, 0]
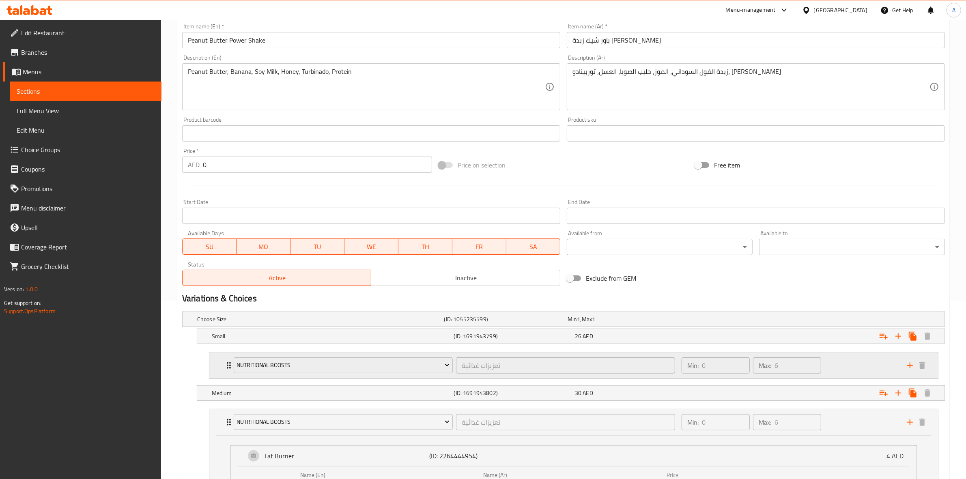
click at [862, 370] on div "Min: 0 ​ Max: 6 ​" at bounding box center [790, 366] width 226 height 26
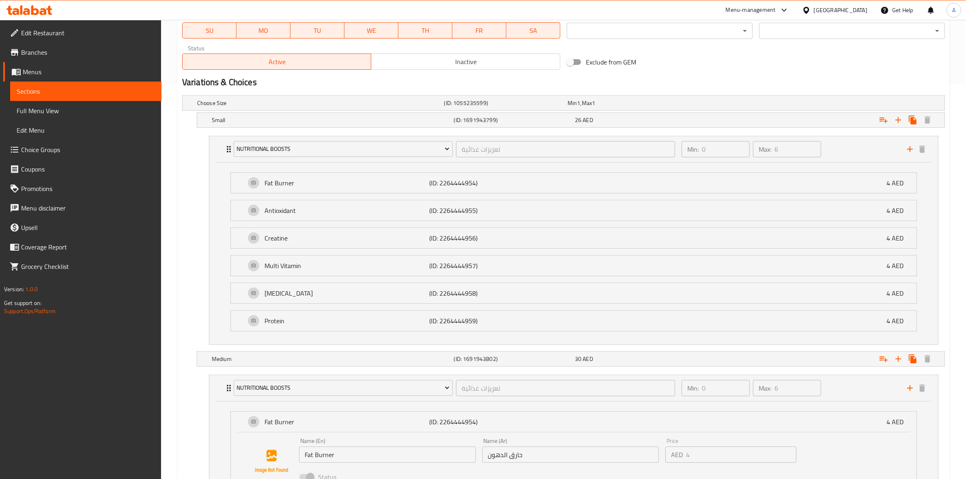
scroll to position [432, 0]
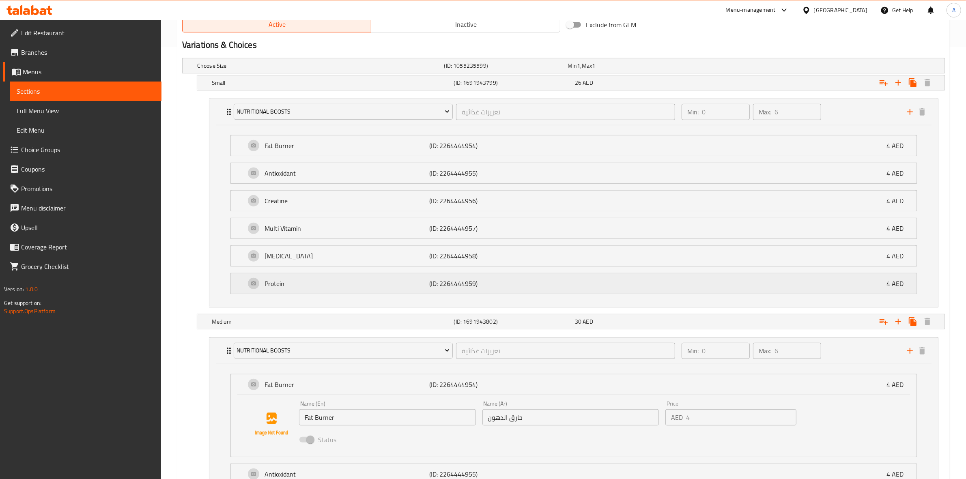
click at [324, 287] on p "Protein" at bounding box center [347, 284] width 165 height 10
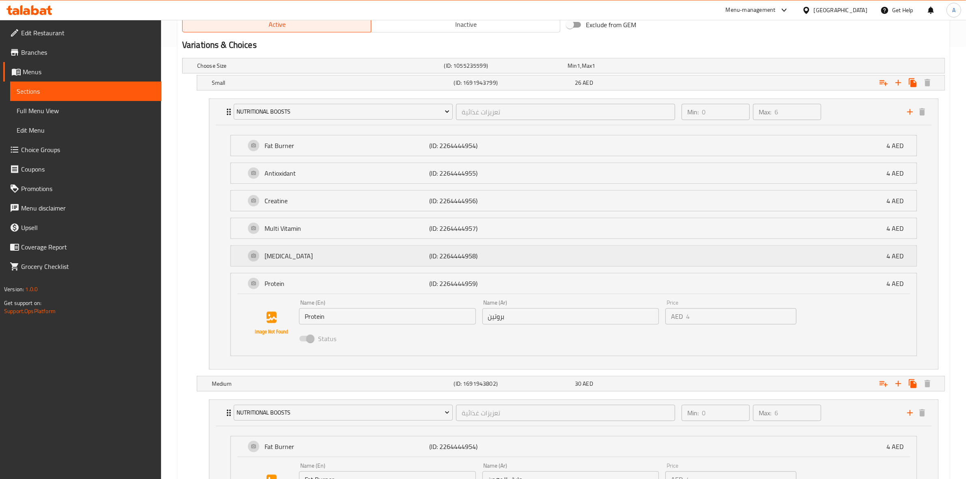
click at [295, 260] on p "Glutamine" at bounding box center [347, 256] width 165 height 10
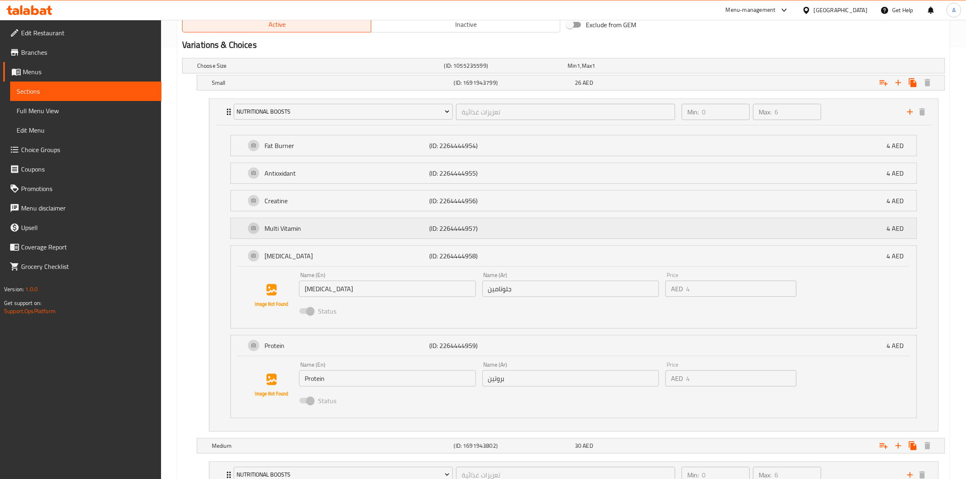
click at [289, 229] on p "Multi Vitamin" at bounding box center [347, 229] width 165 height 10
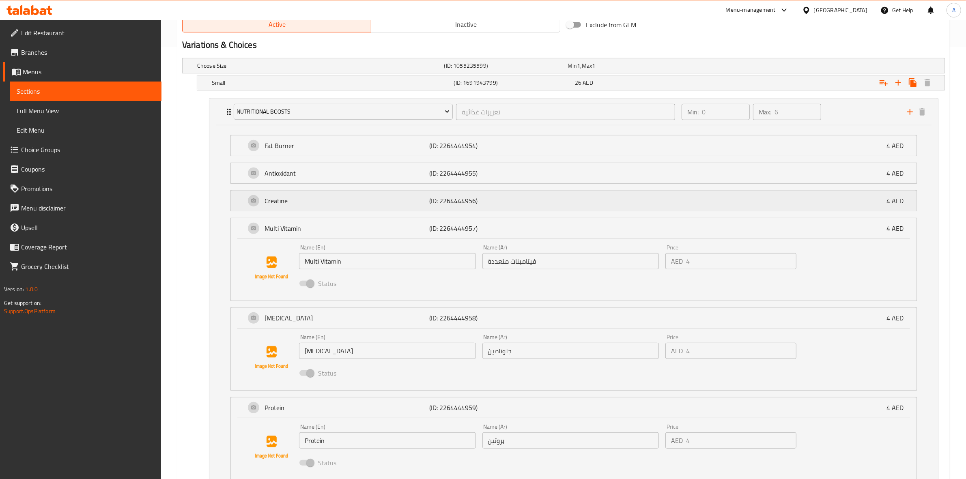
click at [291, 201] on p "Creatine" at bounding box center [347, 201] width 165 height 10
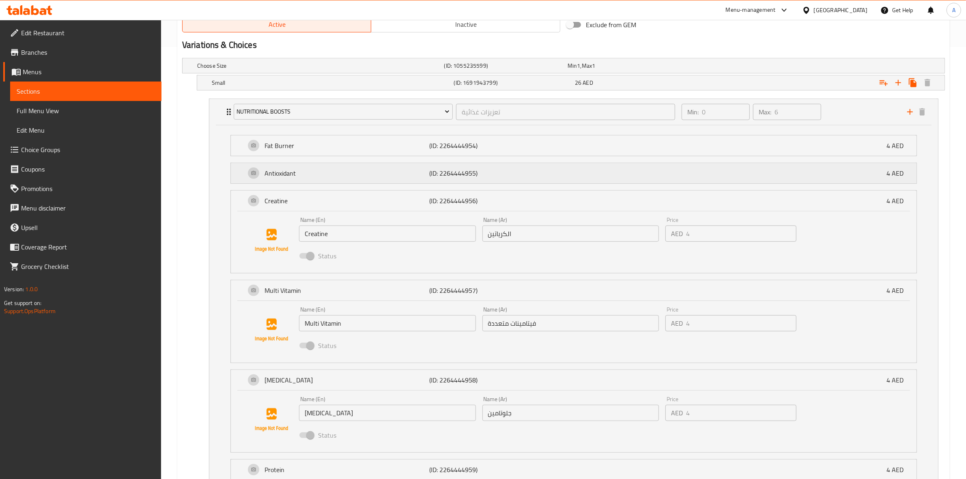
click at [293, 171] on p "Antioxidant" at bounding box center [347, 173] width 165 height 10
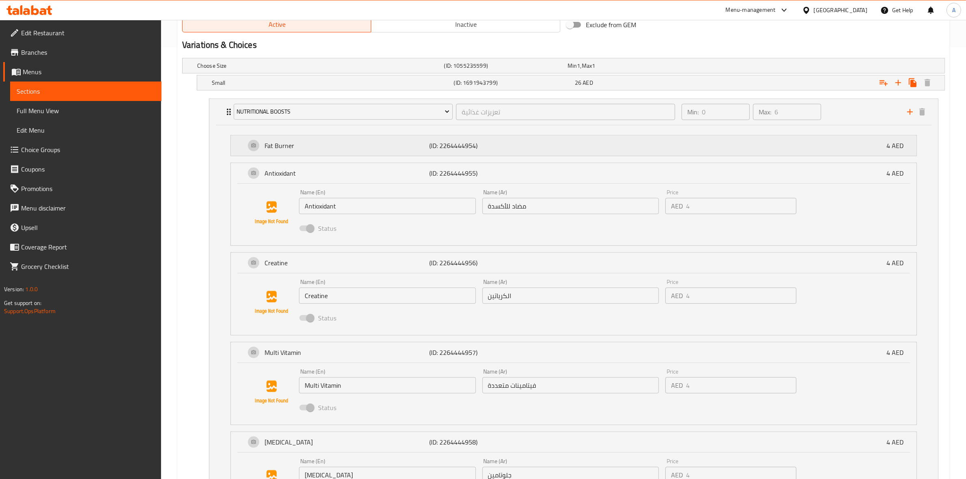
click at [295, 151] on p "Fat Burner" at bounding box center [347, 146] width 165 height 10
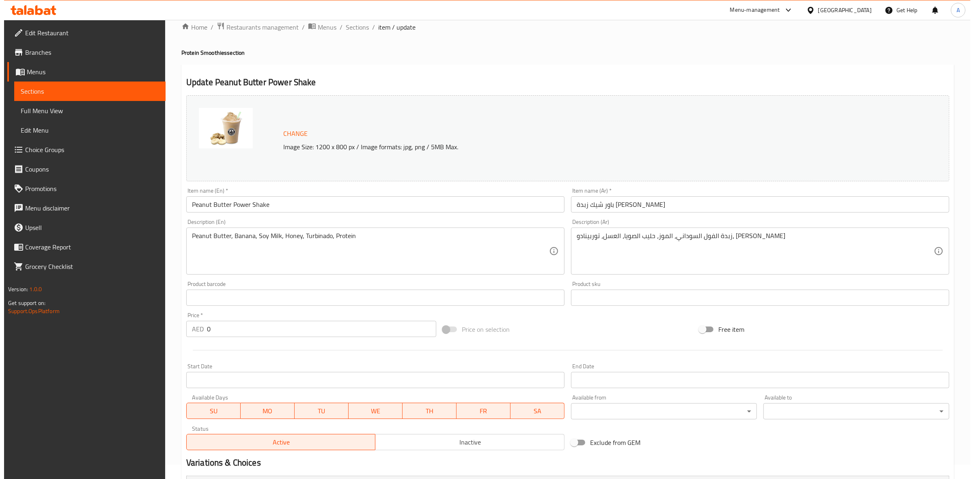
scroll to position [0, 0]
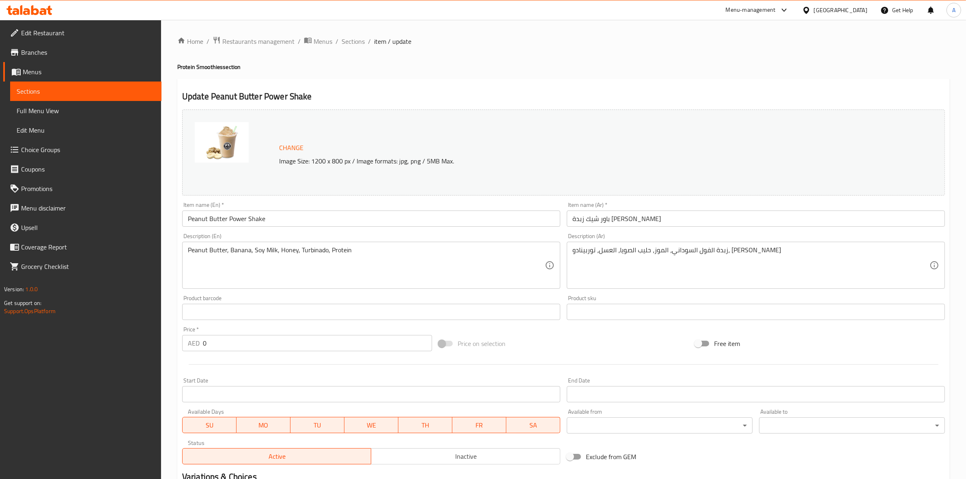
drag, startPoint x: 869, startPoint y: 92, endPoint x: 852, endPoint y: 1, distance: 91.9
click at [869, 91] on h2 "Update Peanut Butter Power Shake" at bounding box center [563, 97] width 763 height 12
click at [352, 45] on span "Sections" at bounding box center [353, 42] width 23 height 10
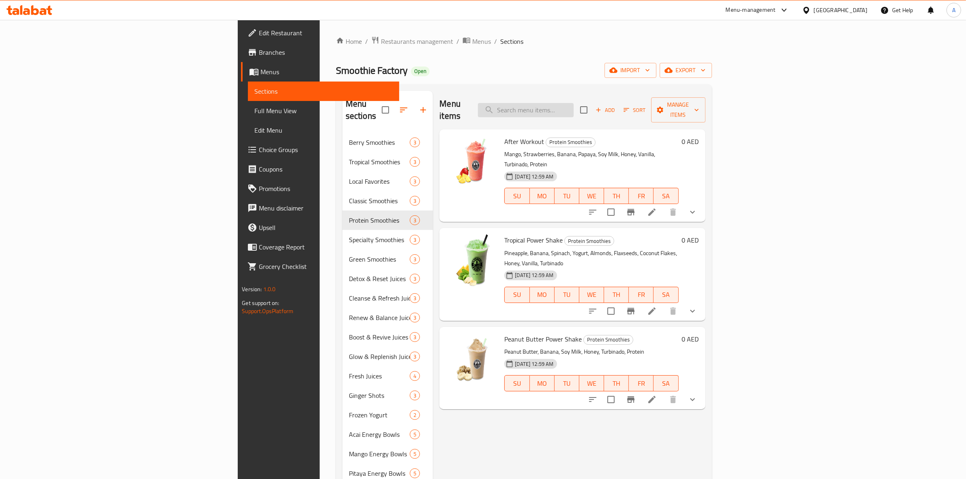
click at [574, 111] on input "search" at bounding box center [526, 110] width 96 height 14
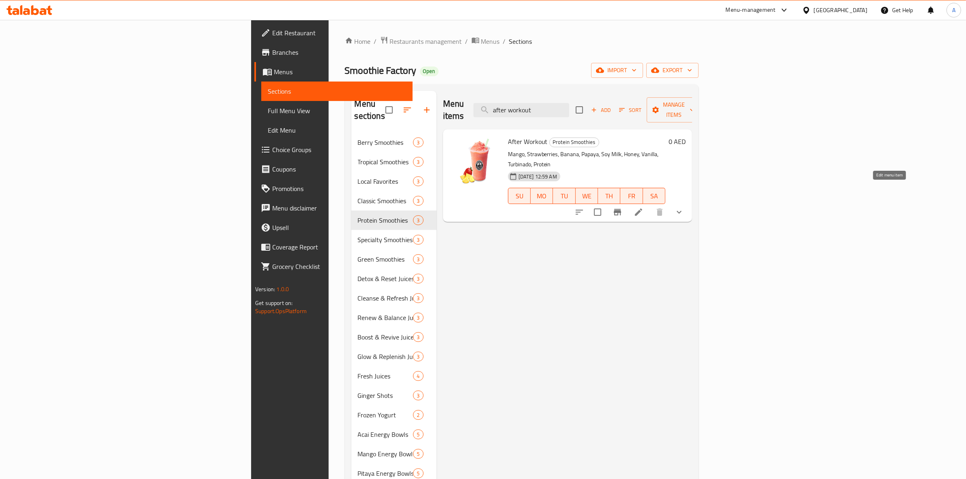
type input "after workout"
click at [644, 207] on icon at bounding box center [639, 212] width 10 height 10
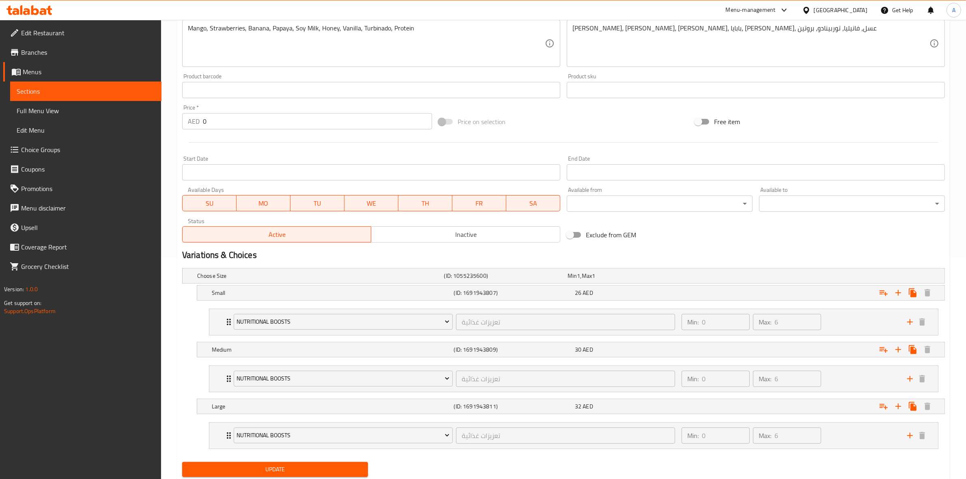
scroll to position [249, 0]
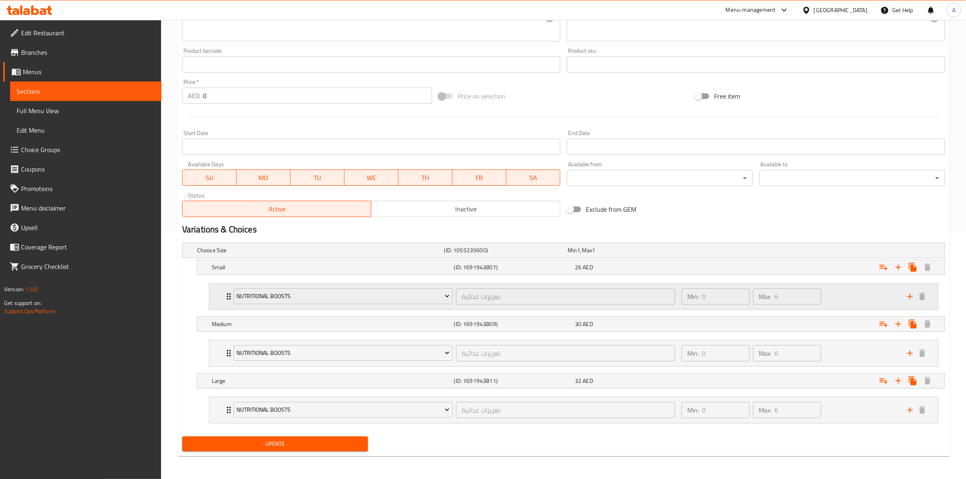
click at [869, 293] on div "Min: 0 ​ Max: 6 ​" at bounding box center [790, 297] width 226 height 26
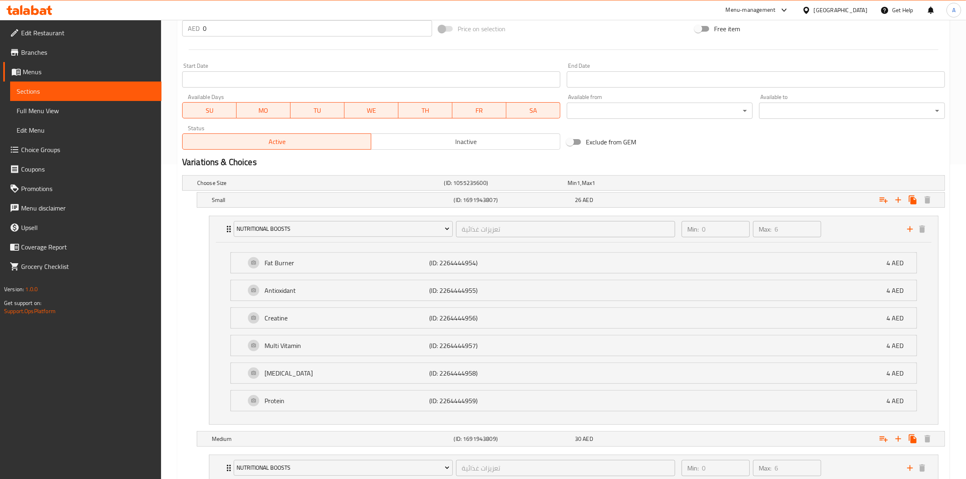
scroll to position [401, 0]
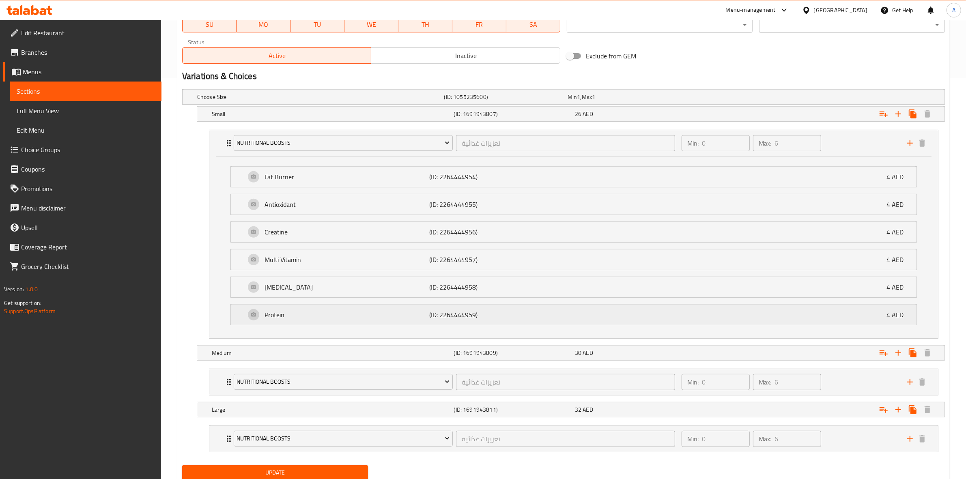
click at [350, 319] on p "Protein" at bounding box center [347, 315] width 165 height 10
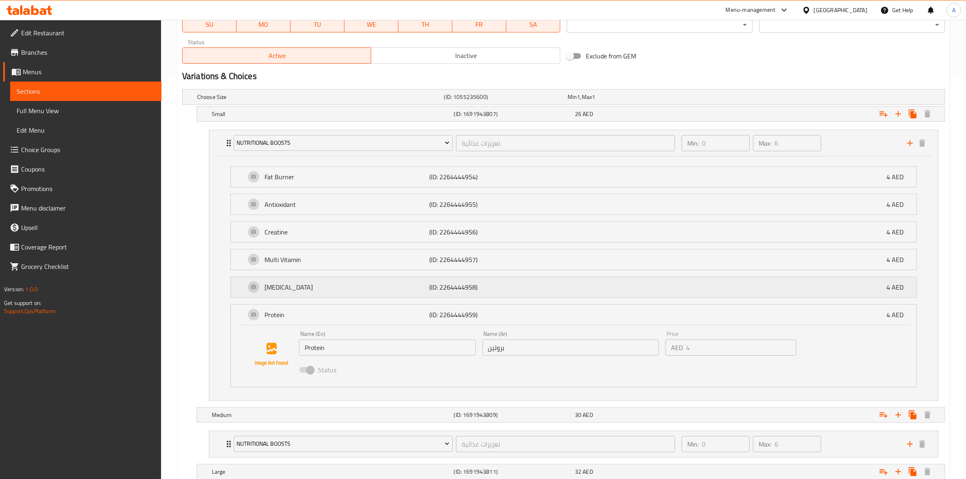
click at [312, 286] on p "Glutamine" at bounding box center [347, 287] width 165 height 10
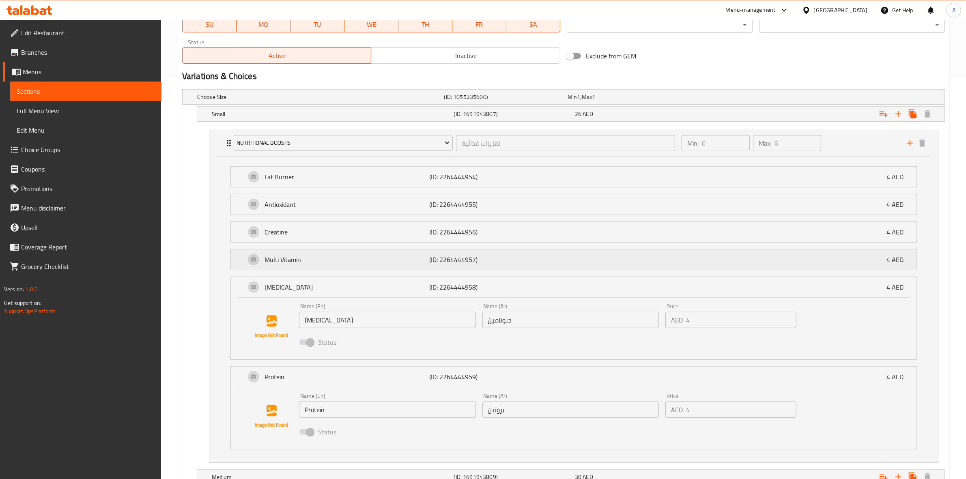
click at [303, 262] on p "Multi Vitamin" at bounding box center [347, 260] width 165 height 10
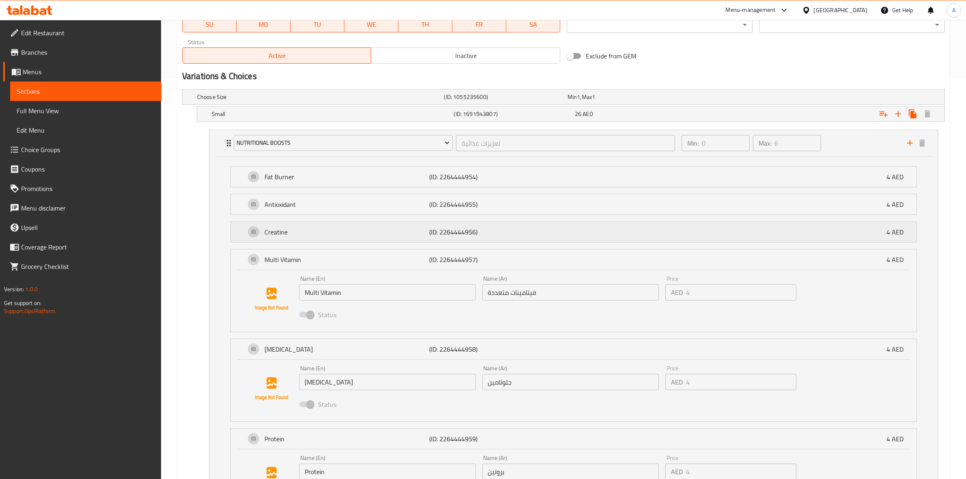
click at [301, 240] on div "Creatine (ID: 2264444956) 4 AED" at bounding box center [577, 232] width 662 height 20
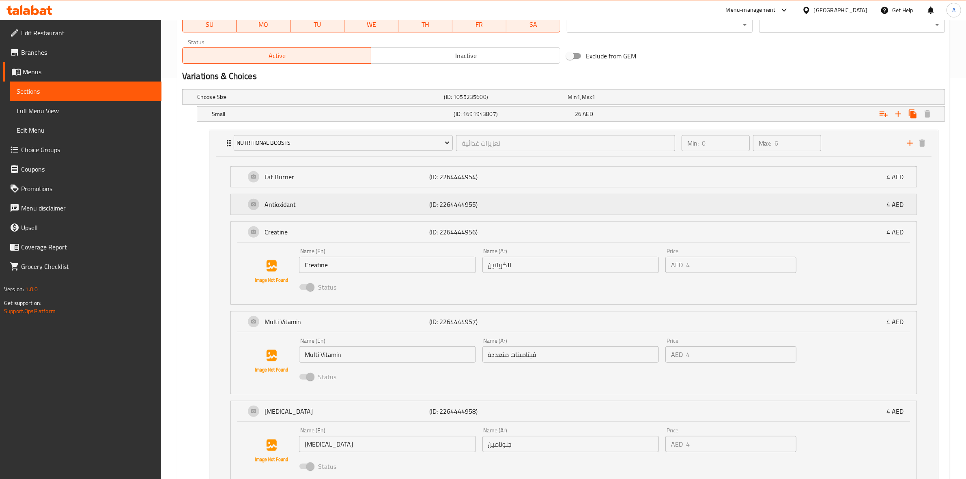
click at [302, 210] on div "Antioxidant (ID: 2264444955) 4 AED" at bounding box center [577, 204] width 662 height 20
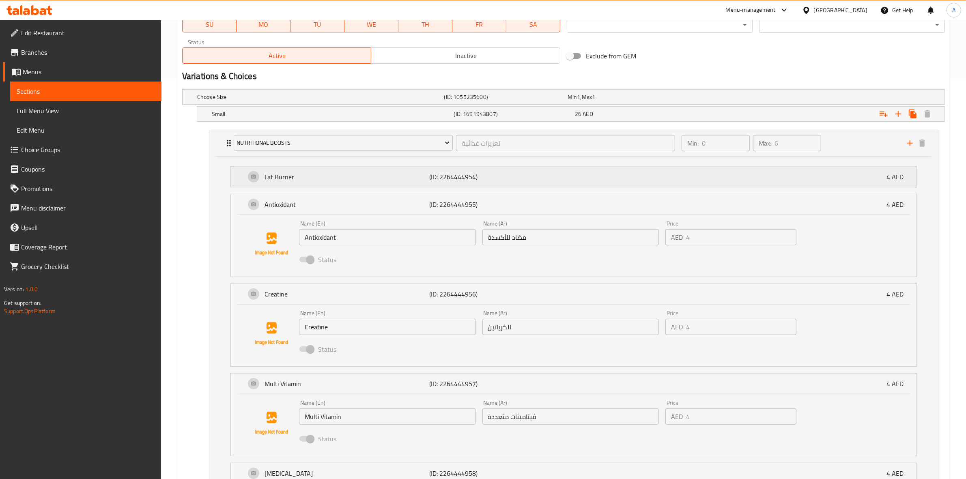
click at [305, 179] on p "Fat Burner" at bounding box center [347, 177] width 165 height 10
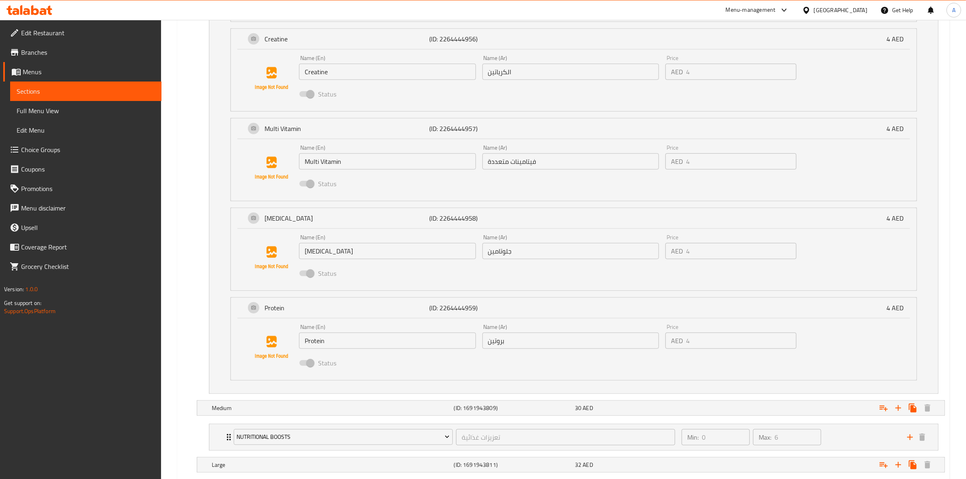
scroll to position [805, 0]
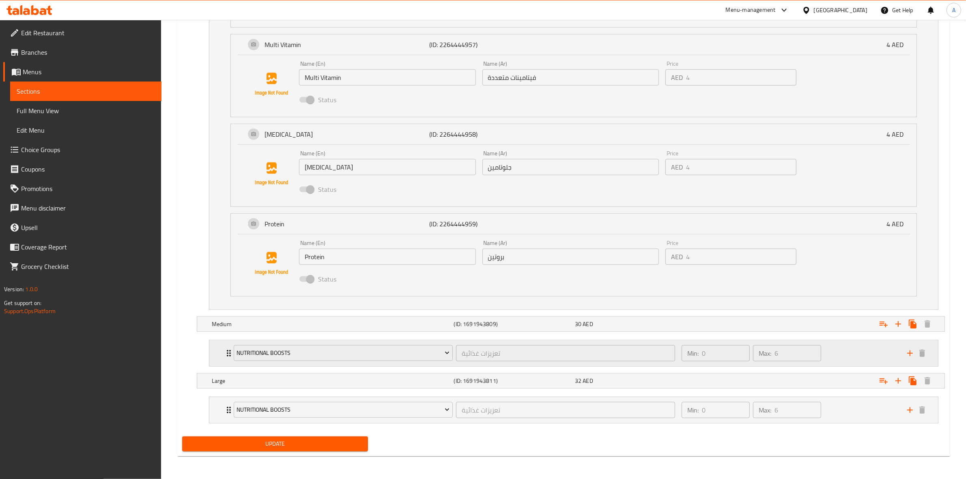
click at [832, 347] on div "Min: 0 ​ Max: 6 ​" at bounding box center [790, 354] width 226 height 26
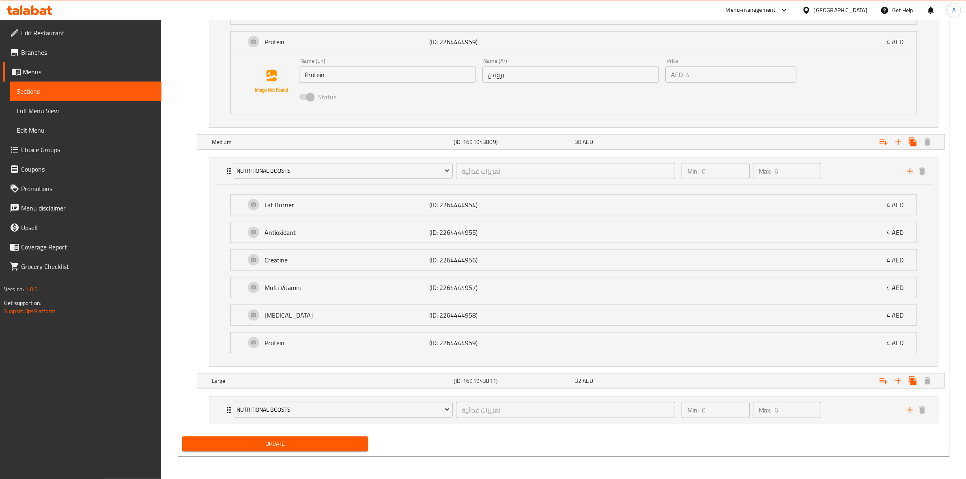
scroll to position [988, 0]
click at [270, 346] on p "Protein" at bounding box center [347, 343] width 165 height 10
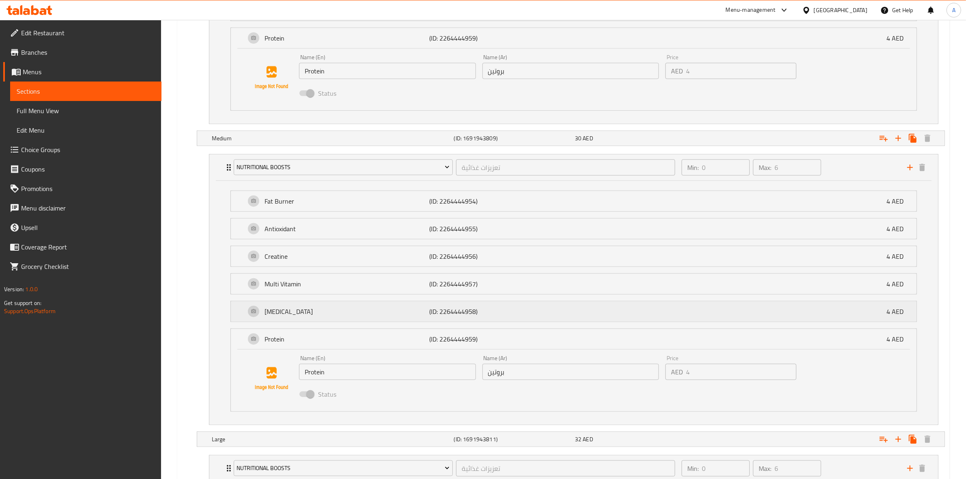
click at [278, 315] on p "Glutamine" at bounding box center [347, 312] width 165 height 10
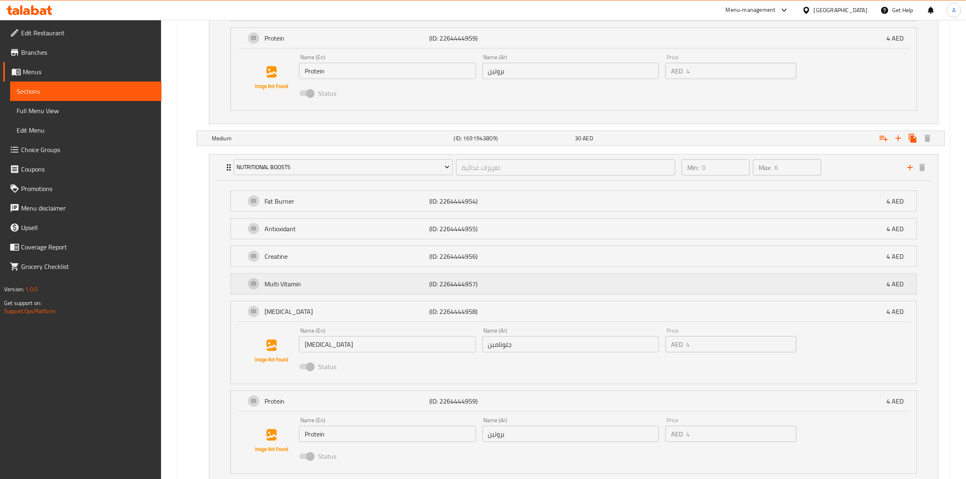
click at [285, 282] on p "Multi Vitamin" at bounding box center [347, 284] width 165 height 10
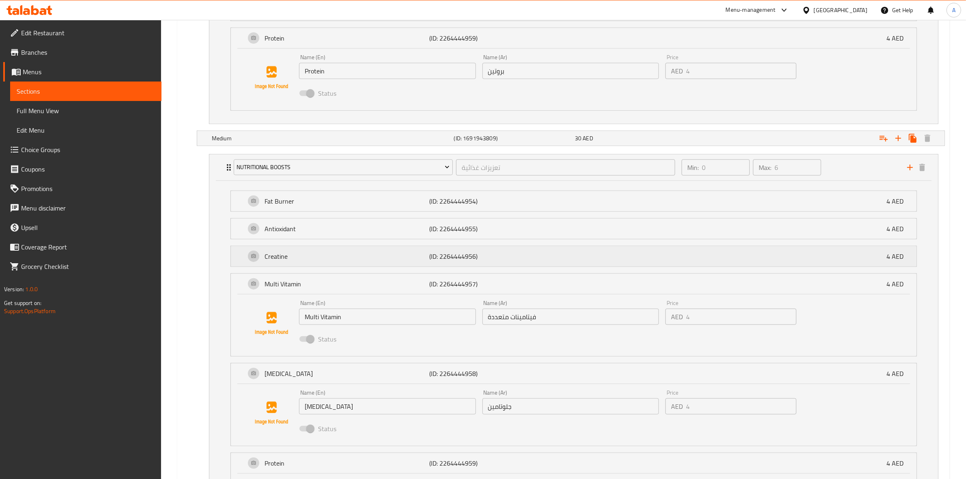
click at [285, 261] on p "Creatine" at bounding box center [347, 257] width 165 height 10
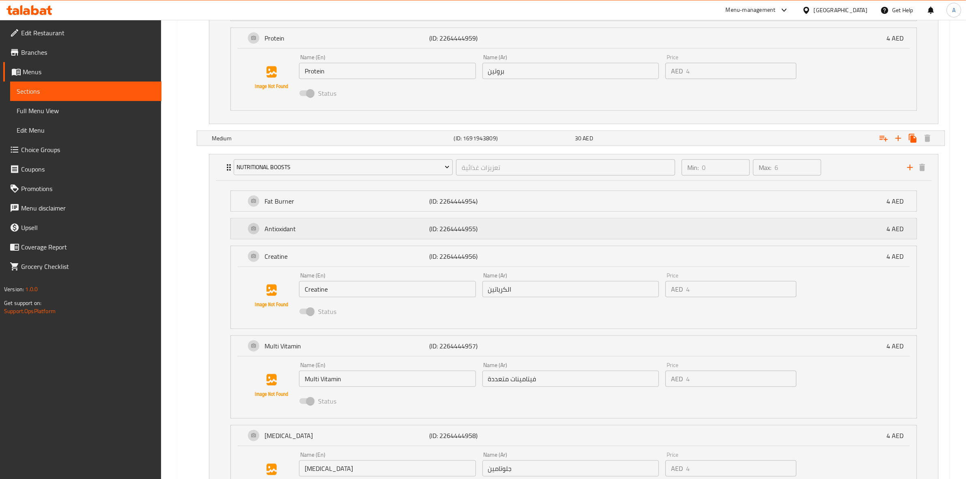
click at [295, 230] on p "Antioxidant" at bounding box center [347, 229] width 165 height 10
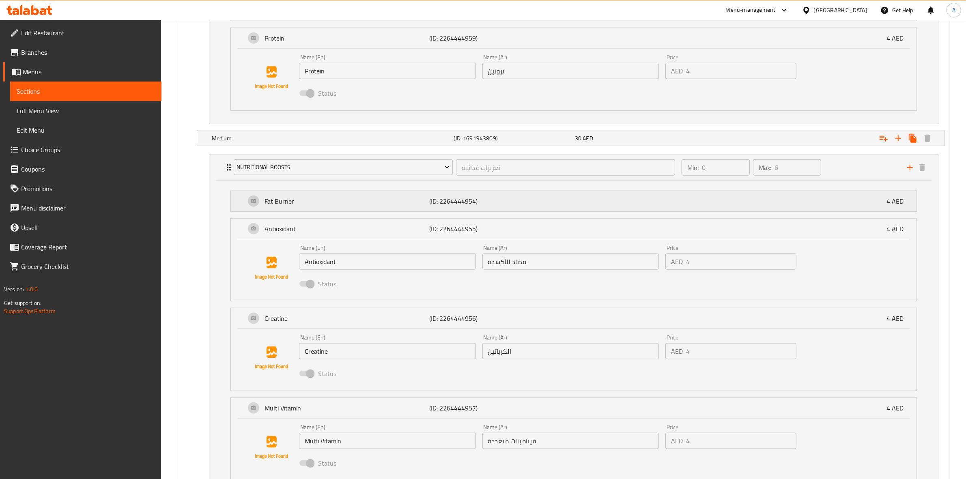
click at [302, 200] on p "Fat Burner" at bounding box center [347, 201] width 165 height 10
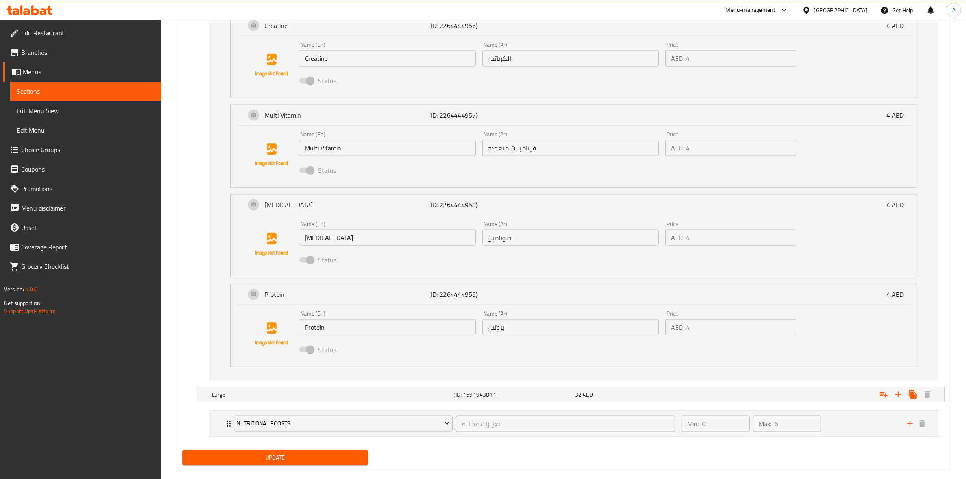
scroll to position [1360, 0]
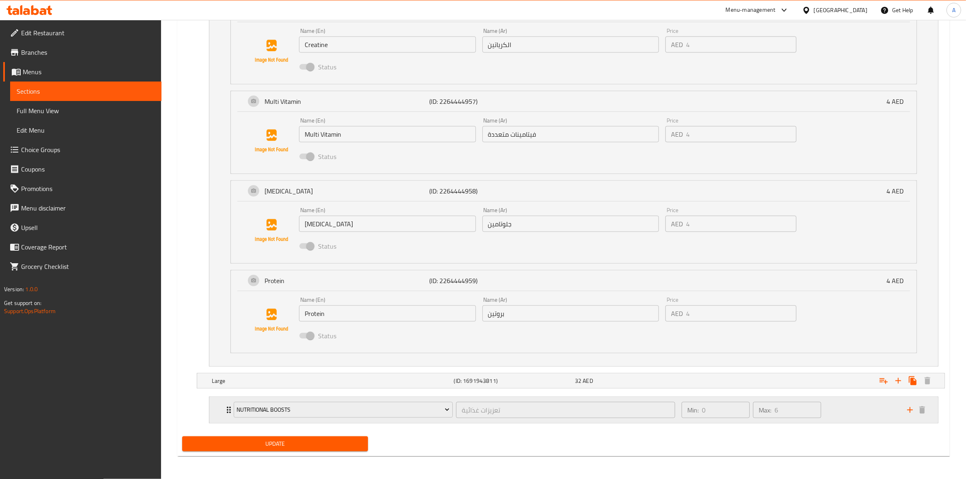
click at [841, 411] on div "Min: 0 ​ Max: 6 ​" at bounding box center [790, 410] width 226 height 26
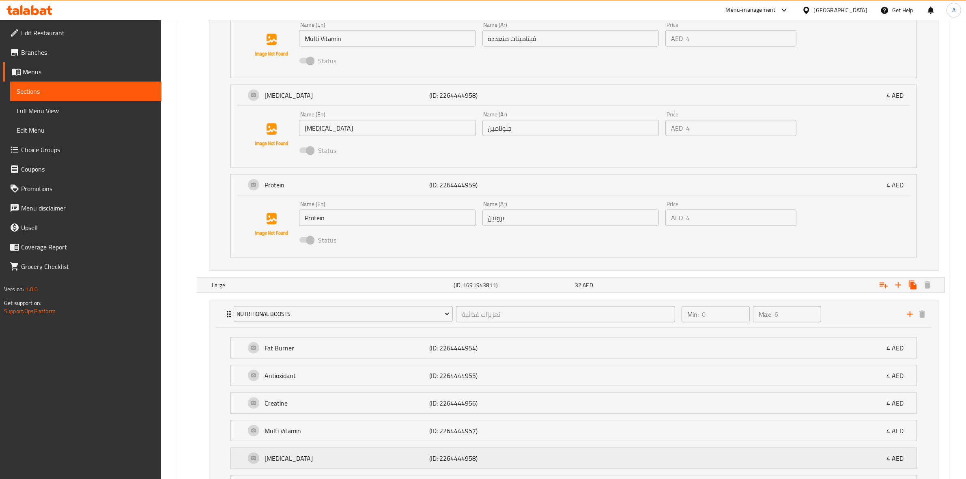
scroll to position [1544, 0]
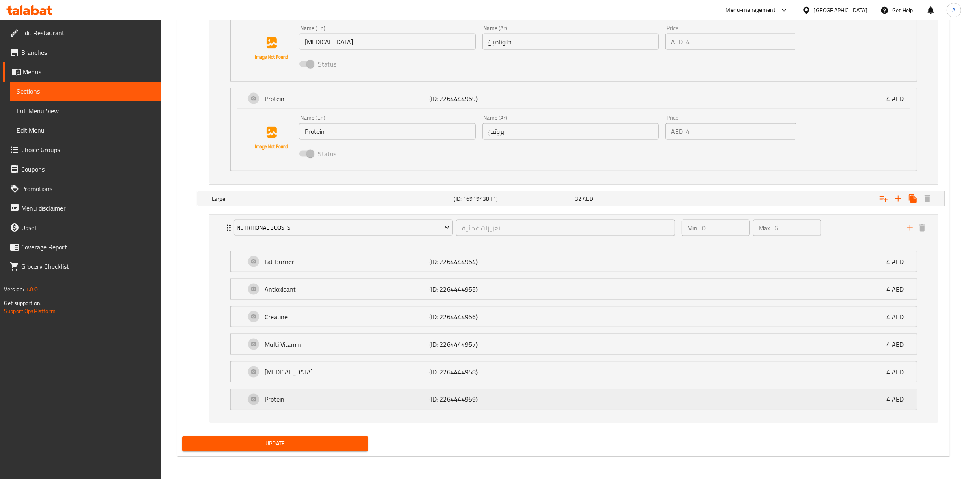
click at [300, 392] on div "Protein (ID: 2264444959) 4 AED" at bounding box center [577, 400] width 662 height 20
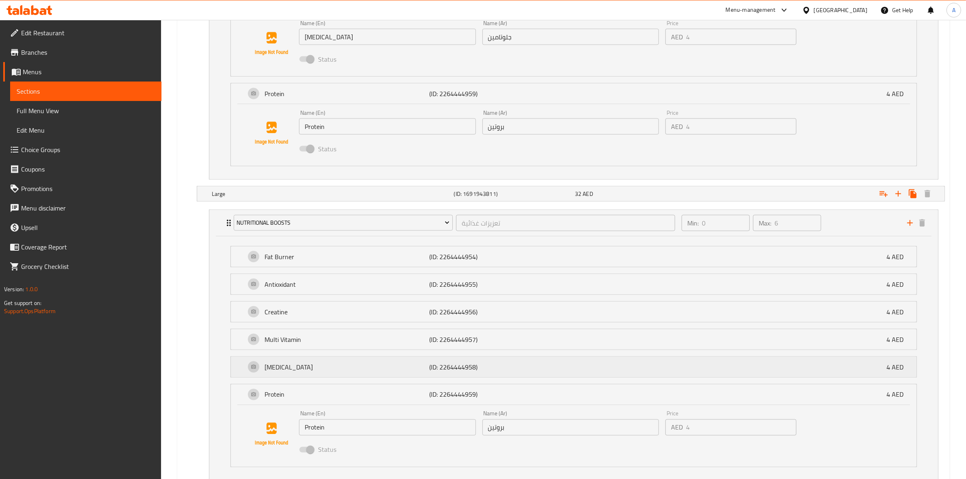
click at [295, 372] on p "Glutamine" at bounding box center [347, 367] width 165 height 10
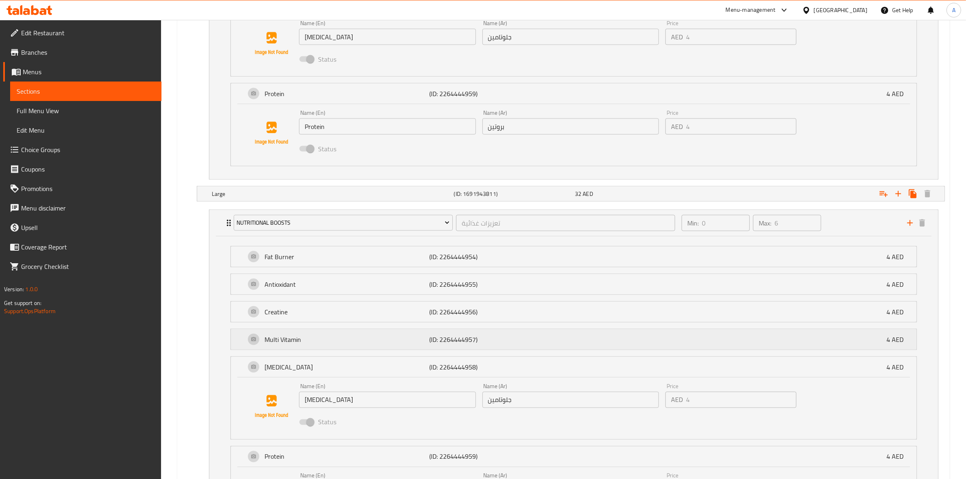
click at [292, 341] on p "Multi Vitamin" at bounding box center [347, 340] width 165 height 10
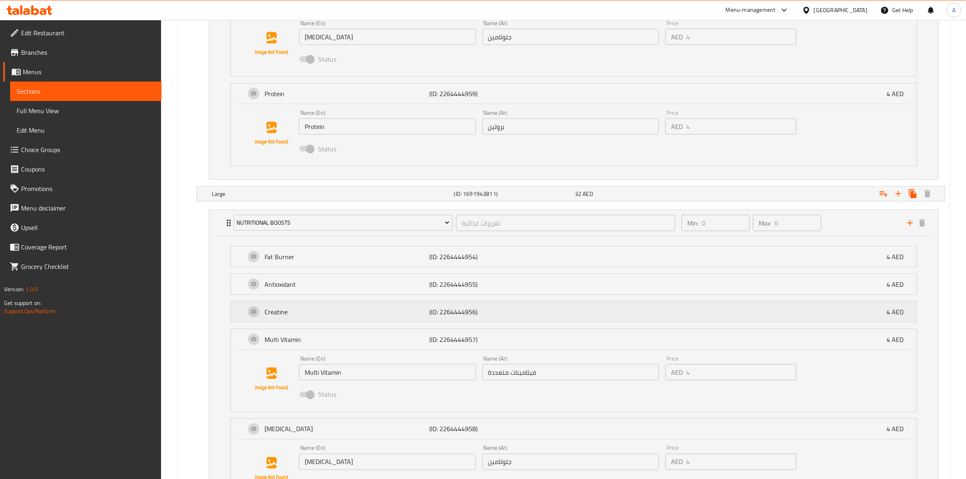
click at [293, 317] on p "Creatine" at bounding box center [347, 312] width 165 height 10
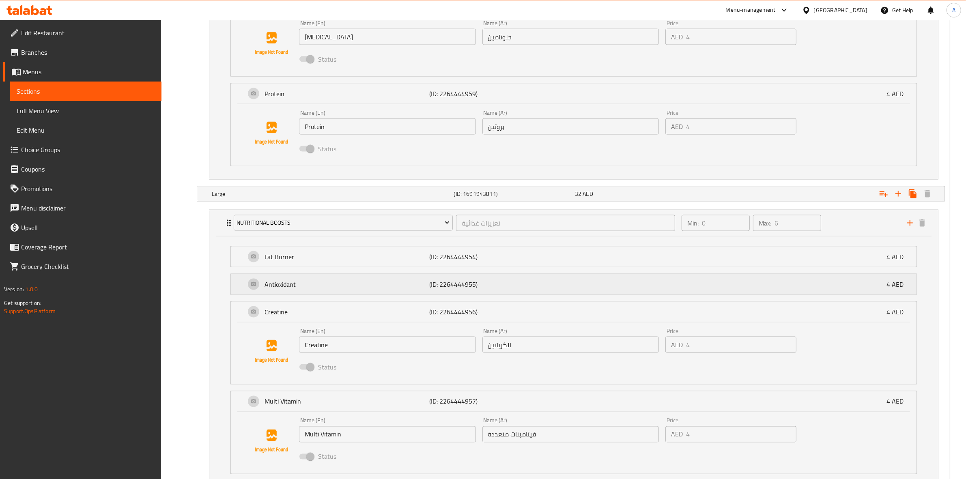
click at [300, 287] on p "Antioxidant" at bounding box center [347, 285] width 165 height 10
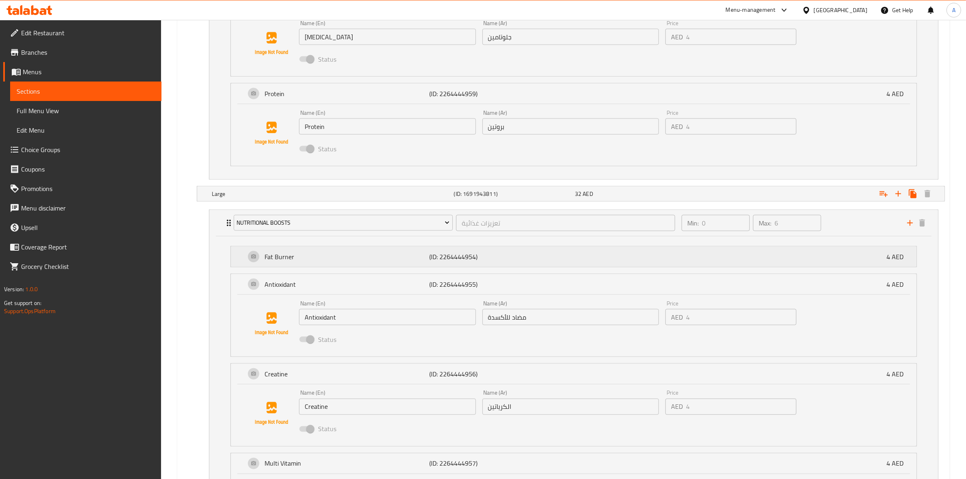
click at [307, 256] on p "Fat Burner" at bounding box center [347, 257] width 165 height 10
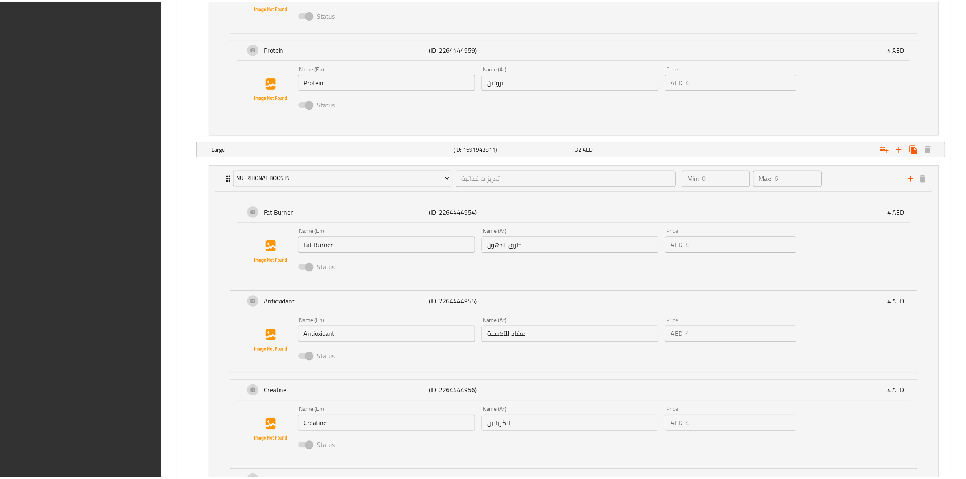
scroll to position [1916, 0]
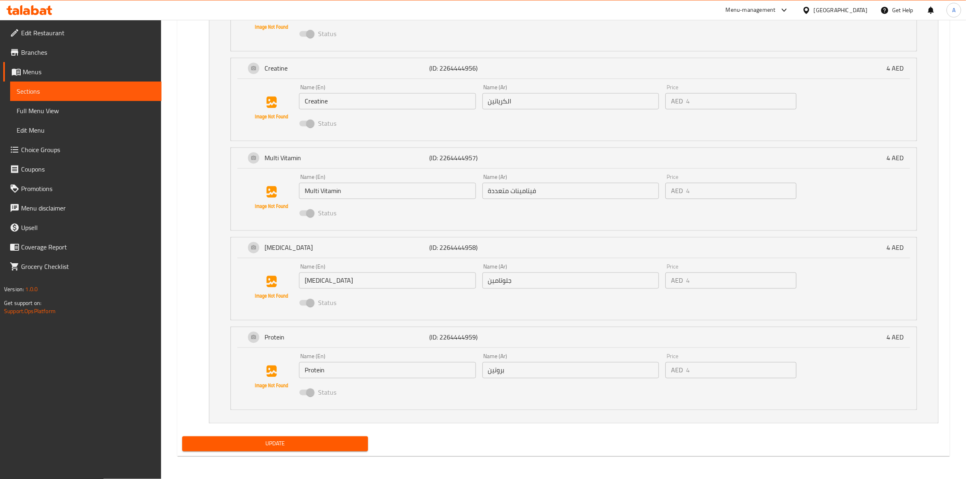
click at [483, 442] on div "Update" at bounding box center [563, 444] width 769 height 22
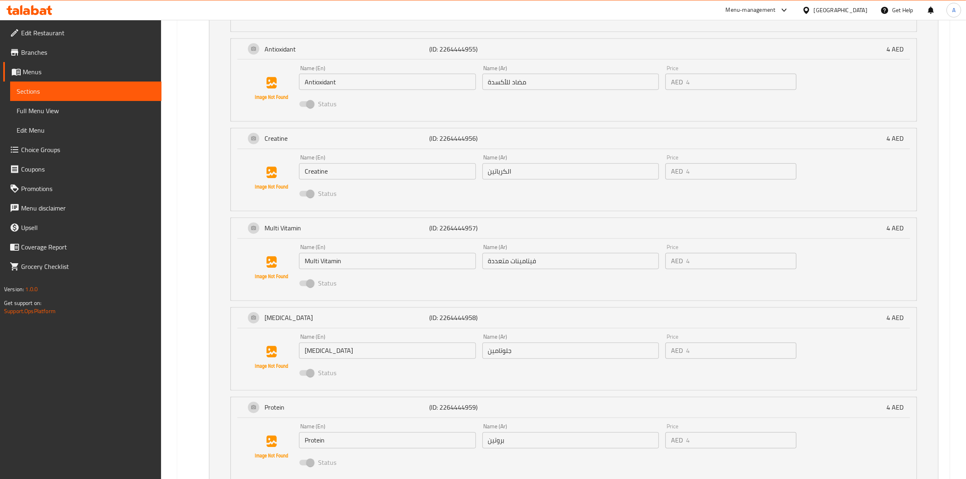
scroll to position [1713, 0]
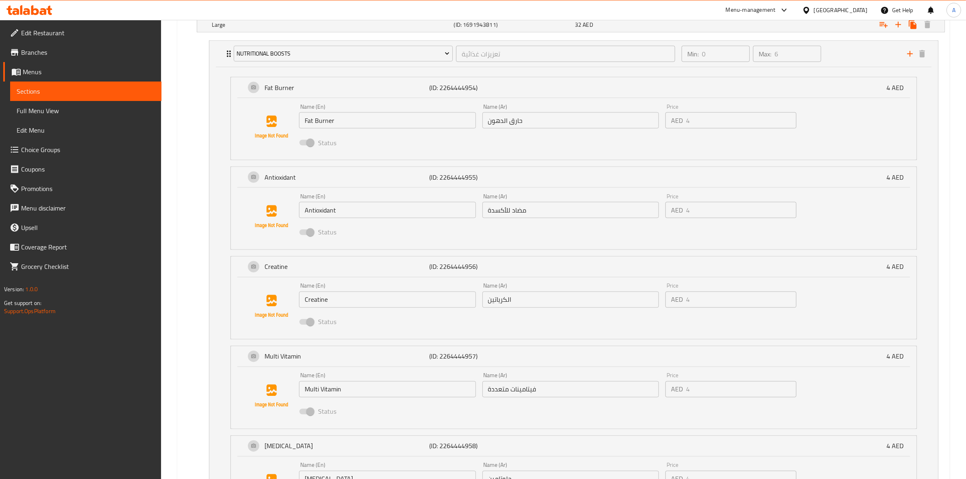
click at [30, 11] on icon at bounding box center [29, 10] width 46 height 10
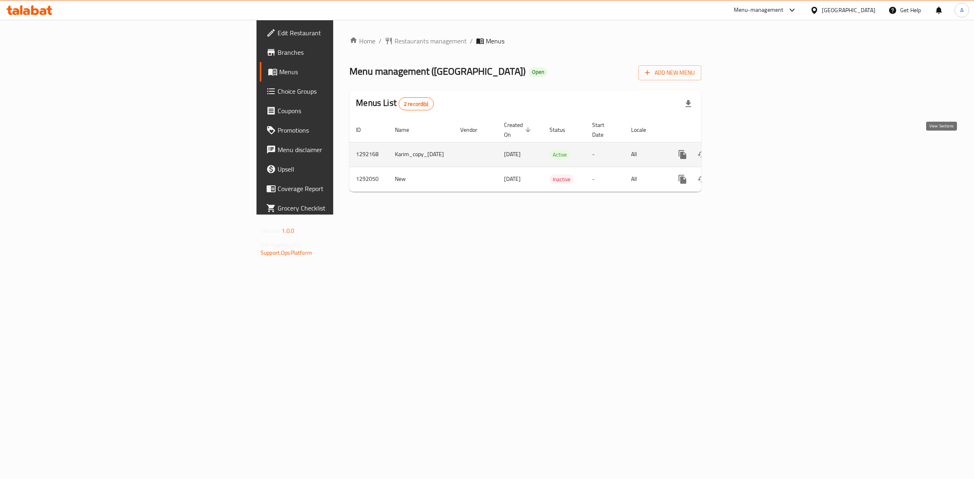
click at [745, 151] on icon "enhanced table" at bounding box center [740, 154] width 7 height 7
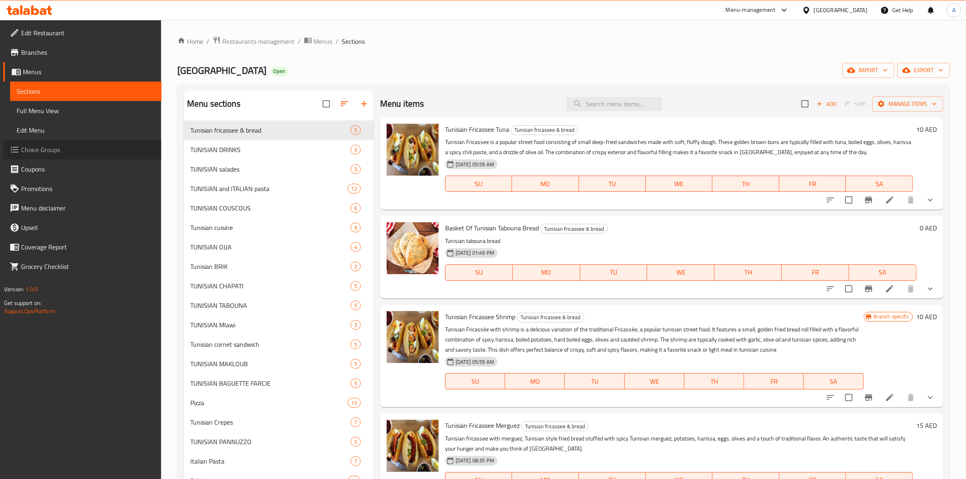
click at [46, 151] on span "Choice Groups" at bounding box center [88, 150] width 134 height 10
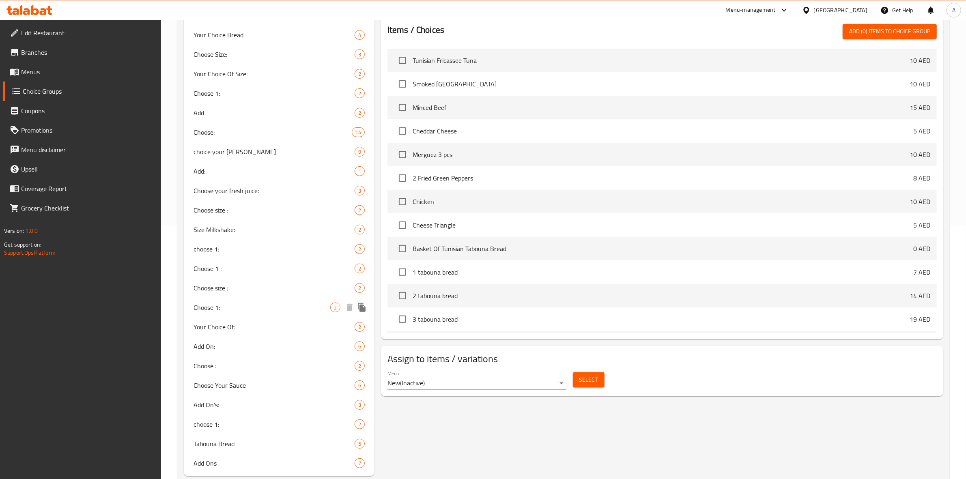
scroll to position [273, 0]
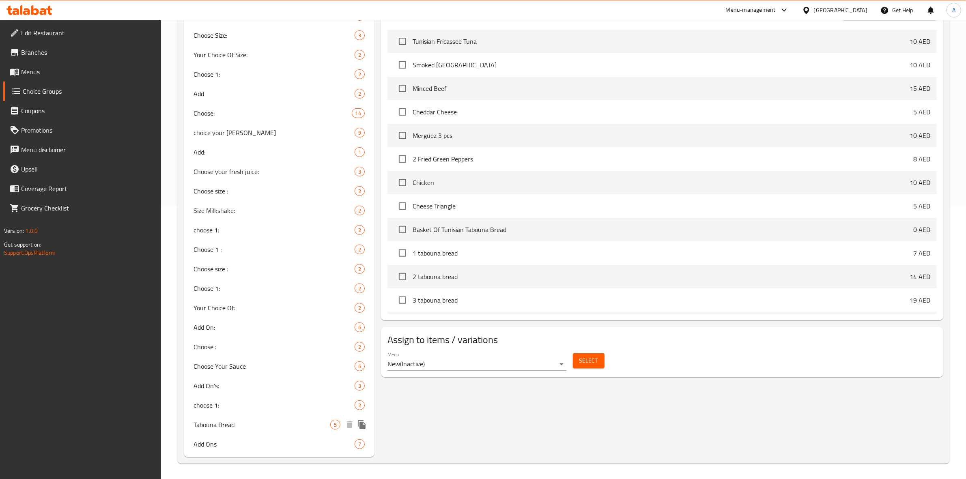
click at [287, 427] on span "Tabouna Bread" at bounding box center [262, 425] width 137 height 10
type input "Tabouna Bread"
type input "خبز الطابونة"
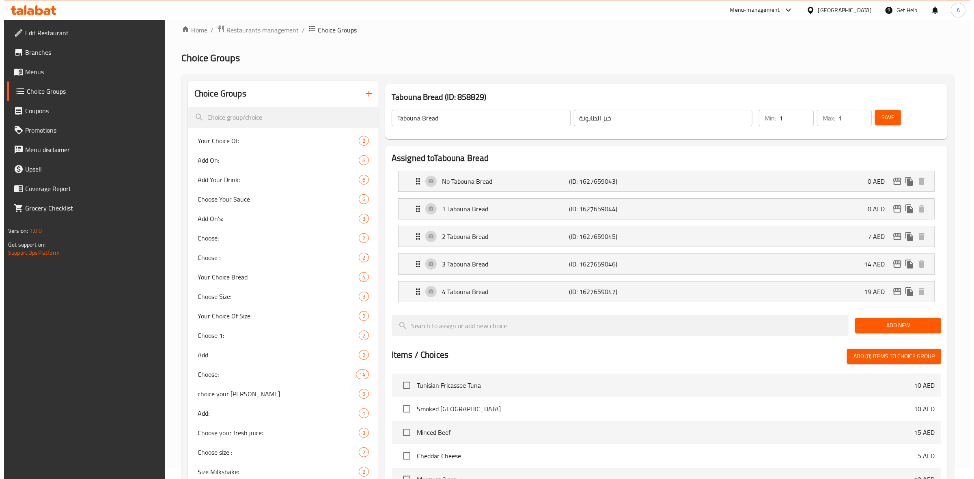
scroll to position [0, 0]
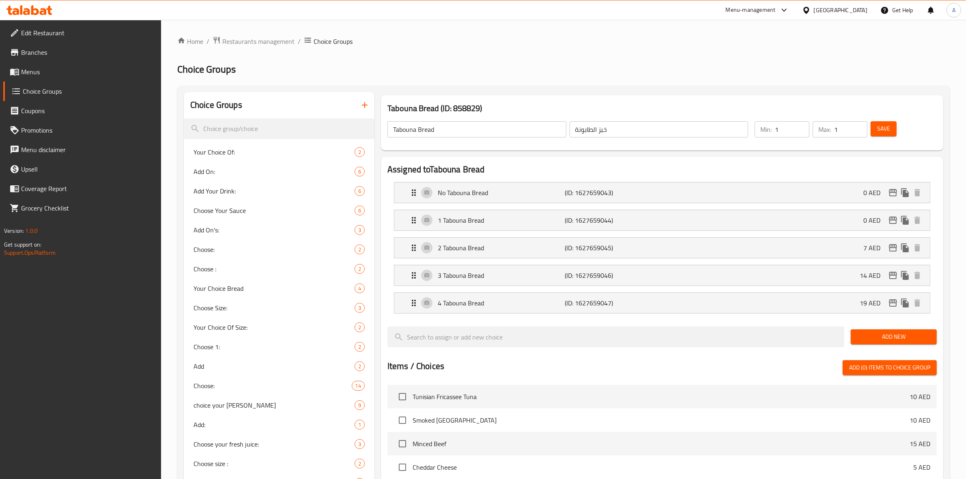
click at [701, 316] on li "4 [PERSON_NAME] (ID: 1627659047) 19 AED Name (En) 4 Tabouna Bread Name (En) Nam…" at bounding box center [663, 303] width 550 height 28
click at [640, 299] on div "4 [PERSON_NAME] (ID: 1627659047) 19 AED" at bounding box center [664, 303] width 511 height 20
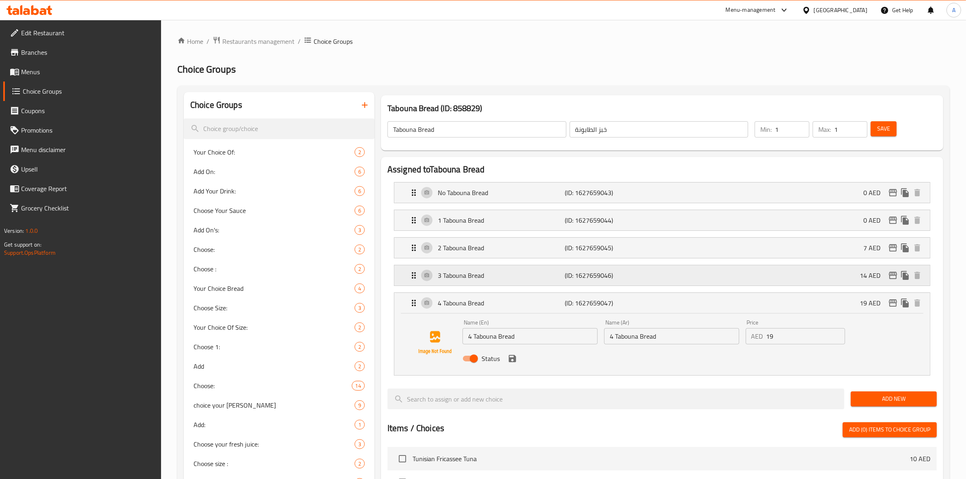
click at [634, 279] on p "(ID: 1627659046)" at bounding box center [607, 276] width 85 height 10
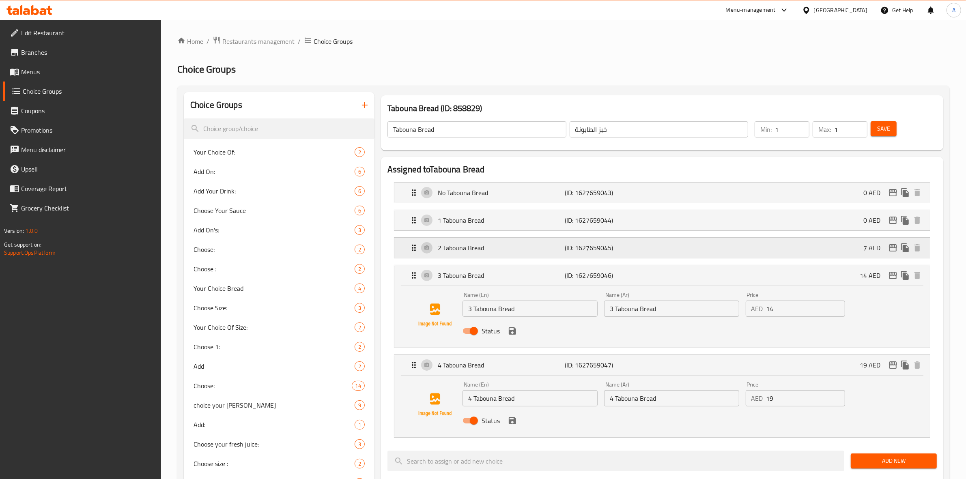
click at [640, 250] on p "(ID: 1627659045)" at bounding box center [607, 248] width 85 height 10
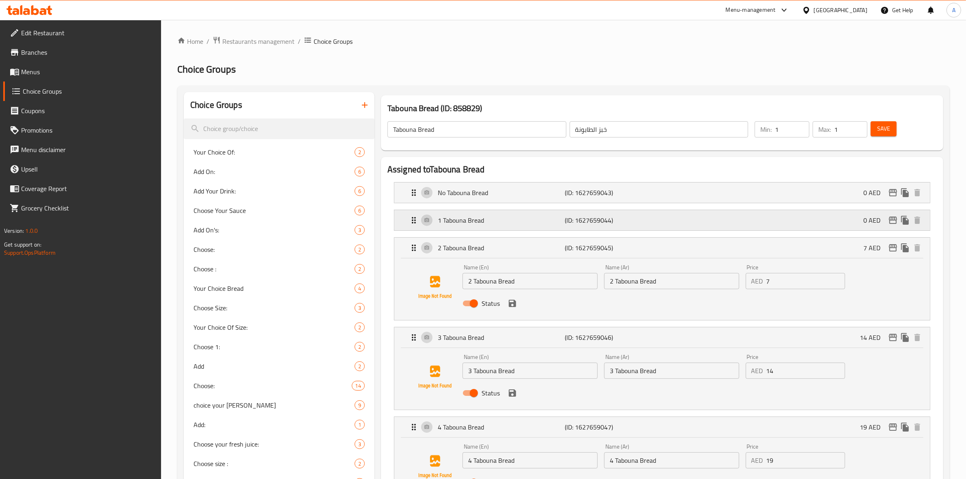
click at [634, 225] on p "(ID: 1627659044)" at bounding box center [607, 221] width 85 height 10
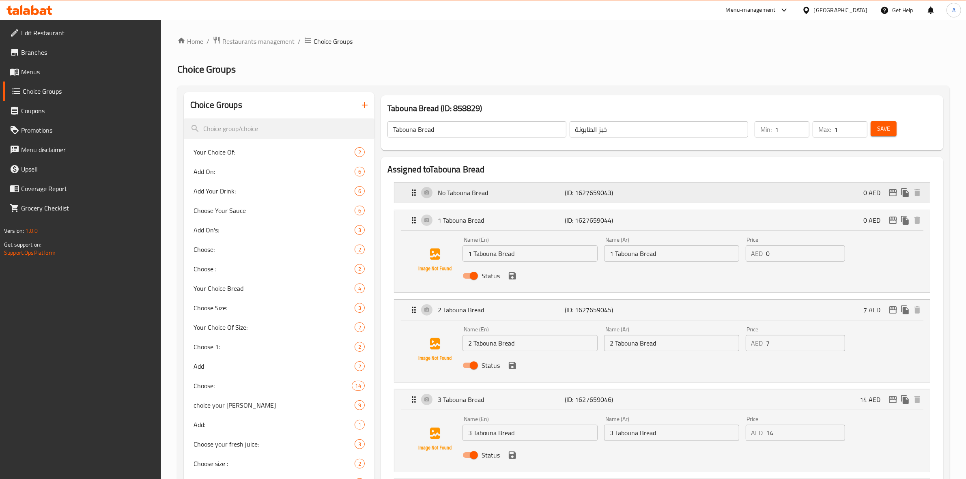
click at [640, 188] on p "(ID: 1627659043)" at bounding box center [607, 193] width 85 height 10
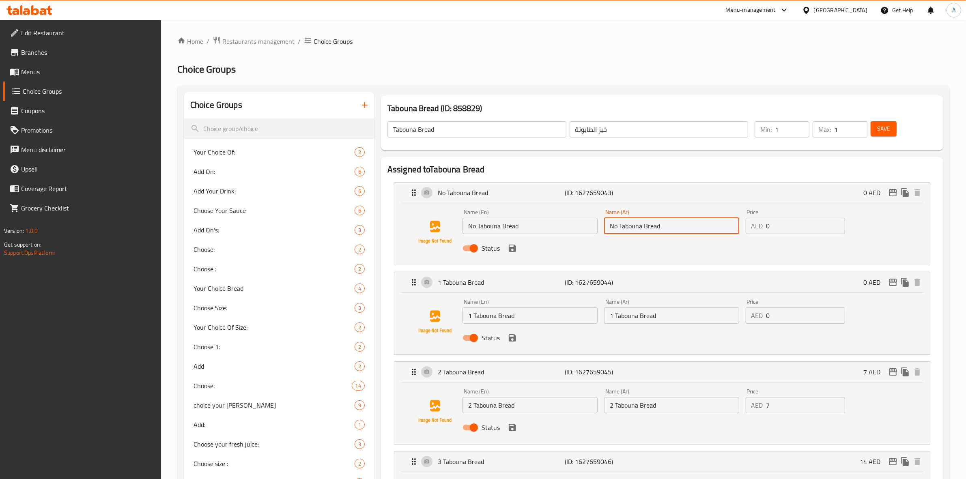
drag, startPoint x: 672, startPoint y: 227, endPoint x: 564, endPoint y: 227, distance: 108.0
click at [564, 227] on div "Name (En) No Tabouna Bread Name (En) Name (Ar) No Tabouna Bread Name (Ar) Price…" at bounding box center [671, 232] width 425 height 53
type input "f"
click at [668, 166] on h2 "Assigned to Tabouna Bread" at bounding box center [663, 170] width 550 height 12
click at [666, 226] on input "text" at bounding box center [671, 226] width 135 height 16
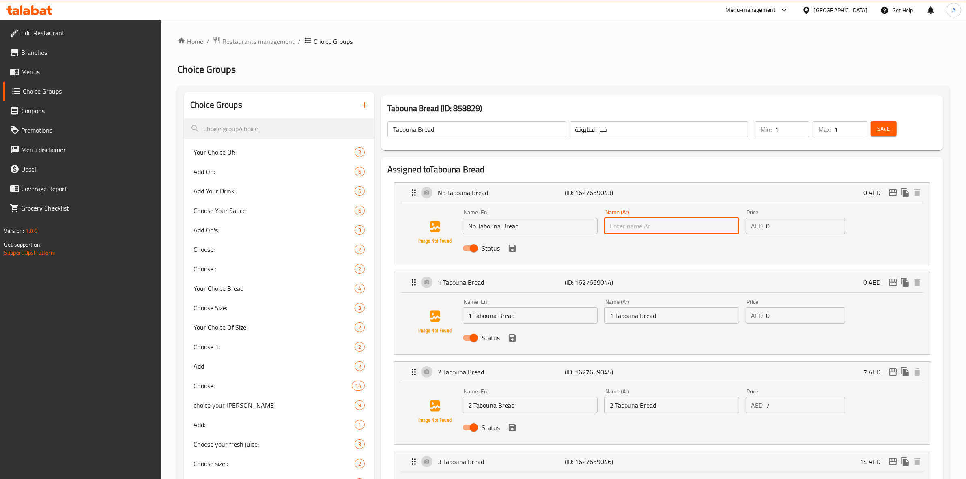
type input "F"
type input "بدون خير طابونة"
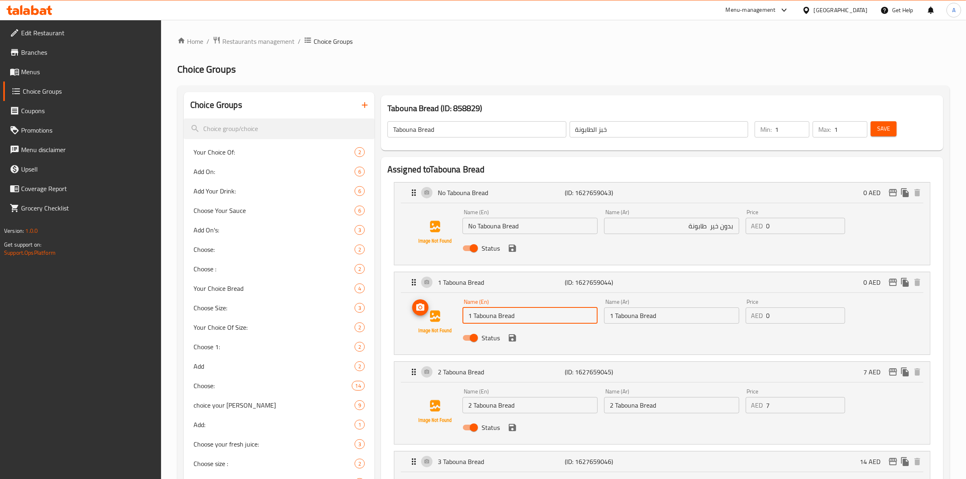
drag, startPoint x: 522, startPoint y: 317, endPoint x: 518, endPoint y: 300, distance: 17.9
click at [412, 312] on div "Name (En) 1 Tabouna Bread Name (En) Name (Ar) 1 Tabouna Bread Name (Ar) Price A…" at bounding box center [662, 322] width 510 height 55
drag, startPoint x: 678, startPoint y: 315, endPoint x: 566, endPoint y: 307, distance: 112.3
click at [549, 311] on div "Name (En) 1 Tabouna Bread Name (En) Name (Ar) 1 Tabouna Bread Name (Ar) Price A…" at bounding box center [671, 322] width 425 height 53
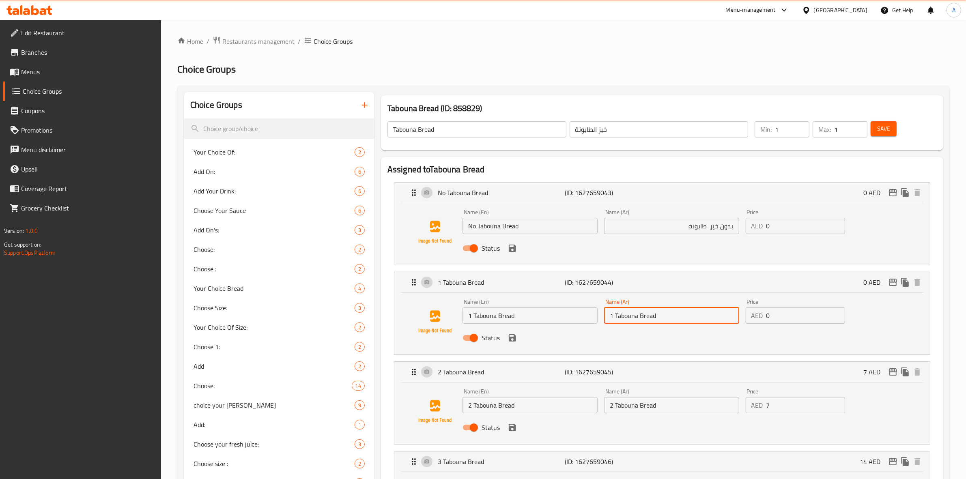
paste input "خبز طابونة"
click at [514, 250] on icon "save" at bounding box center [512, 248] width 7 height 7
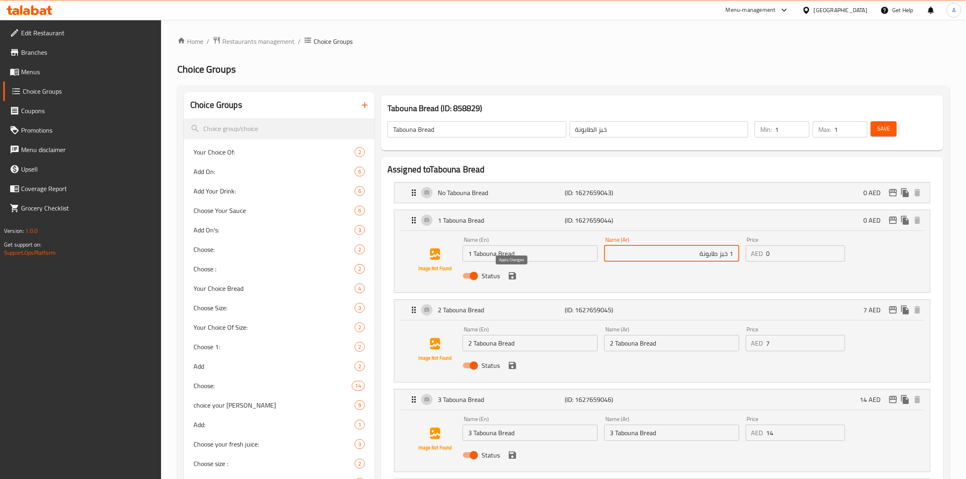
click at [516, 275] on icon "save" at bounding box center [513, 276] width 10 height 10
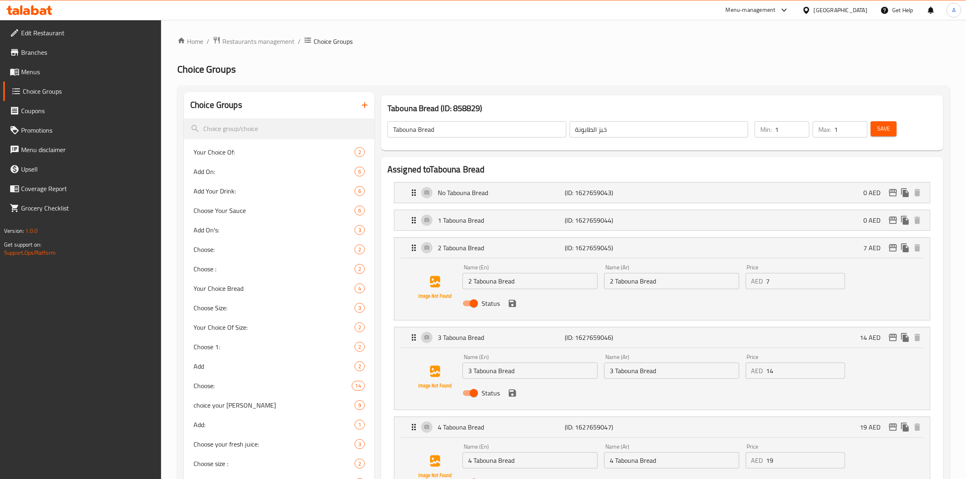
type input "1 خبز طابونة"
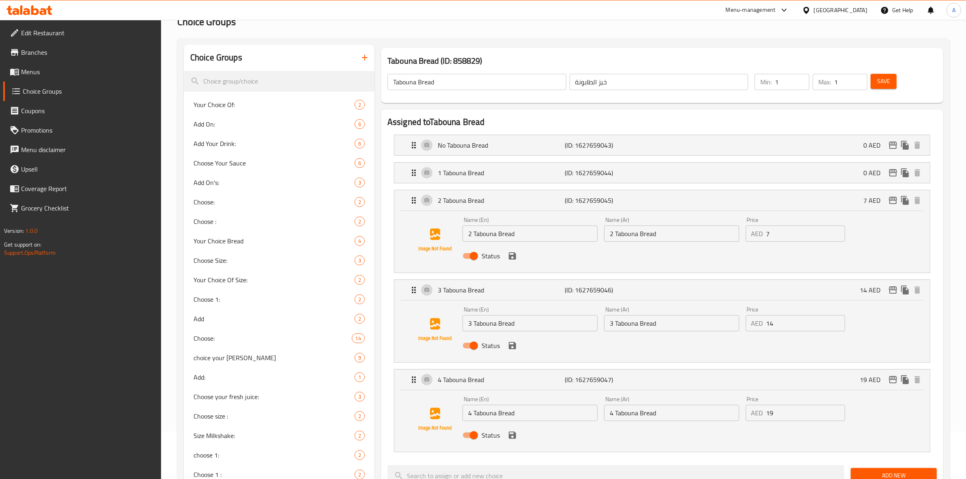
scroll to position [51, 0]
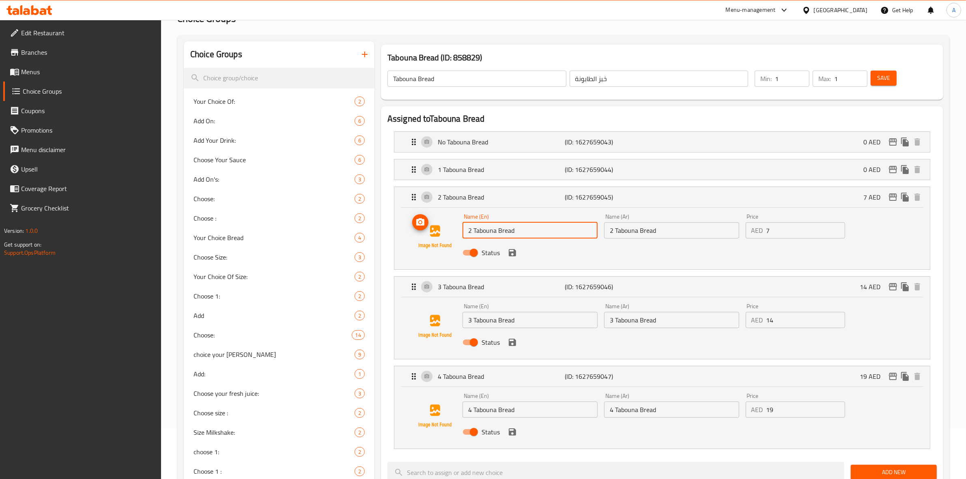
drag, startPoint x: 537, startPoint y: 234, endPoint x: 550, endPoint y: 217, distance: 21.7
click at [435, 234] on div "Name (En) 2 Tabouna Bread Name (En) Name (Ar) 2 Tabouna Bread Name (Ar) Price A…" at bounding box center [662, 236] width 510 height 55
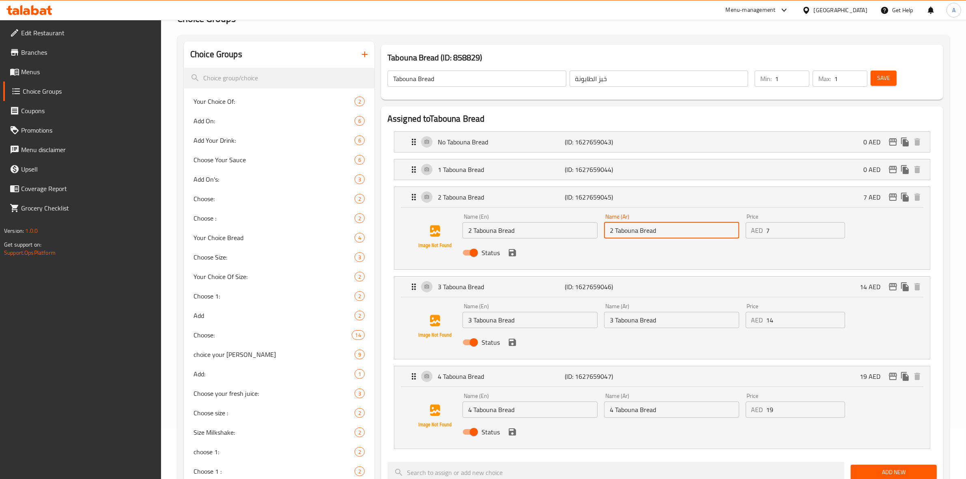
drag, startPoint x: 665, startPoint y: 230, endPoint x: 691, endPoint y: 246, distance: 30.4
click at [565, 230] on div "Name (En) 2 Tabouna Bread Name (En) Name (Ar) 2 Tabouna Bread Name (Ar) Price A…" at bounding box center [671, 237] width 425 height 53
paste input "خبز طابونة"
click at [513, 256] on icon "save" at bounding box center [512, 252] width 7 height 7
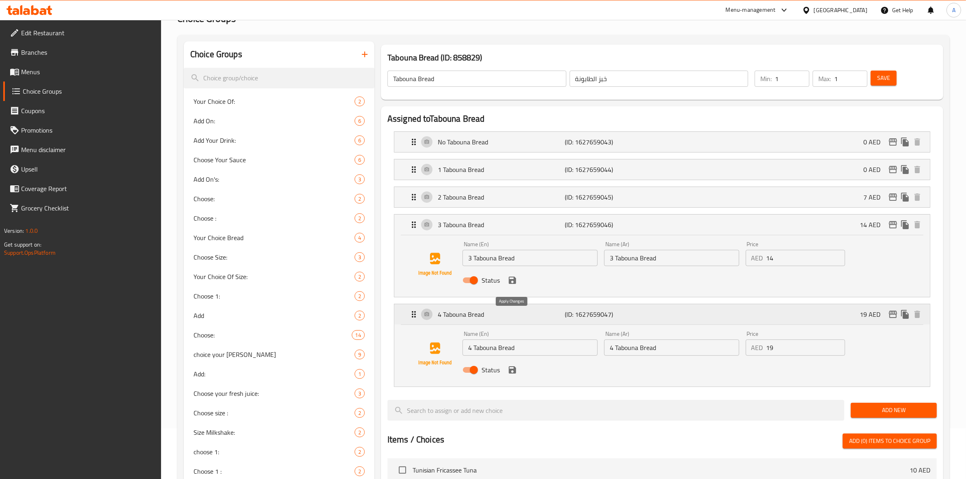
type input "2 خبز طابونة"
drag, startPoint x: 526, startPoint y: 261, endPoint x: 503, endPoint y: 250, distance: 24.9
click at [434, 254] on div "Name (En) 3 Tabouna Bread Name (En) Name (Ar) 3 Tabouna Bread Name (Ar) Price A…" at bounding box center [662, 264] width 510 height 55
drag, startPoint x: 664, startPoint y: 258, endPoint x: 526, endPoint y: 248, distance: 138.3
click at [496, 248] on div "Name (En) 3 Tabouna Bread Name (En) Name (Ar) 3 Tabouna Bread Name (Ar) Price A…" at bounding box center [671, 264] width 425 height 53
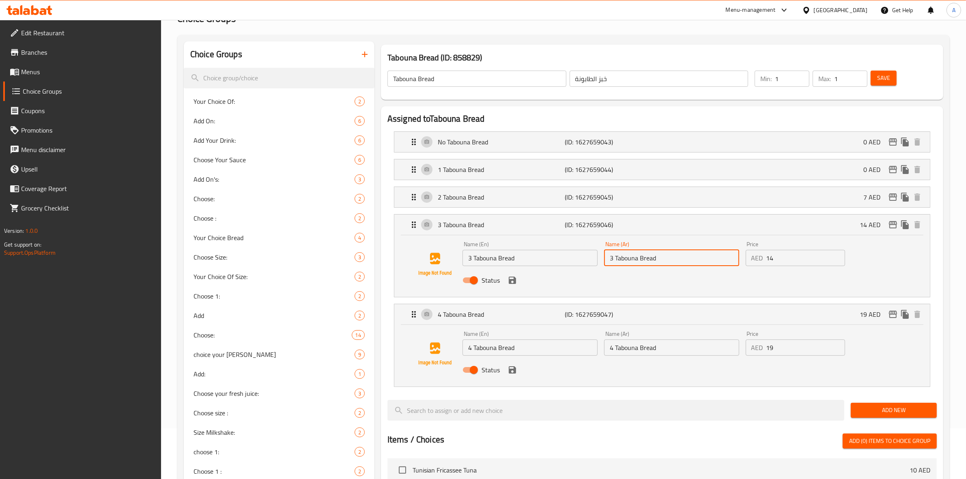
paste input "خبز الطابونة"
click at [636, 261] on input "3 خبز الطابونة" at bounding box center [671, 258] width 135 height 16
click at [515, 281] on icon "save" at bounding box center [512, 280] width 7 height 7
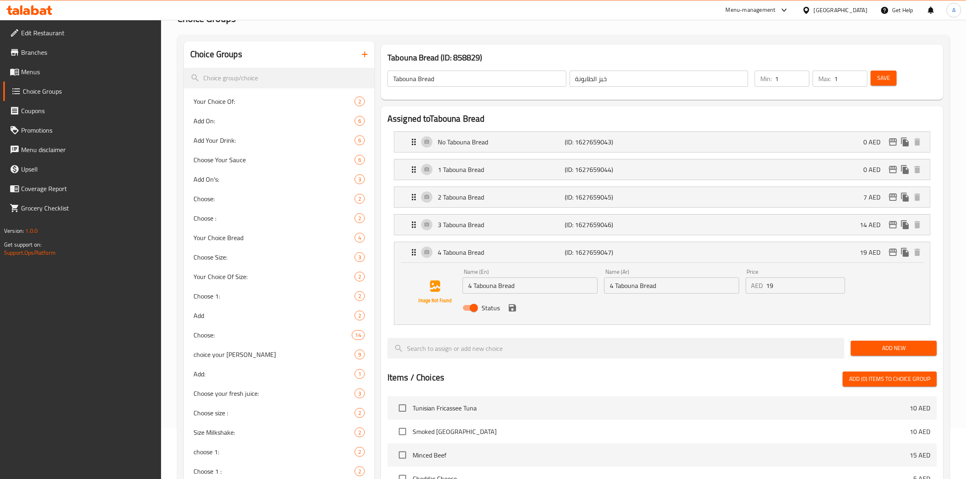
type input "3 خبز طابونة"
drag, startPoint x: 437, startPoint y: 287, endPoint x: 414, endPoint y: 286, distance: 22.8
click at [414, 286] on div "Name (En) 4 Tabouna Bread Name (En) Name (Ar) 4 Tabouna Bread Name (Ar) Price A…" at bounding box center [662, 292] width 510 height 55
drag, startPoint x: 662, startPoint y: 288, endPoint x: 519, endPoint y: 278, distance: 143.6
click at [509, 280] on div "Name (En) 4 Tabouna Bread Name (En) Name (Ar) 4 Tabouna Bread Name (Ar) Price A…" at bounding box center [671, 292] width 425 height 53
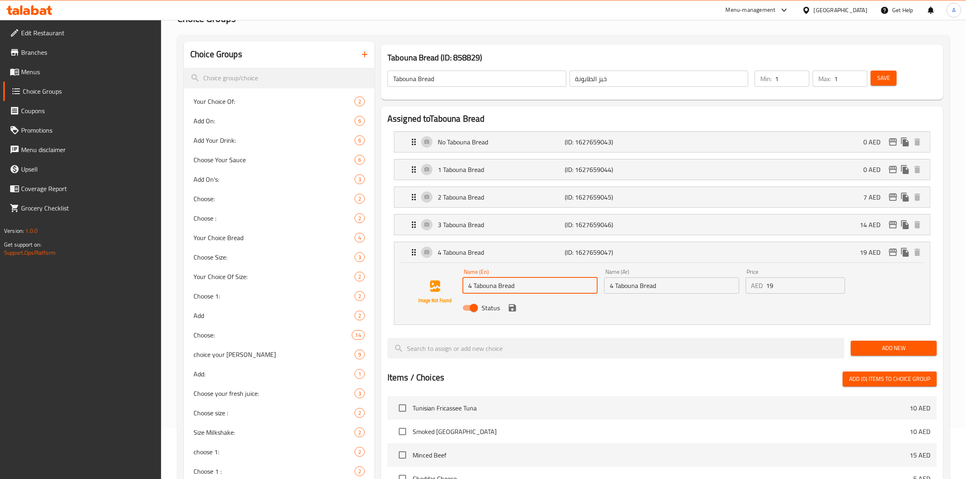
paste input "خبز الطابونة"
click at [636, 291] on input "4 خبز الطابونة" at bounding box center [671, 286] width 135 height 16
click at [512, 312] on icon "save" at bounding box center [512, 307] width 7 height 7
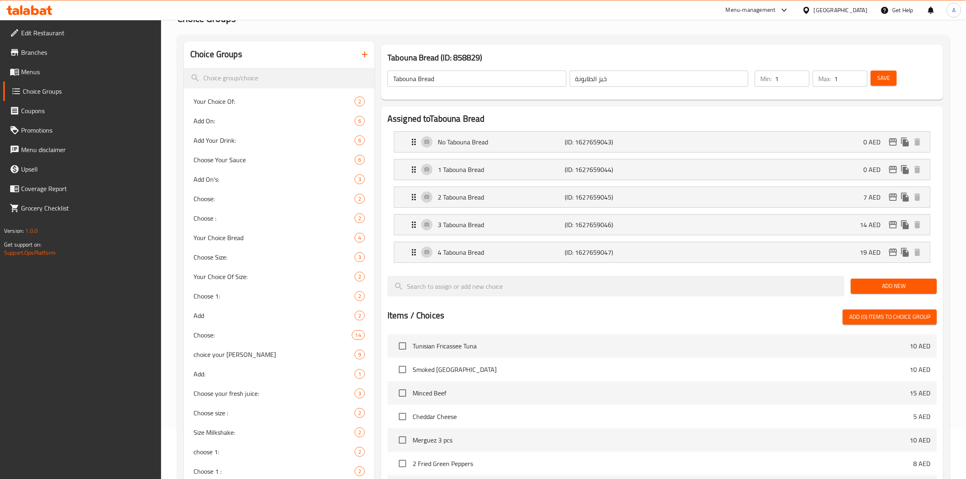
type input "4 خبز طابونة"
click at [882, 80] on span "Save" at bounding box center [883, 78] width 13 height 10
click at [687, 261] on div "4 Tabouna Bread (ID: 1627659047) 19 AED" at bounding box center [664, 252] width 511 height 20
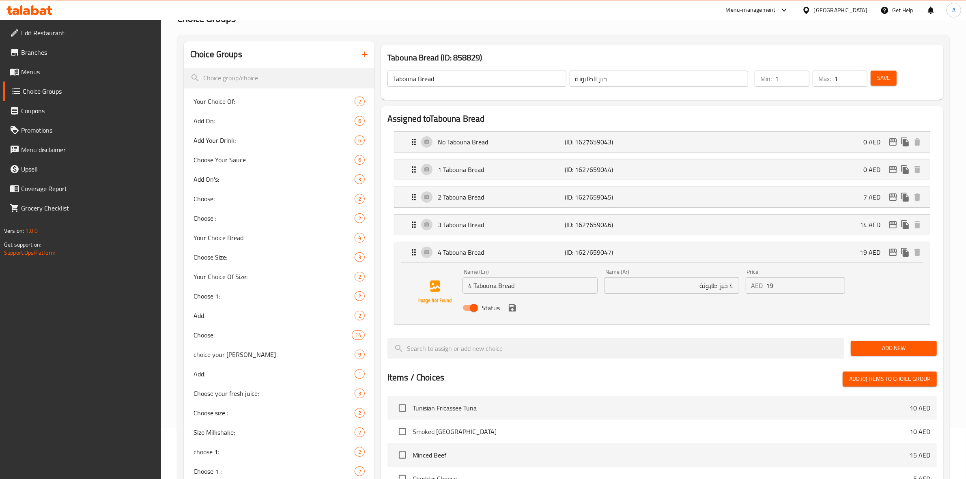
click at [509, 310] on icon "save" at bounding box center [512, 307] width 7 height 7
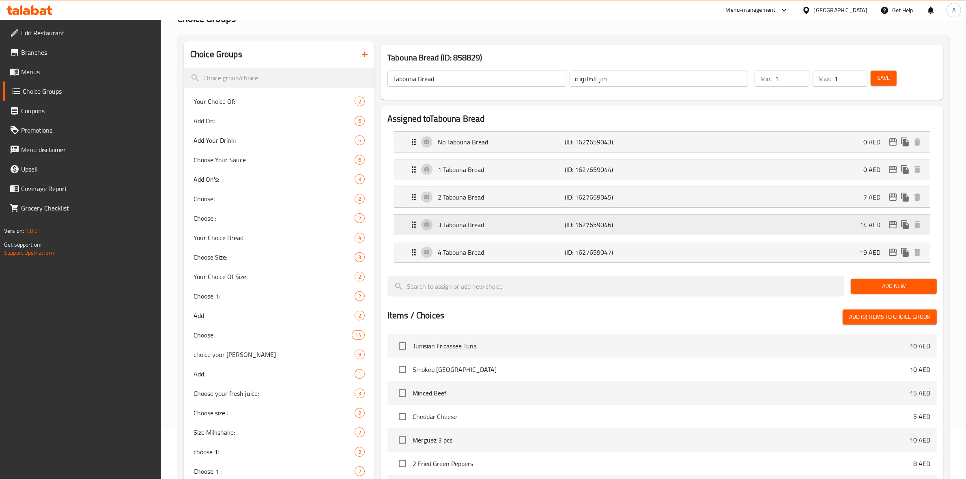
click at [530, 224] on p "3 Tabouna Bread" at bounding box center [501, 225] width 127 height 10
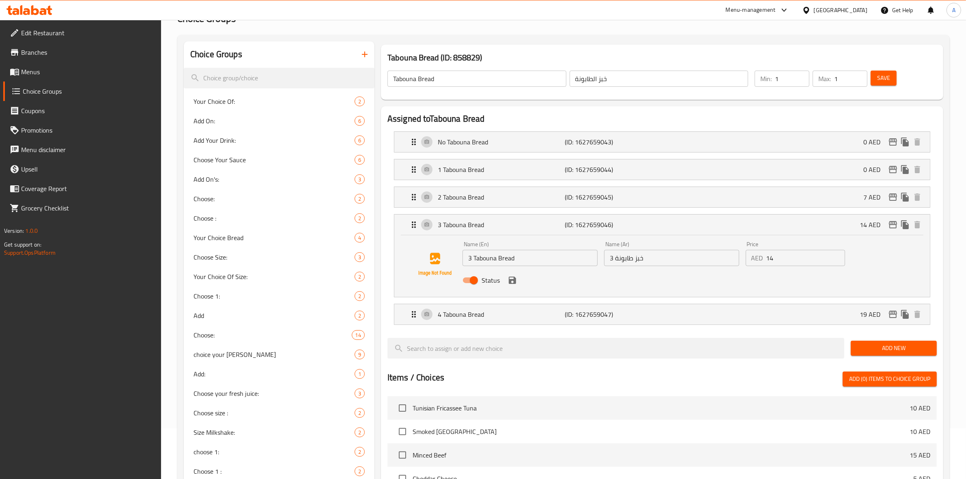
click at [515, 287] on div "Status" at bounding box center [671, 280] width 425 height 22
click at [524, 199] on p "2 Tabouna Bread" at bounding box center [501, 197] width 127 height 10
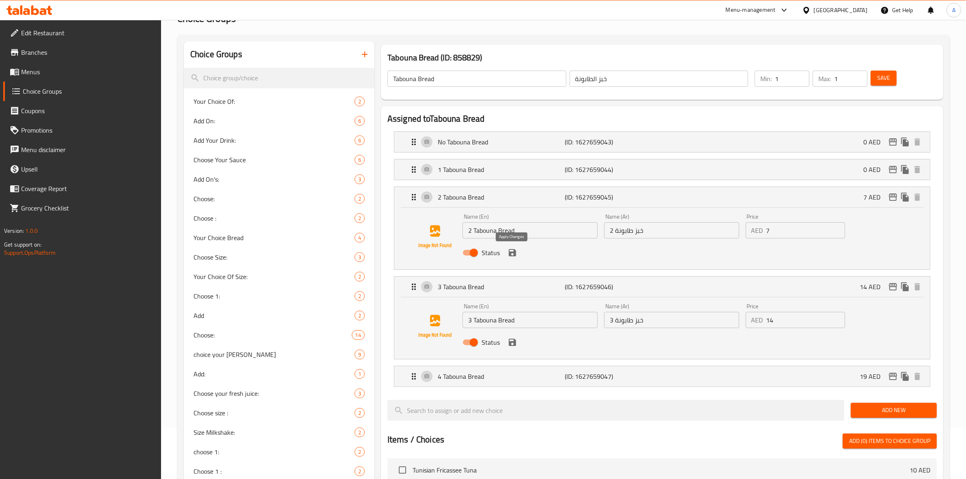
click at [513, 254] on icon "save" at bounding box center [512, 252] width 7 height 7
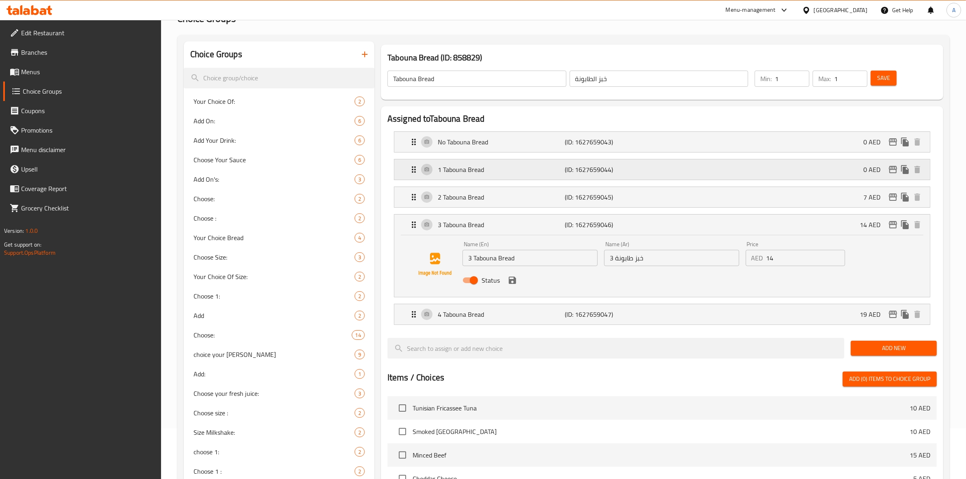
click at [524, 169] on p "1 Tabouna Bread" at bounding box center [501, 170] width 127 height 10
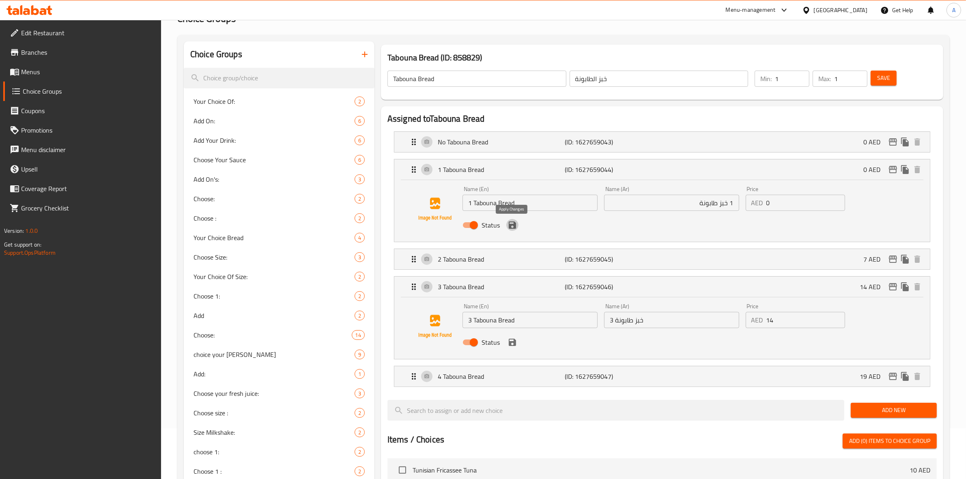
click at [515, 226] on icon "save" at bounding box center [512, 225] width 7 height 7
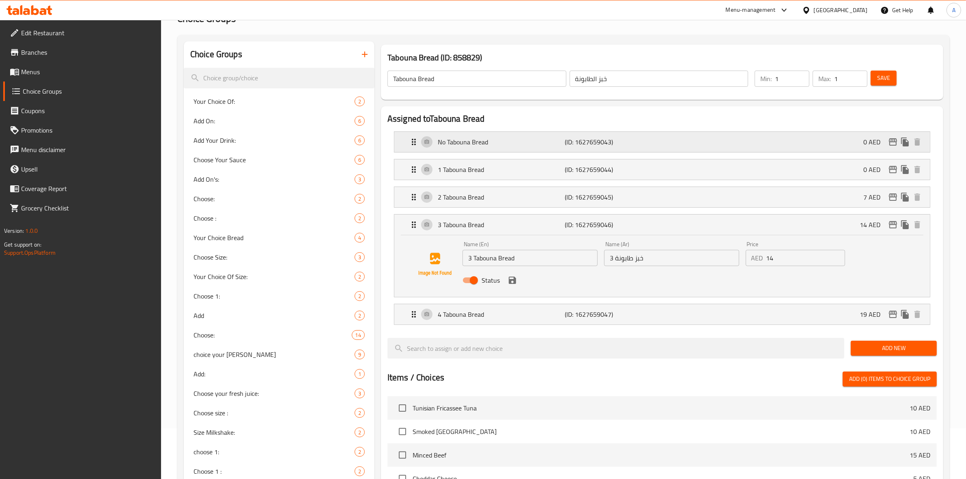
click at [519, 143] on p "No Tabouna Bread" at bounding box center [501, 142] width 127 height 10
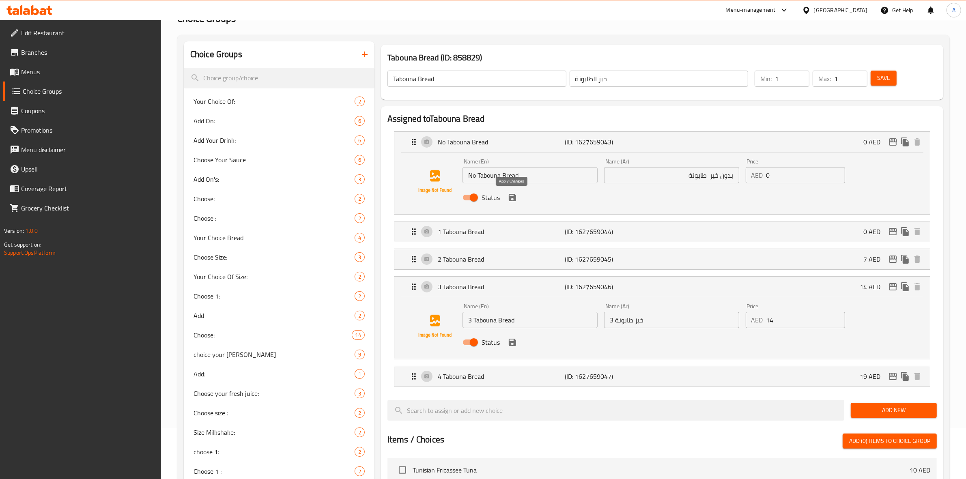
click at [511, 195] on icon "save" at bounding box center [512, 197] width 7 height 7
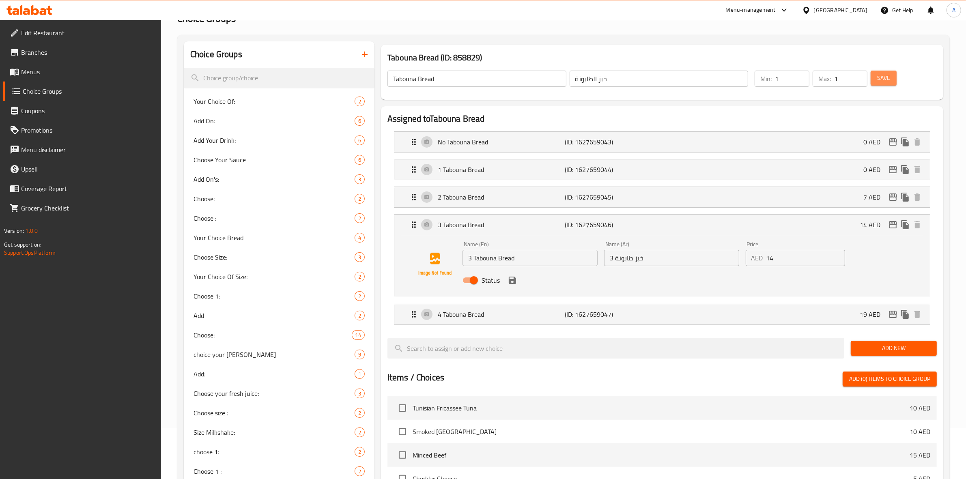
click at [883, 77] on span "Save" at bounding box center [883, 78] width 13 height 10
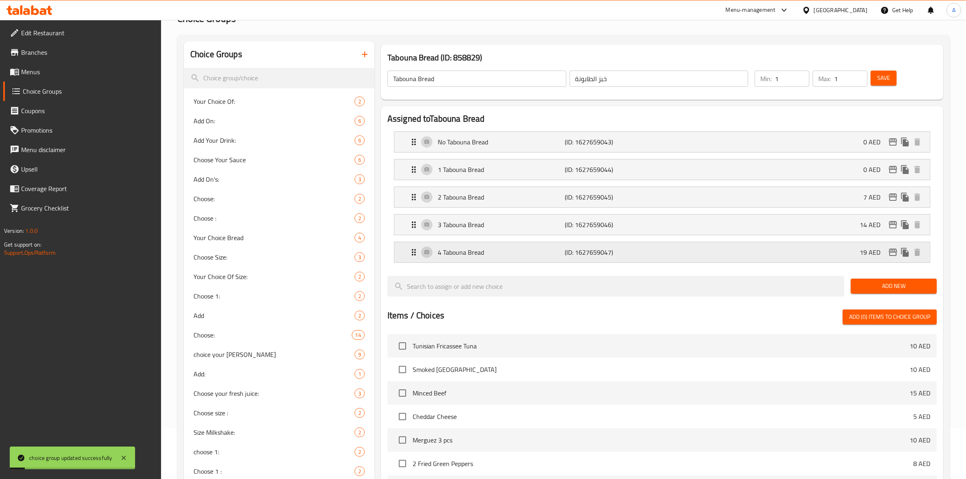
click at [636, 250] on p "(ID: 1627659047)" at bounding box center [607, 253] width 85 height 10
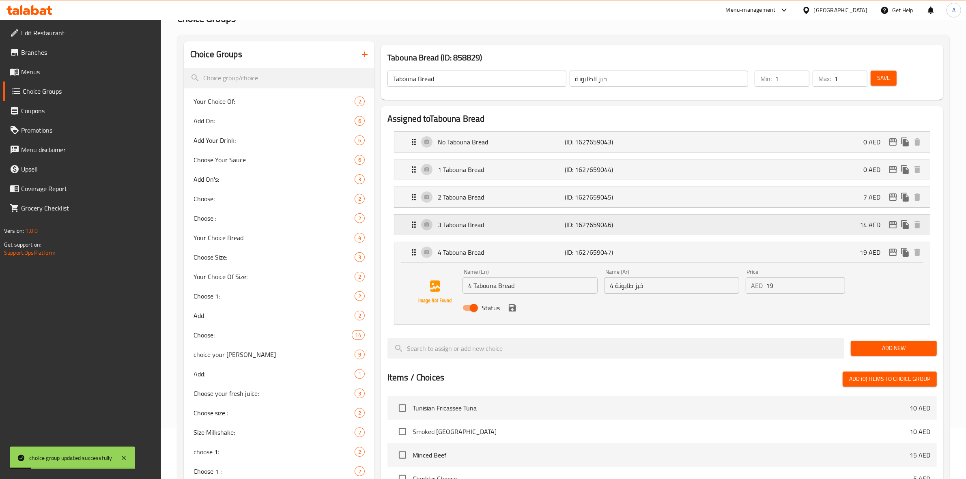
click at [620, 232] on div "3 Tabouna Bread (ID: 1627659046) 14 AED" at bounding box center [664, 225] width 511 height 20
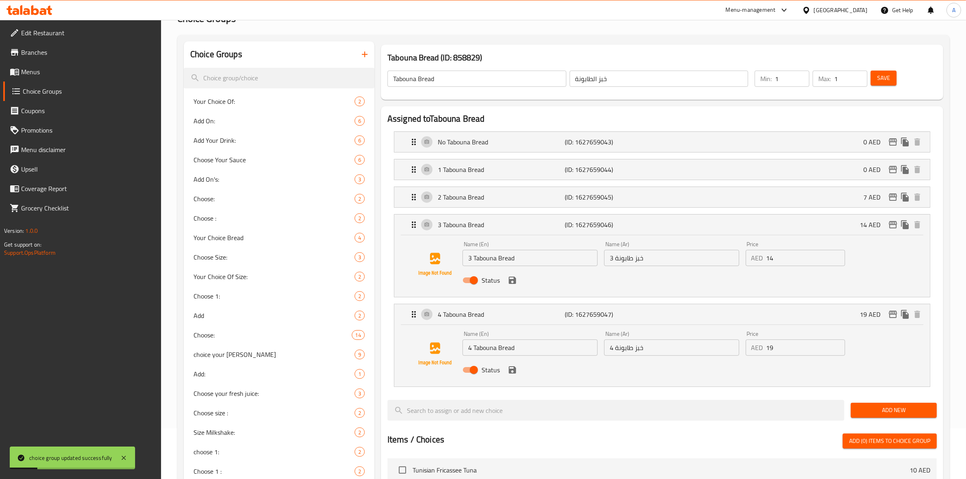
click at [621, 210] on li "2 Tabouna Bread (ID: 1627659045) 7 AED Name (En) 2 Tabouna Bread Name (En) Name…" at bounding box center [663, 197] width 550 height 28
click at [622, 196] on p "(ID: 1627659045)" at bounding box center [607, 197] width 85 height 10
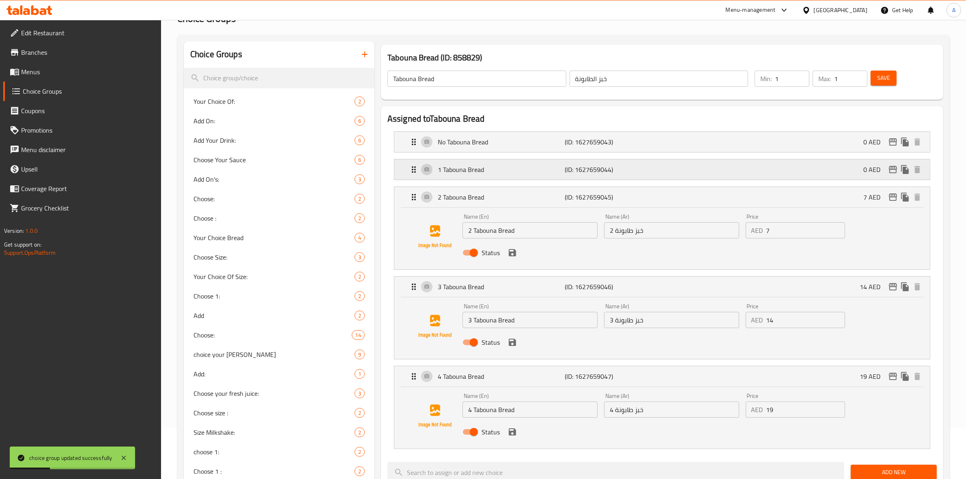
click at [632, 171] on p "(ID: 1627659044)" at bounding box center [607, 170] width 85 height 10
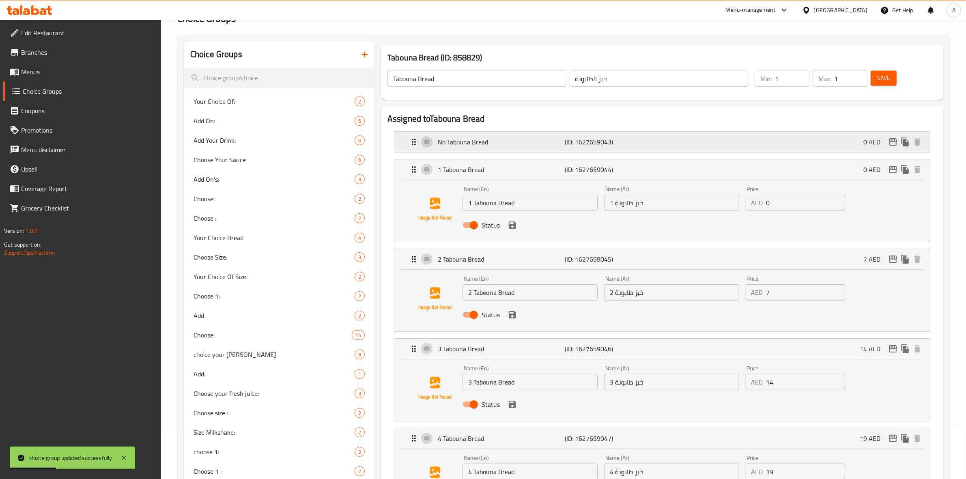
click at [634, 141] on p "(ID: 1627659043)" at bounding box center [607, 142] width 85 height 10
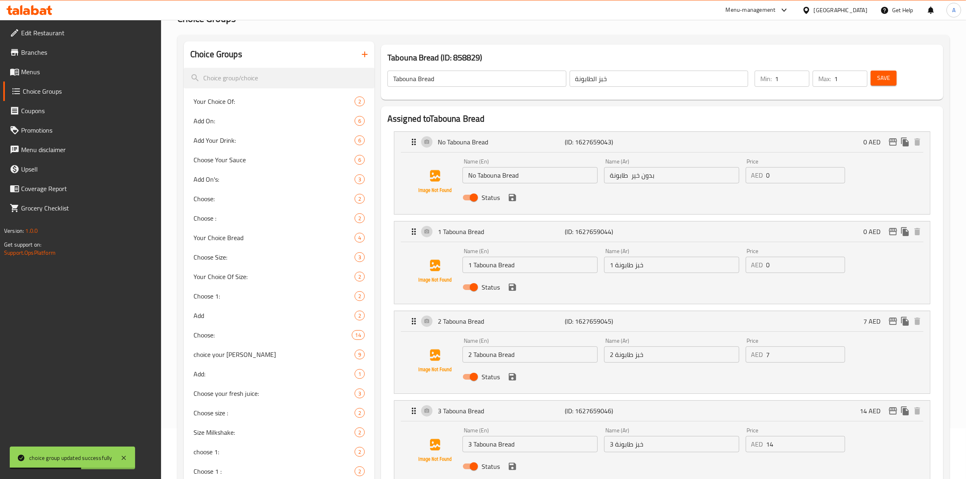
click at [666, 265] on input "1 خبز طابونة" at bounding box center [671, 265] width 135 height 16
click at [668, 174] on input "بدون خير طابونة" at bounding box center [671, 175] width 135 height 16
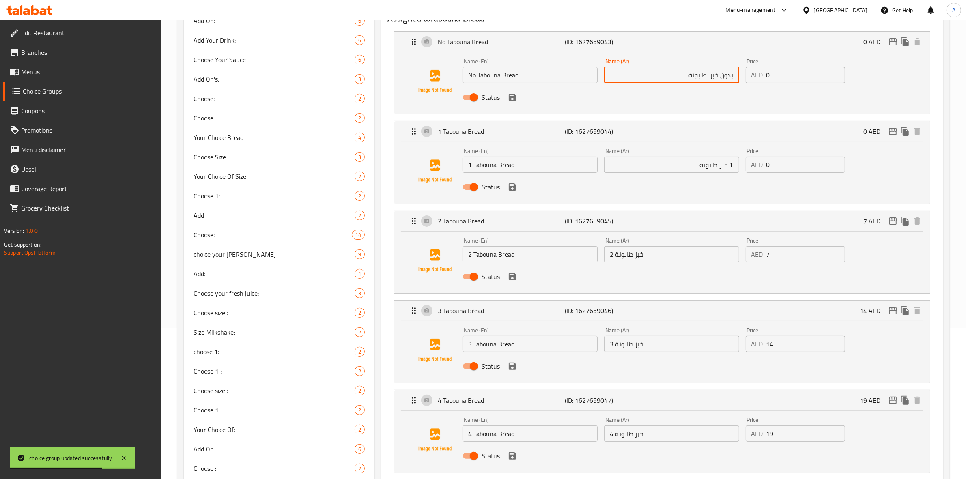
scroll to position [152, 0]
click at [677, 259] on input "2 خبز طابونة" at bounding box center [671, 253] width 135 height 16
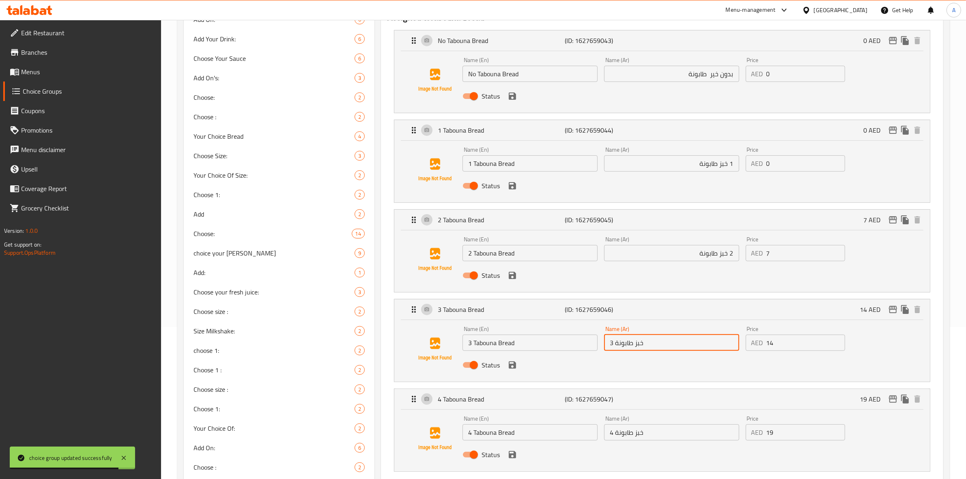
click at [662, 341] on input "3 خبز طابونة" at bounding box center [671, 343] width 135 height 16
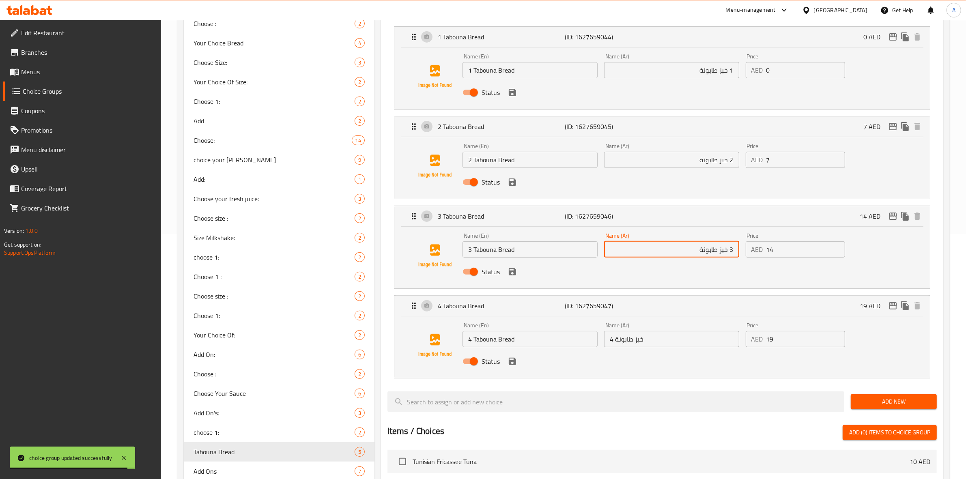
scroll to position [254, 0]
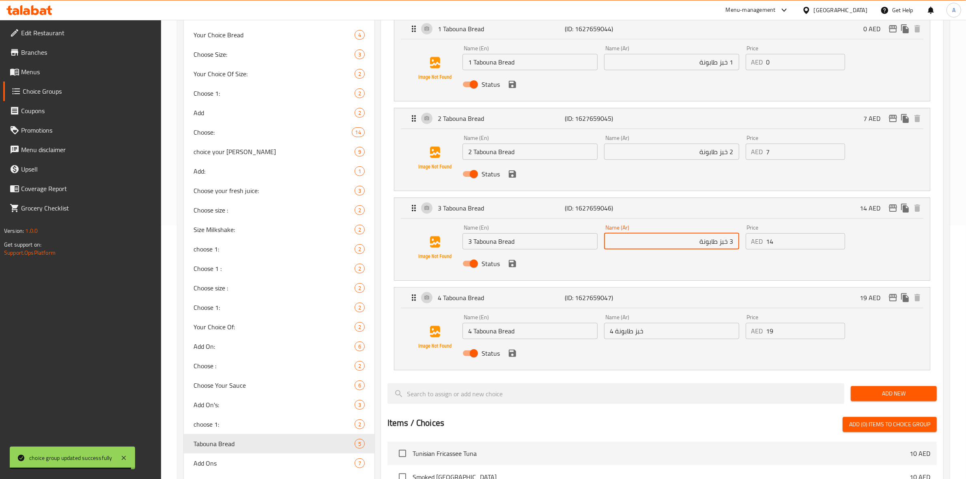
click at [669, 329] on input "4 خبز طابونة" at bounding box center [671, 331] width 135 height 16
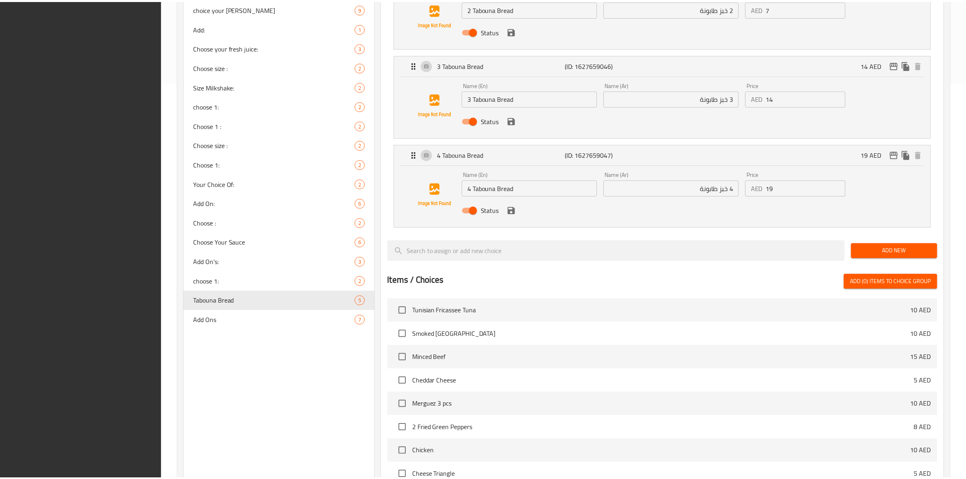
scroll to position [591, 0]
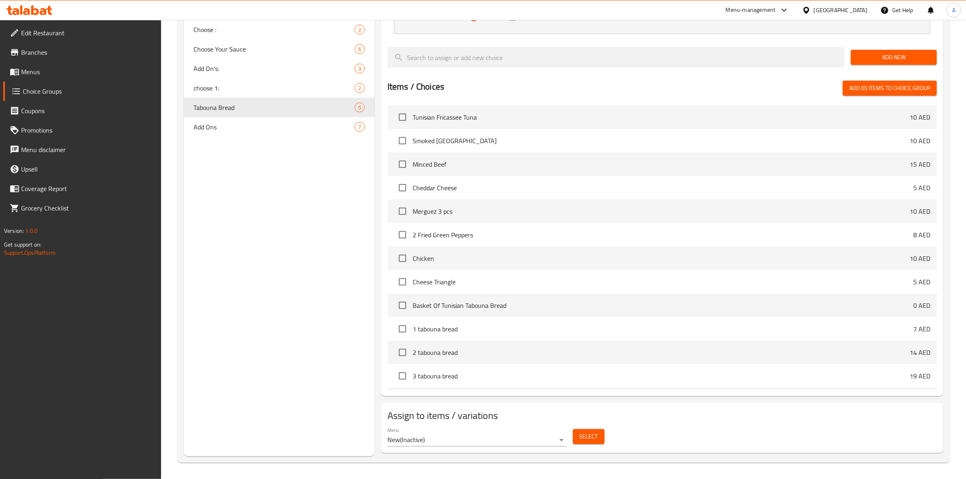
click at [24, 13] on icon at bounding box center [26, 11] width 7 height 7
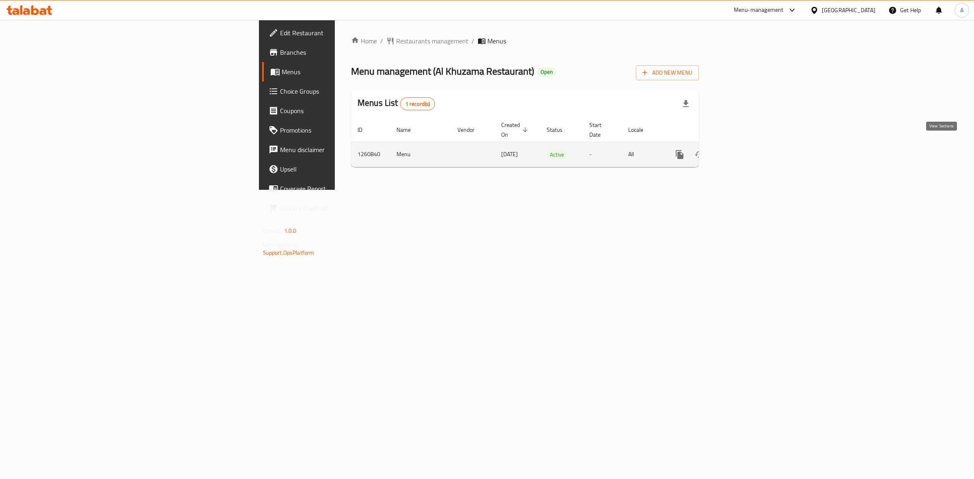
click at [743, 150] on icon "enhanced table" at bounding box center [738, 155] width 10 height 10
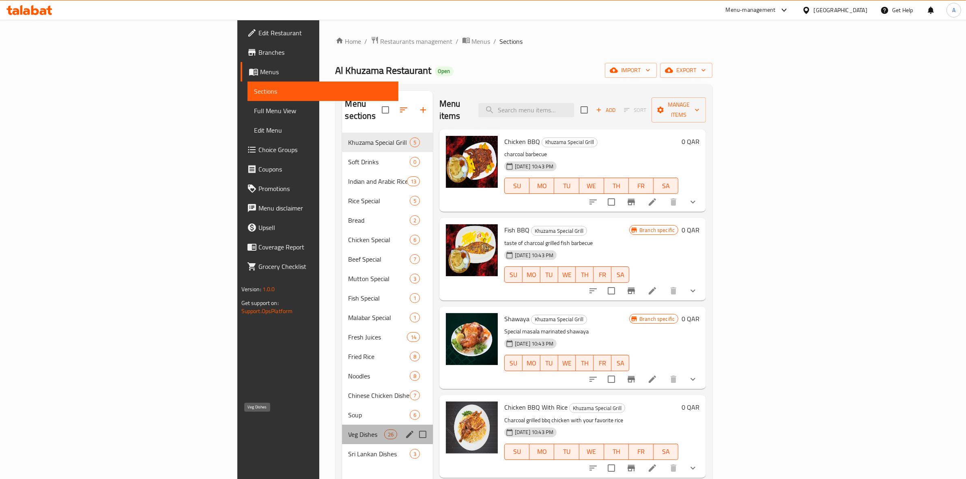
click at [349, 430] on span "Veg Dishes" at bounding box center [367, 435] width 36 height 10
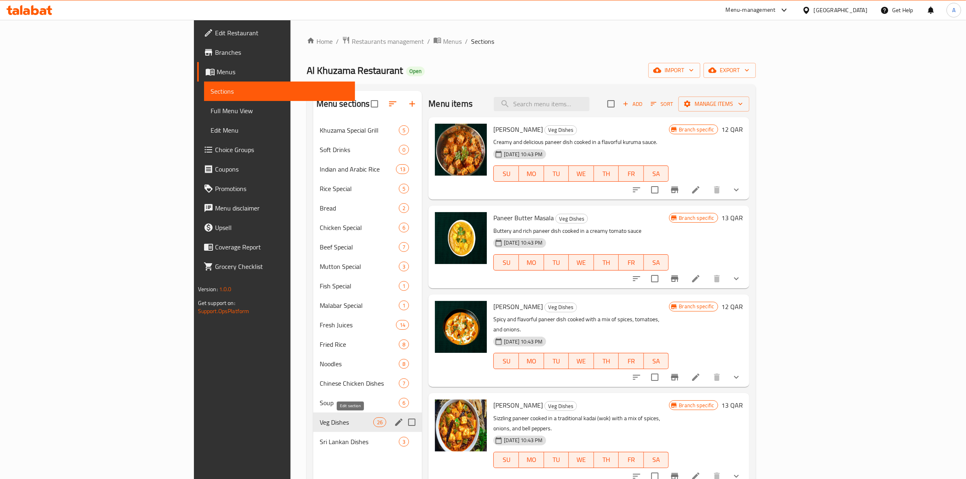
click at [394, 419] on icon "edit" at bounding box center [399, 423] width 10 height 10
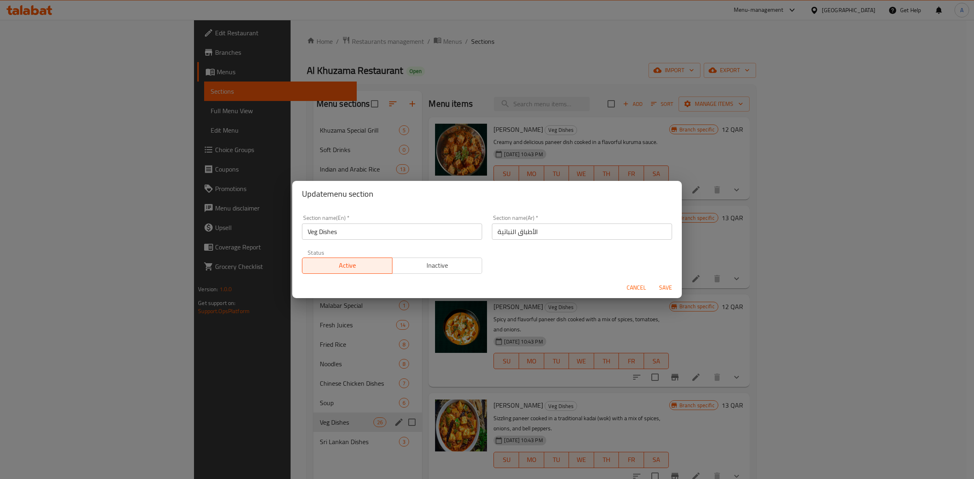
click at [640, 283] on span "Cancel" at bounding box center [636, 288] width 19 height 10
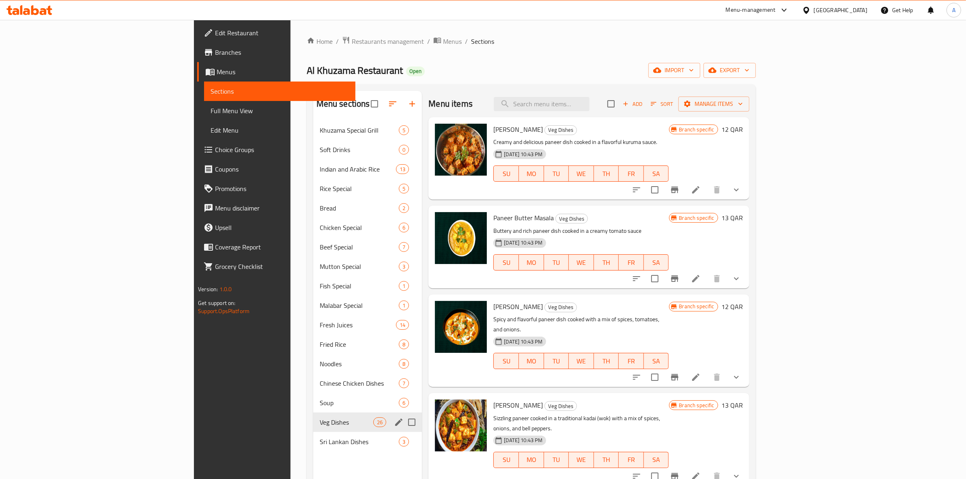
drag, startPoint x: 823, startPoint y: 37, endPoint x: 871, endPoint y: 22, distance: 49.6
click at [756, 37] on ol "Home / Restaurants management / Menus / Sections" at bounding box center [531, 41] width 449 height 11
click at [750, 65] on span "export" at bounding box center [729, 70] width 39 height 10
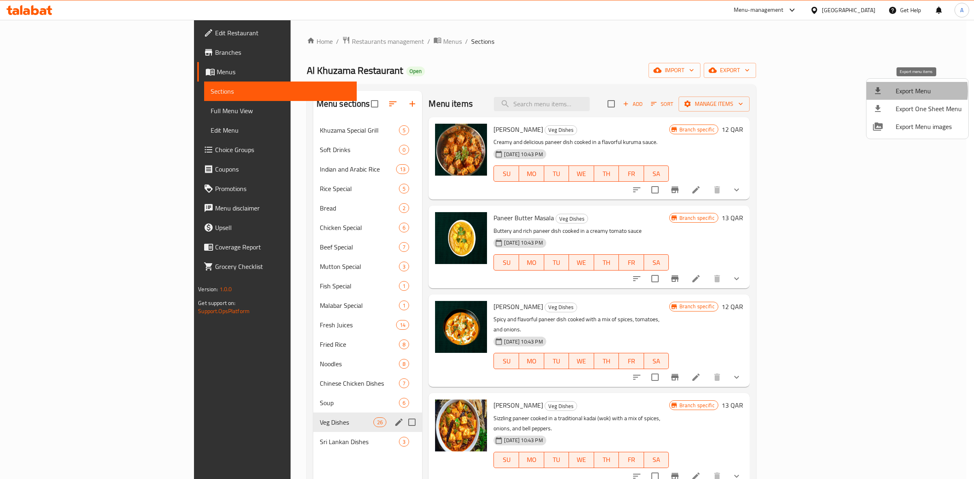
click at [903, 91] on span "Export Menu" at bounding box center [929, 91] width 66 height 10
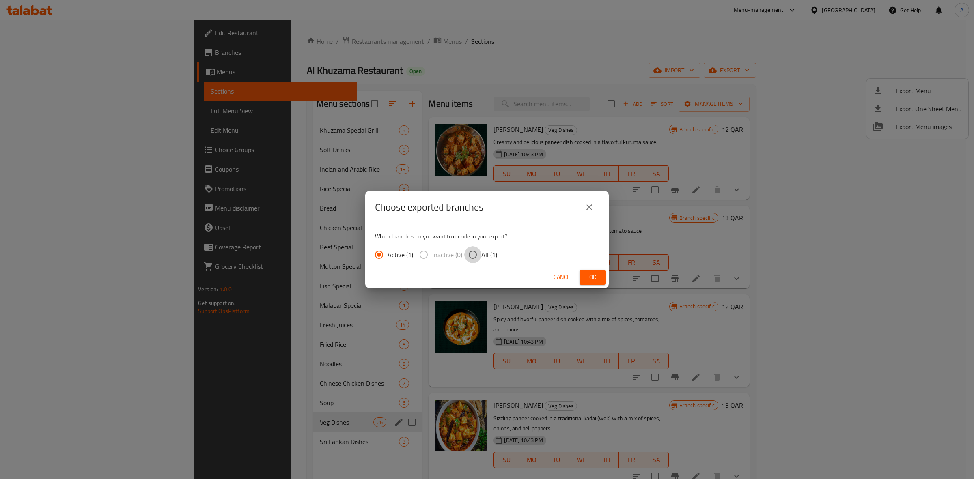
click at [468, 251] on input "All (1)" at bounding box center [472, 254] width 17 height 17
radio input "true"
click at [593, 278] on span "Ok" at bounding box center [592, 277] width 13 height 10
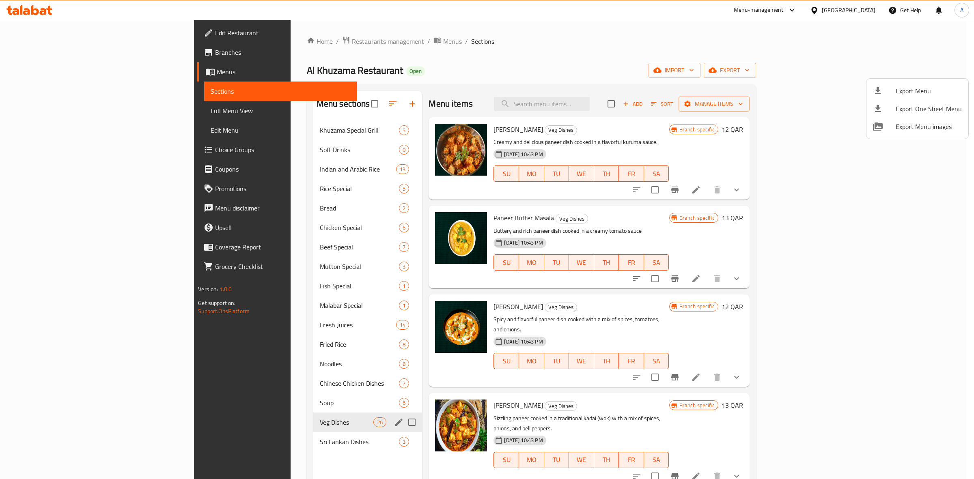
click at [517, 42] on div at bounding box center [487, 239] width 974 height 479
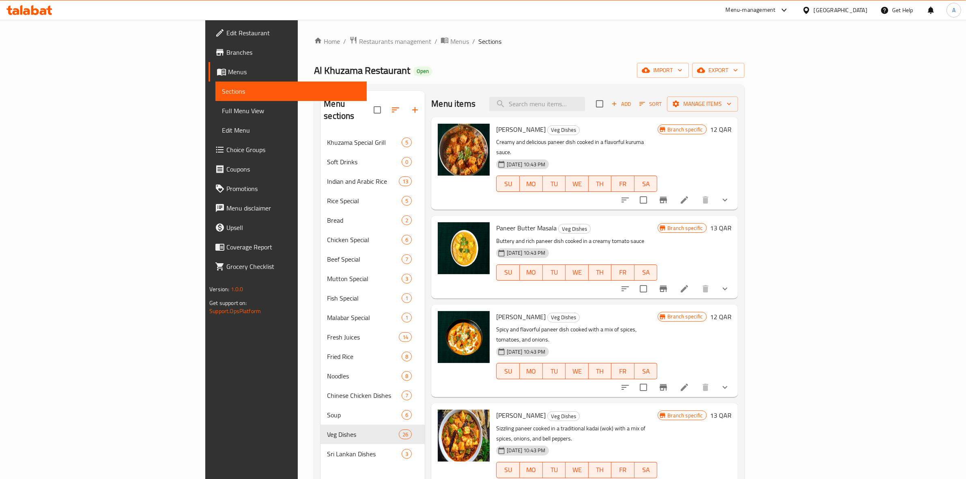
click at [209, 58] on link "Branches" at bounding box center [288, 52] width 158 height 19
